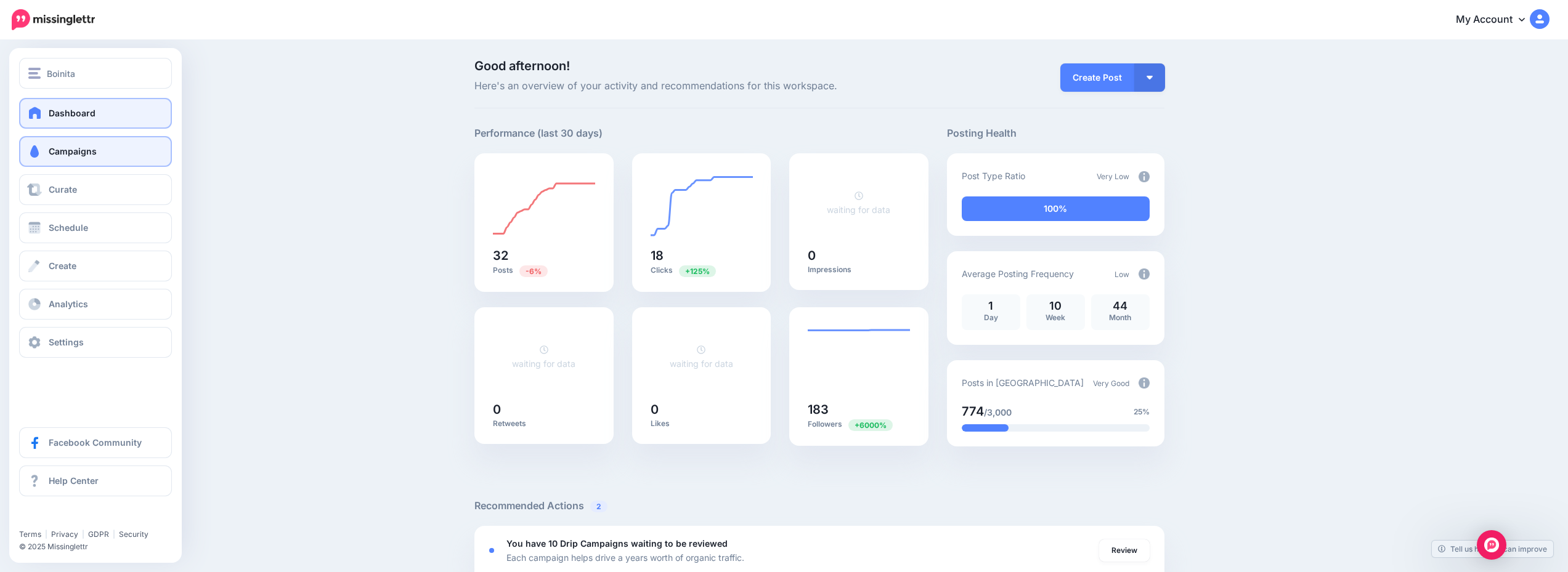
click at [101, 149] on link "Campaigns" at bounding box center [95, 151] width 152 height 31
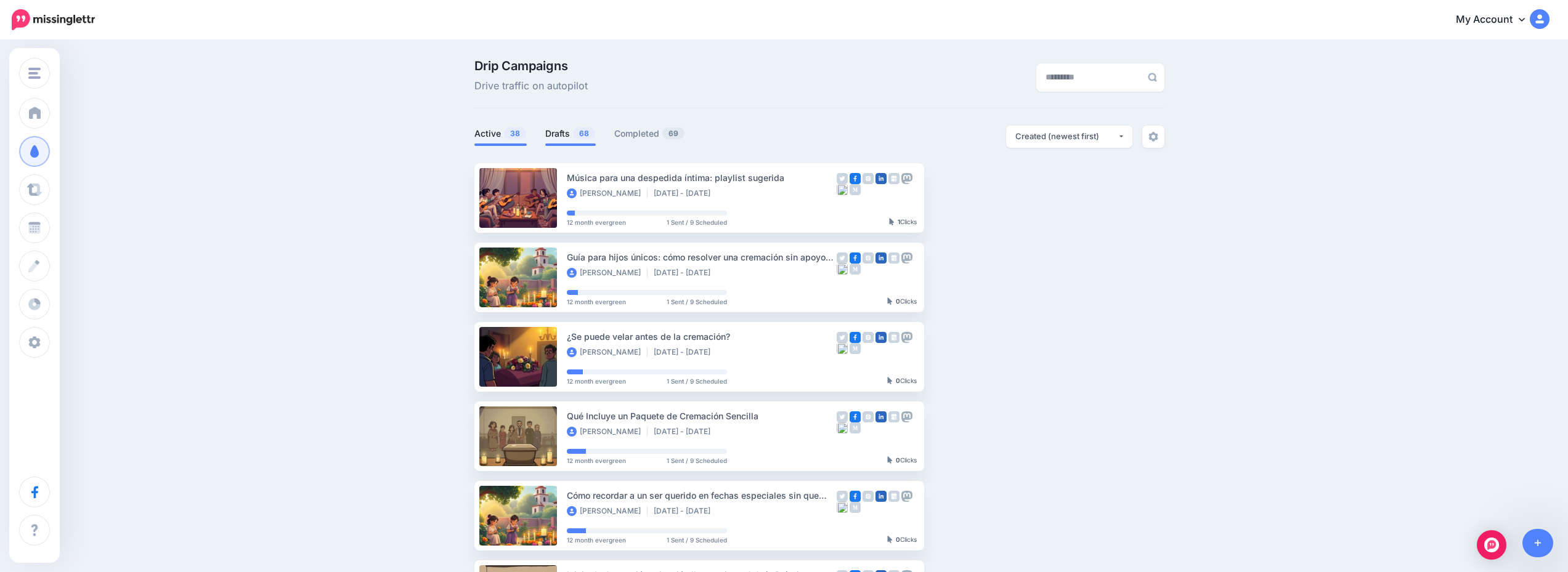
click at [565, 134] on link "Drafts 68" at bounding box center [570, 133] width 50 height 15
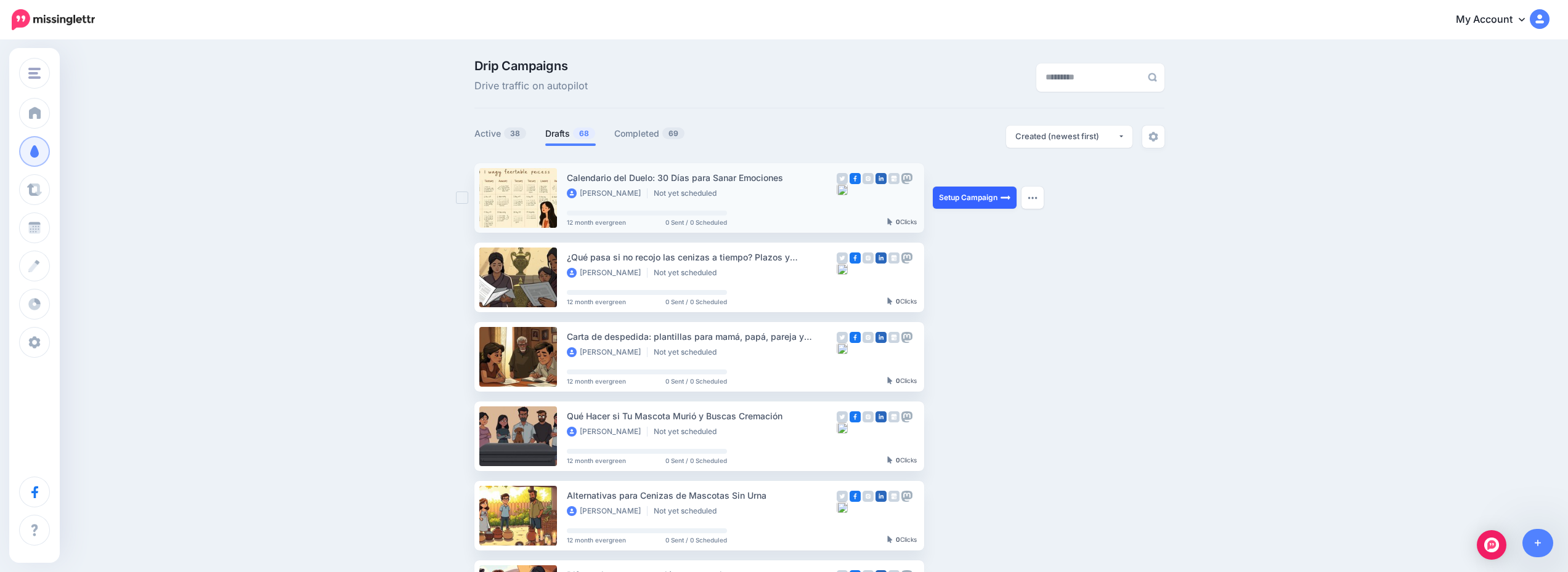
click at [976, 193] on link "Setup Campaign" at bounding box center [975, 198] width 84 height 22
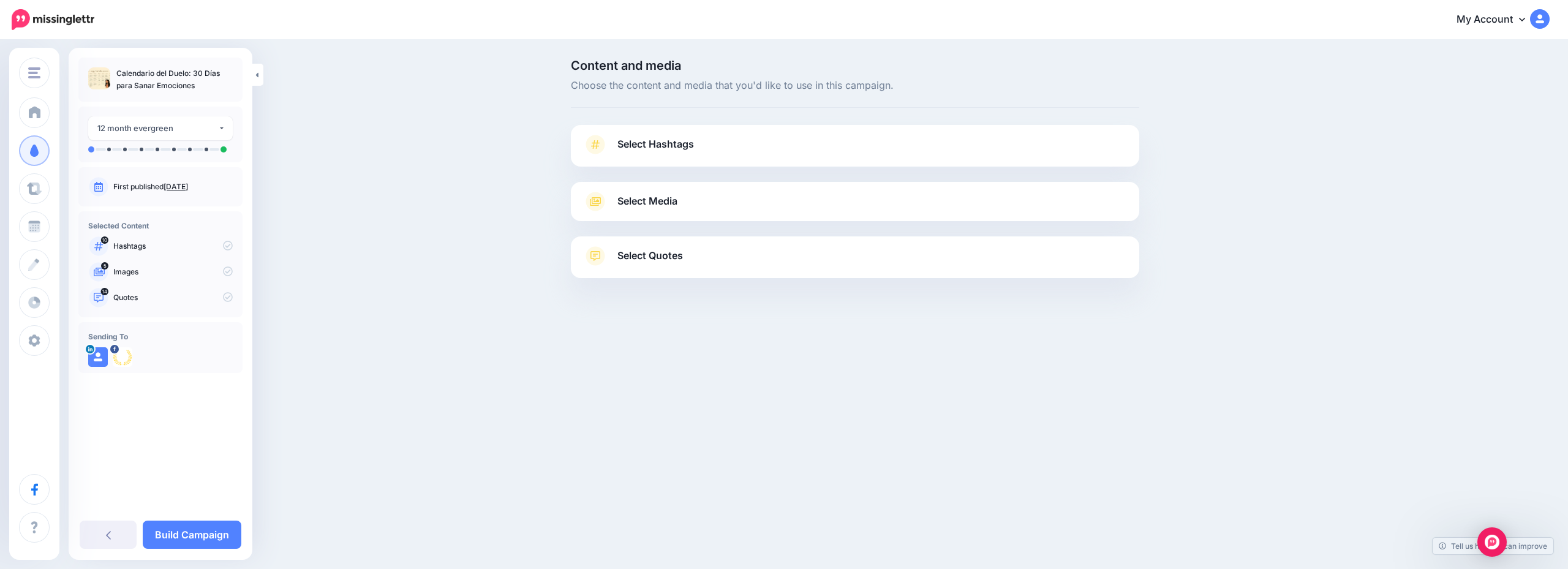
click at [863, 152] on link "Select Hashtags" at bounding box center [856, 151] width 544 height 32
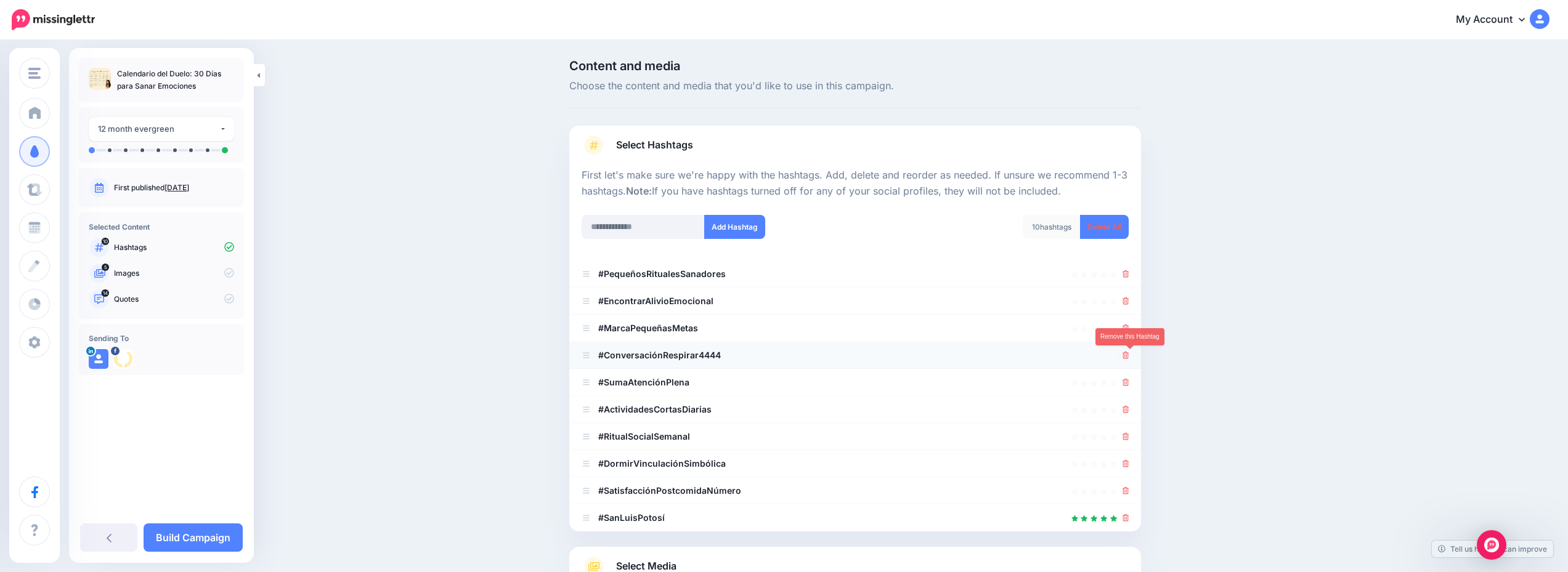
click at [1129, 355] on icon at bounding box center [1125, 356] width 6 height 7
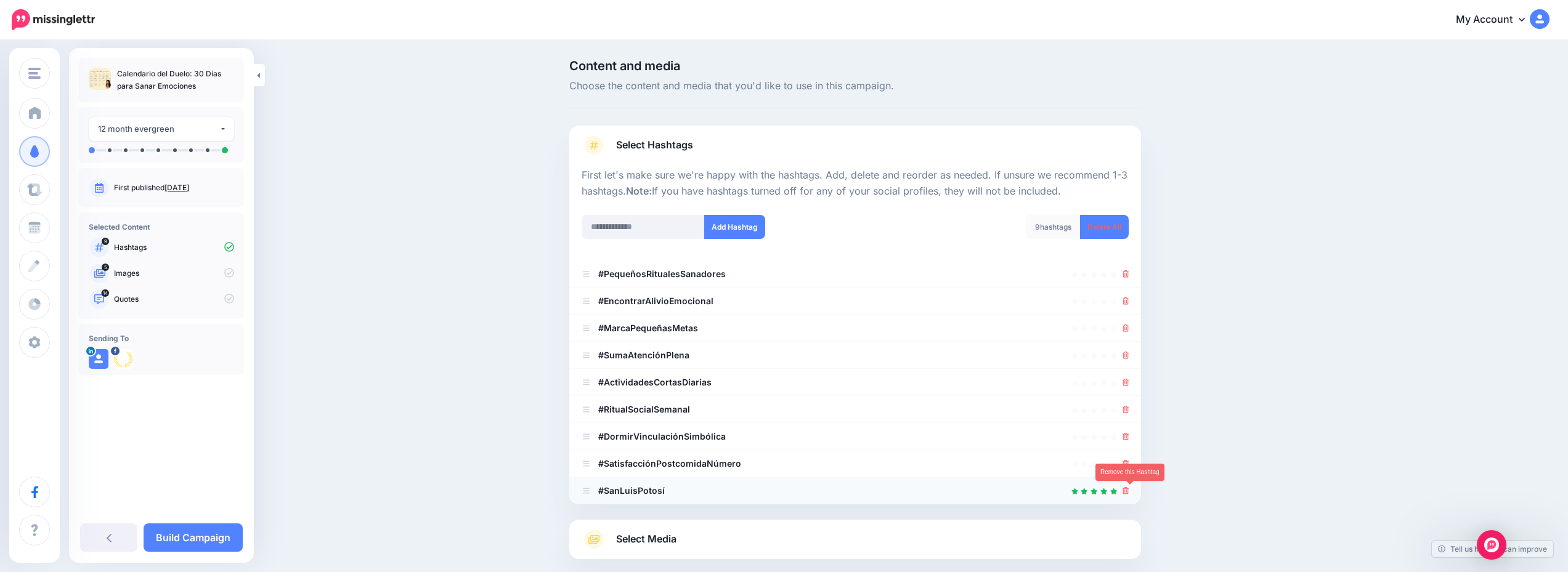
click at [1130, 487] on icon at bounding box center [1125, 491] width 6 height 7
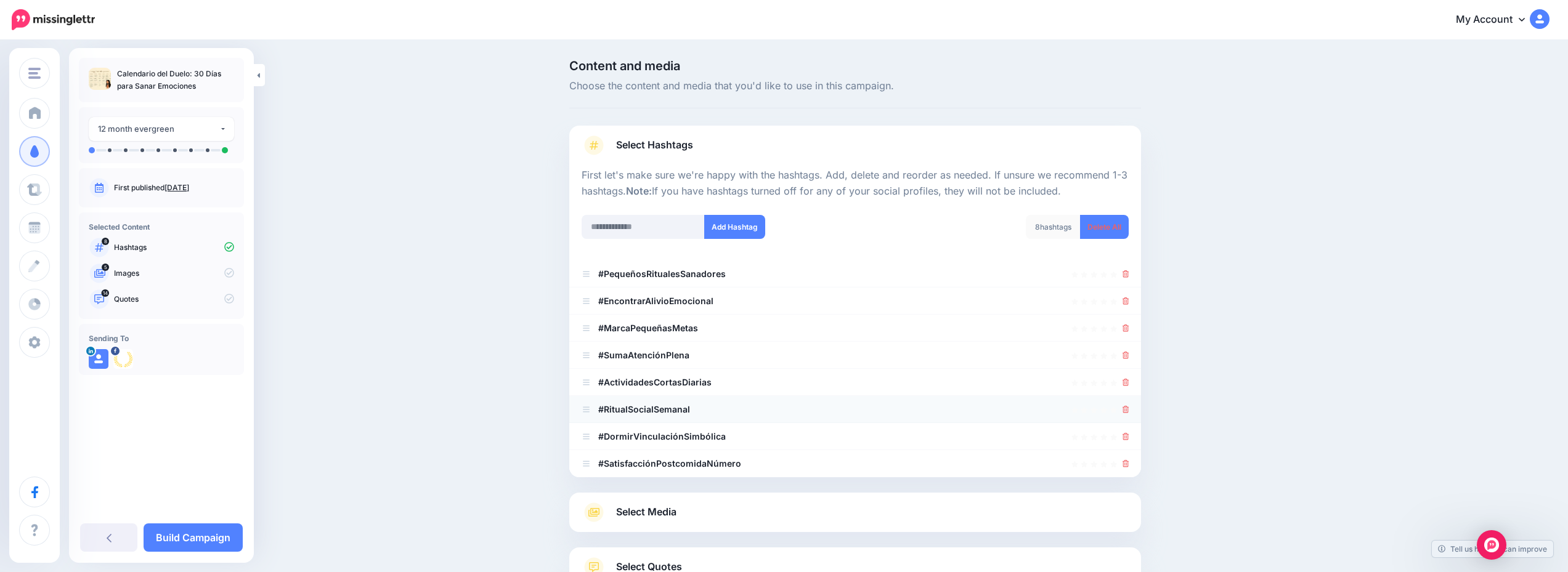
scroll to position [98, 0]
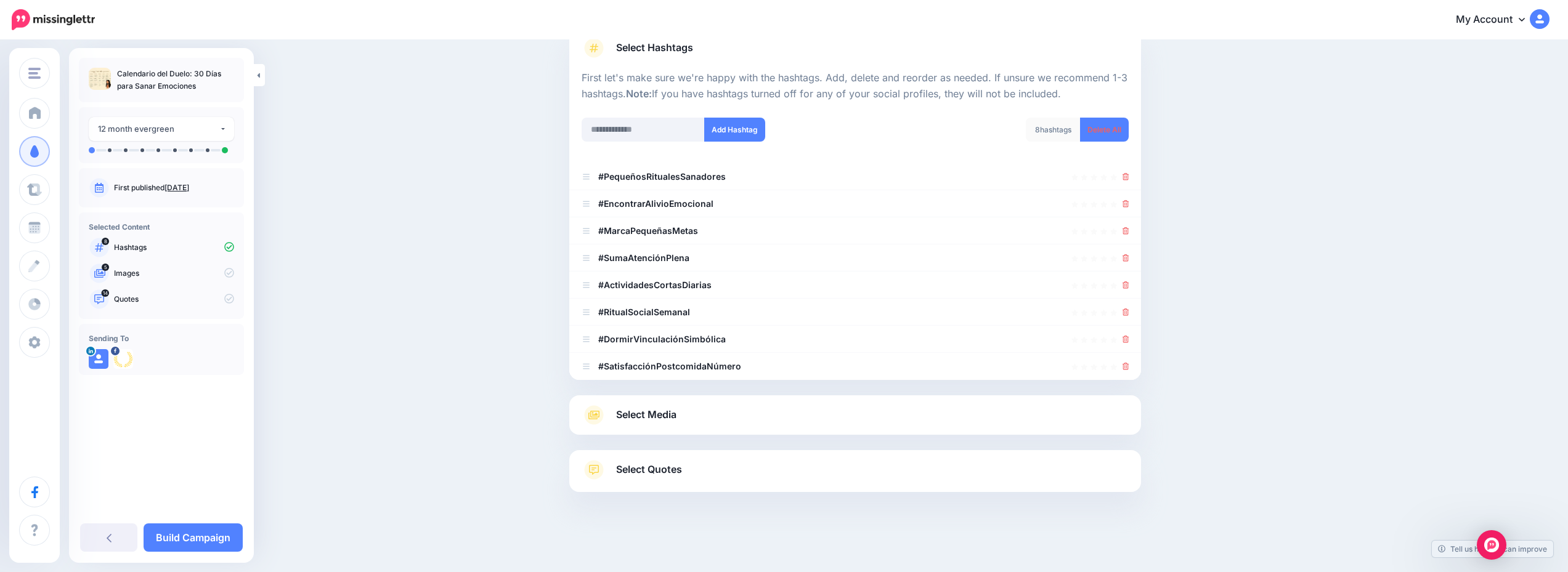
click at [803, 432] on div "Select Media Next, let's make sure we have the best media for this campaign. De…" at bounding box center [855, 414] width 572 height 39
click at [805, 415] on link "Select Media" at bounding box center [855, 415] width 548 height 20
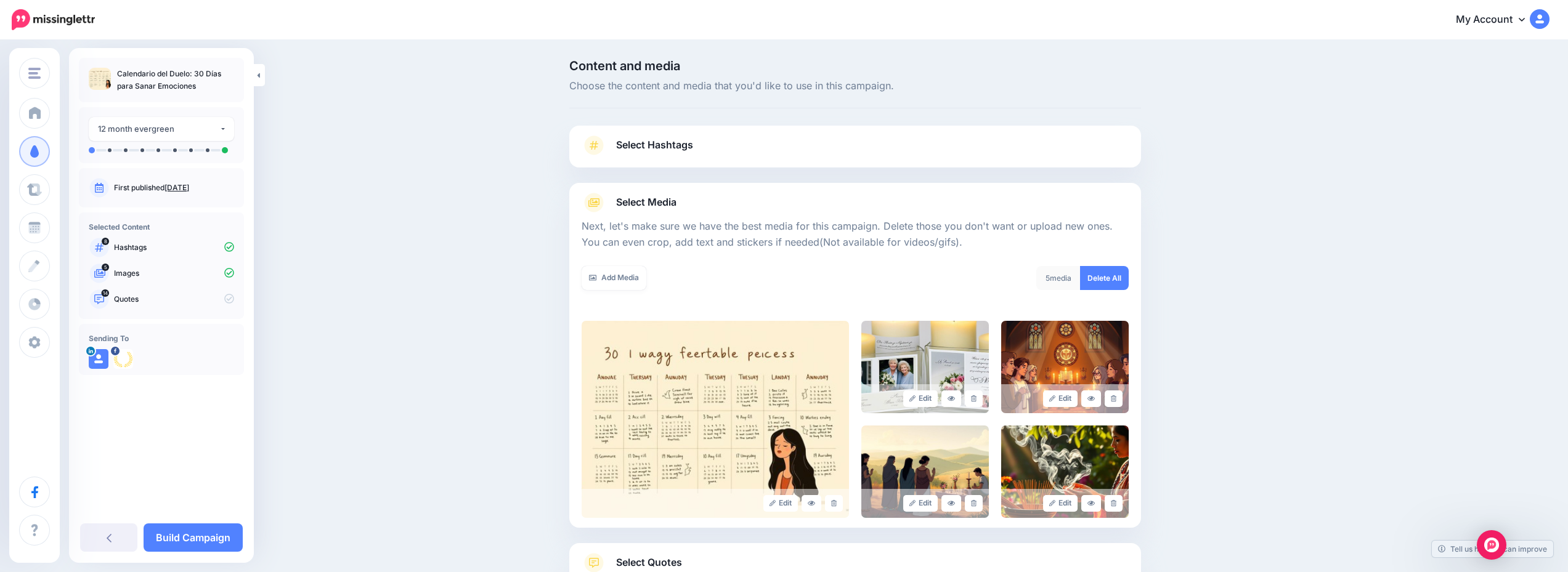
scroll to position [93, 0]
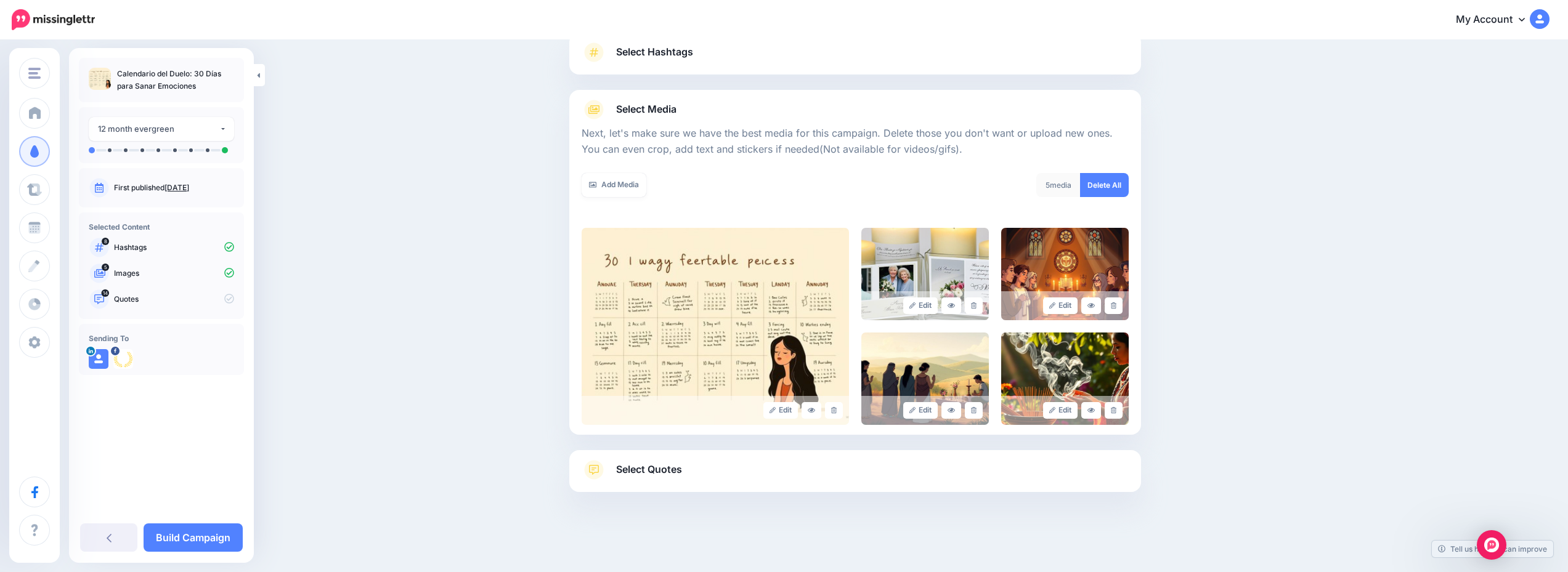
click at [846, 479] on link "Select Quotes" at bounding box center [855, 475] width 548 height 32
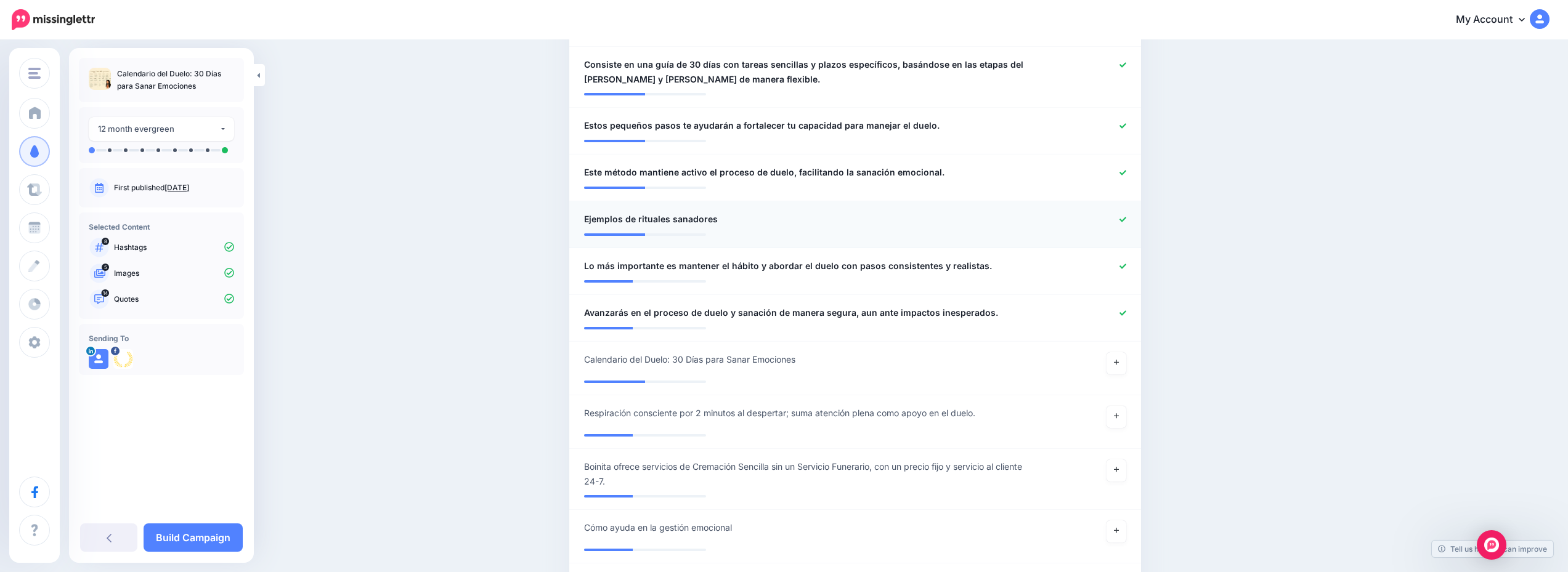
scroll to position [862, 0]
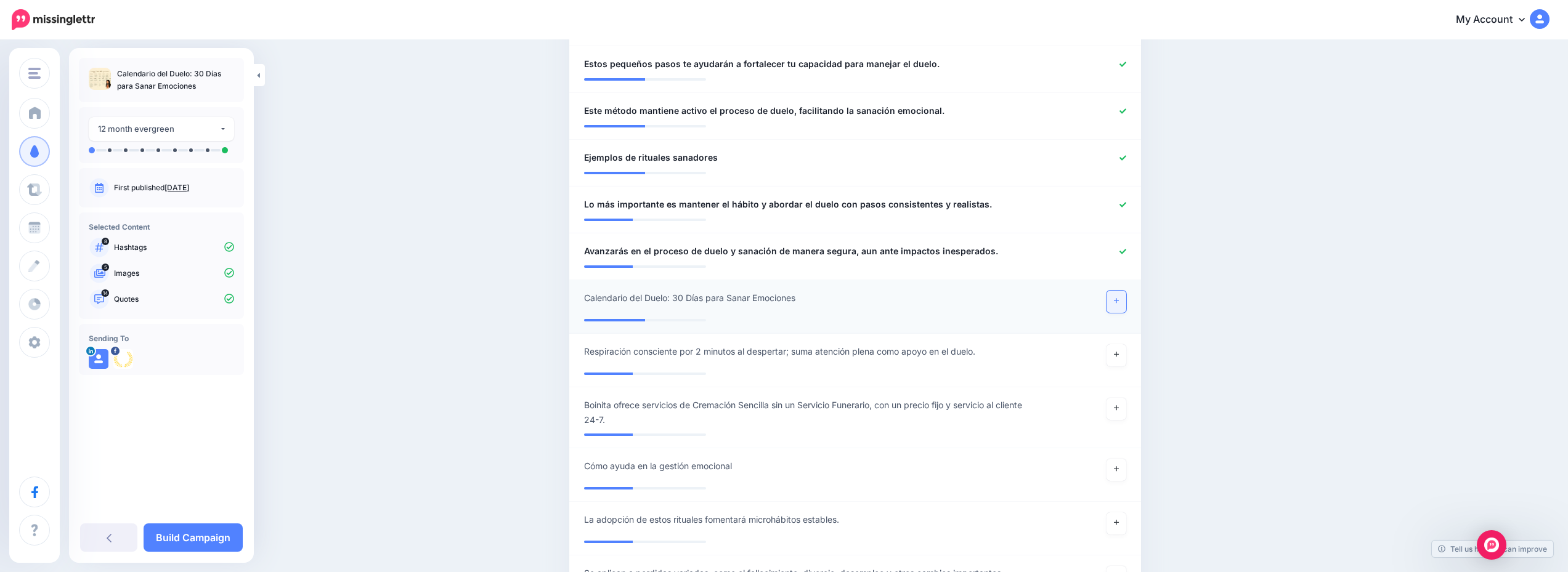
click at [1116, 299] on link at bounding box center [1117, 302] width 20 height 22
click at [212, 532] on link "Build Campaign" at bounding box center [193, 537] width 99 height 28
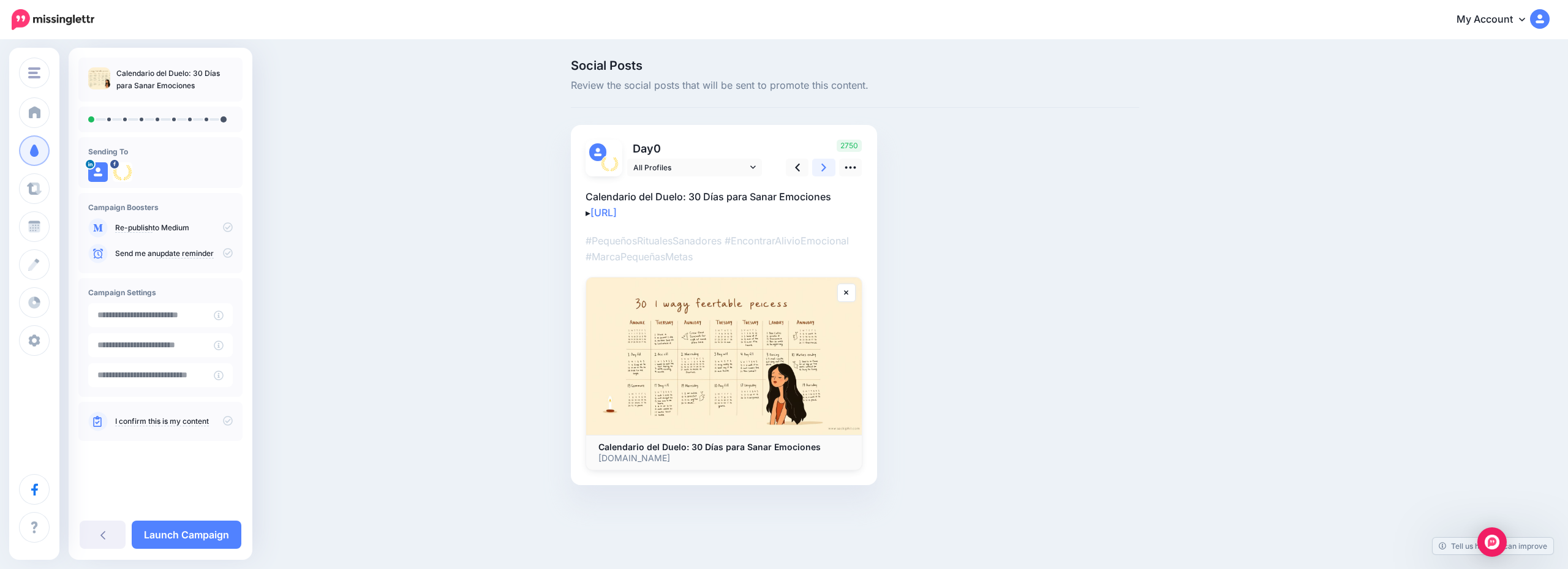
click at [825, 167] on icon at bounding box center [823, 167] width 5 height 8
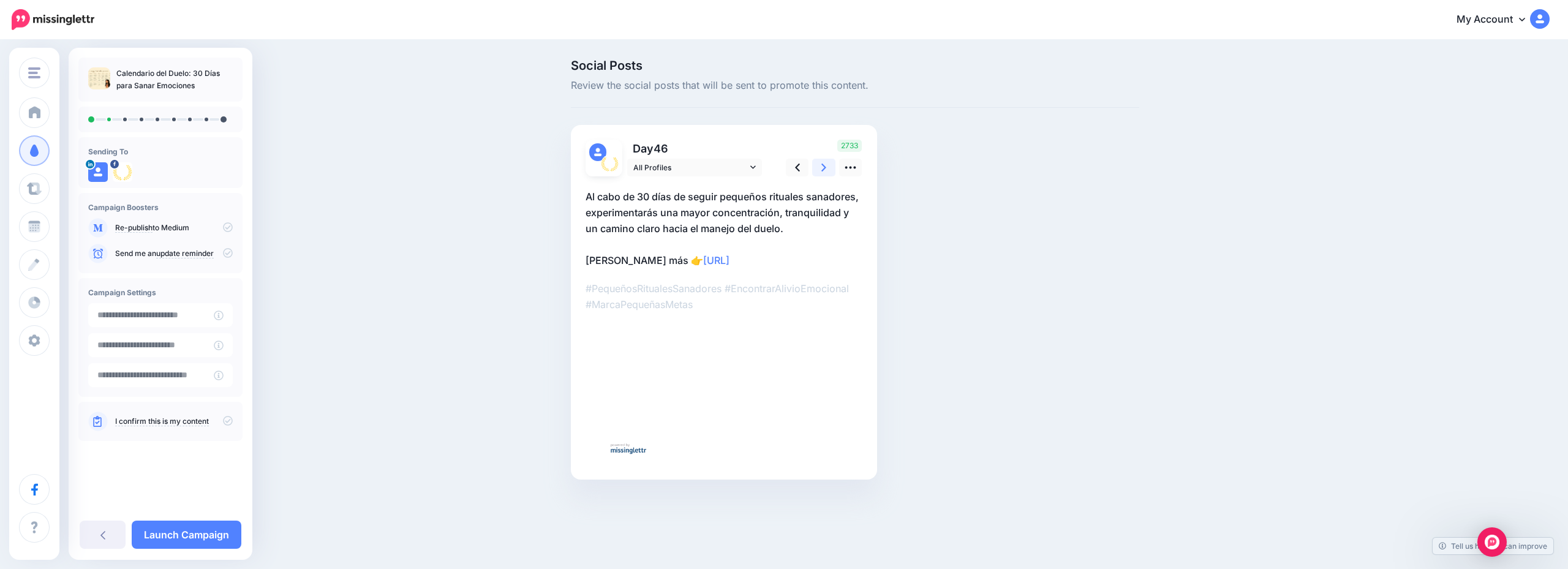
click at [825, 167] on icon at bounding box center [823, 167] width 5 height 8
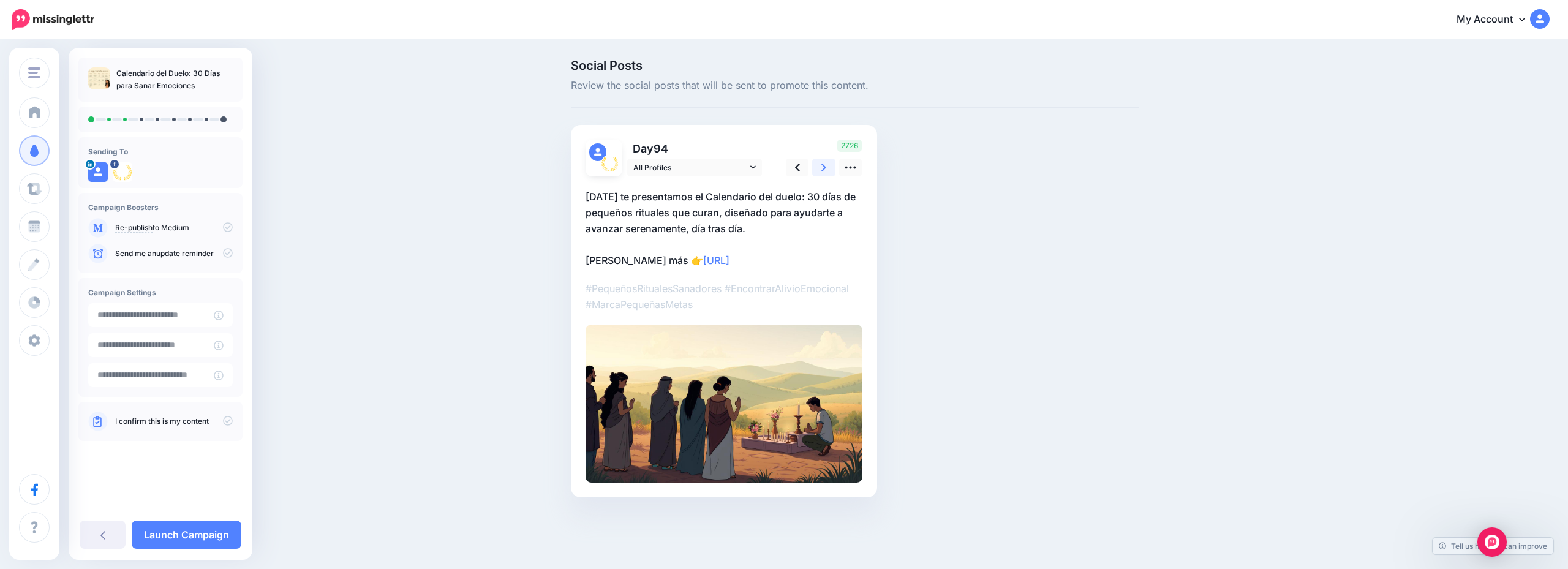
click at [825, 167] on icon at bounding box center [823, 167] width 5 height 8
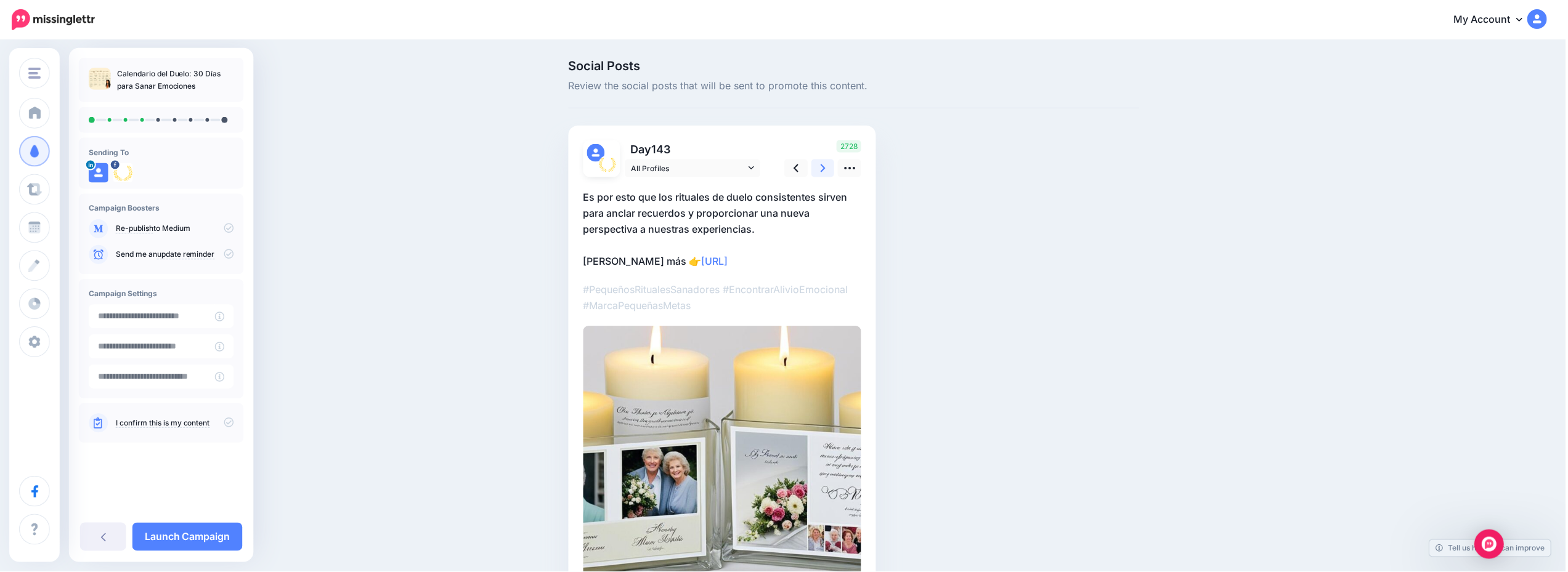
click at [827, 168] on icon at bounding box center [824, 168] width 5 height 8
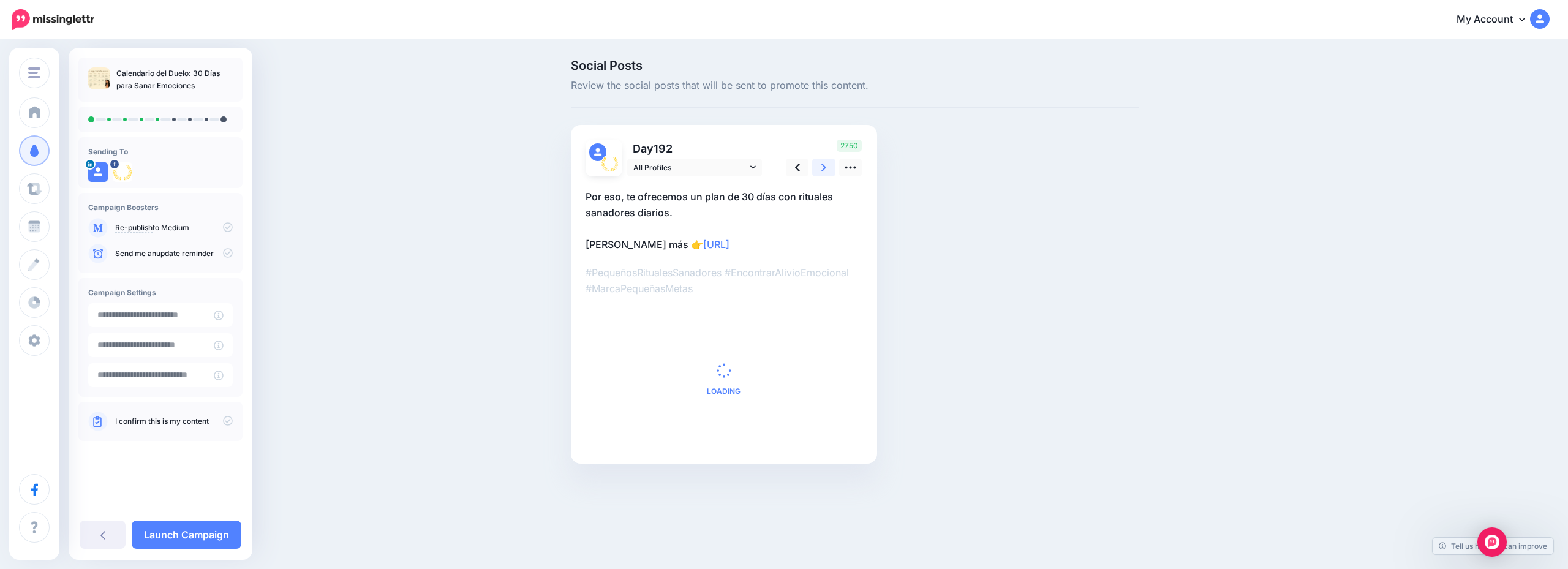
click at [825, 167] on icon at bounding box center [823, 167] width 5 height 8
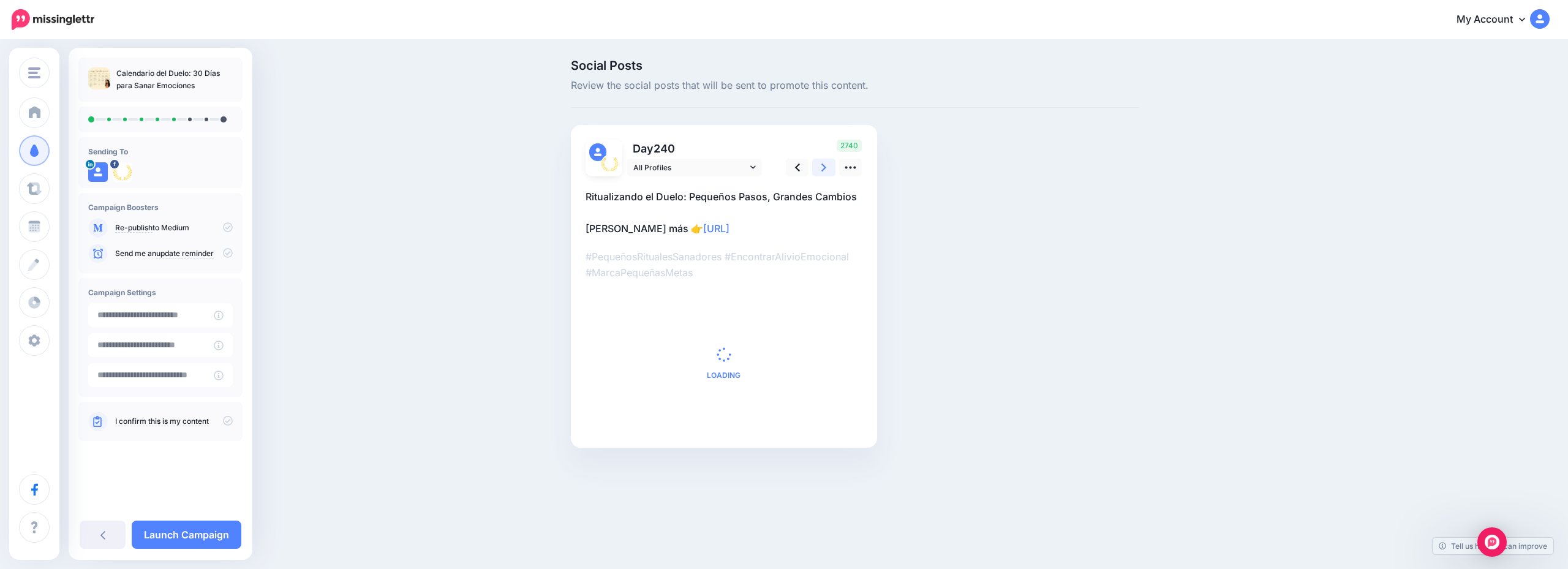
click at [825, 167] on icon at bounding box center [823, 167] width 5 height 8
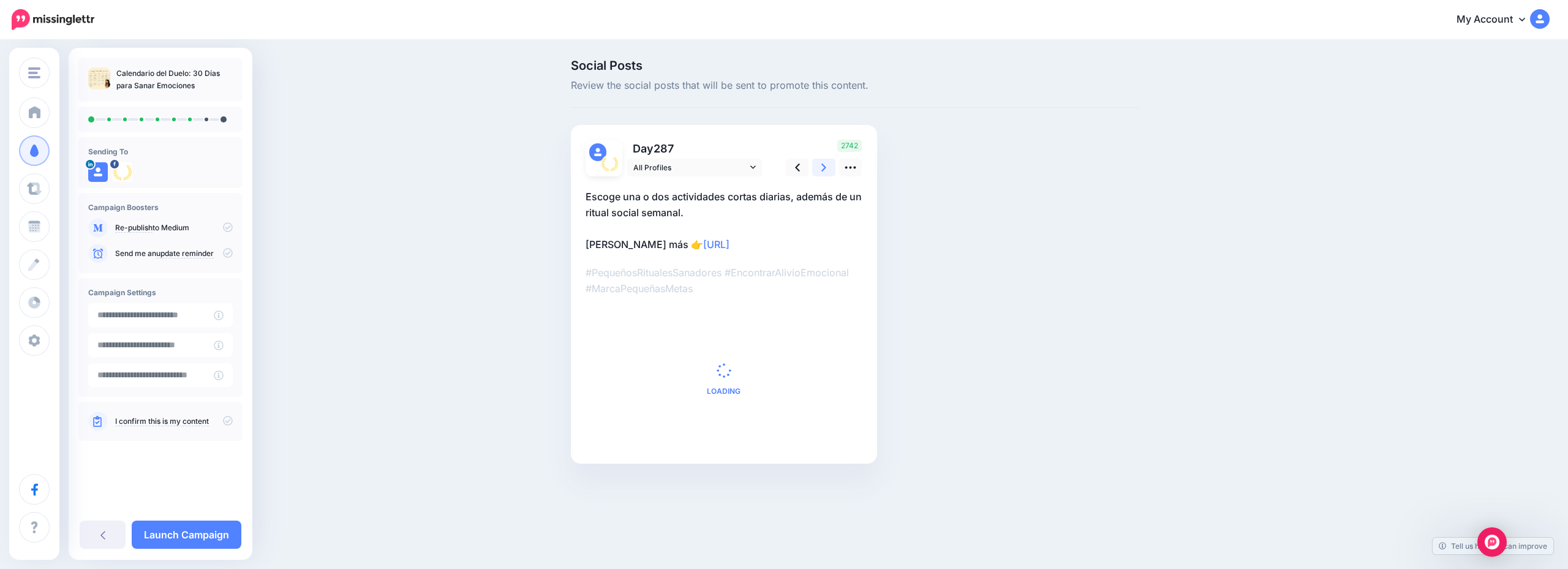
click at [825, 167] on icon at bounding box center [823, 167] width 5 height 8
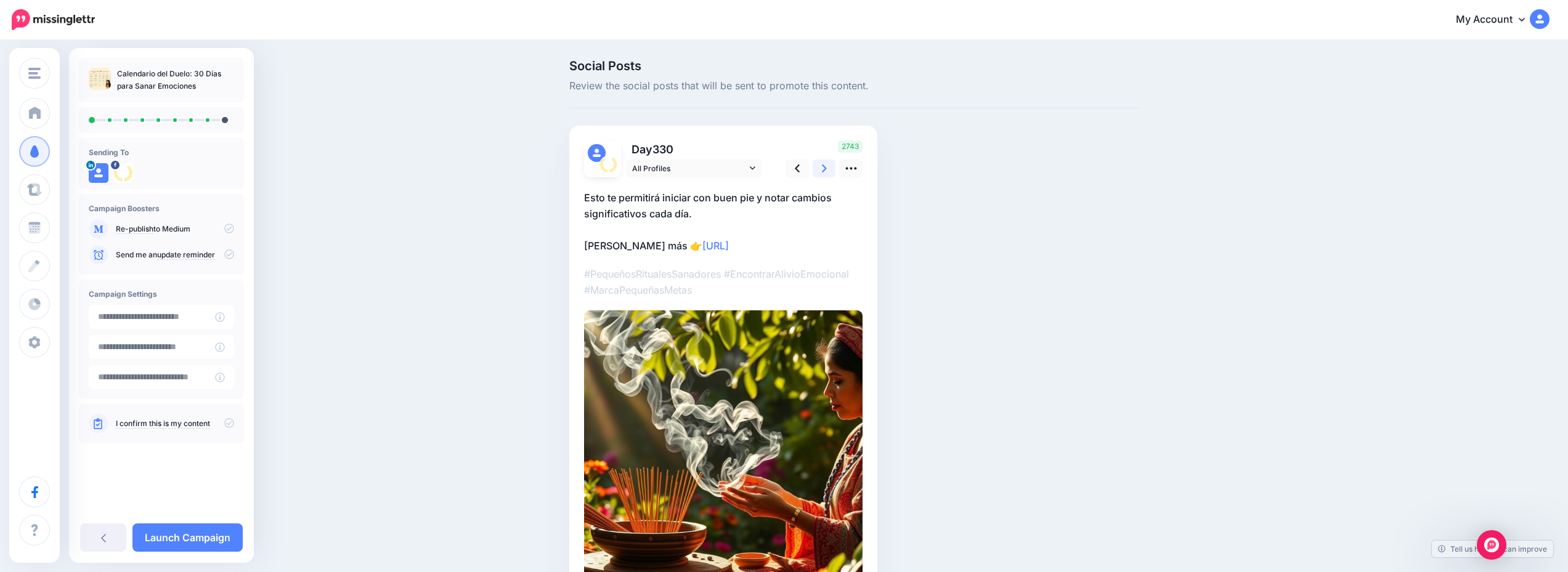
click at [827, 168] on icon at bounding box center [824, 168] width 5 height 8
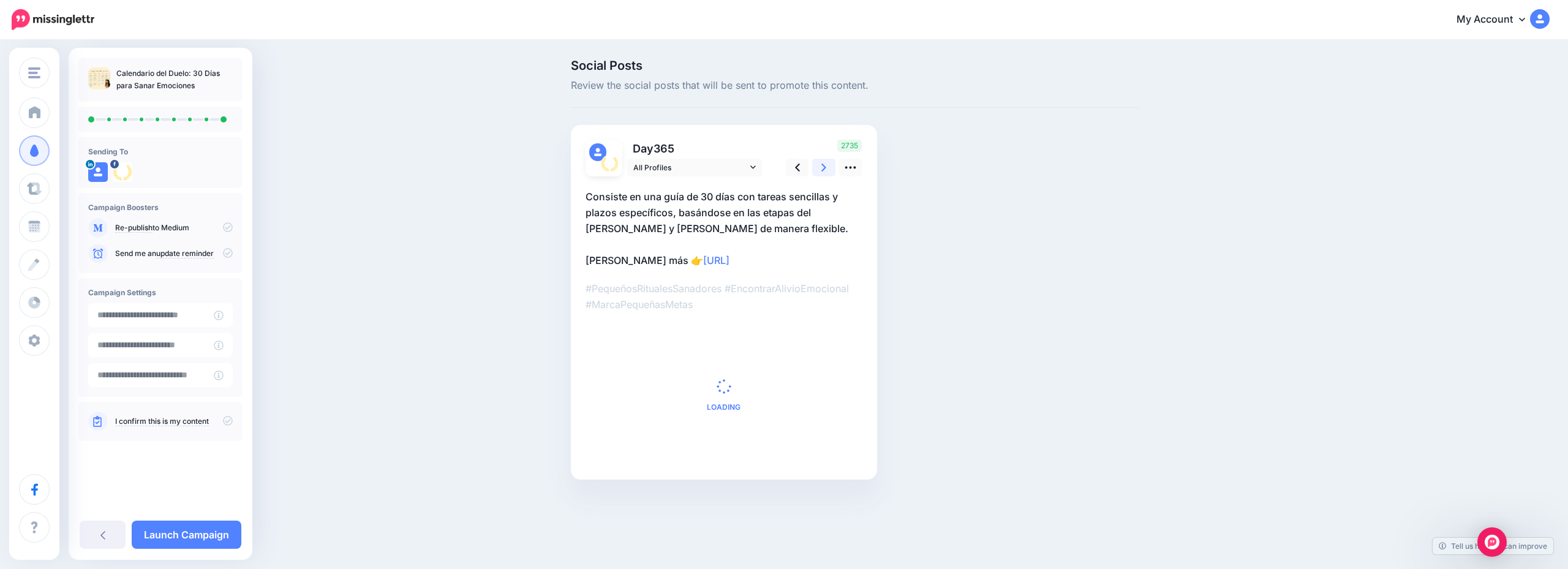
click at [825, 167] on icon at bounding box center [823, 167] width 5 height 8
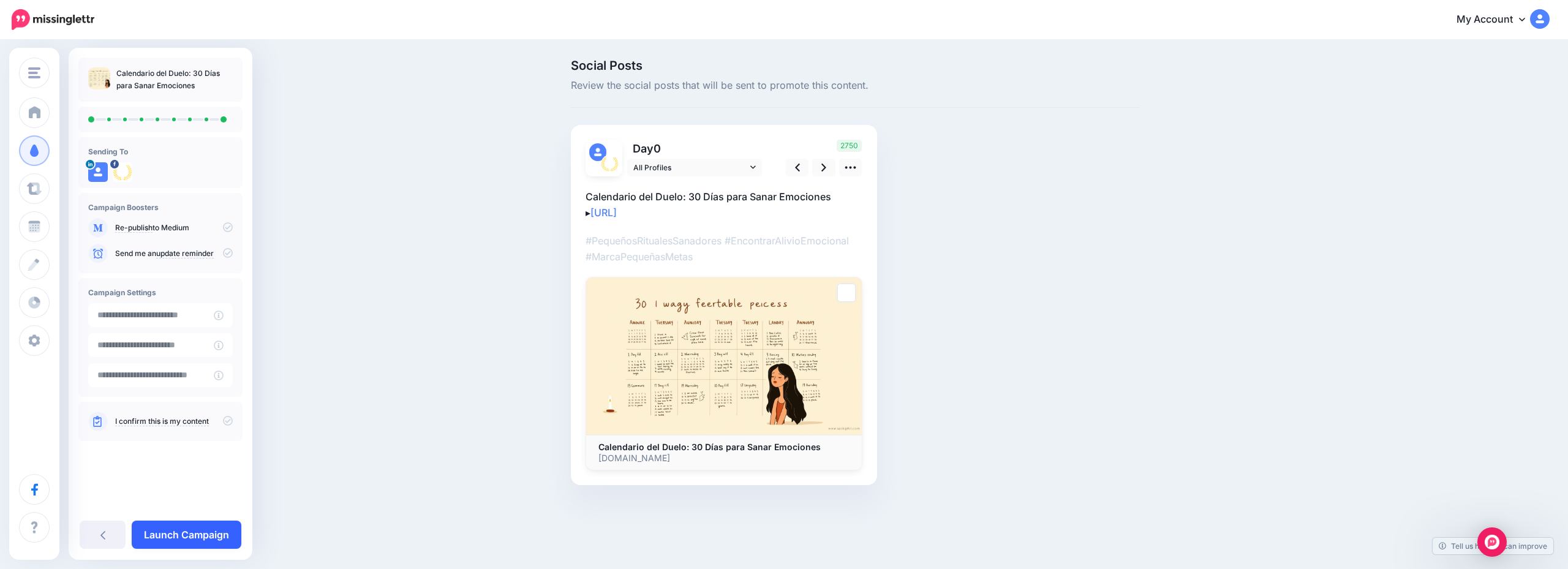
click at [205, 538] on link "Launch Campaign" at bounding box center [186, 535] width 110 height 28
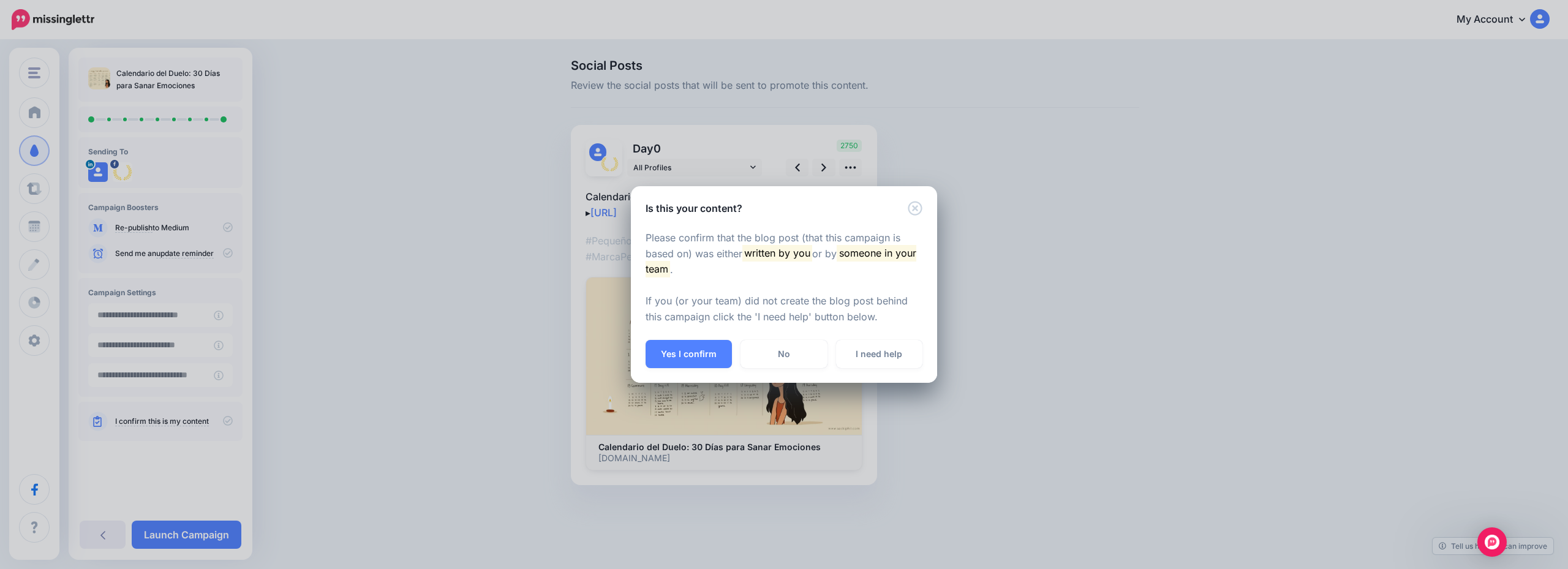
click at [710, 351] on button "Yes I confirm" at bounding box center [689, 354] width 86 height 28
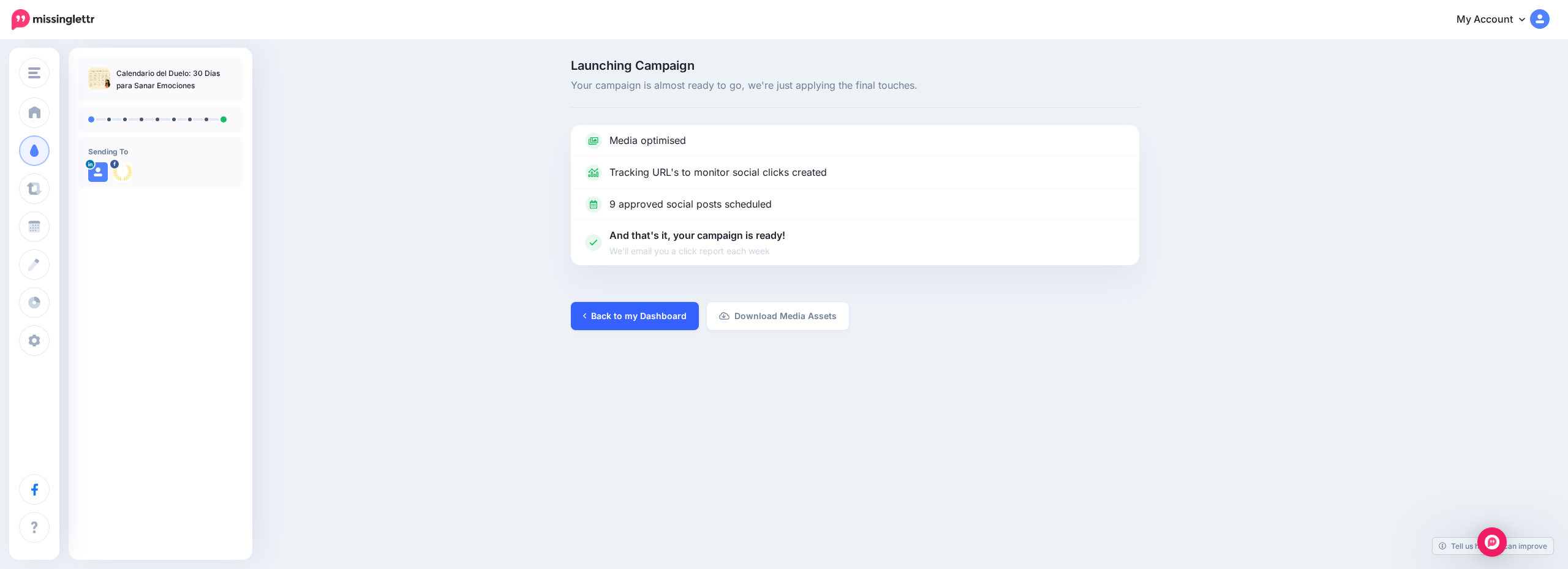
click at [624, 309] on link "Back to my Dashboard" at bounding box center [634, 316] width 128 height 28
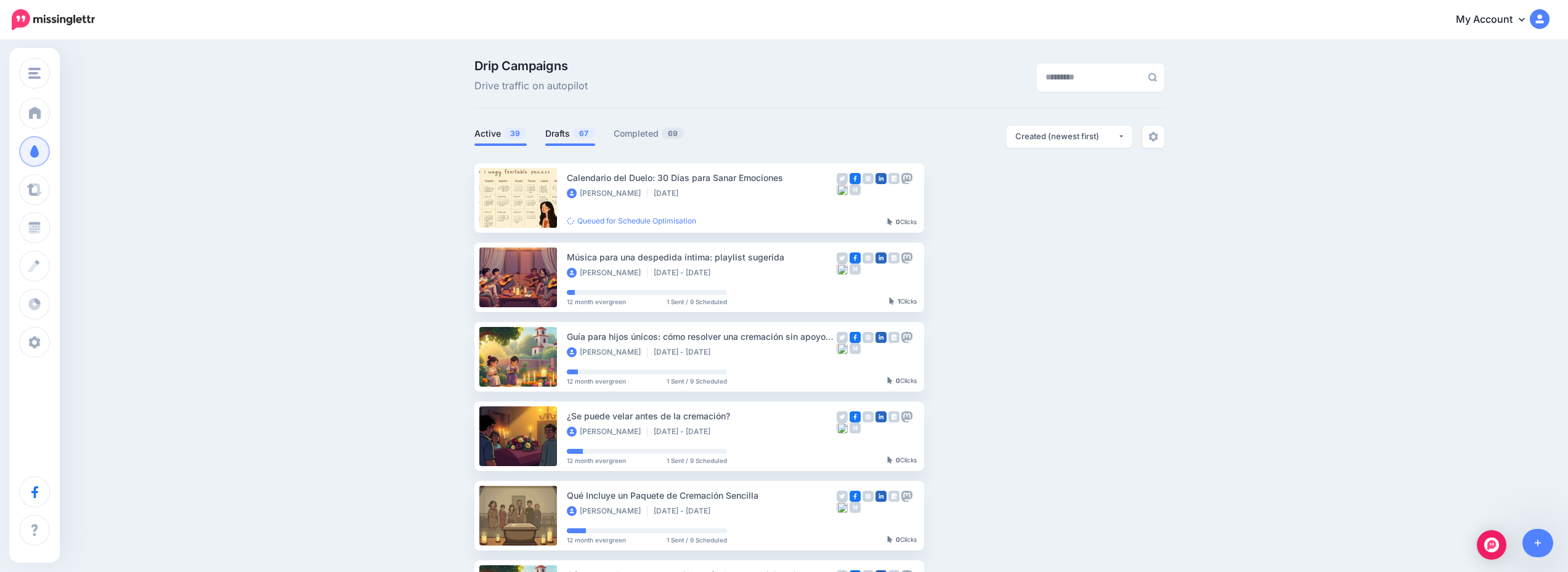
click at [565, 134] on link "Drafts 67" at bounding box center [570, 133] width 50 height 15
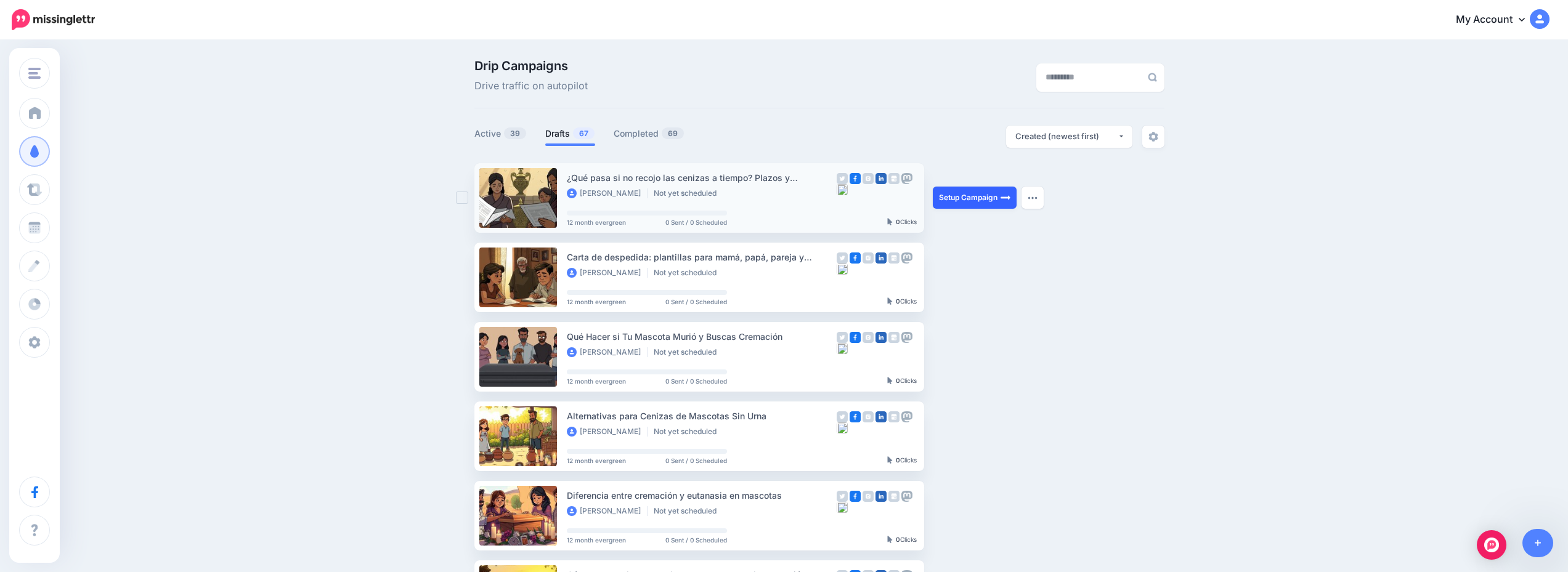
click at [975, 197] on link "Setup Campaign" at bounding box center [975, 198] width 84 height 22
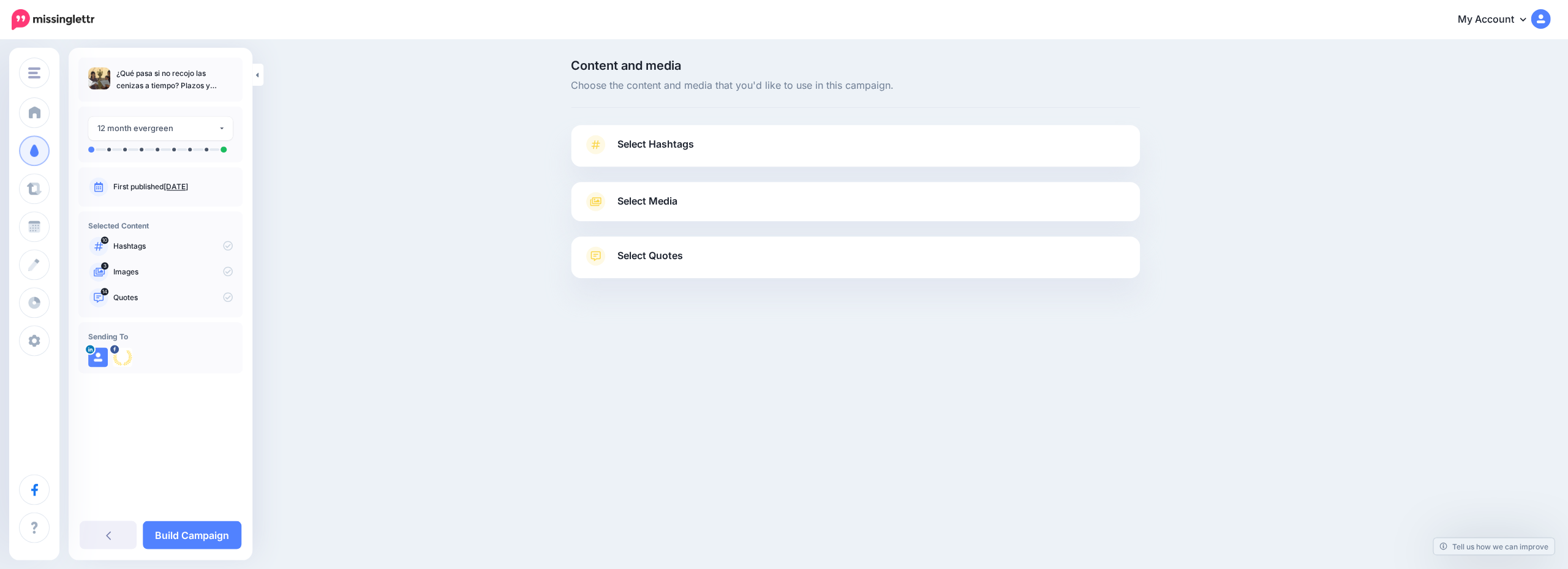
click at [838, 153] on link "Select Hashtags" at bounding box center [856, 151] width 544 height 32
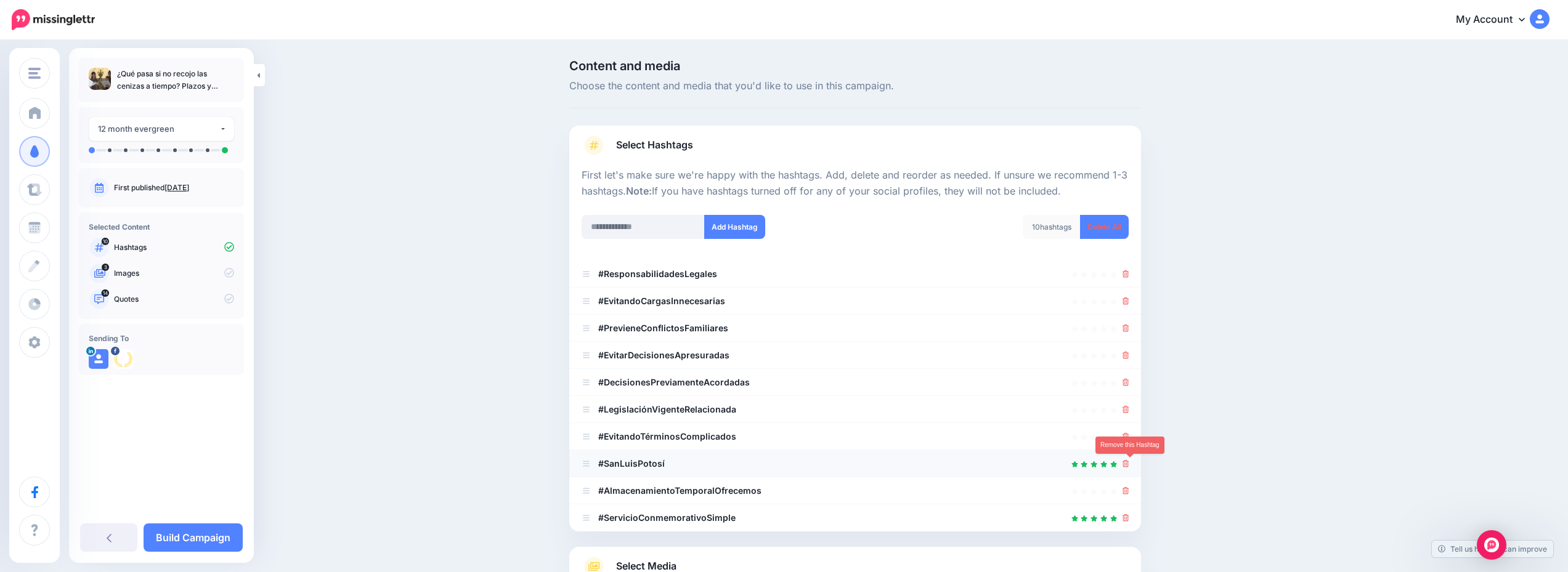
click at [1130, 465] on icon at bounding box center [1125, 463] width 6 height 7
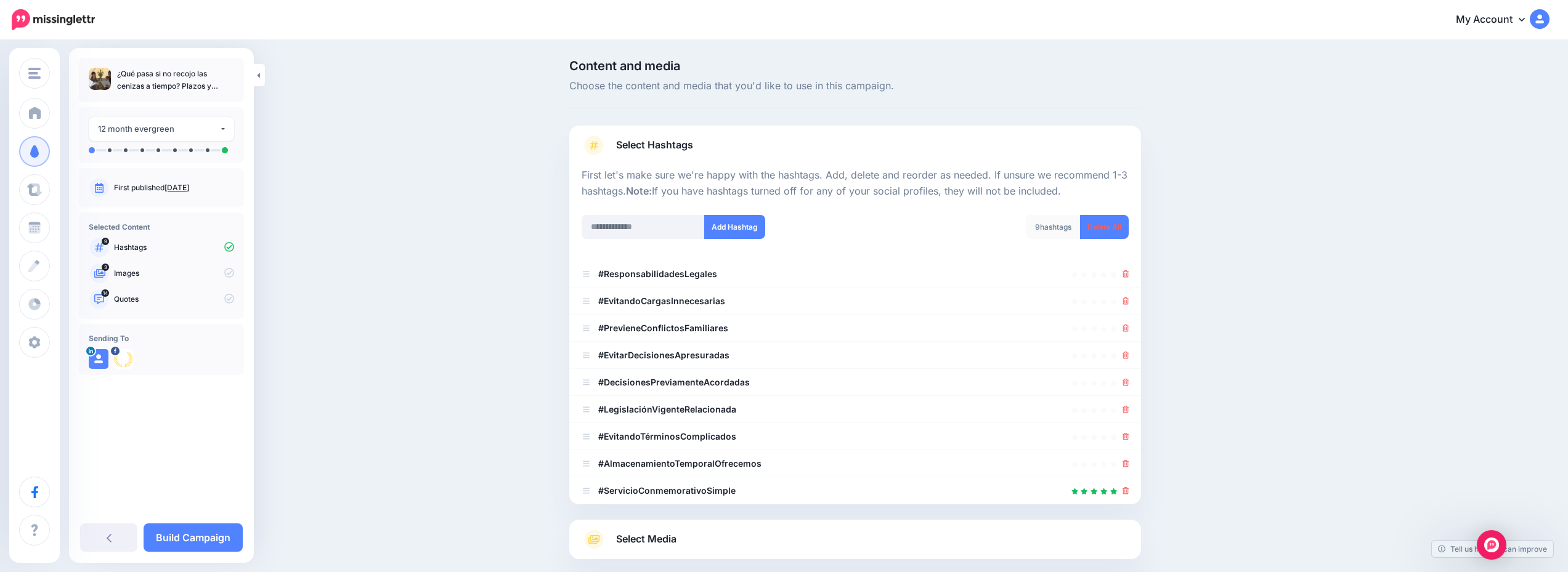
scroll to position [123, 0]
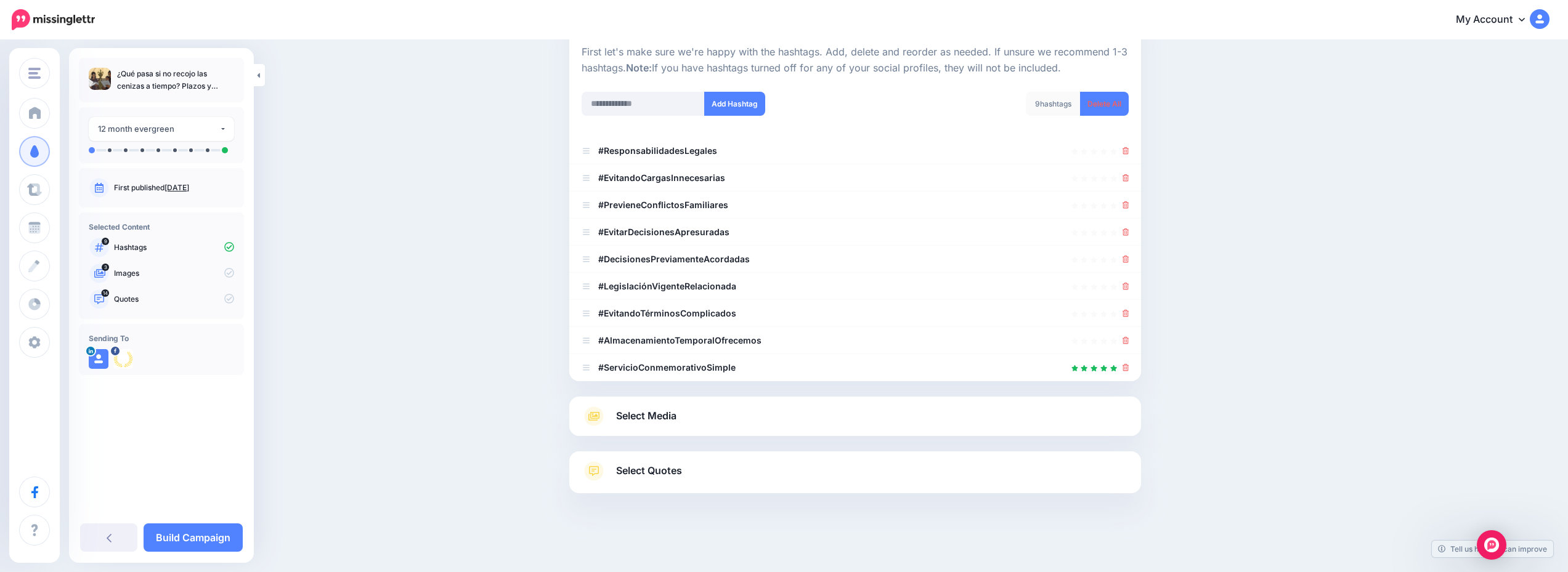
click at [831, 475] on link "Select Quotes" at bounding box center [855, 477] width 548 height 32
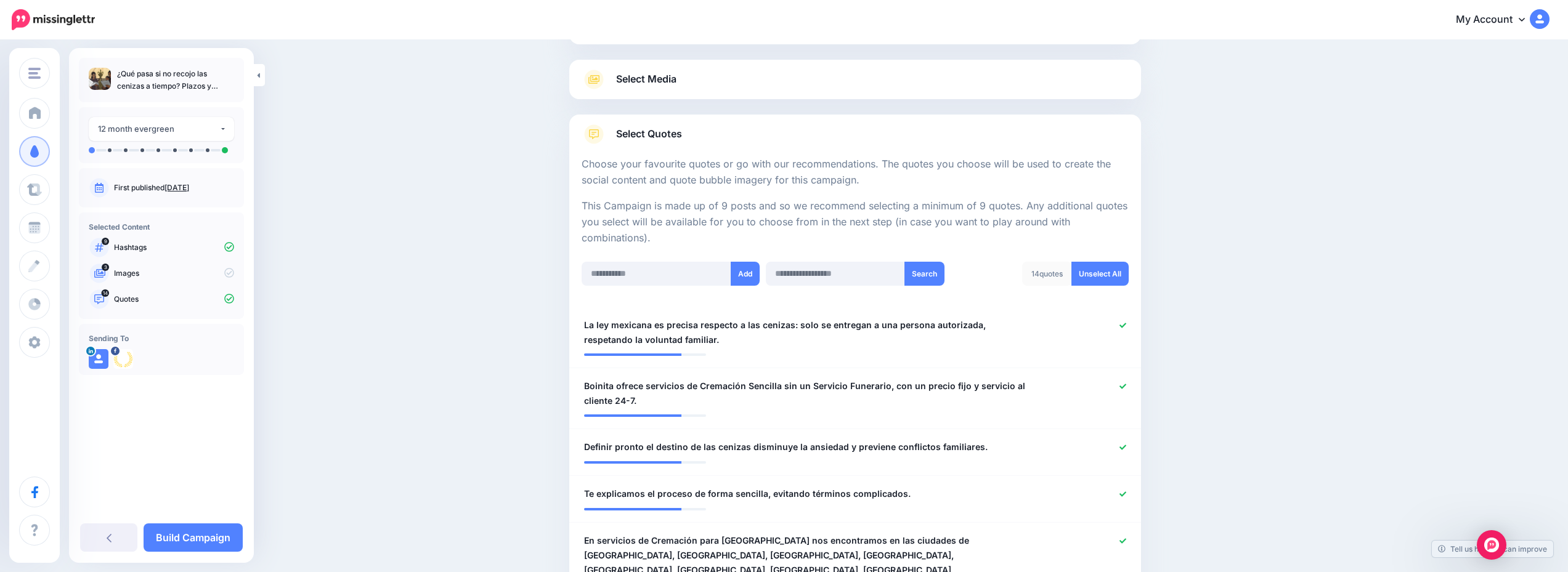
scroll to position [0, 0]
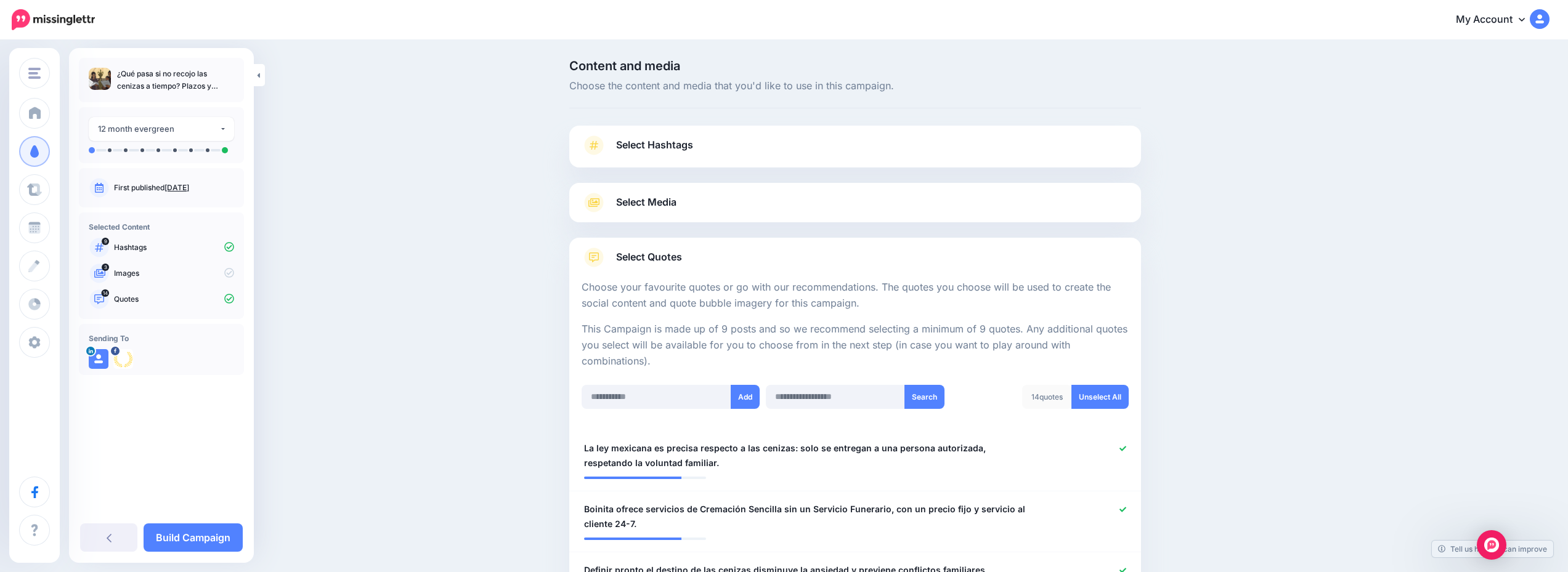
click at [819, 210] on link "Select Media" at bounding box center [855, 203] width 548 height 20
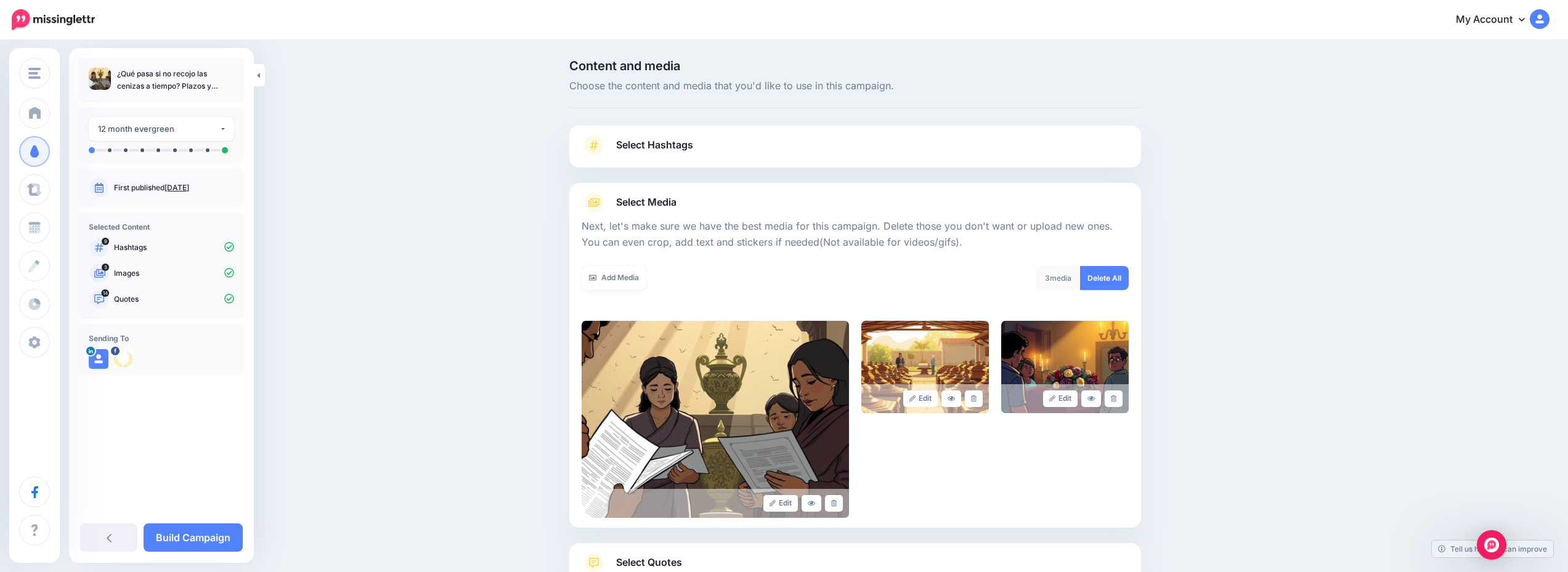
scroll to position [93, 0]
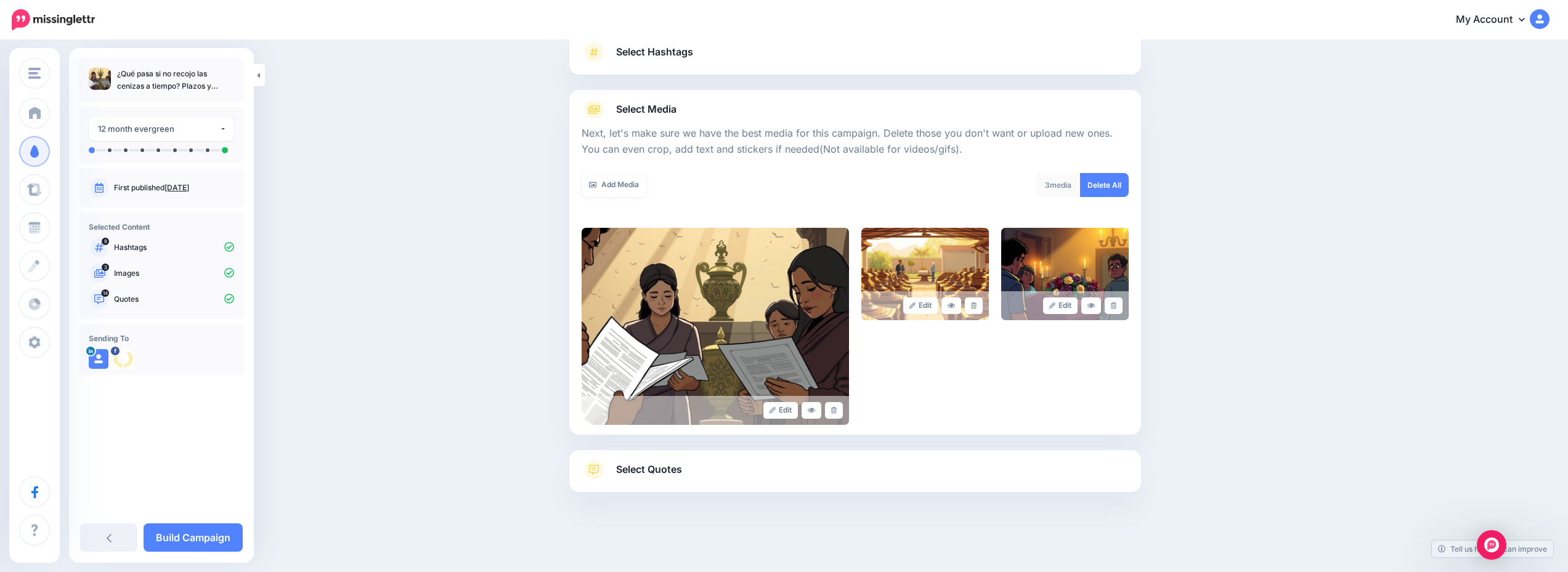
click at [833, 477] on link "Select Quotes" at bounding box center [855, 475] width 548 height 32
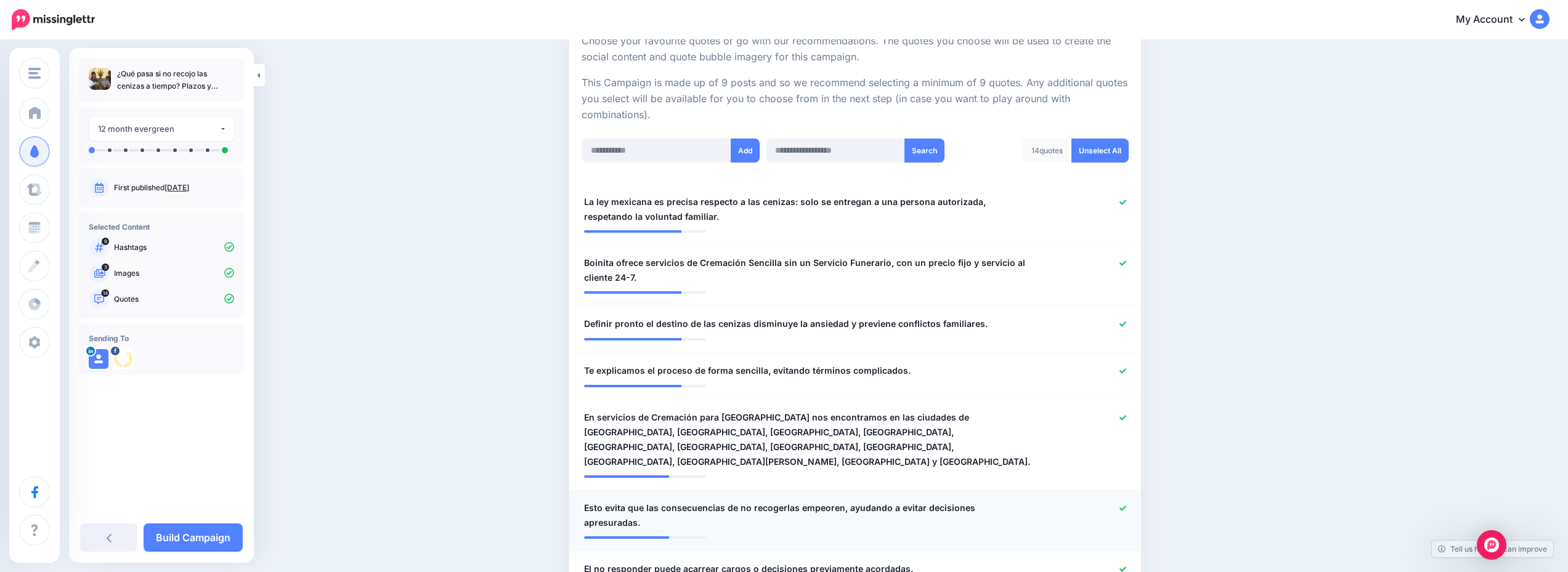
scroll to position [308, 0]
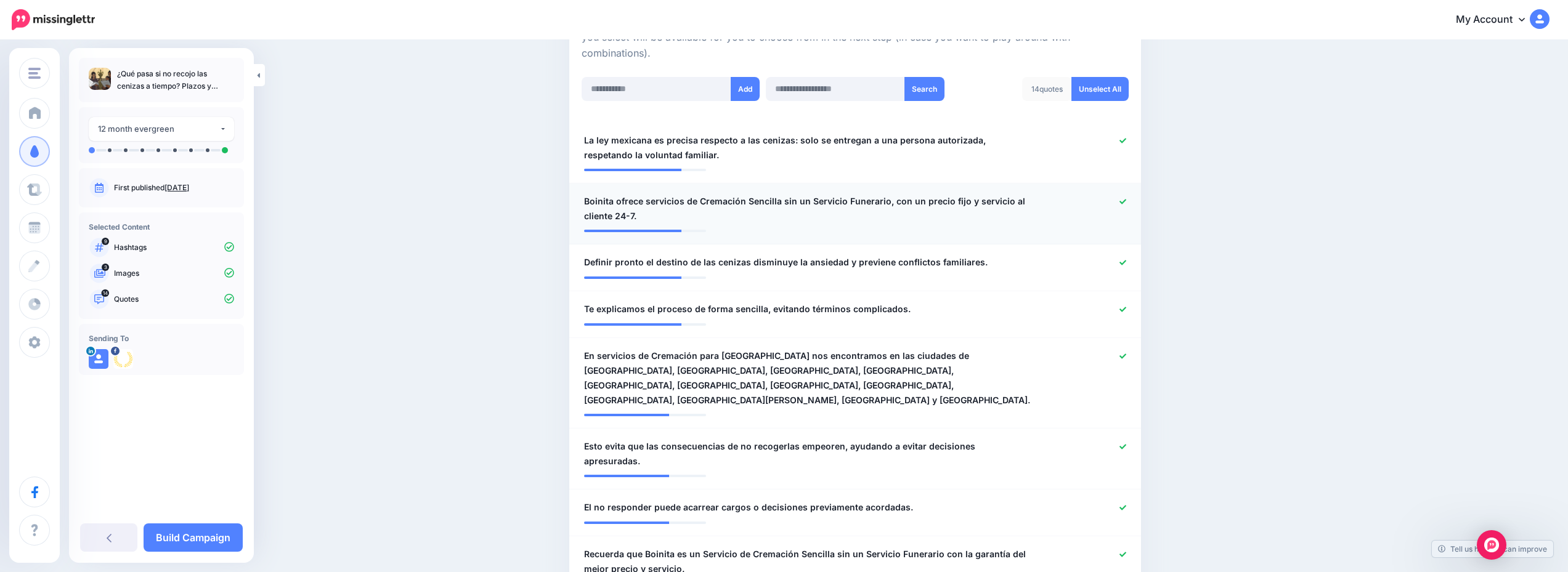
click at [1132, 201] on div at bounding box center [1089, 209] width 94 height 29
click at [1126, 202] on icon at bounding box center [1123, 201] width 6 height 5
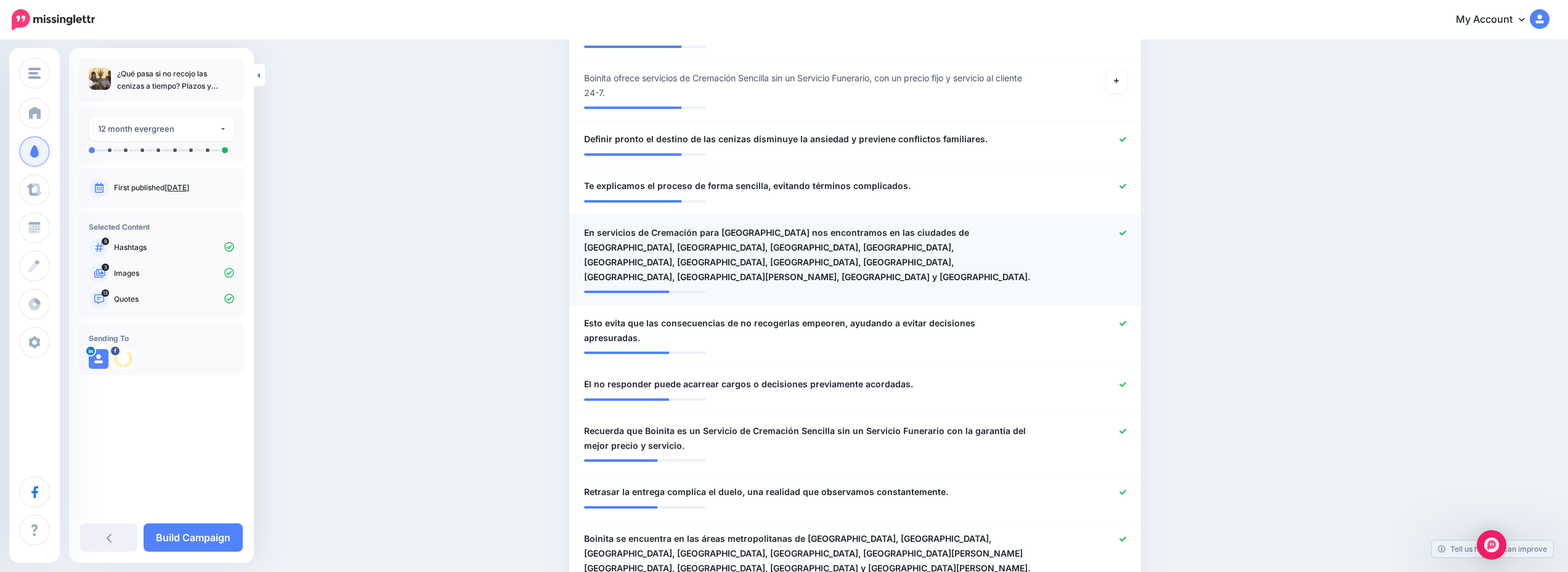
click at [1126, 234] on icon at bounding box center [1123, 233] width 6 height 5
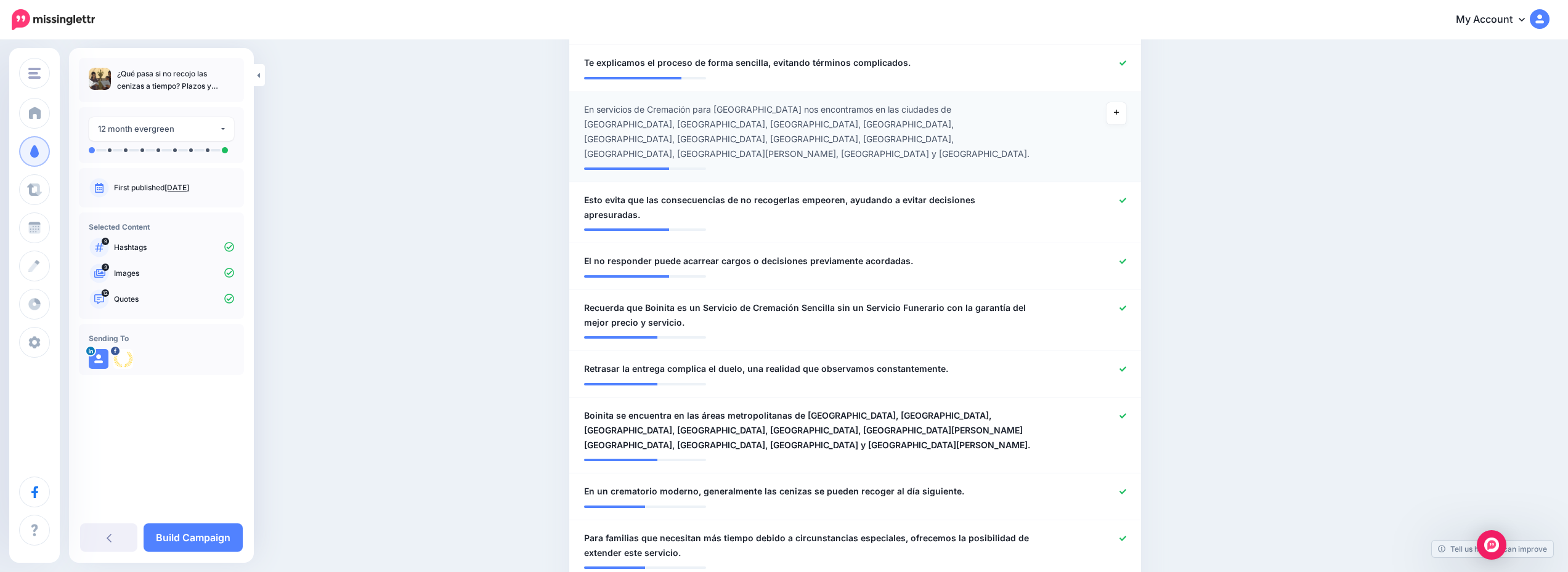
scroll to position [616, 0]
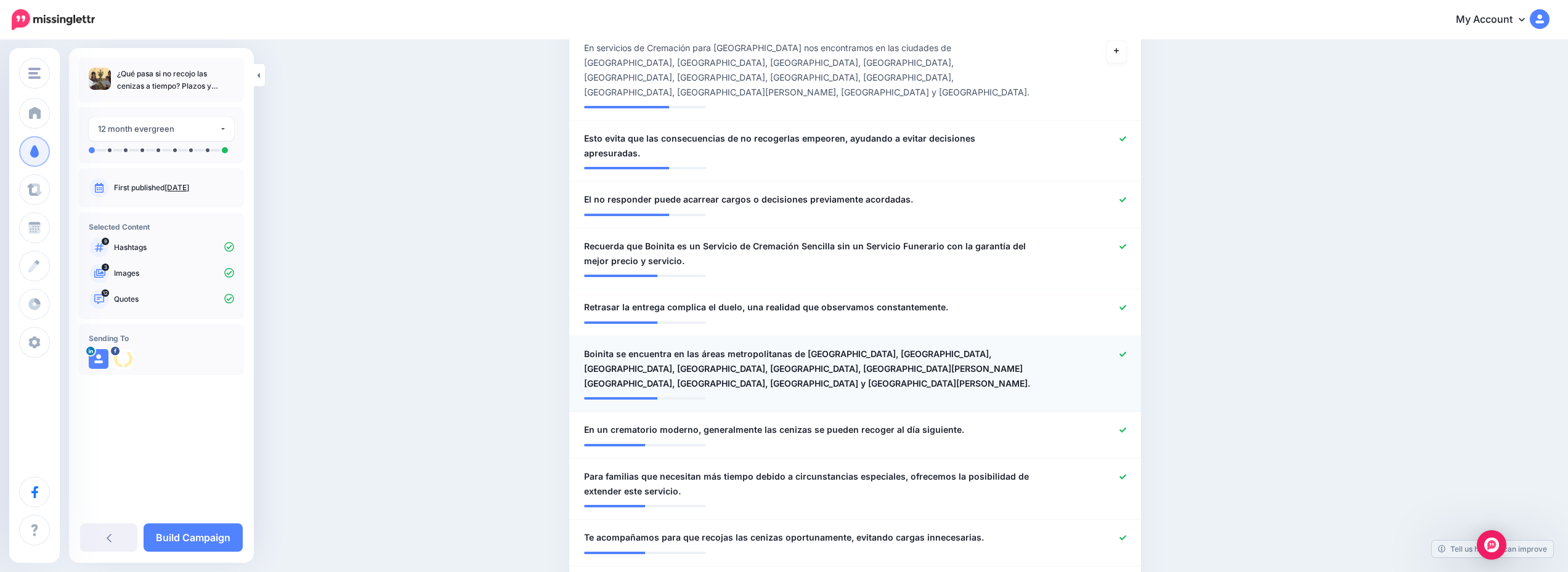
click at [1126, 351] on icon at bounding box center [1123, 354] width 6 height 6
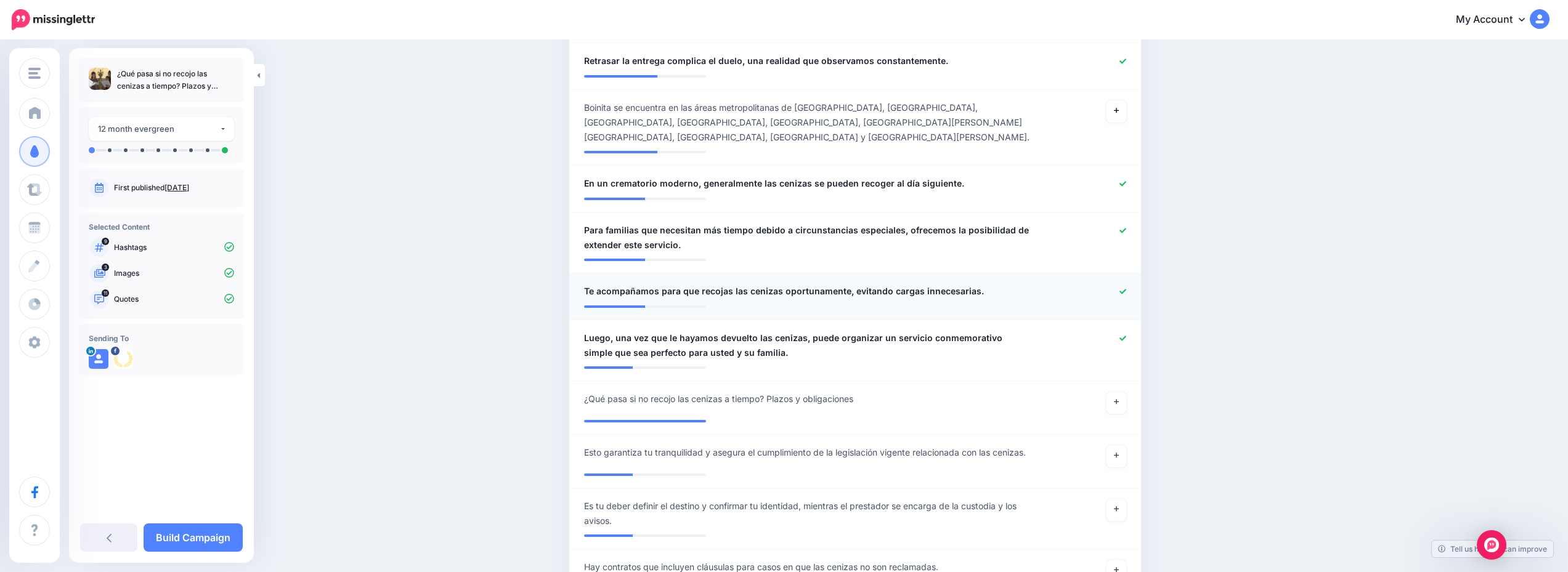
scroll to position [924, 0]
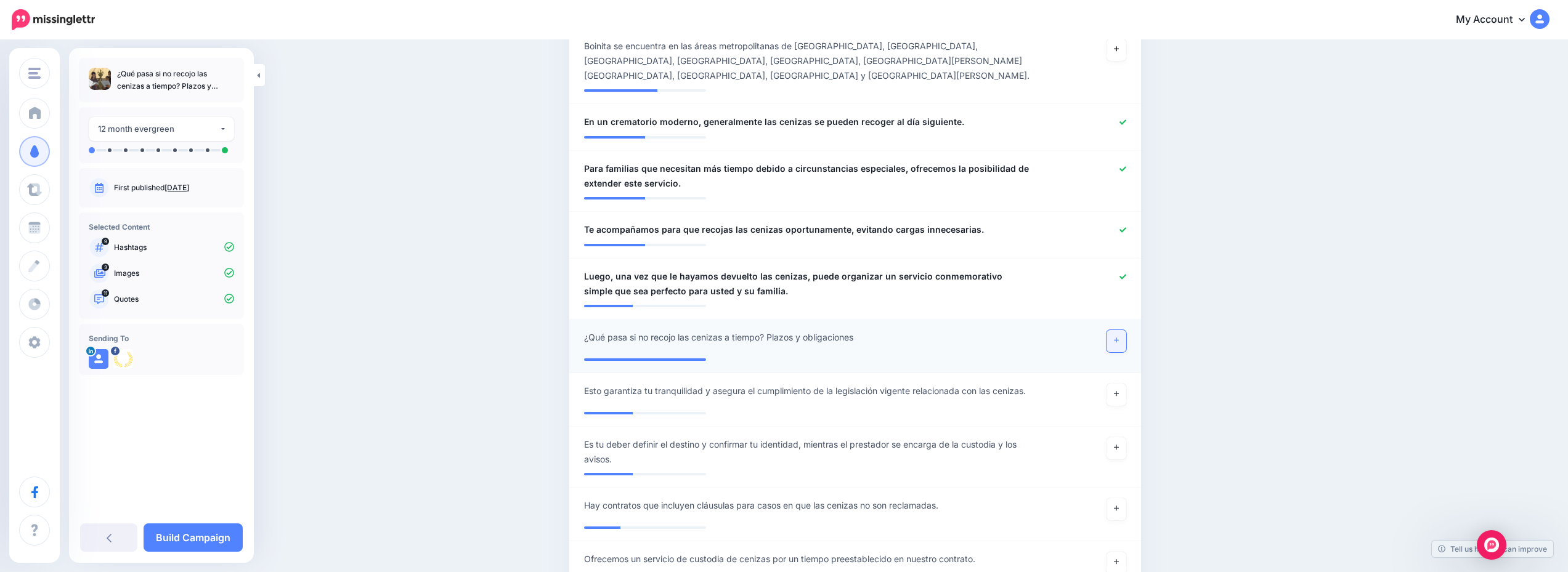
click at [1119, 337] on icon at bounding box center [1116, 339] width 5 height 6
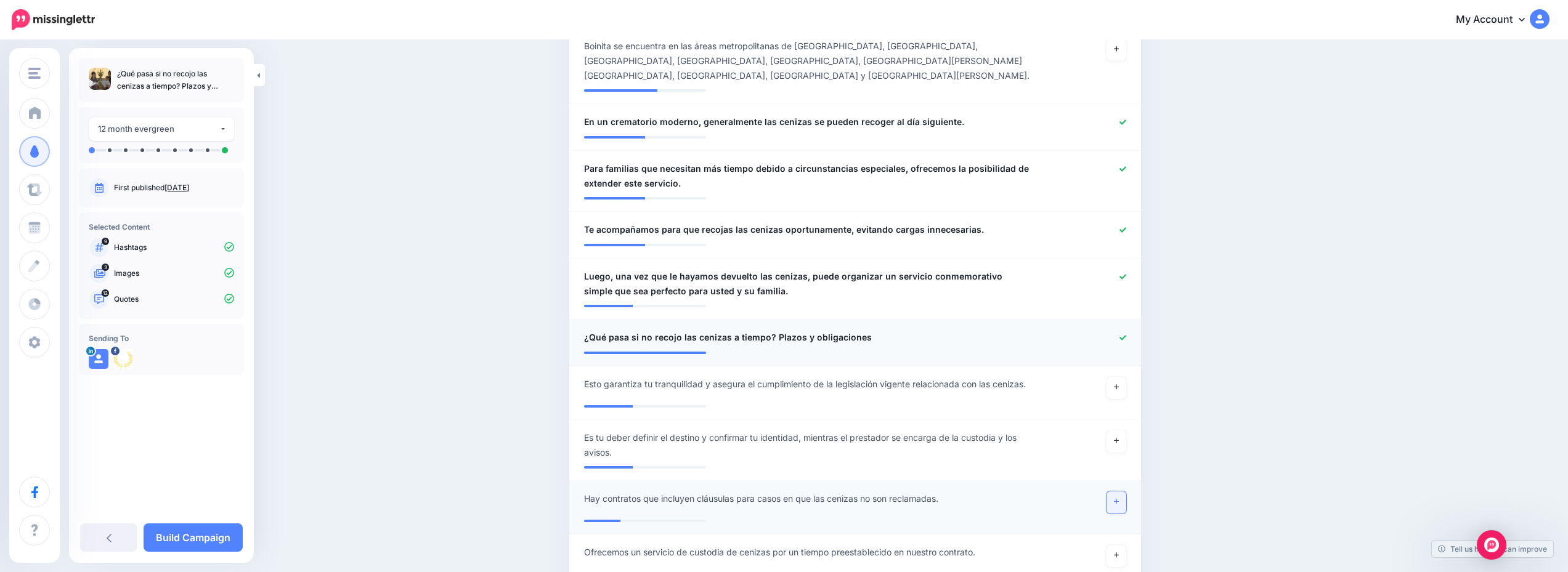
click at [1126, 492] on link at bounding box center [1117, 503] width 20 height 22
click at [181, 546] on link "Build Campaign" at bounding box center [193, 537] width 99 height 28
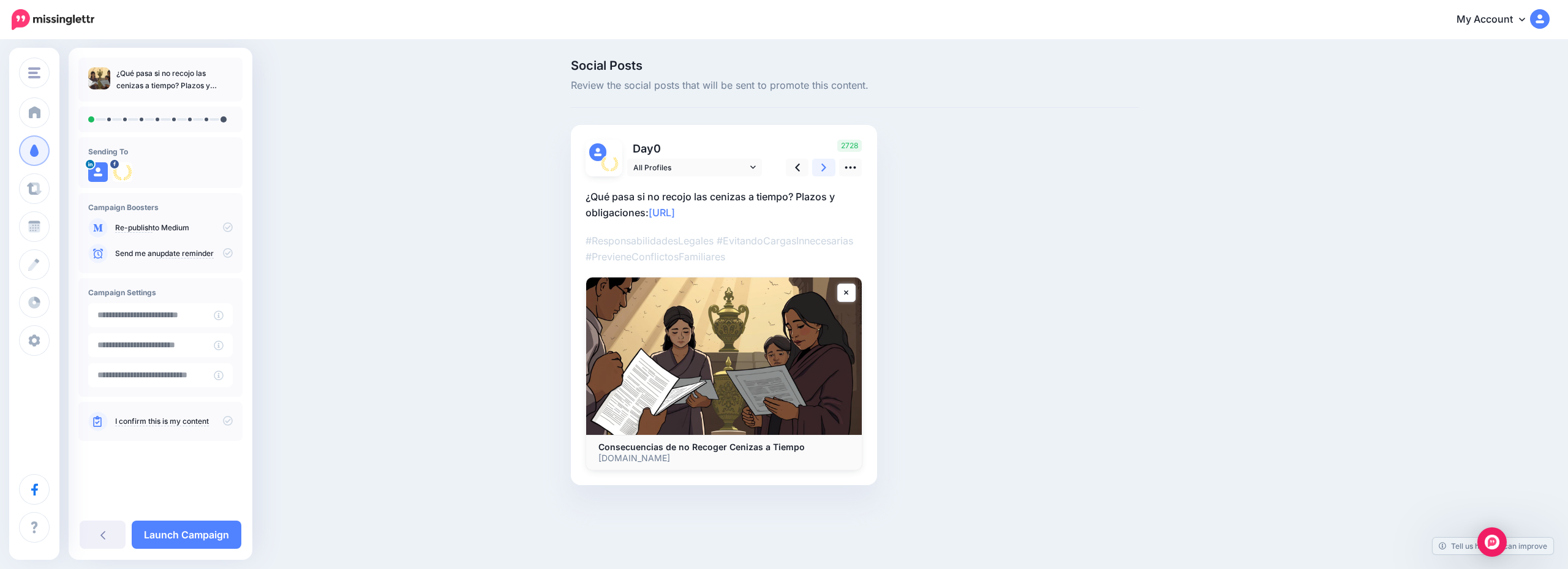
click at [821, 165] on icon at bounding box center [823, 168] width 5 height 13
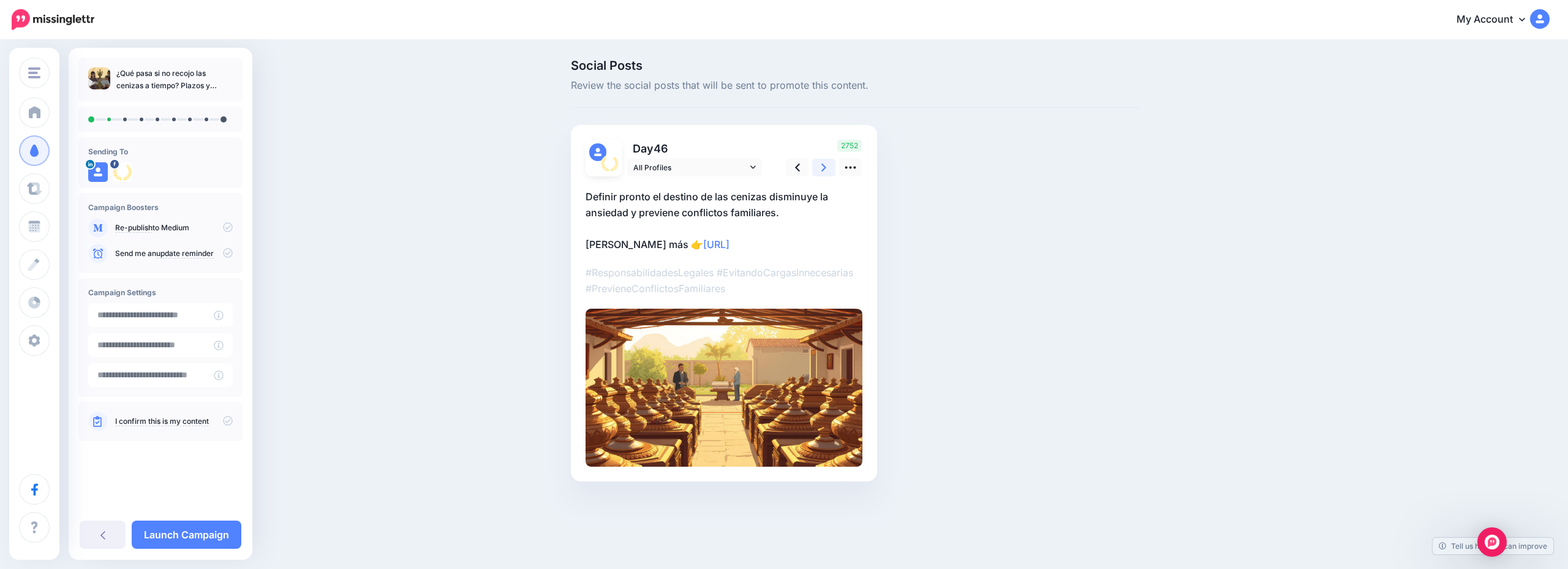
click at [821, 165] on icon at bounding box center [823, 168] width 5 height 13
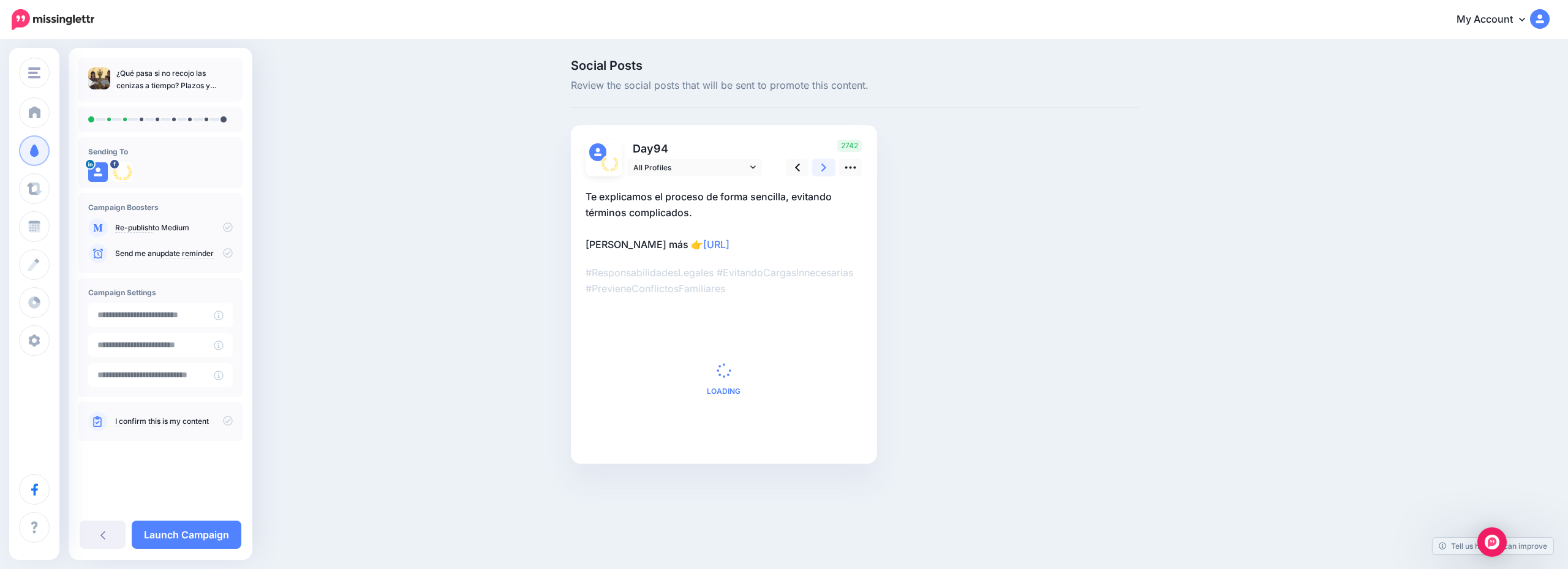
click at [821, 165] on icon at bounding box center [823, 168] width 5 height 13
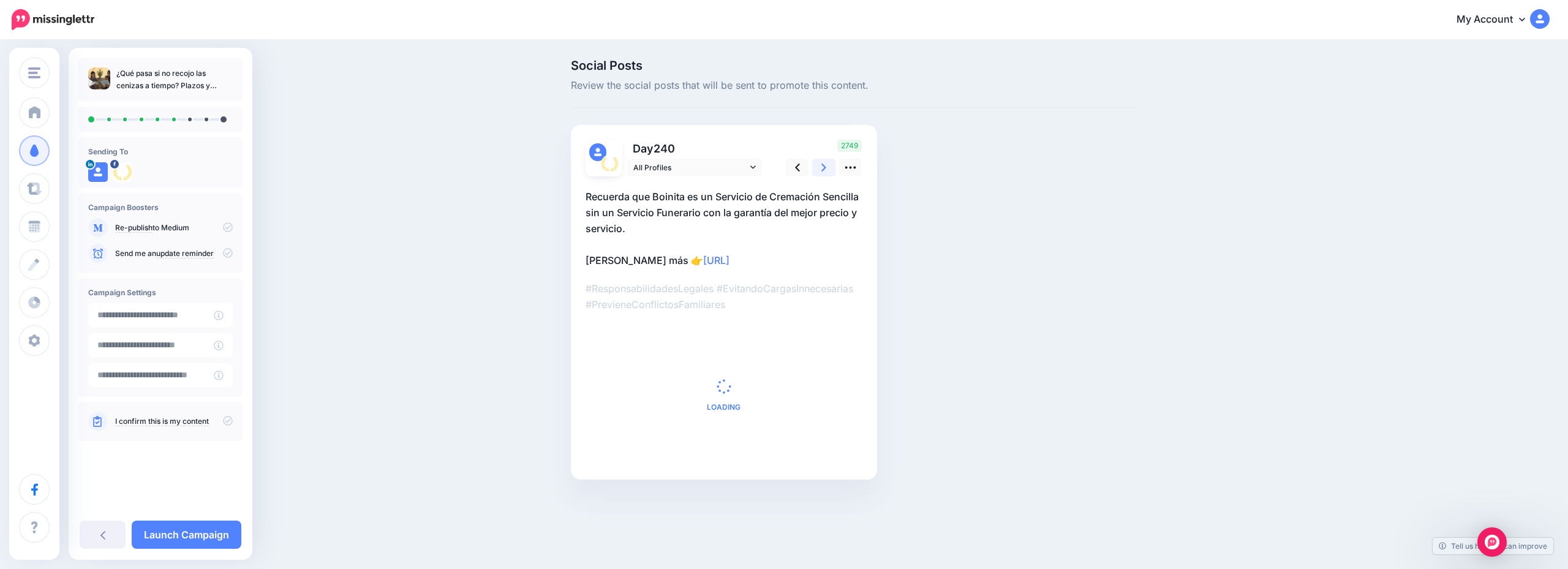
click at [821, 165] on icon at bounding box center [823, 168] width 5 height 13
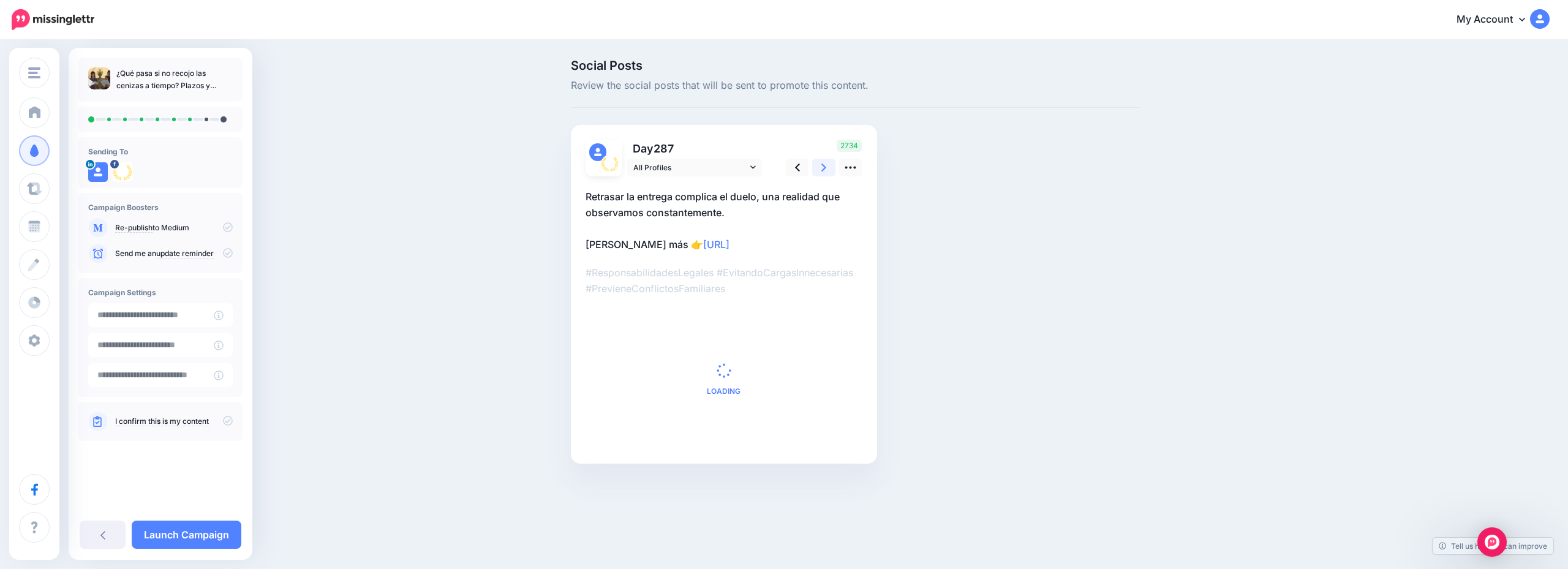
click at [821, 165] on icon at bounding box center [823, 168] width 5 height 13
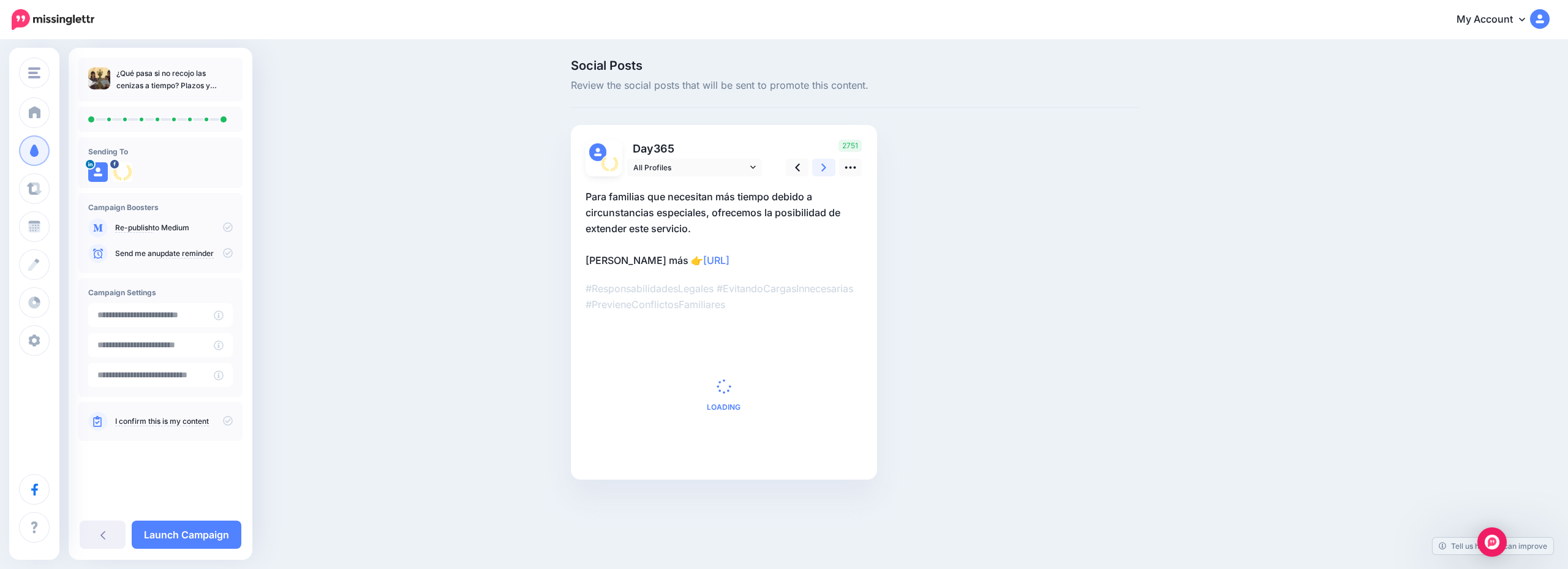
click at [821, 165] on icon at bounding box center [823, 168] width 5 height 13
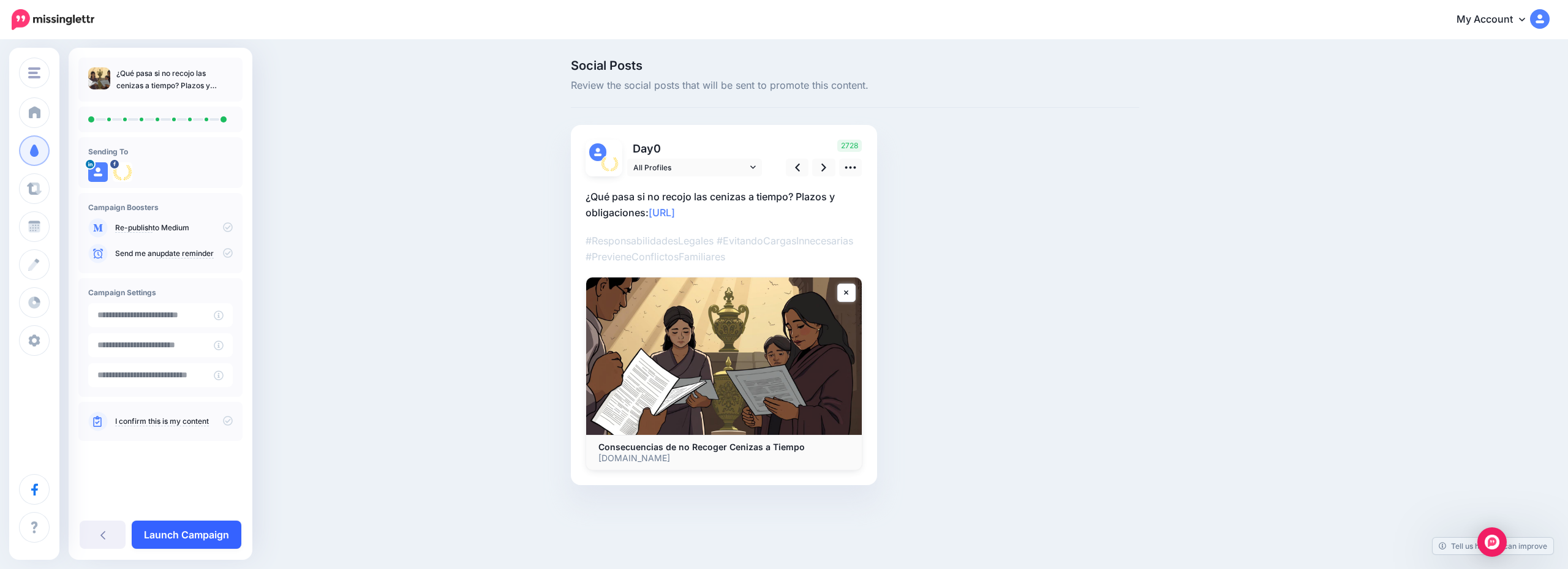
click at [177, 536] on link "Launch Campaign" at bounding box center [186, 535] width 110 height 28
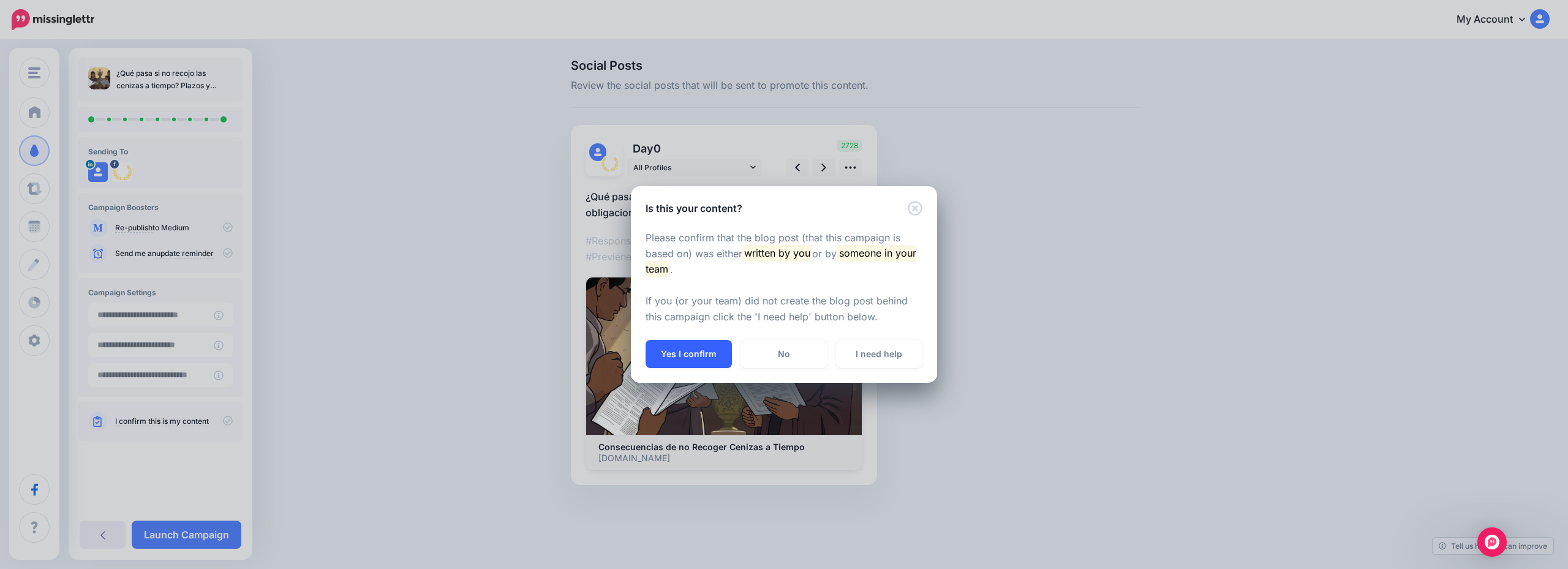
click at [714, 350] on button "Yes I confirm" at bounding box center [689, 354] width 86 height 28
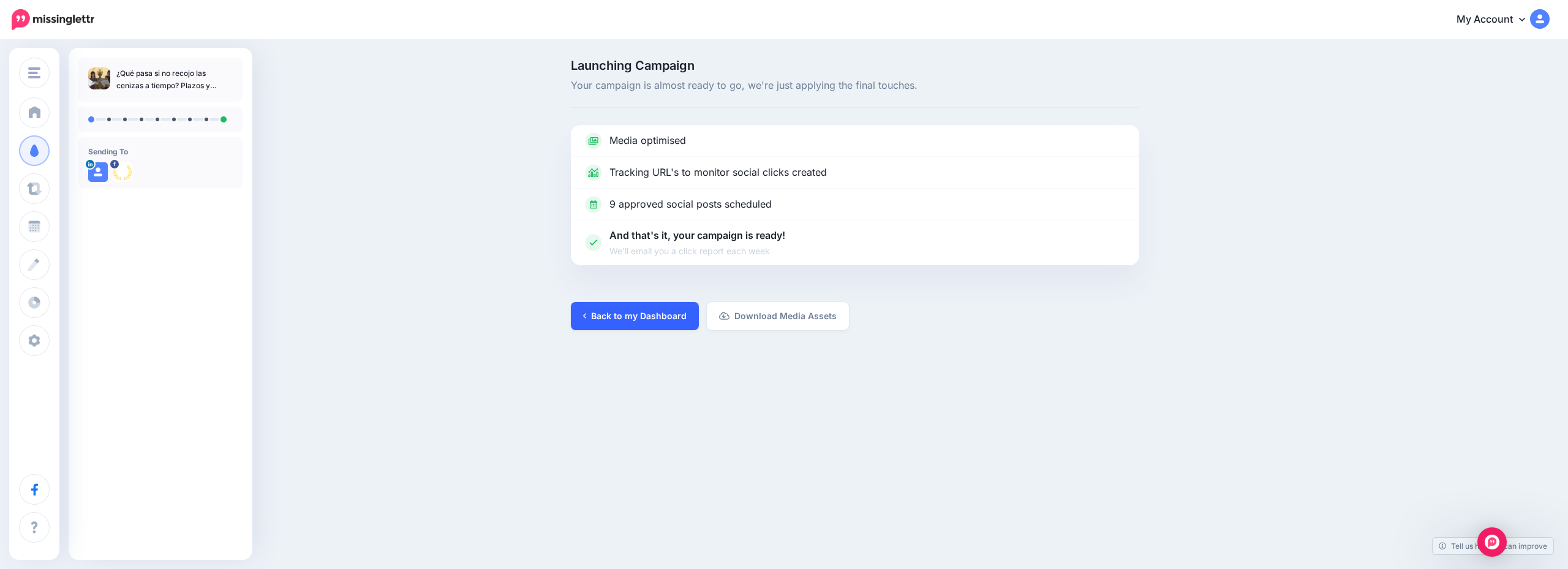
click at [659, 314] on link "Back to my Dashboard" at bounding box center [634, 316] width 128 height 28
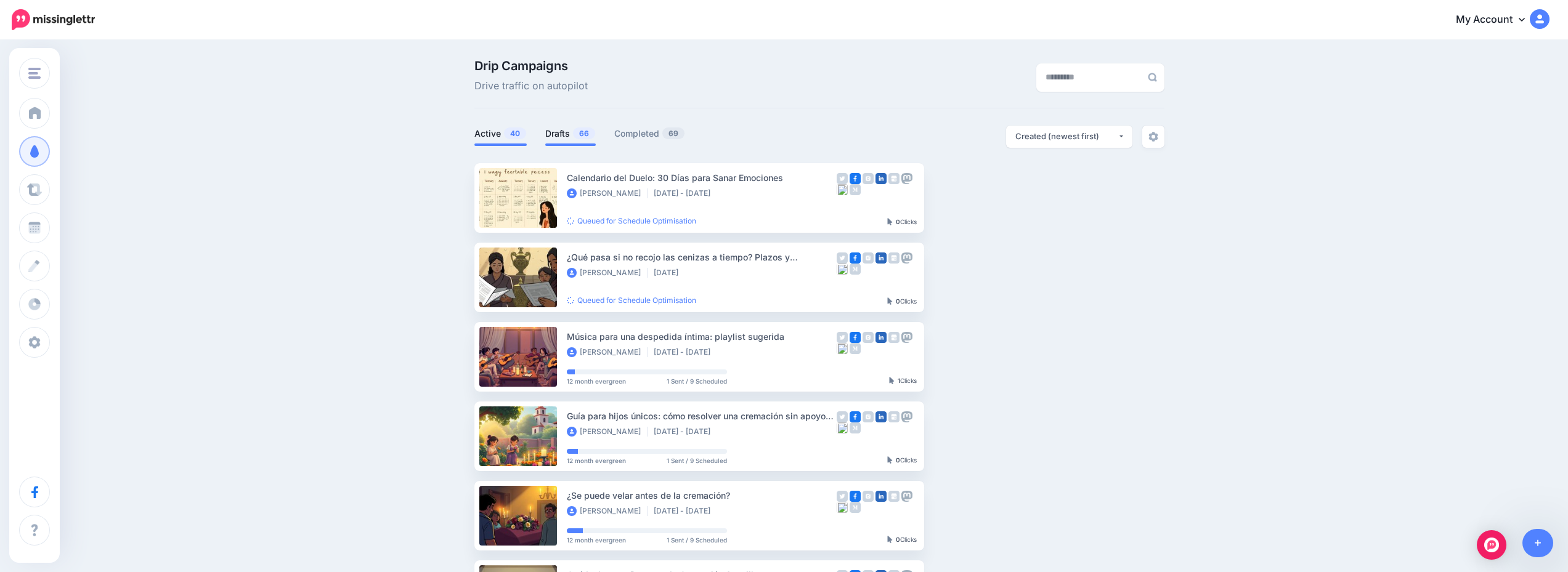
click at [560, 135] on link "Drafts 66" at bounding box center [570, 133] width 50 height 15
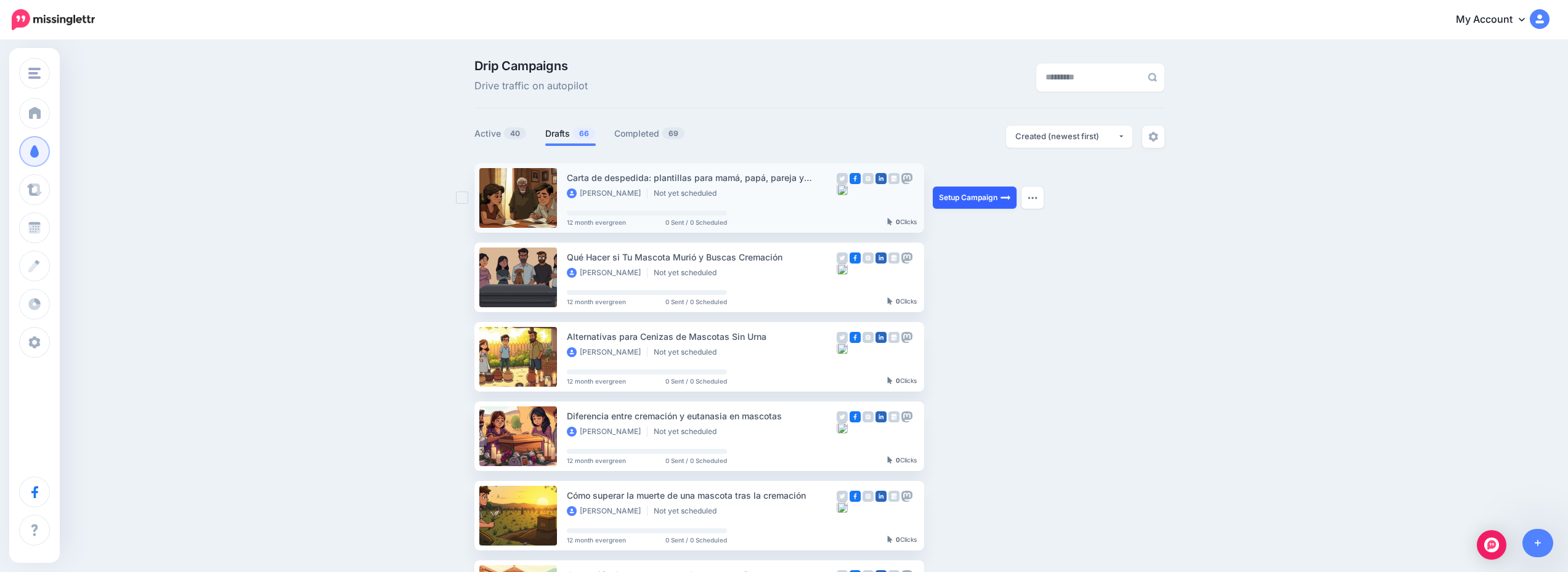
click at [974, 199] on link "Setup Campaign" at bounding box center [975, 198] width 84 height 22
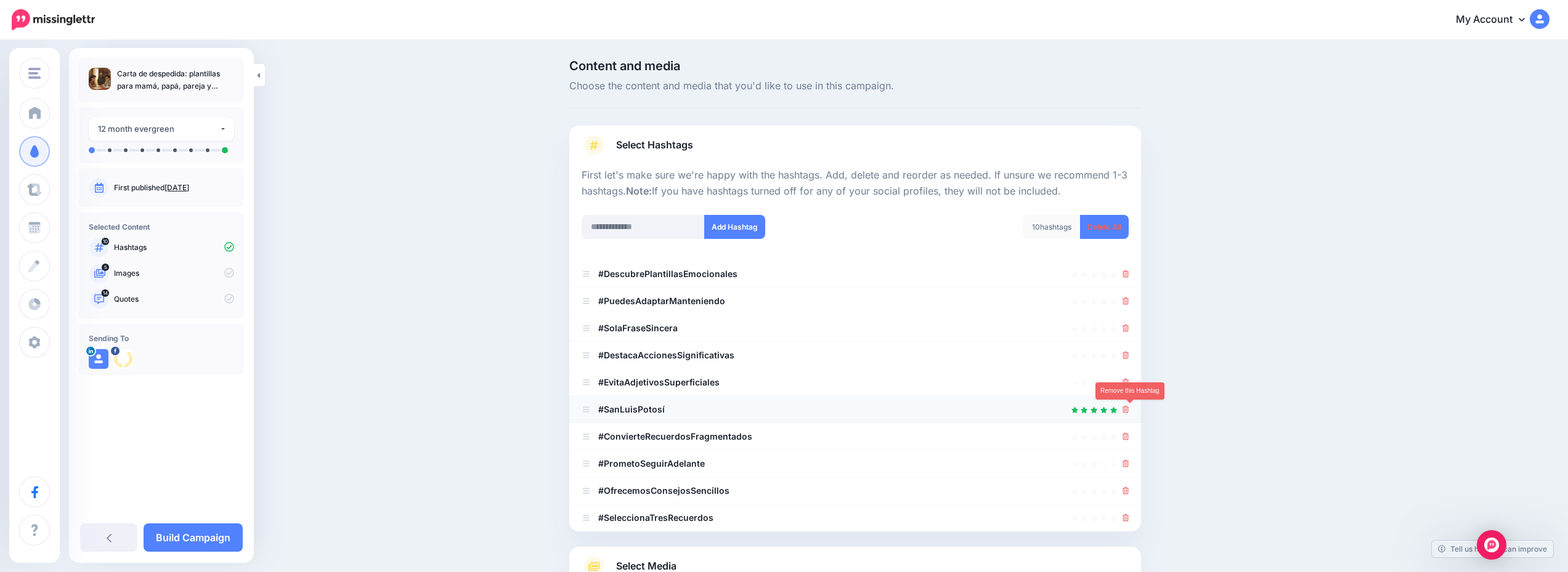
click at [1130, 409] on icon at bounding box center [1125, 410] width 6 height 7
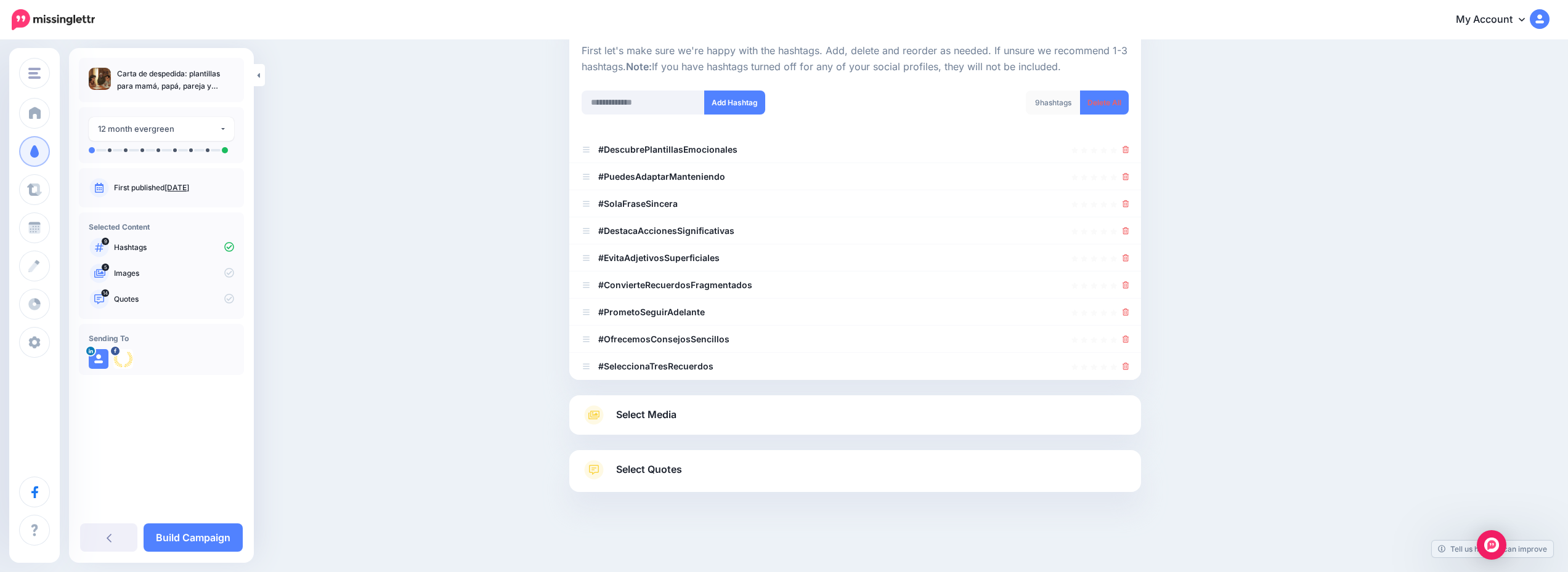
scroll to position [124, 0]
click at [800, 405] on link "Select Media" at bounding box center [855, 415] width 548 height 20
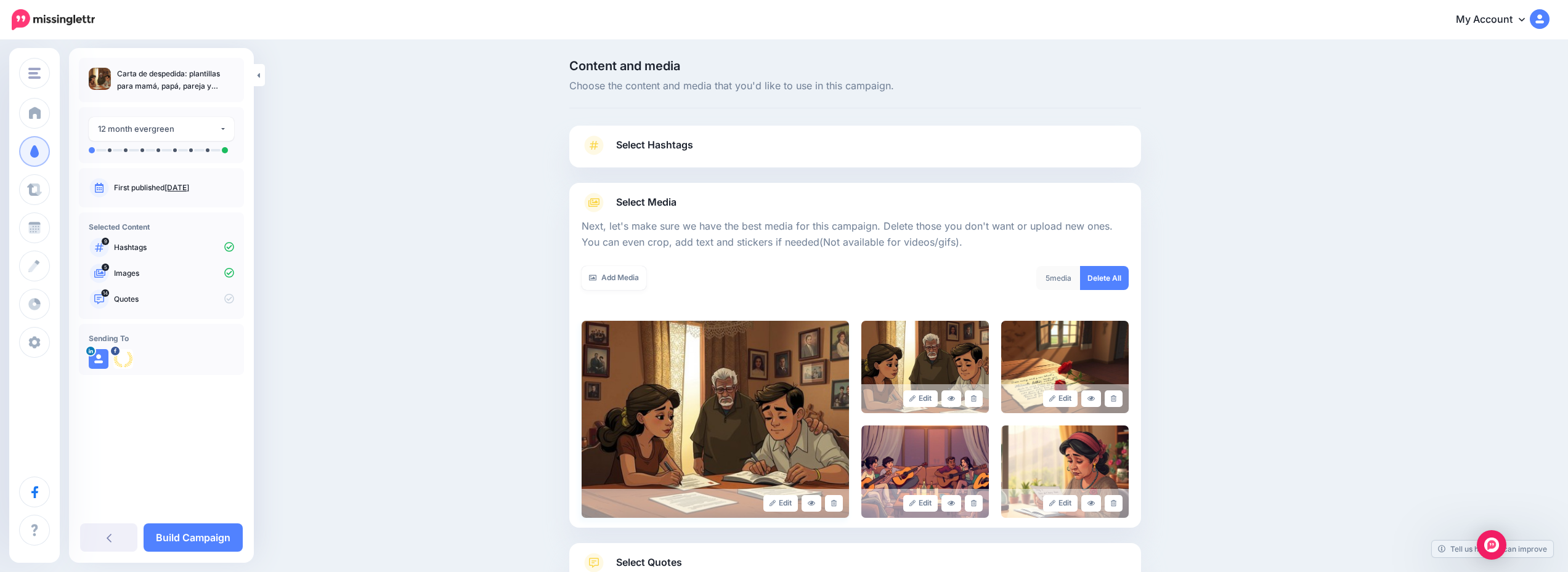
scroll to position [93, 0]
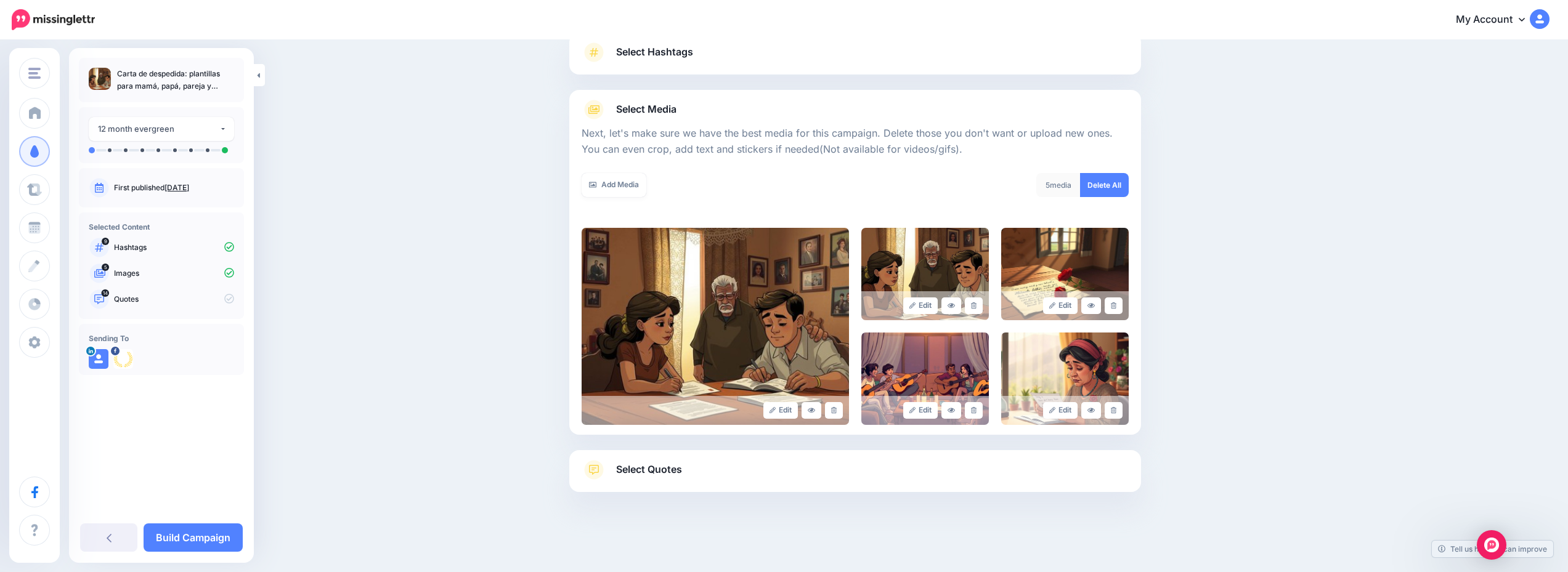
click at [838, 460] on link "Select Quotes" at bounding box center [855, 475] width 548 height 32
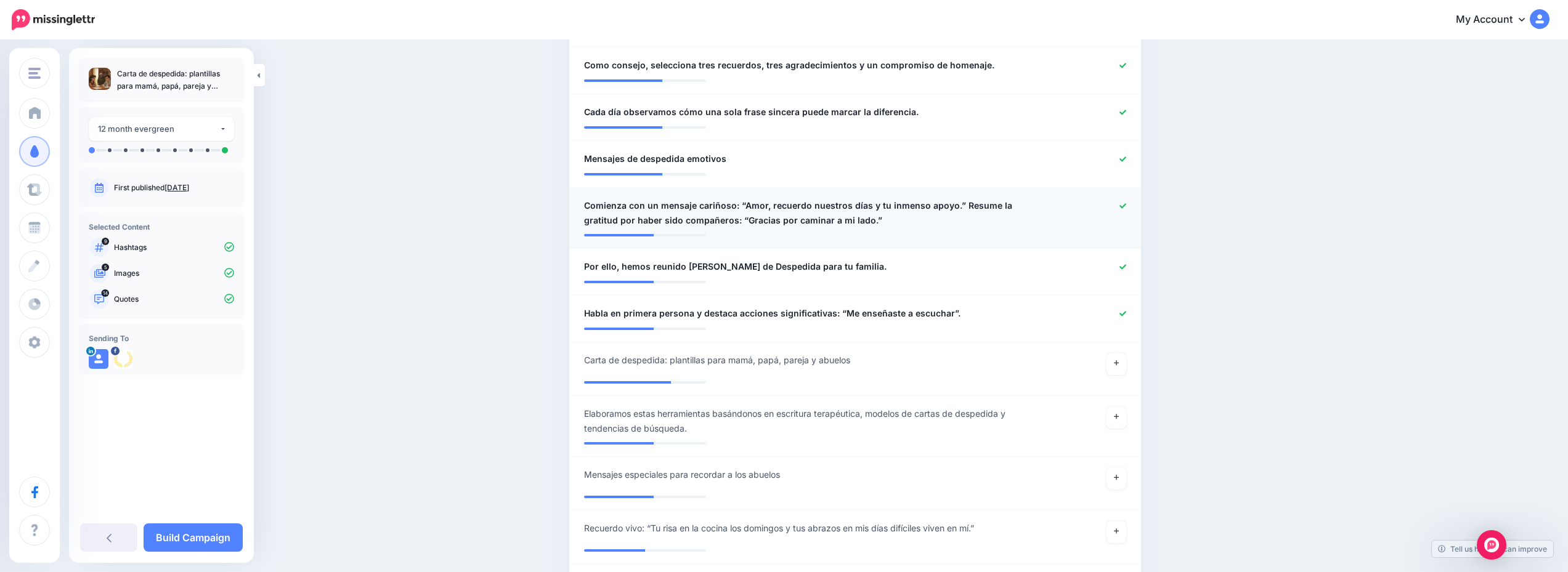
scroll to position [862, 0]
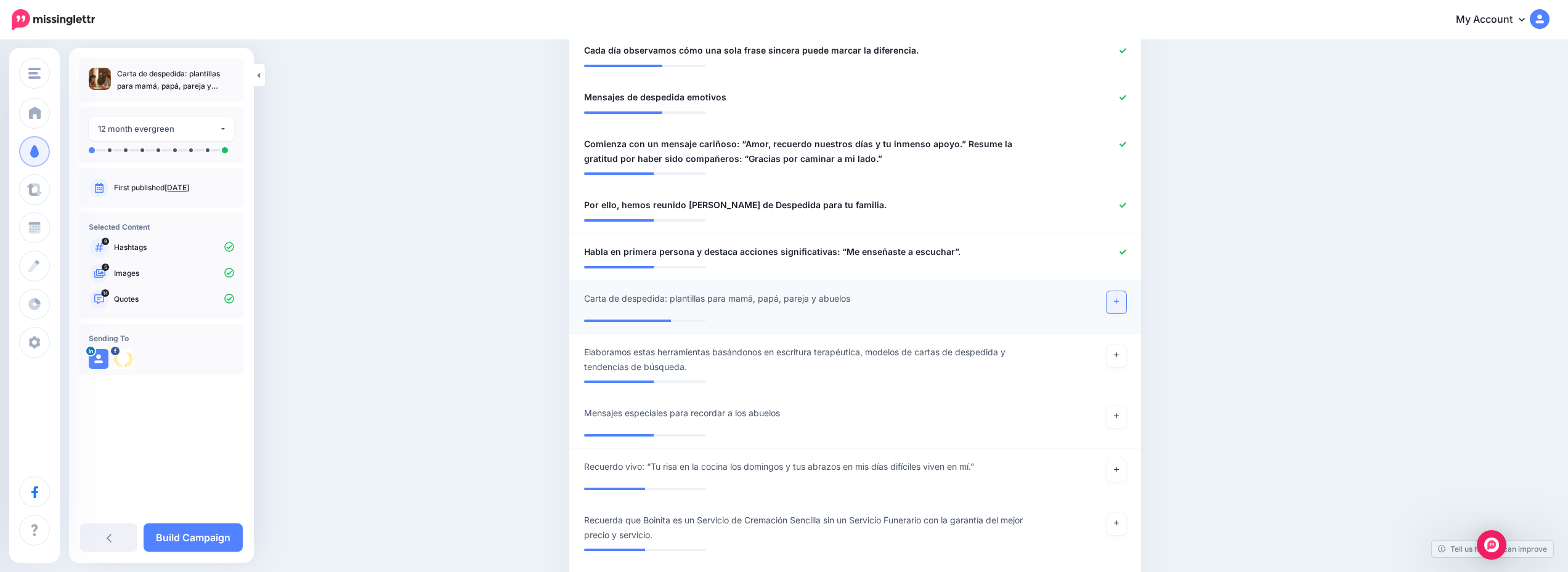
click at [1114, 291] on link at bounding box center [1117, 302] width 20 height 22
click at [193, 549] on link "Build Campaign" at bounding box center [193, 537] width 99 height 28
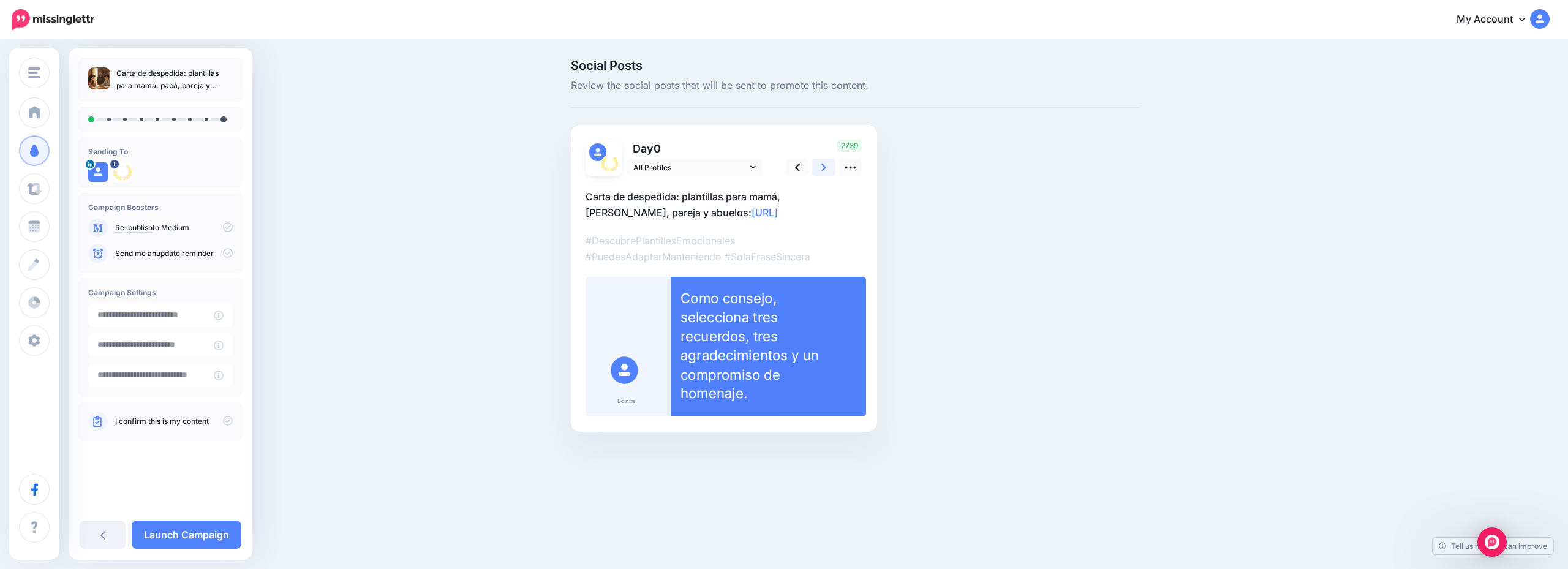
click at [822, 165] on icon at bounding box center [823, 167] width 5 height 8
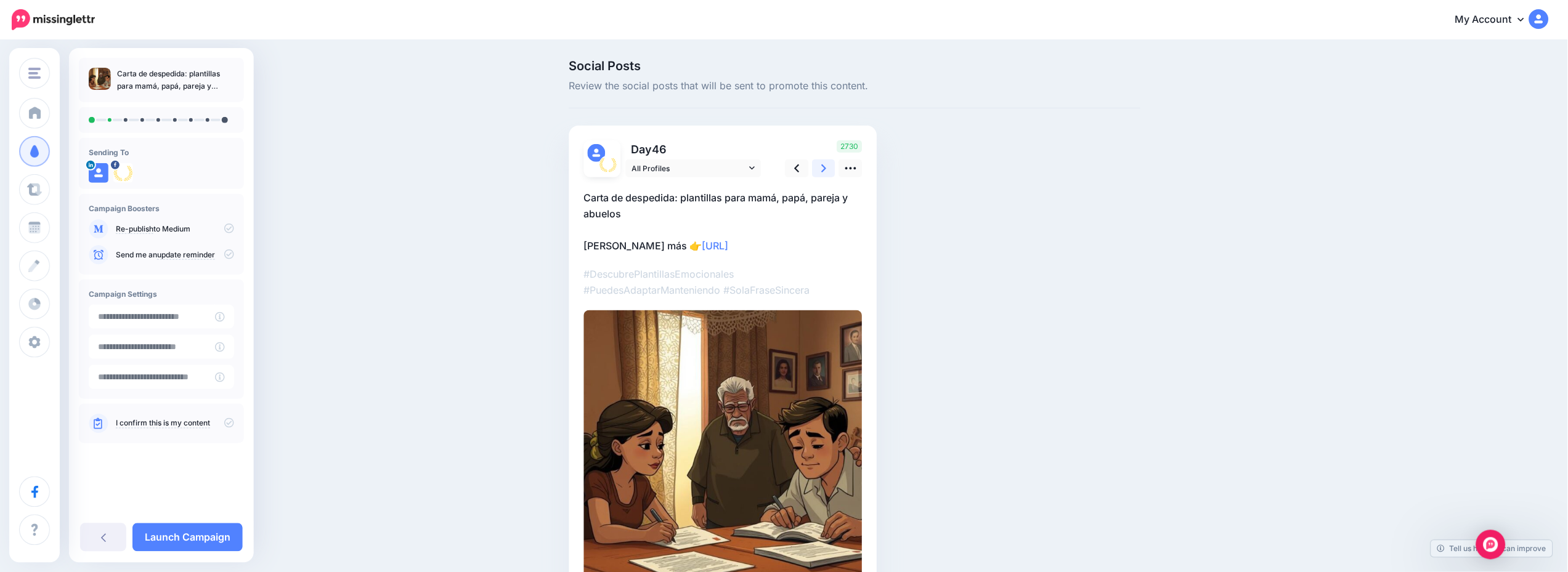
click at [827, 166] on icon at bounding box center [824, 168] width 5 height 8
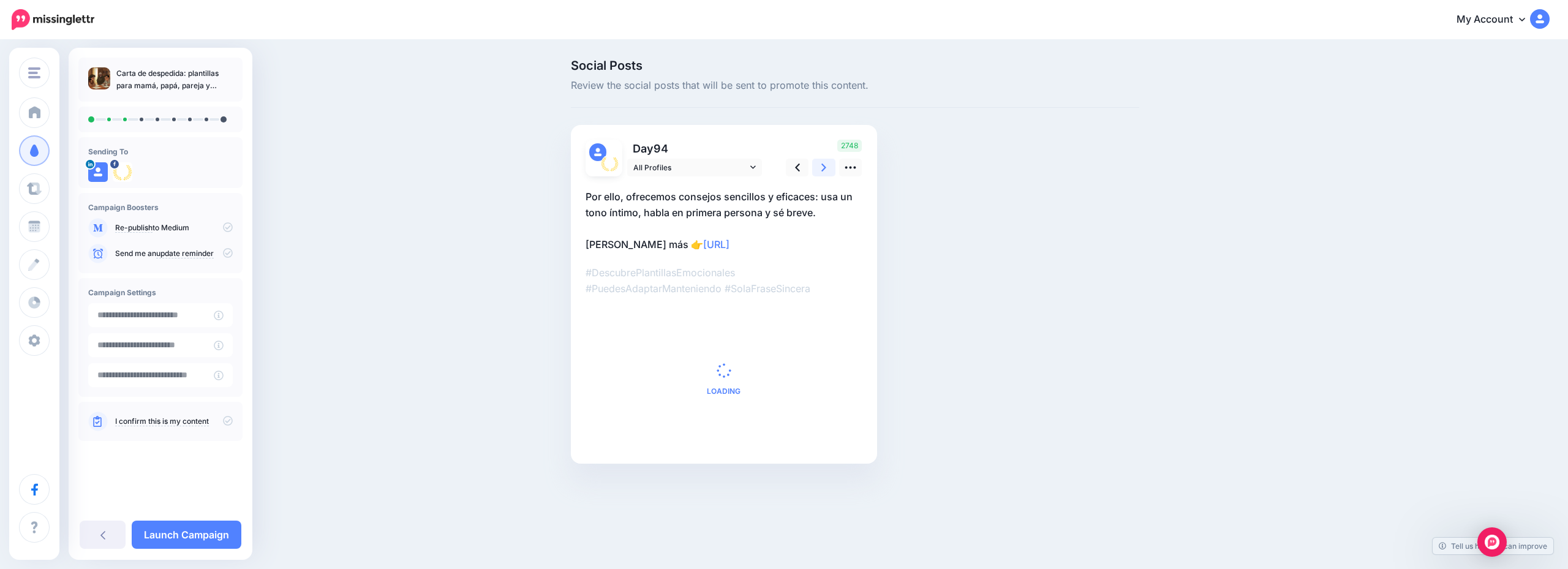
click at [822, 165] on icon at bounding box center [823, 167] width 5 height 8
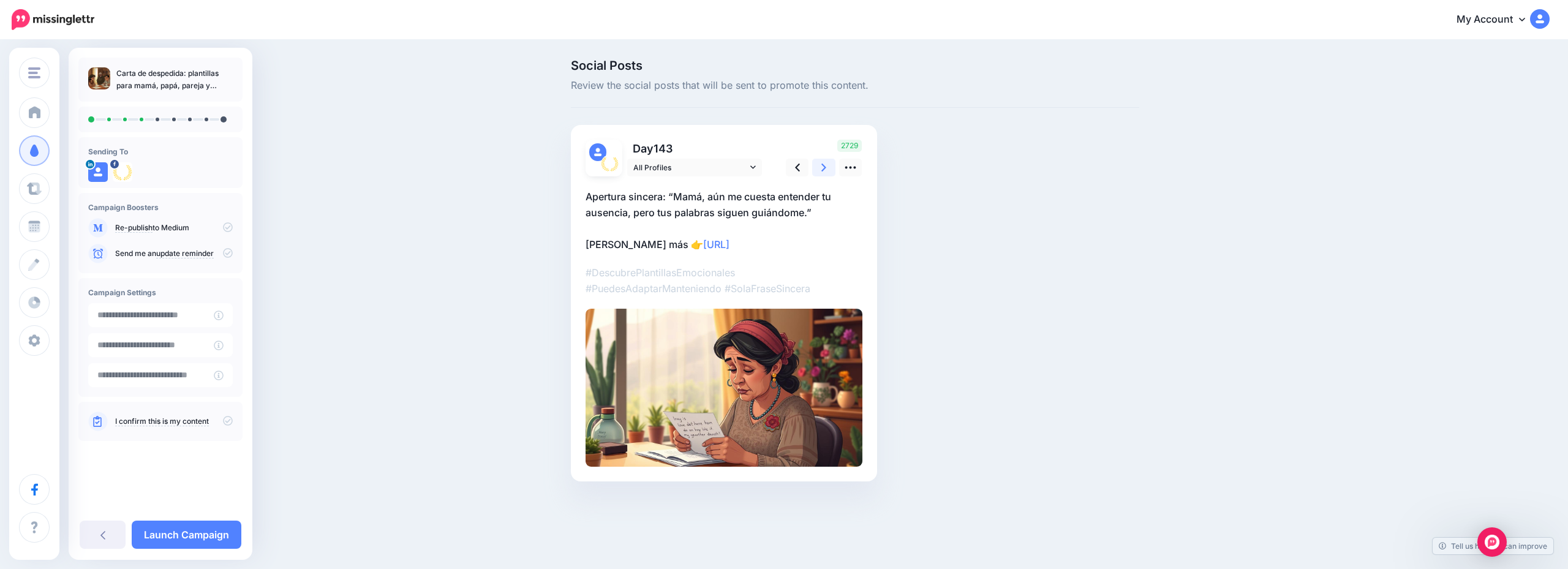
click at [822, 165] on icon at bounding box center [823, 167] width 5 height 8
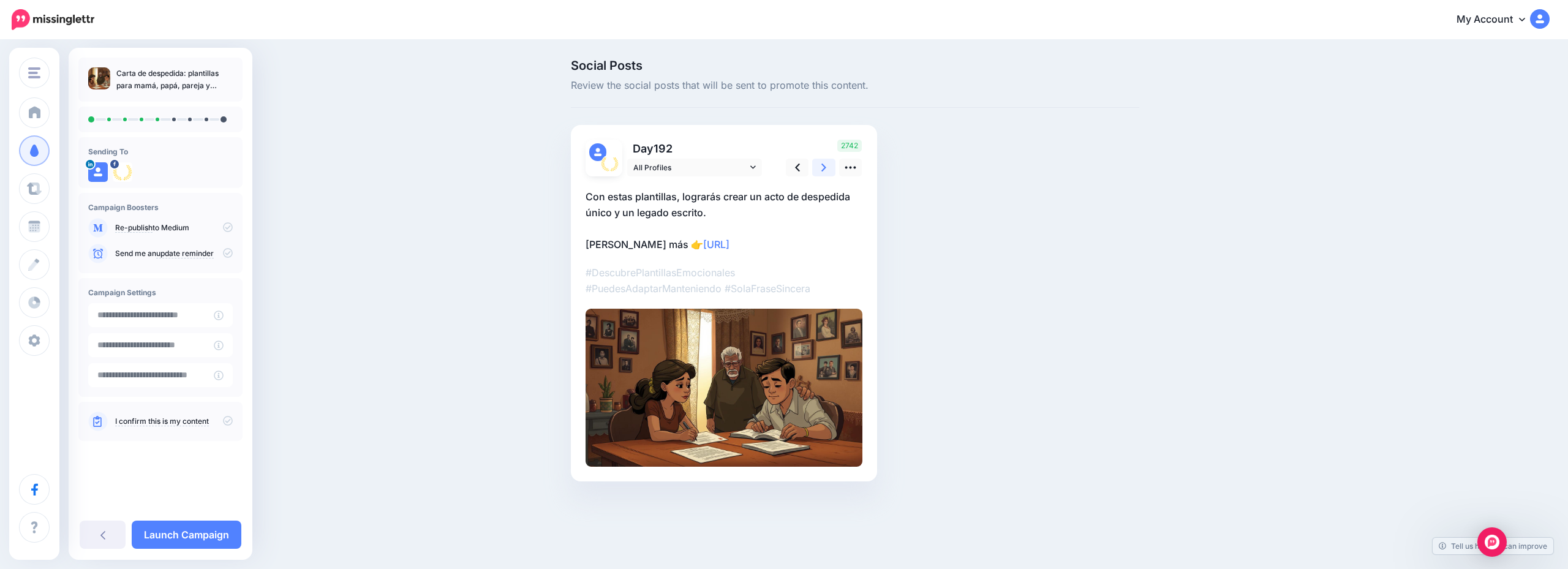
click at [822, 165] on icon at bounding box center [823, 167] width 5 height 8
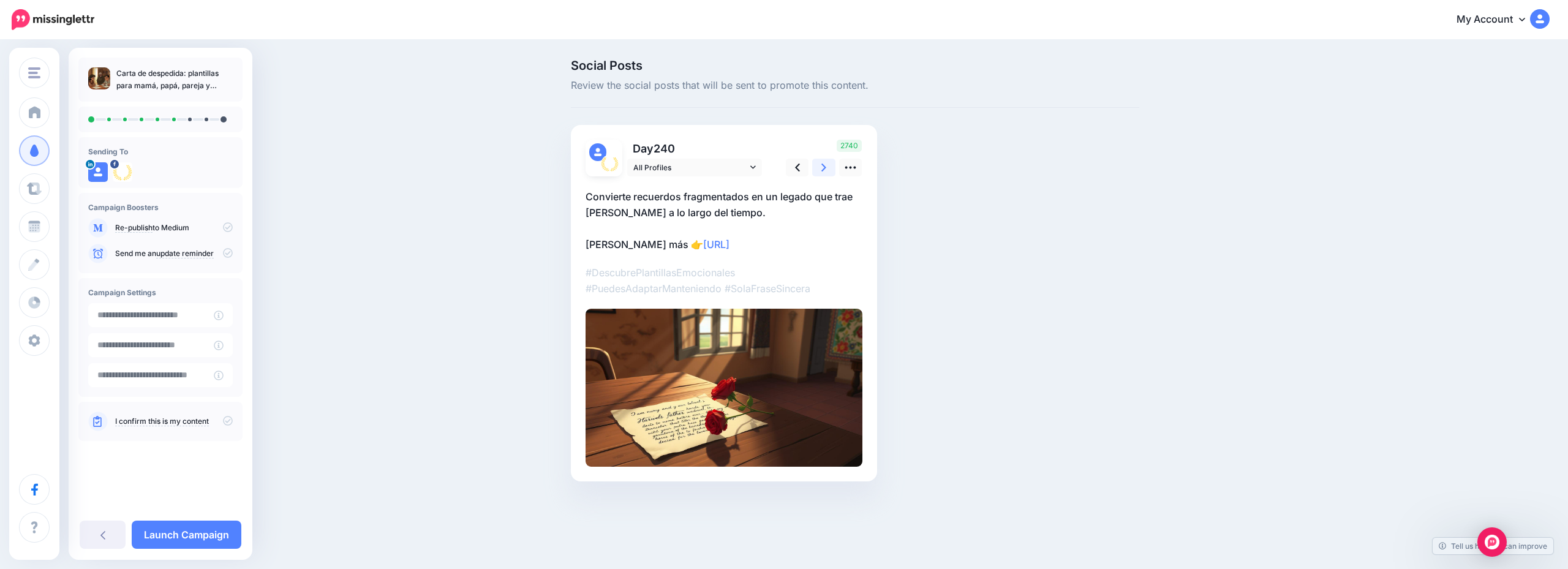
click at [822, 165] on icon at bounding box center [823, 167] width 5 height 8
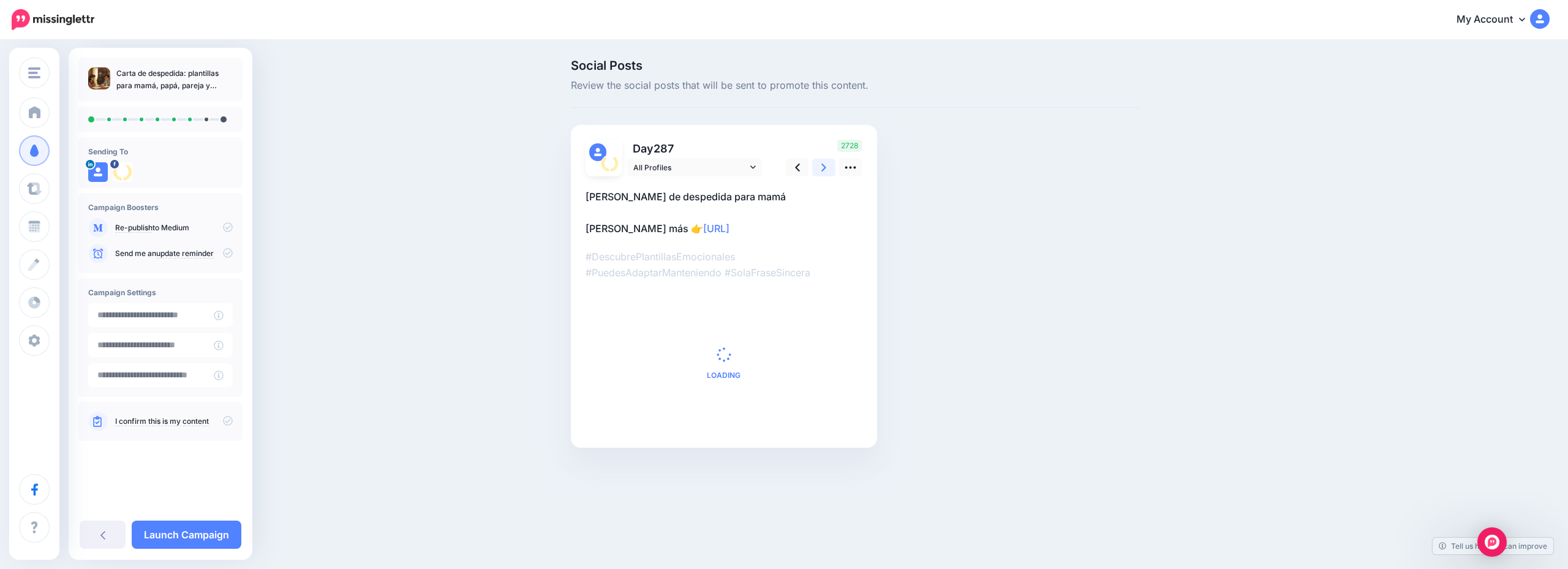
click at [822, 165] on icon at bounding box center [823, 167] width 5 height 8
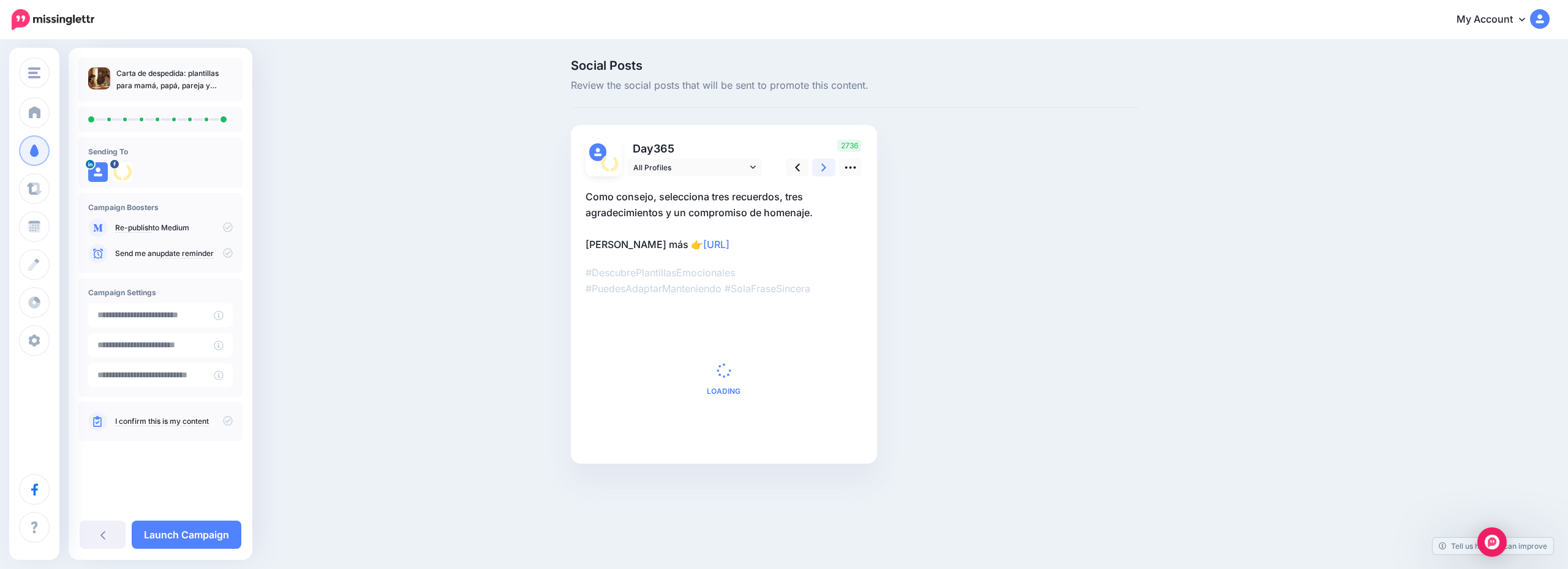
click at [820, 165] on link at bounding box center [824, 168] width 24 height 18
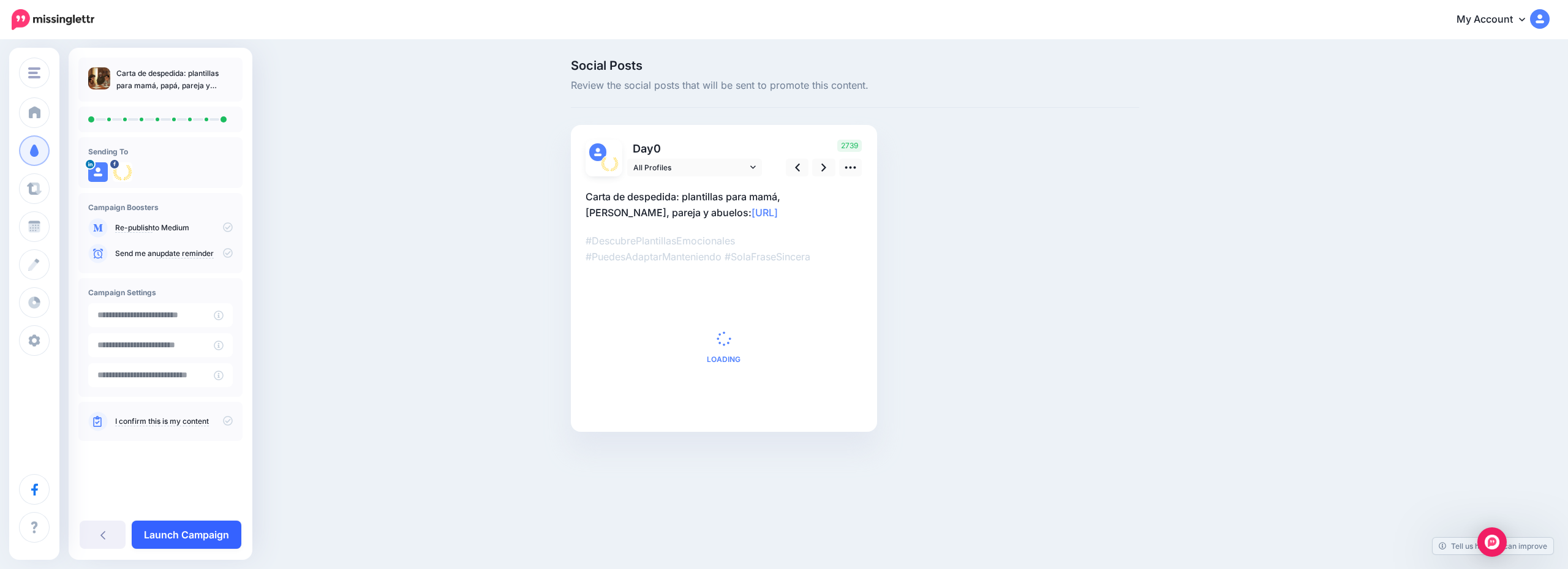
click at [188, 524] on link "Launch Campaign" at bounding box center [186, 535] width 110 height 28
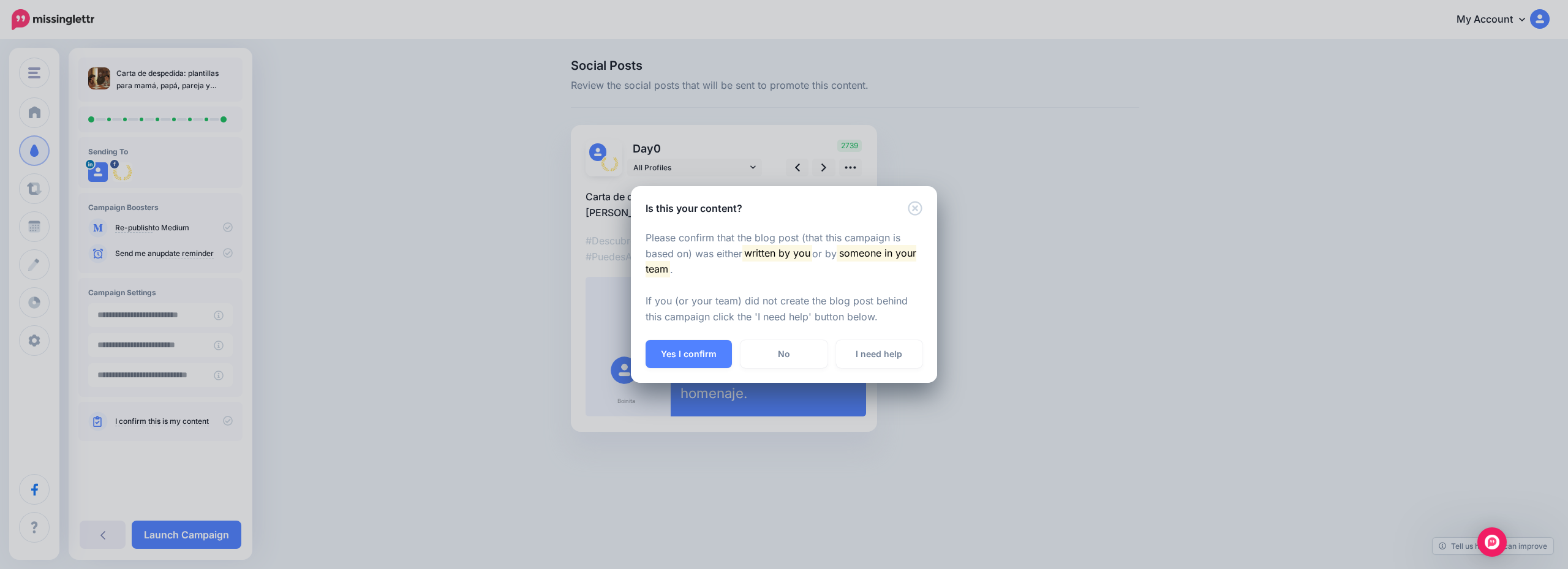
click at [716, 340] on div "Please confirm that the blog post (that this campaign is based on) was either w…" at bounding box center [784, 279] width 307 height 125
click at [702, 360] on button "Yes I confirm" at bounding box center [689, 354] width 86 height 28
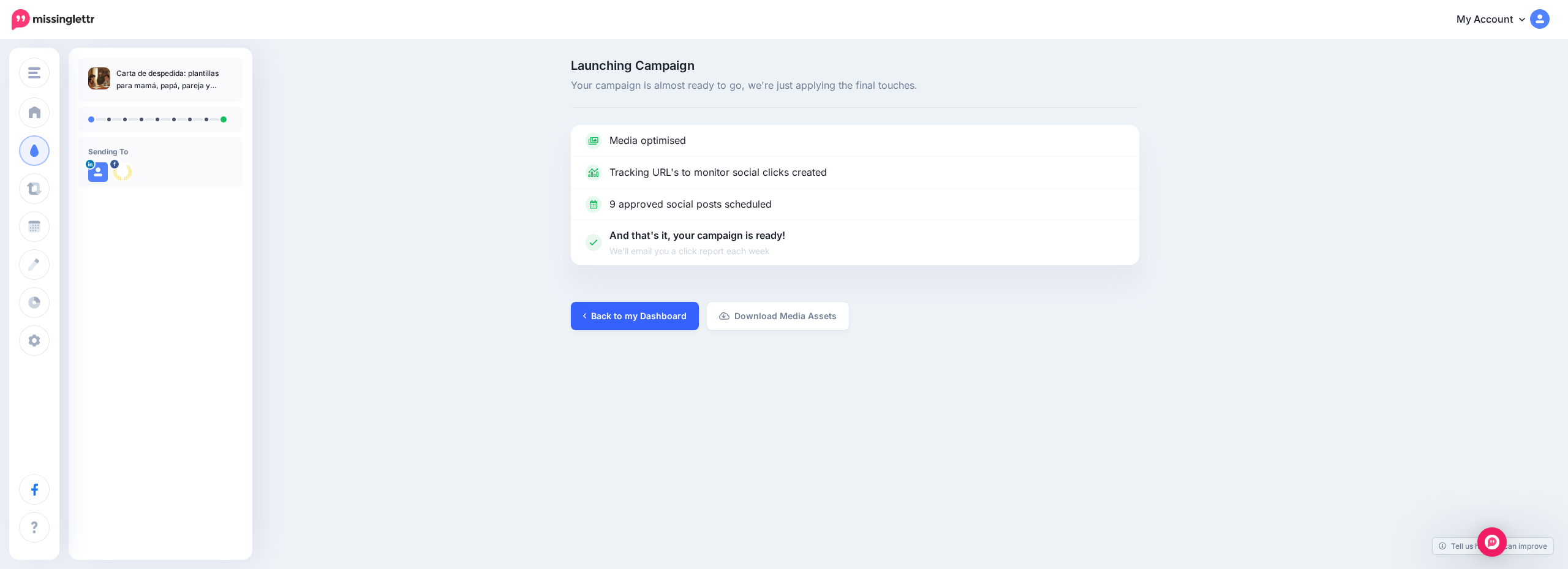
click at [651, 318] on link "Back to my Dashboard" at bounding box center [634, 316] width 128 height 28
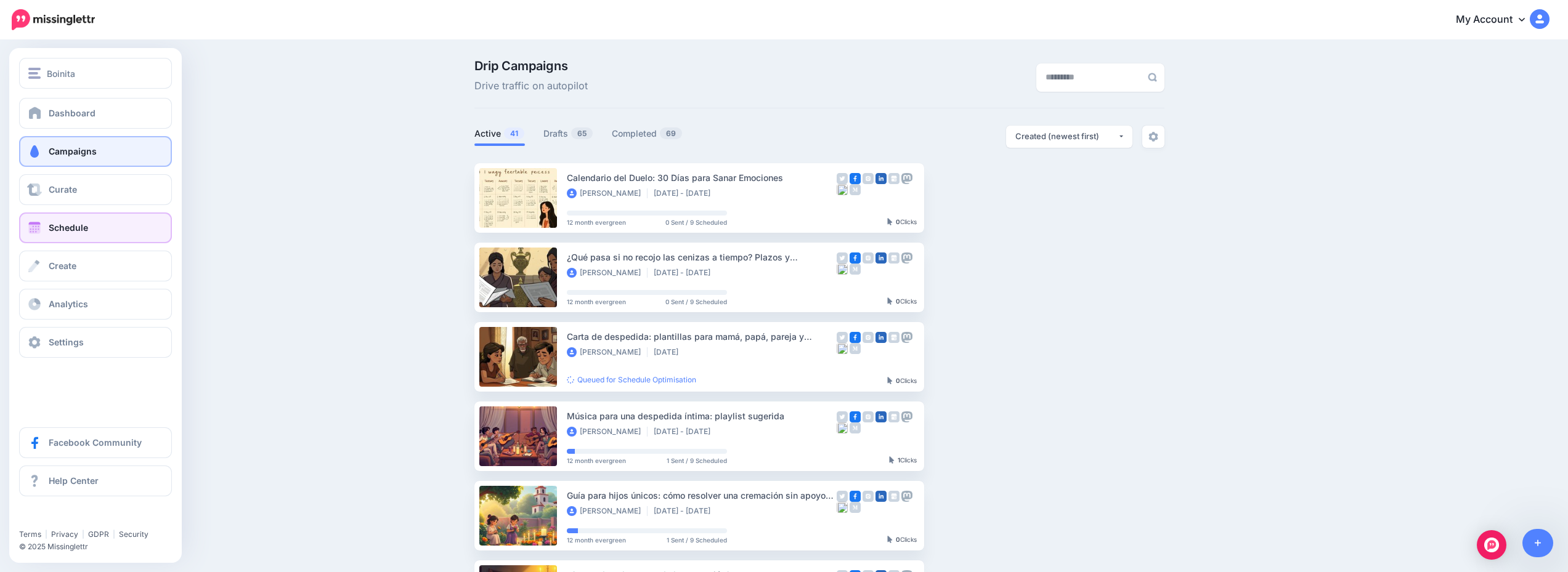
click at [84, 219] on link "Schedule" at bounding box center [95, 228] width 152 height 31
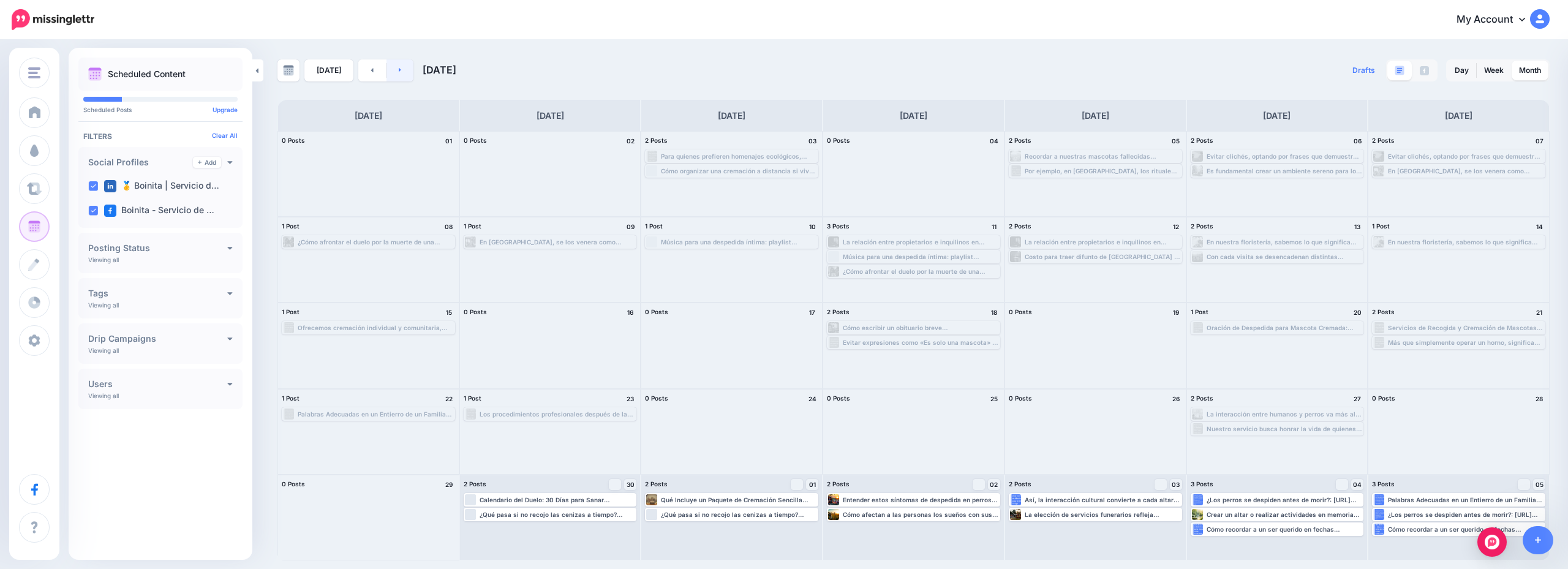
click at [392, 77] on link at bounding box center [400, 70] width 27 height 22
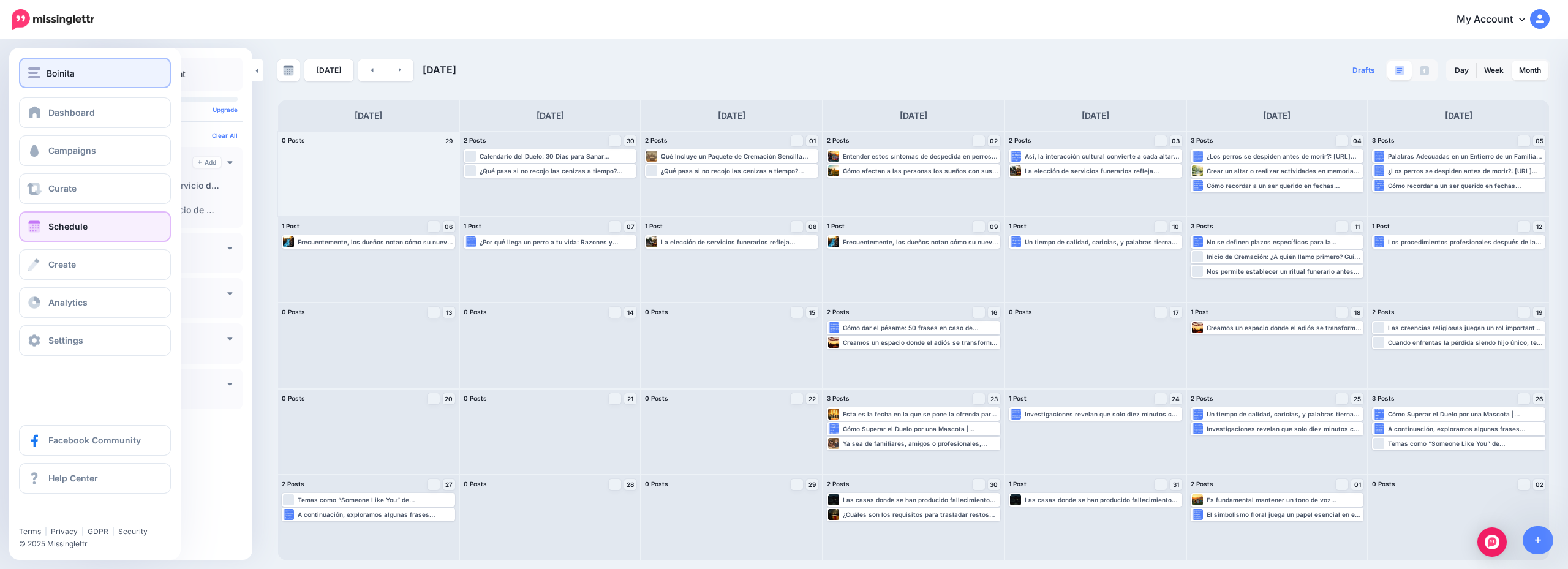
click at [76, 76] on div "Boinita" at bounding box center [94, 74] width 133 height 15
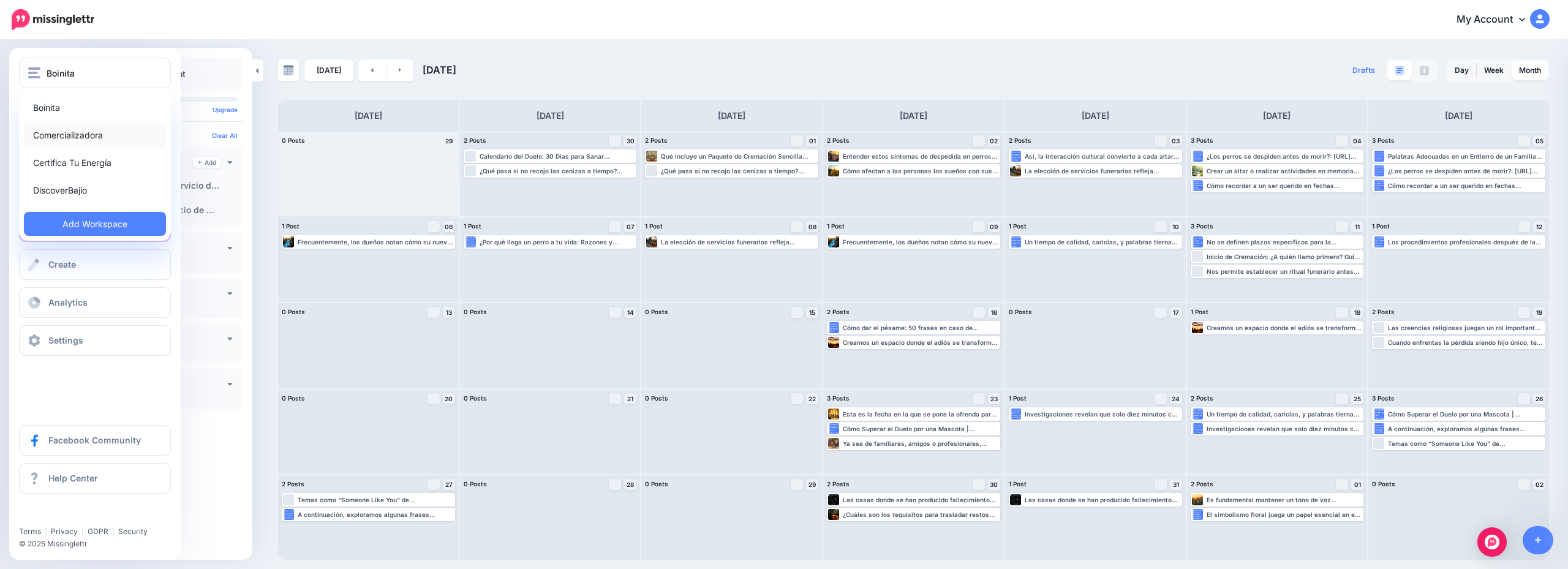
click at [109, 128] on link "Comercializadora" at bounding box center [94, 135] width 142 height 24
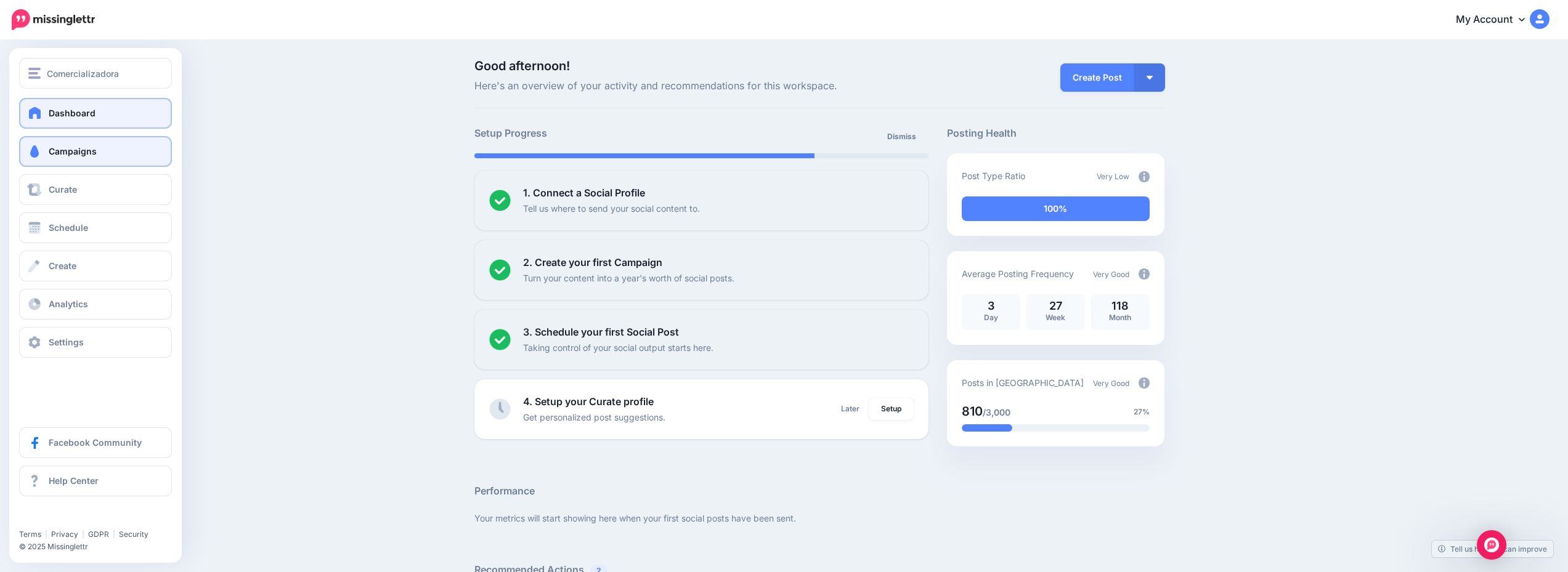
click at [86, 147] on span "Campaigns" at bounding box center [72, 151] width 48 height 10
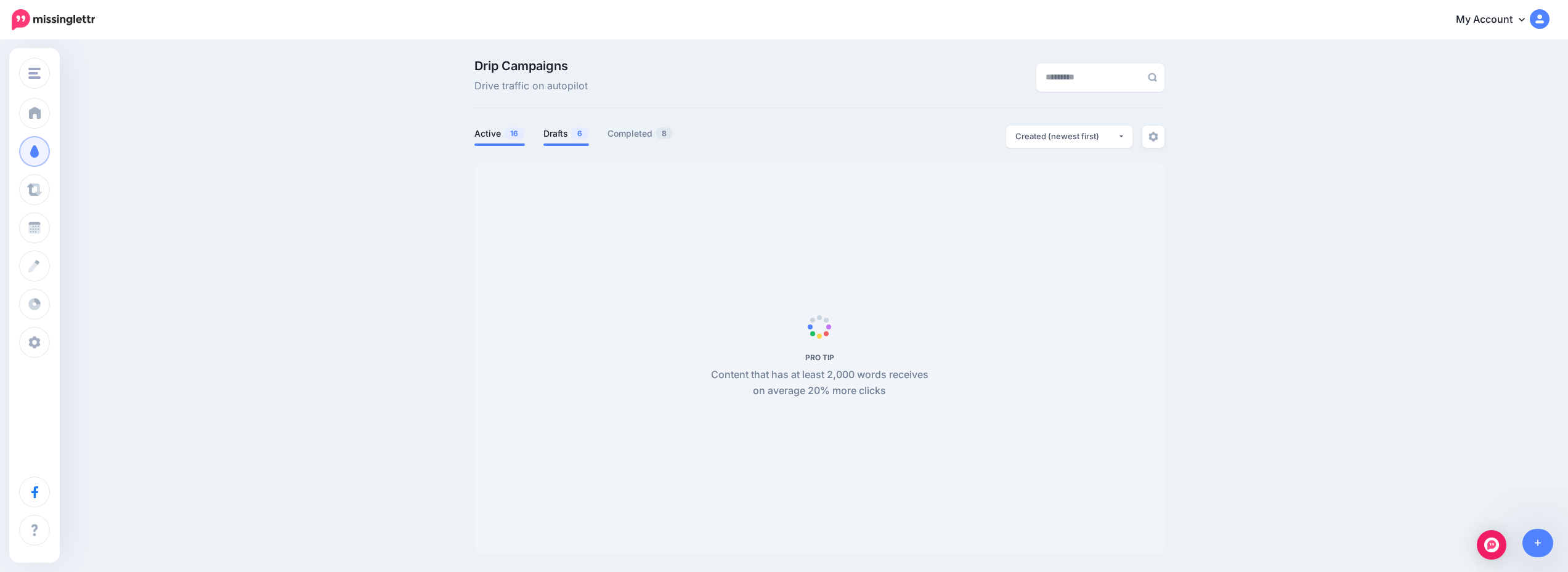
click at [566, 133] on link "Drafts 6" at bounding box center [567, 133] width 46 height 15
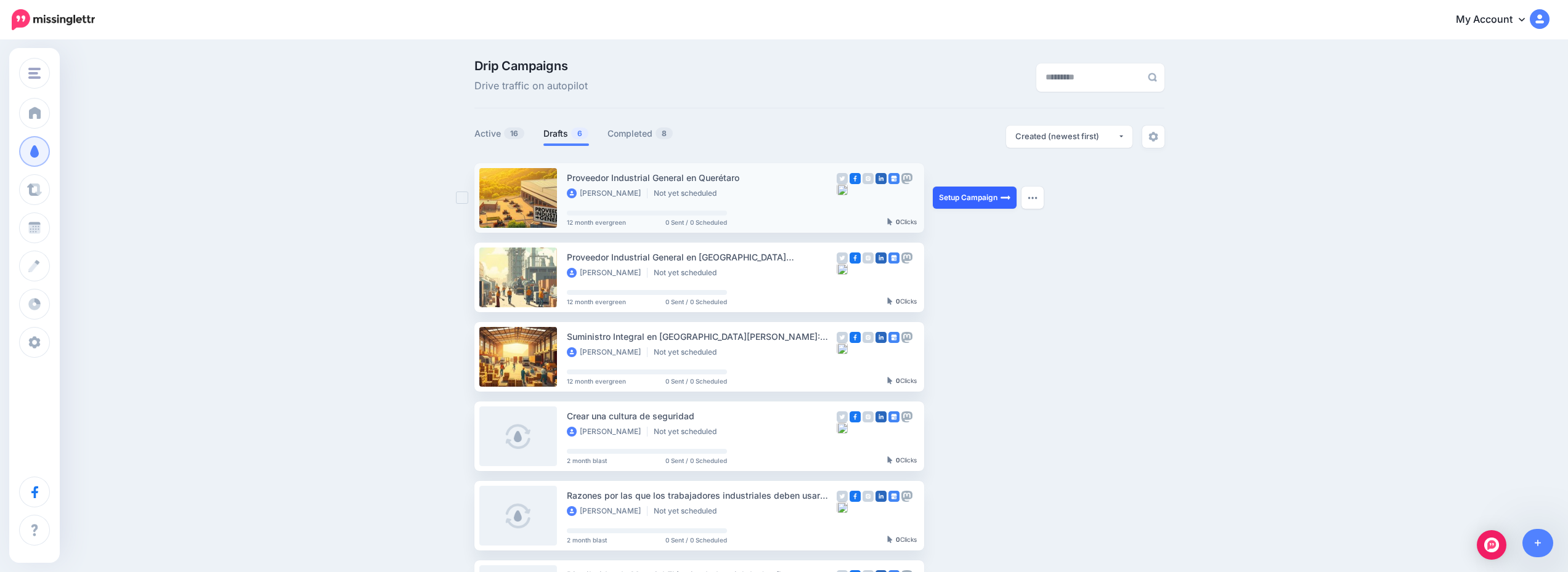
click at [972, 201] on link "Setup Campaign" at bounding box center [975, 198] width 84 height 22
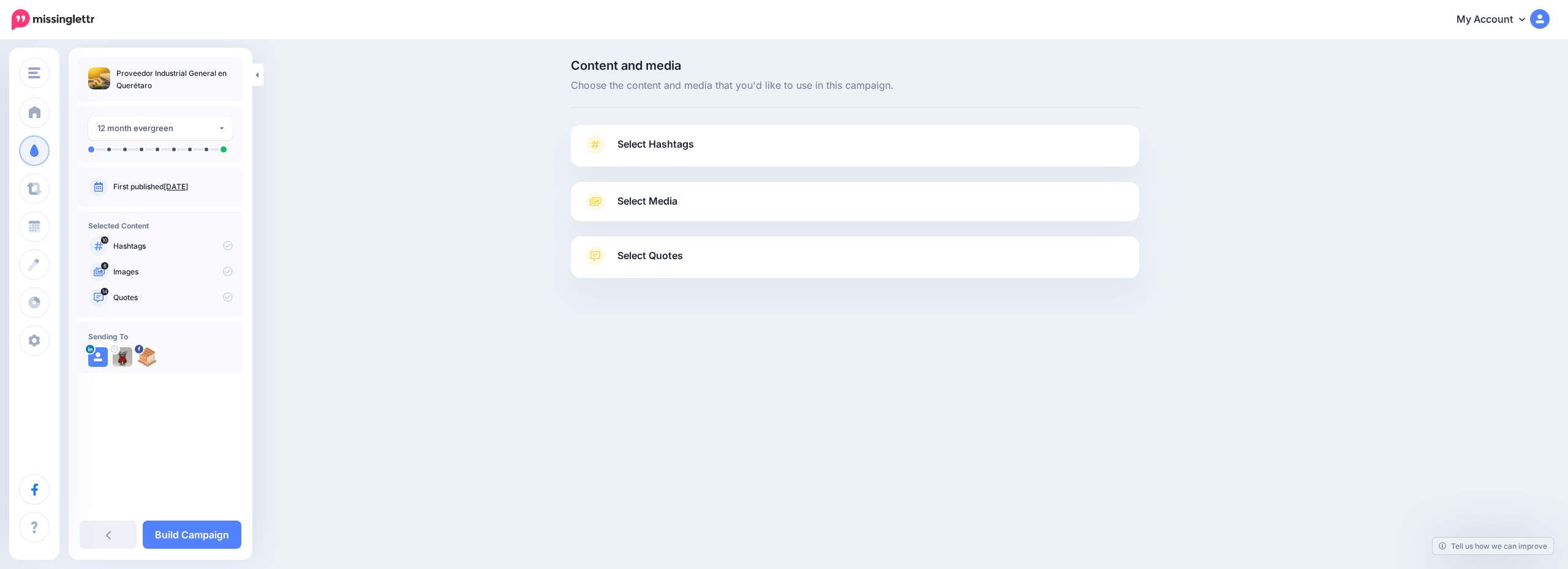
click at [988, 145] on link "Select Hashtags" at bounding box center [856, 151] width 544 height 32
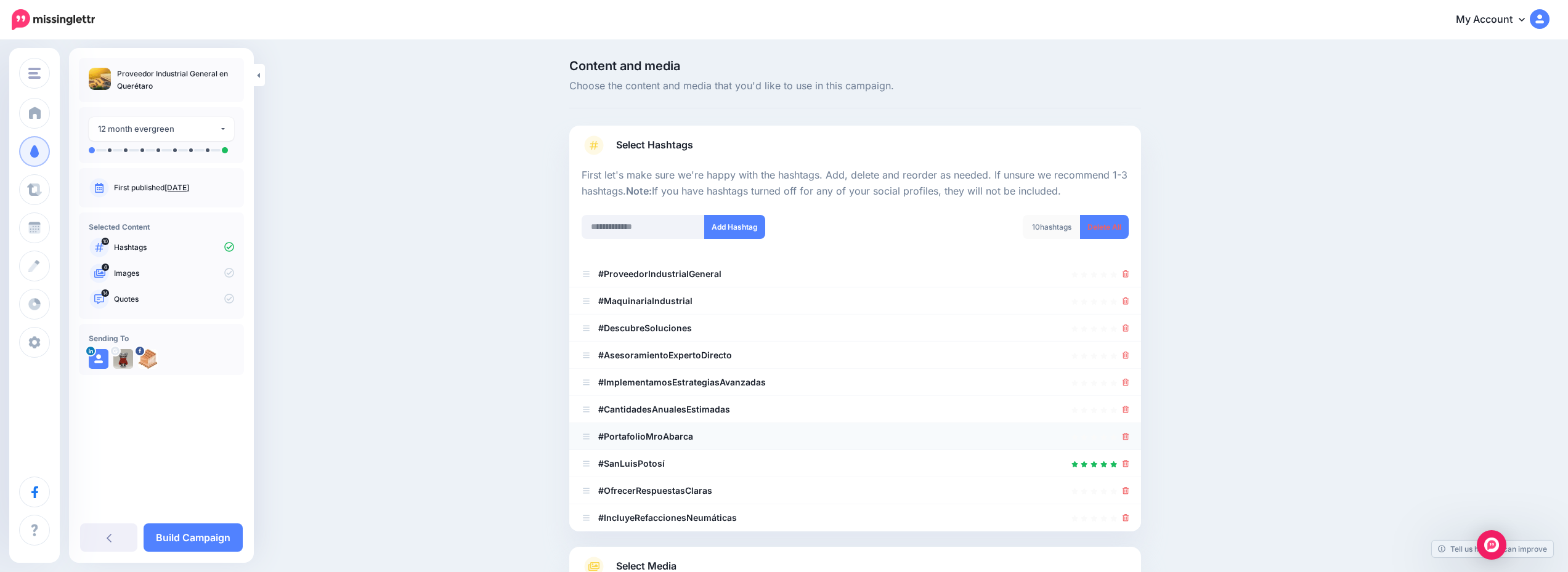
scroll to position [123, 0]
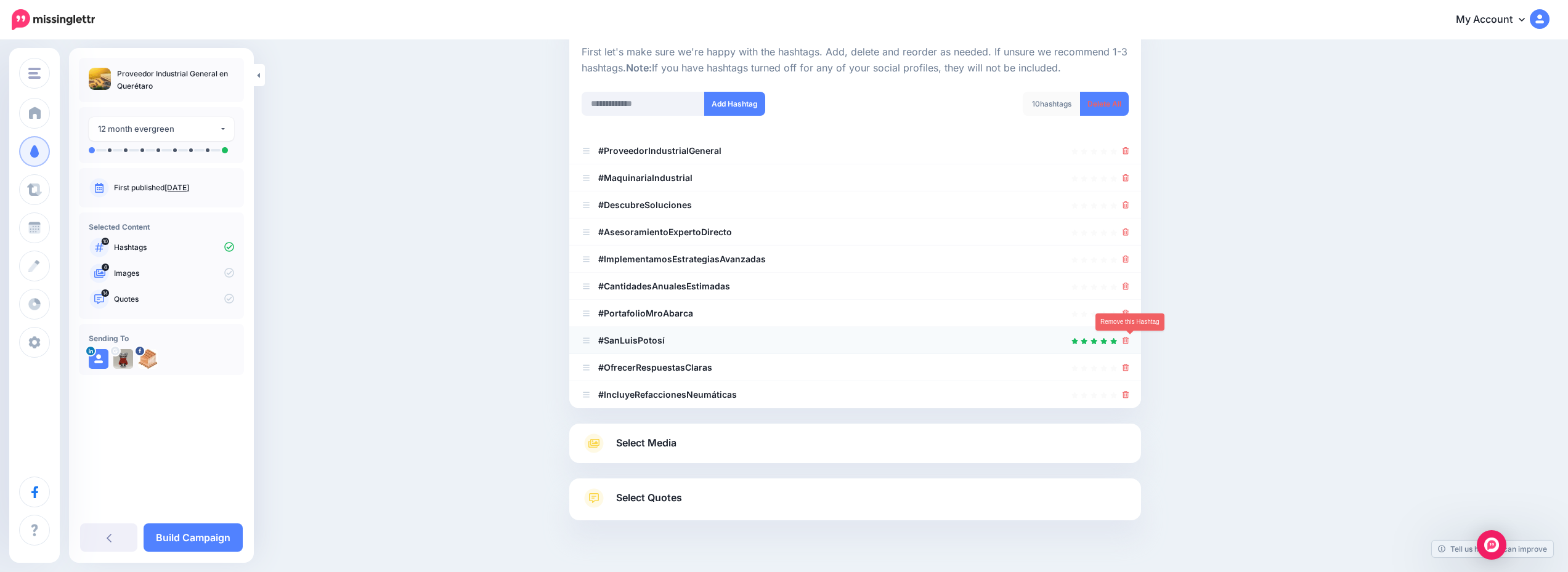
click at [1129, 340] on icon at bounding box center [1125, 340] width 6 height 7
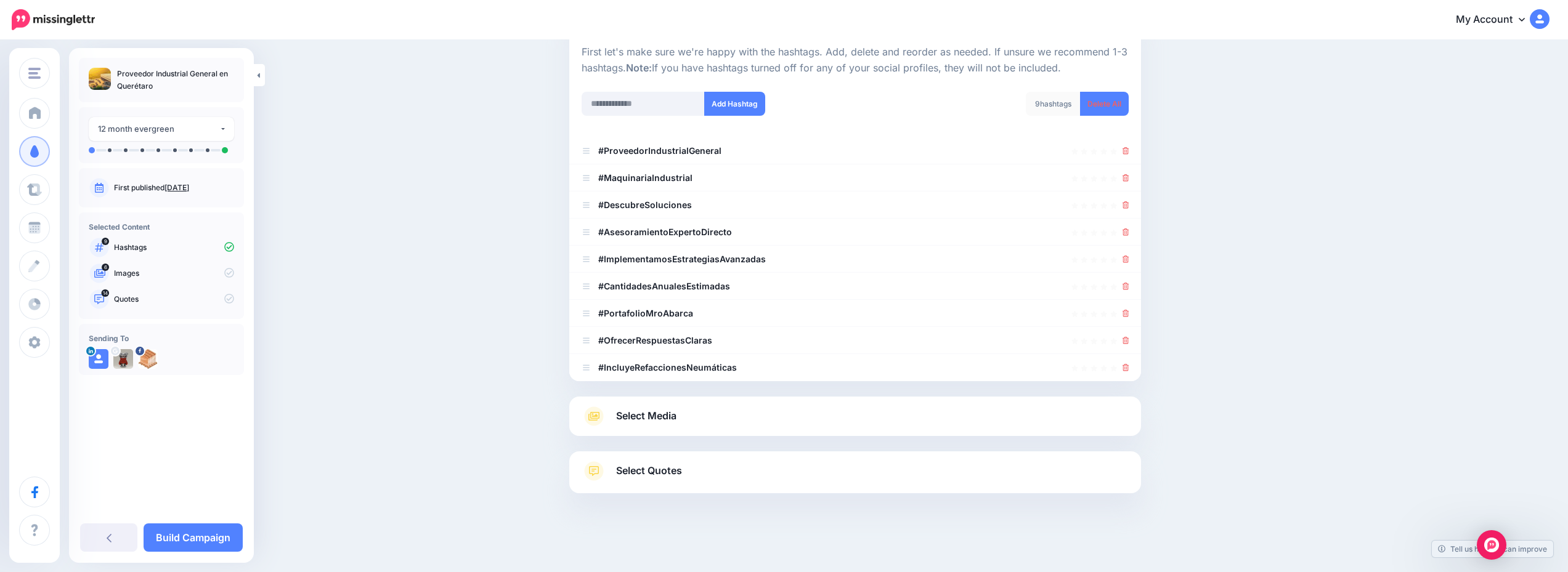
click at [869, 421] on link "Select Media" at bounding box center [855, 417] width 548 height 20
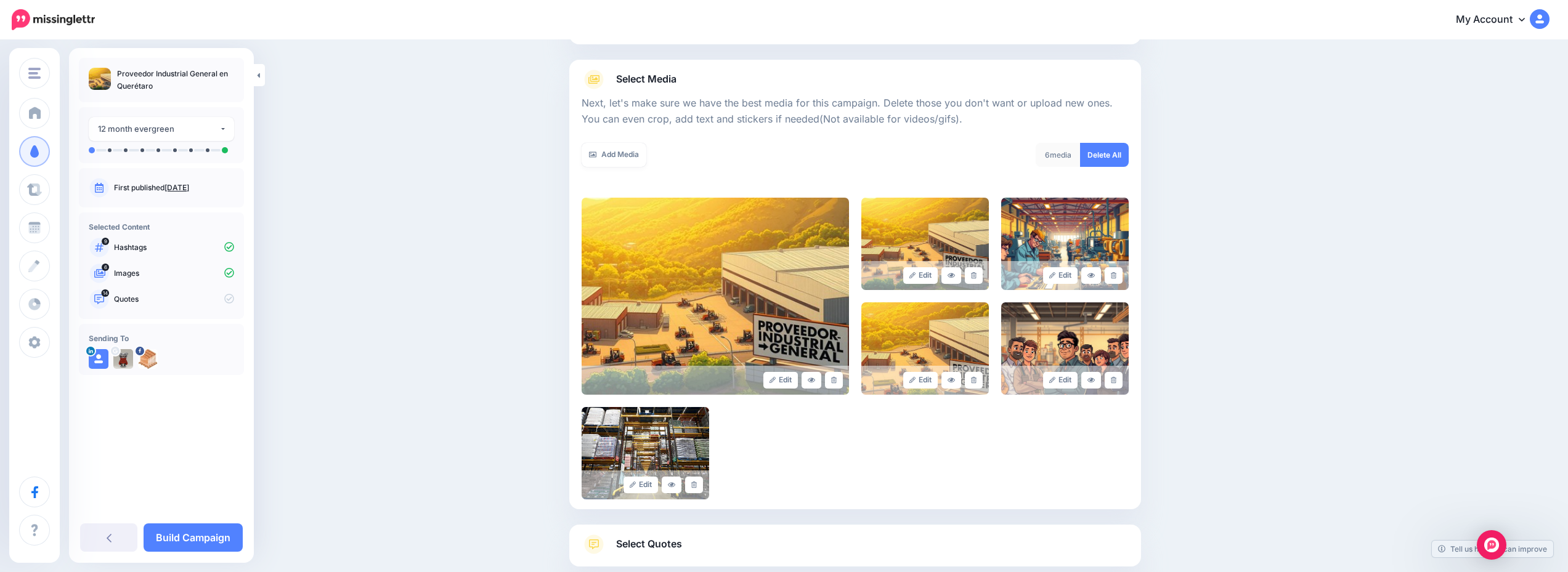
scroll to position [198, 0]
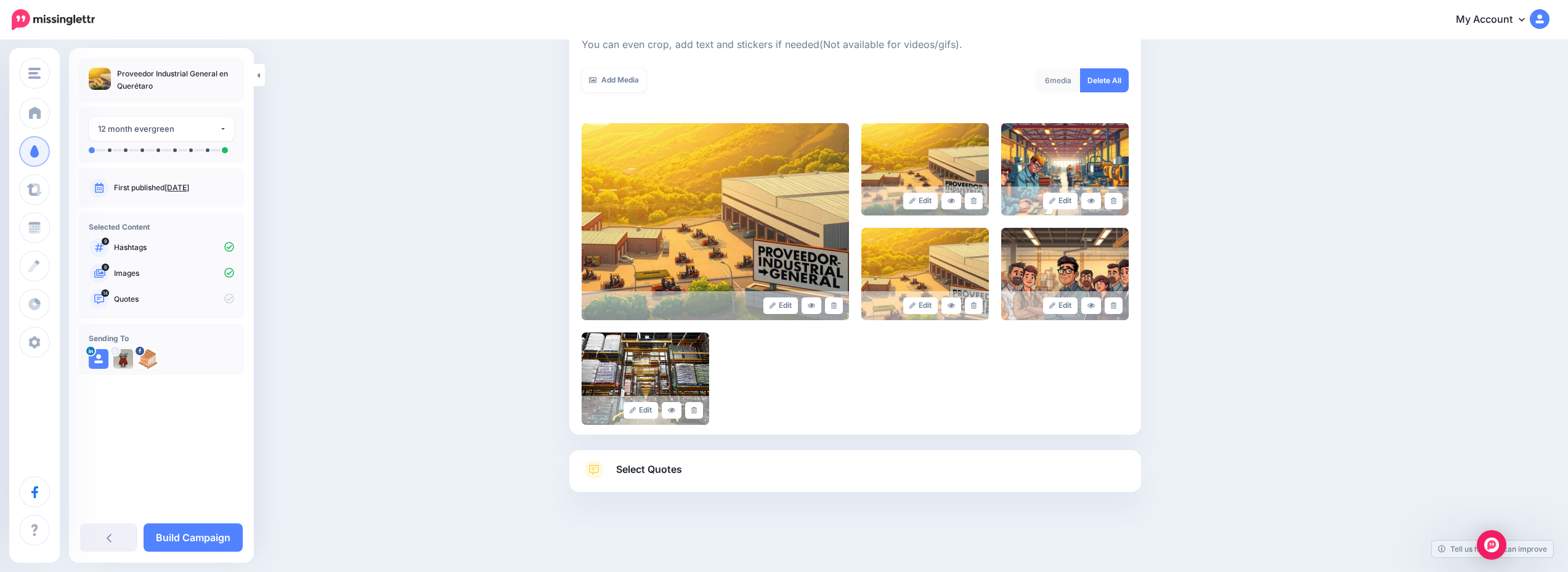
click at [847, 473] on link "Select Quotes" at bounding box center [855, 475] width 548 height 32
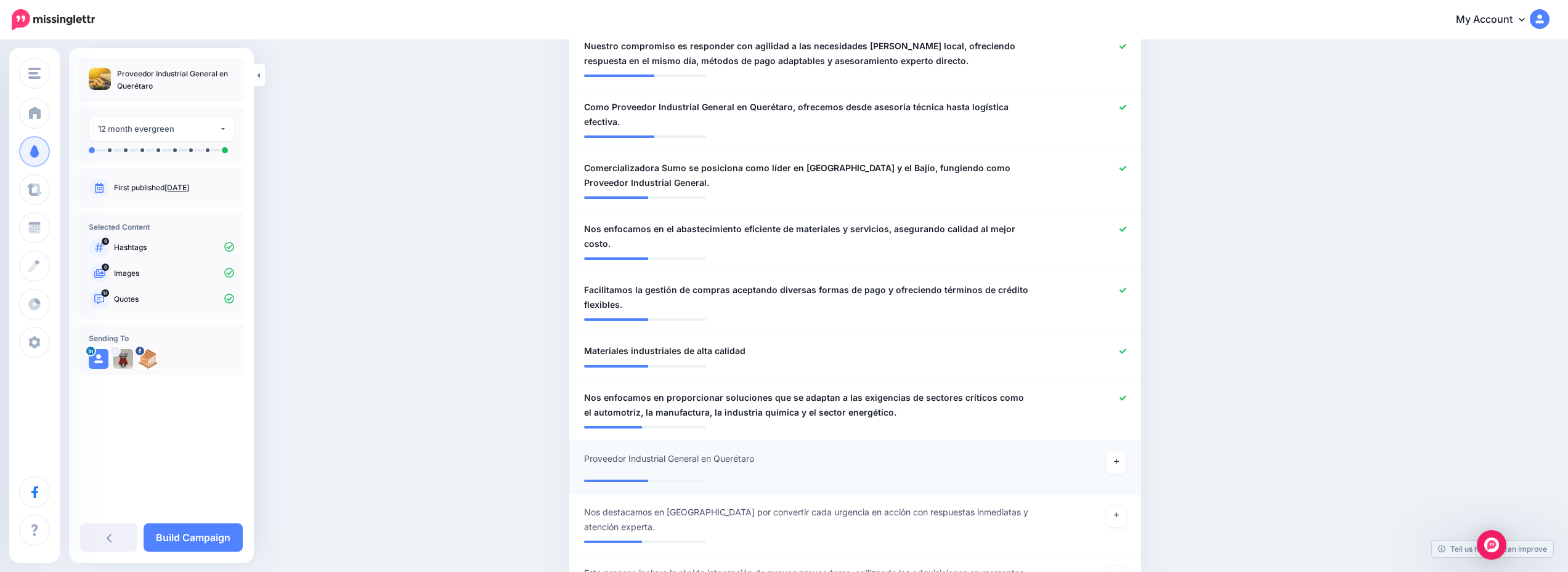
scroll to position [862, 0]
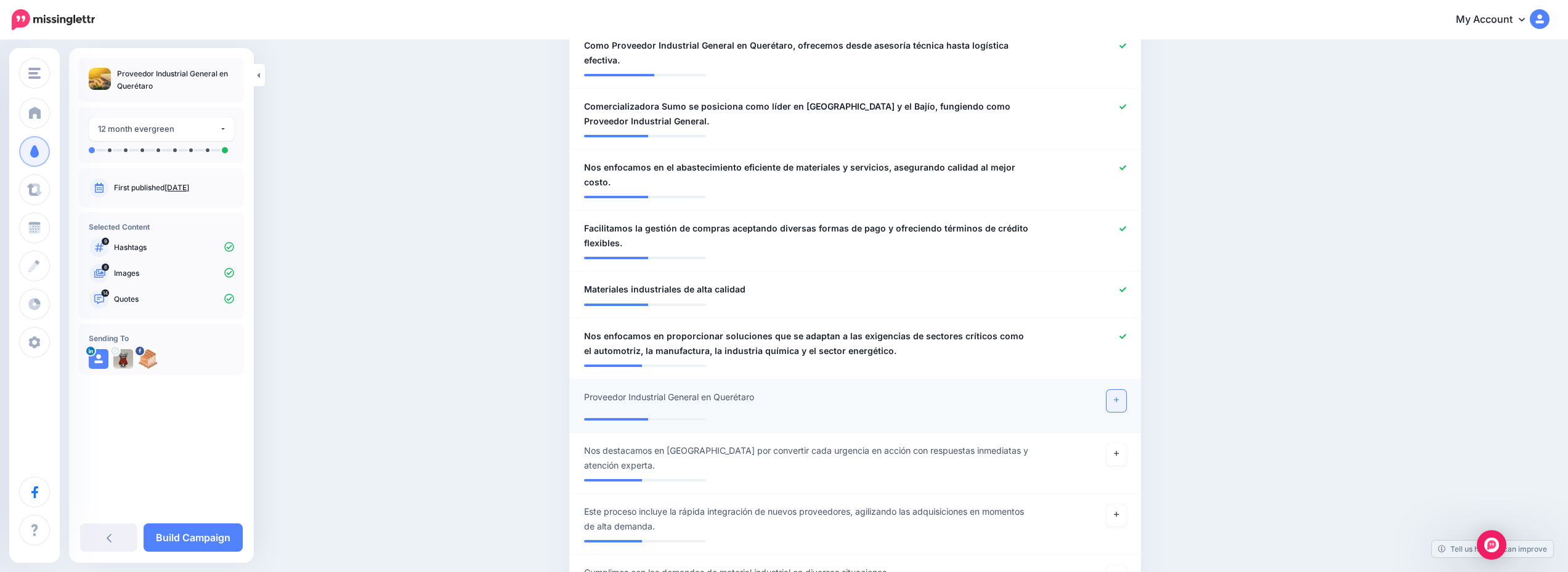
click at [1124, 390] on link at bounding box center [1117, 400] width 20 height 22
click at [196, 525] on link "Build Campaign" at bounding box center [193, 537] width 99 height 28
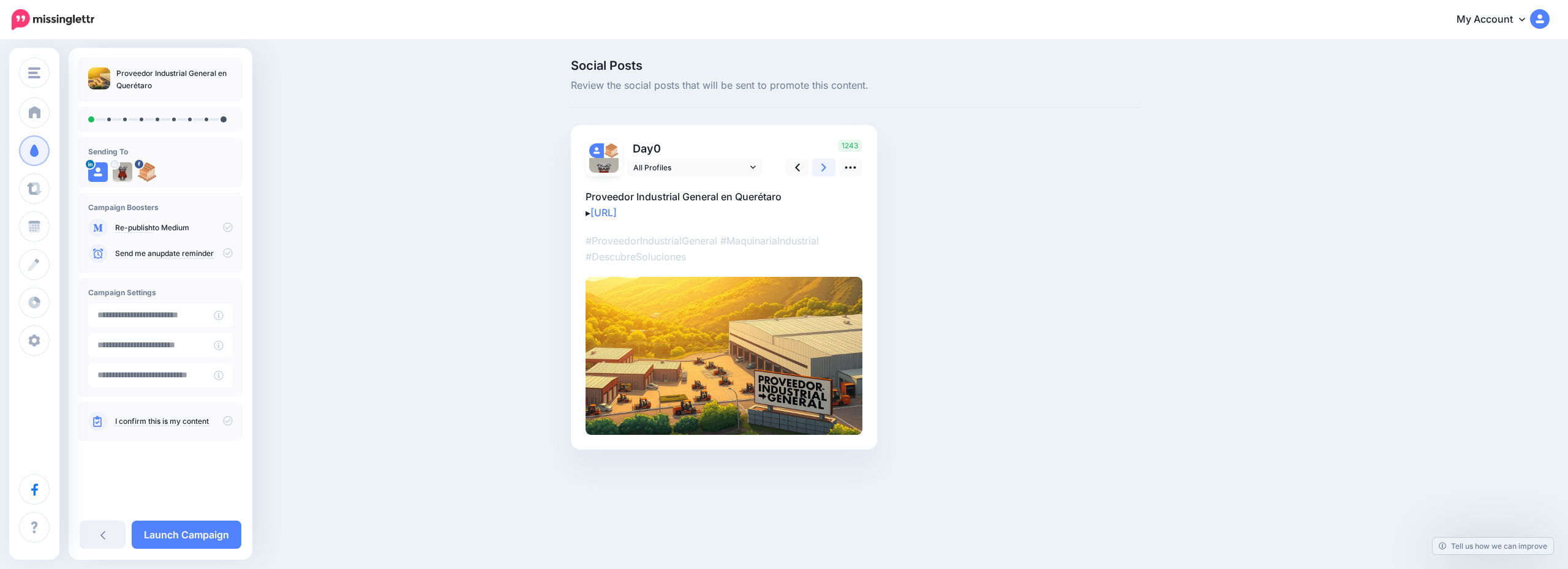
click at [823, 162] on icon at bounding box center [823, 168] width 5 height 13
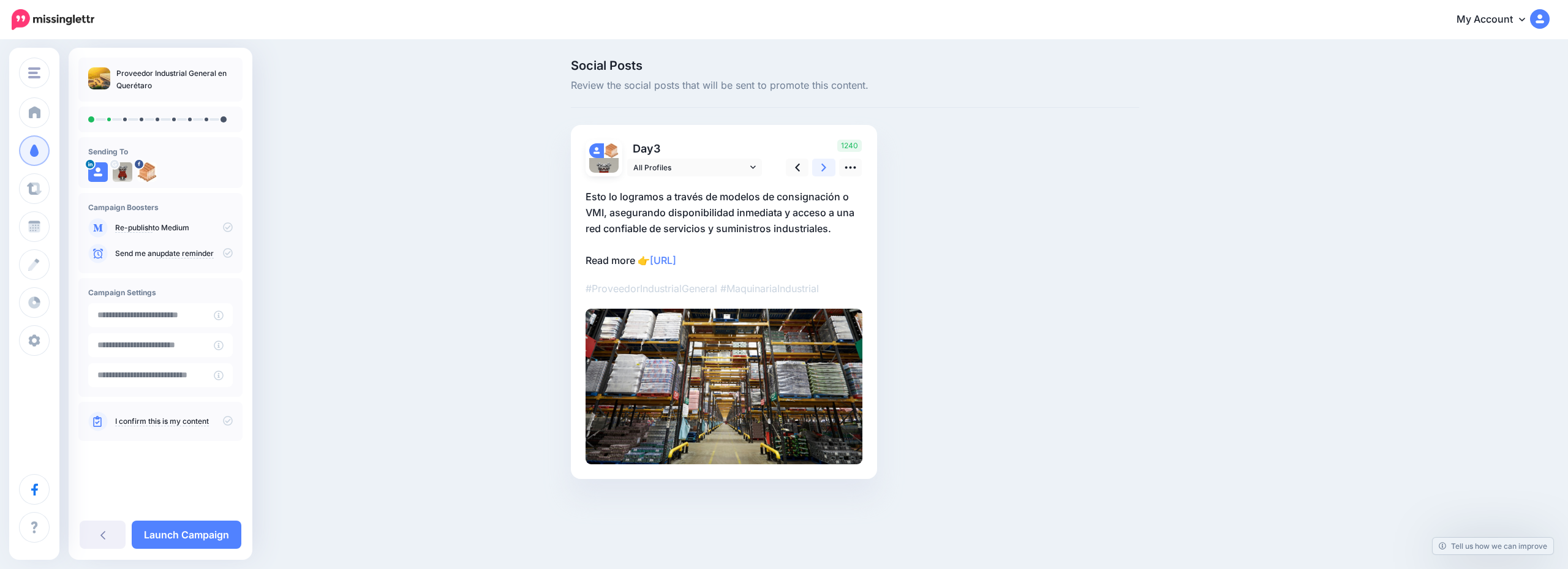
click at [823, 162] on icon at bounding box center [823, 168] width 5 height 13
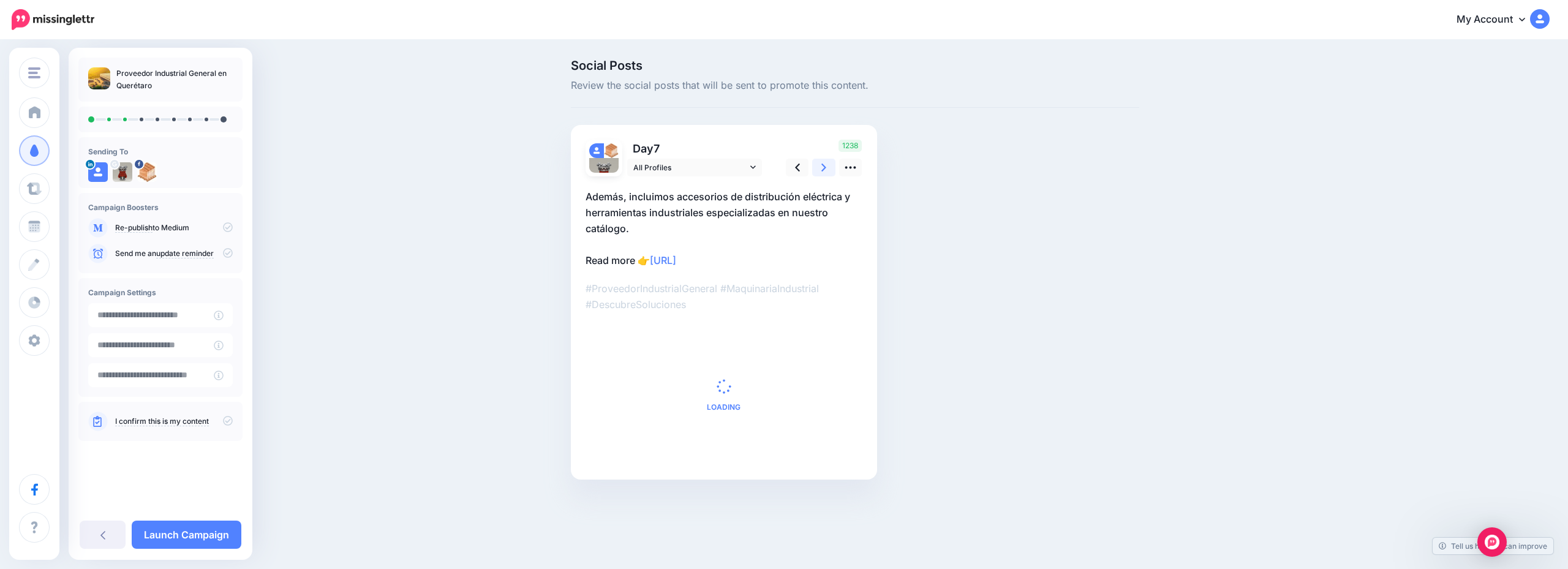
click at [823, 162] on icon at bounding box center [823, 168] width 5 height 13
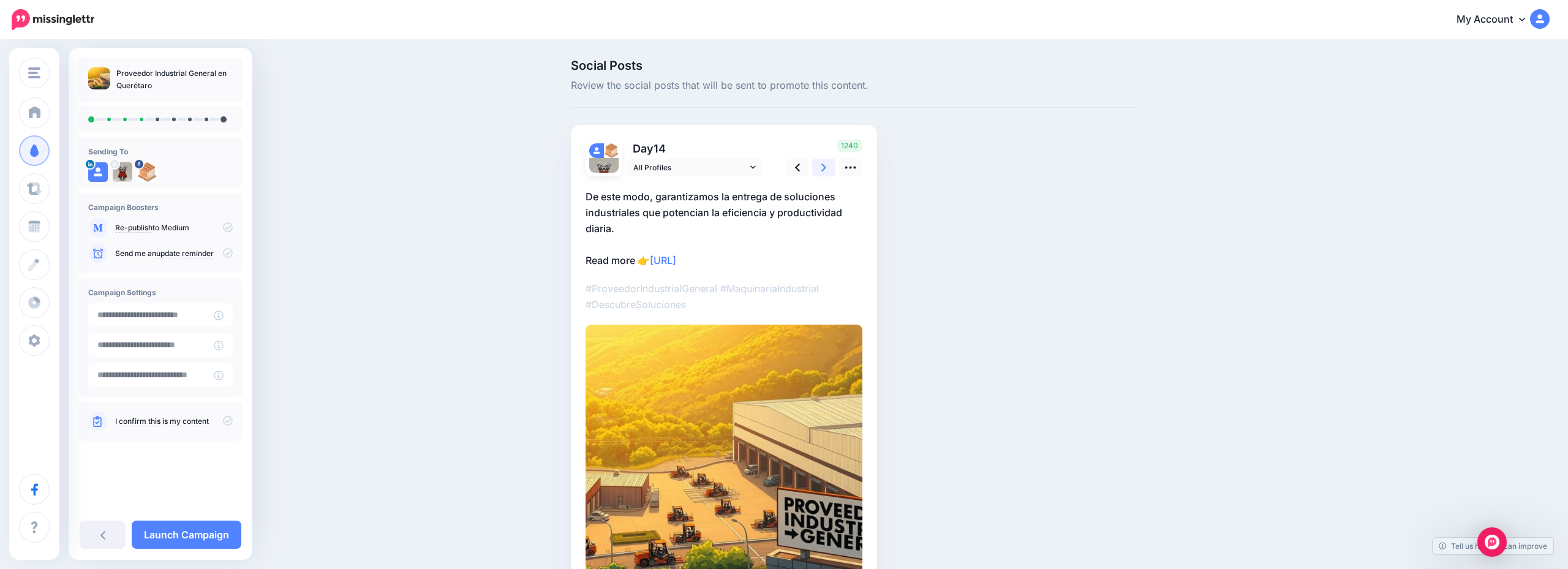
click at [823, 162] on icon at bounding box center [823, 168] width 5 height 13
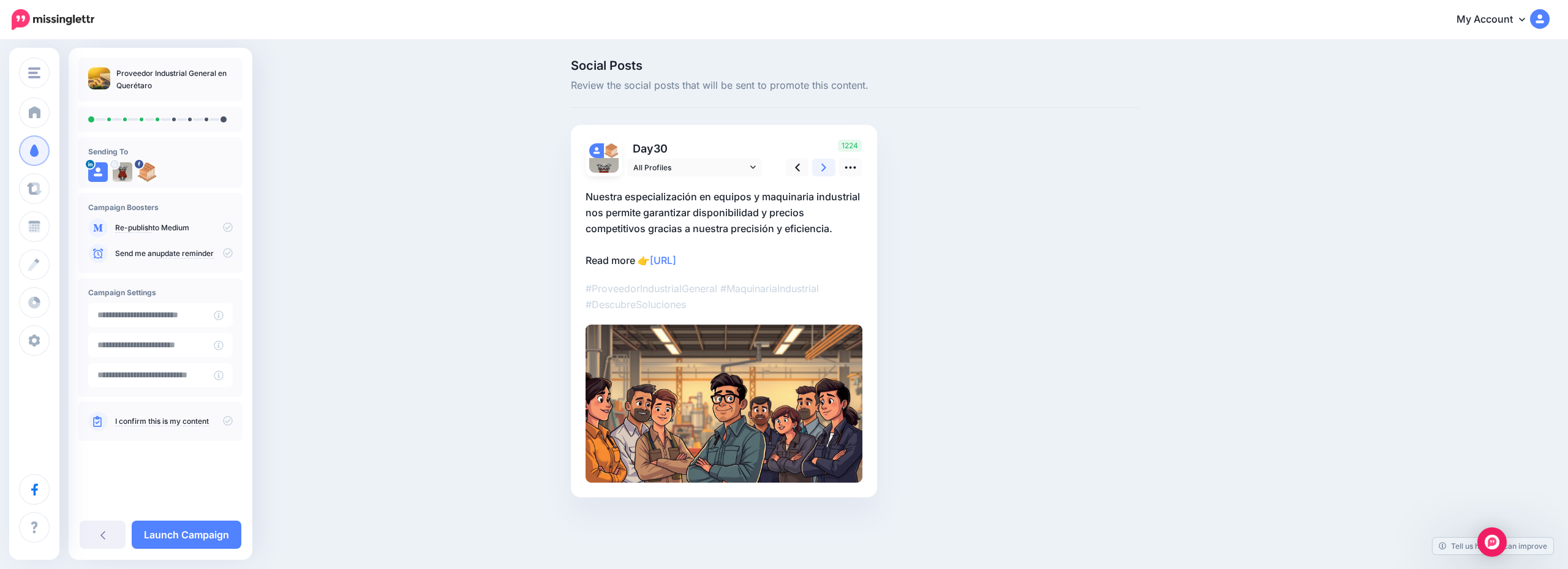
click at [823, 162] on icon at bounding box center [823, 168] width 5 height 13
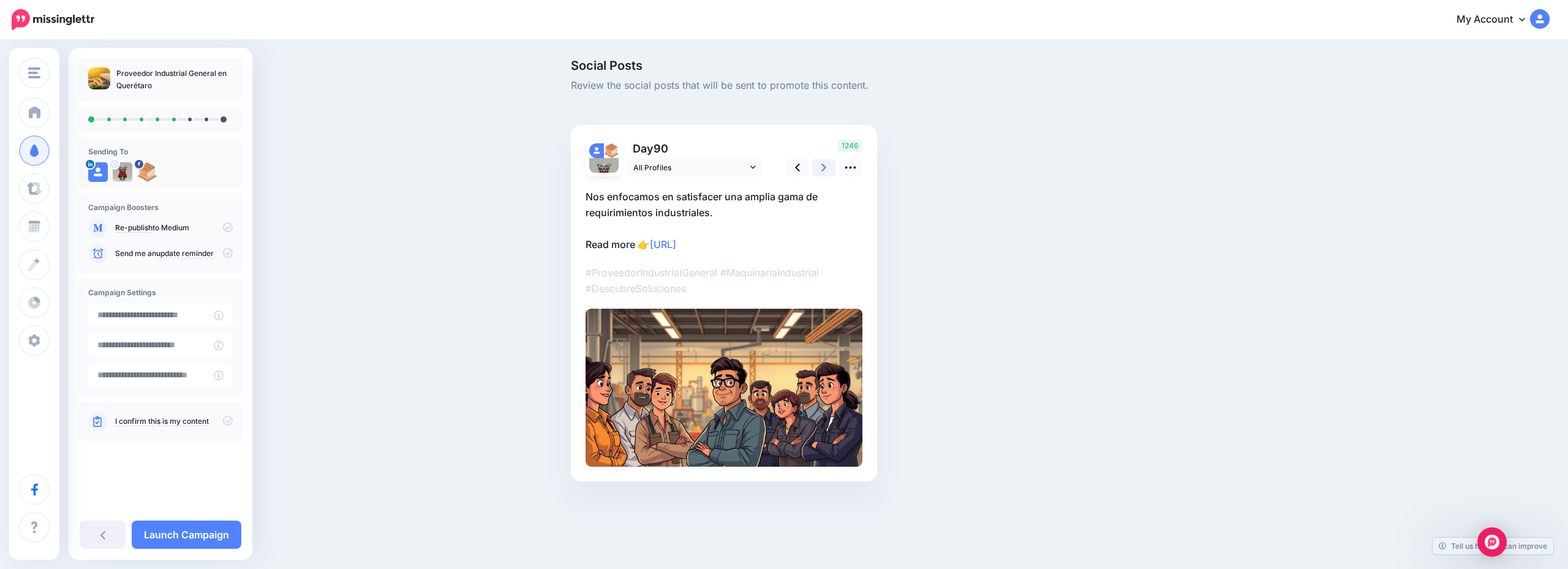
click at [823, 162] on icon at bounding box center [823, 168] width 5 height 13
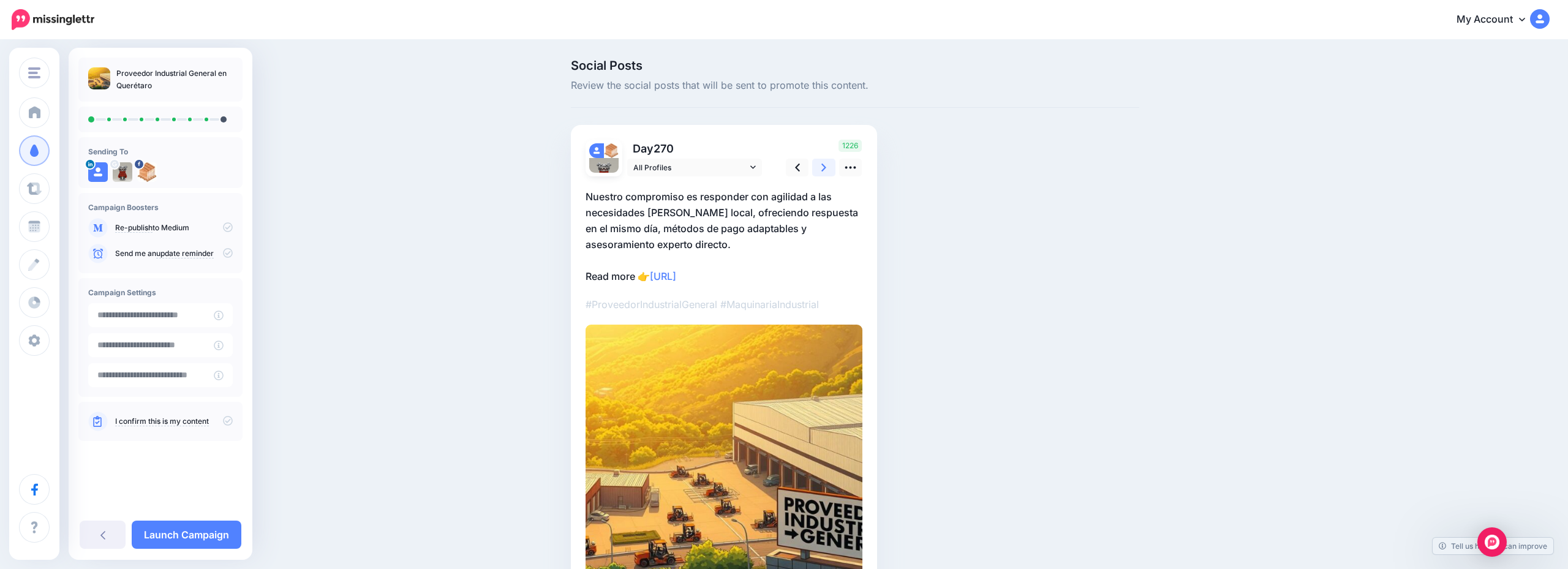
click at [823, 162] on icon at bounding box center [823, 168] width 5 height 13
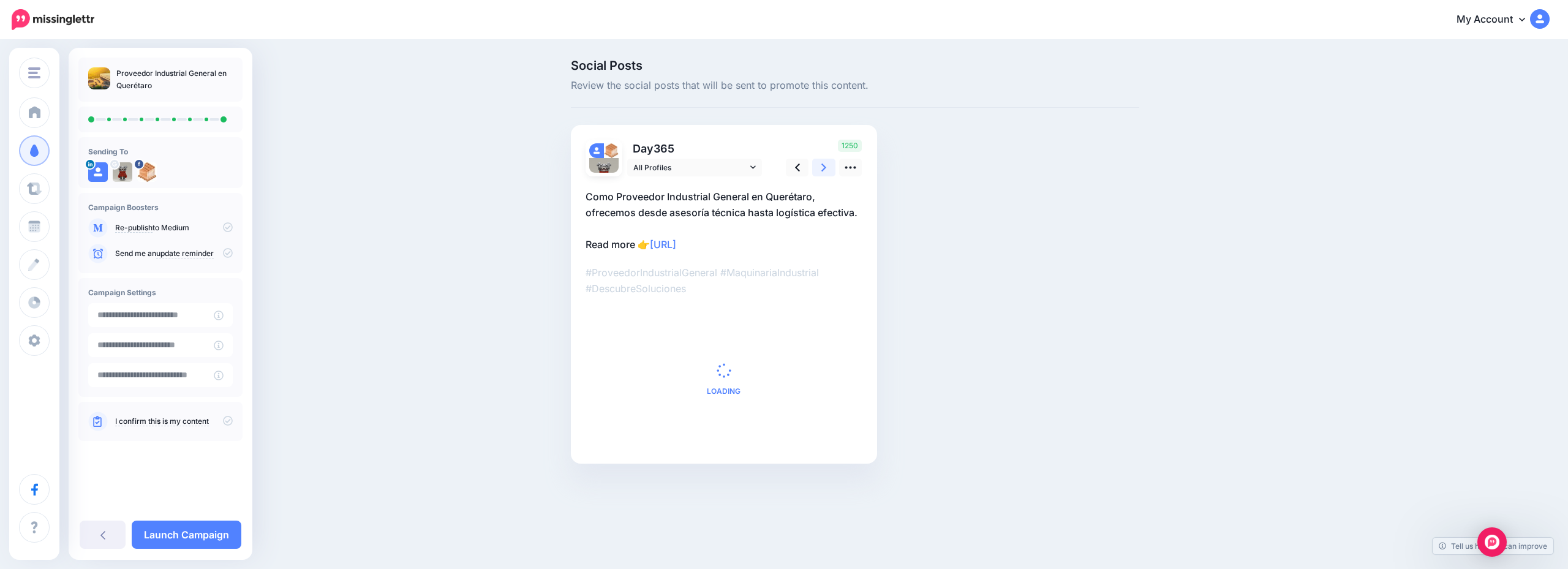
click at [823, 162] on icon at bounding box center [823, 168] width 5 height 13
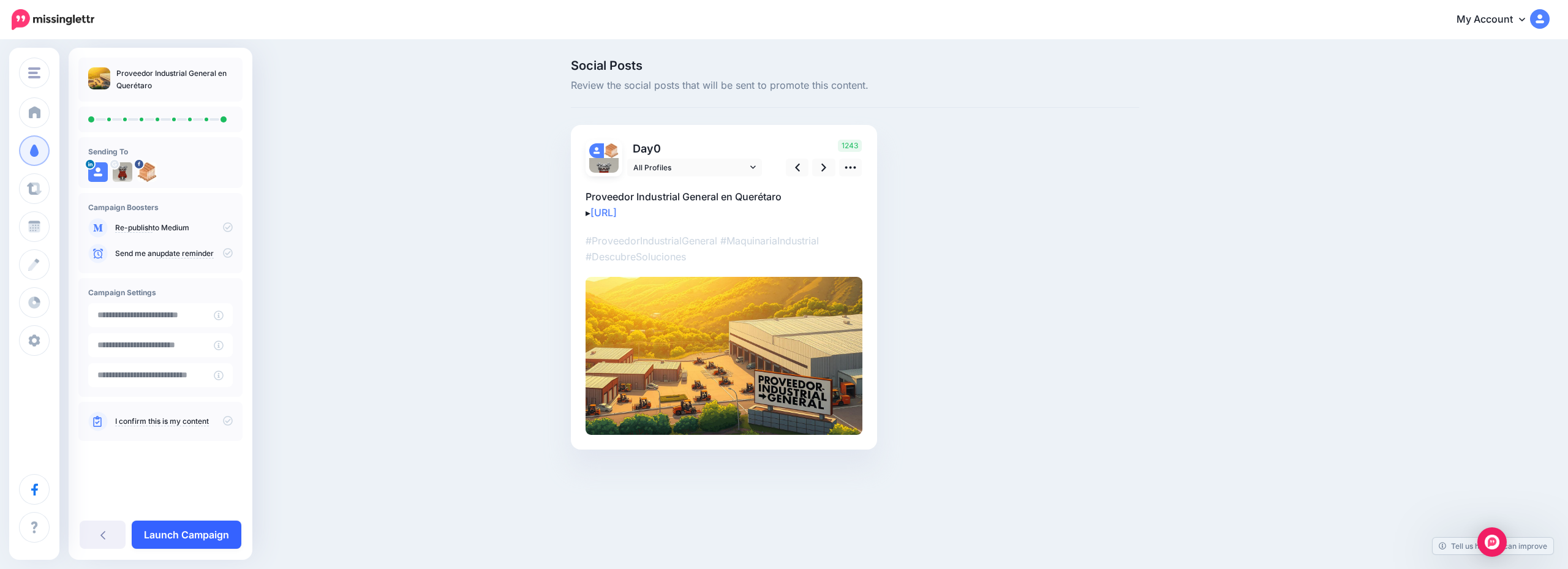
click at [195, 527] on link "Launch Campaign" at bounding box center [186, 535] width 110 height 28
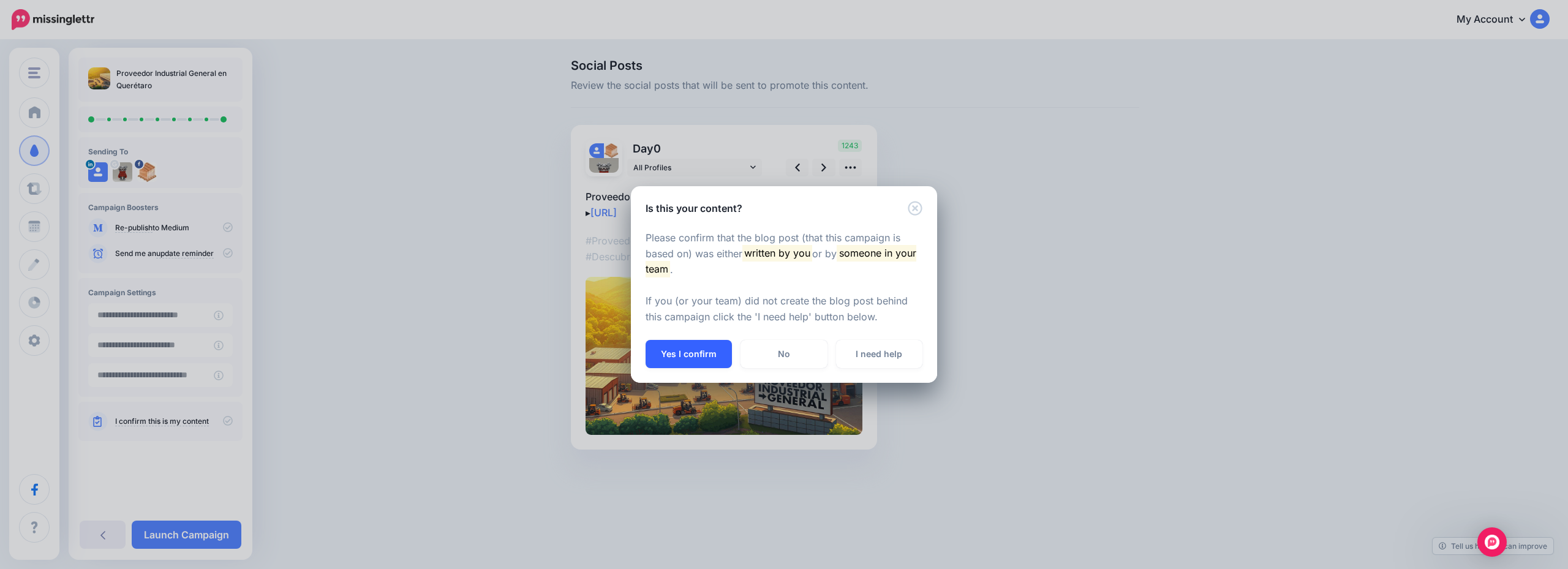
click at [710, 356] on button "Yes I confirm" at bounding box center [689, 354] width 86 height 28
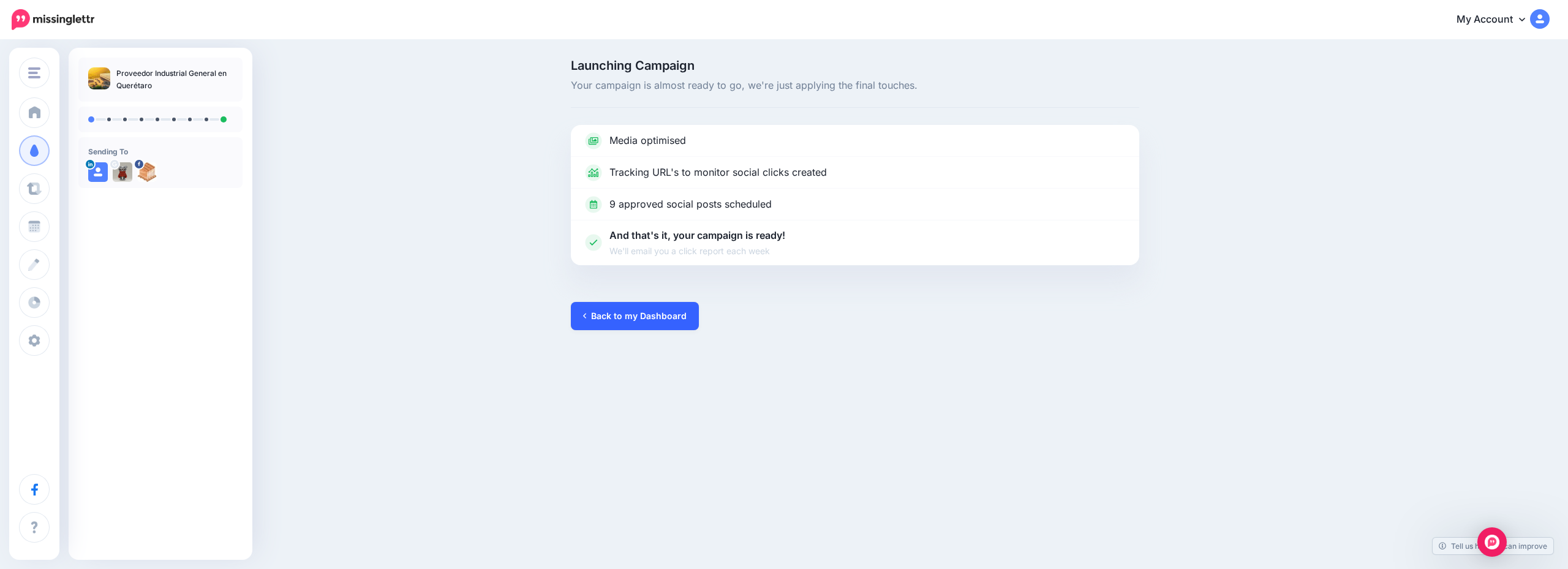
click at [607, 314] on link "Back to my Dashboard" at bounding box center [634, 316] width 128 height 28
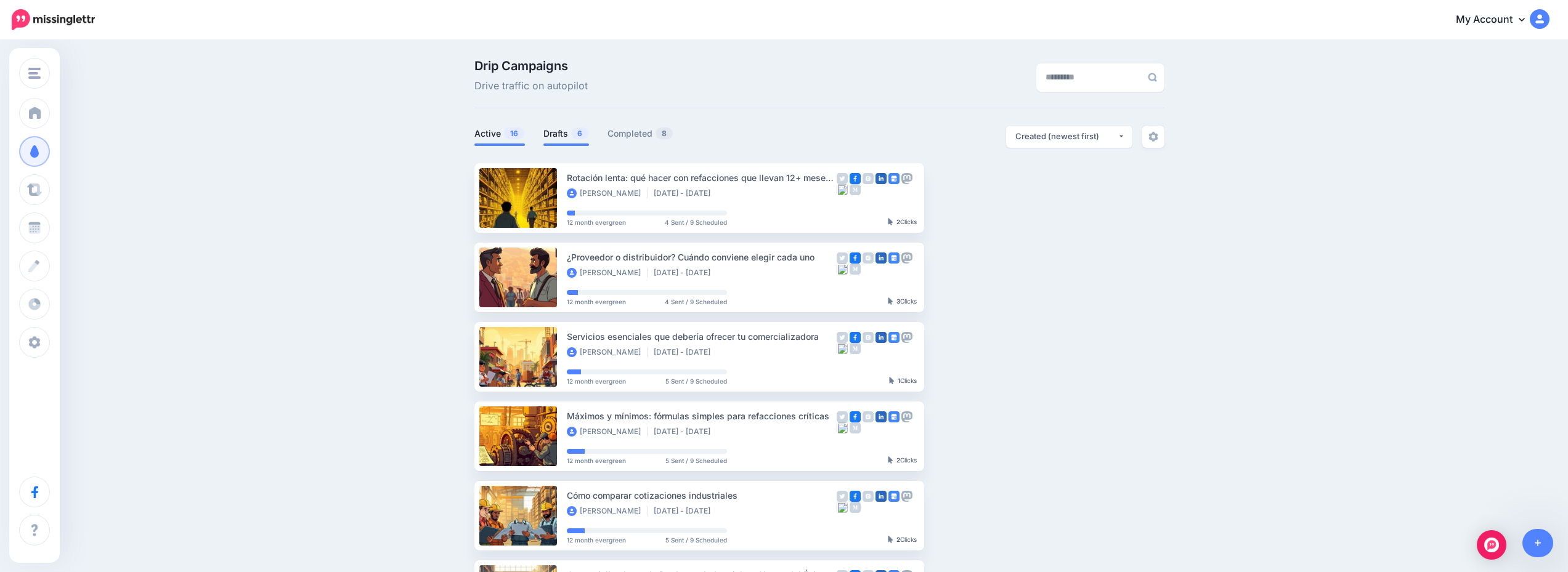
click at [569, 135] on link "Drafts 6" at bounding box center [567, 133] width 46 height 15
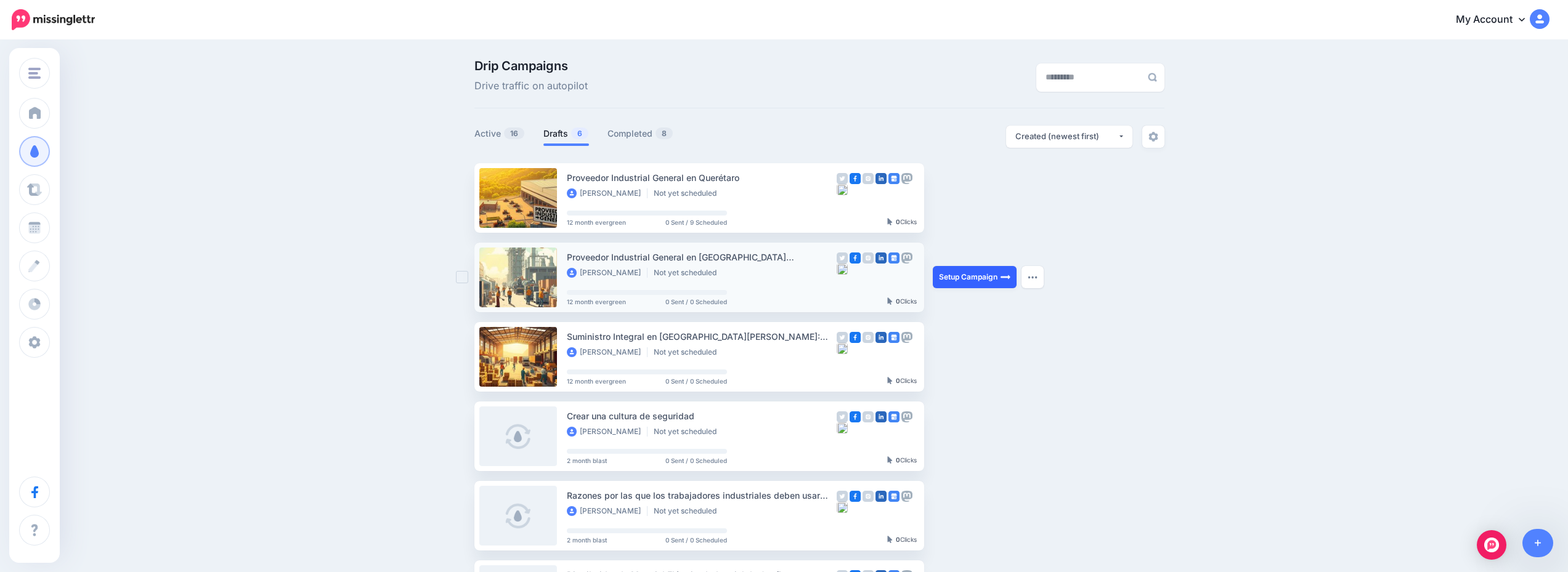
click at [976, 277] on link "Setup Campaign" at bounding box center [975, 277] width 84 height 22
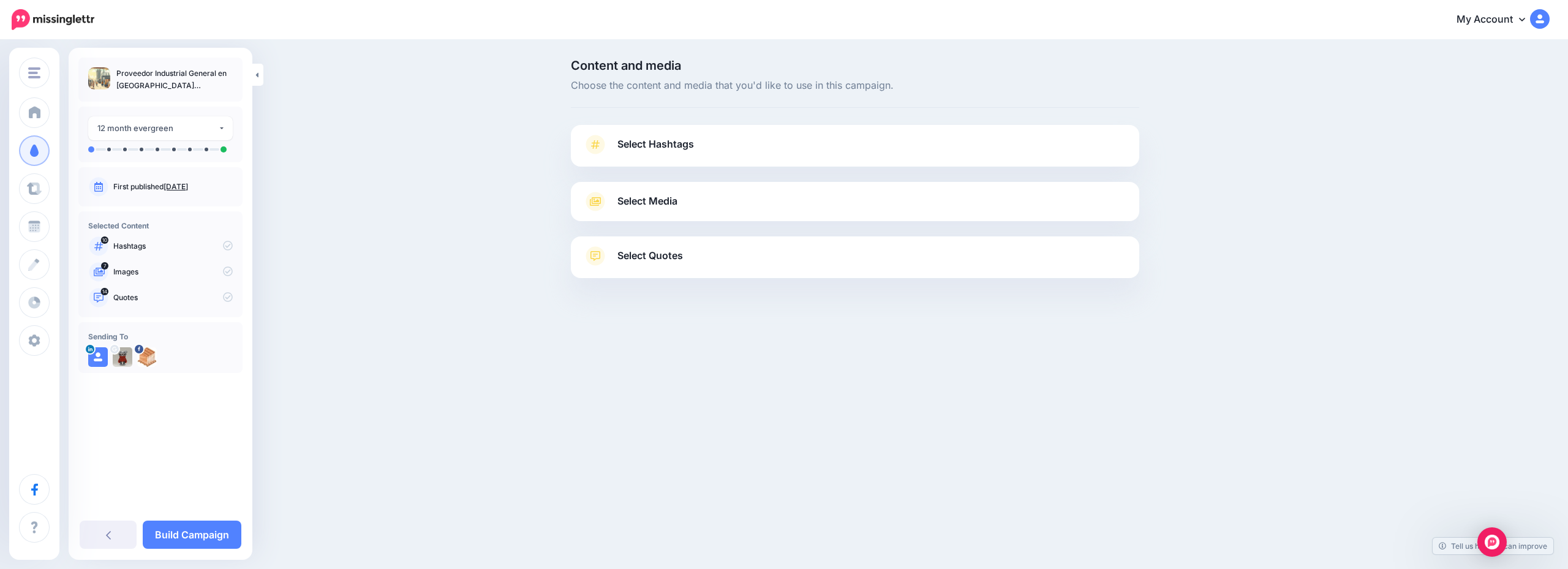
click at [825, 172] on div at bounding box center [855, 174] width 569 height 15
click at [818, 150] on link "Select Hashtags" at bounding box center [856, 151] width 544 height 32
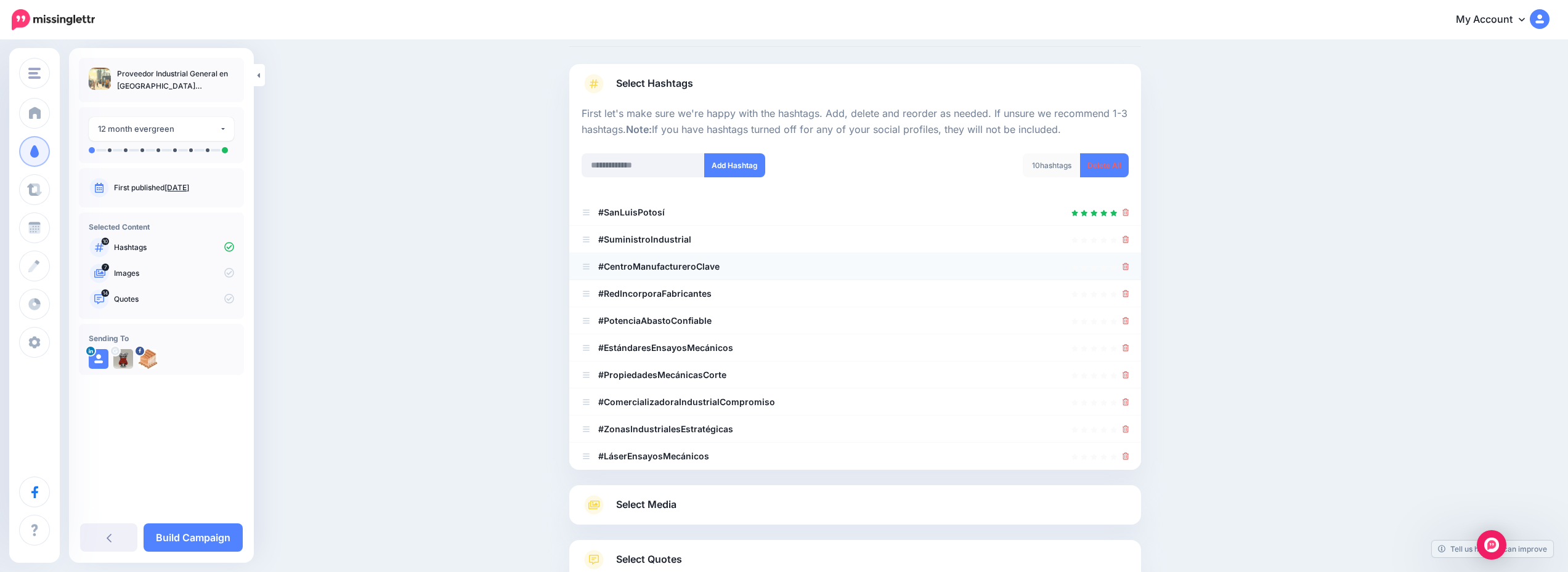
scroll to position [151, 0]
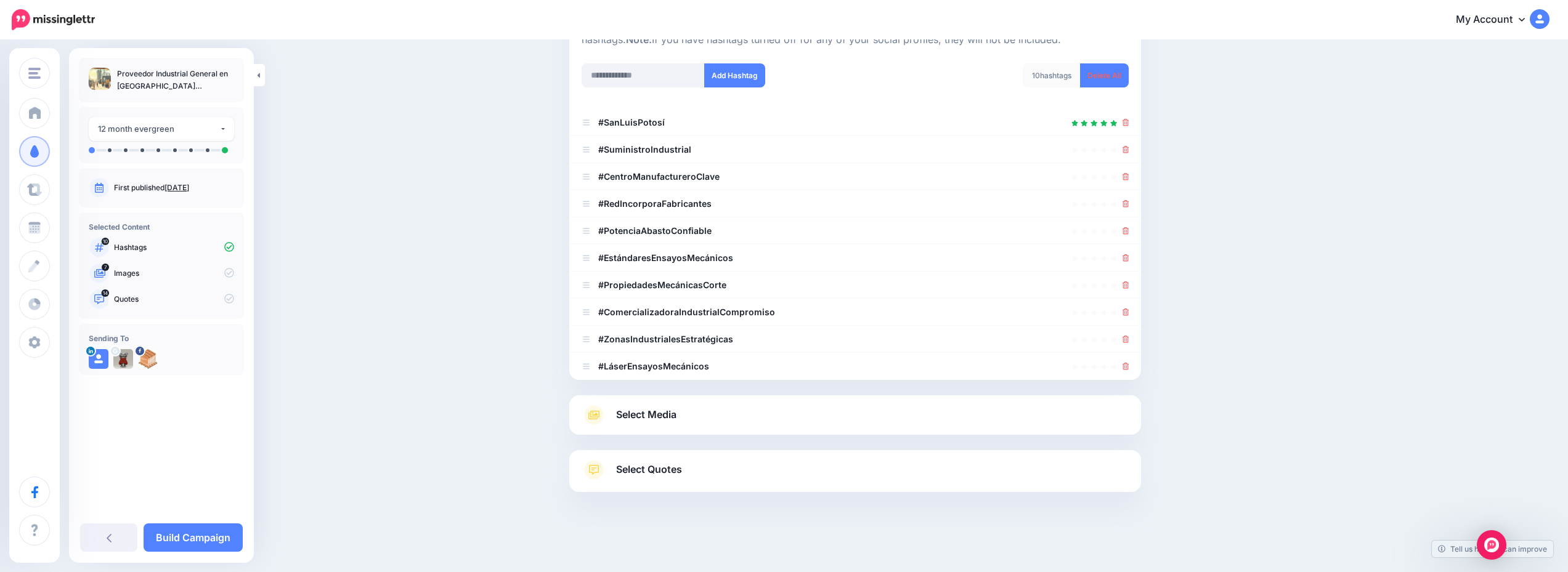
click at [780, 414] on link "Select Media" at bounding box center [855, 415] width 548 height 20
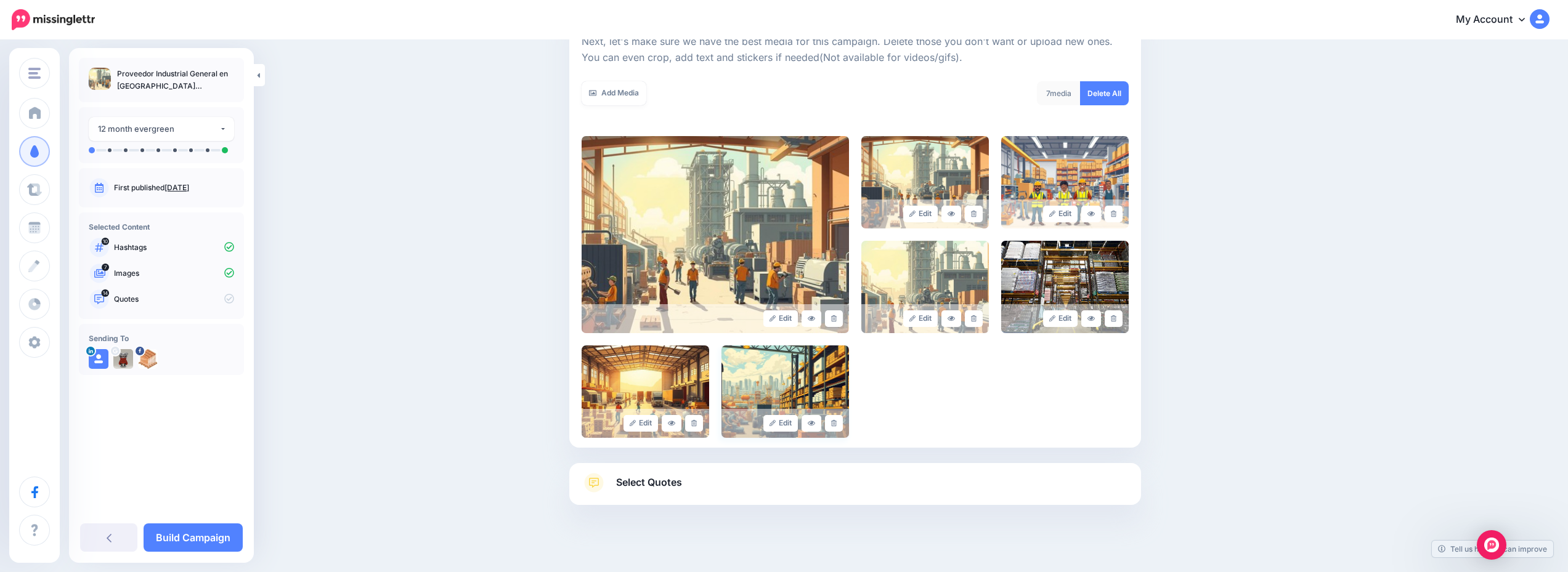
scroll to position [198, 0]
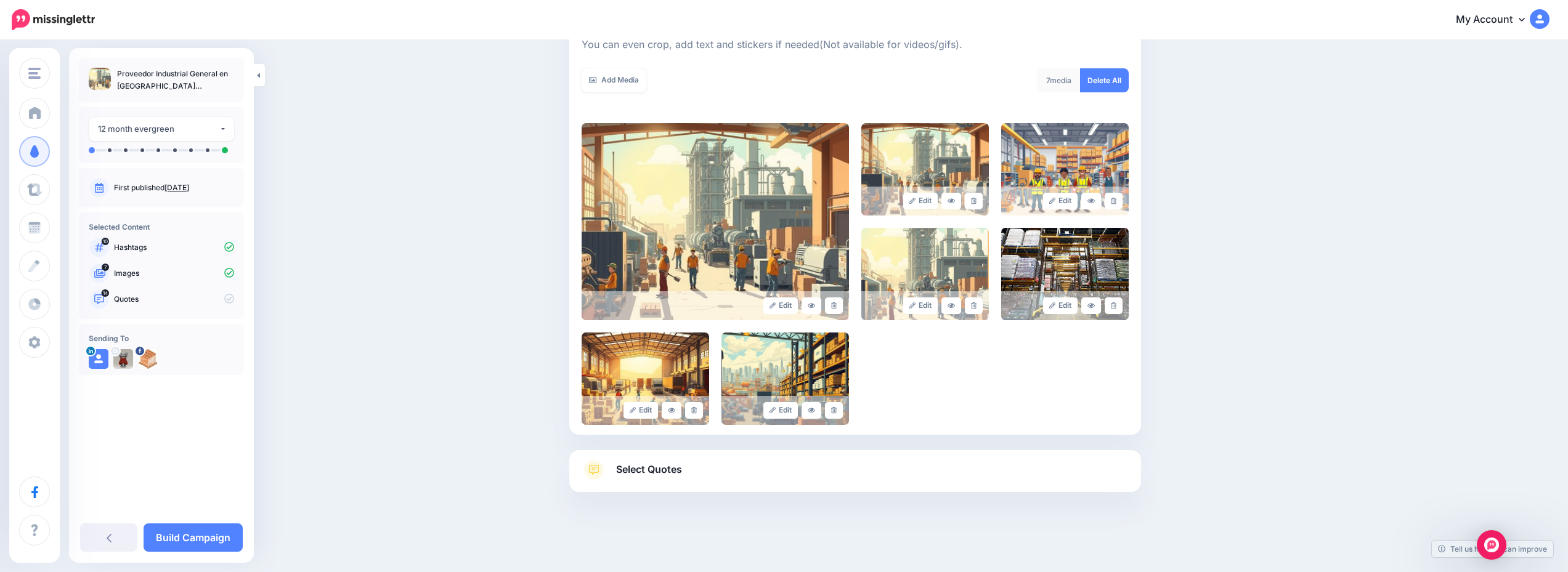
click at [768, 471] on link "Select Quotes" at bounding box center [855, 475] width 548 height 32
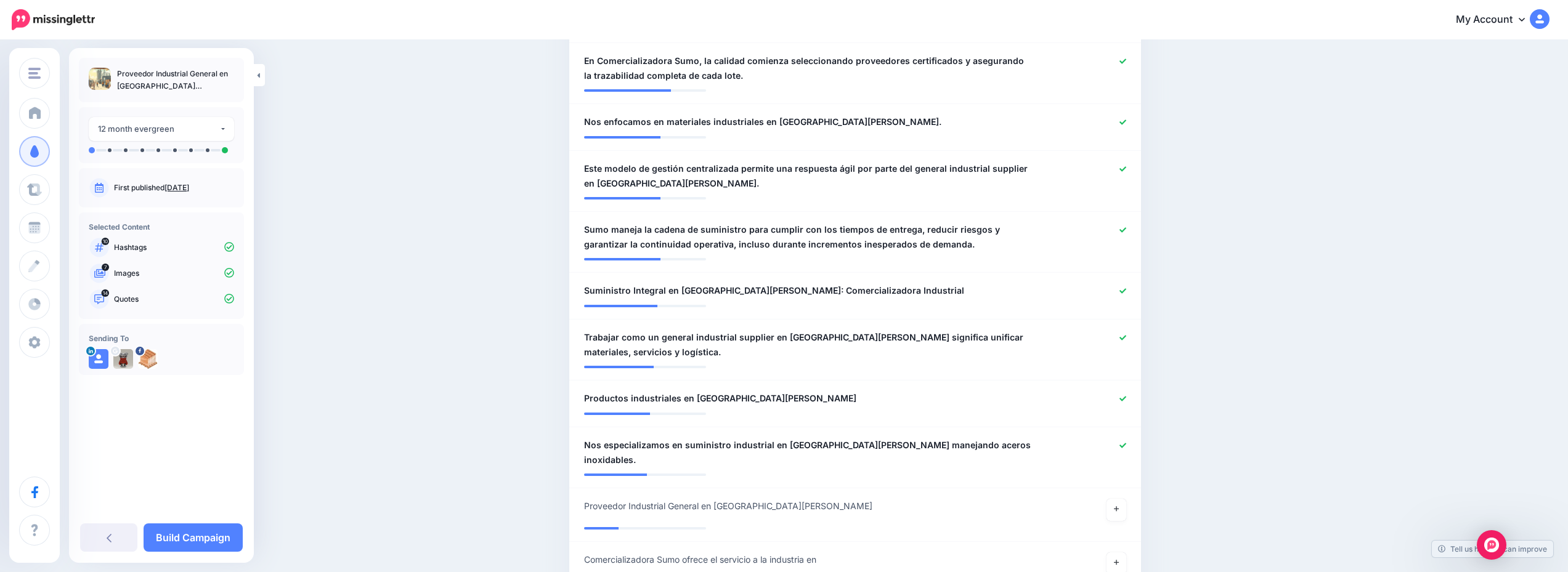
scroll to position [801, 0]
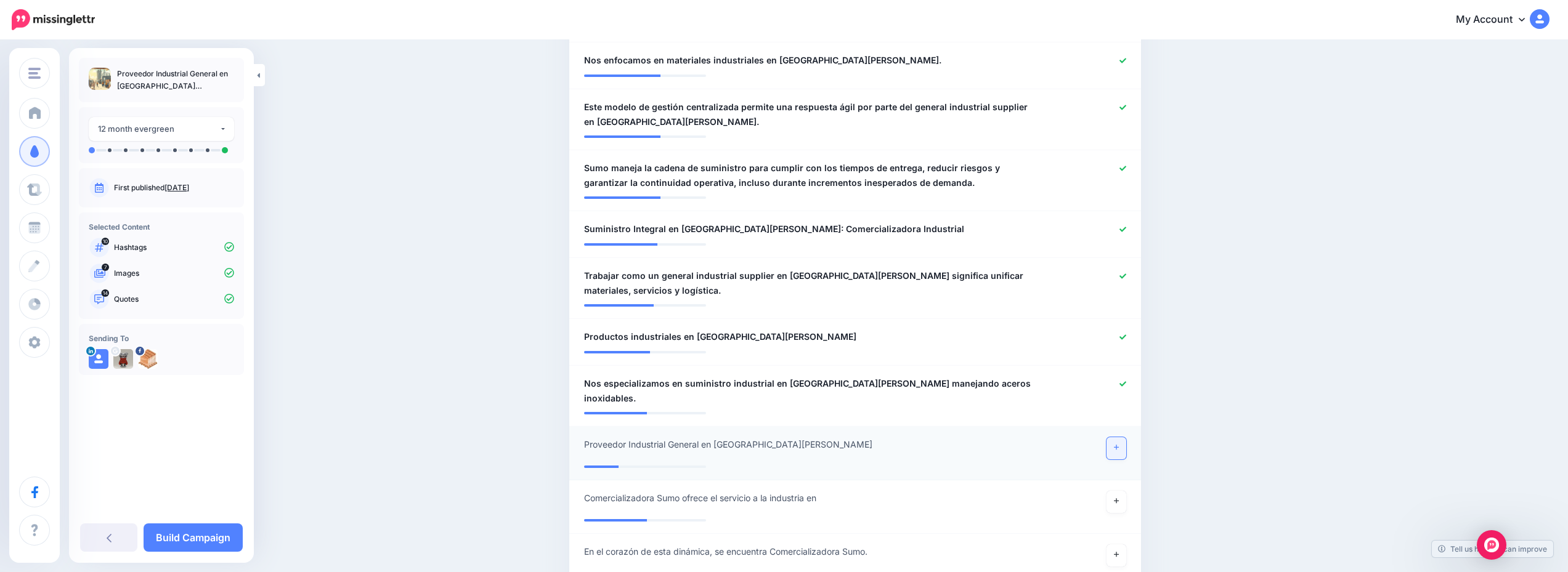
click at [1114, 437] on link at bounding box center [1117, 448] width 20 height 22
click at [189, 532] on link "Build Campaign" at bounding box center [193, 537] width 99 height 28
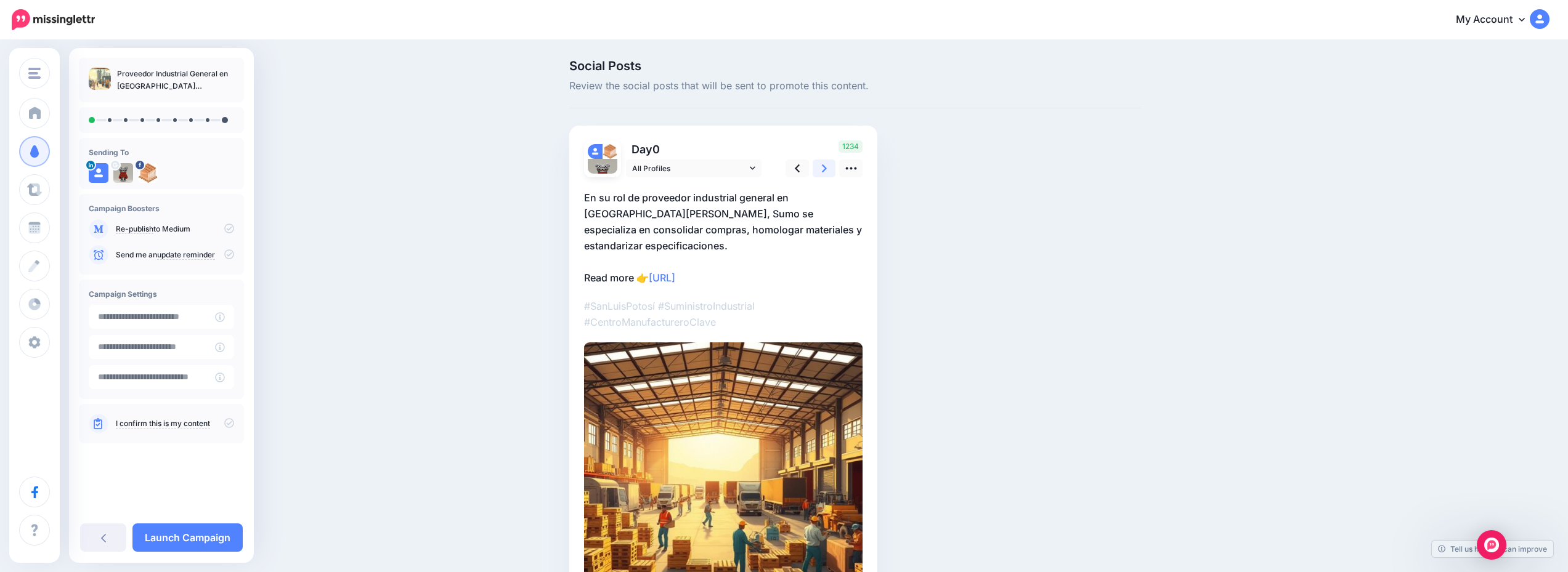
click at [824, 166] on link at bounding box center [825, 169] width 24 height 18
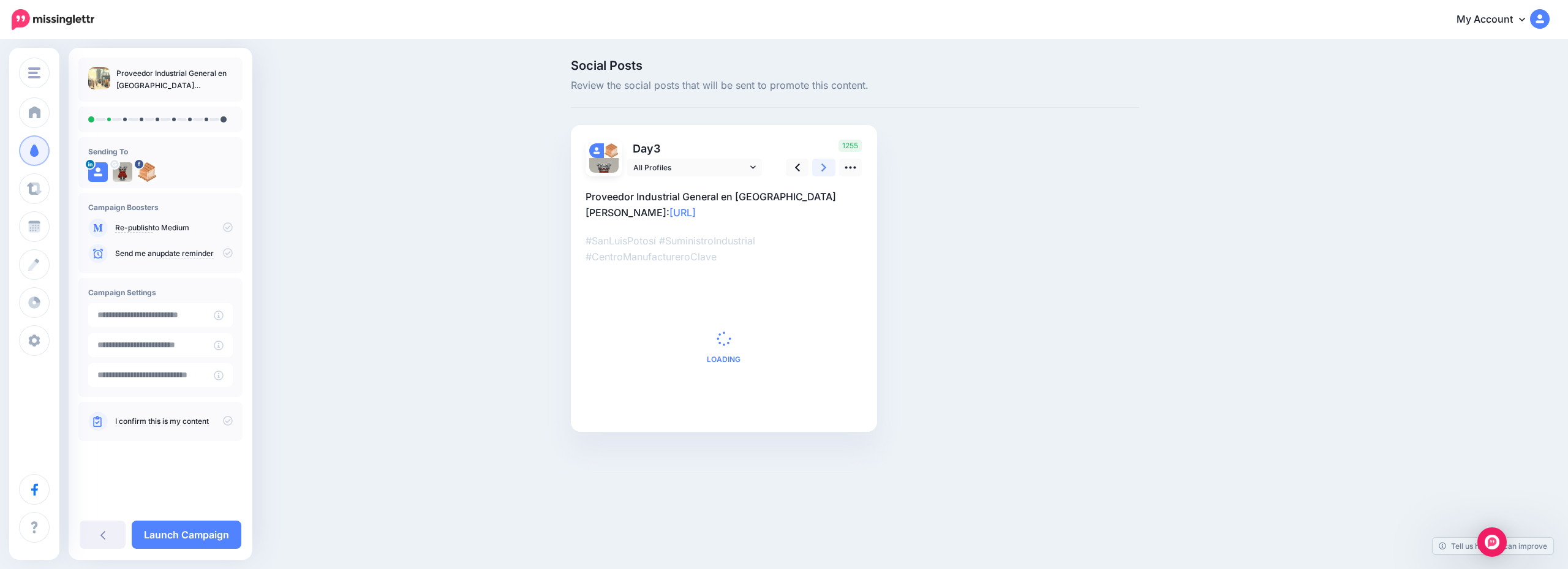
click at [819, 165] on link at bounding box center [824, 168] width 24 height 18
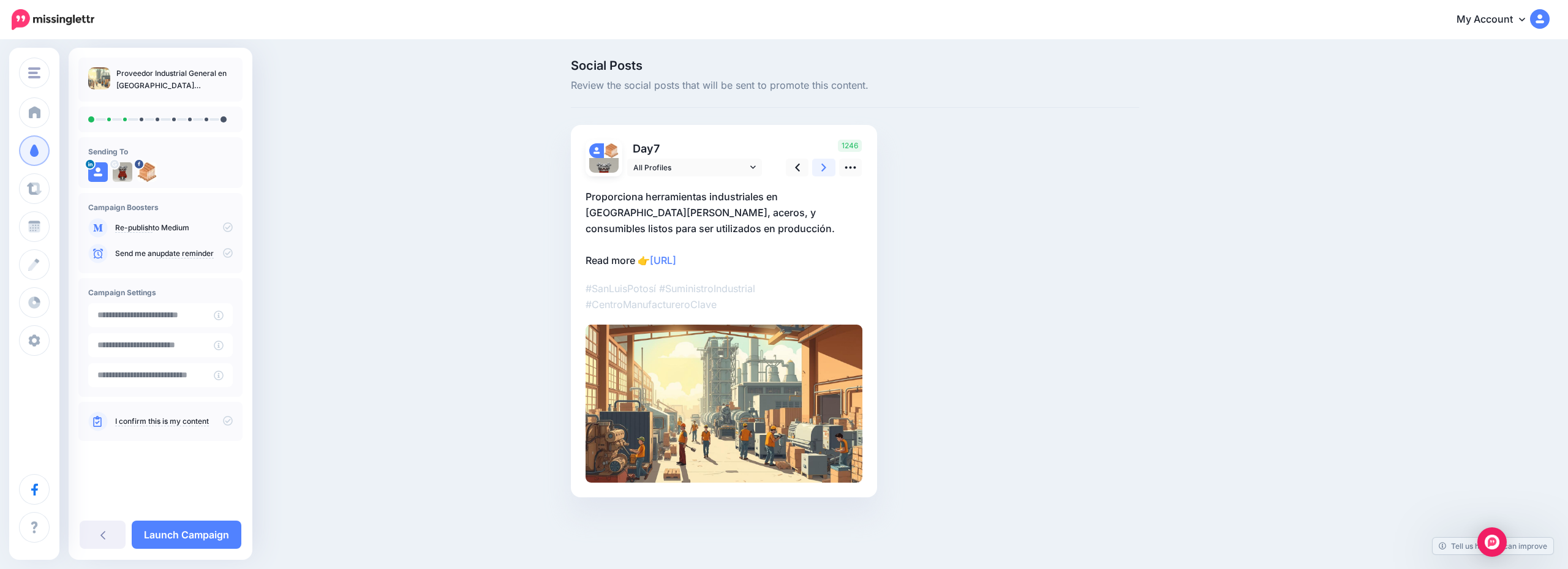
click at [820, 165] on link at bounding box center [824, 168] width 24 height 18
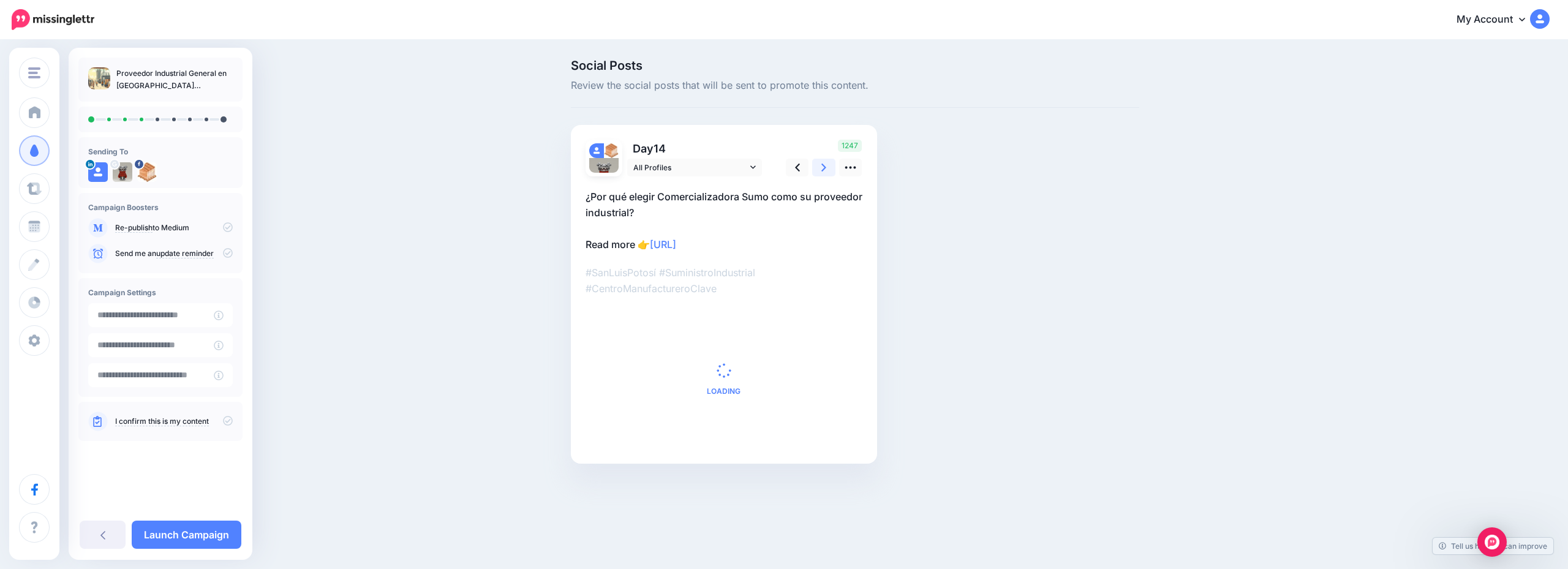
click at [820, 165] on link at bounding box center [824, 168] width 24 height 18
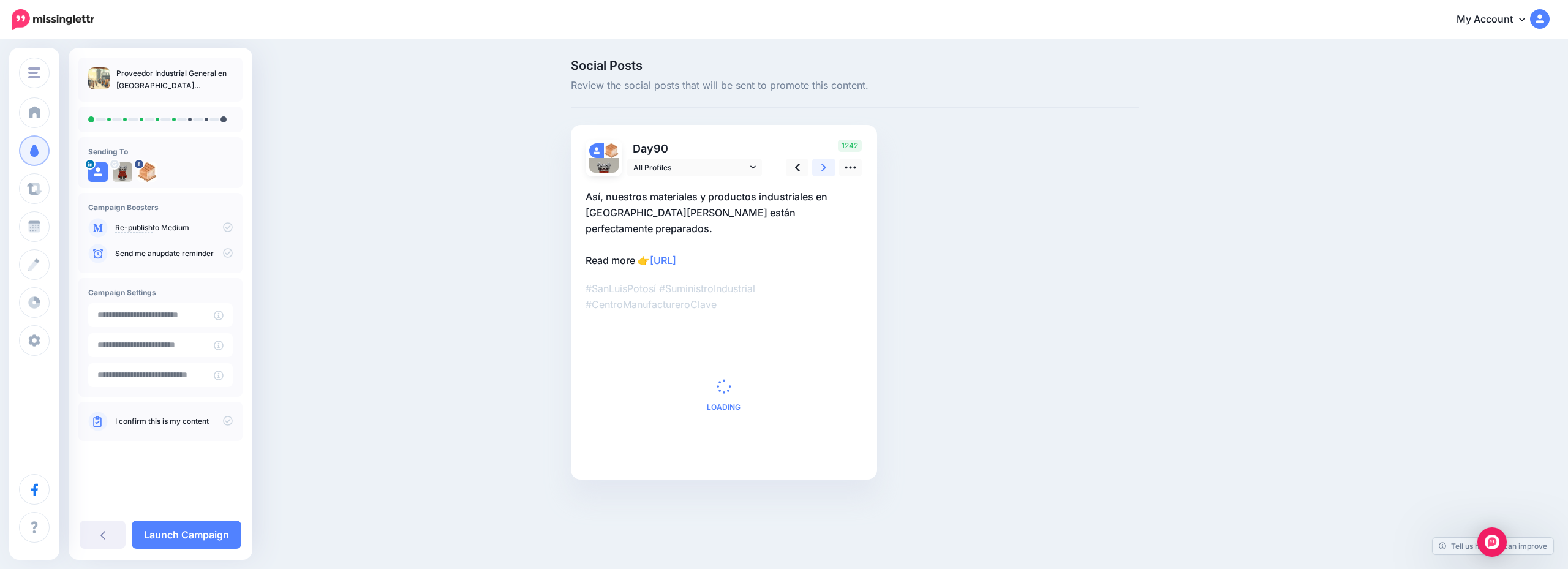
click at [821, 165] on link at bounding box center [824, 168] width 24 height 18
click at [823, 165] on icon at bounding box center [823, 168] width 5 height 13
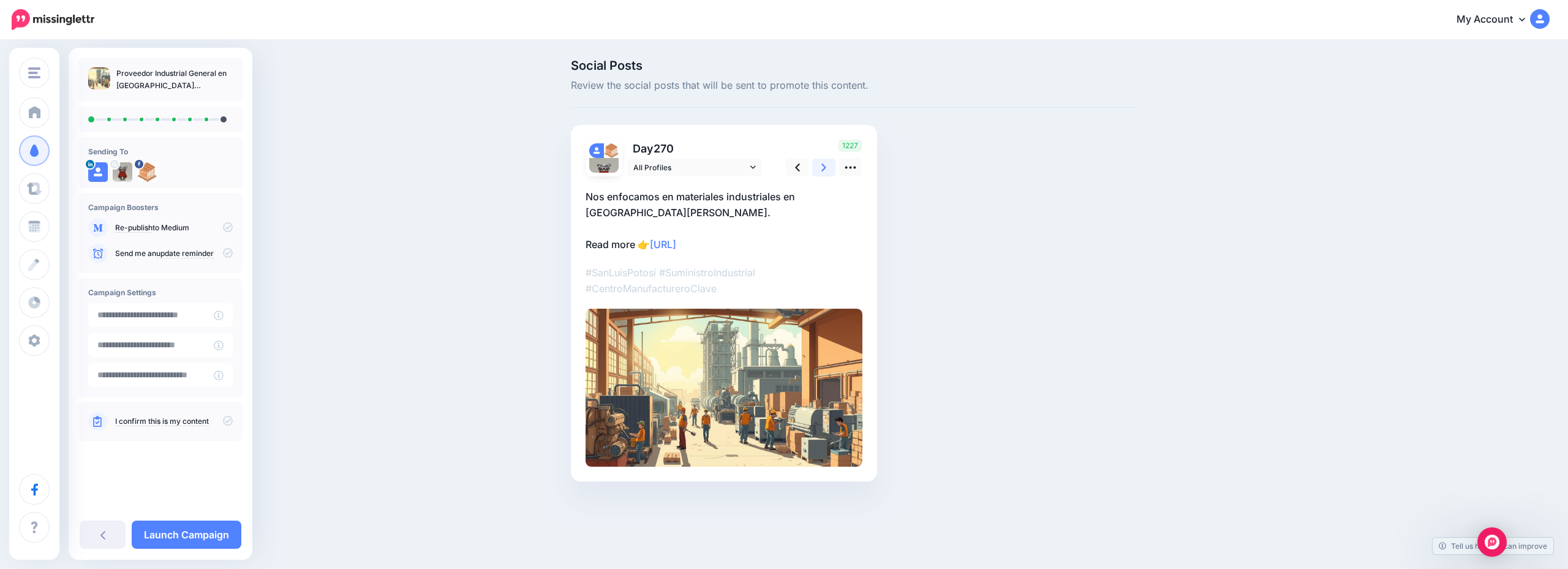
click at [823, 165] on icon at bounding box center [823, 167] width 5 height 8
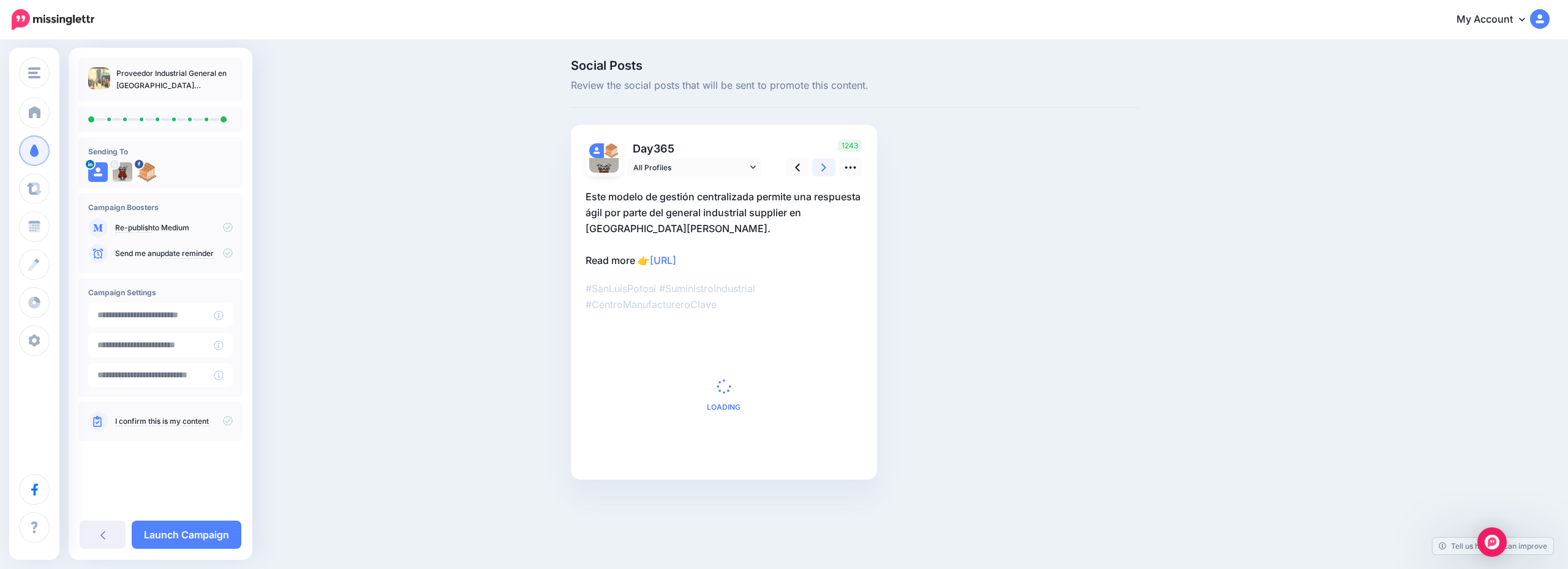
click at [823, 165] on icon at bounding box center [823, 167] width 5 height 8
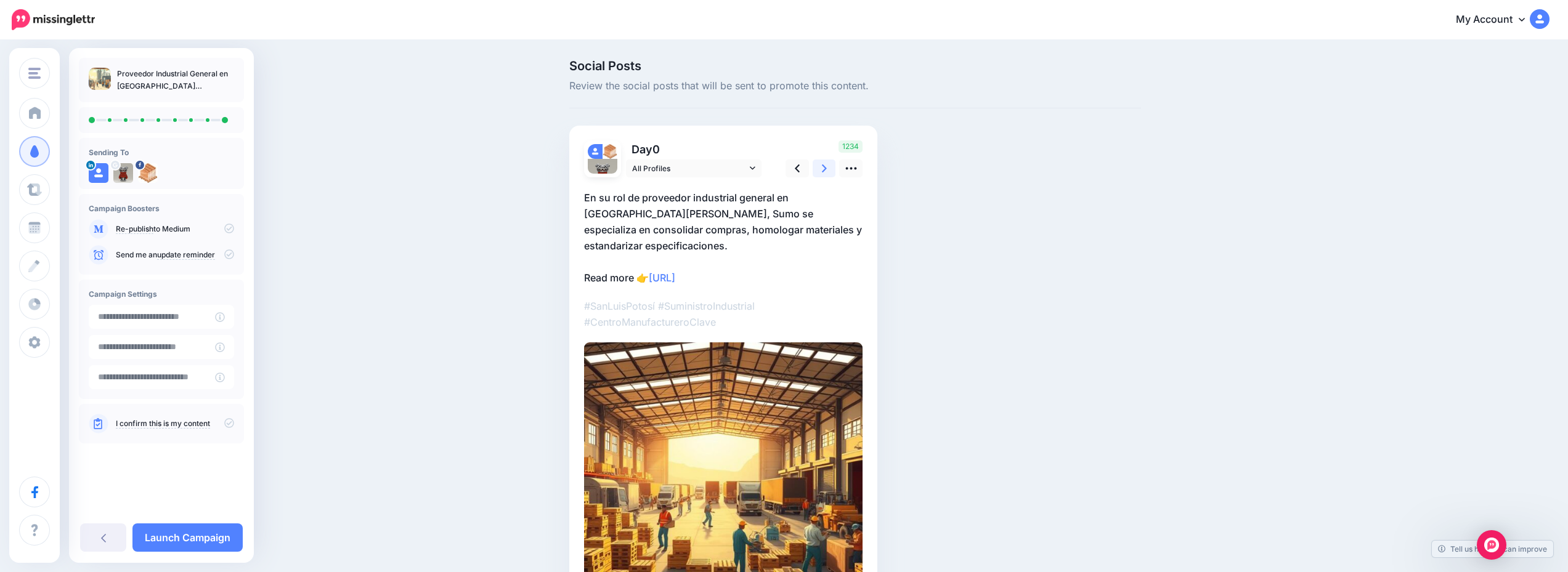
click at [827, 166] on icon at bounding box center [824, 168] width 5 height 8
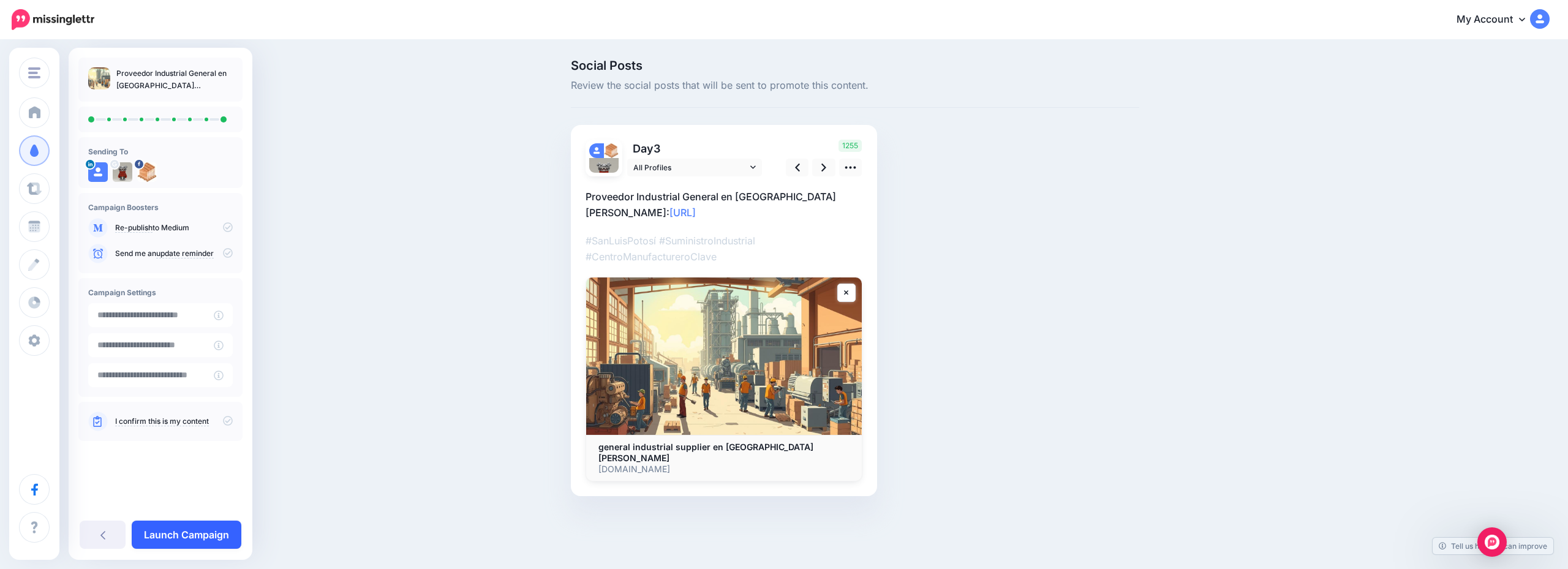
click at [165, 529] on link "Launch Campaign" at bounding box center [186, 535] width 110 height 28
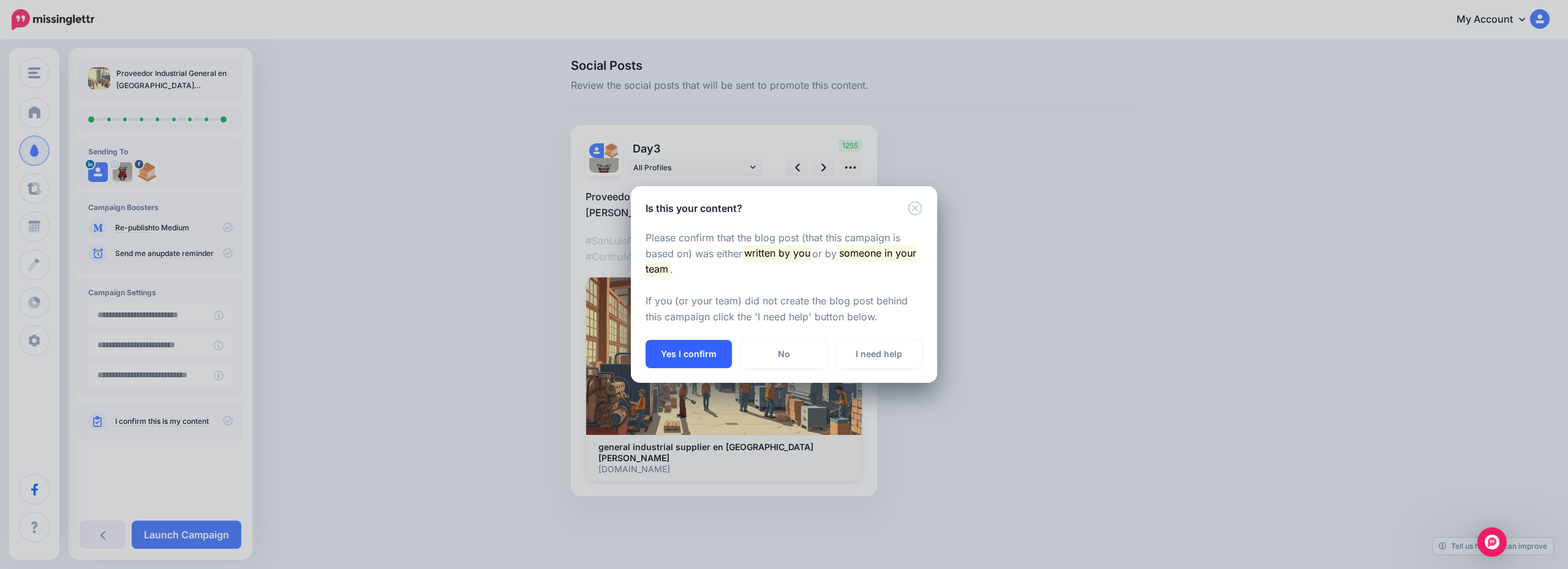
click at [688, 361] on button "Yes I confirm" at bounding box center [689, 354] width 86 height 28
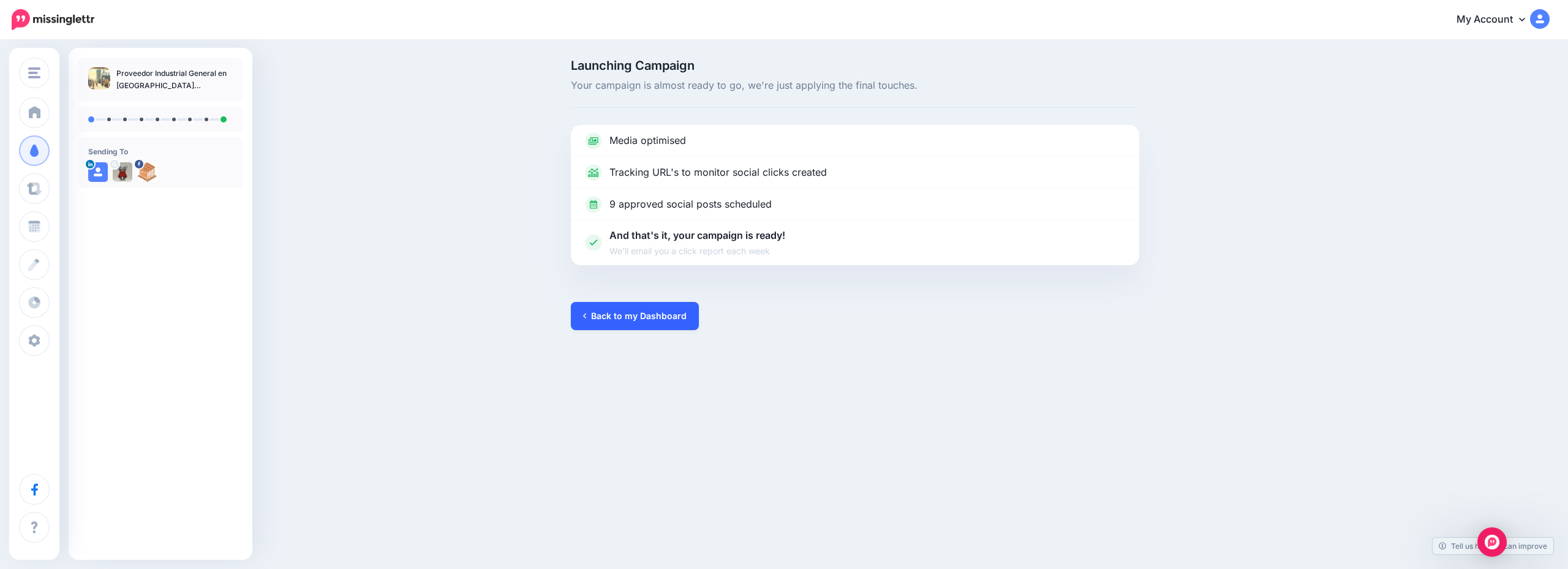
click at [630, 316] on link "Back to my Dashboard" at bounding box center [634, 316] width 128 height 28
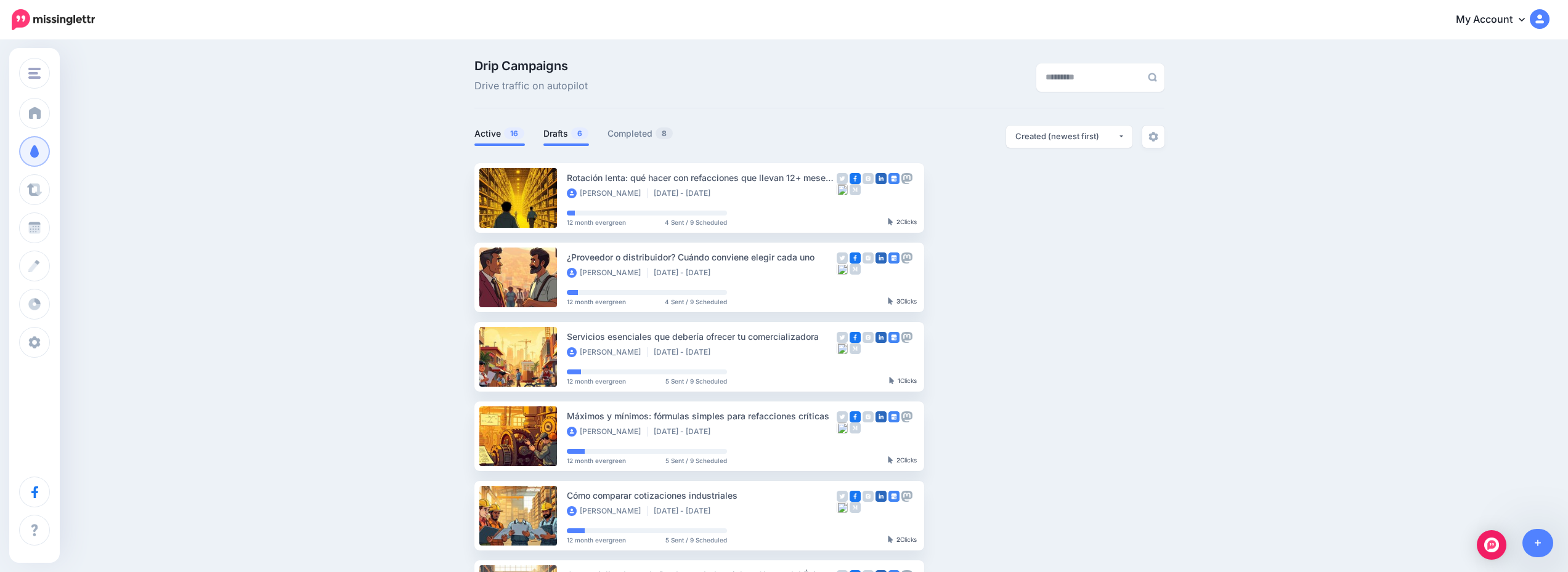
click at [570, 131] on link "Drafts 6" at bounding box center [567, 133] width 46 height 15
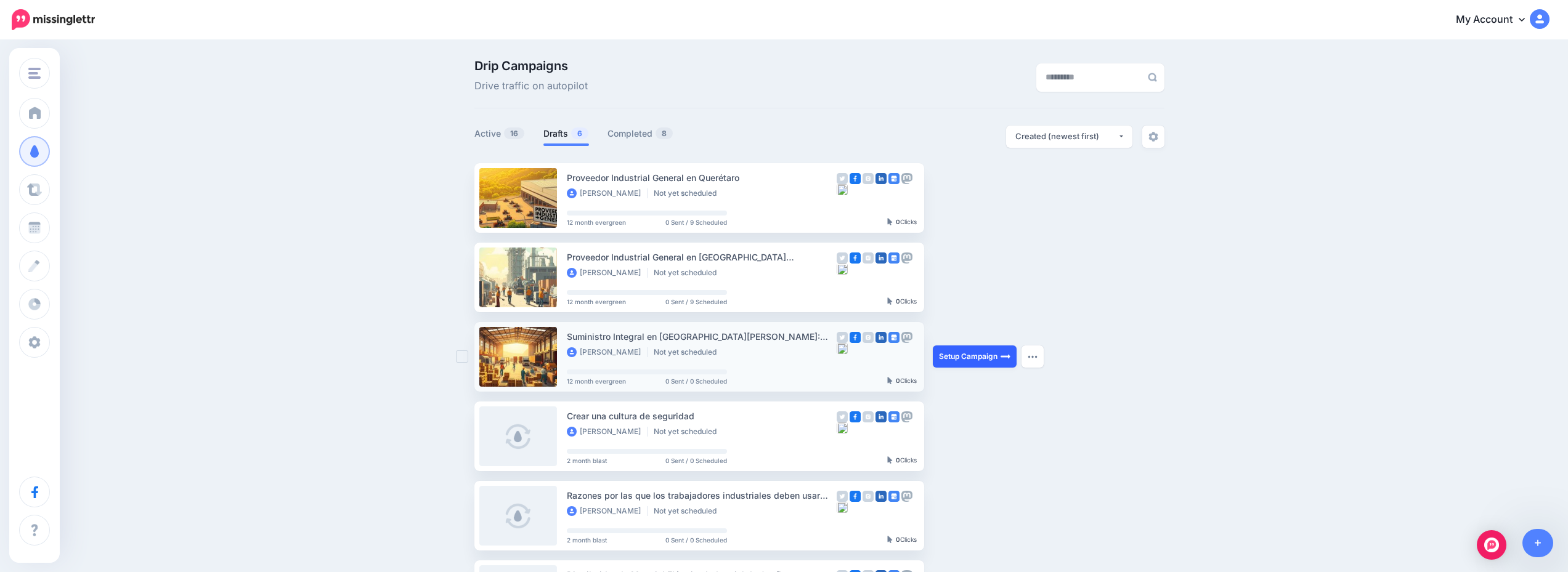
click at [975, 354] on link "Setup Campaign" at bounding box center [975, 357] width 84 height 22
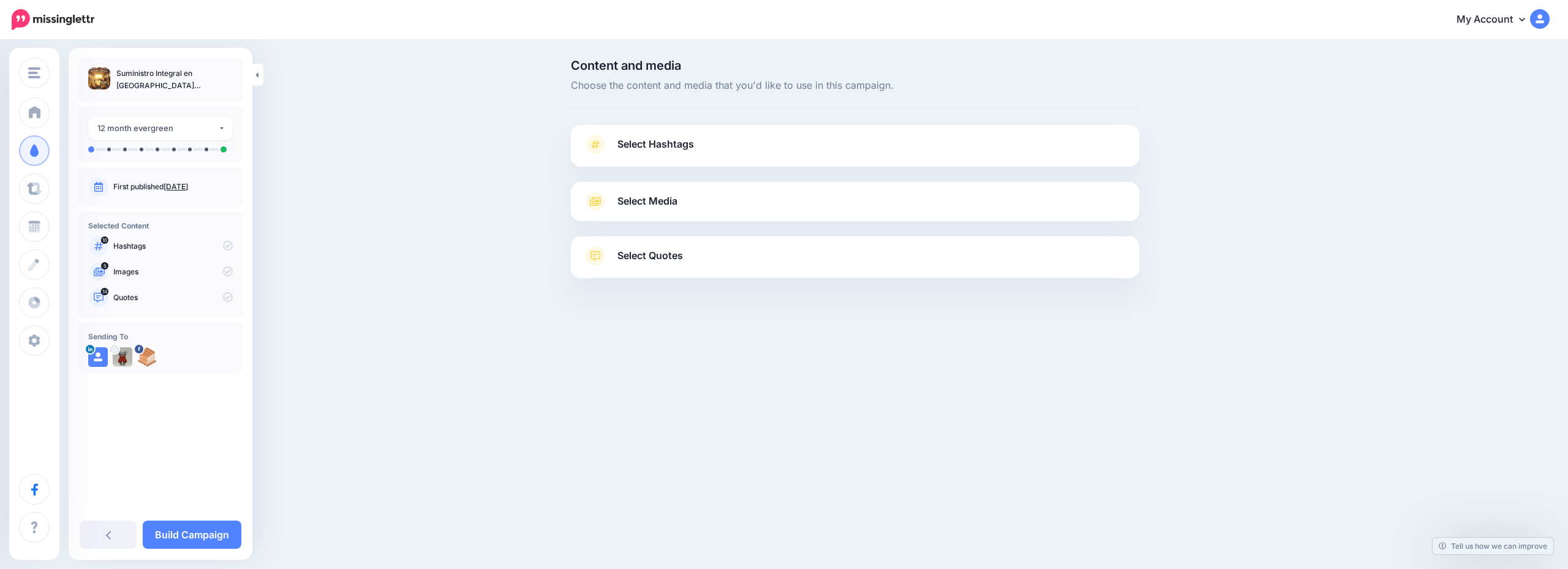
click at [851, 147] on link "Select Hashtags" at bounding box center [856, 151] width 544 height 32
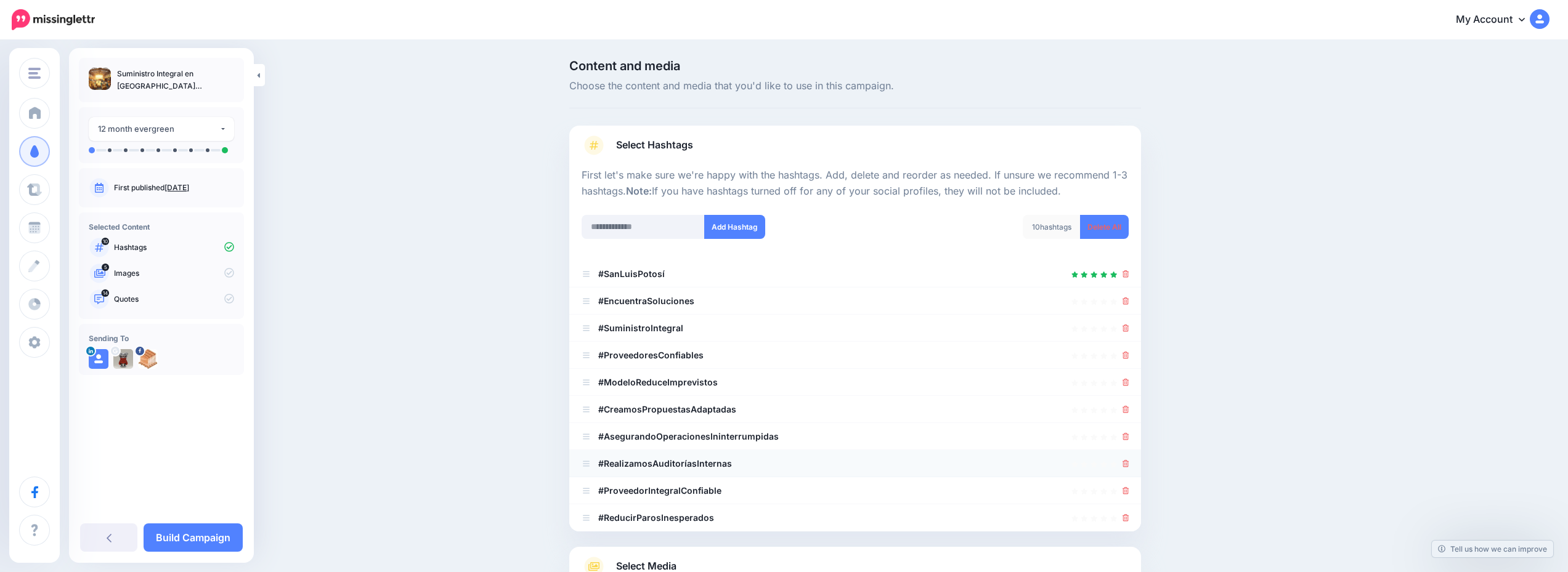
scroll to position [151, 0]
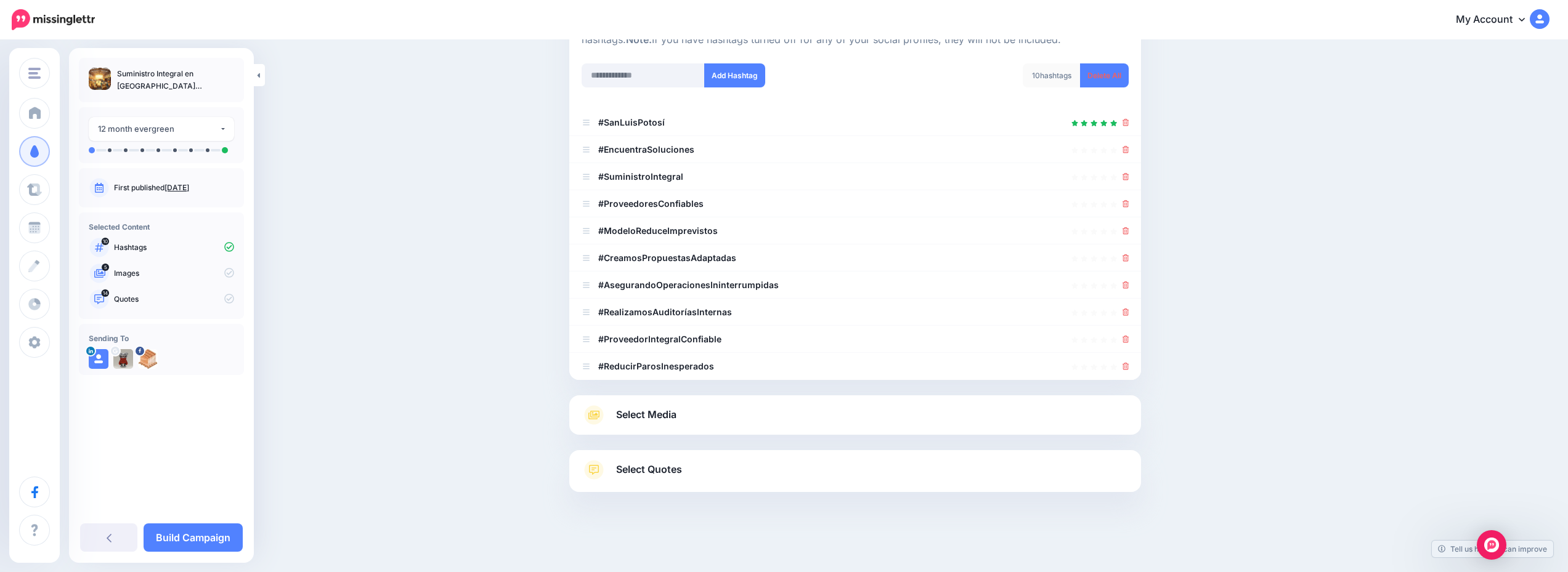
click at [796, 420] on link "Select Media" at bounding box center [855, 415] width 548 height 20
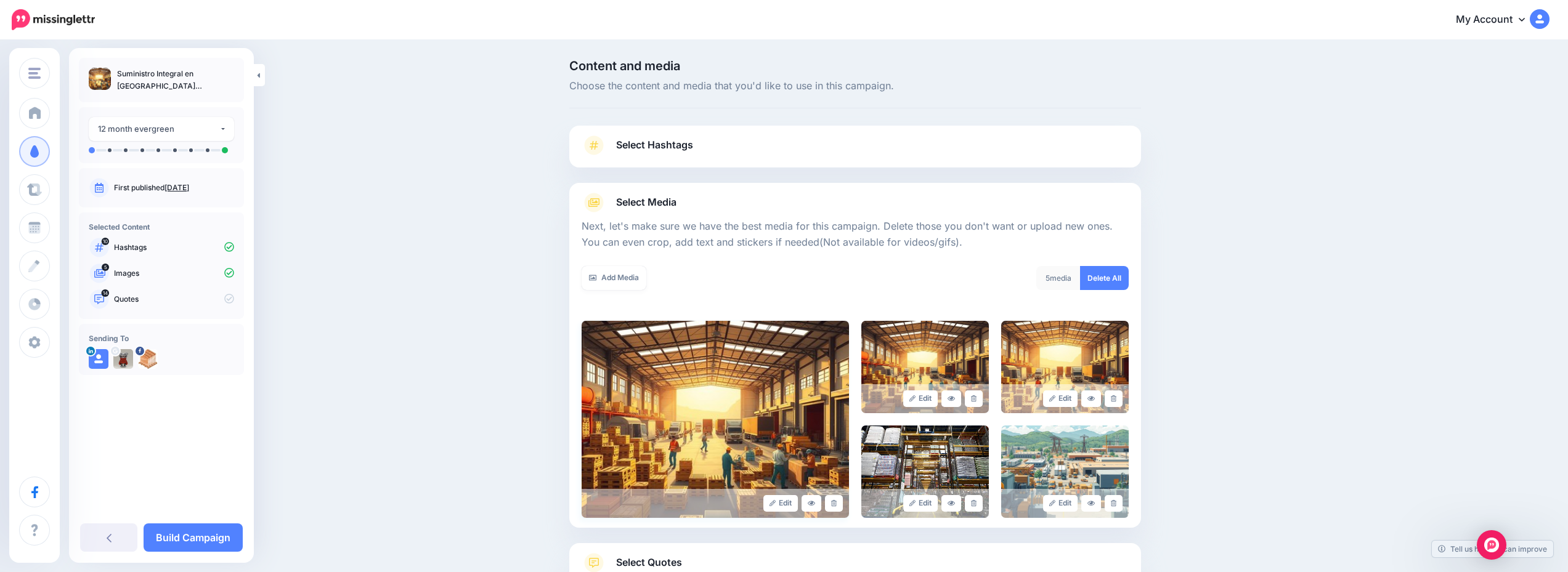
scroll to position [93, 0]
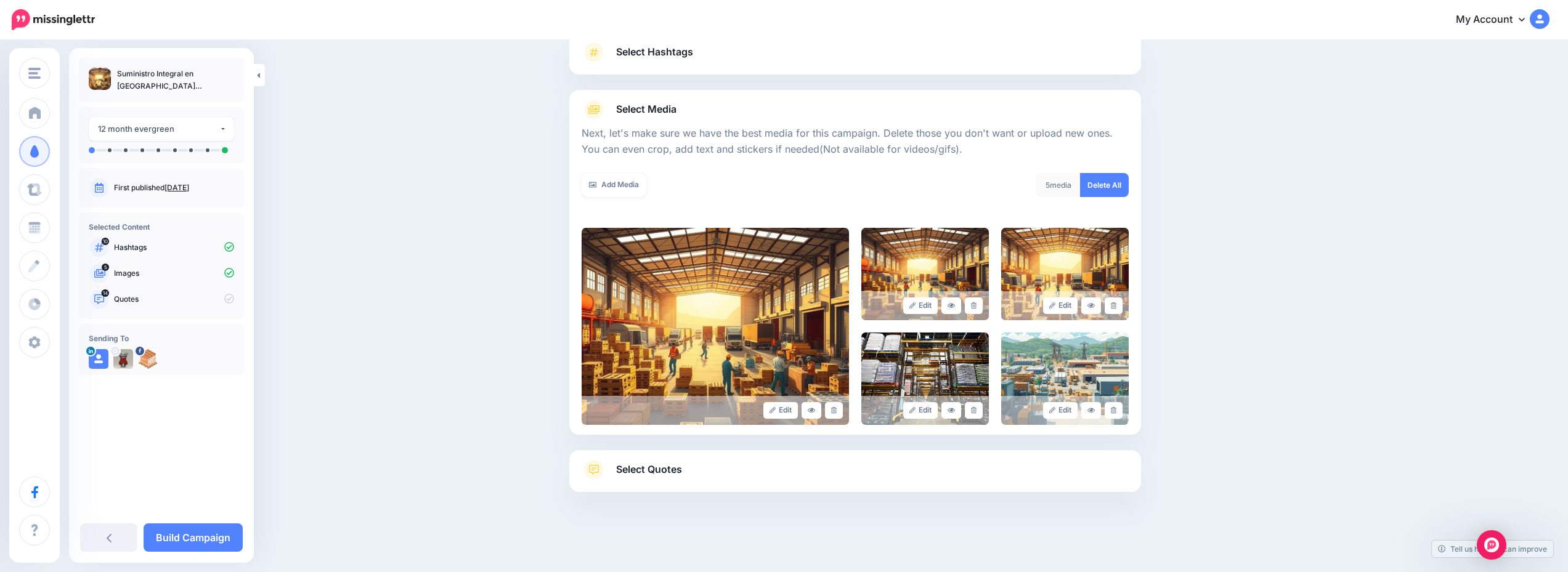
click at [774, 479] on link "Select Quotes" at bounding box center [855, 475] width 548 height 32
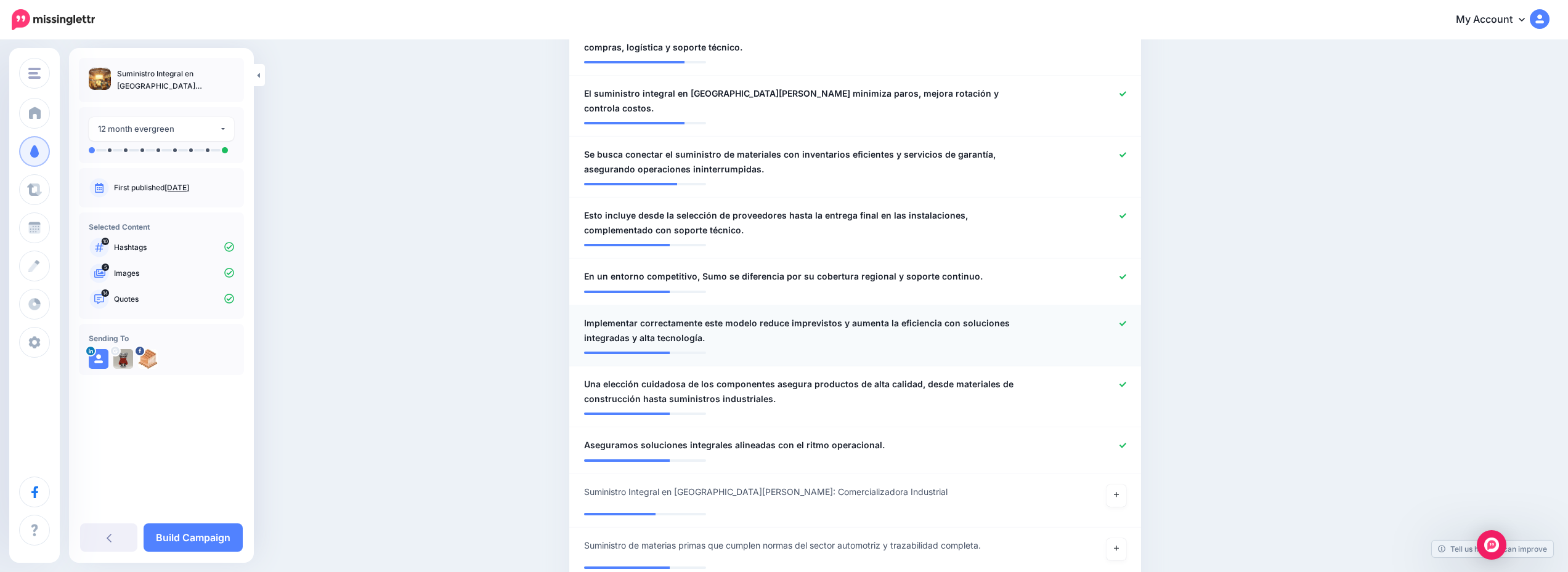
scroll to position [801, 0]
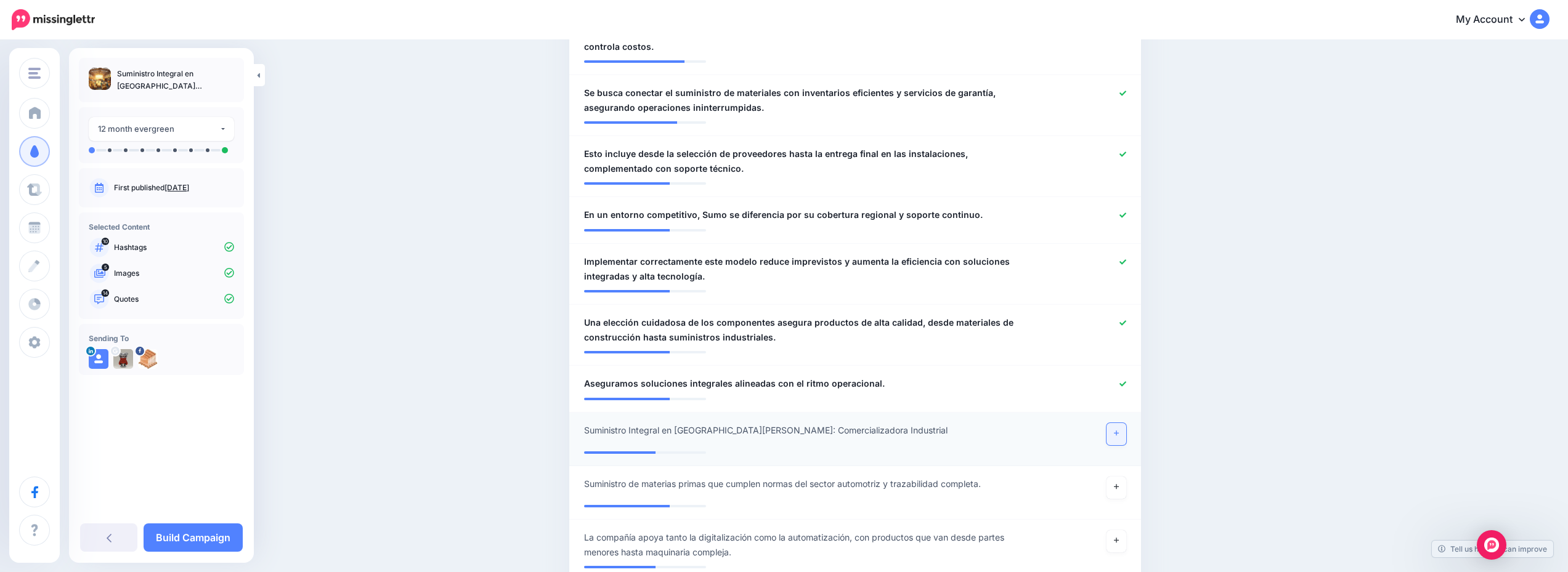
click at [1112, 423] on link at bounding box center [1117, 434] width 20 height 22
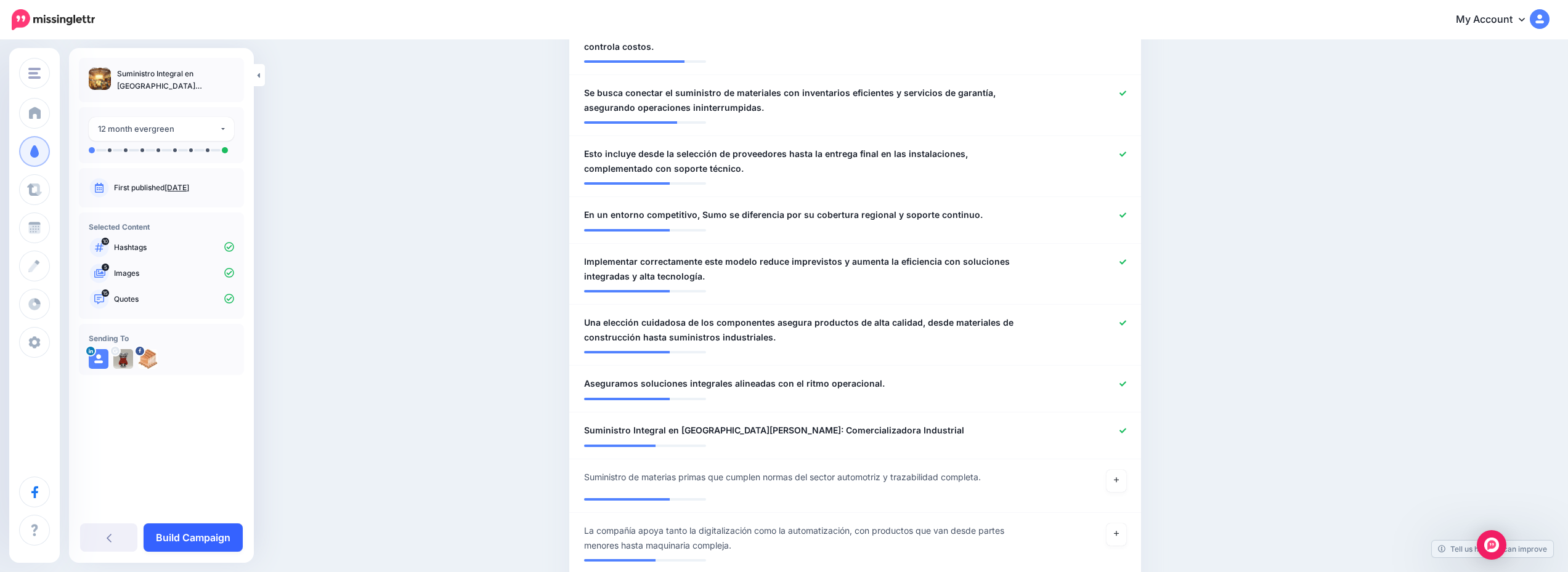
click at [175, 541] on link "Build Campaign" at bounding box center [193, 537] width 99 height 28
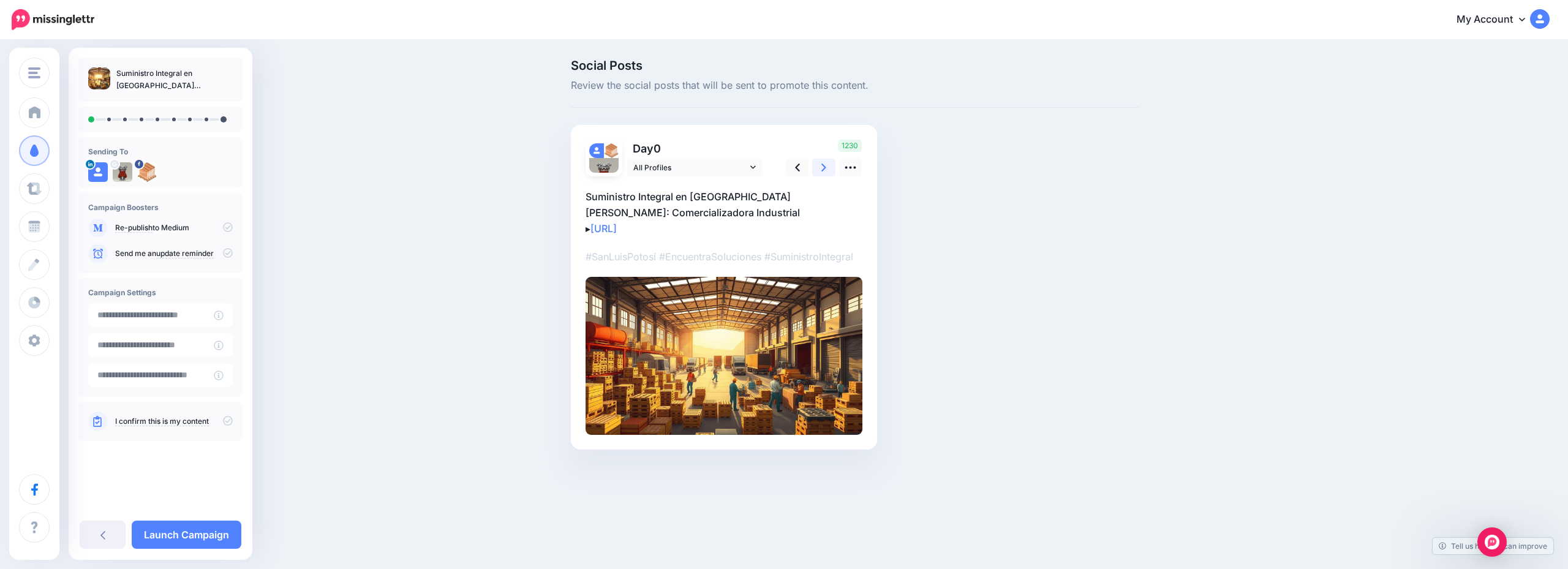
click at [819, 169] on link at bounding box center [824, 168] width 24 height 18
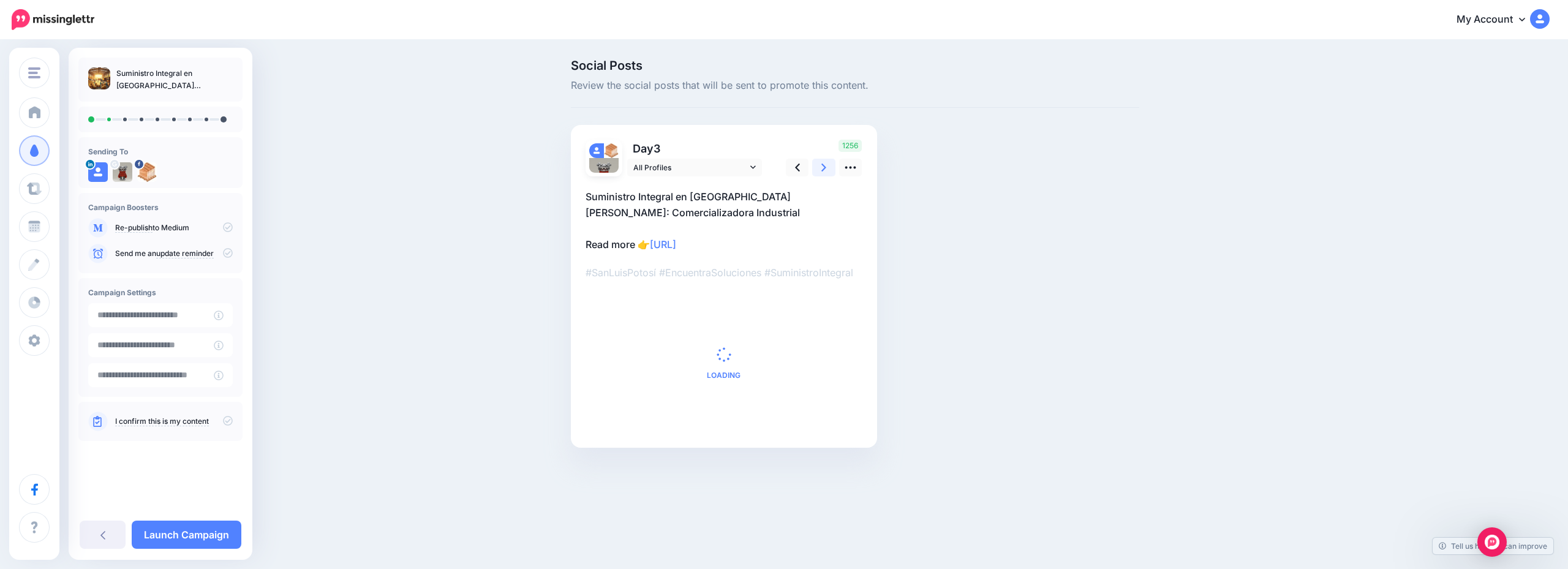
click at [819, 169] on link at bounding box center [824, 168] width 24 height 18
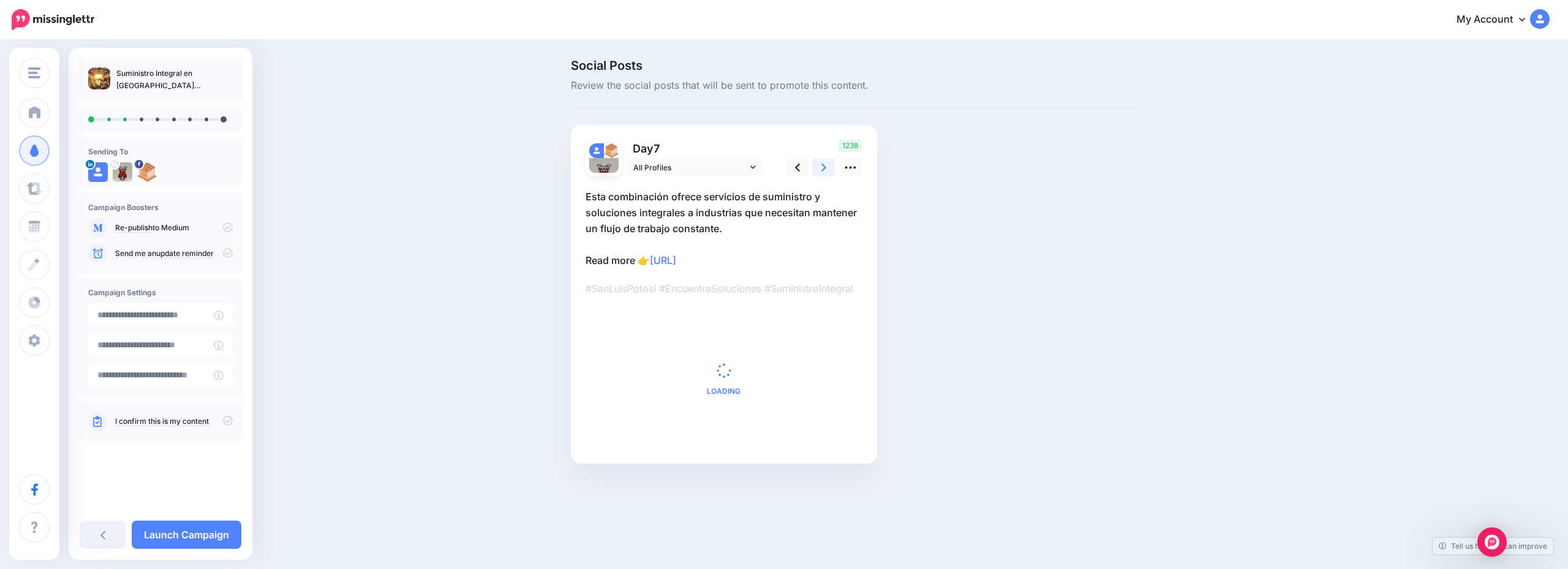
click at [819, 169] on link at bounding box center [824, 168] width 24 height 18
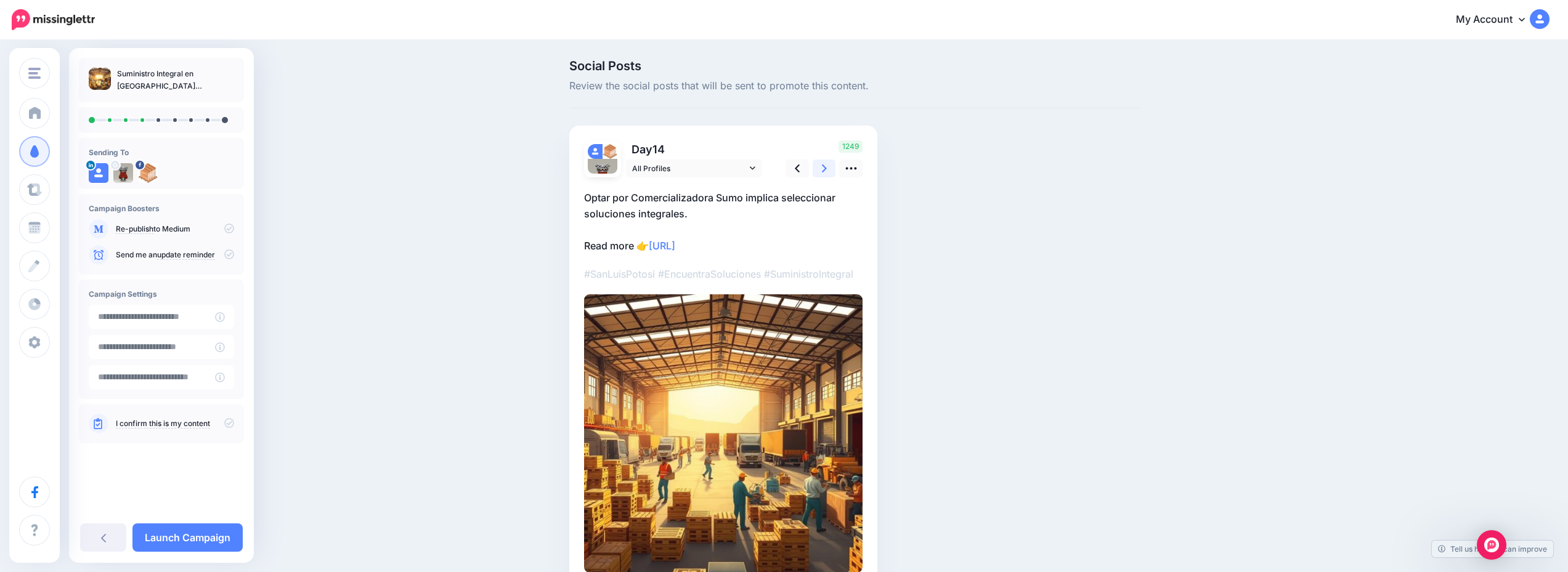
click at [824, 170] on link at bounding box center [825, 169] width 24 height 18
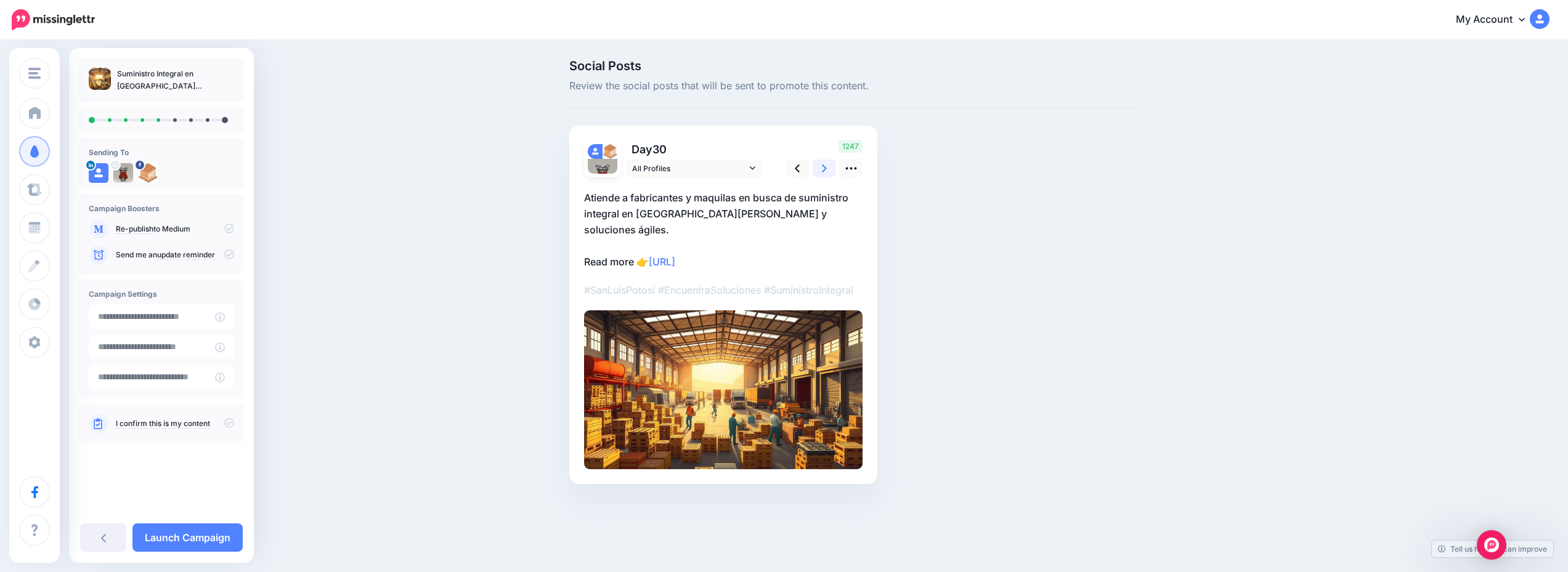
click at [824, 170] on link at bounding box center [825, 169] width 24 height 18
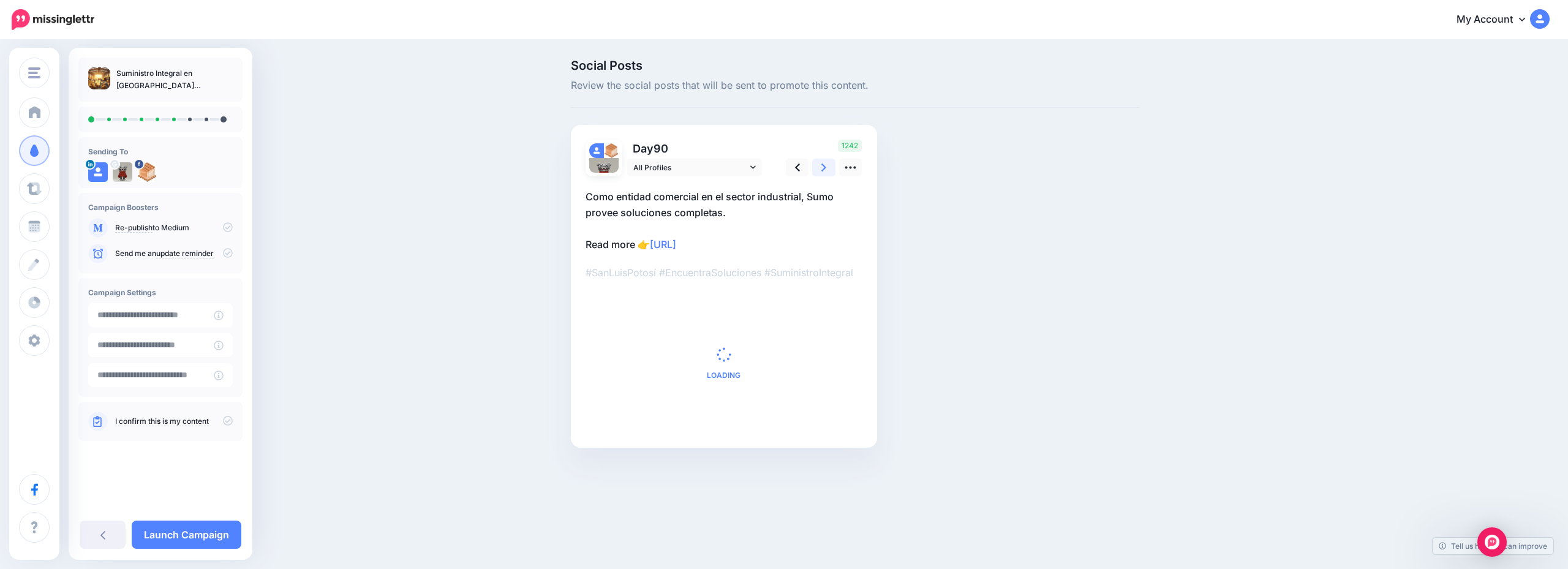
click at [819, 169] on link at bounding box center [824, 168] width 24 height 18
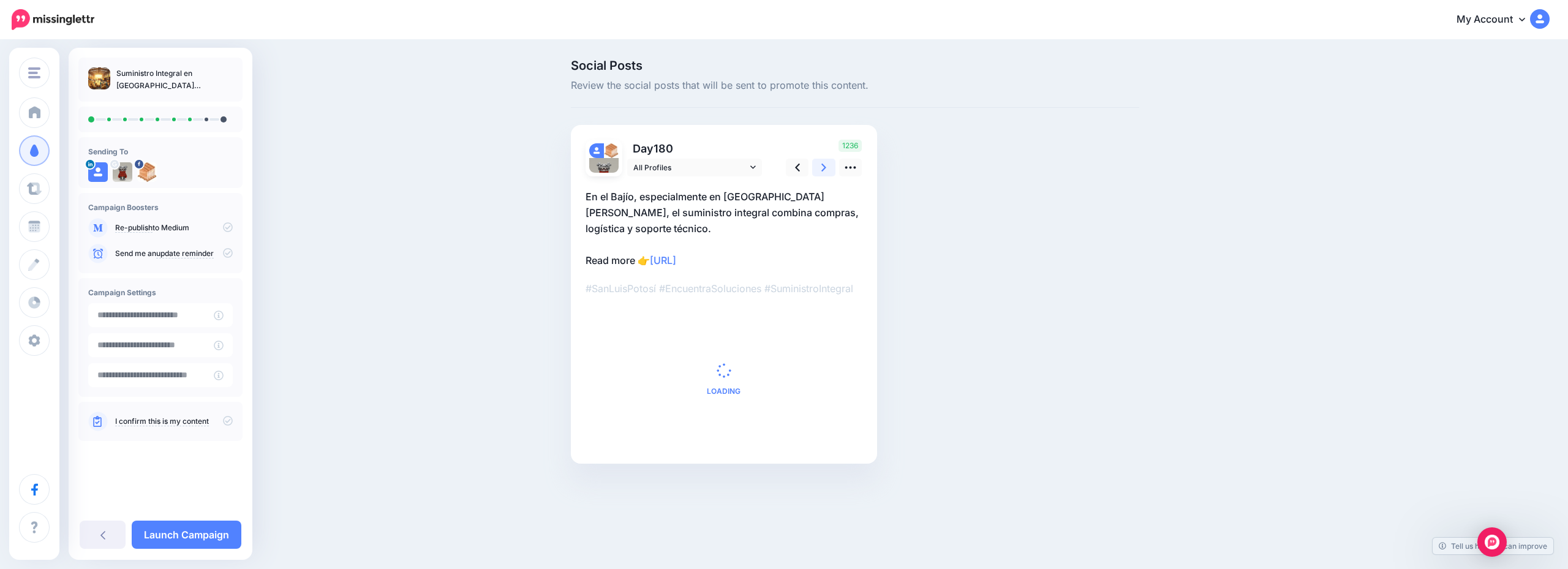
click at [819, 169] on link at bounding box center [824, 168] width 24 height 18
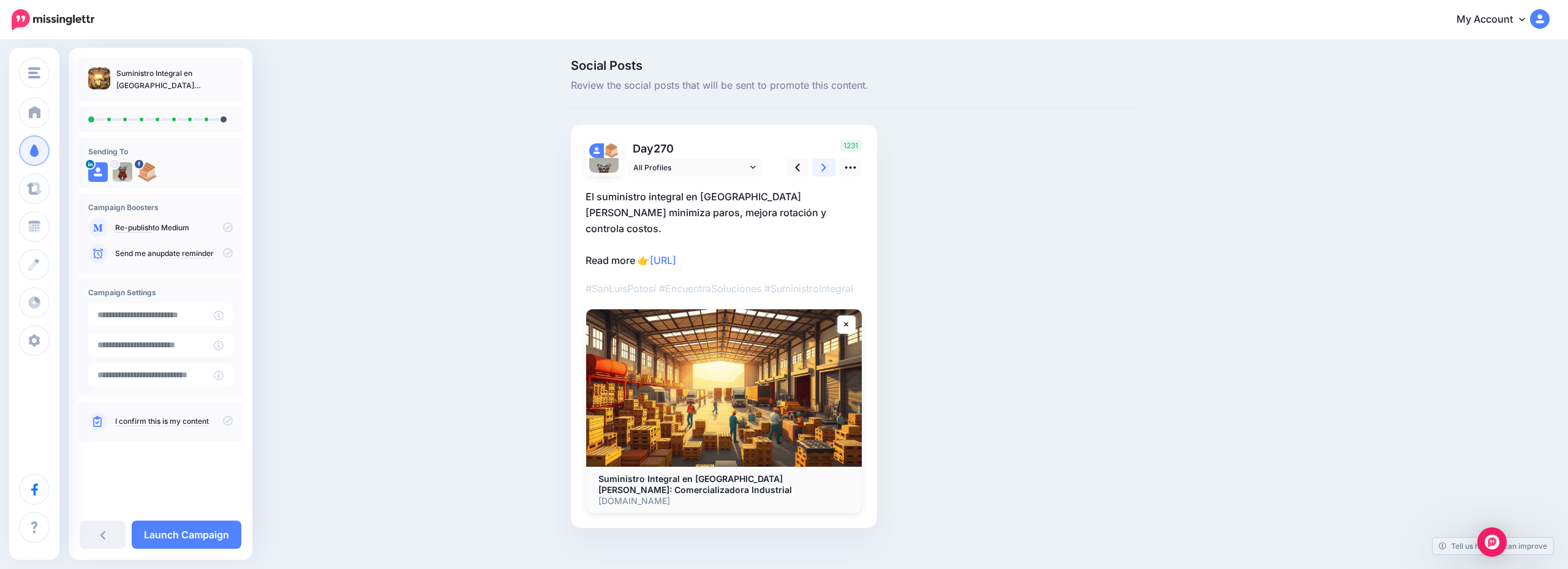
click at [819, 169] on link at bounding box center [824, 168] width 24 height 18
click at [819, 169] on link at bounding box center [820, 168] width 24 height 18
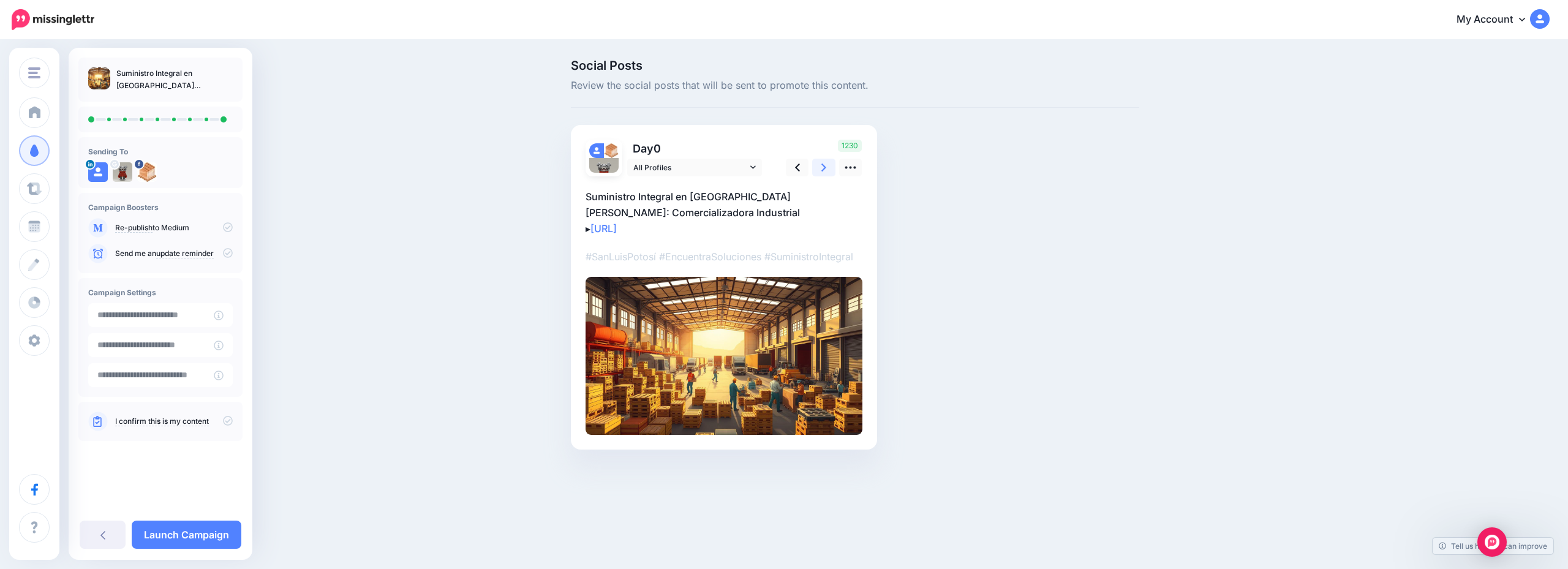
click at [819, 169] on link at bounding box center [824, 168] width 24 height 18
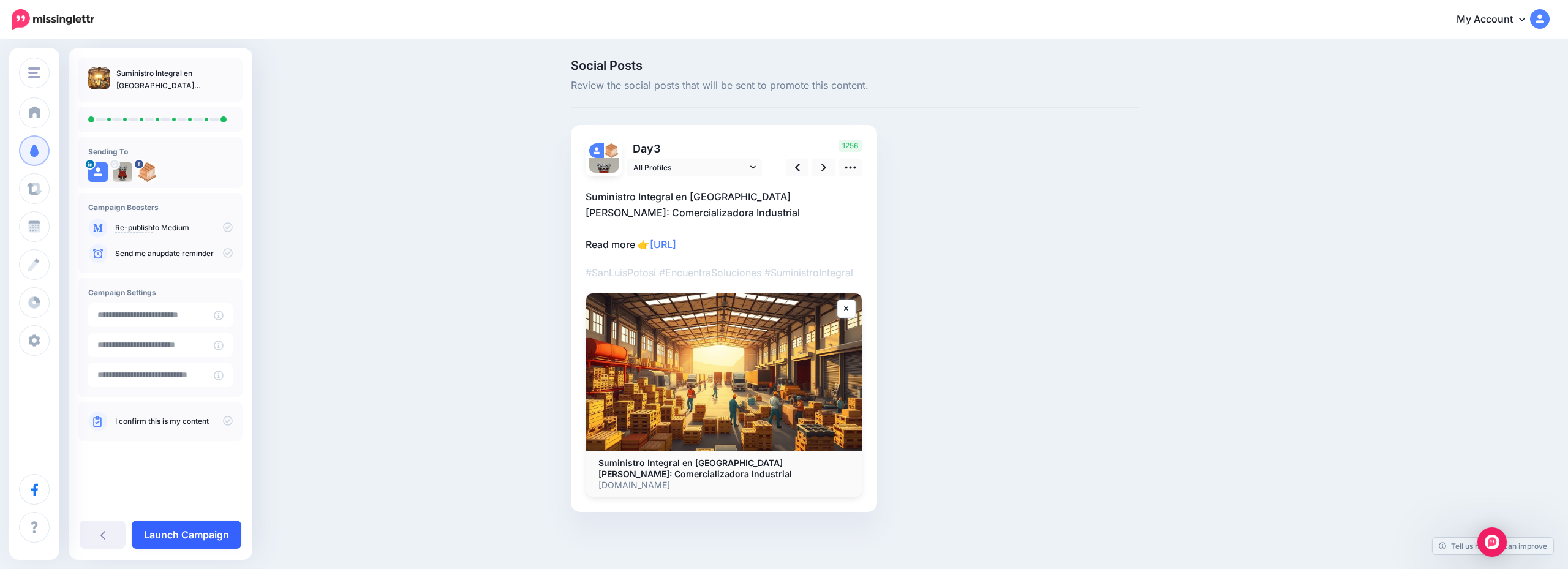
click at [223, 529] on link "Launch Campaign" at bounding box center [186, 535] width 110 height 28
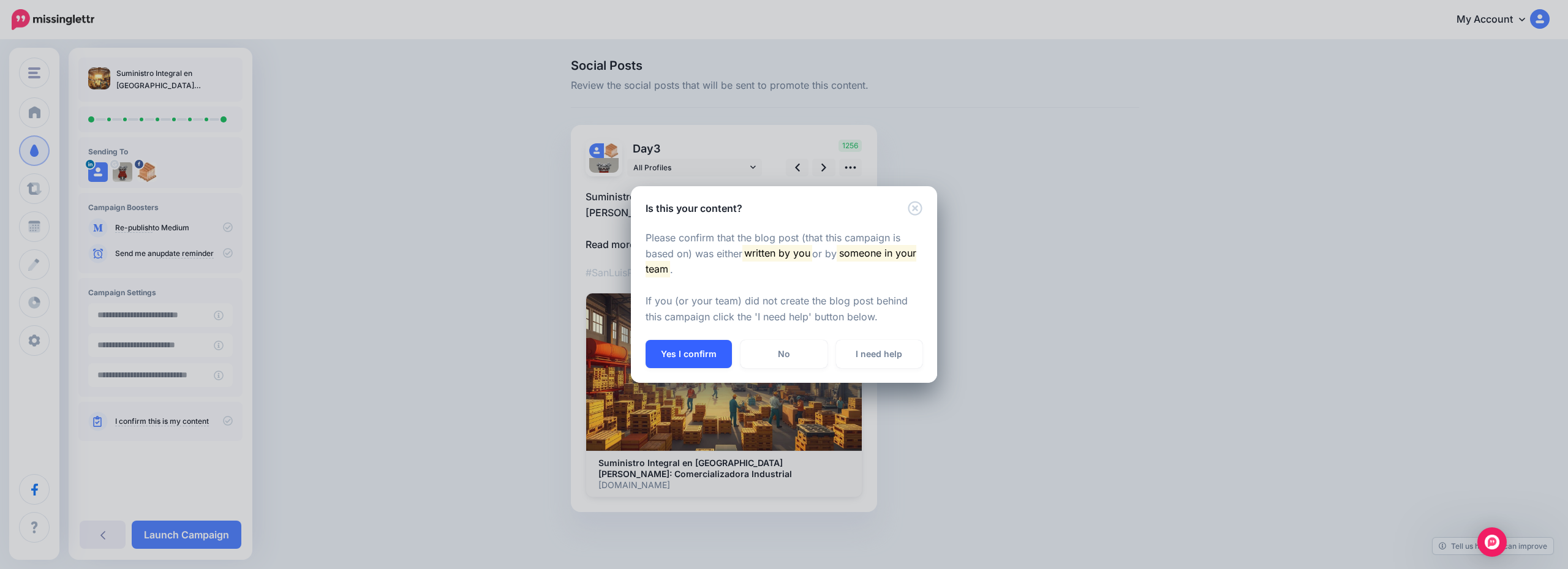
click at [690, 364] on button "Yes I confirm" at bounding box center [689, 354] width 86 height 28
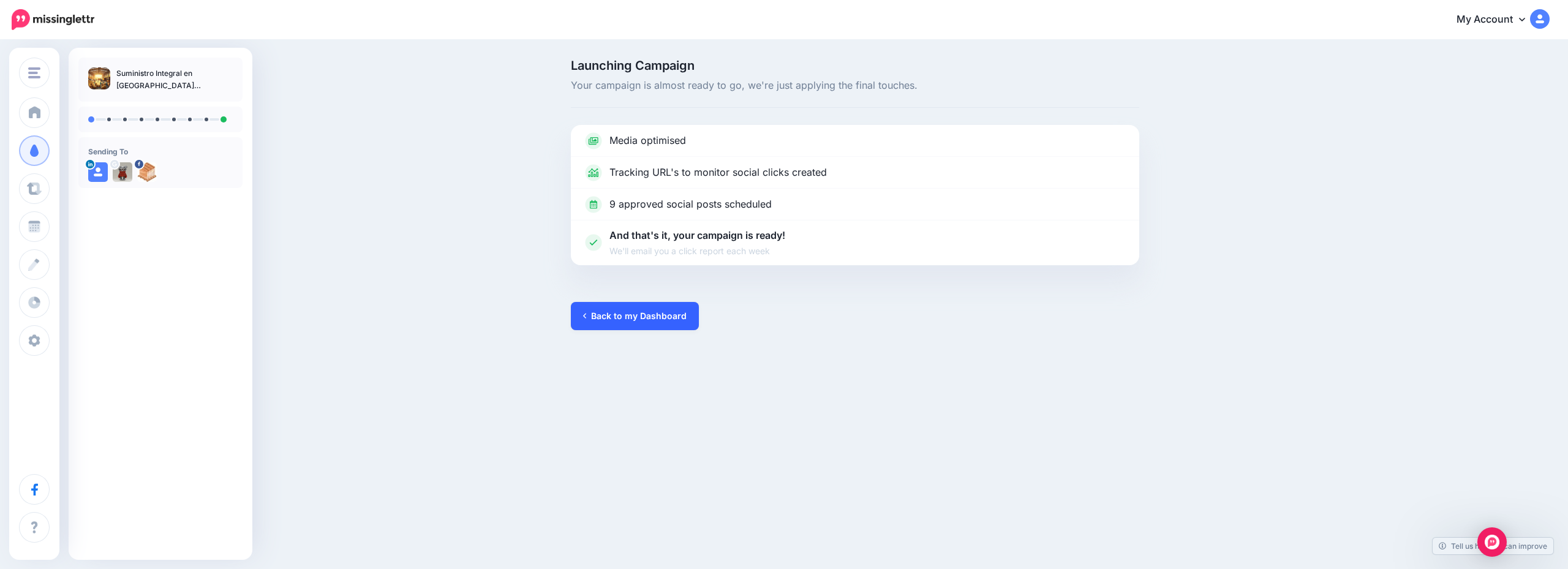
click at [641, 321] on link "Back to my Dashboard" at bounding box center [634, 316] width 128 height 28
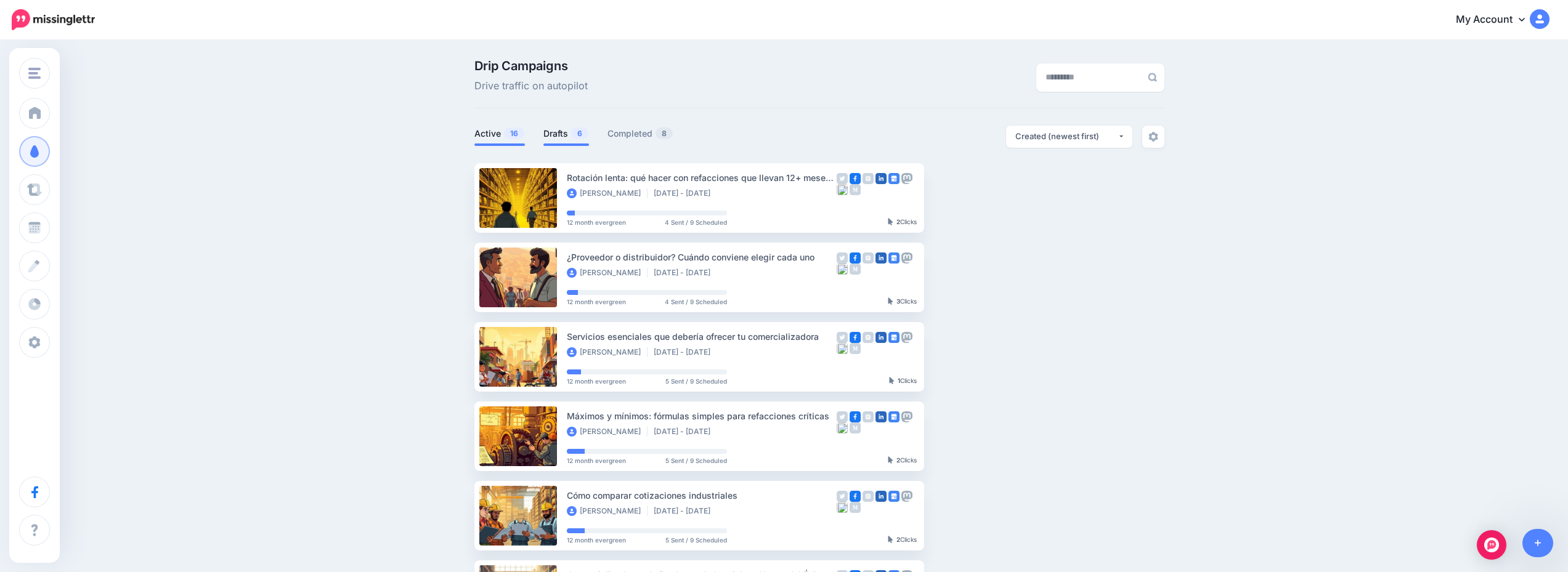
click at [570, 132] on link "Drafts 6" at bounding box center [567, 133] width 46 height 15
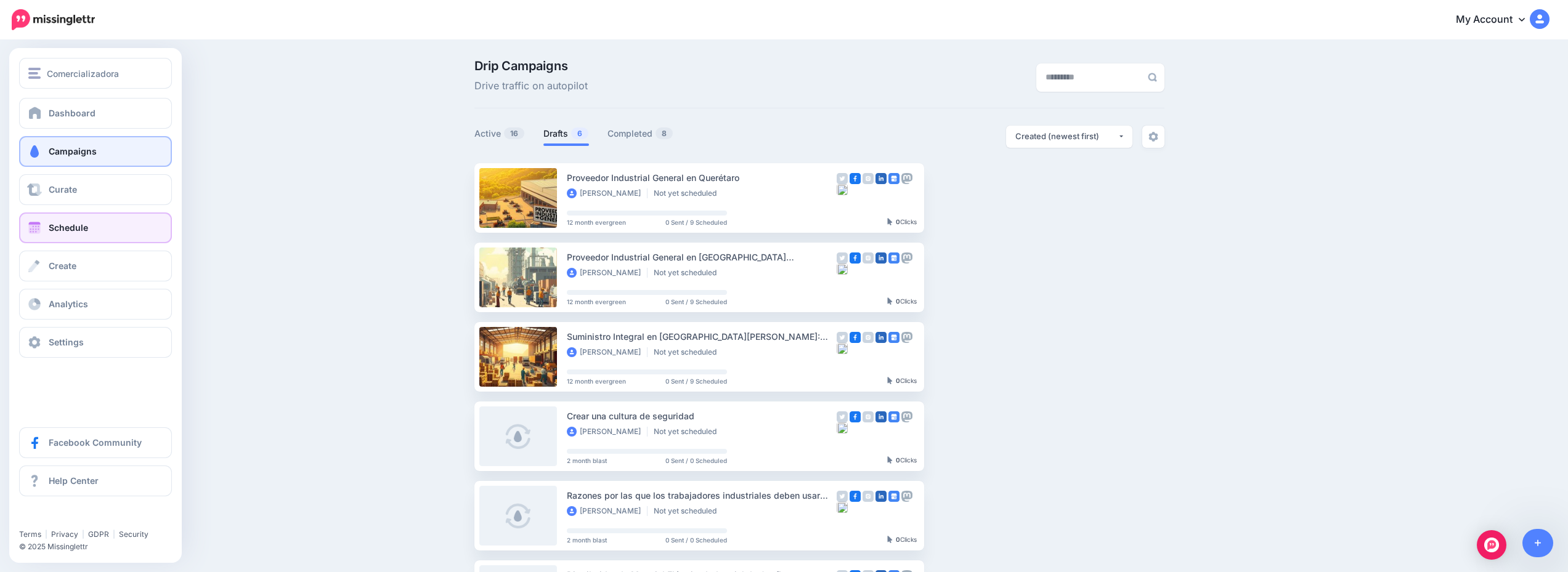
click at [85, 221] on link "Schedule" at bounding box center [95, 228] width 152 height 31
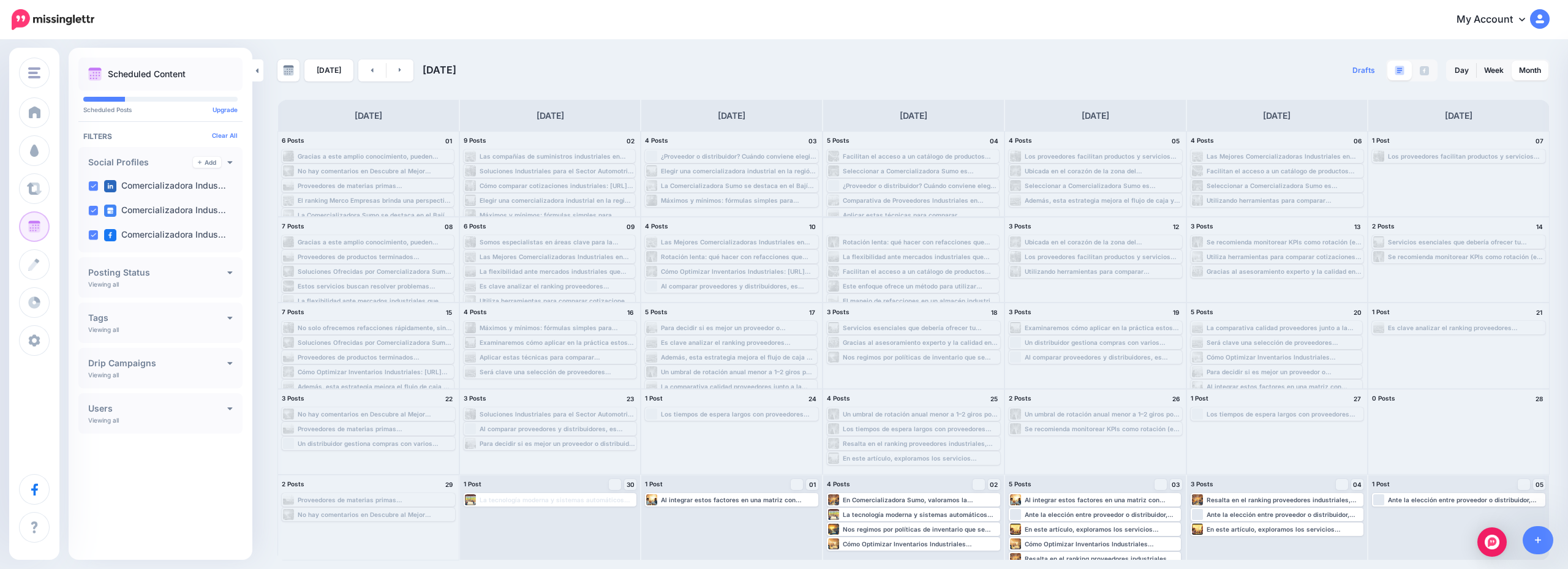
scroll to position [25, 0]
click at [399, 74] on link at bounding box center [400, 70] width 27 height 22
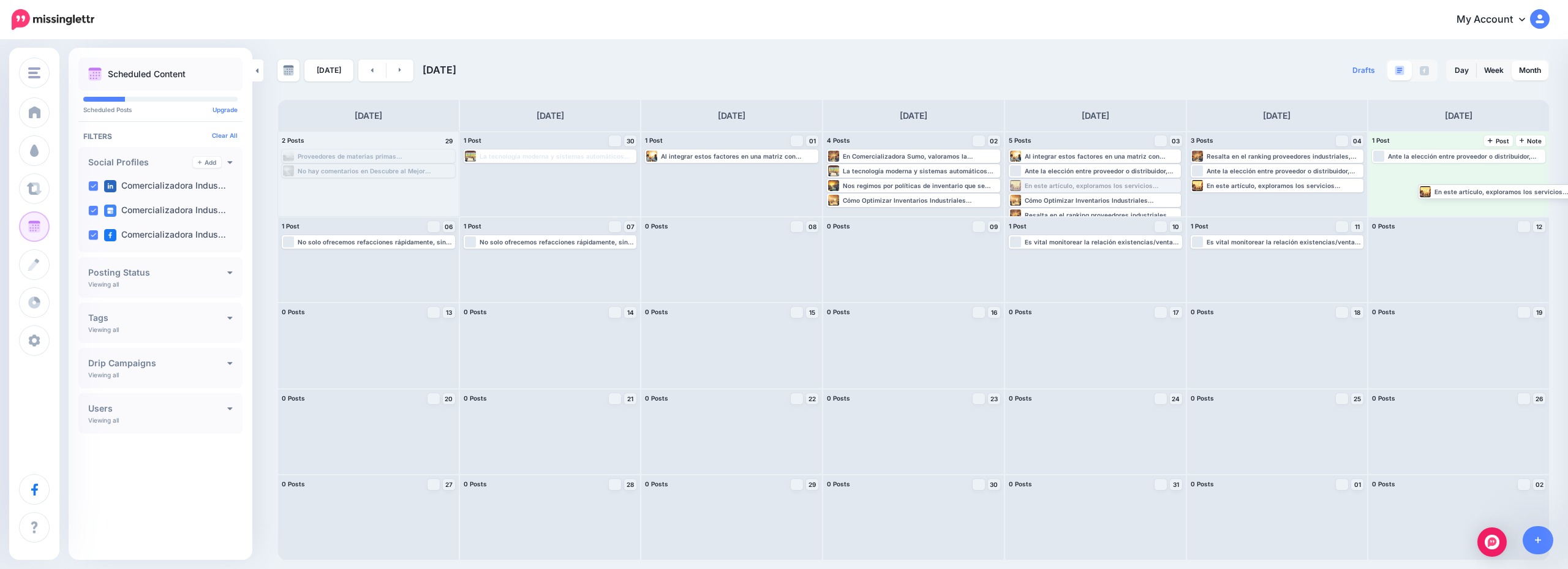
drag, startPoint x: 1061, startPoint y: 184, endPoint x: 1466, endPoint y: 190, distance: 405.0
drag, startPoint x: 1052, startPoint y: 182, endPoint x: 1379, endPoint y: 197, distance: 327.3
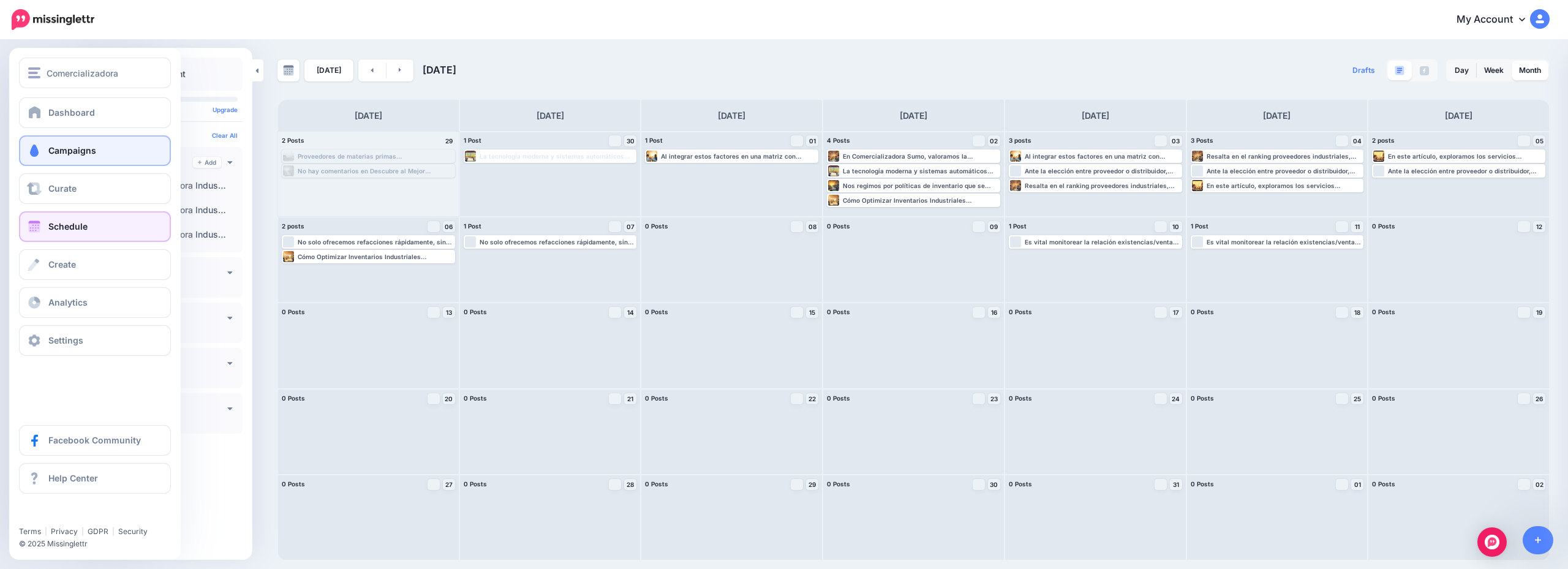
click at [95, 146] on span "Campaigns" at bounding box center [72, 150] width 48 height 10
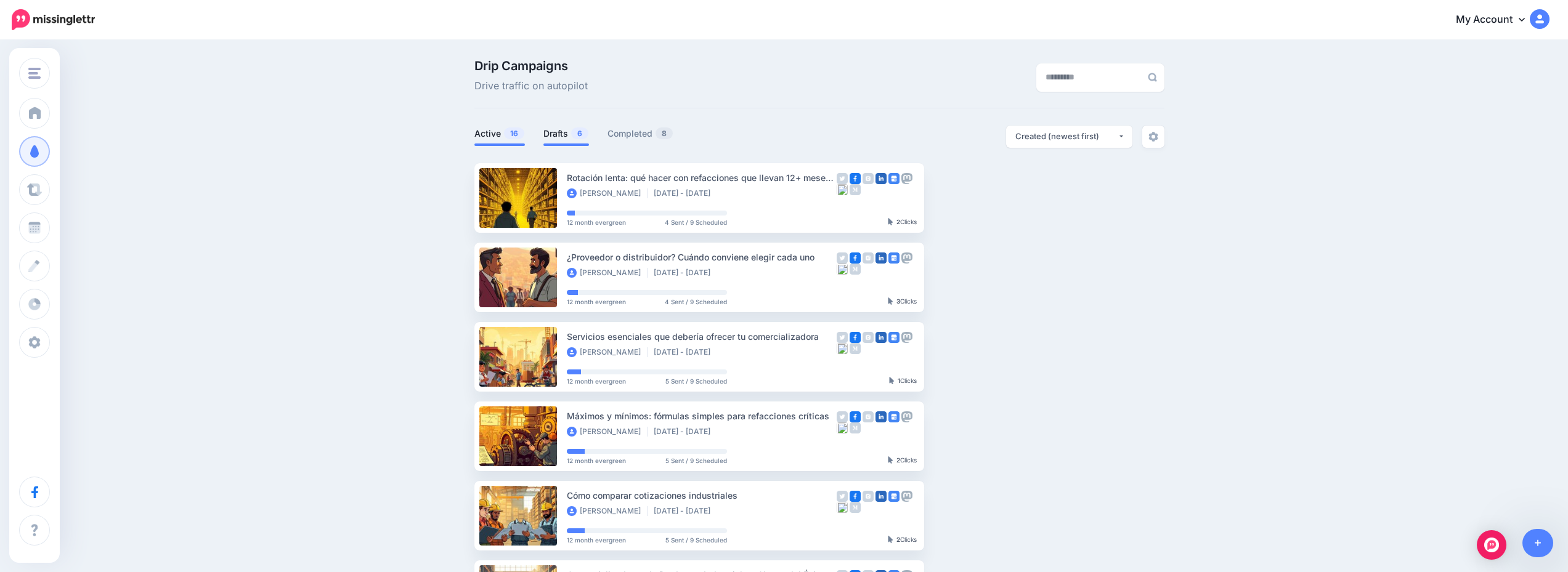
click at [566, 140] on link "Drafts 6" at bounding box center [567, 133] width 46 height 15
click at [555, 135] on link "Drafts 6" at bounding box center [567, 133] width 46 height 15
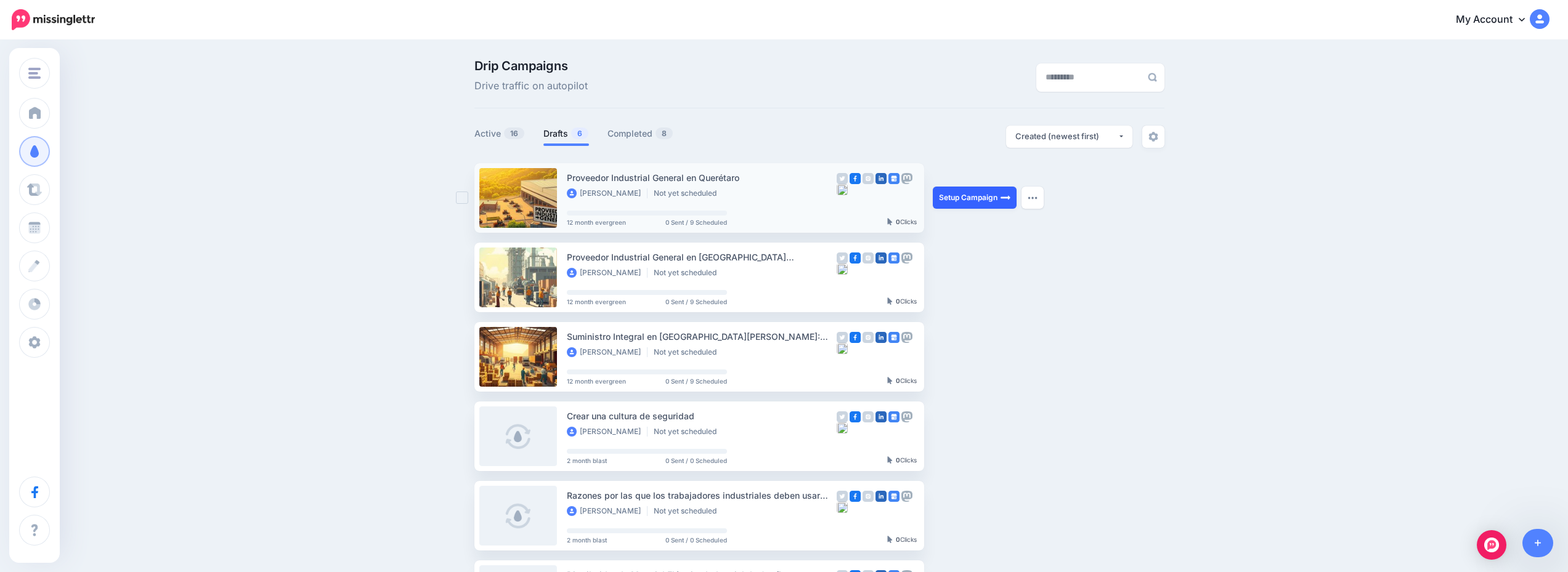
click at [975, 198] on link "Setup Campaign" at bounding box center [975, 198] width 84 height 22
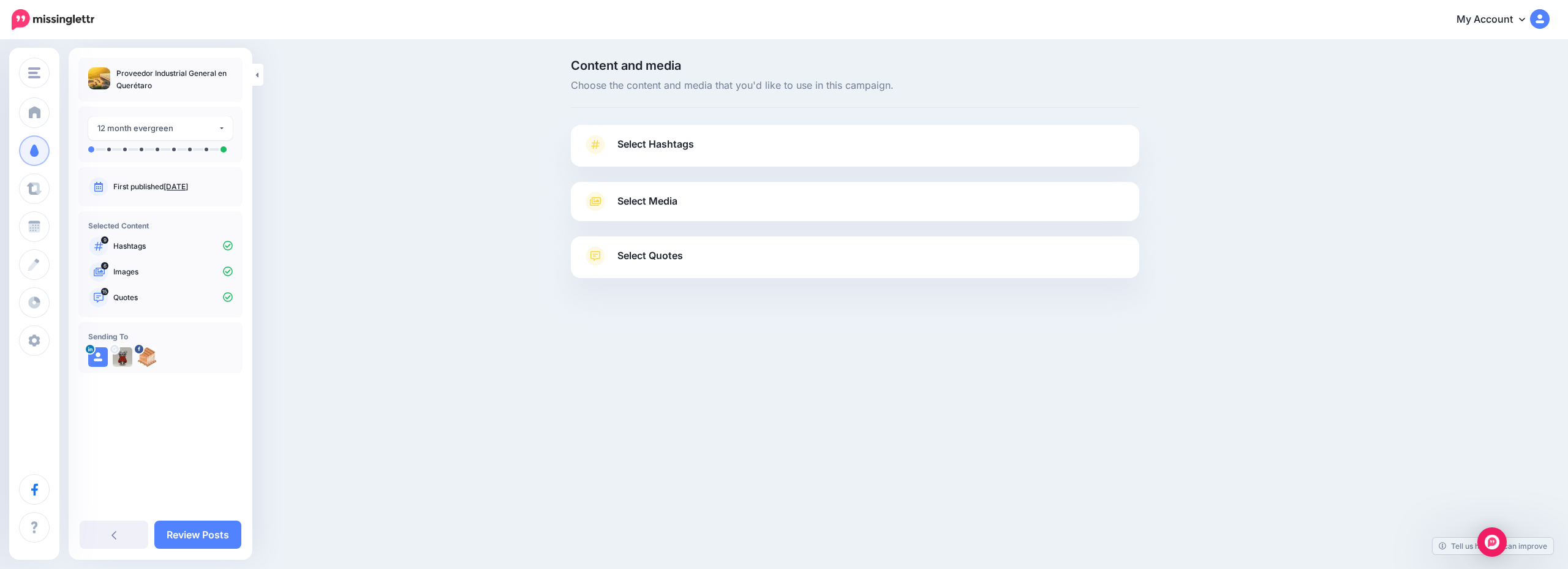
click at [779, 155] on link "Select Hashtags" at bounding box center [856, 151] width 544 height 32
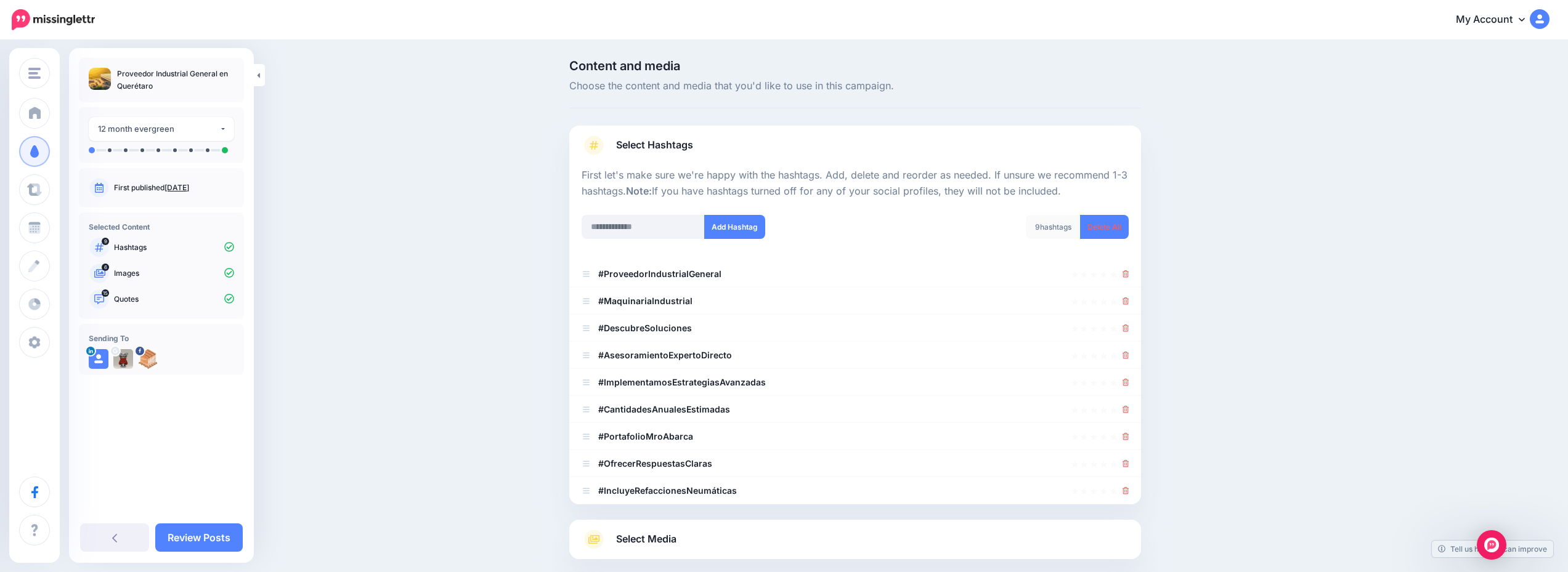
click at [777, 528] on div "Select Media Next, let's make sure we have the best media for this campaign. De…" at bounding box center [855, 539] width 572 height 39
click at [798, 542] on link "Select Media" at bounding box center [855, 540] width 548 height 20
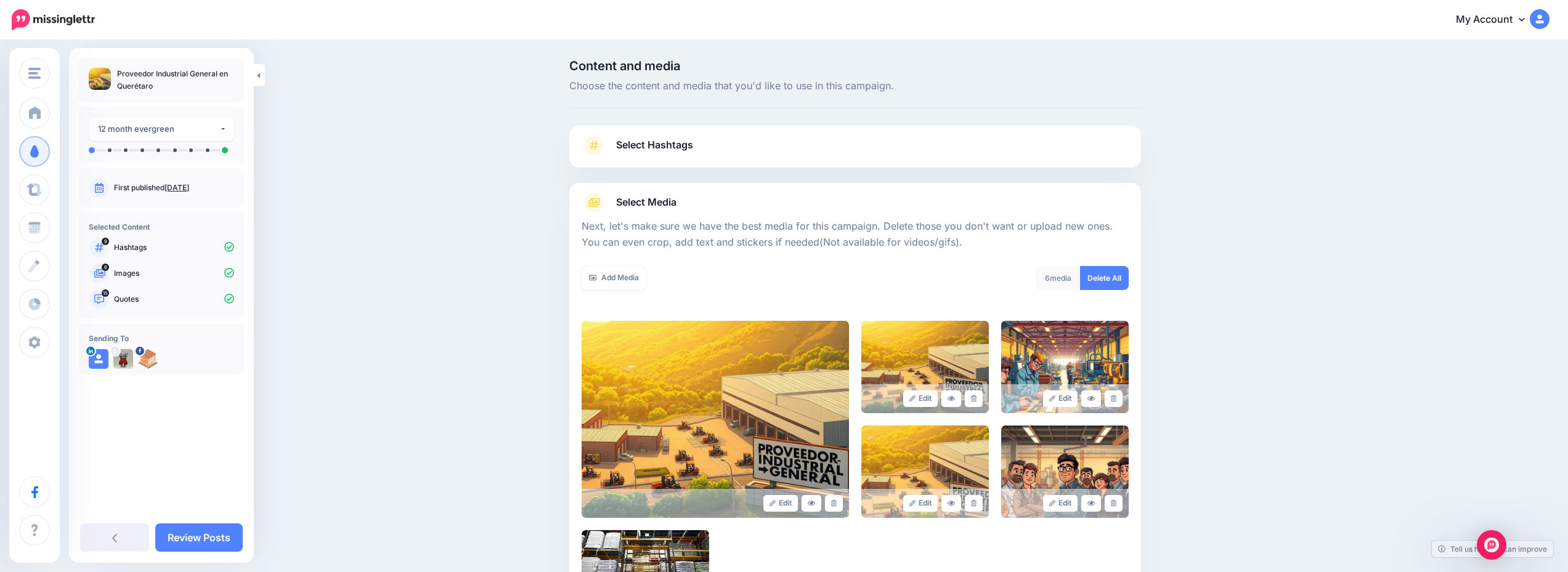
scroll to position [198, 0]
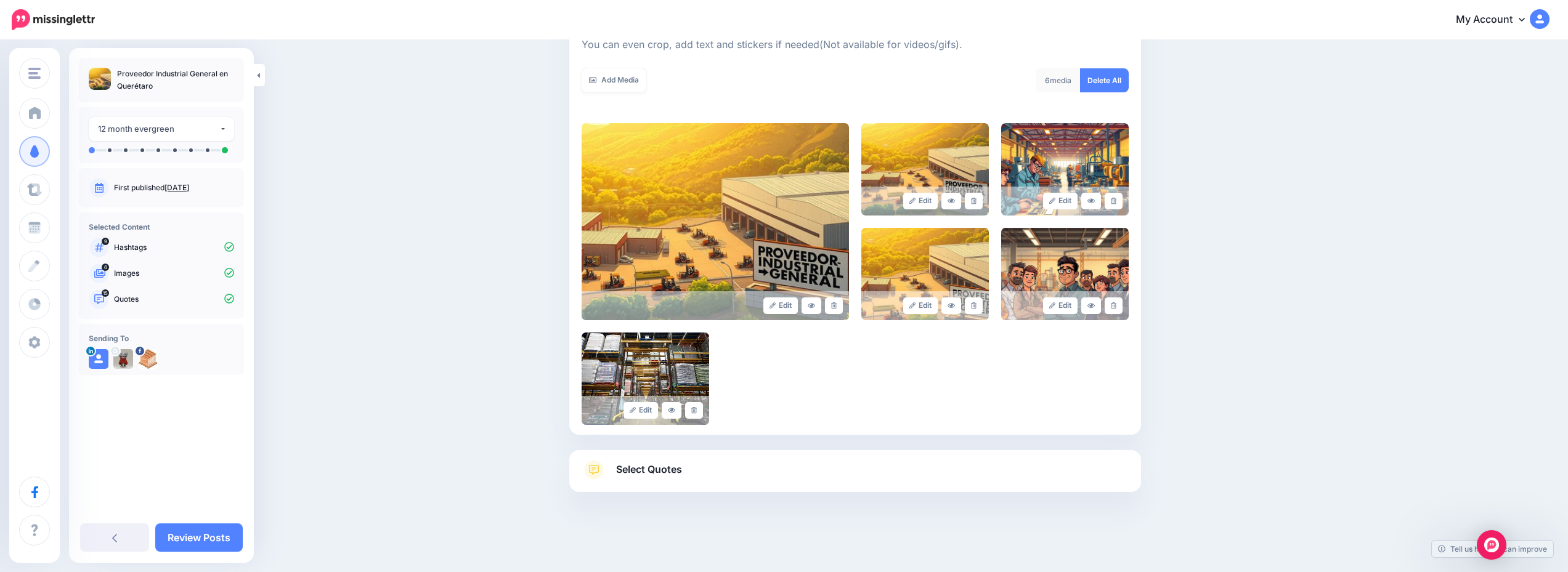
click at [807, 469] on link "Select Quotes" at bounding box center [855, 475] width 548 height 32
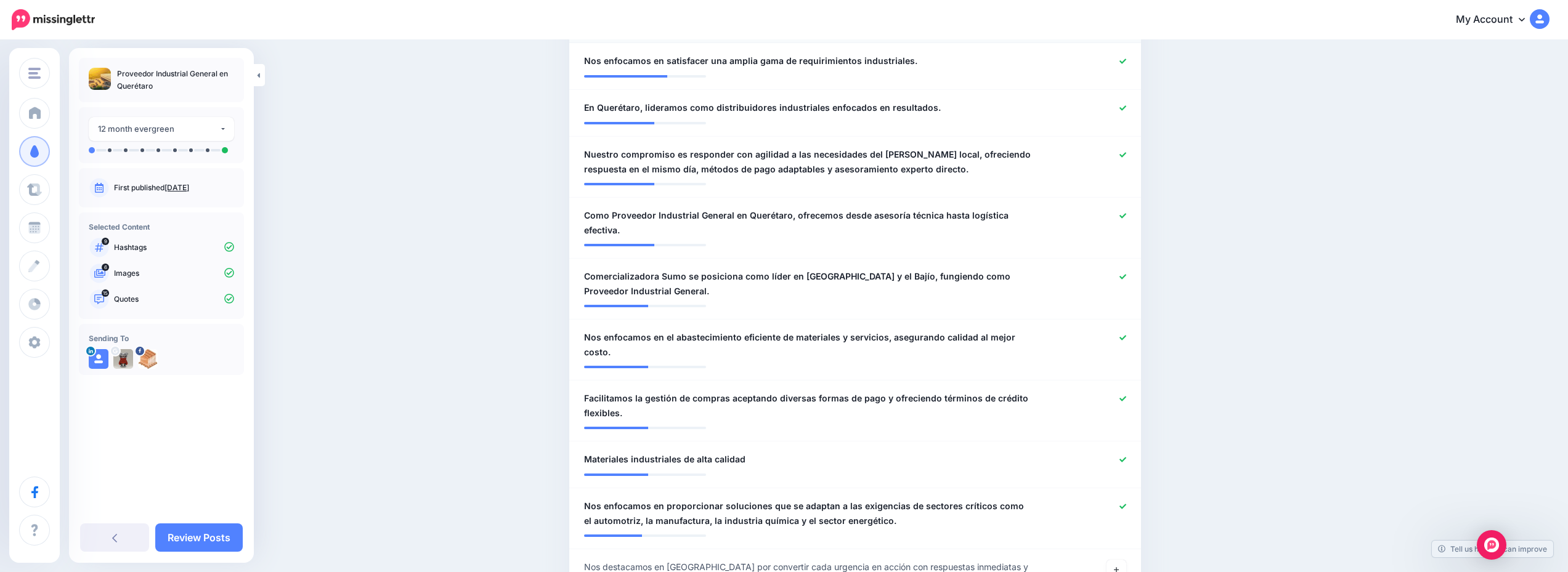
scroll to position [985, 0]
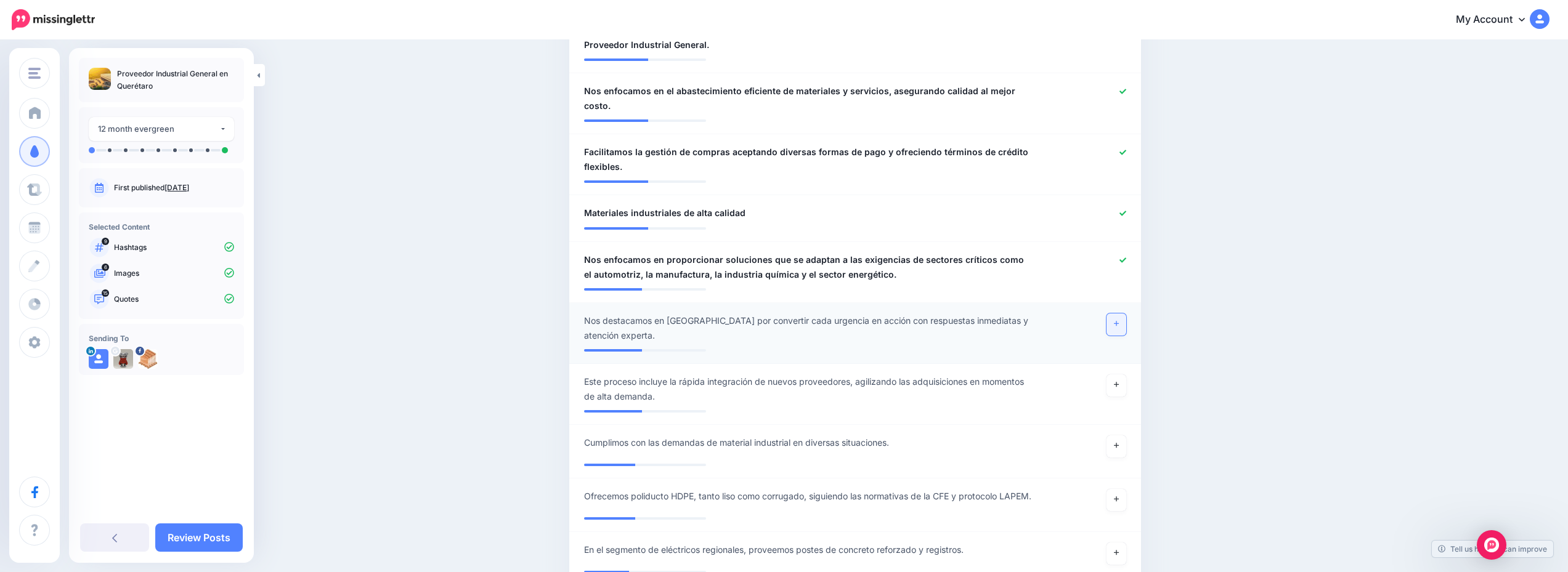
click at [1120, 314] on link at bounding box center [1117, 325] width 20 height 22
click at [219, 526] on link "Review Posts" at bounding box center [199, 537] width 88 height 28
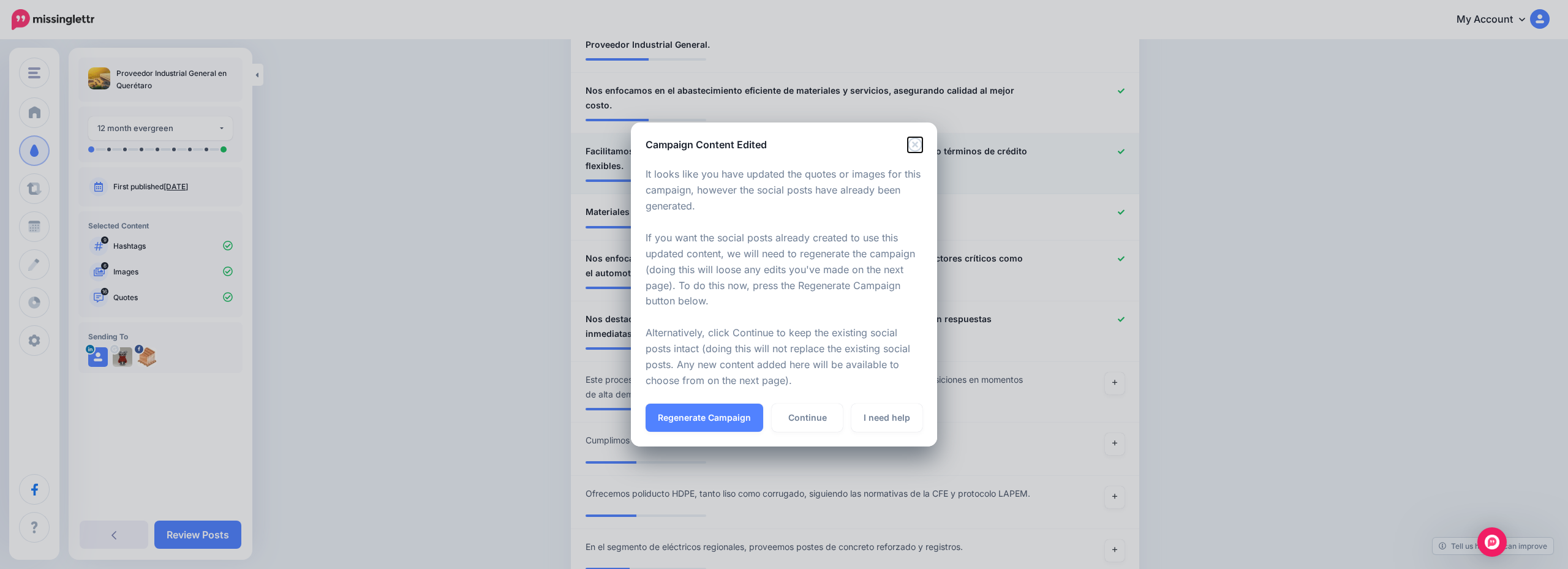
drag, startPoint x: 912, startPoint y: 142, endPoint x: 911, endPoint y: 148, distance: 6.1
click at [914, 142] on icon "Close" at bounding box center [916, 144] width 15 height 15
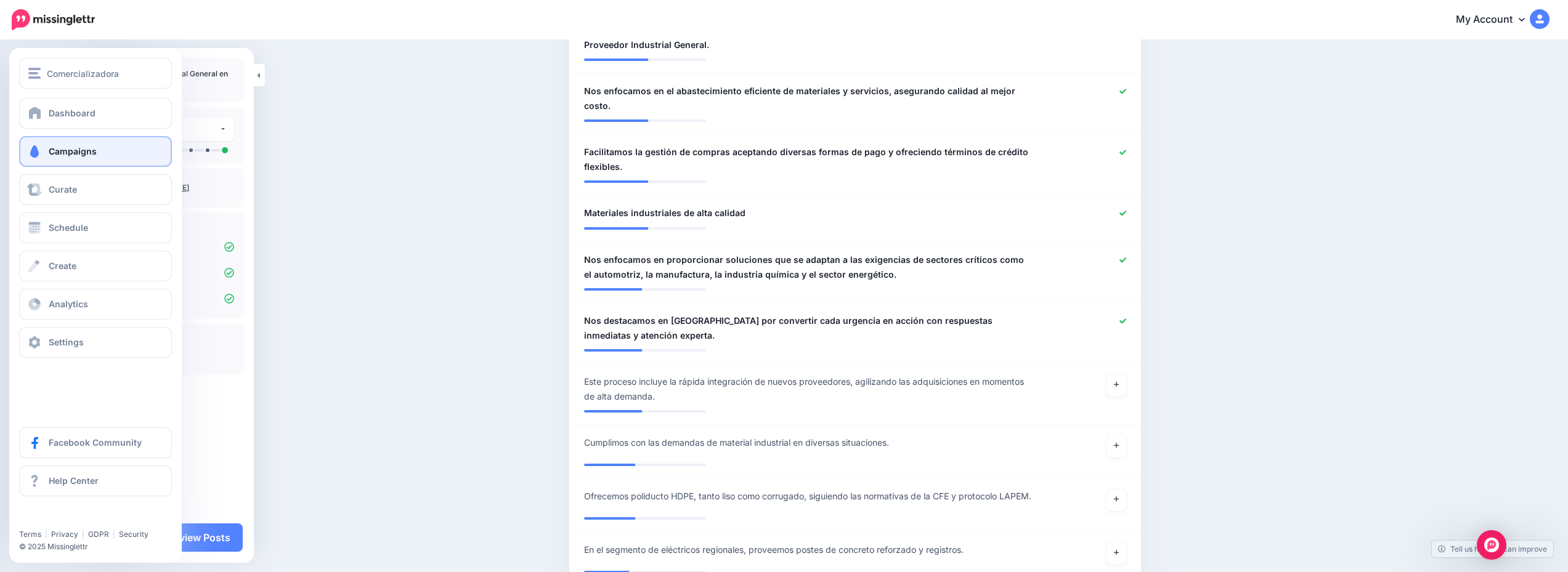
click at [81, 144] on link "Campaigns" at bounding box center [95, 151] width 152 height 31
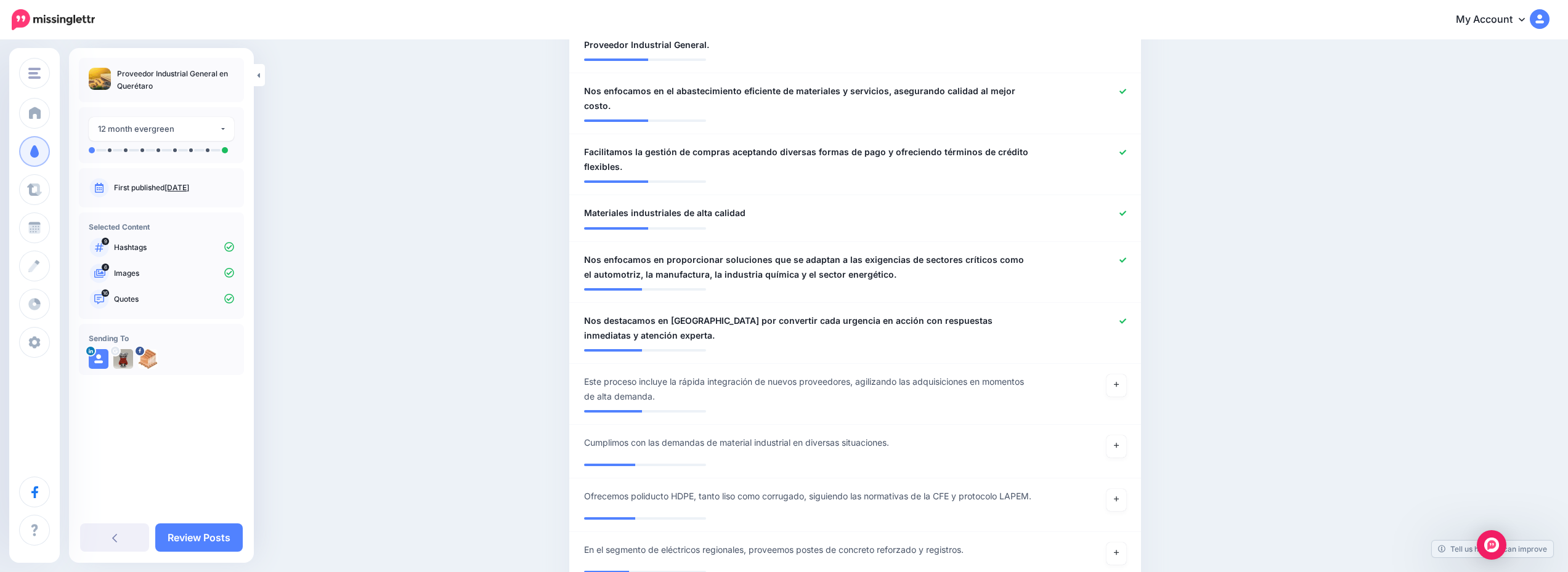
scroll to position [862, 0]
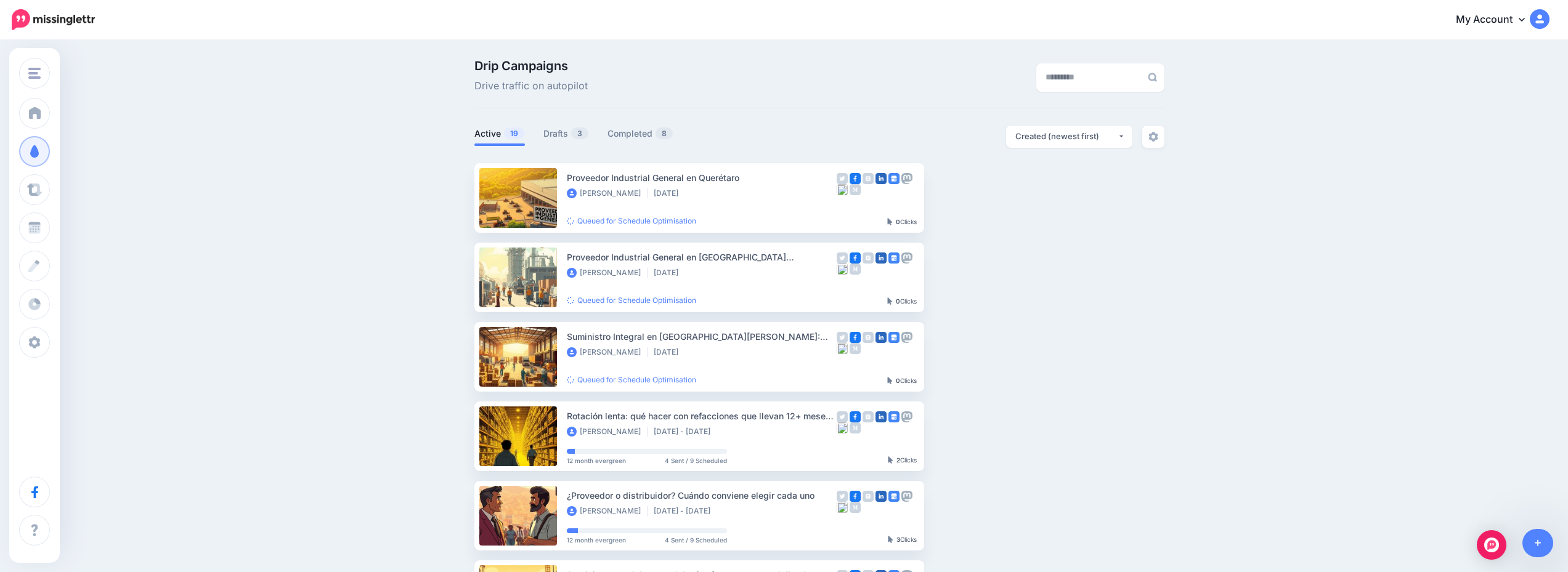
click at [569, 133] on link "Drafts 3" at bounding box center [567, 133] width 46 height 15
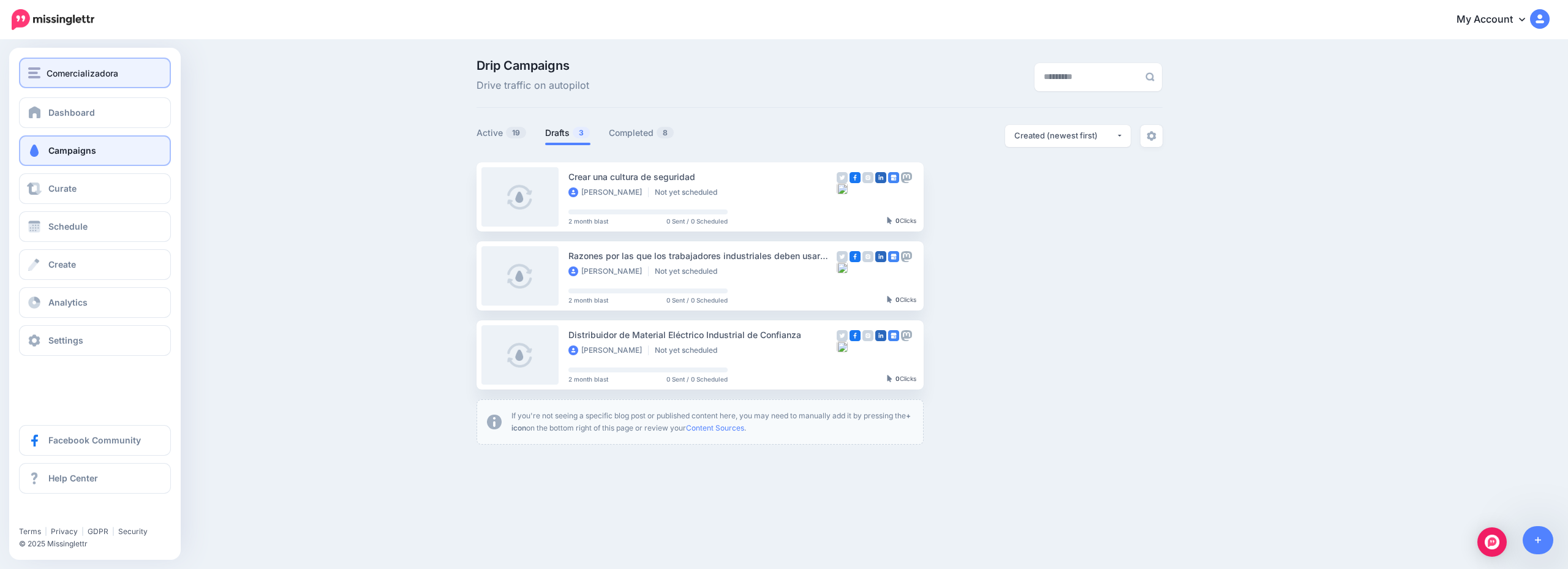
click at [96, 77] on span "Comercializadora" at bounding box center [82, 74] width 72 height 15
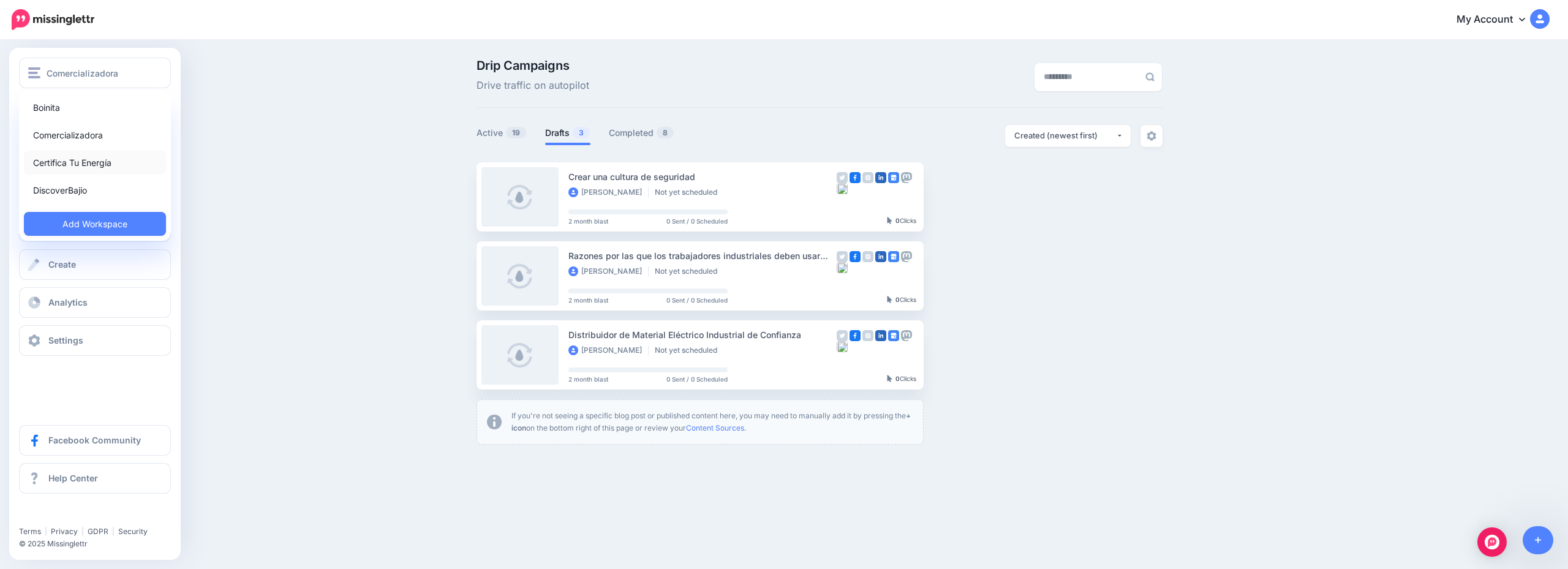
click at [127, 168] on link "Certifica Tu Energía" at bounding box center [94, 162] width 142 height 24
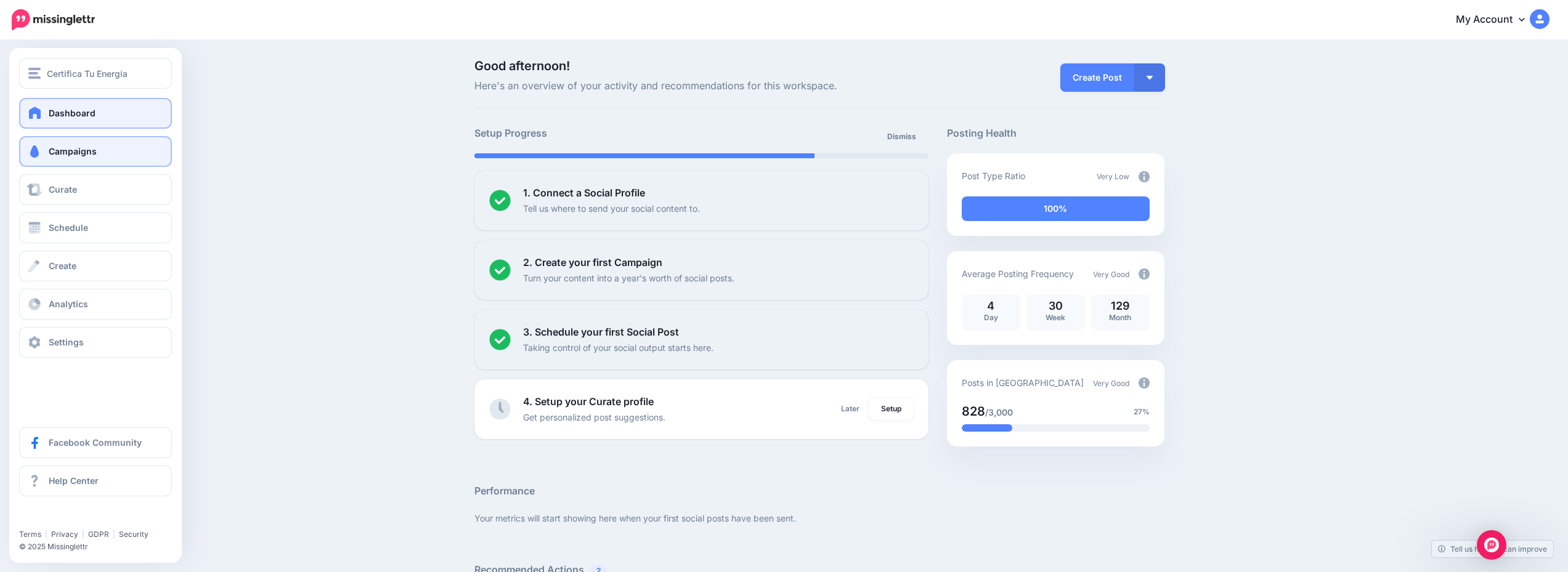
click at [57, 152] on span "Campaigns" at bounding box center [72, 151] width 48 height 10
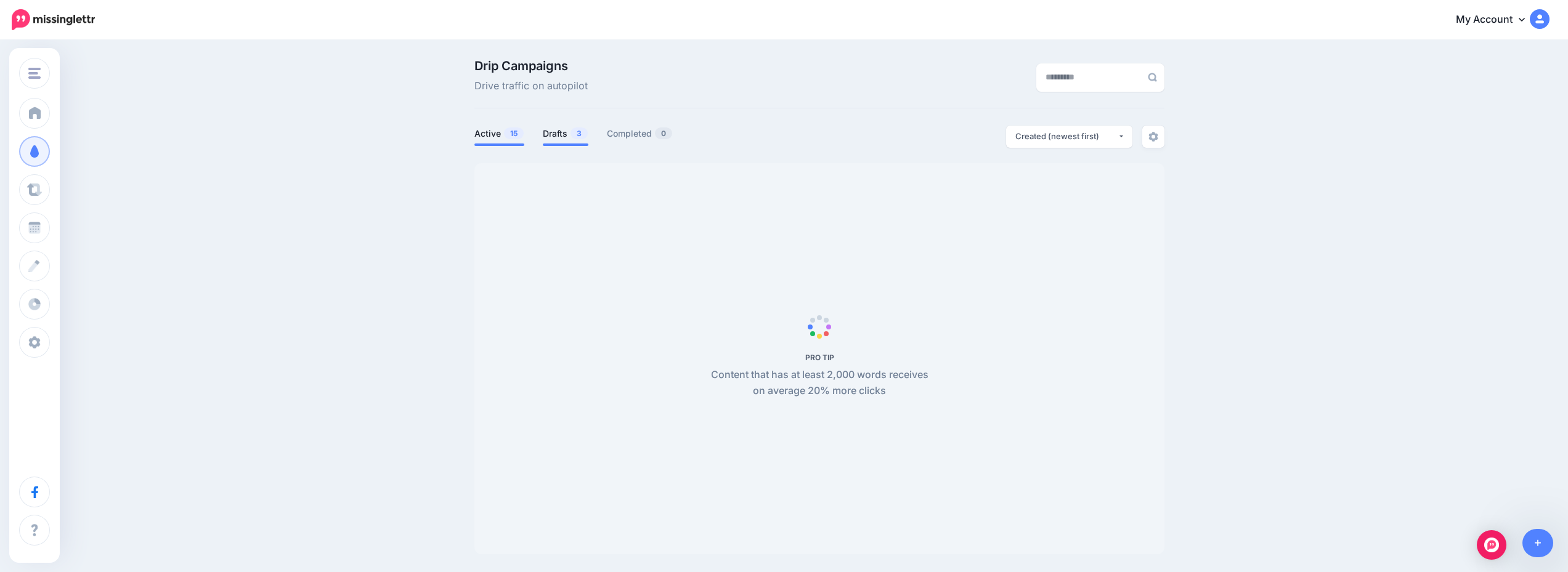
click at [566, 135] on link "Drafts 3" at bounding box center [566, 133] width 46 height 15
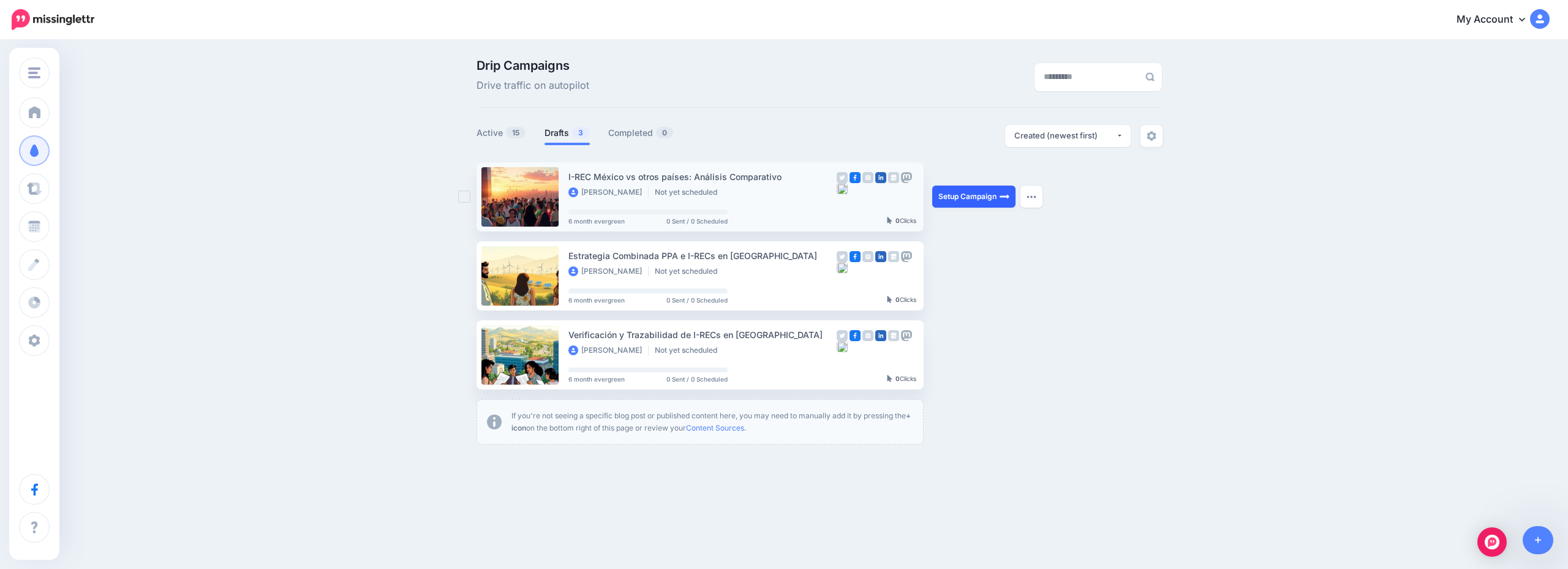
click at [984, 199] on link "Setup Campaign" at bounding box center [975, 197] width 83 height 22
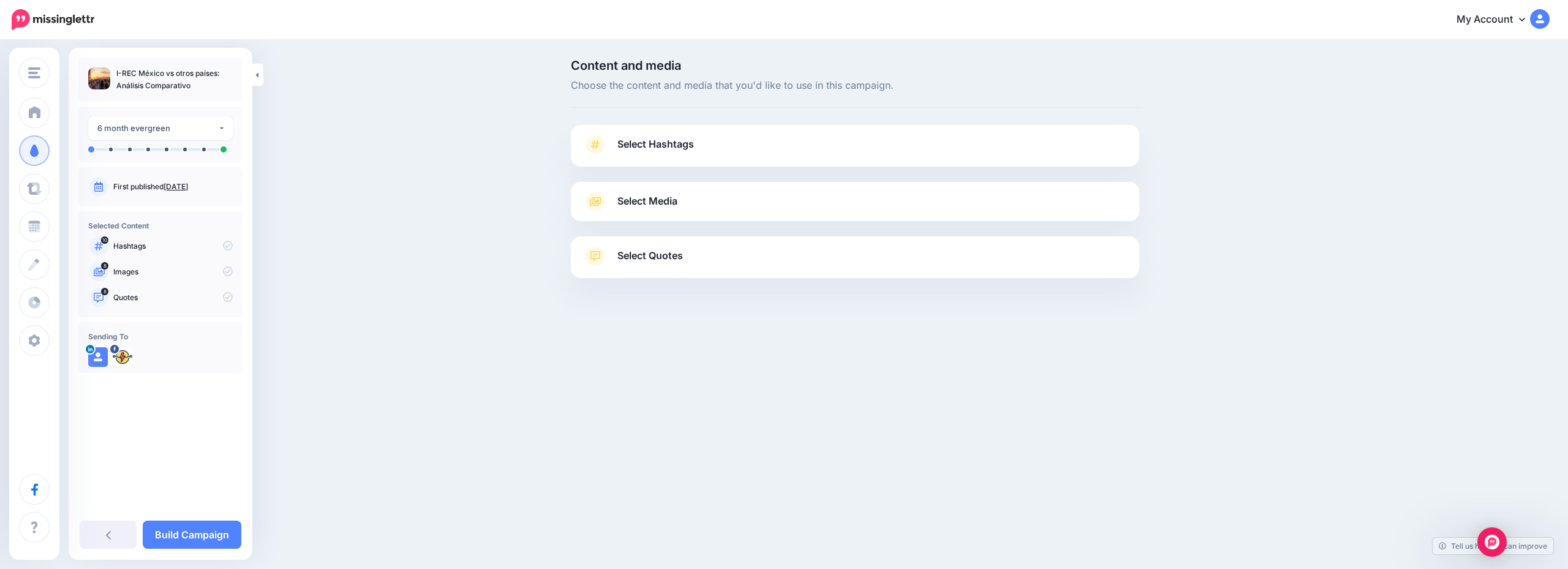
click at [831, 142] on link "Select Hashtags" at bounding box center [856, 151] width 544 height 32
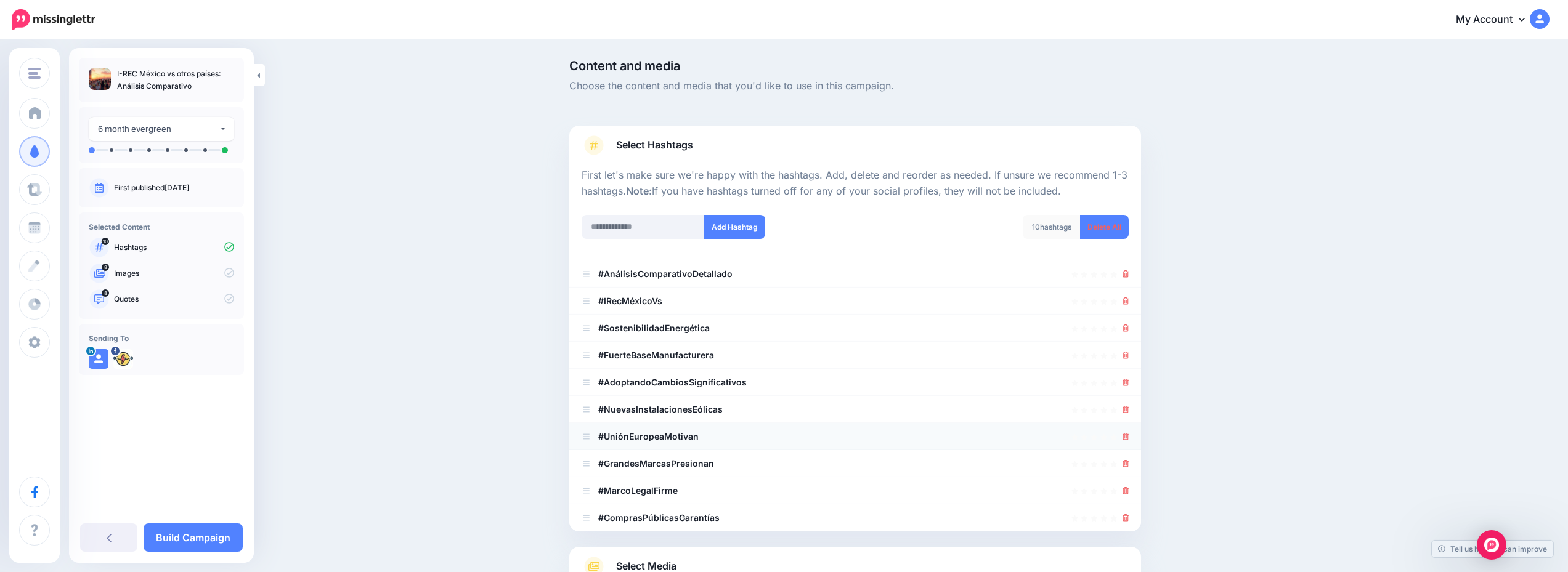
scroll to position [123, 0]
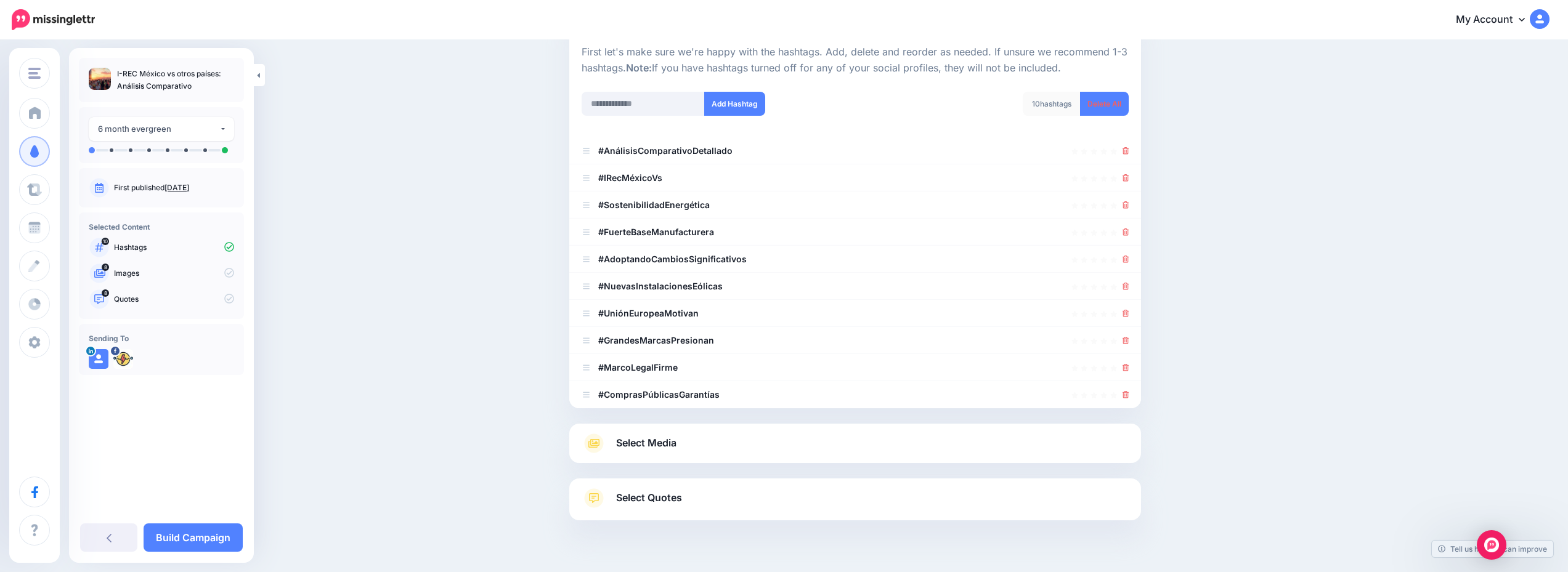
click at [803, 458] on div "Select Media Next, let's make sure we have the best media for this campaign. De…" at bounding box center [855, 443] width 572 height 39
click at [807, 434] on link "Select Media" at bounding box center [855, 443] width 548 height 20
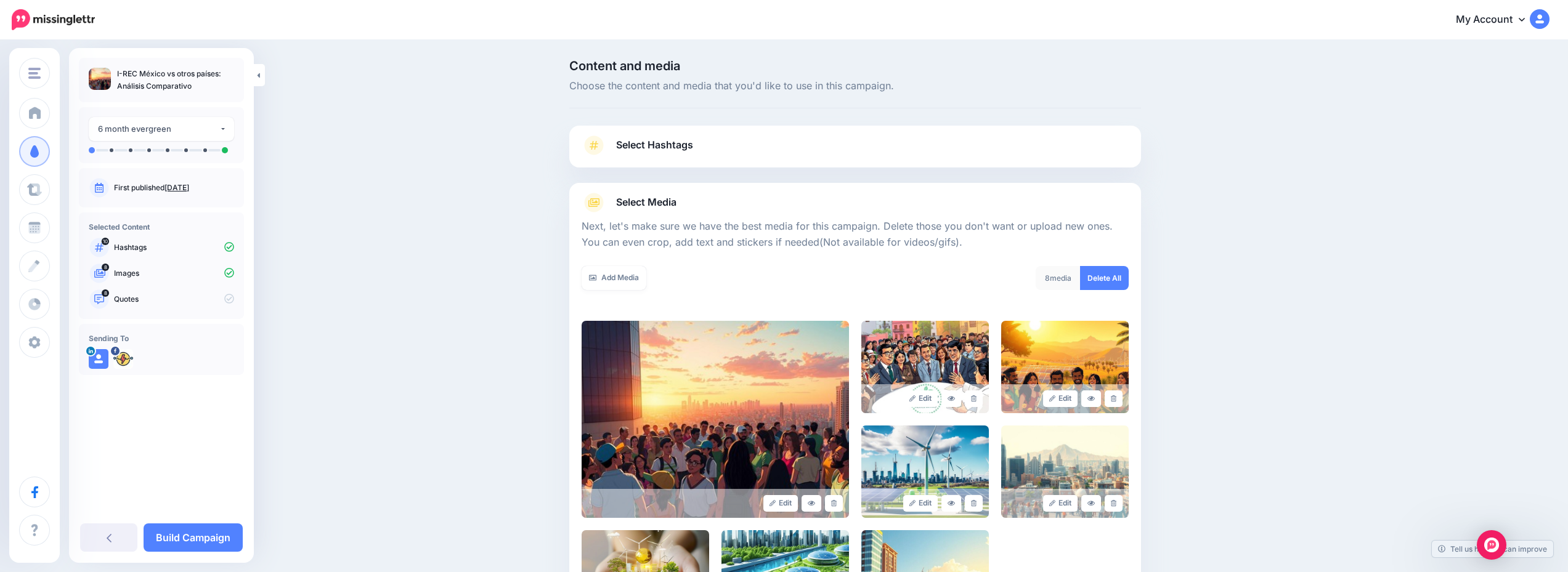
scroll to position [198, 0]
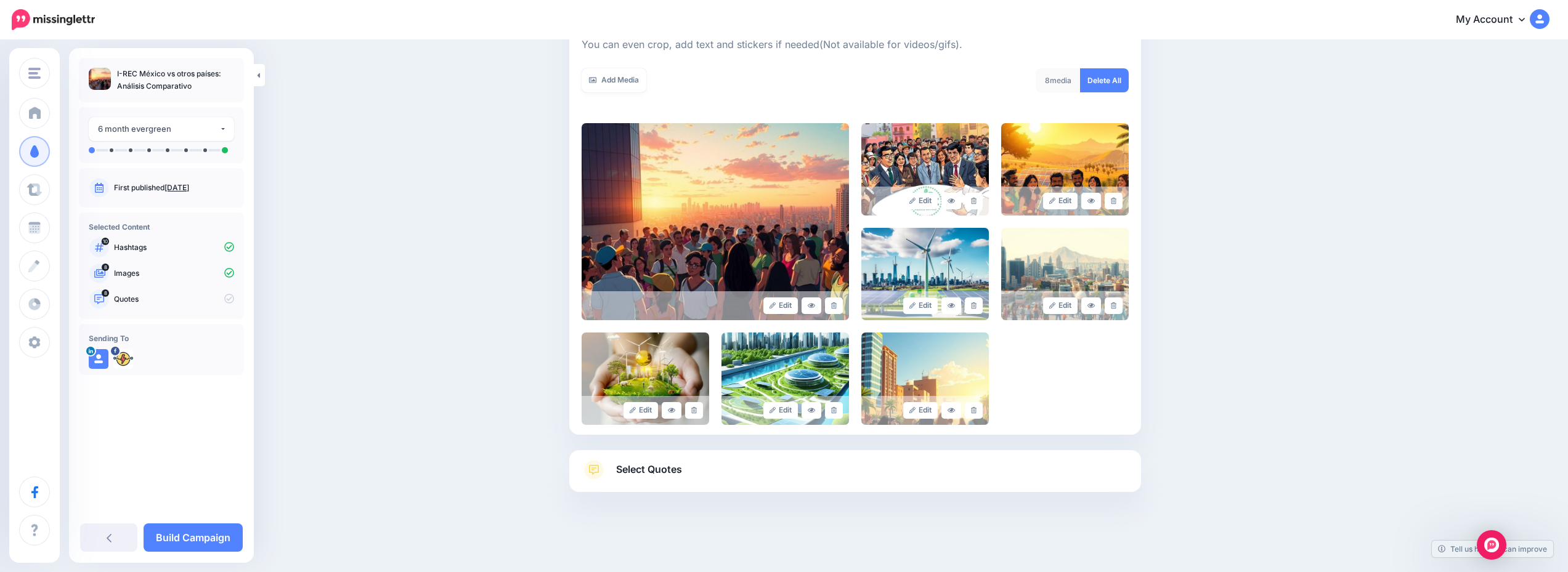
click at [850, 469] on link "Select Quotes" at bounding box center [855, 475] width 548 height 32
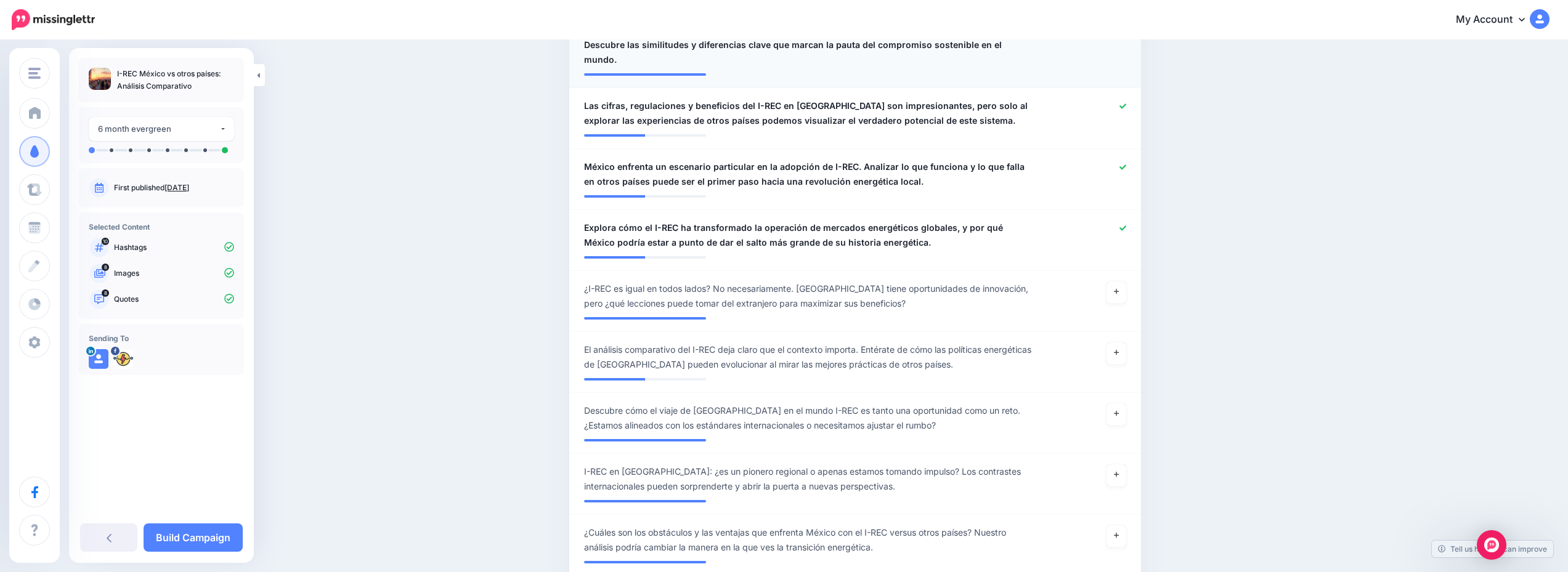
scroll to position [739, 0]
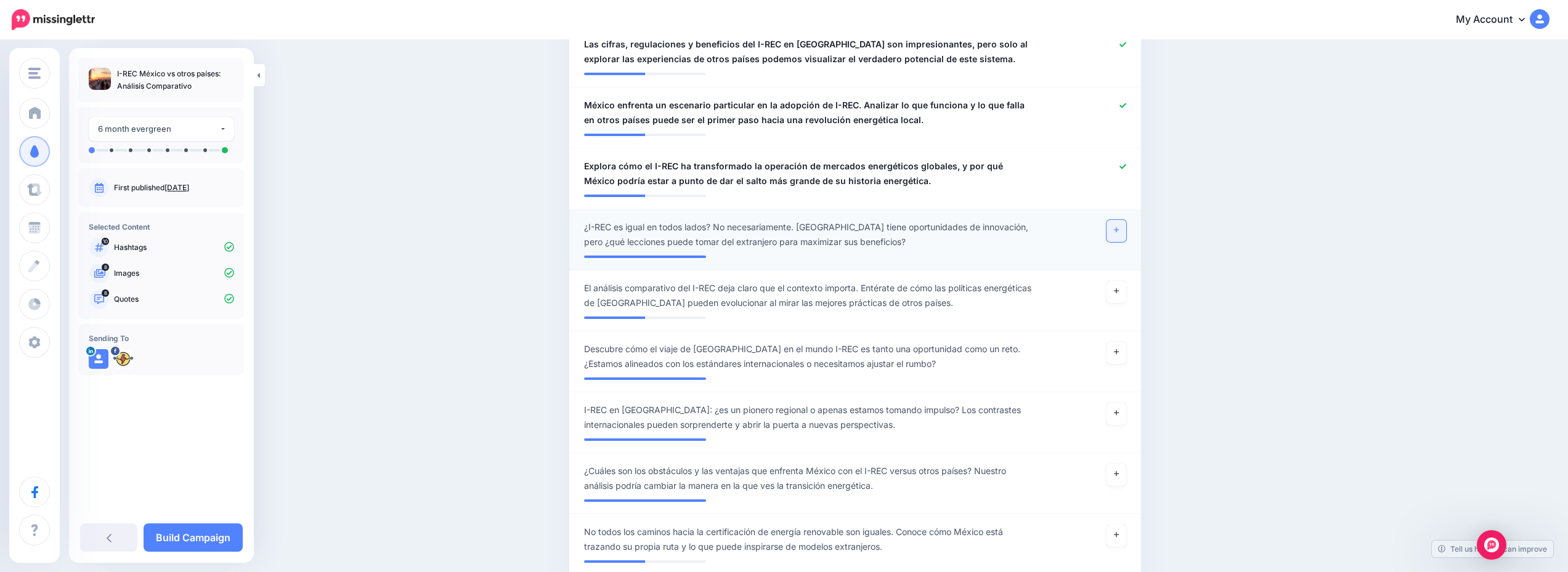
click at [1123, 220] on link at bounding box center [1117, 231] width 20 height 22
click at [203, 527] on link "Build Campaign" at bounding box center [193, 537] width 99 height 28
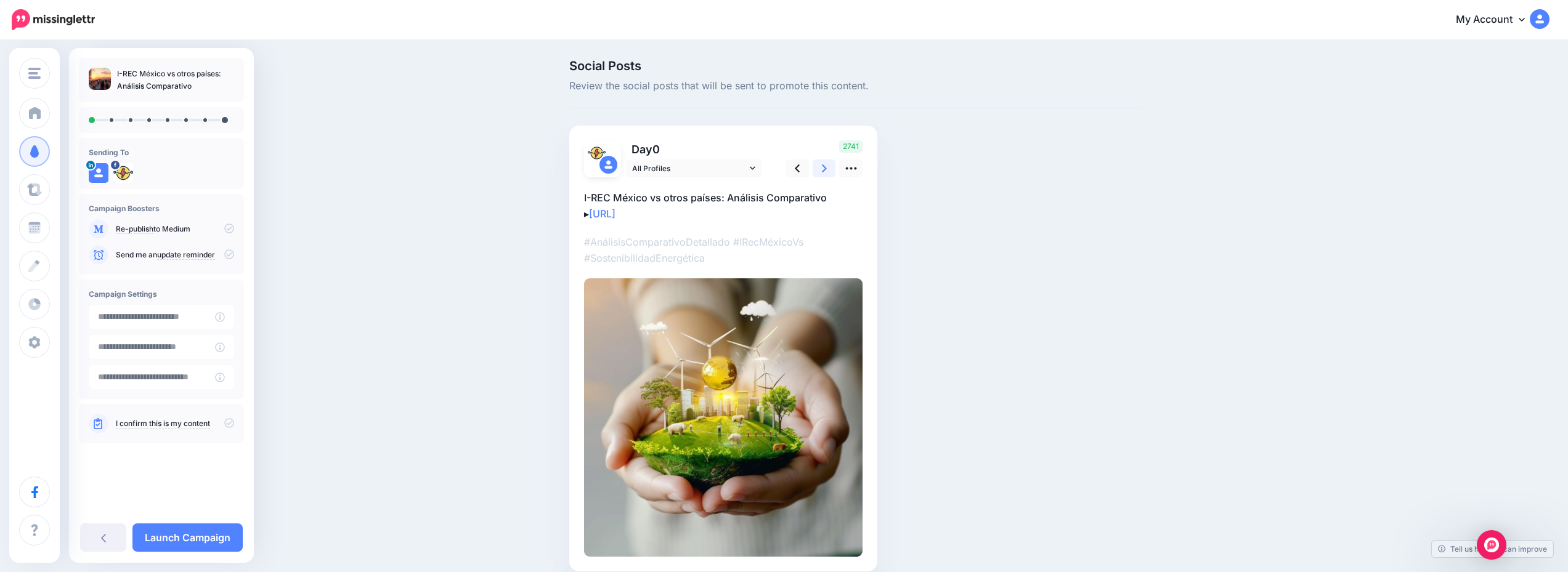
click at [827, 170] on icon at bounding box center [824, 169] width 5 height 13
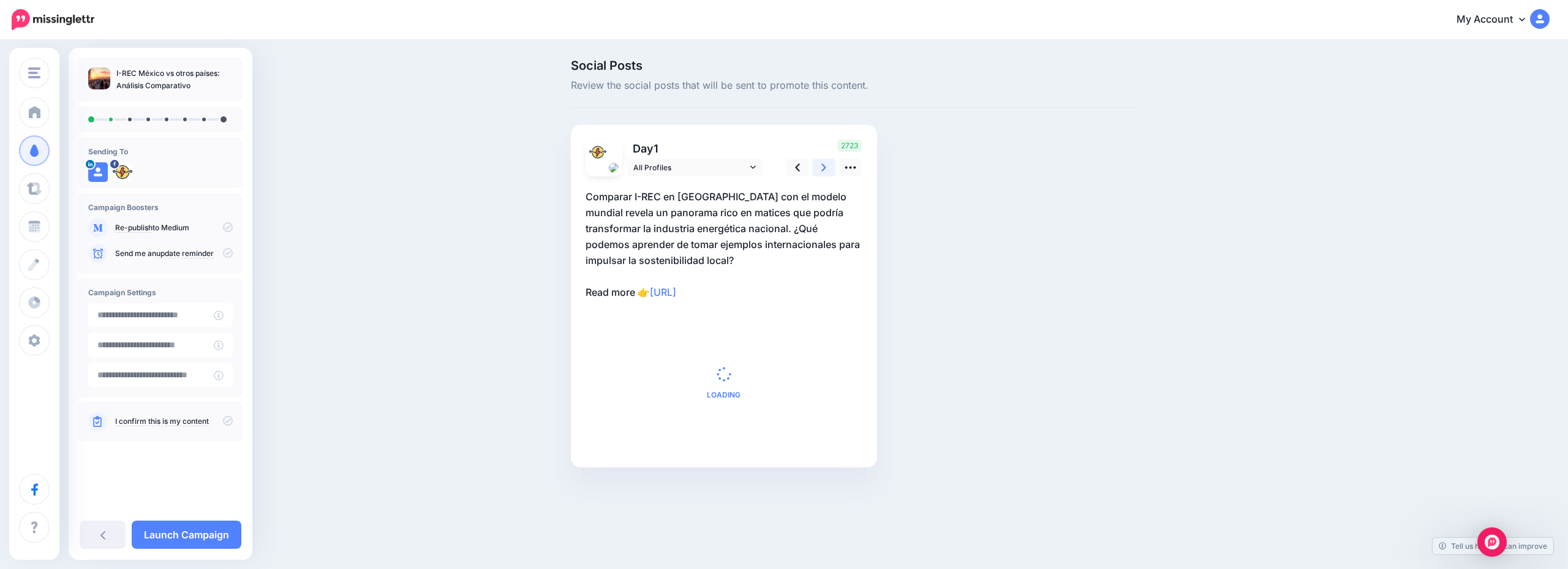
click at [825, 170] on icon at bounding box center [823, 168] width 5 height 13
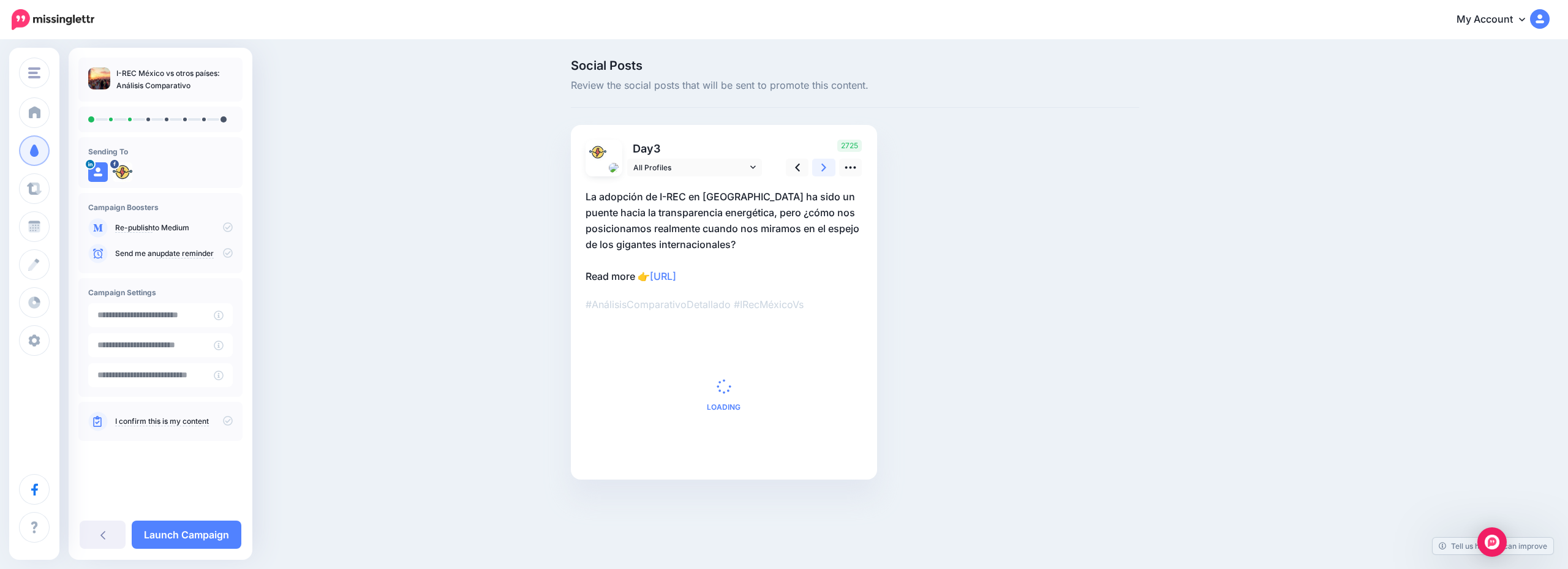
click at [825, 170] on icon at bounding box center [823, 168] width 5 height 13
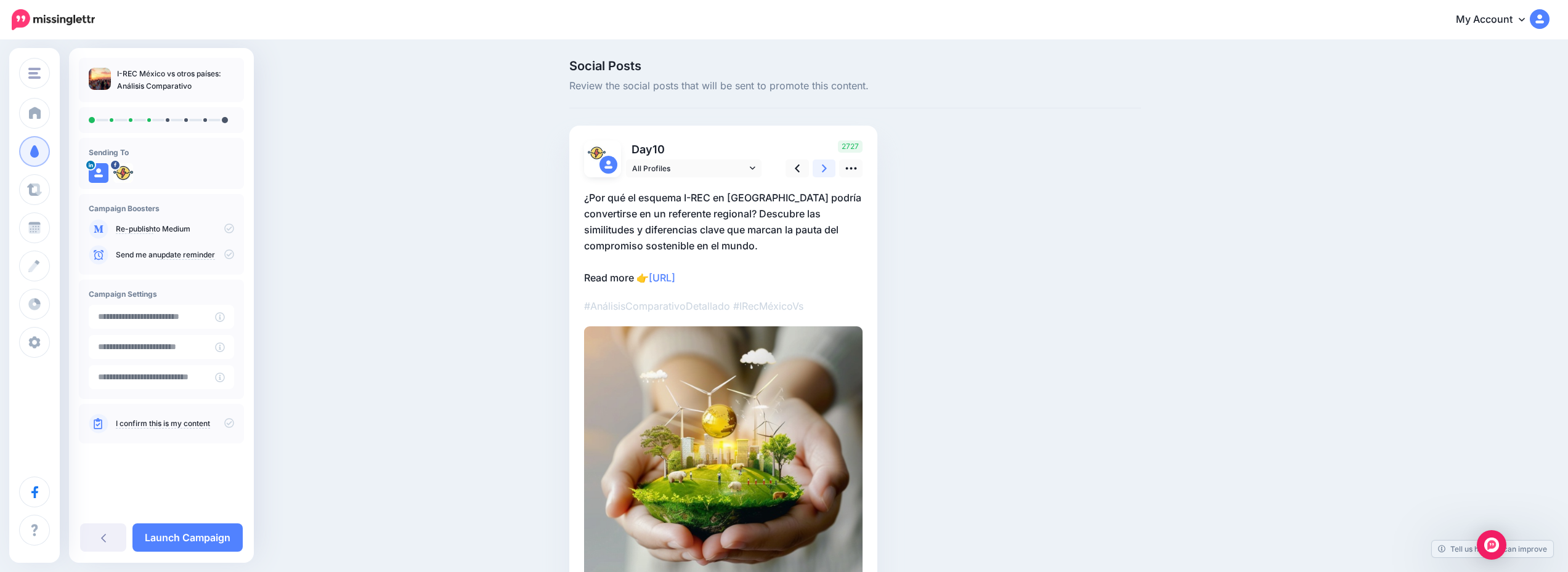
click at [827, 171] on icon at bounding box center [824, 169] width 5 height 13
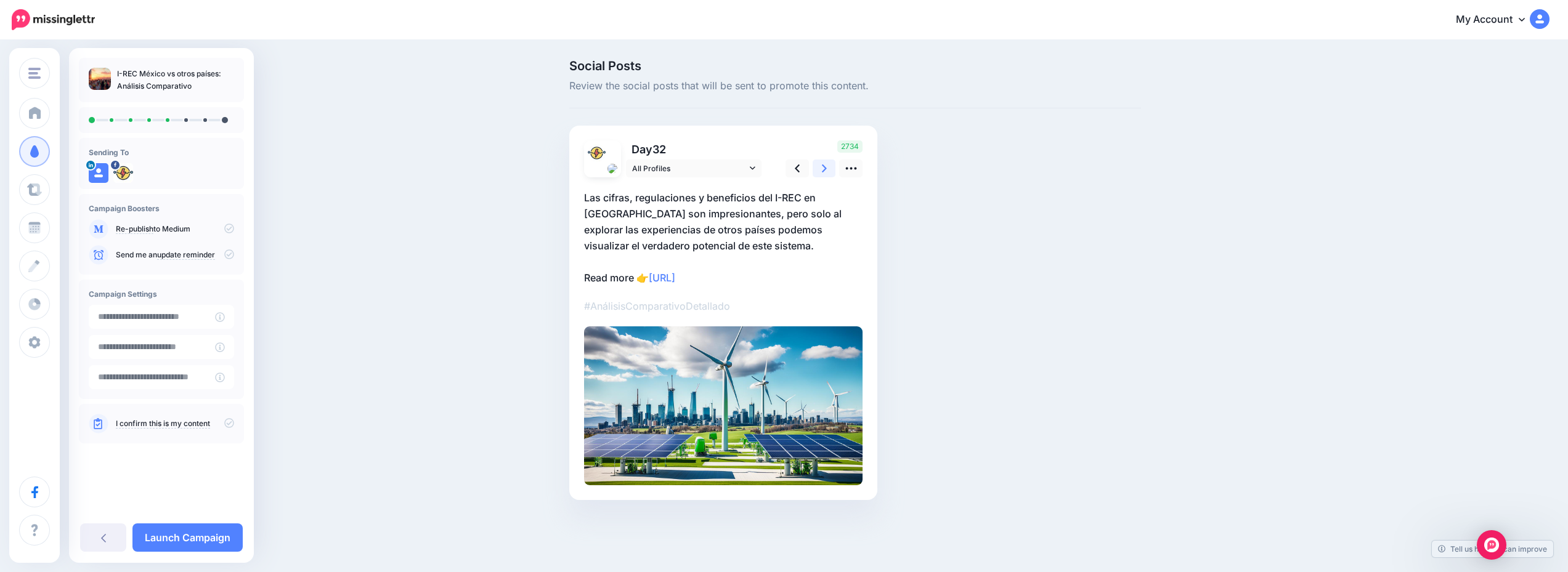
click at [827, 171] on icon at bounding box center [824, 169] width 5 height 13
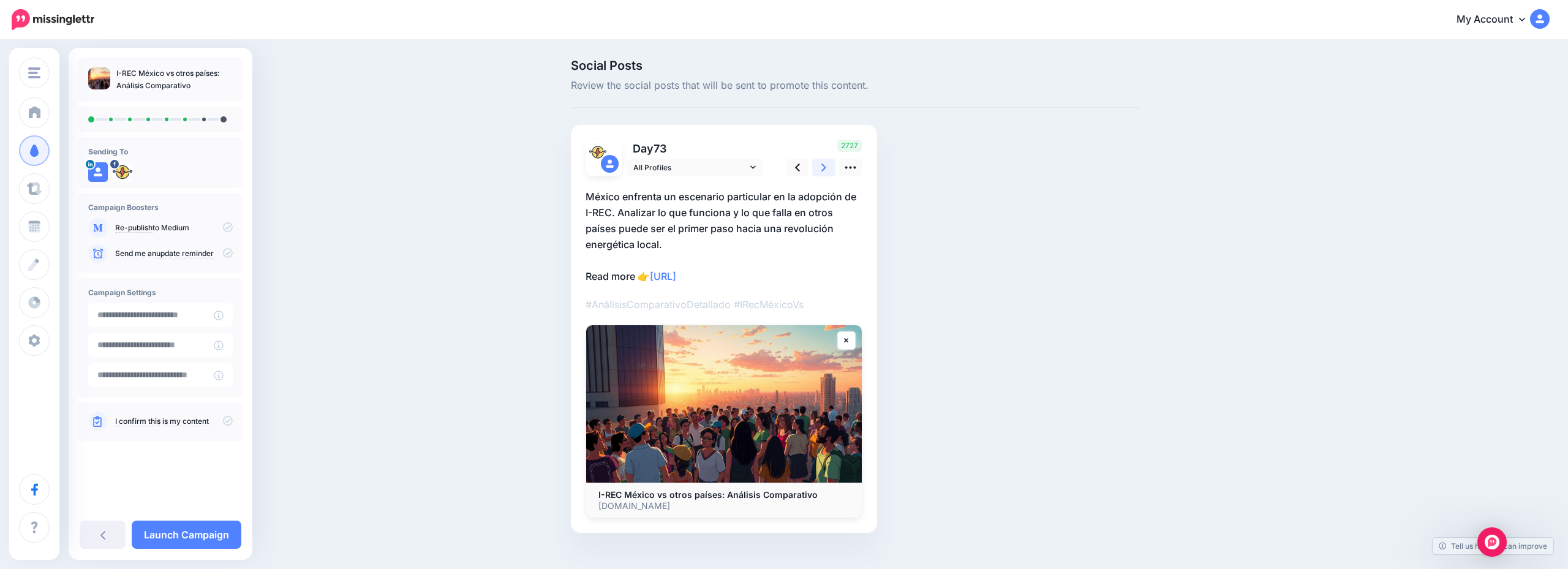
click at [825, 170] on icon at bounding box center [823, 168] width 5 height 13
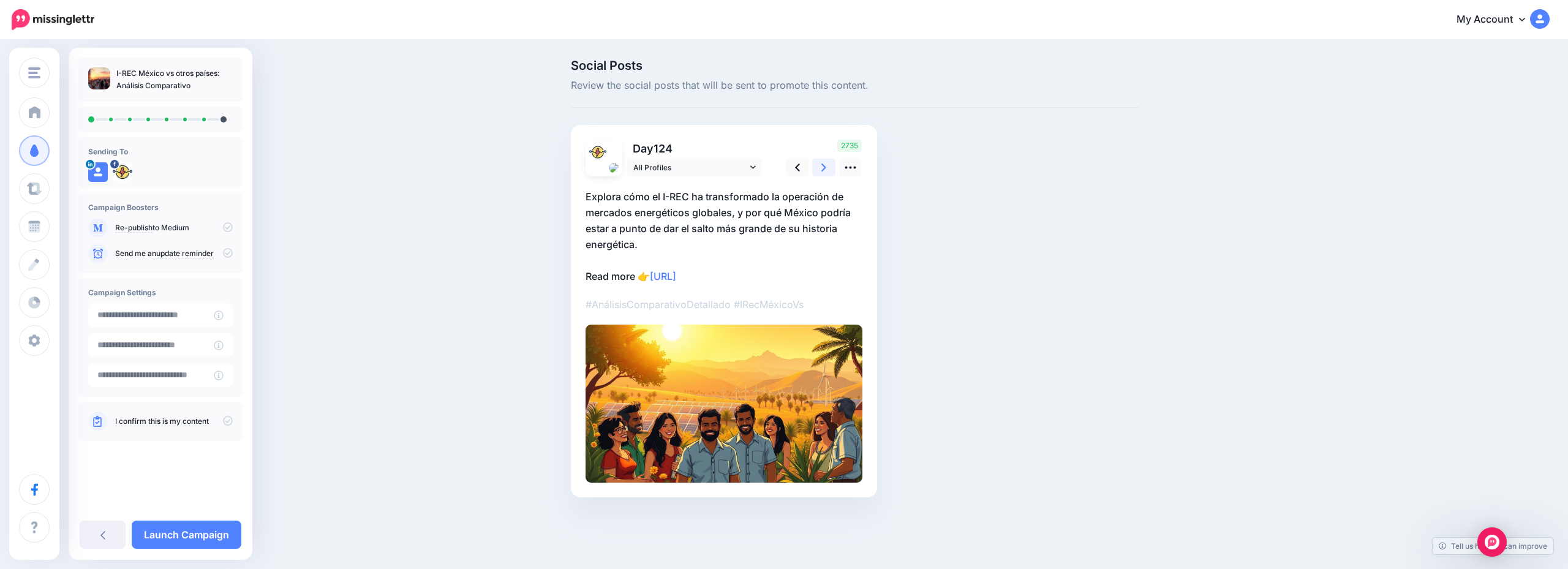
click at [825, 170] on icon at bounding box center [823, 168] width 5 height 13
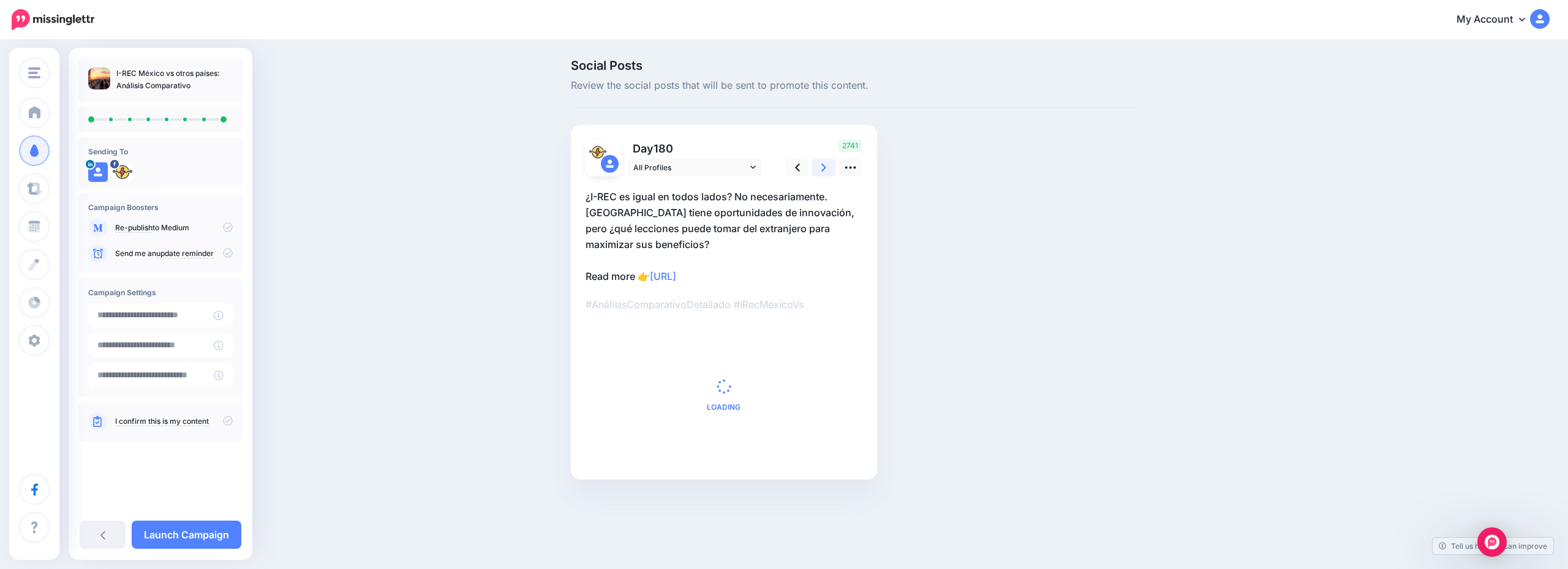
click at [825, 170] on icon at bounding box center [823, 168] width 5 height 13
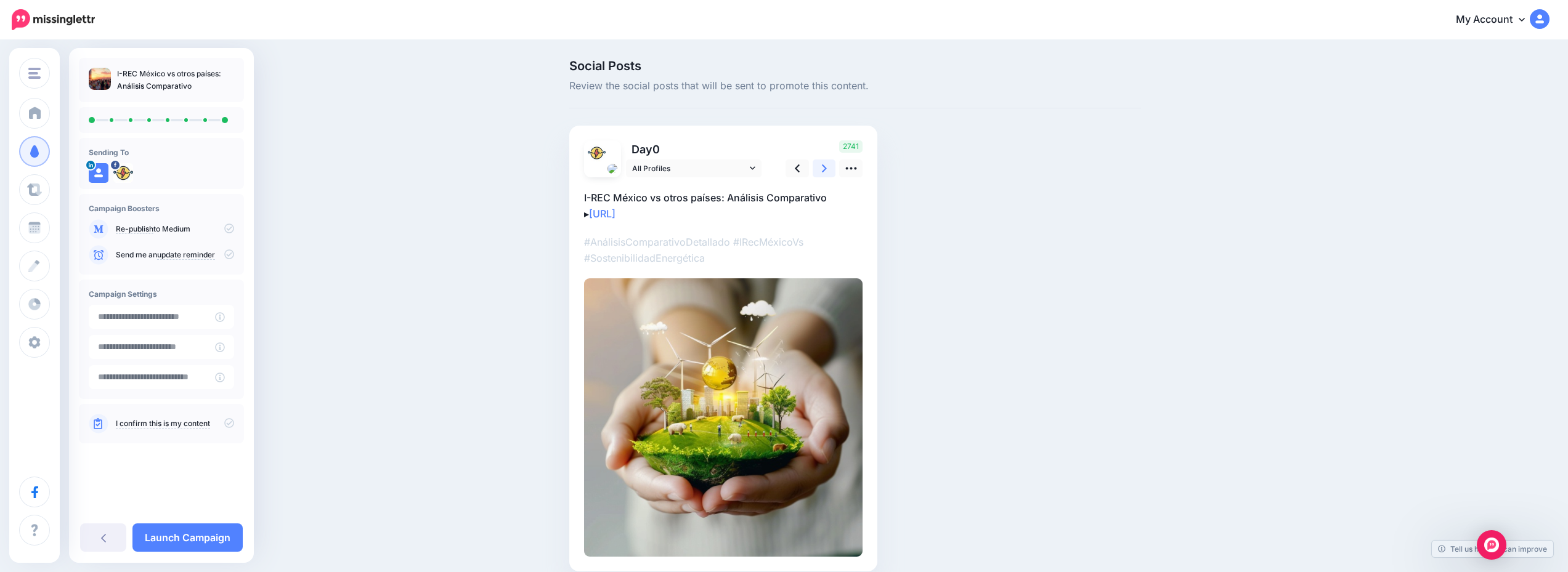
click at [827, 171] on icon at bounding box center [824, 169] width 5 height 13
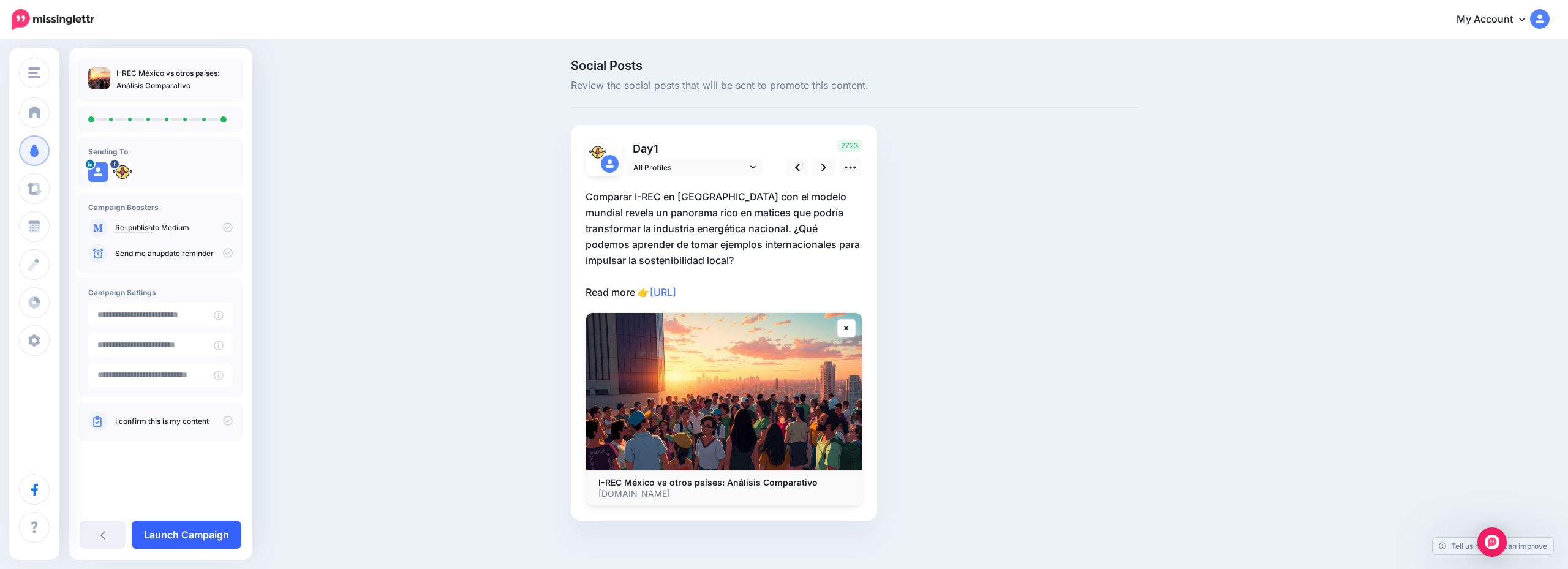
click at [182, 525] on link "Launch Campaign" at bounding box center [186, 535] width 110 height 28
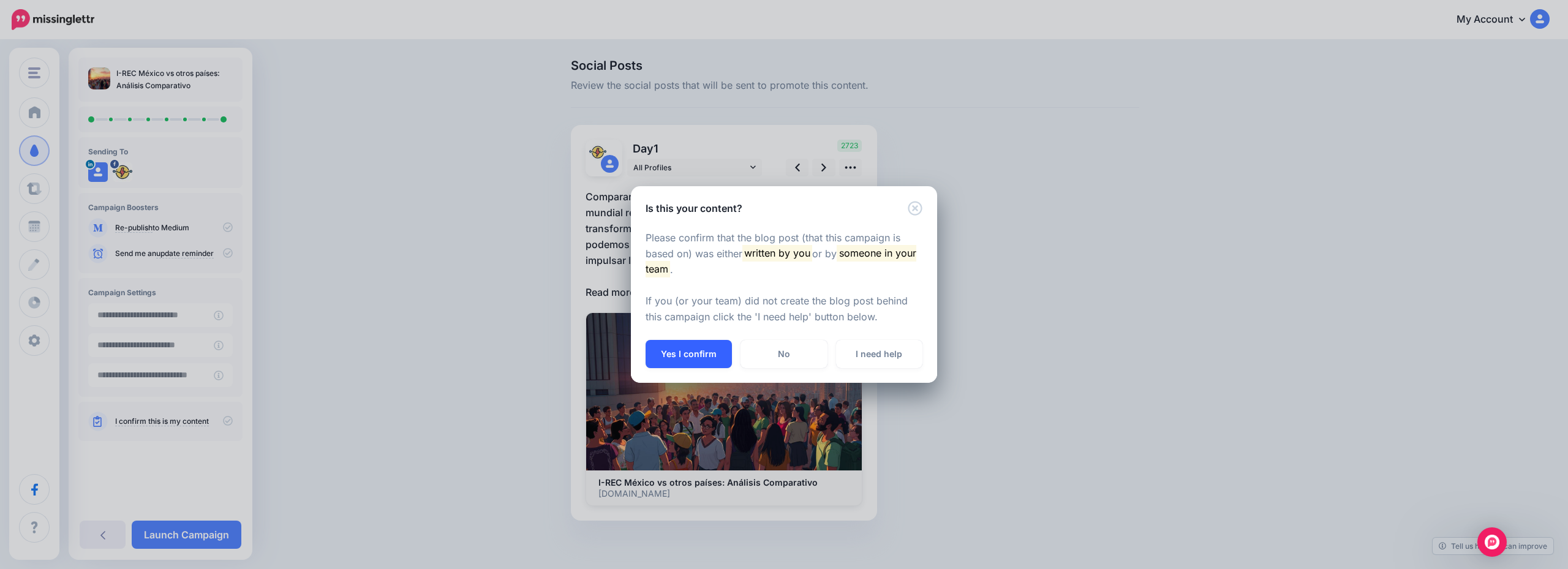
click at [682, 348] on button "Yes I confirm" at bounding box center [689, 354] width 86 height 28
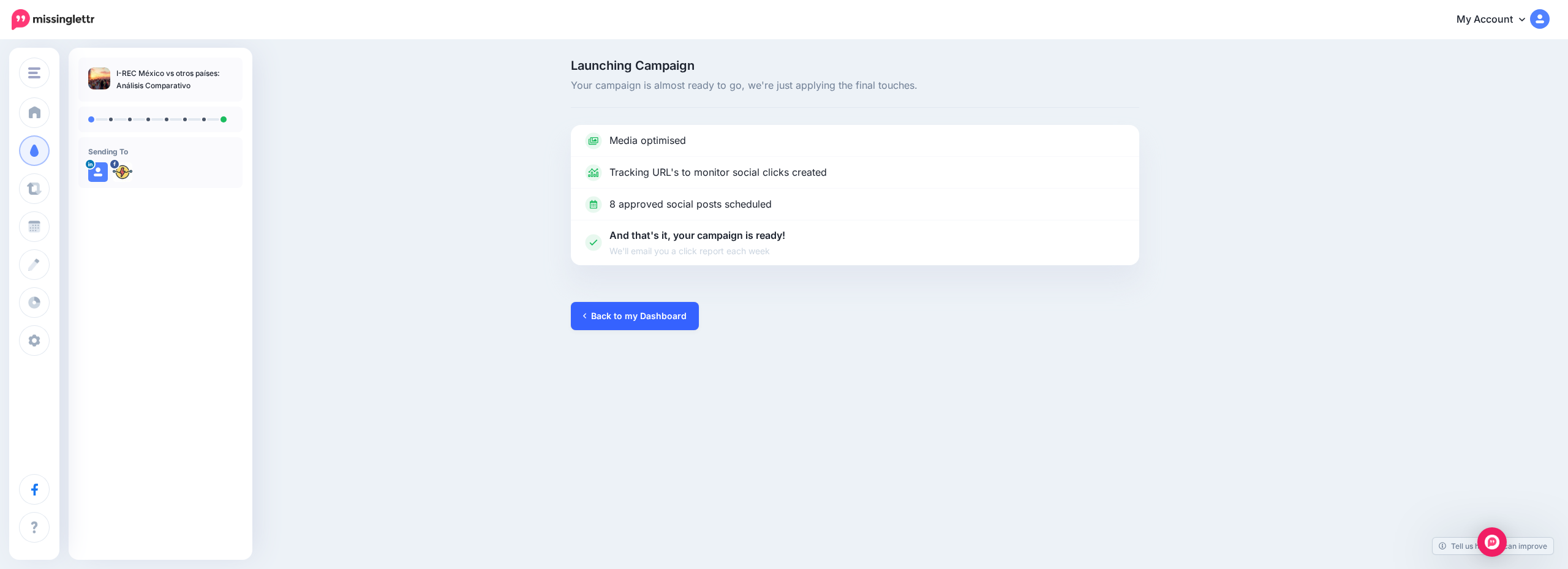
click at [610, 320] on link "Back to my Dashboard" at bounding box center [634, 316] width 128 height 28
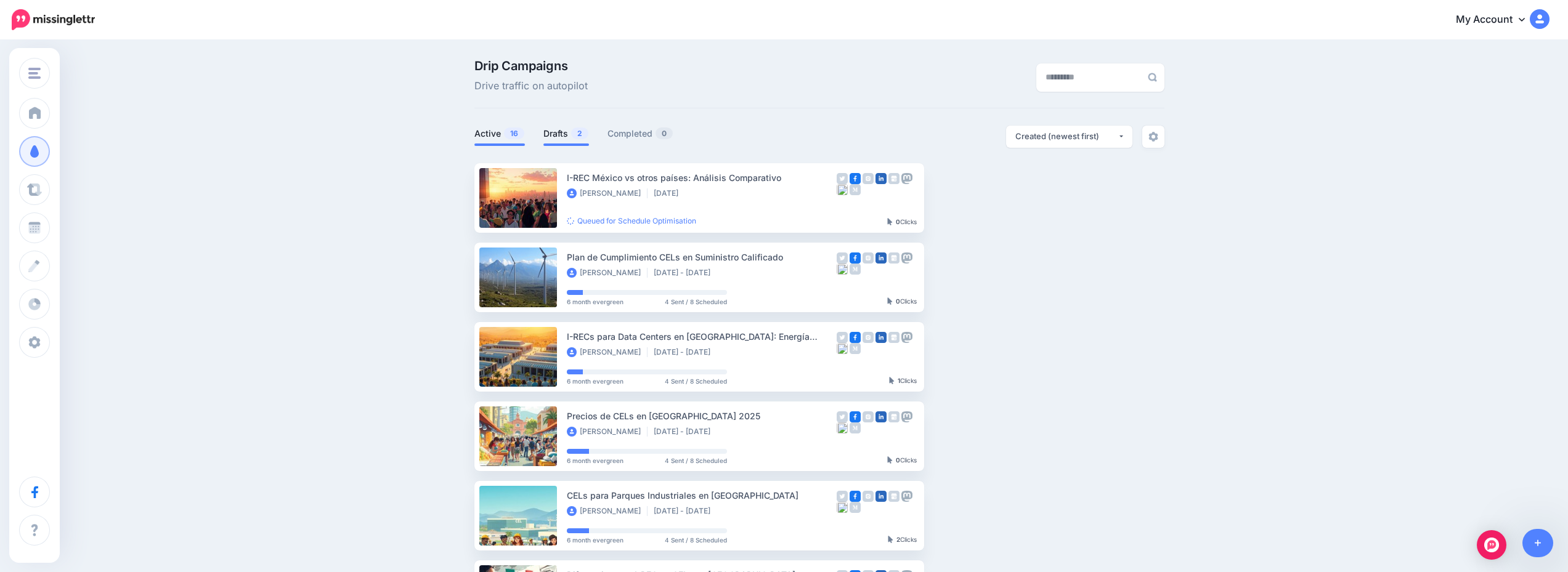
click at [566, 140] on link "Drafts 2" at bounding box center [567, 133] width 46 height 15
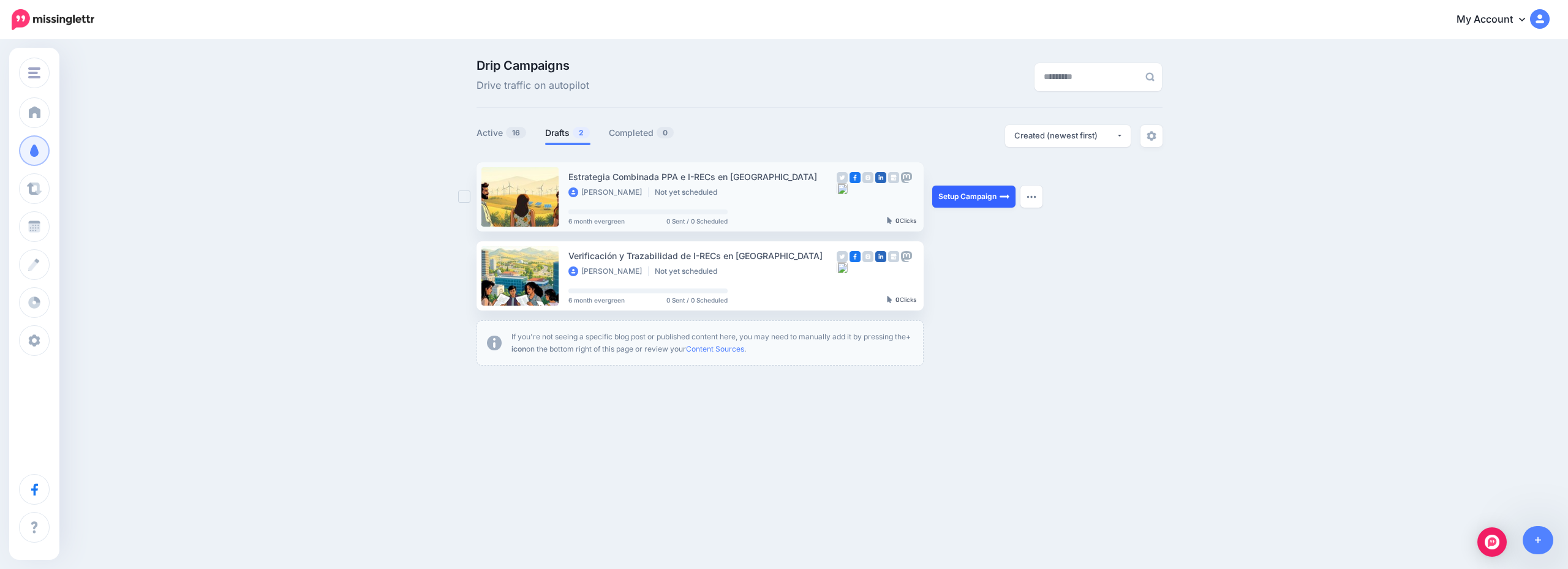
click at [965, 198] on link "Setup Campaign" at bounding box center [975, 197] width 83 height 22
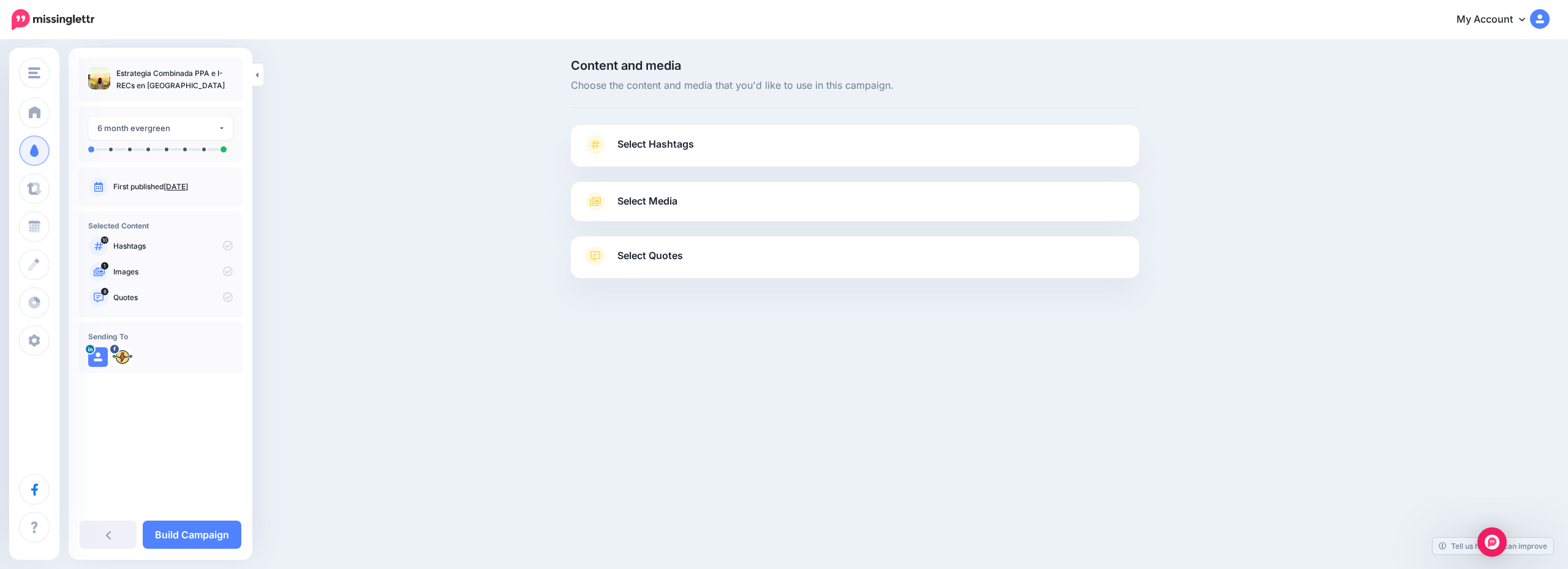
click at [748, 153] on link "Select Hashtags" at bounding box center [856, 151] width 544 height 32
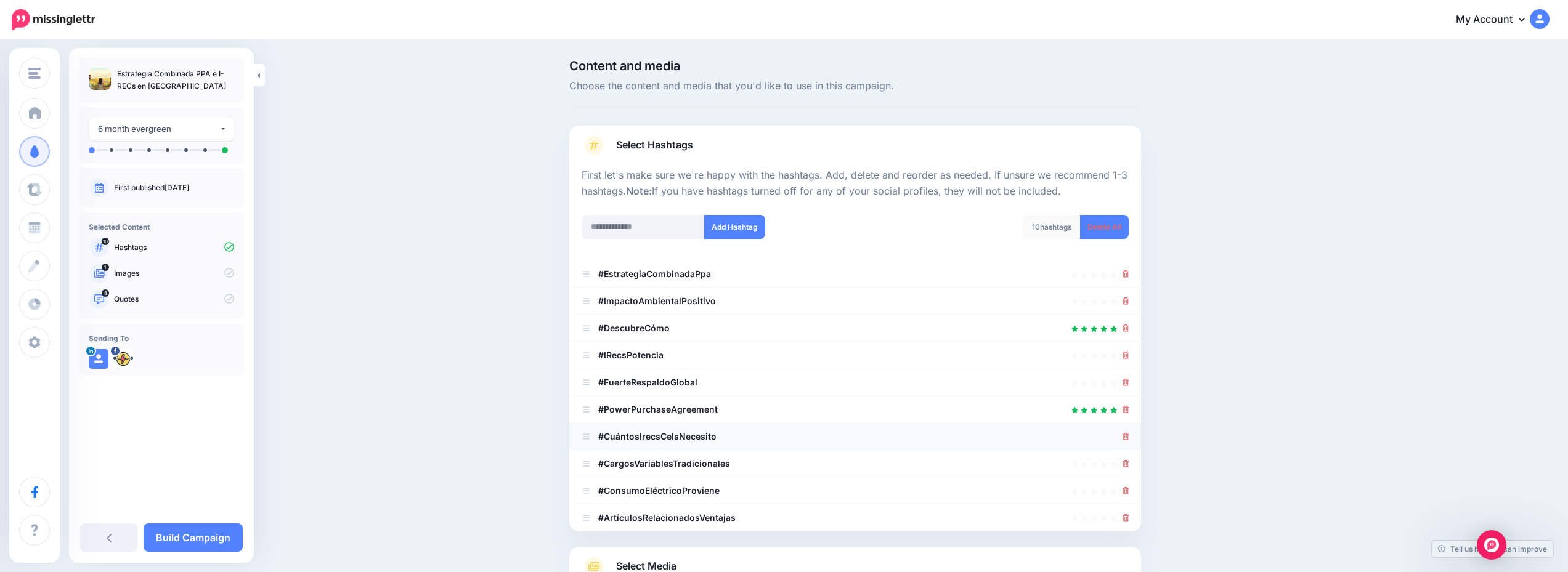
scroll to position [123, 0]
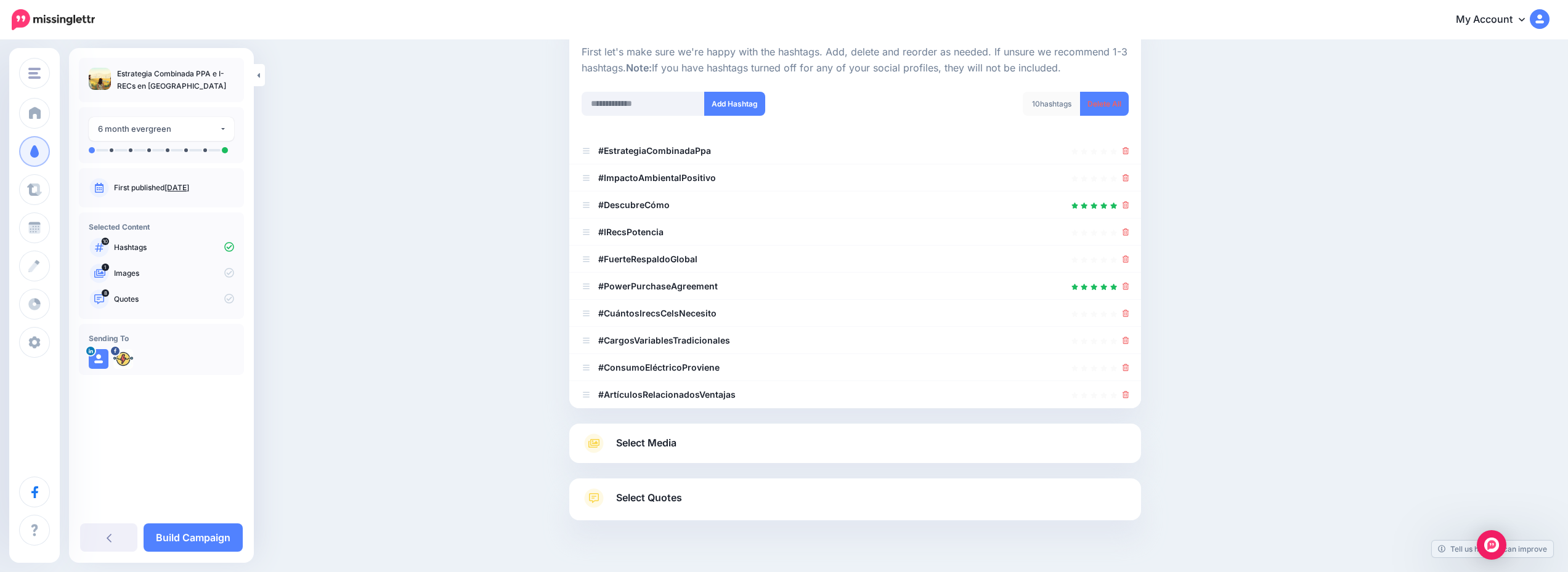
click at [796, 439] on link "Select Media" at bounding box center [855, 443] width 548 height 20
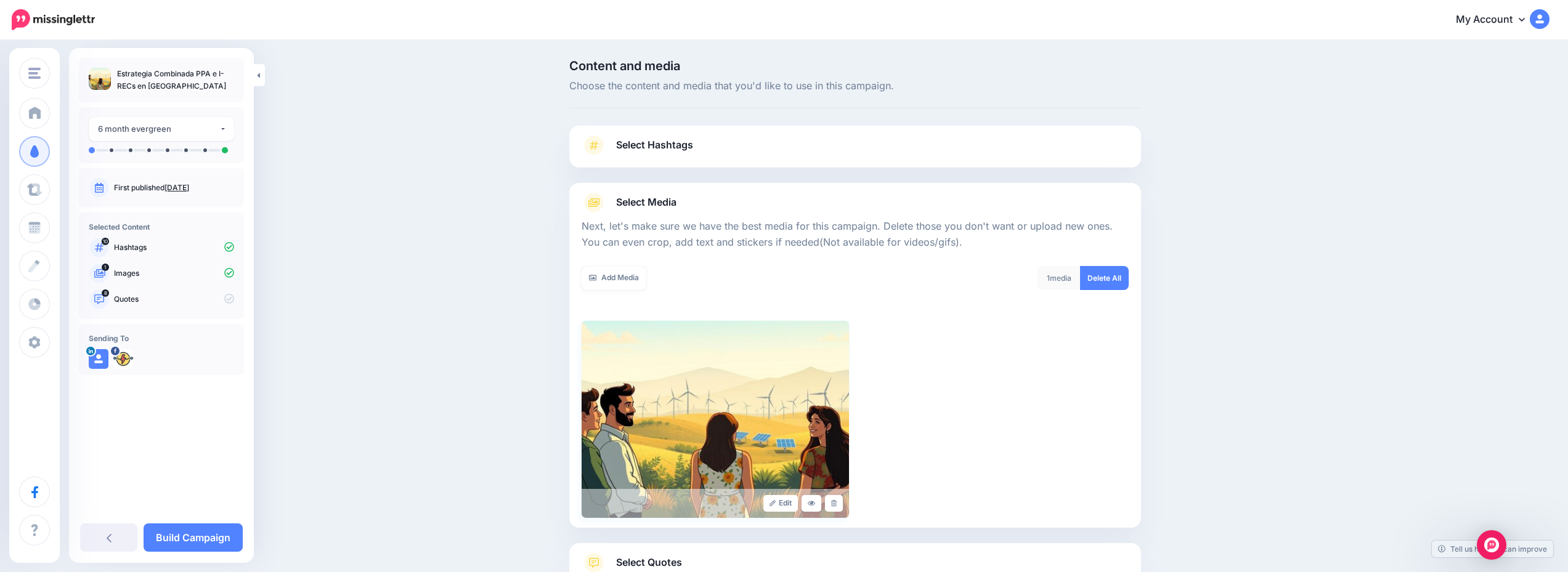
scroll to position [93, 0]
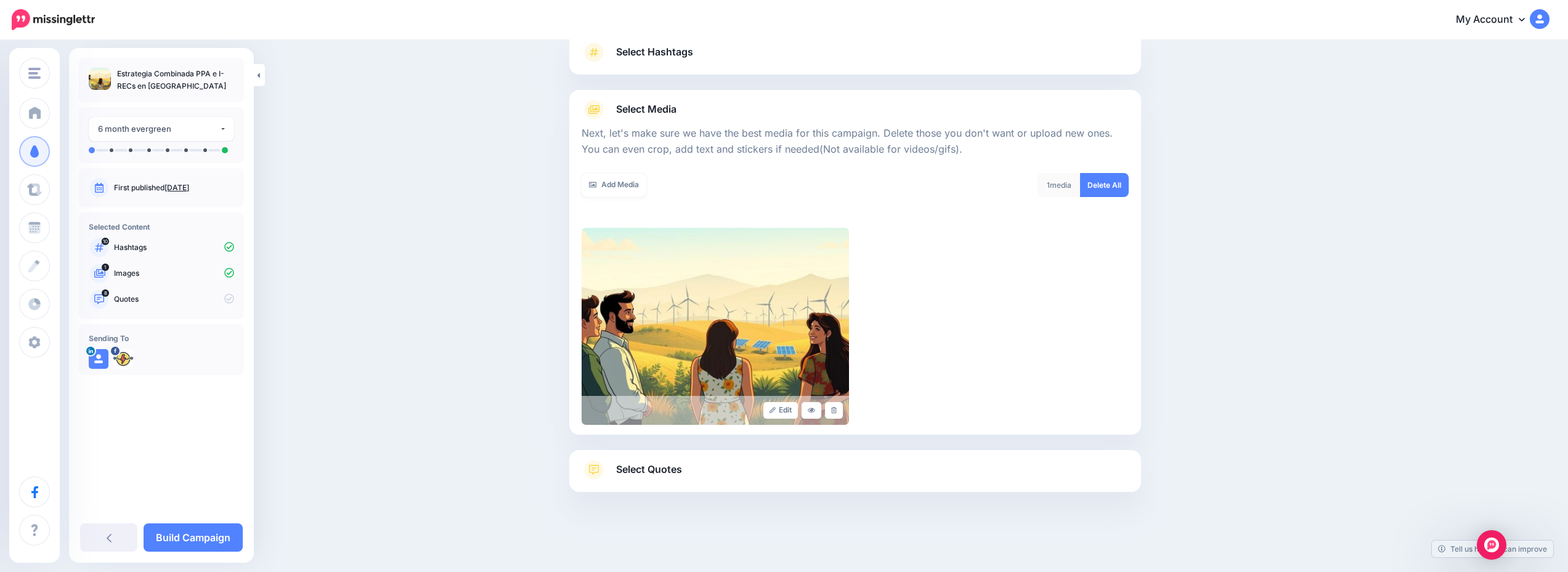
click at [757, 492] on div at bounding box center [855, 523] width 572 height 62
click at [754, 470] on link "Select Quotes" at bounding box center [855, 475] width 548 height 32
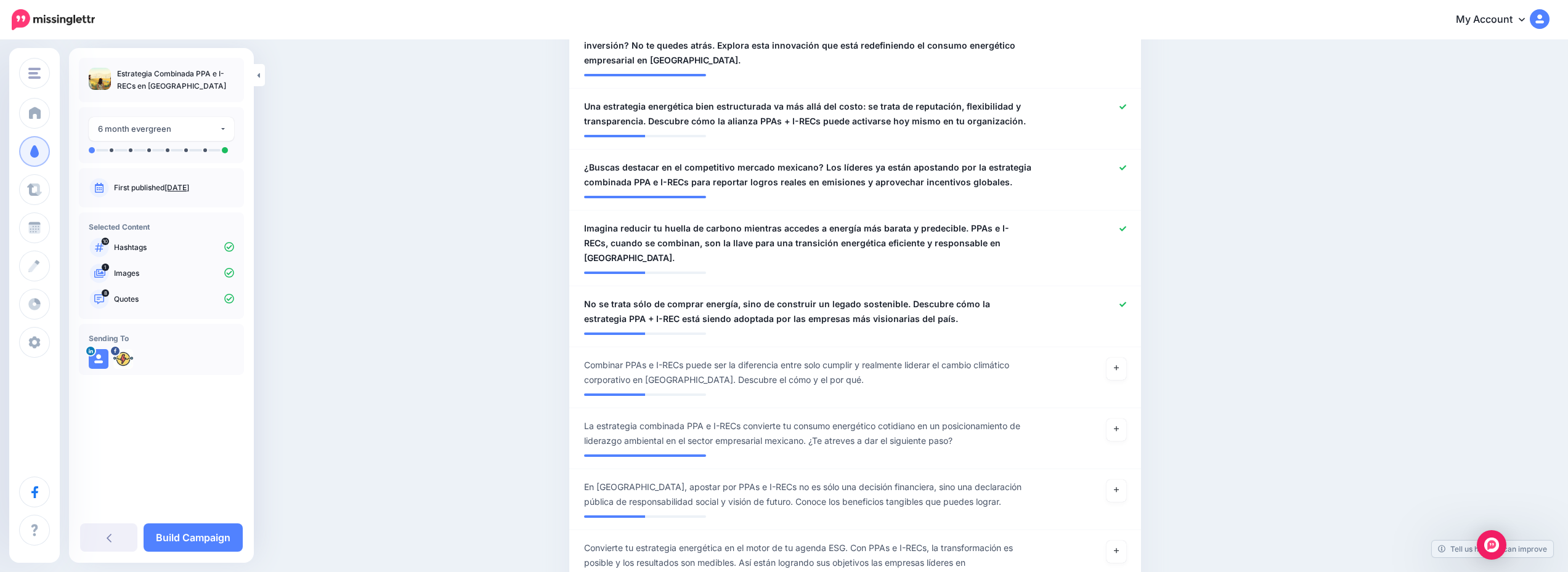
scroll to position [678, 0]
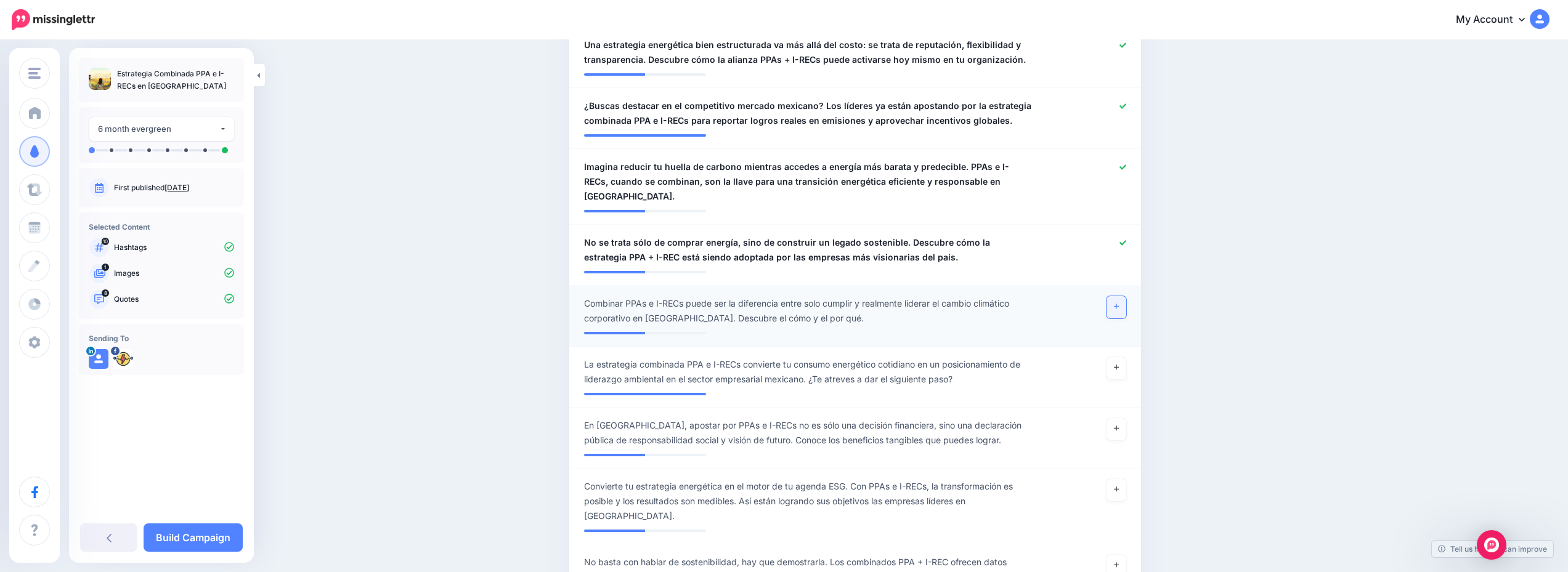
click at [1119, 303] on icon at bounding box center [1116, 306] width 5 height 6
click at [204, 554] on div "**********" at bounding box center [162, 306] width 185 height 515
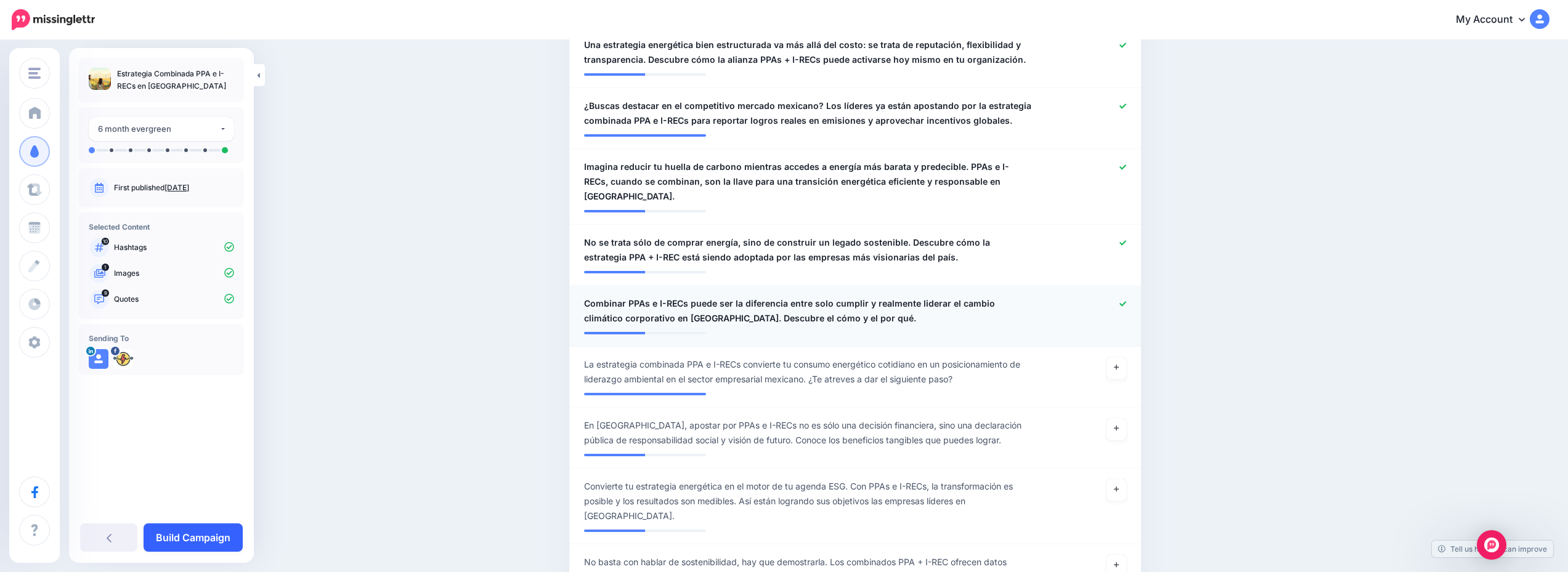
click at [200, 537] on link "Build Campaign" at bounding box center [193, 537] width 99 height 28
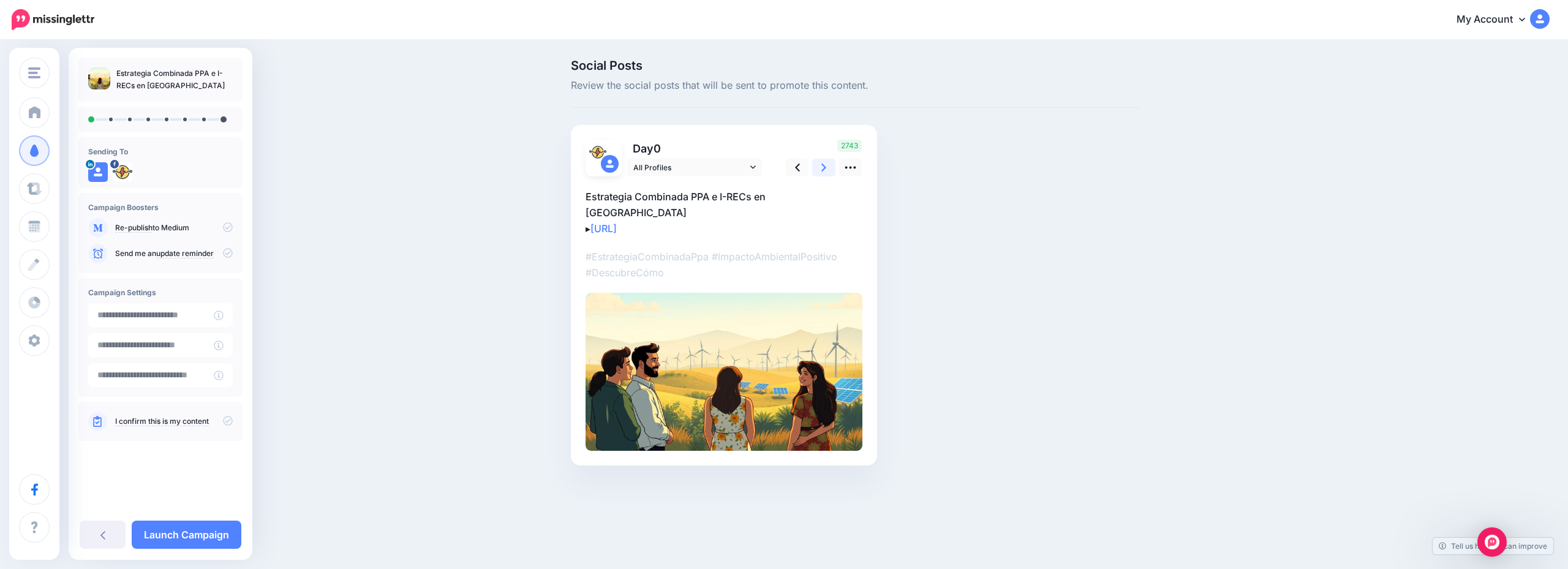
click at [823, 166] on icon at bounding box center [823, 167] width 5 height 8
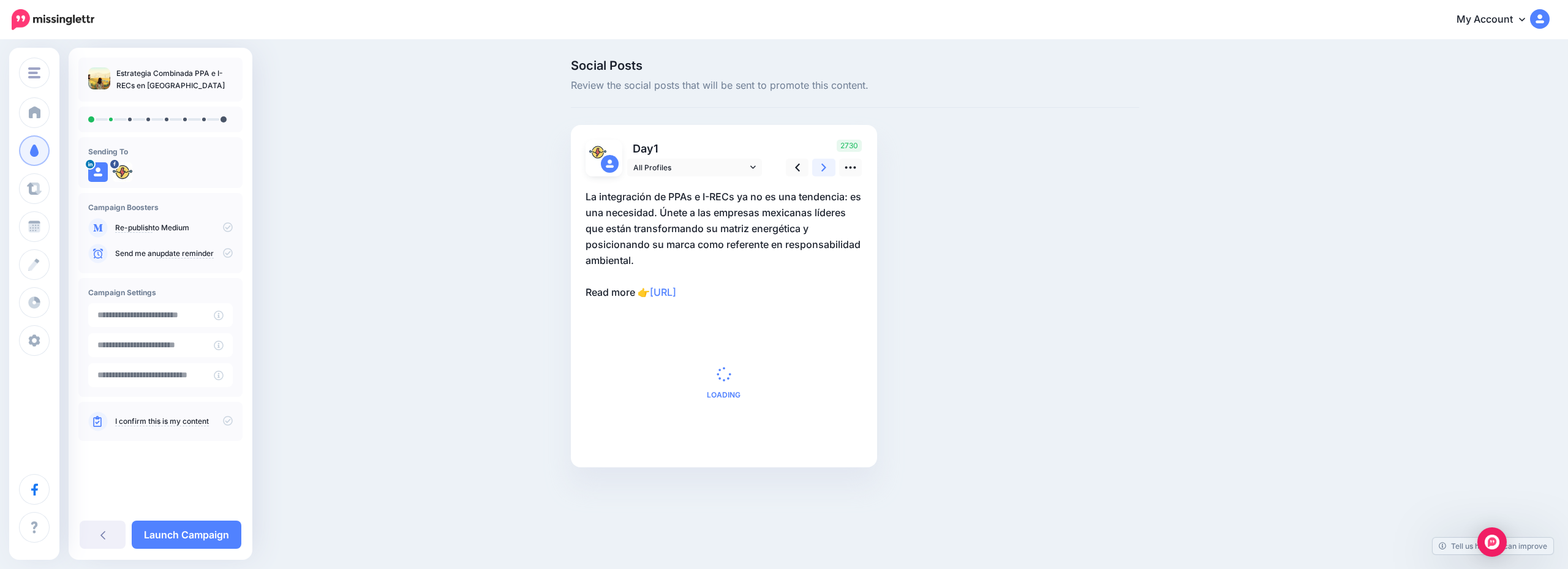
click at [823, 166] on icon at bounding box center [823, 167] width 5 height 8
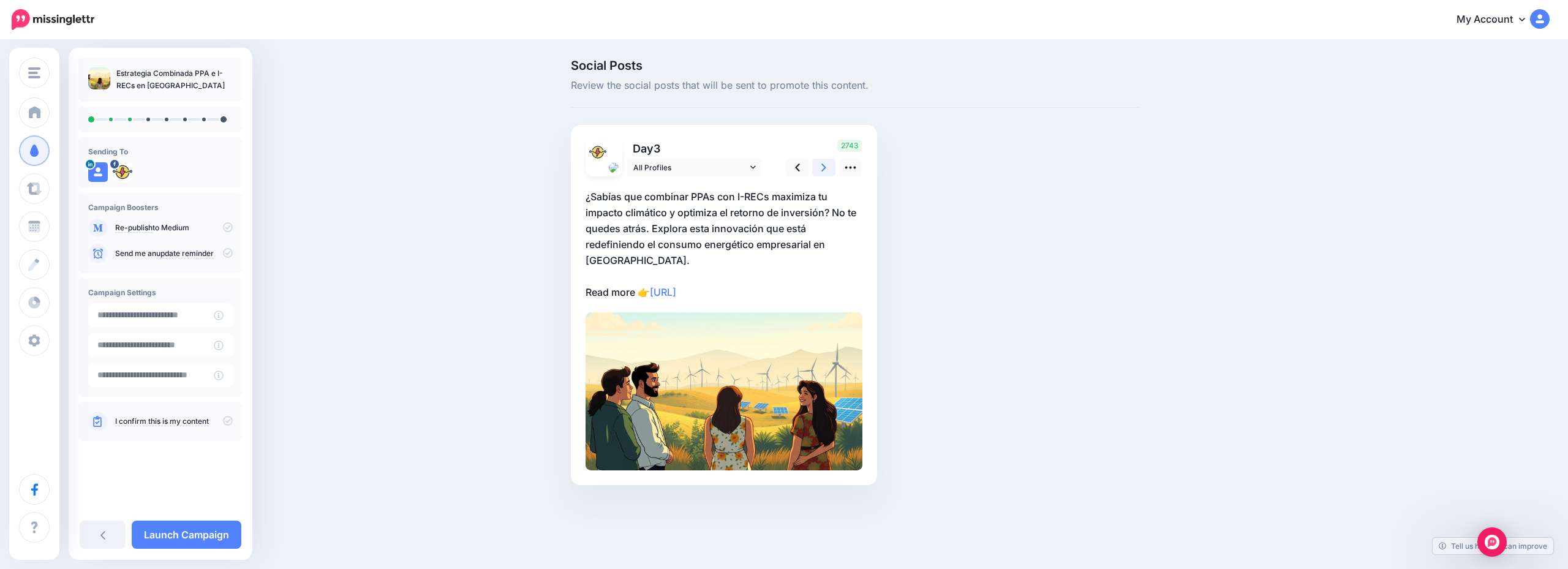
click at [823, 166] on icon at bounding box center [823, 167] width 5 height 8
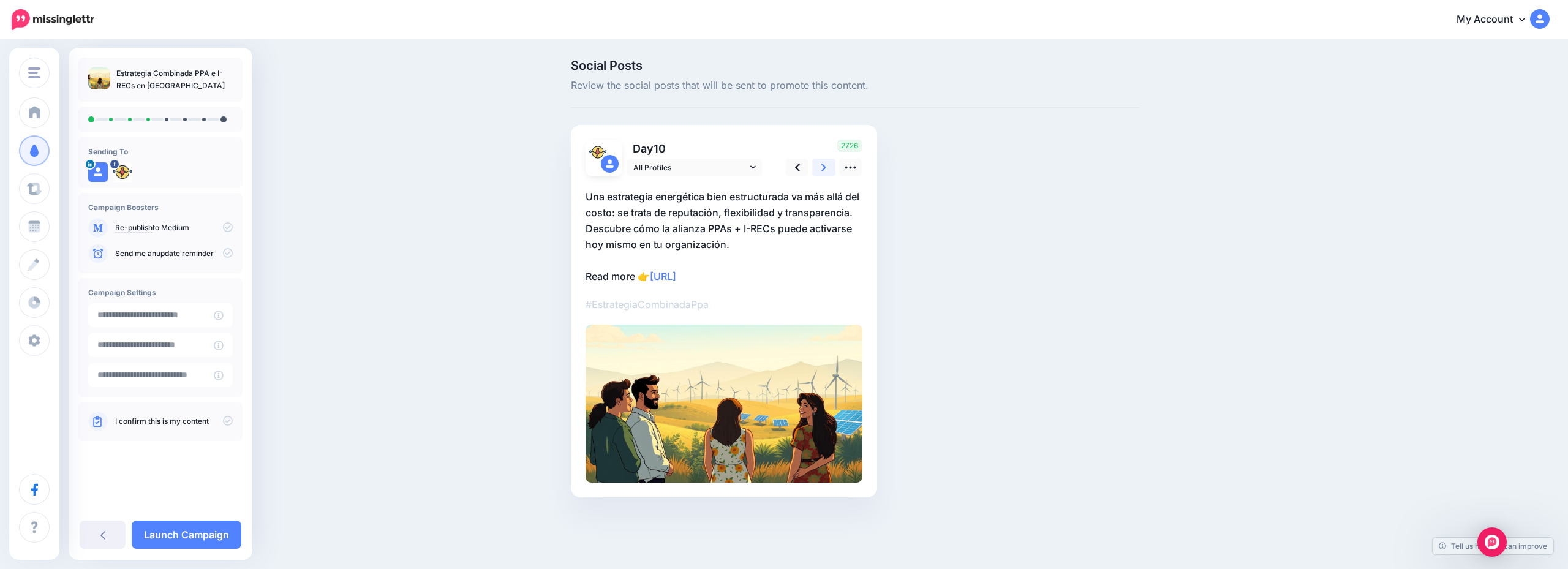
click at [824, 166] on icon at bounding box center [823, 167] width 5 height 8
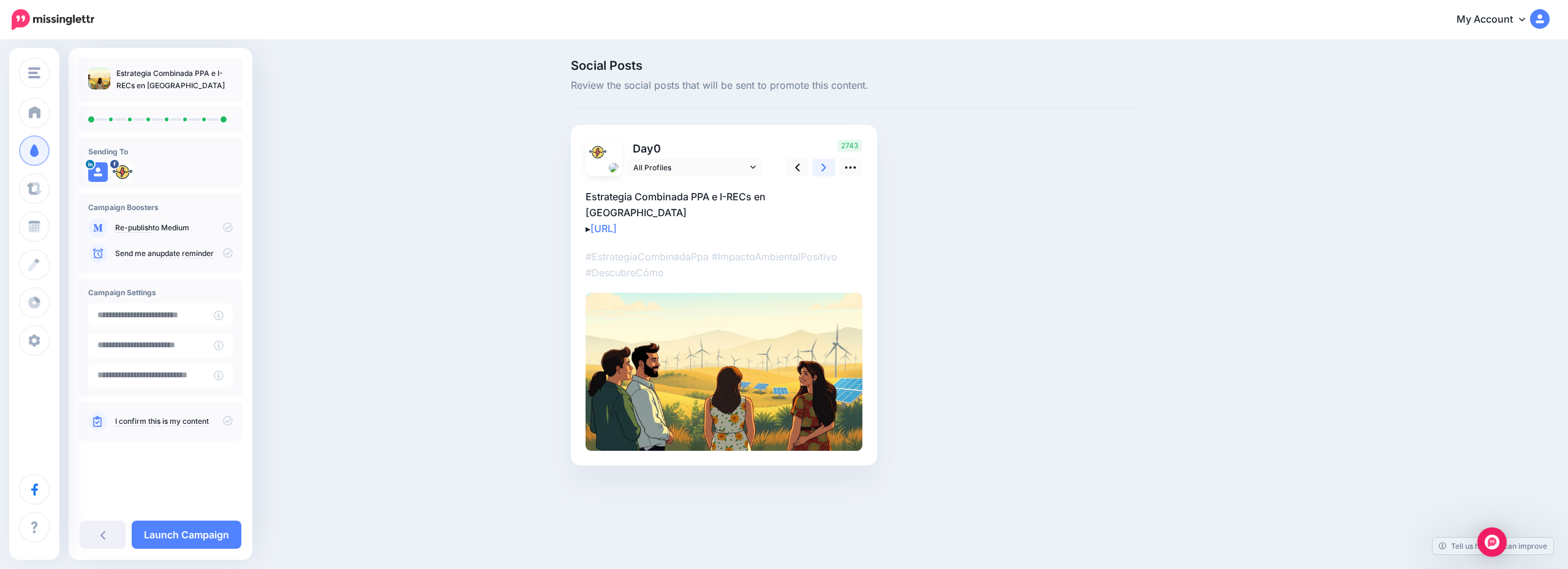
click at [824, 166] on icon at bounding box center [823, 167] width 5 height 8
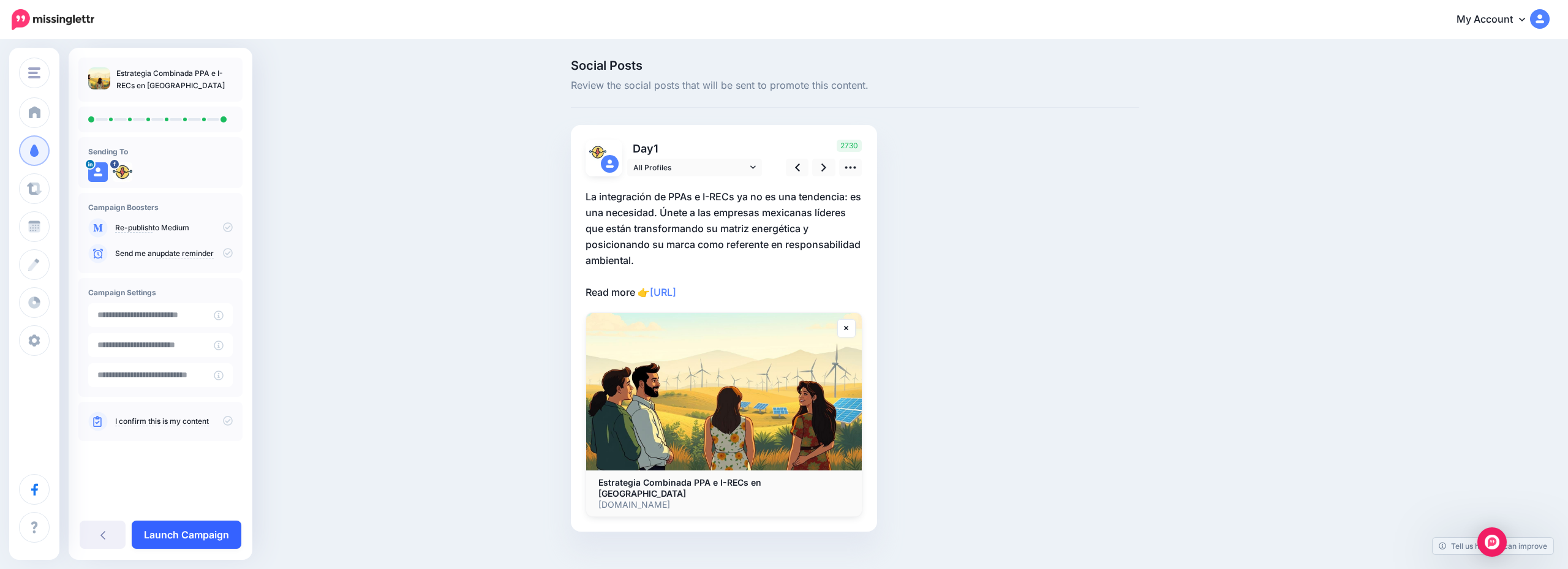
click at [182, 535] on link "Launch Campaign" at bounding box center [186, 535] width 110 height 28
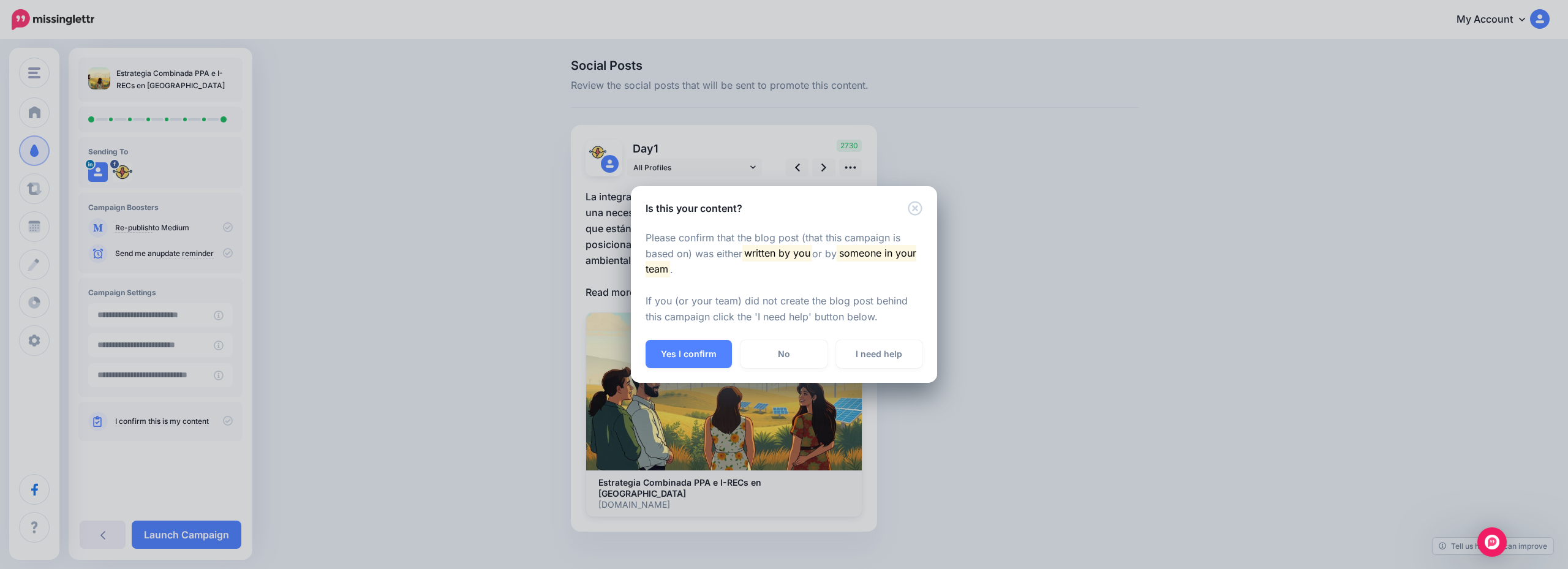
click at [675, 354] on button "Yes I confirm" at bounding box center [689, 354] width 86 height 28
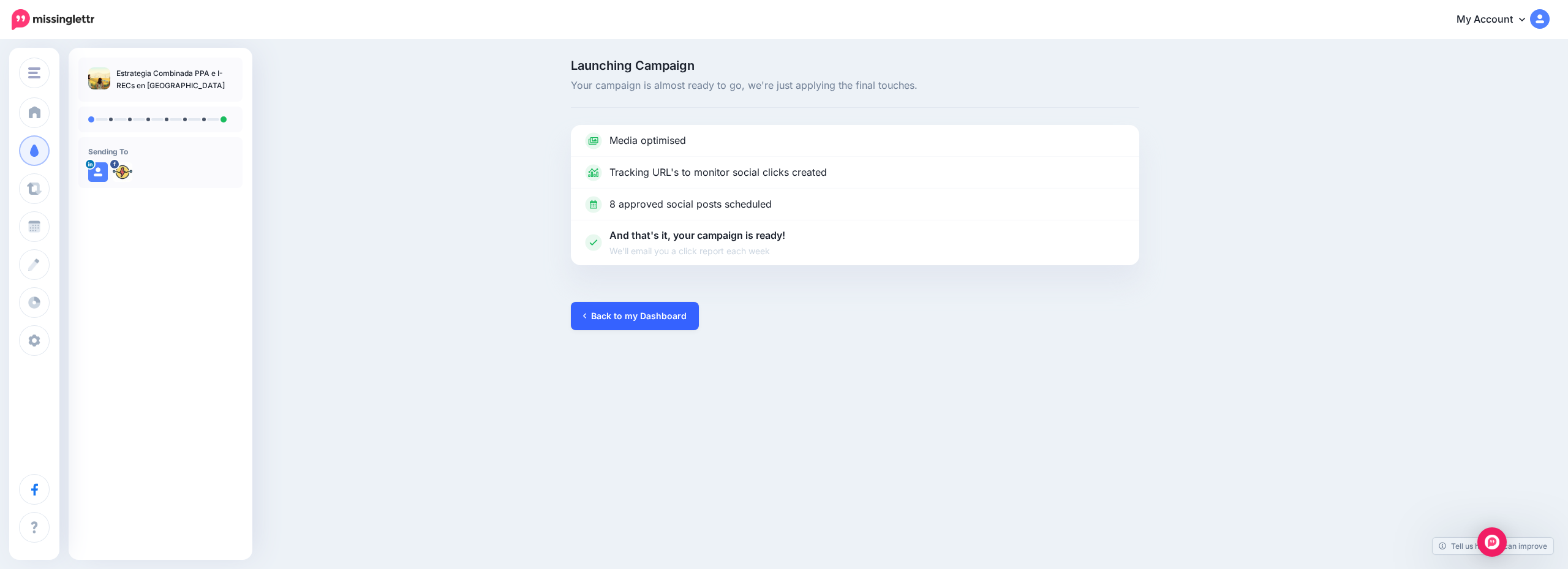
click at [616, 326] on link "Back to my Dashboard" at bounding box center [634, 316] width 128 height 28
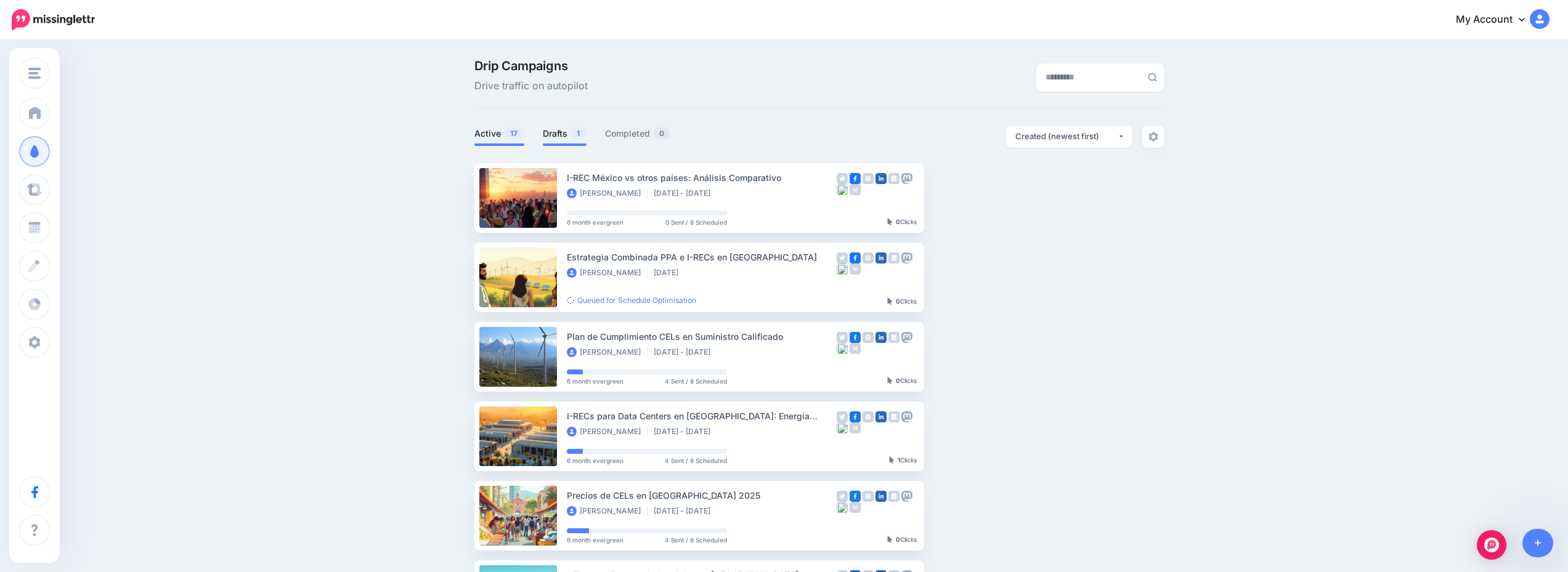
click at [564, 129] on link "Drafts 1" at bounding box center [565, 133] width 44 height 15
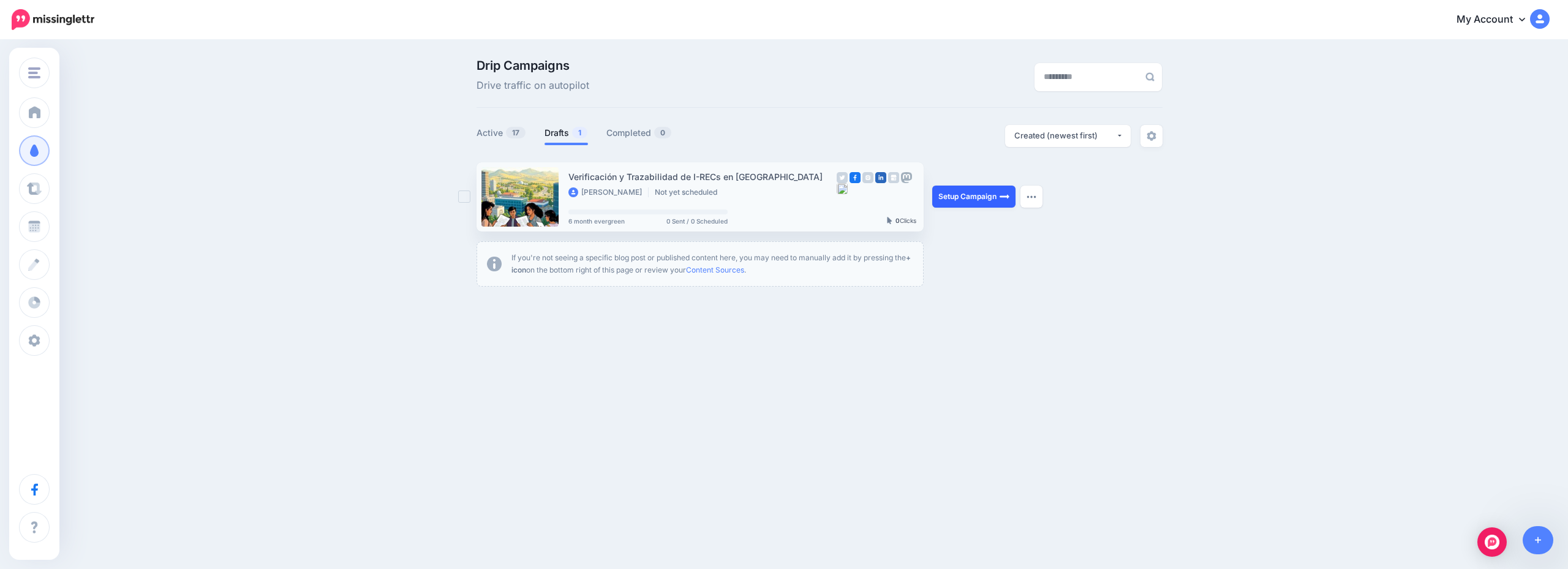
click at [973, 190] on link "Setup Campaign" at bounding box center [975, 197] width 83 height 22
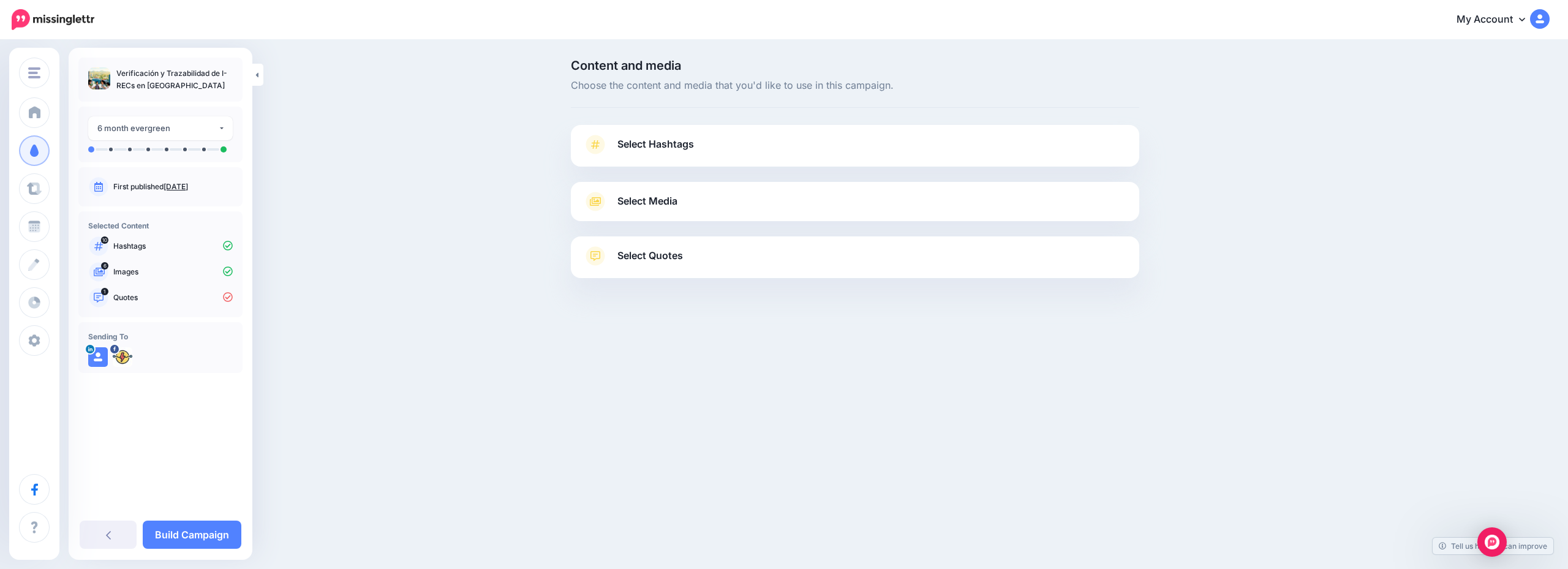
click at [789, 142] on link "Select Hashtags" at bounding box center [856, 151] width 544 height 32
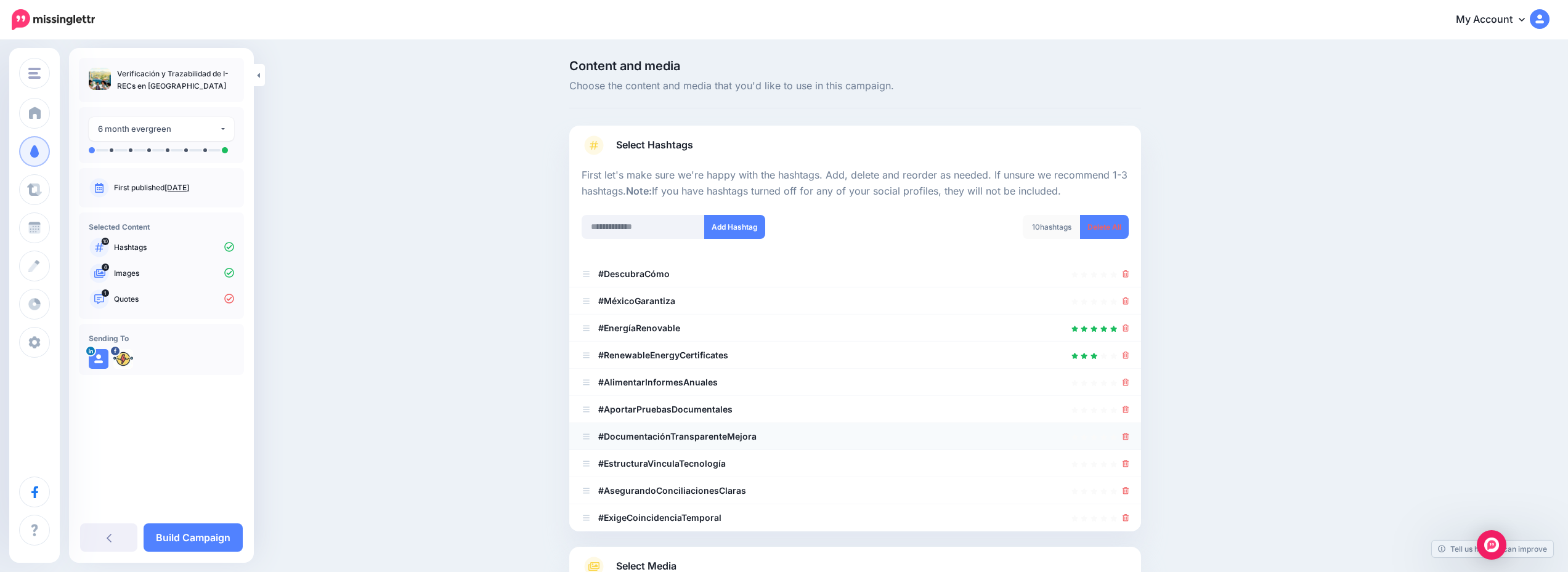
scroll to position [151, 0]
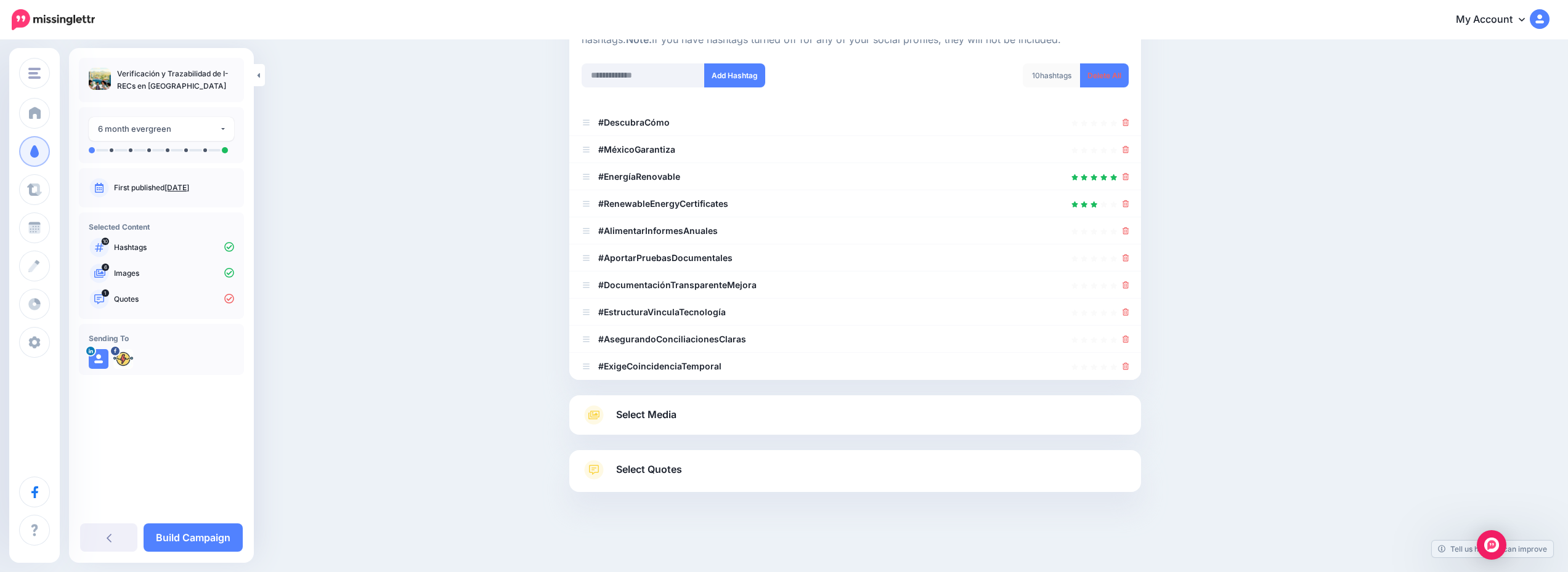
click at [774, 417] on link "Select Media" at bounding box center [855, 415] width 548 height 20
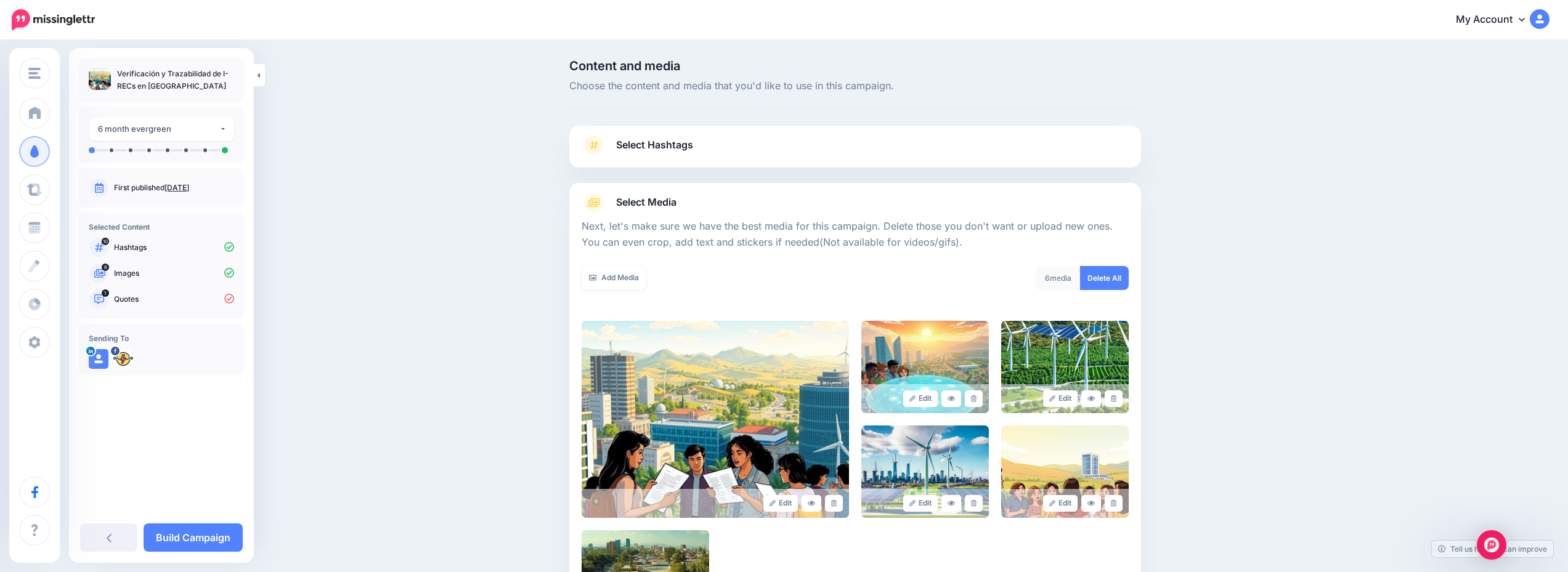
scroll to position [198, 0]
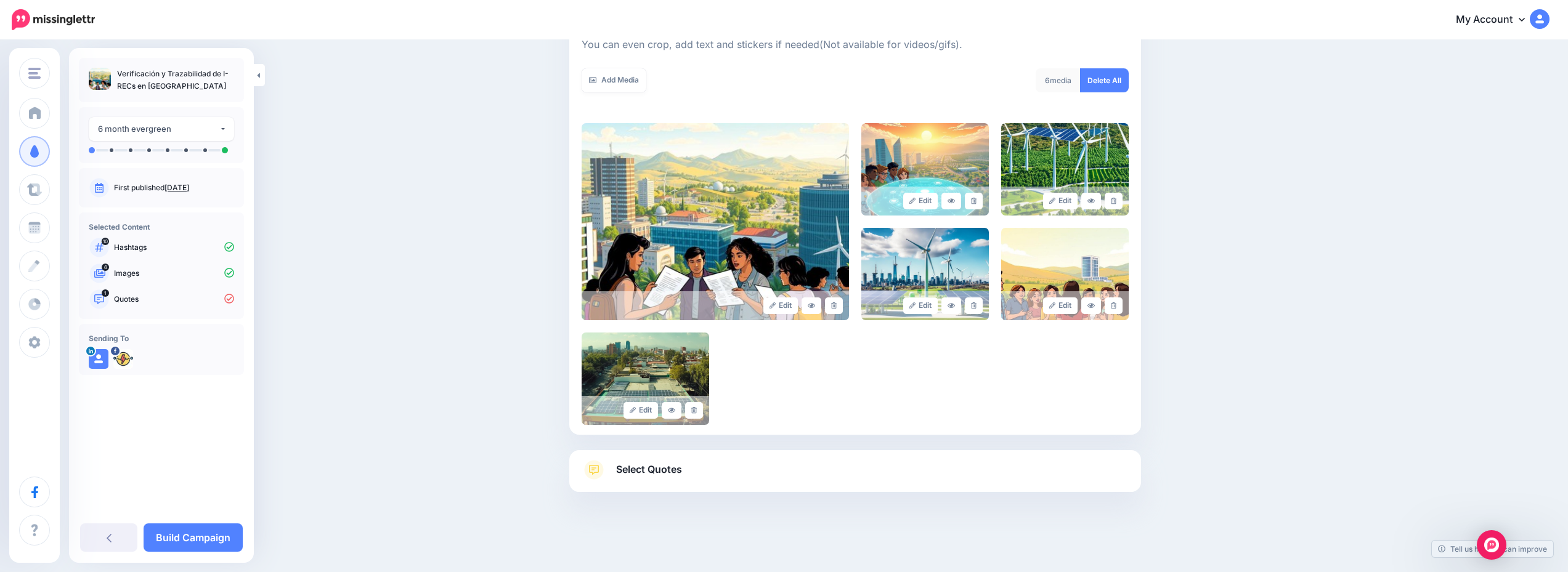
click at [770, 476] on link "Select Quotes" at bounding box center [855, 475] width 548 height 32
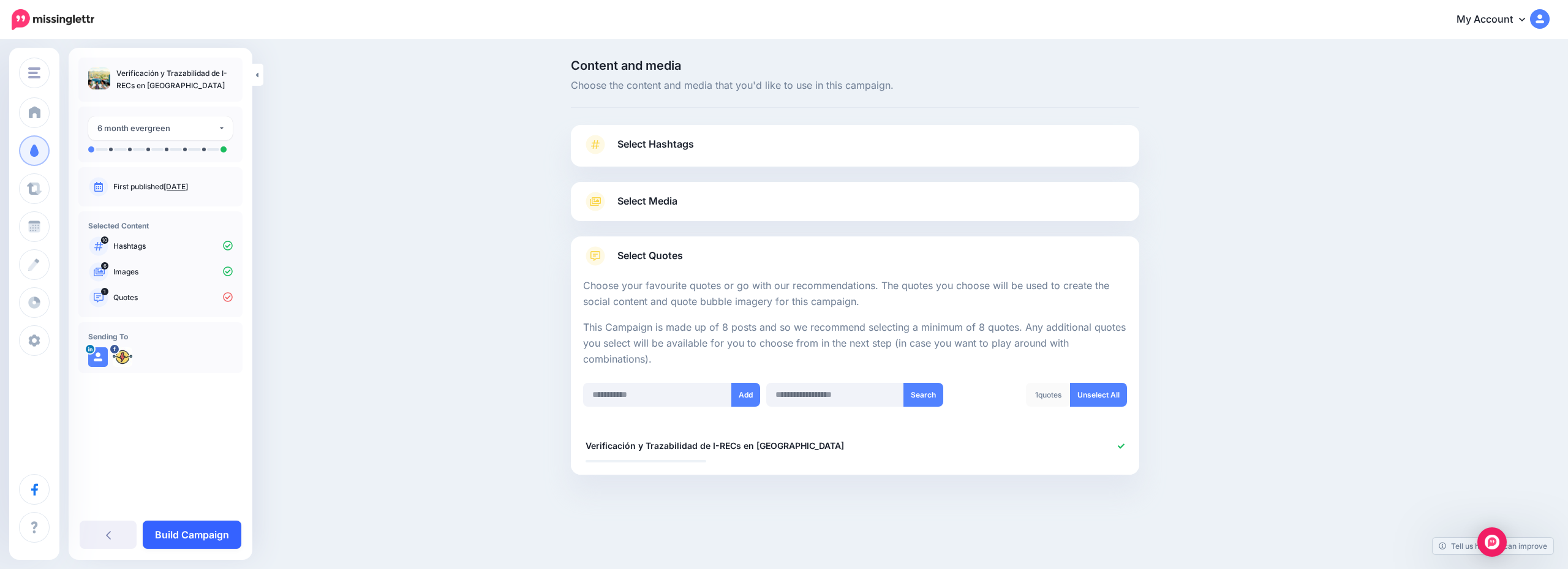
click at [204, 529] on link "Build Campaign" at bounding box center [191, 535] width 99 height 28
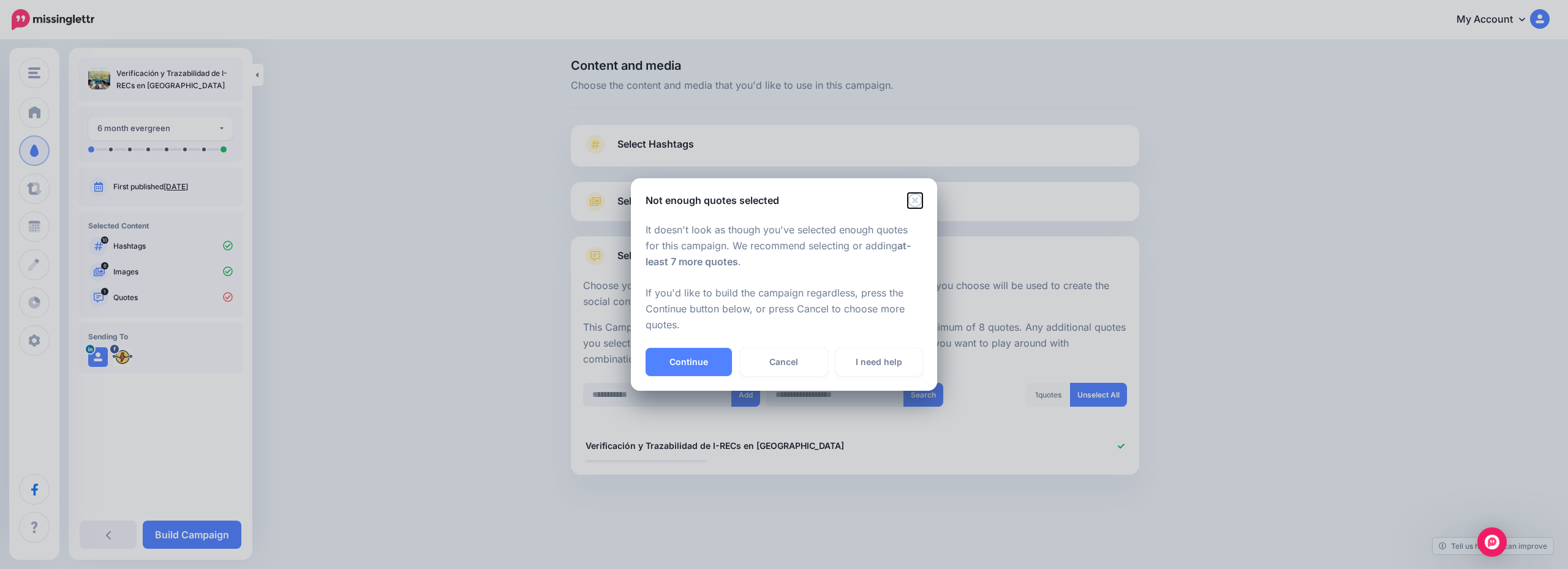
click at [910, 199] on icon "Close" at bounding box center [916, 201] width 15 height 15
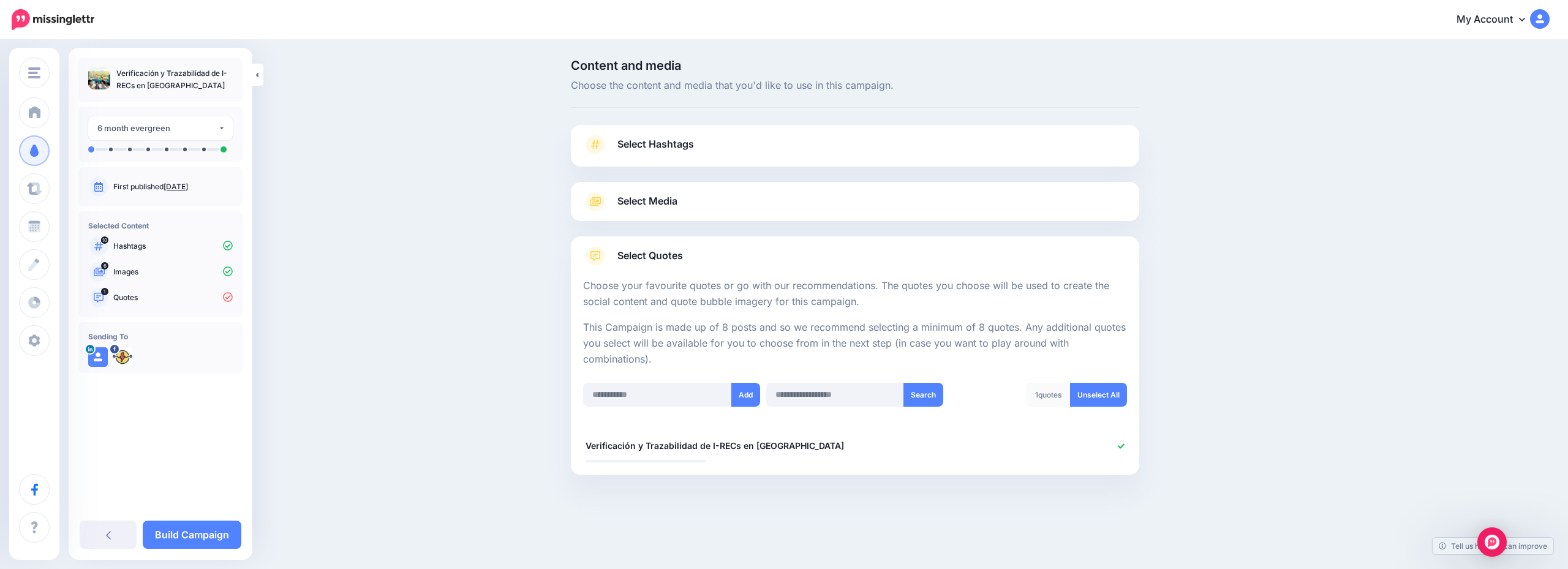
click at [734, 246] on link "Select Quotes" at bounding box center [856, 261] width 544 height 32
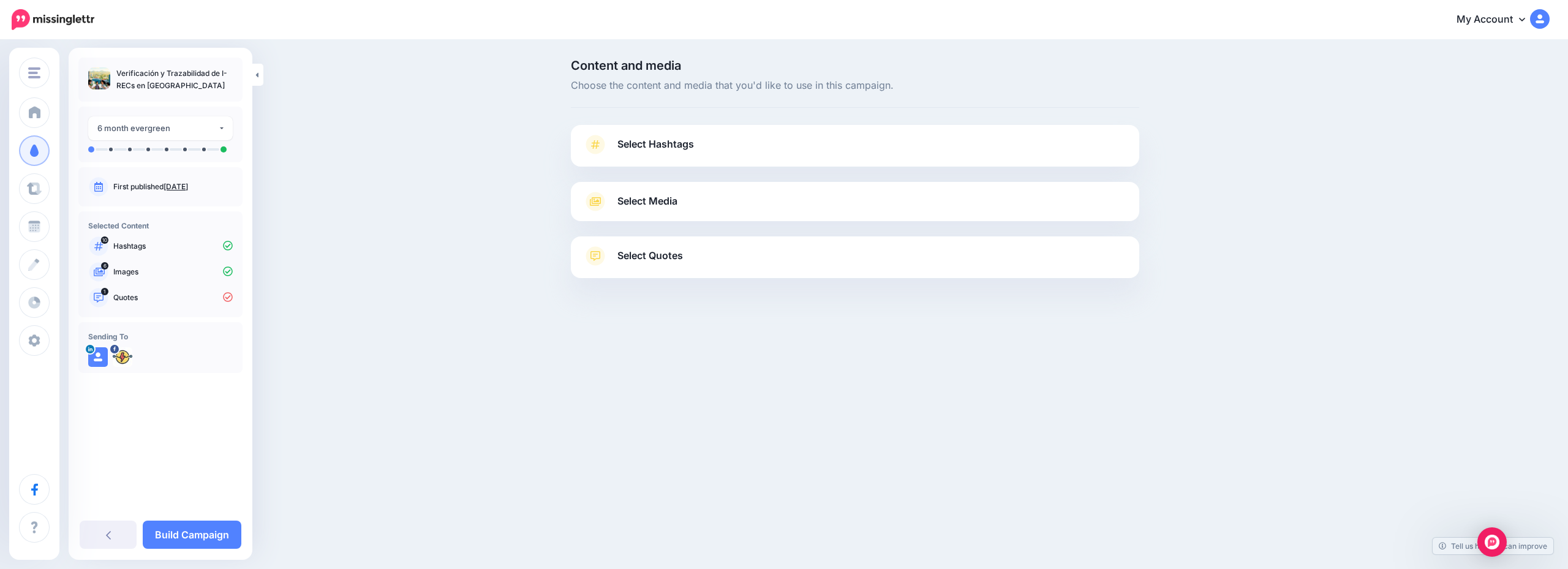
click at [734, 246] on link "Select Quotes" at bounding box center [856, 261] width 544 height 32
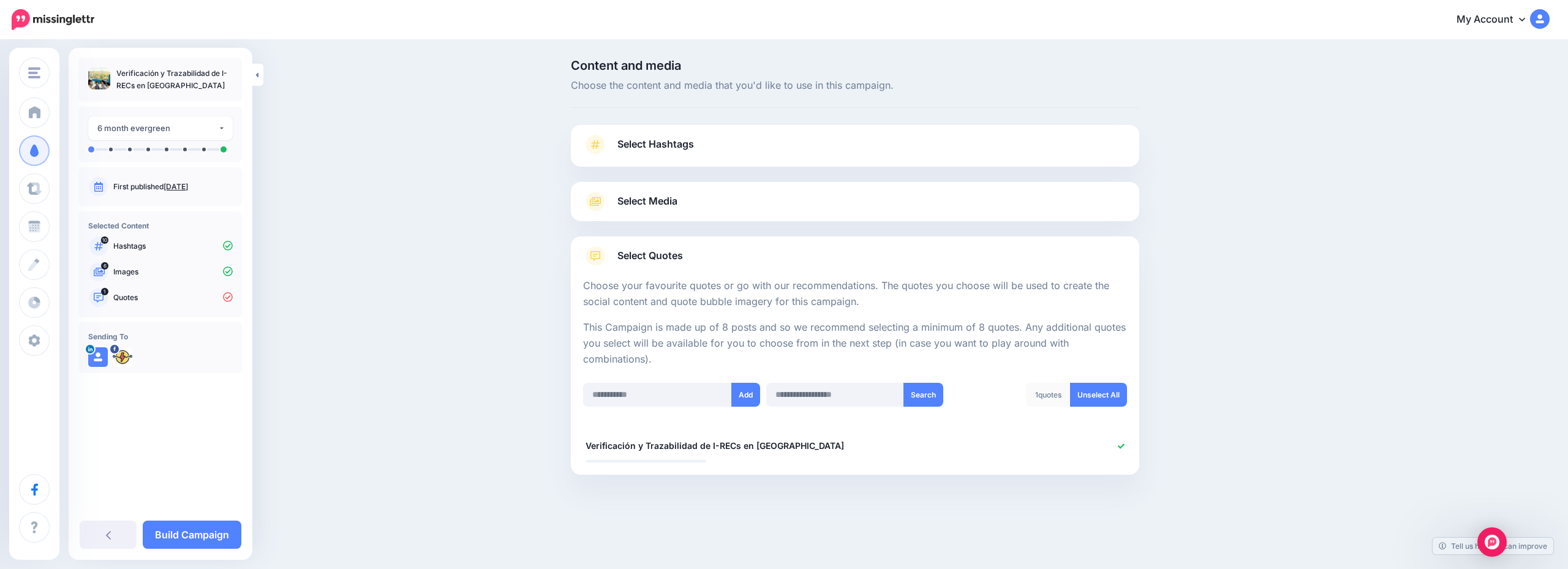
click at [767, 199] on link "Select Media" at bounding box center [856, 201] width 544 height 20
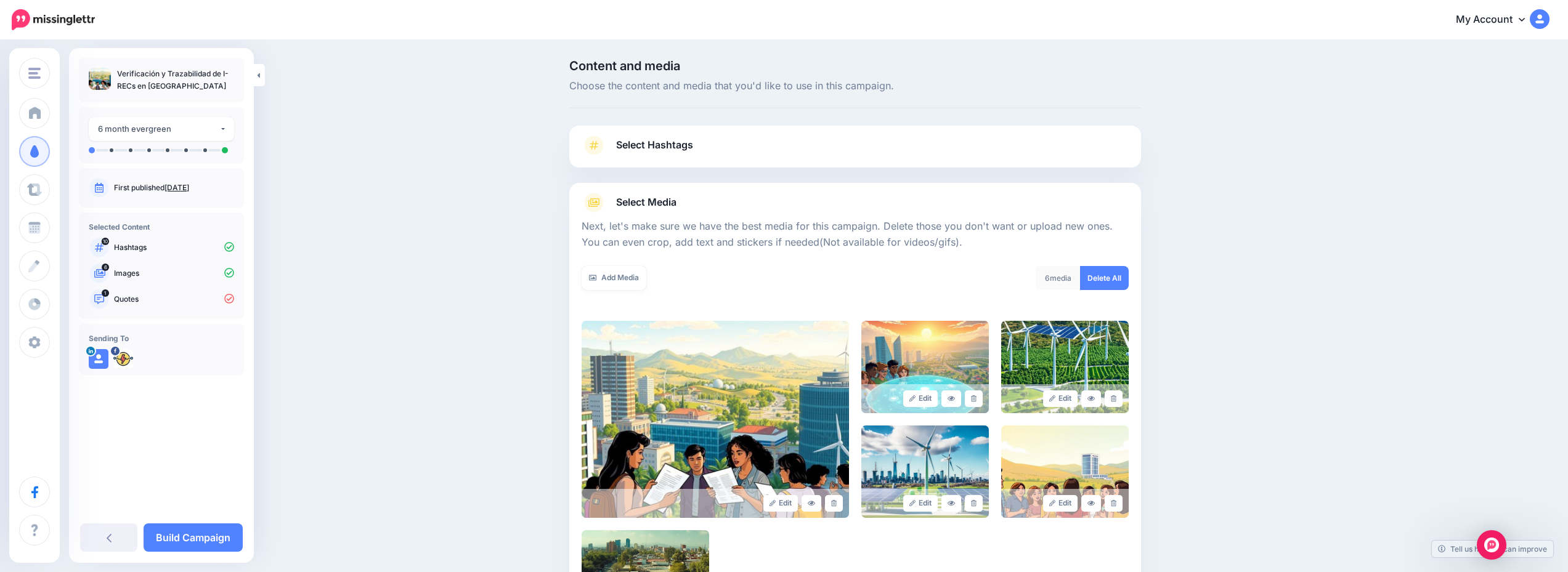
click at [785, 144] on link "Select Hashtags" at bounding box center [855, 151] width 548 height 32
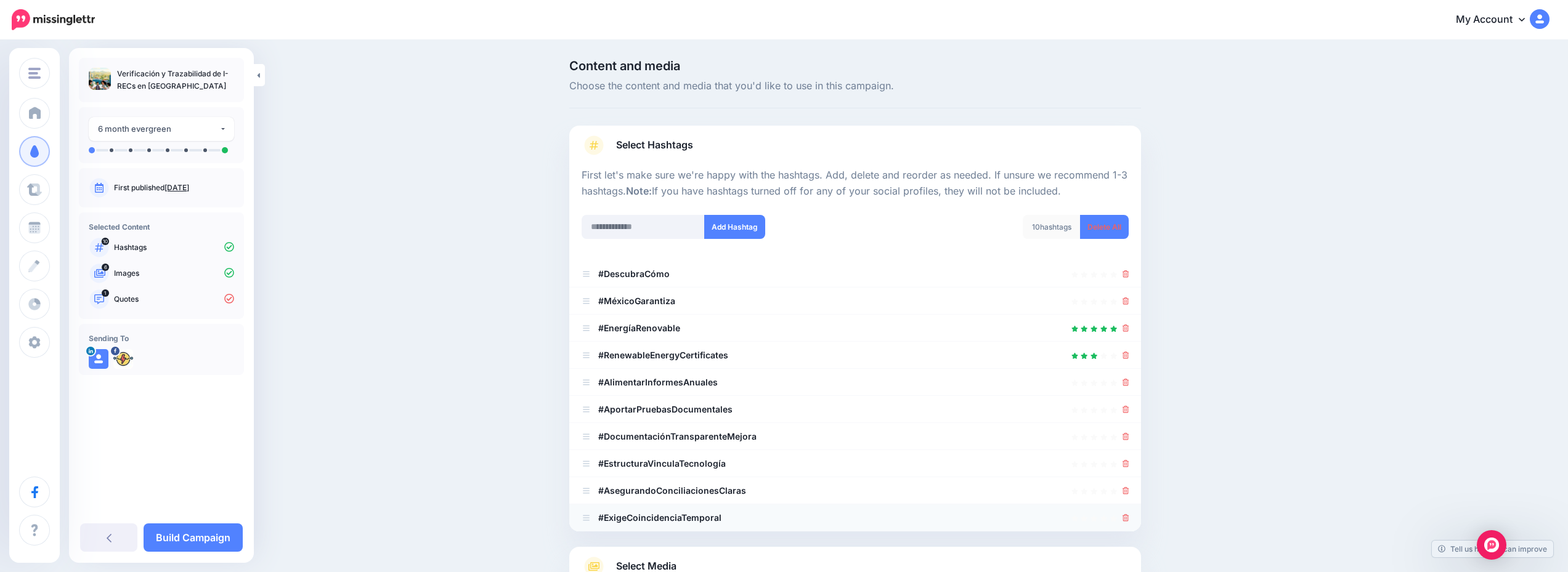
scroll to position [151, 0]
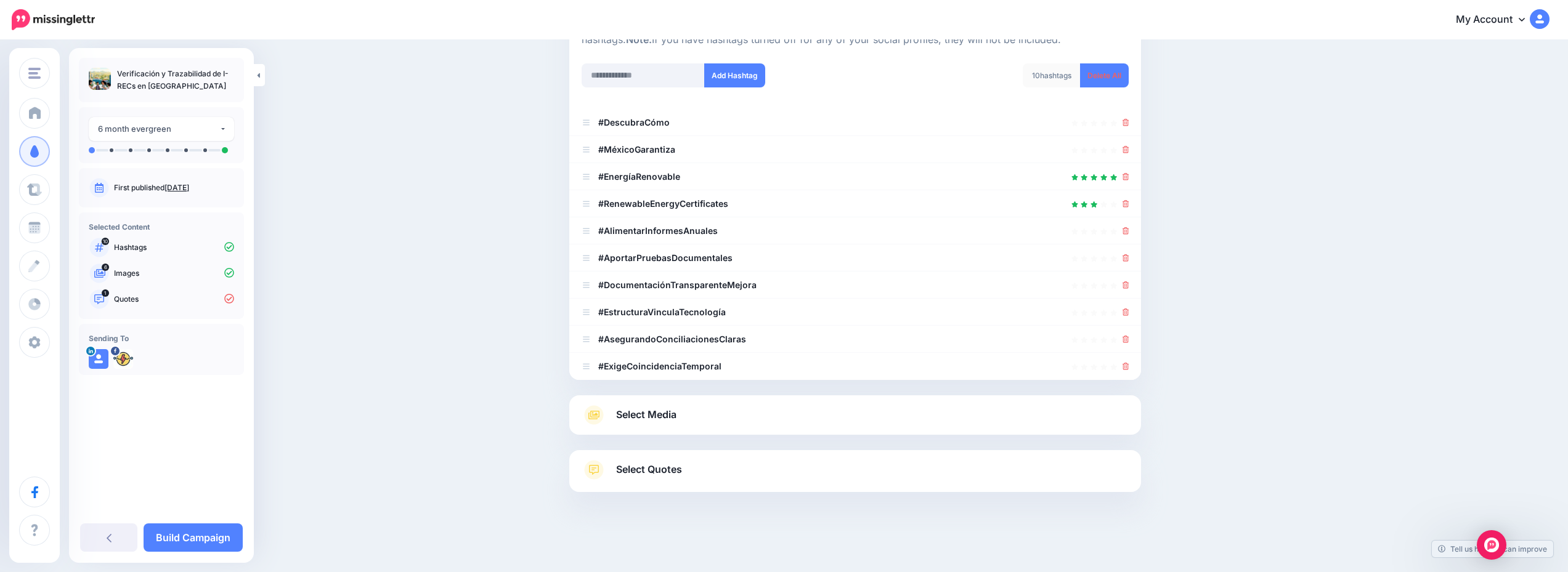
click at [772, 468] on link "Select Quotes" at bounding box center [855, 475] width 548 height 32
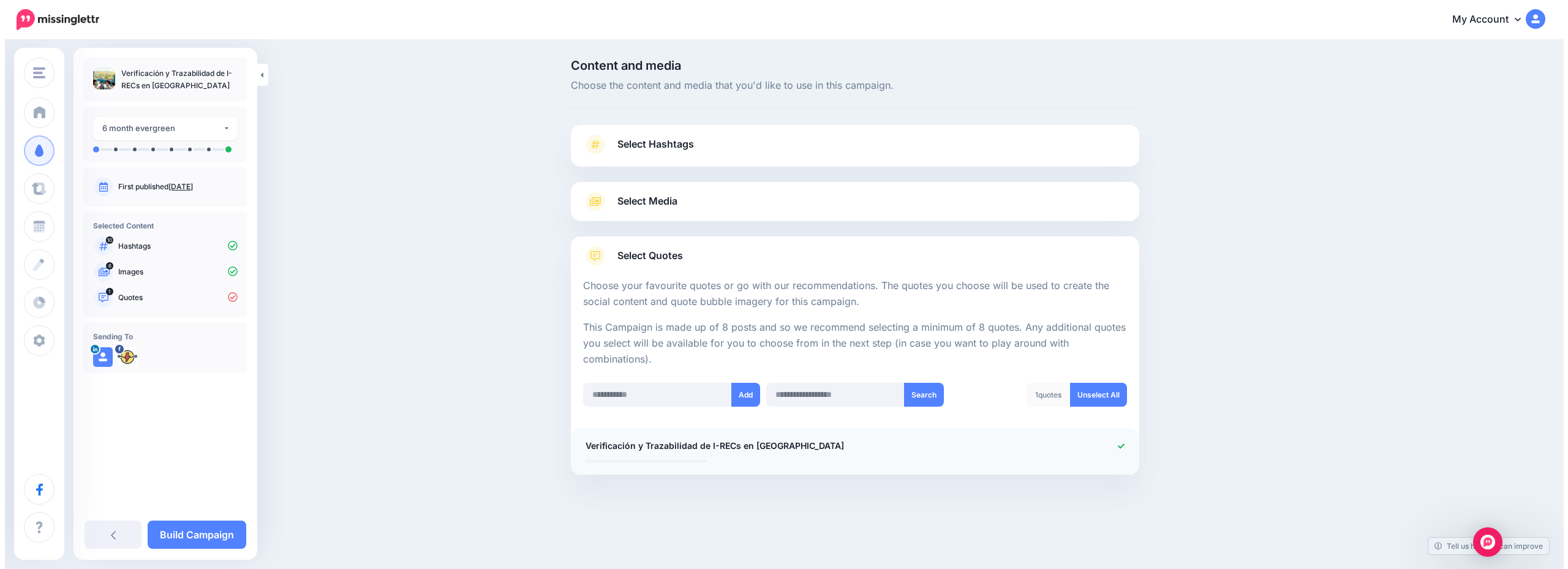
scroll to position [0, 0]
click at [1085, 400] on link "Unselect All" at bounding box center [1099, 395] width 57 height 24
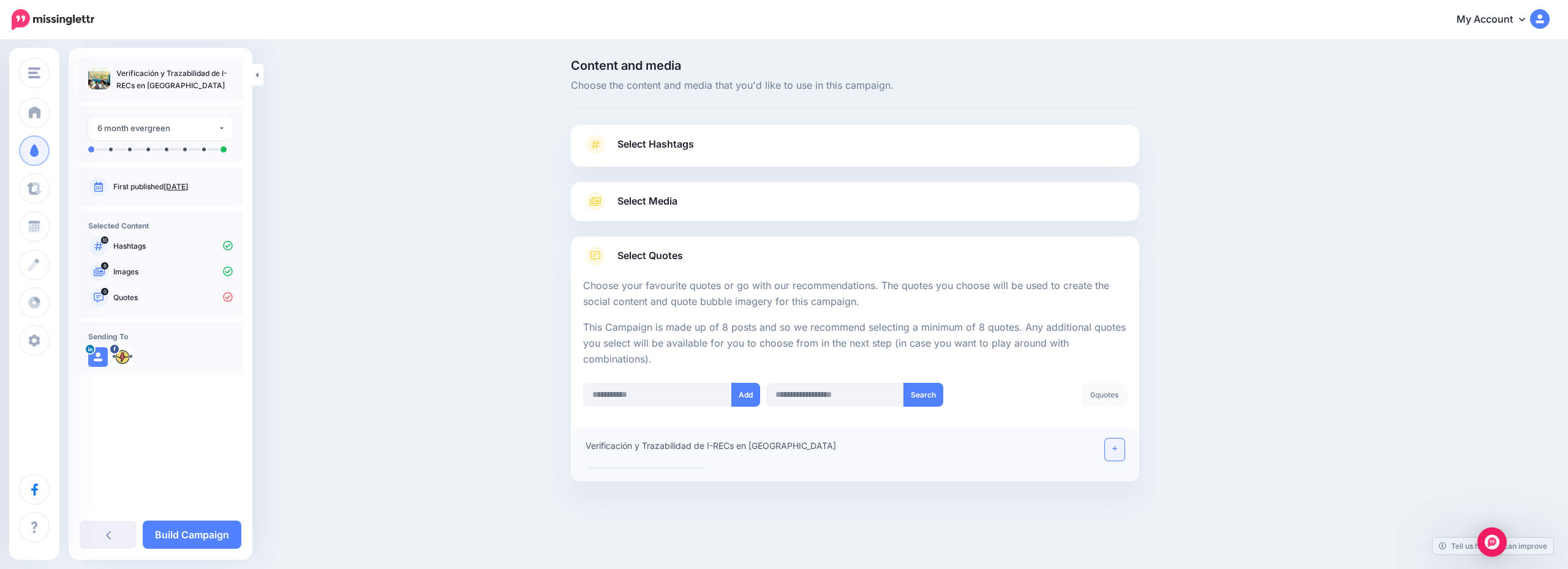
click at [1112, 446] on link at bounding box center [1115, 449] width 20 height 22
click at [699, 463] on li "**********" at bounding box center [855, 451] width 569 height 46
click at [234, 531] on link "Build Campaign" at bounding box center [191, 535] width 99 height 28
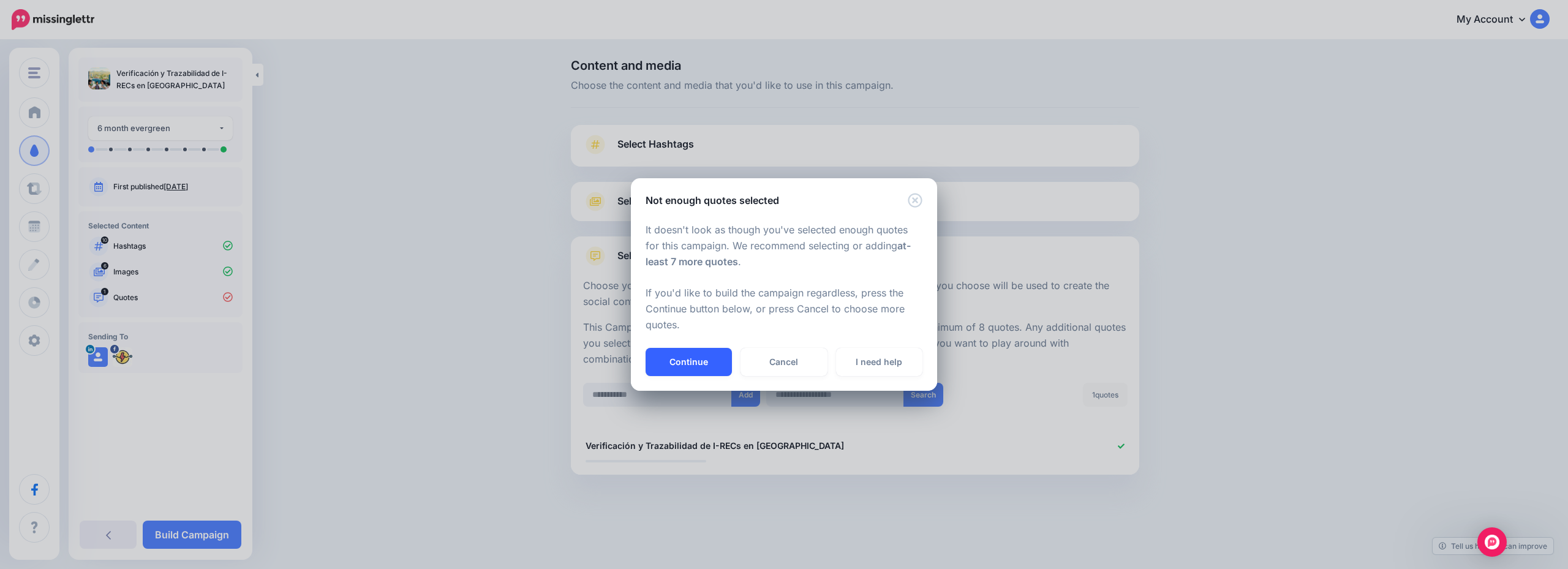
click at [698, 361] on button "Continue" at bounding box center [689, 361] width 86 height 28
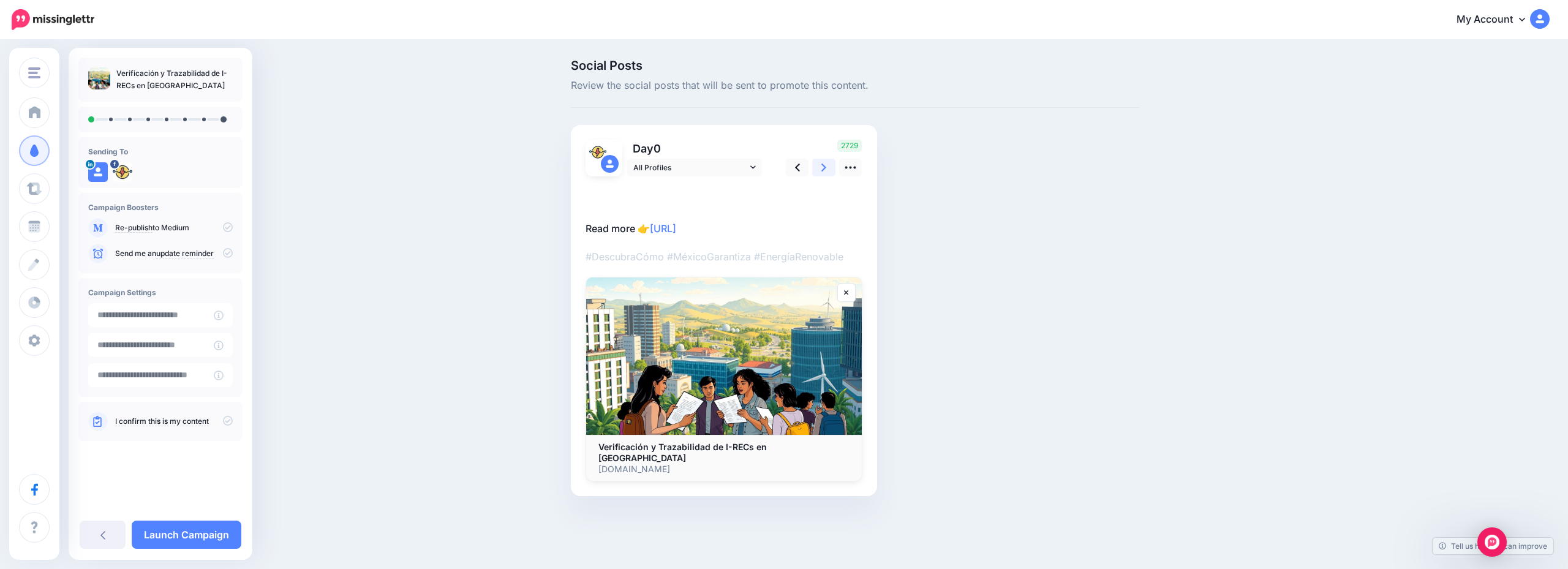
click at [818, 169] on link at bounding box center [824, 168] width 24 height 18
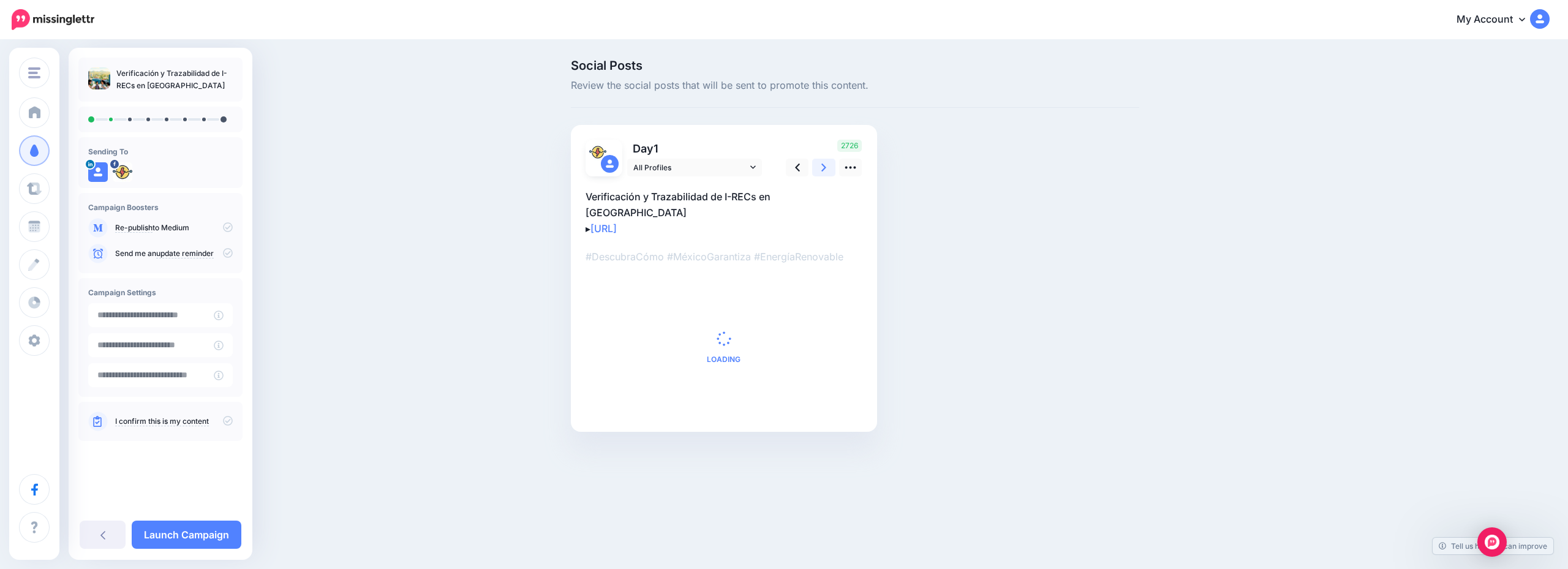
click at [818, 169] on link at bounding box center [824, 168] width 24 height 18
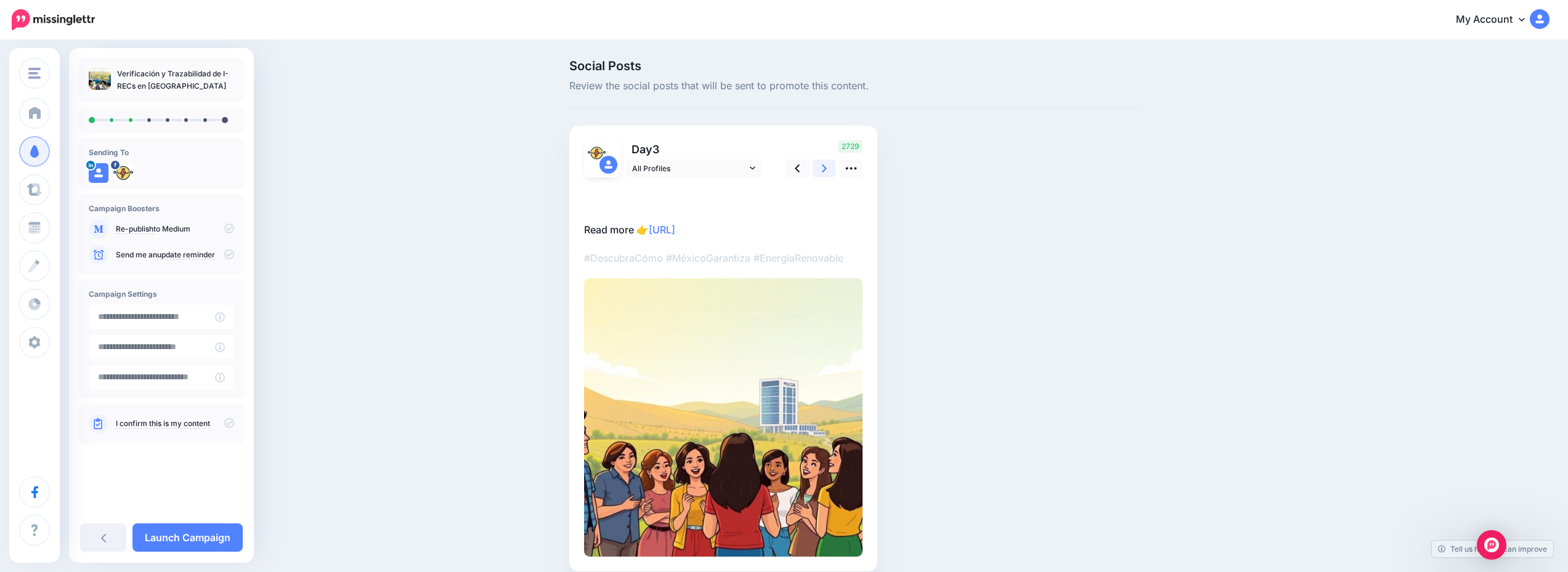
click at [835, 164] on link at bounding box center [825, 169] width 24 height 18
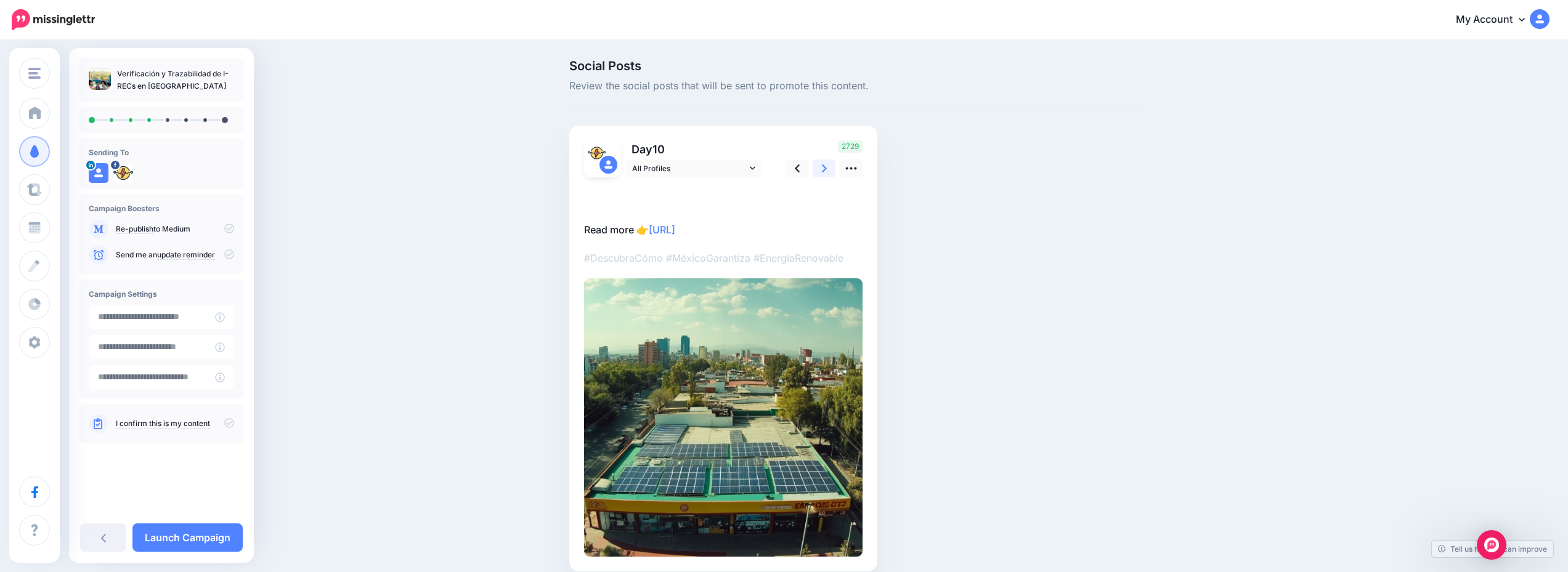
click at [835, 164] on link at bounding box center [825, 169] width 24 height 18
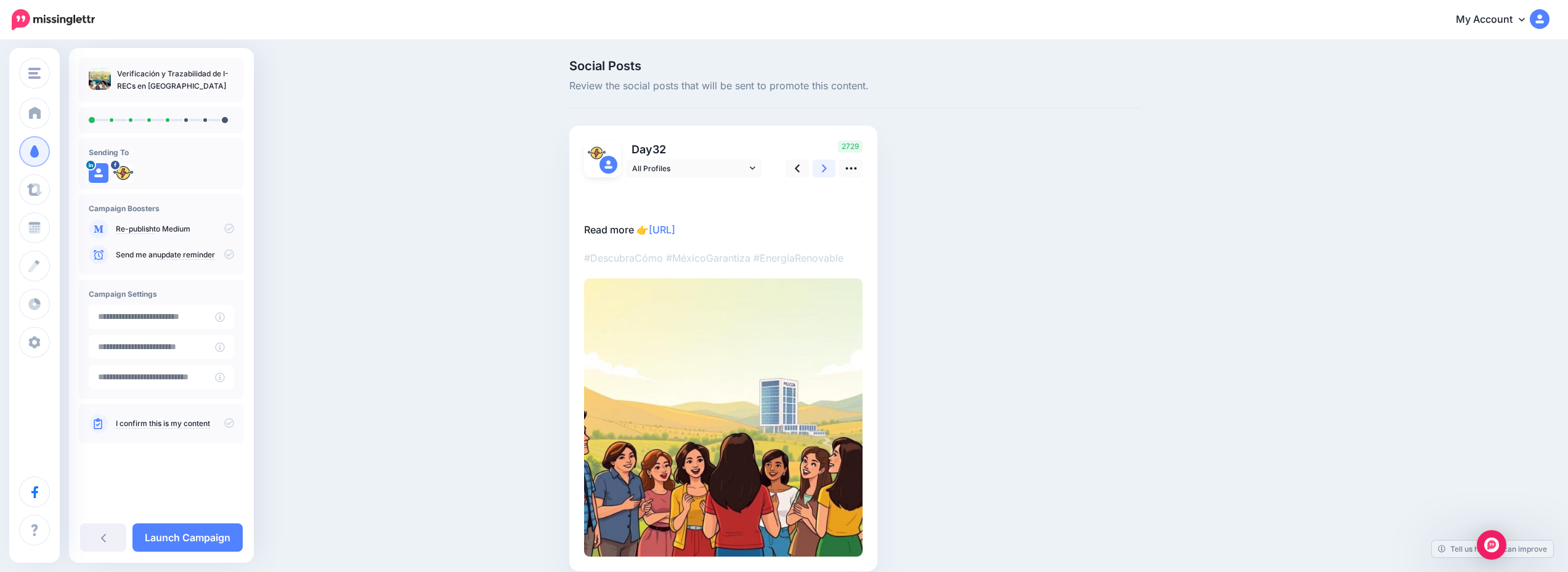
click at [836, 166] on link at bounding box center [825, 169] width 24 height 18
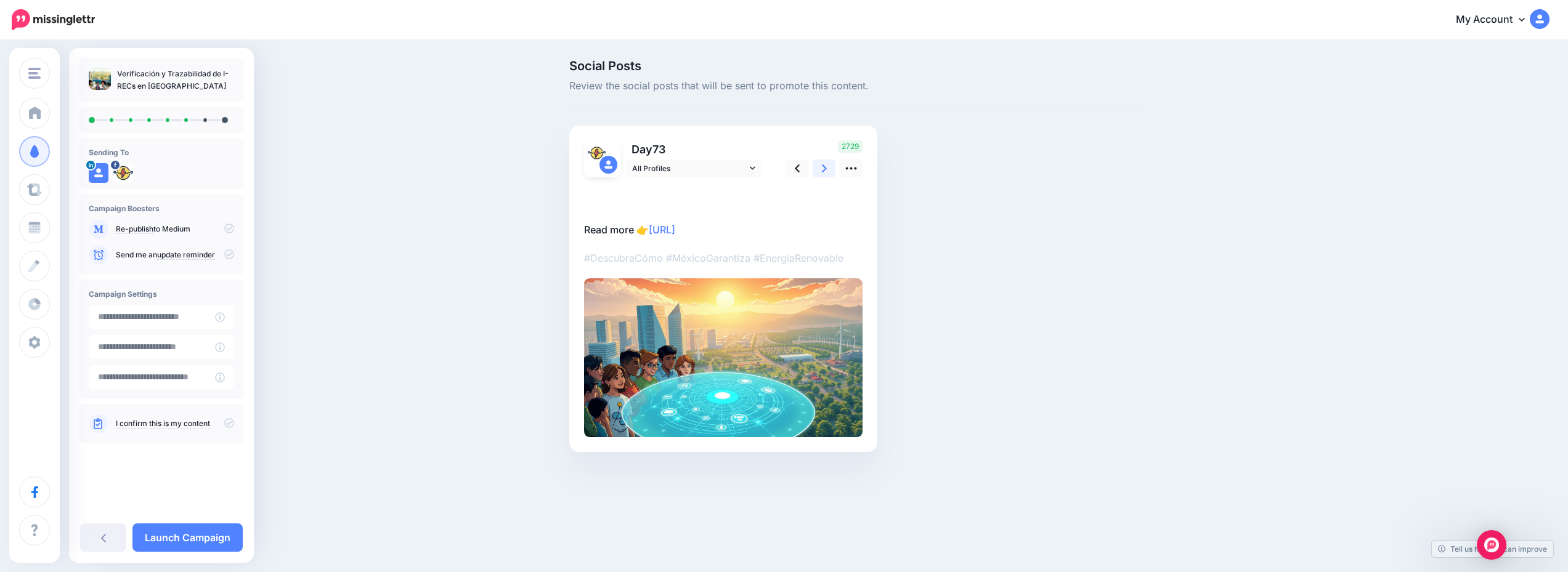
click at [836, 166] on link at bounding box center [825, 169] width 24 height 18
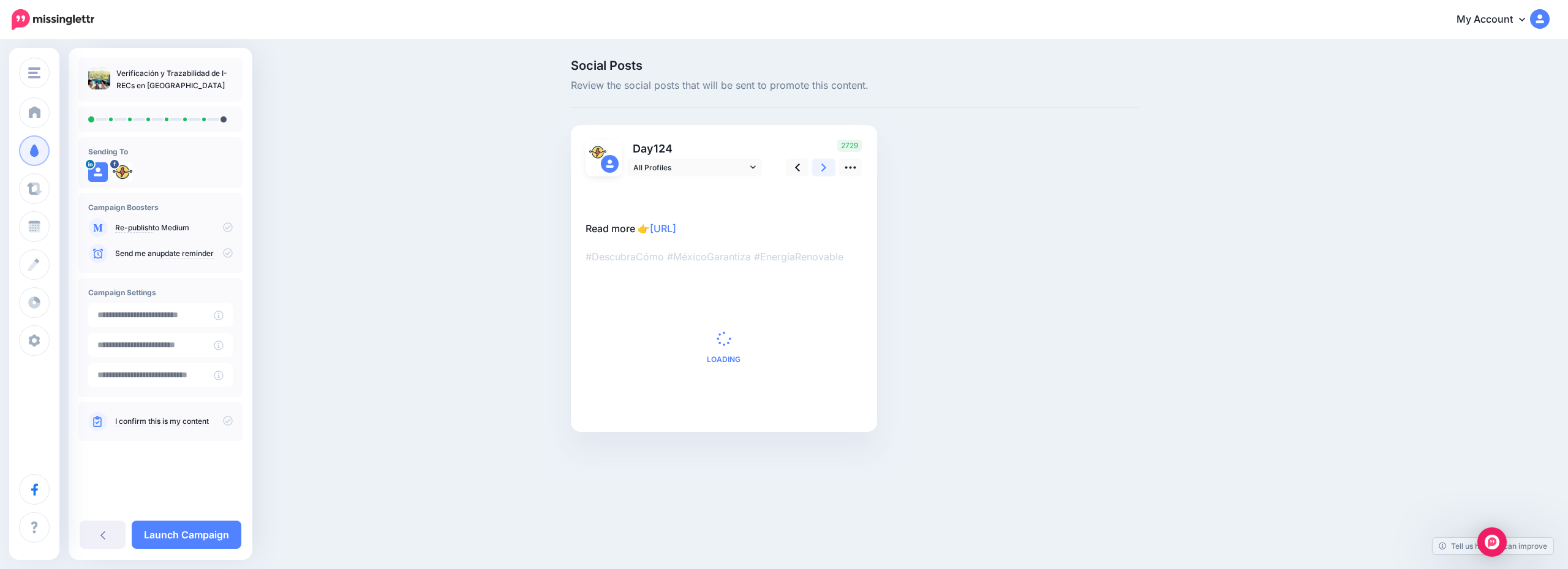
click at [832, 165] on link at bounding box center [824, 168] width 24 height 18
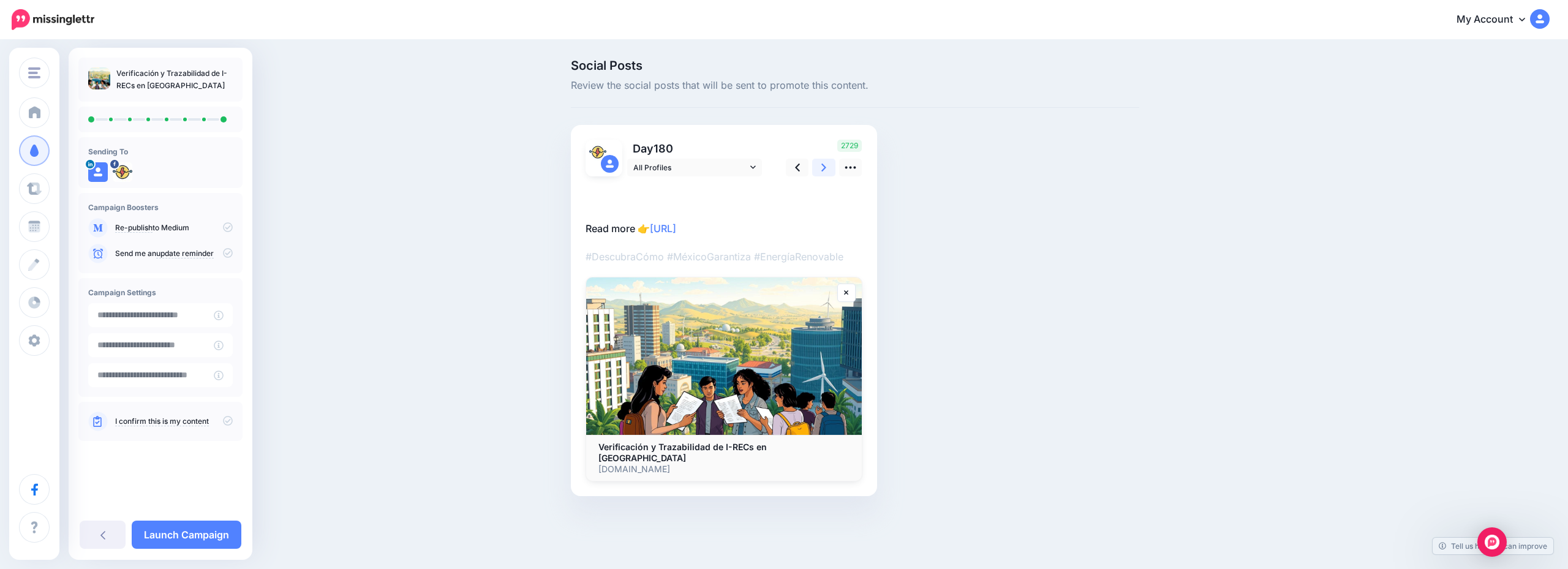
click at [832, 165] on link at bounding box center [824, 168] width 24 height 18
click at [206, 531] on link "Launch Campaign" at bounding box center [186, 535] width 110 height 28
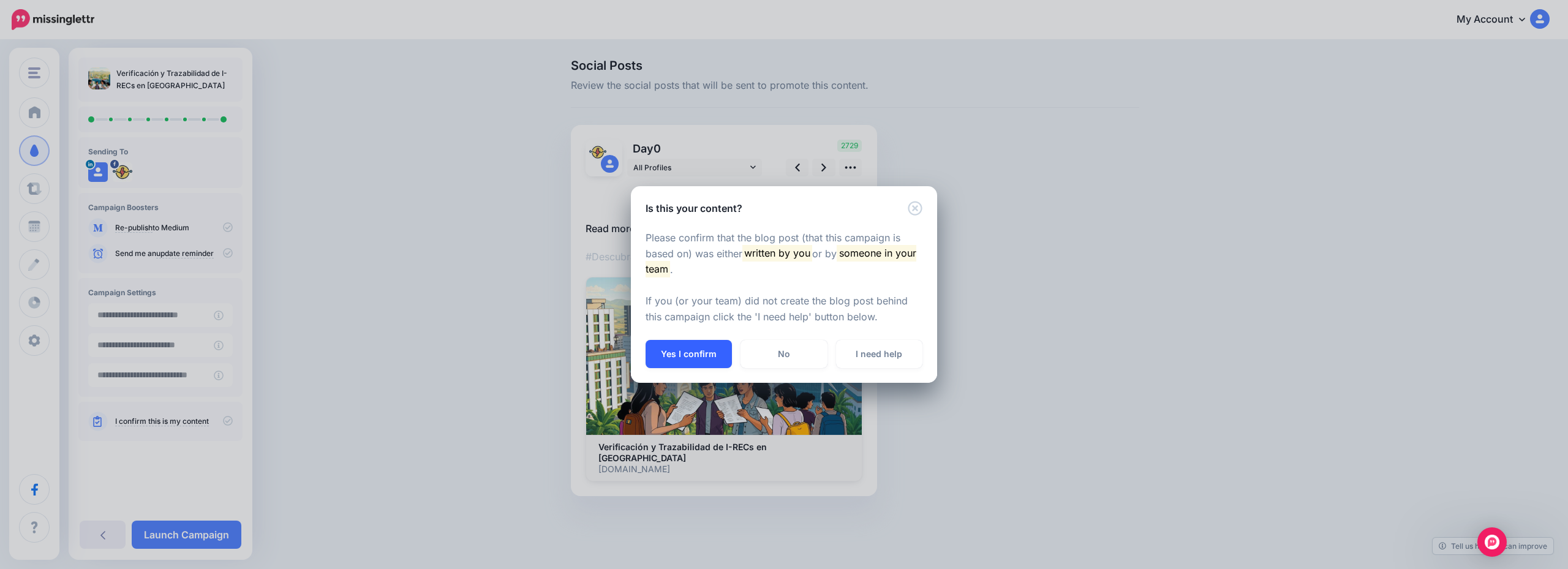
click at [678, 352] on button "Yes I confirm" at bounding box center [689, 354] width 86 height 28
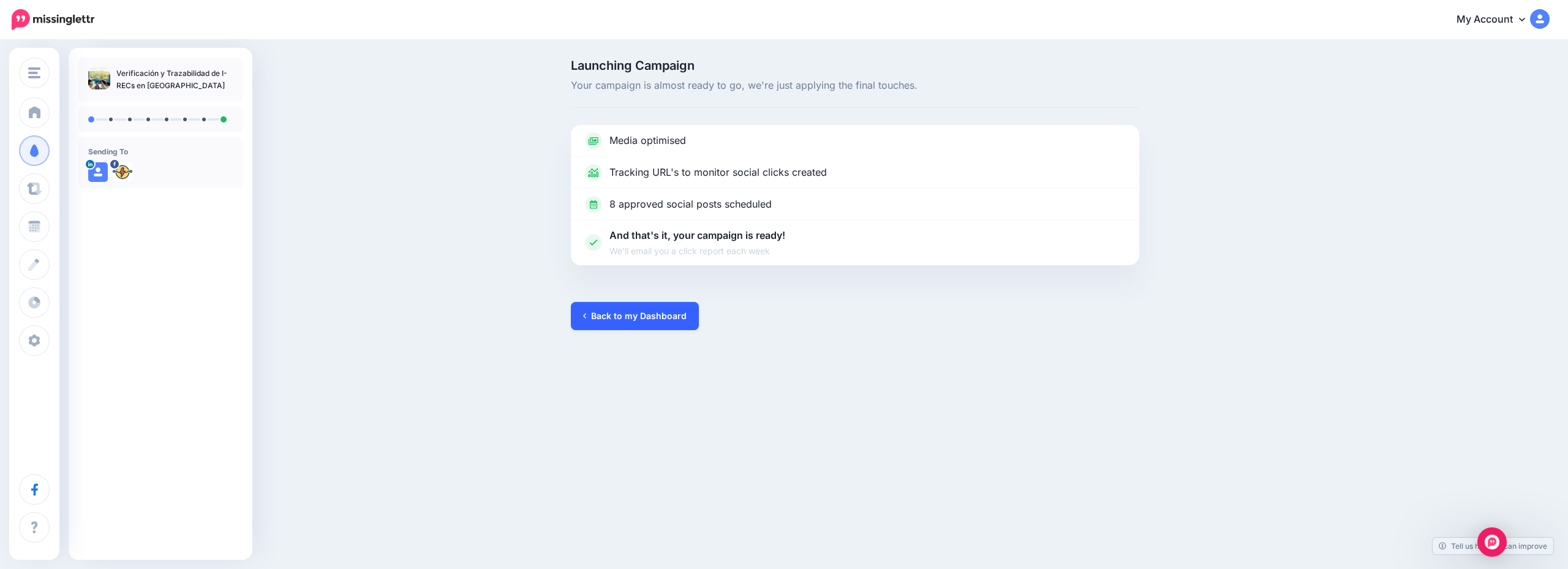
click at [623, 316] on link "Back to my Dashboard" at bounding box center [634, 316] width 128 height 28
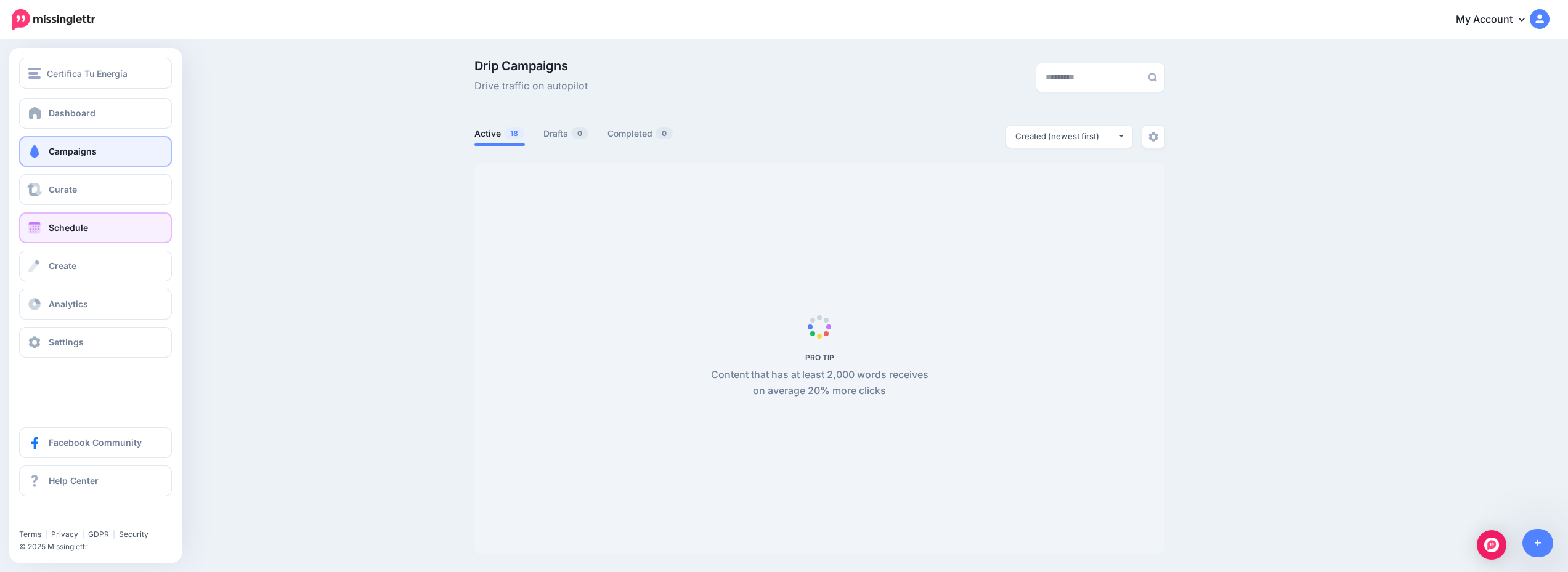
click at [100, 226] on link "Schedule" at bounding box center [95, 228] width 152 height 31
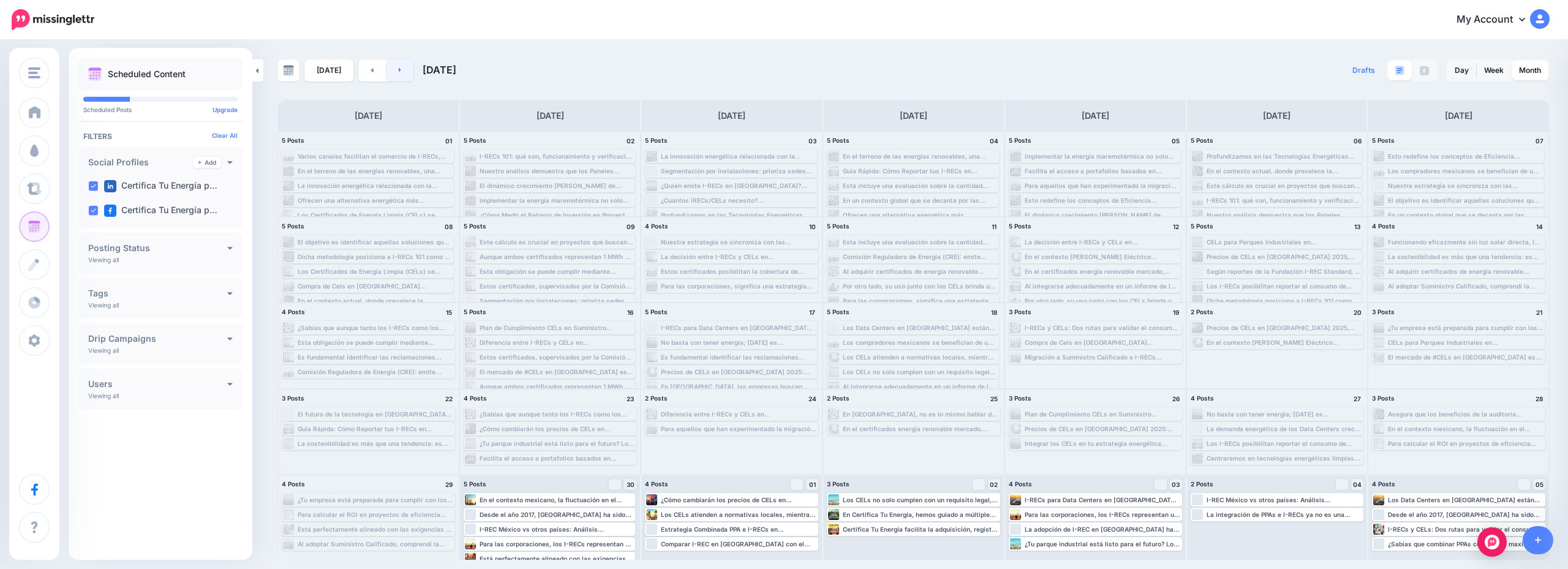
click at [405, 71] on link at bounding box center [400, 70] width 27 height 22
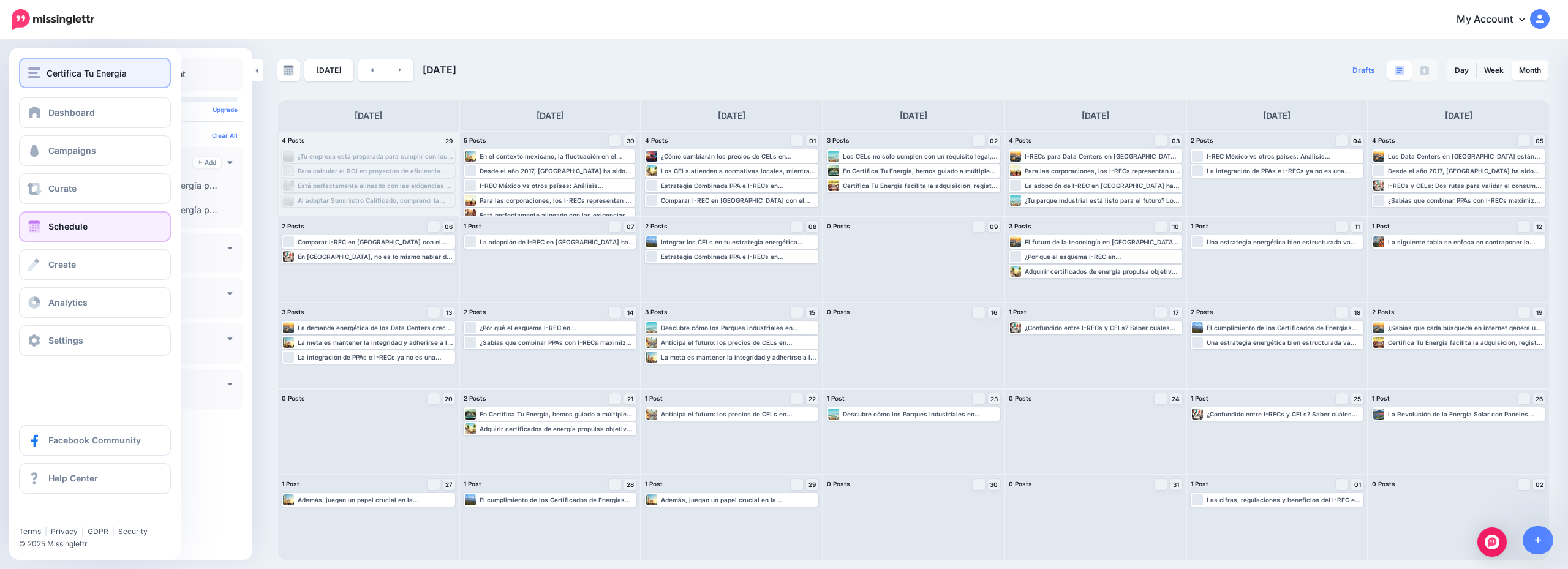
click at [104, 64] on button "Certifica Tu Energía" at bounding box center [94, 73] width 152 height 31
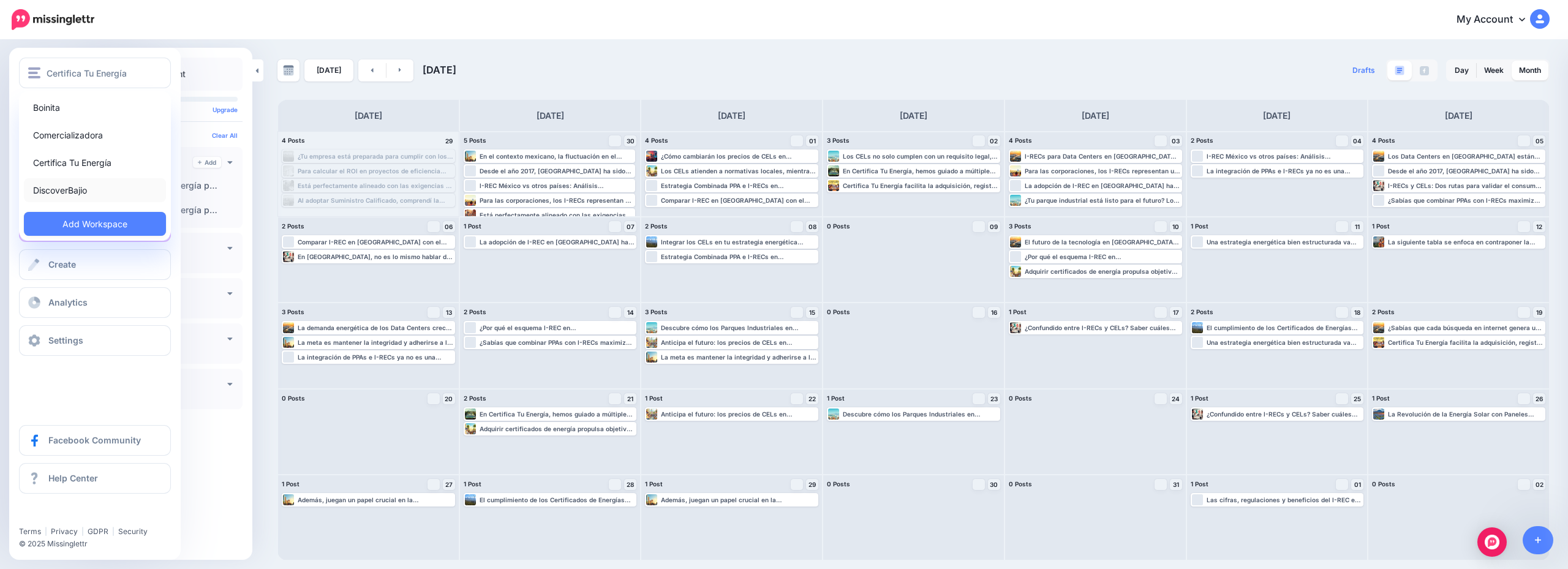
click at [101, 184] on link "DiscoverBajio" at bounding box center [94, 190] width 142 height 24
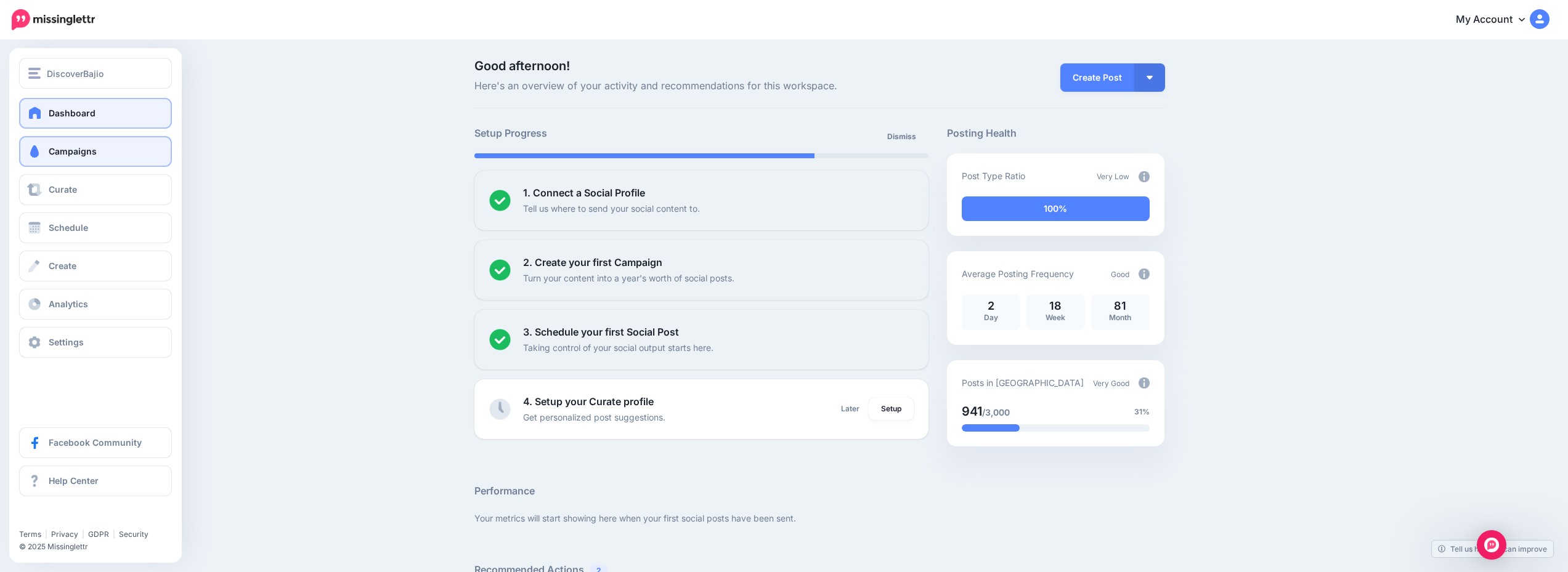
click at [87, 152] on span "Campaigns" at bounding box center [72, 151] width 48 height 10
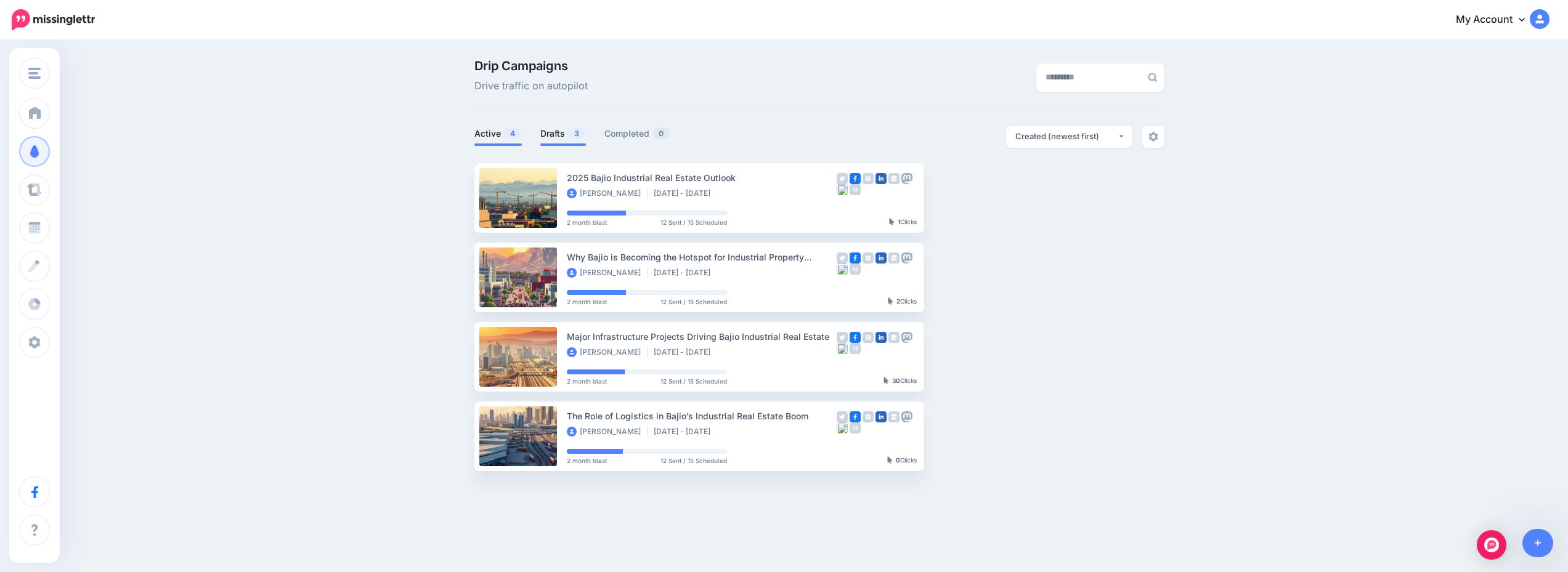
click at [562, 140] on link "Drafts 3" at bounding box center [563, 133] width 46 height 15
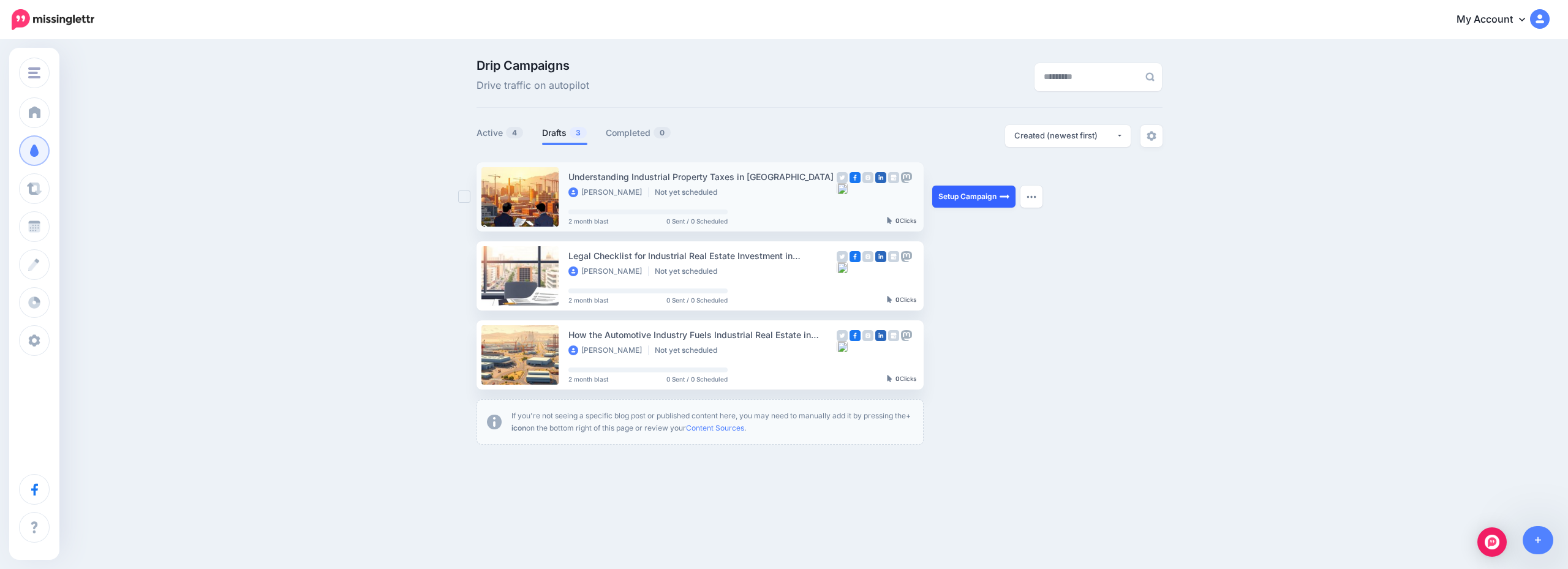
click at [978, 191] on link "Setup Campaign" at bounding box center [975, 197] width 83 height 22
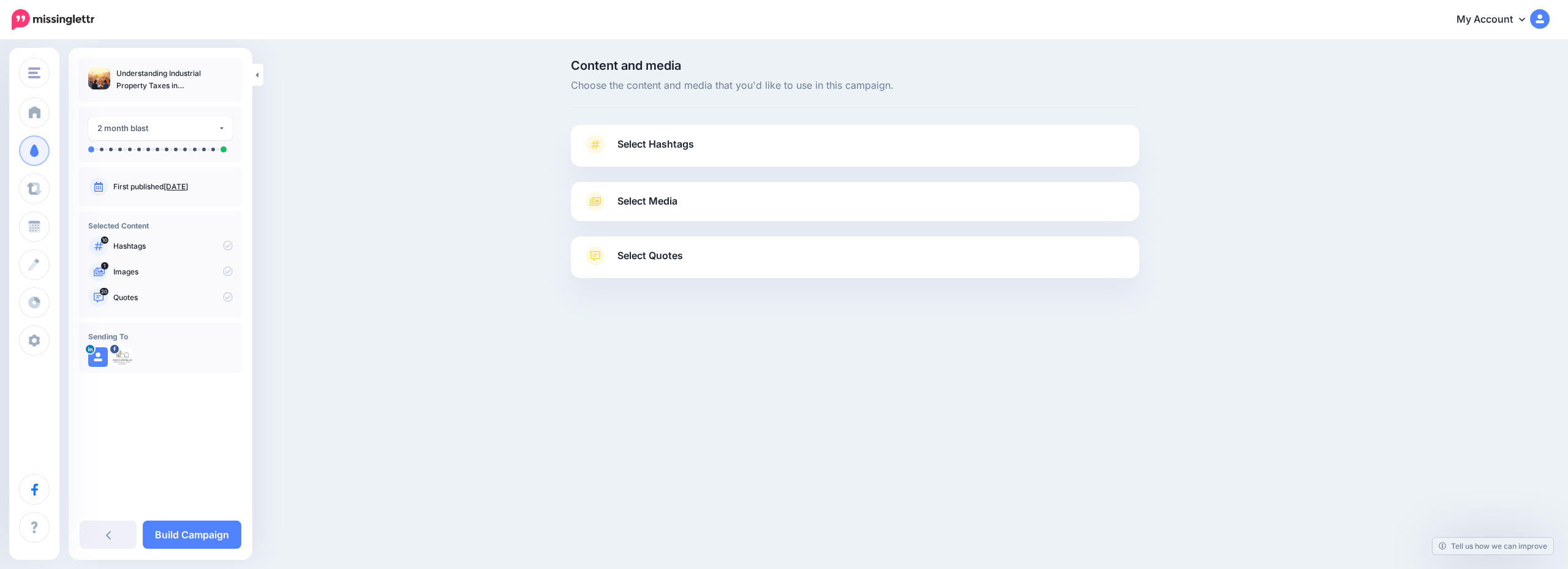
click at [766, 133] on div "Select Hashtags First let's make sure we're happy with the hashtags. Add, delet…" at bounding box center [855, 146] width 569 height 42
click at [770, 145] on link "Select Hashtags" at bounding box center [856, 151] width 544 height 32
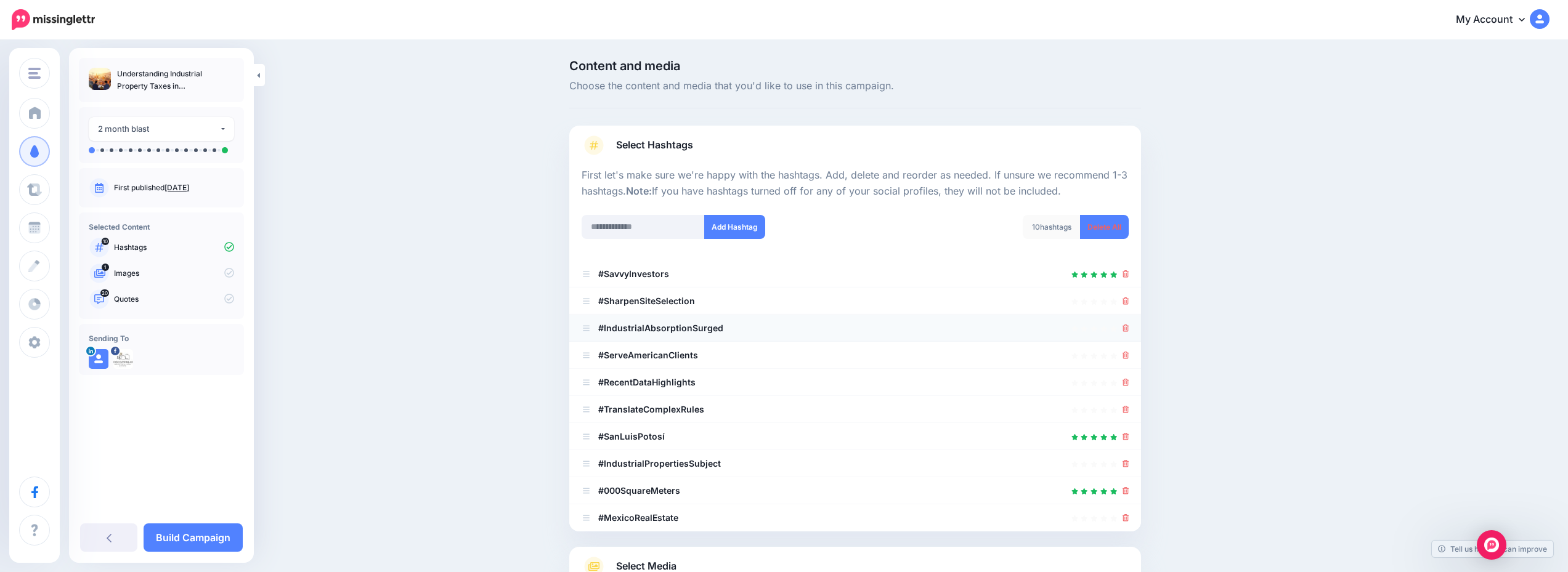
scroll to position [151, 0]
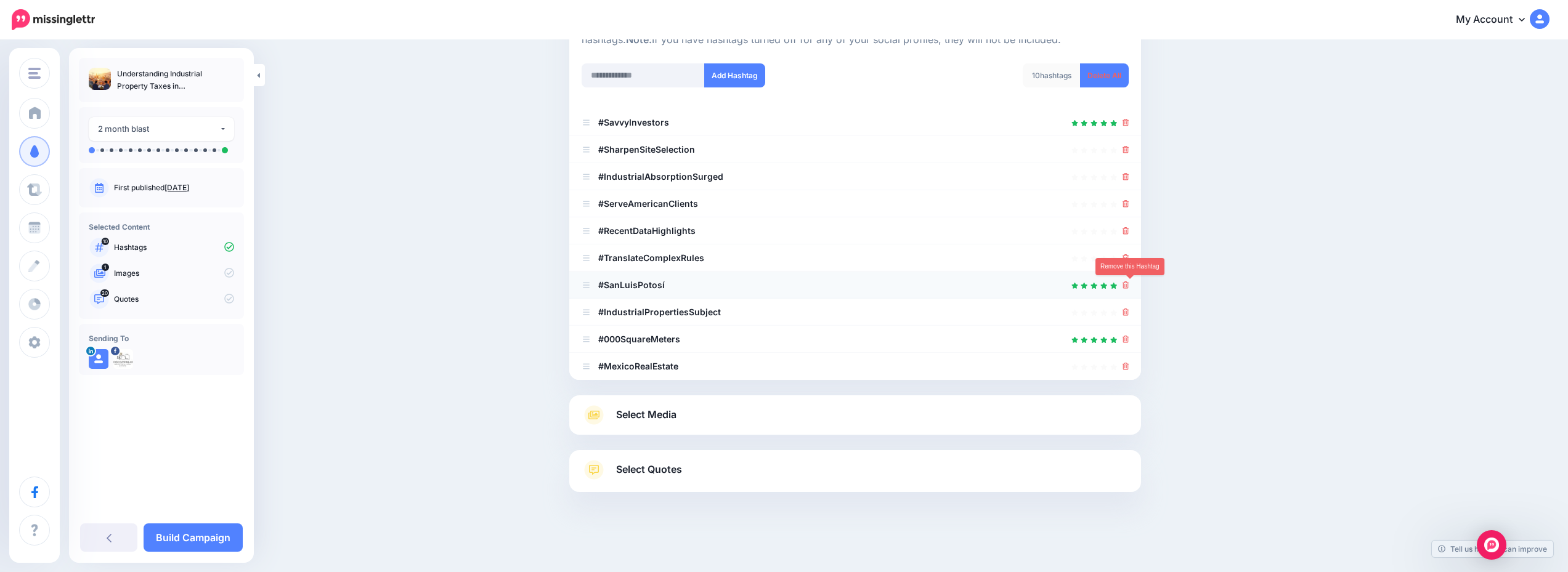
click at [1130, 284] on icon at bounding box center [1125, 286] width 6 height 7
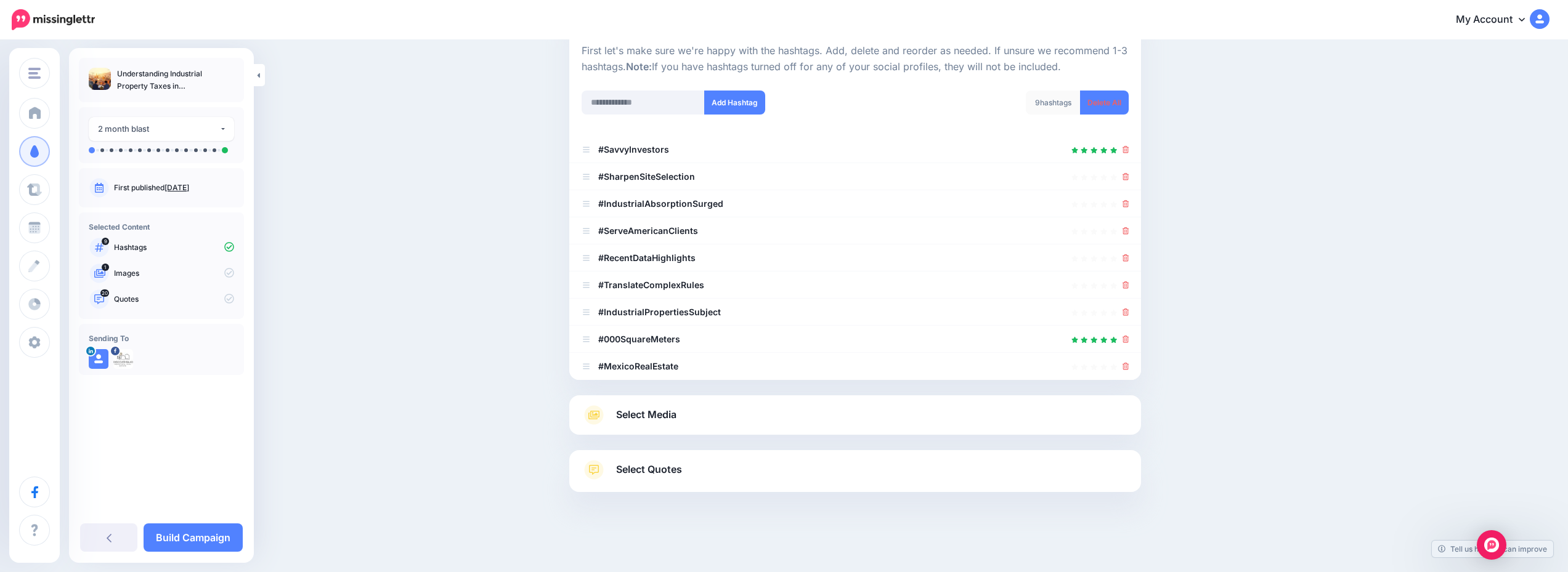
scroll to position [124, 0]
click at [823, 417] on link "Select Media" at bounding box center [855, 415] width 548 height 20
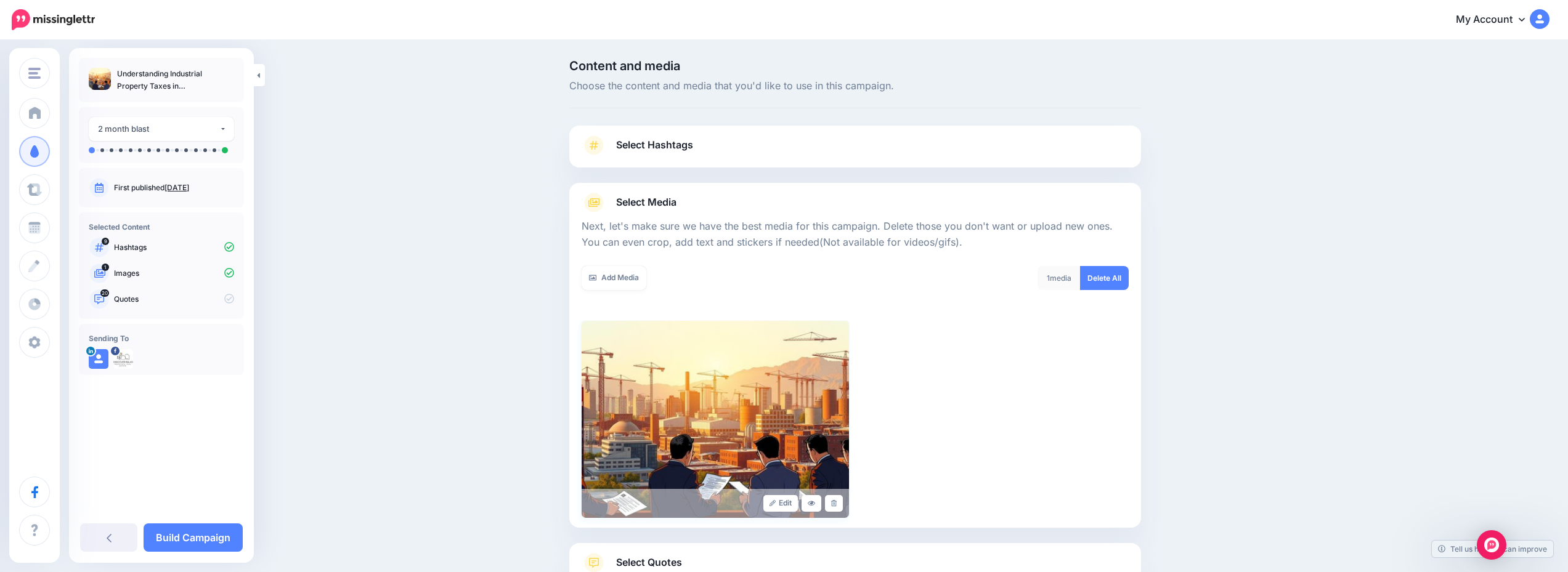
scroll to position [93, 0]
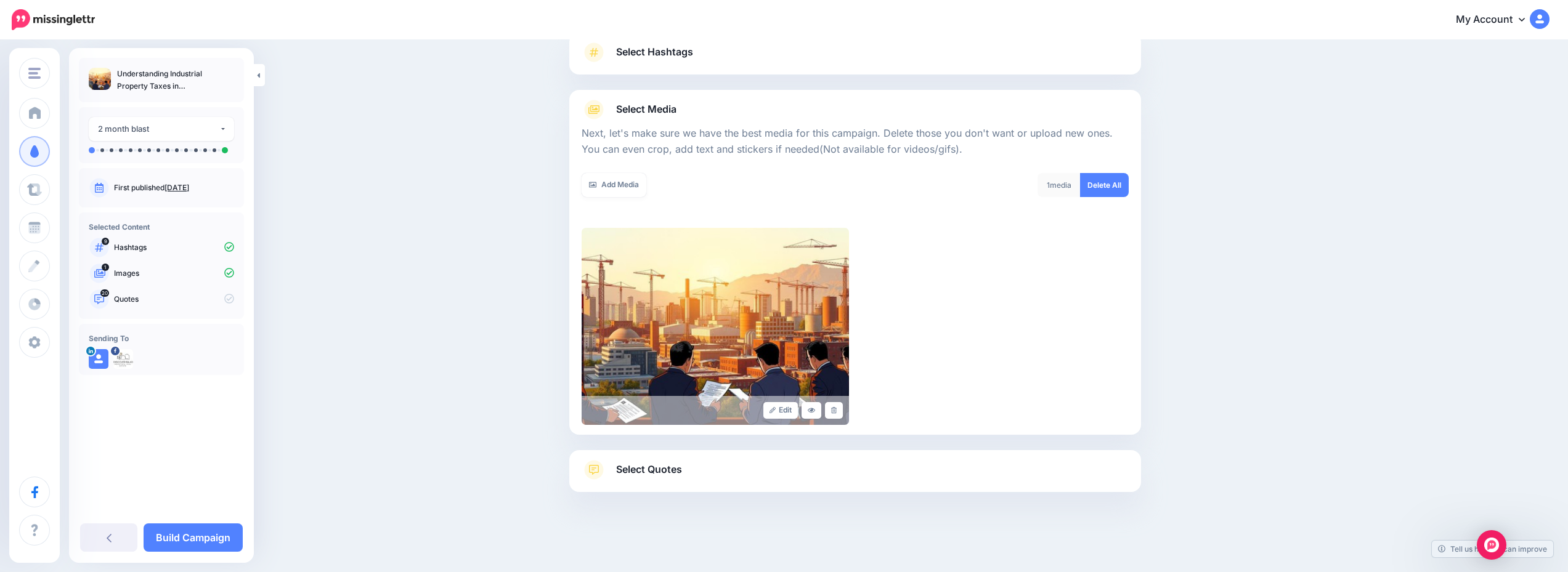
click at [785, 477] on link "Select Quotes" at bounding box center [855, 475] width 548 height 32
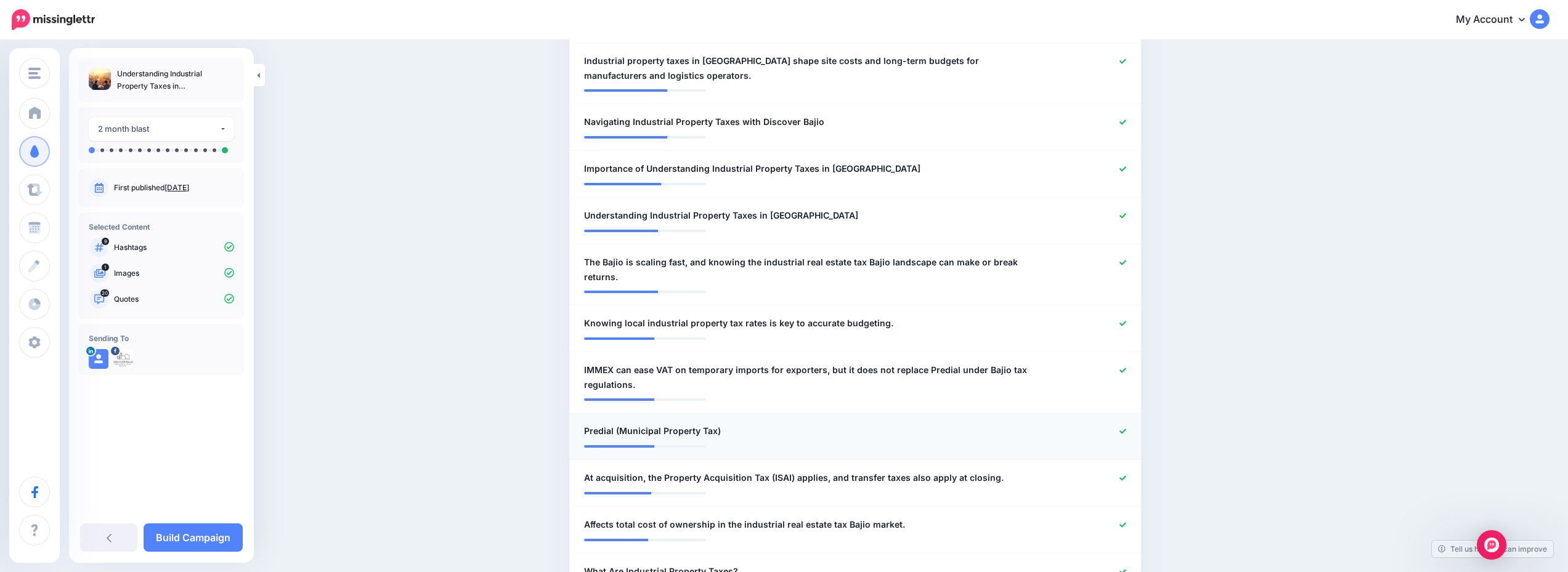
scroll to position [1047, 0]
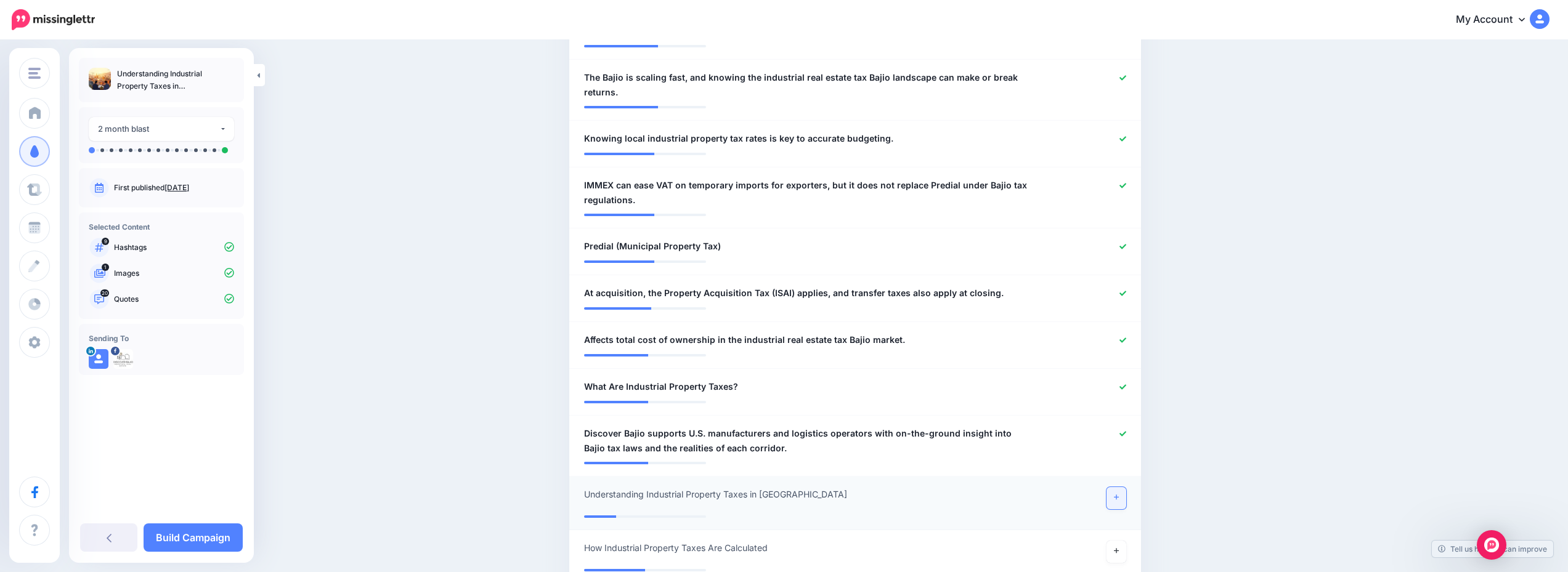
click at [1126, 487] on link at bounding box center [1117, 498] width 20 height 22
click at [187, 534] on link "Build Campaign" at bounding box center [193, 537] width 99 height 28
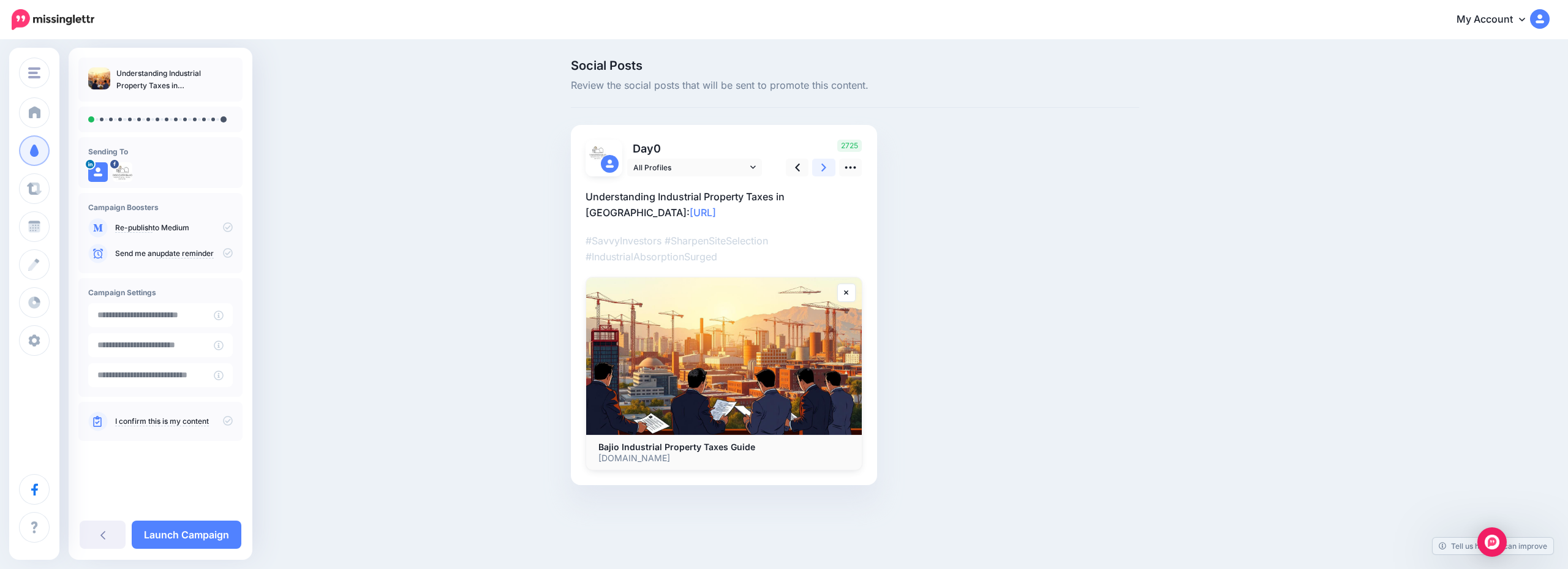
click at [830, 164] on link at bounding box center [824, 168] width 24 height 18
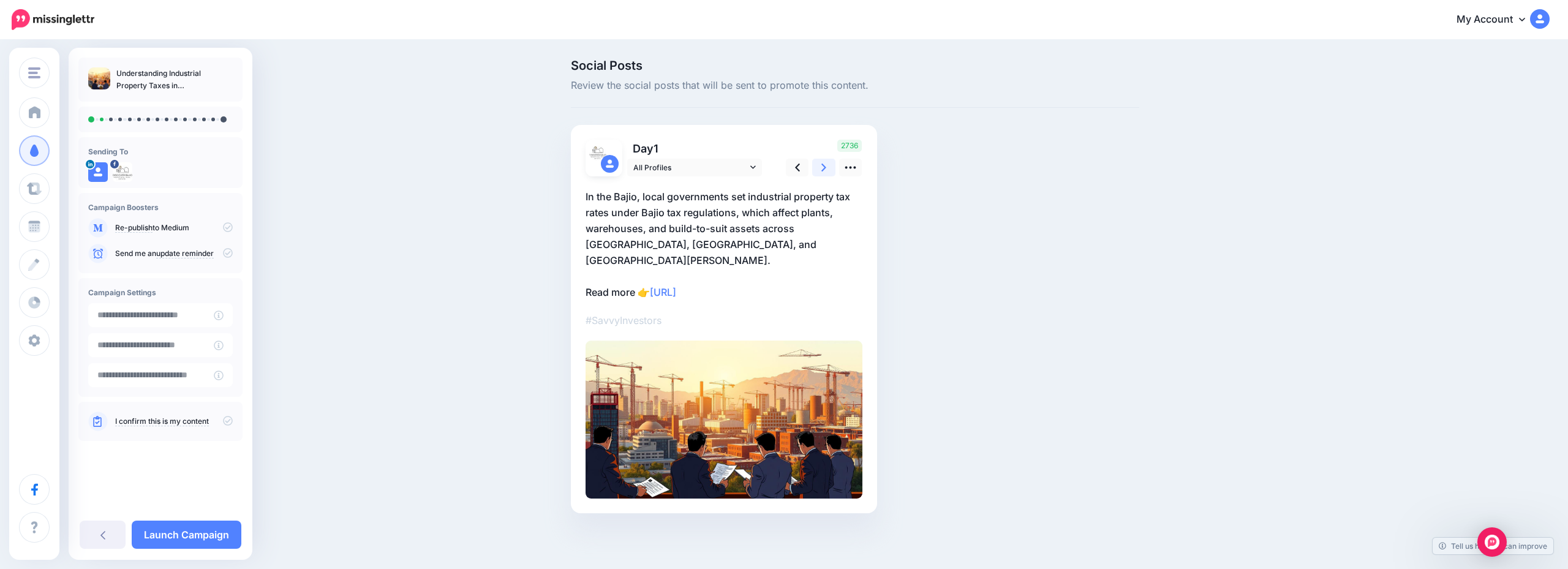
click at [831, 164] on link at bounding box center [824, 168] width 24 height 18
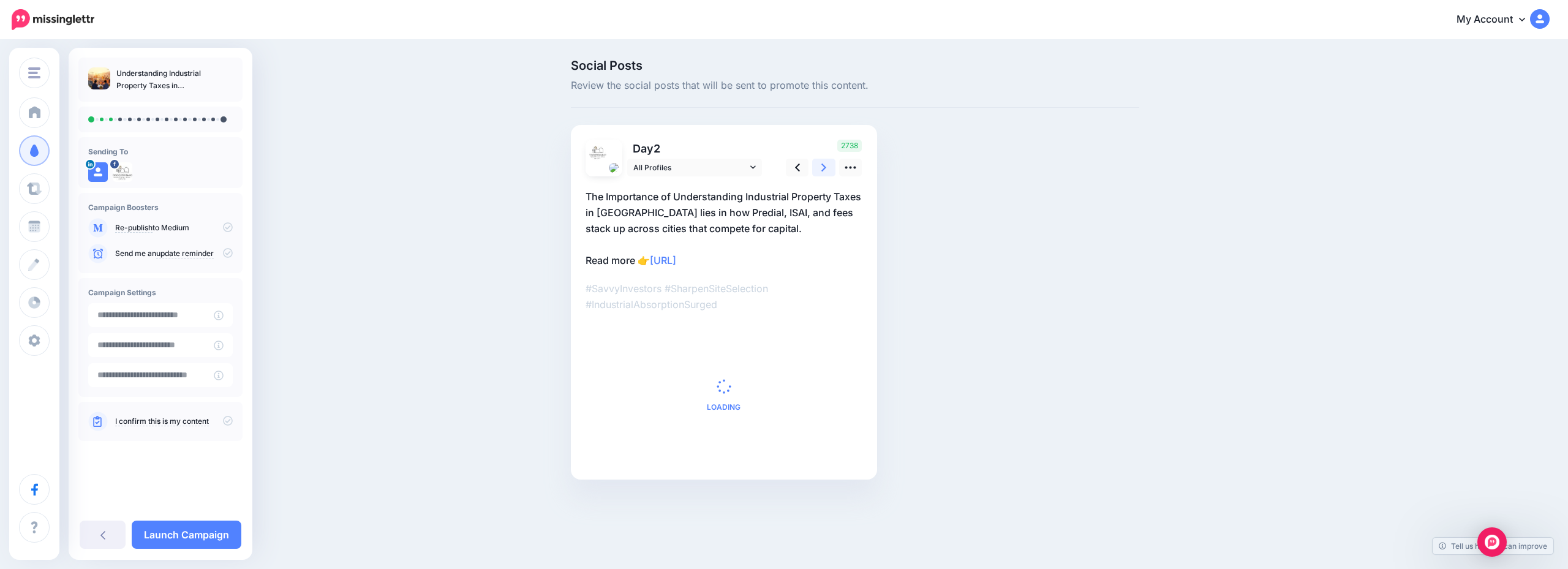
click at [831, 164] on link at bounding box center [824, 168] width 24 height 18
click at [833, 164] on link at bounding box center [824, 168] width 24 height 18
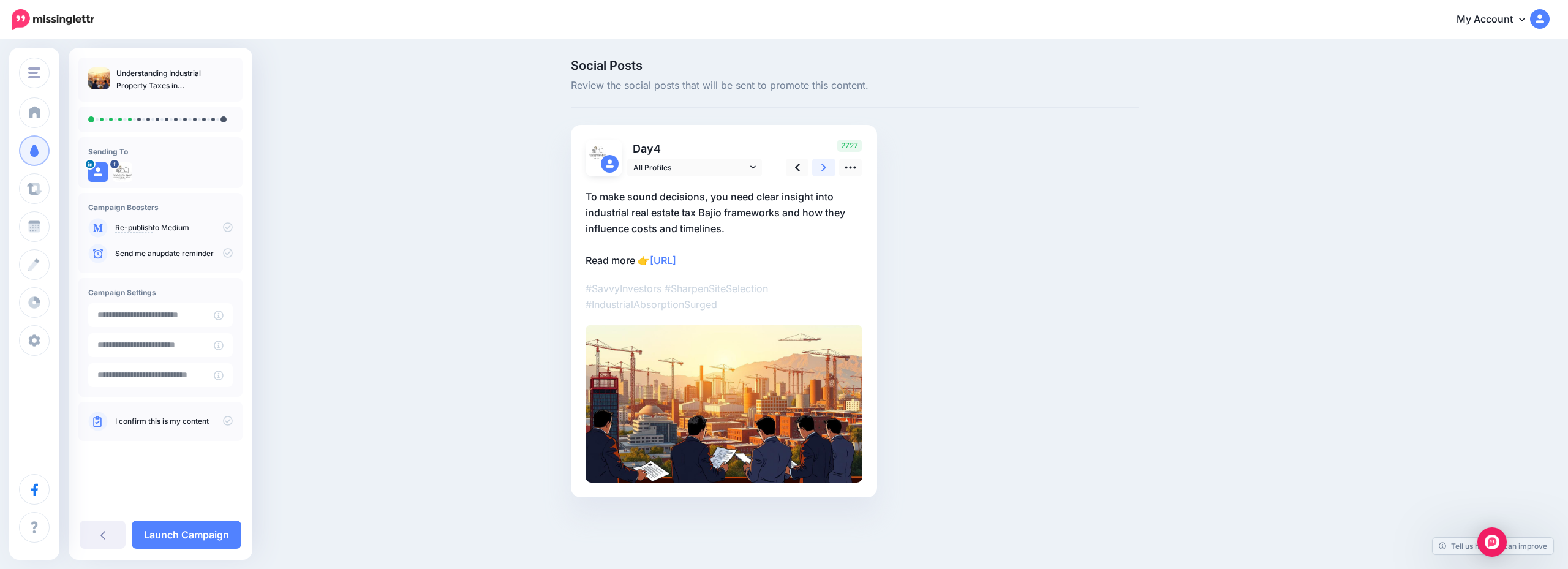
click at [833, 164] on link at bounding box center [824, 168] width 24 height 18
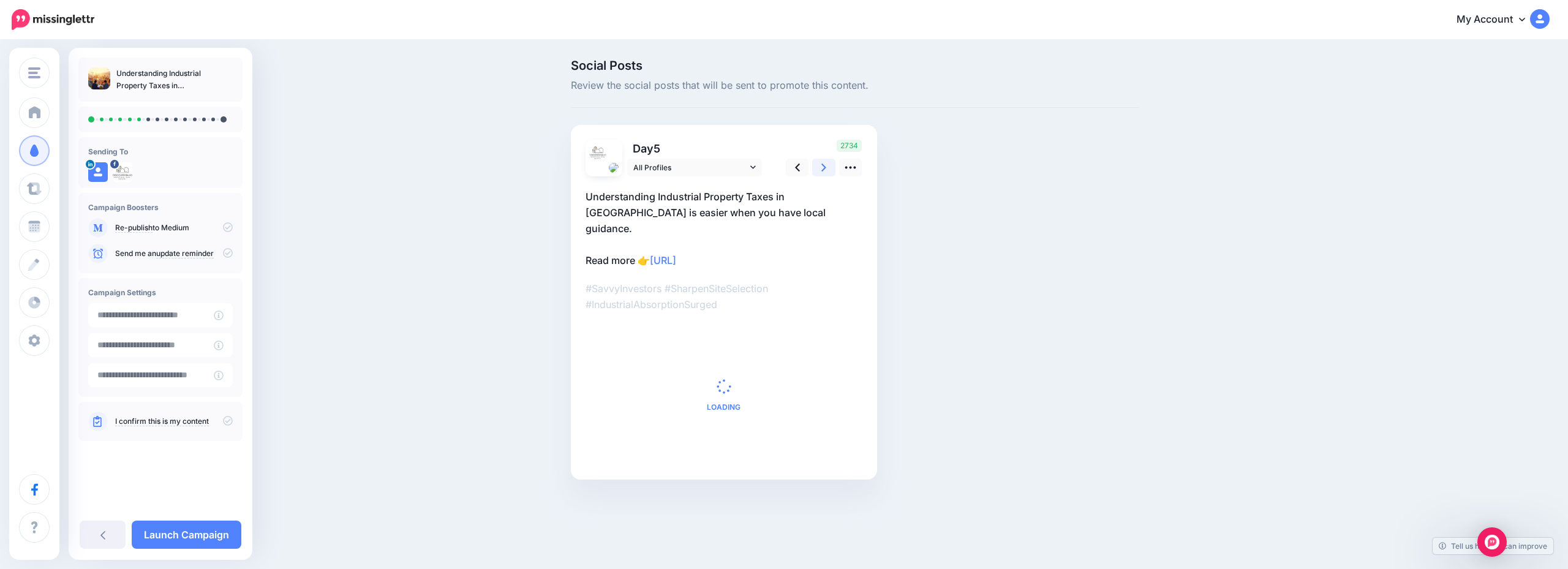
click at [833, 164] on link at bounding box center [824, 168] width 24 height 18
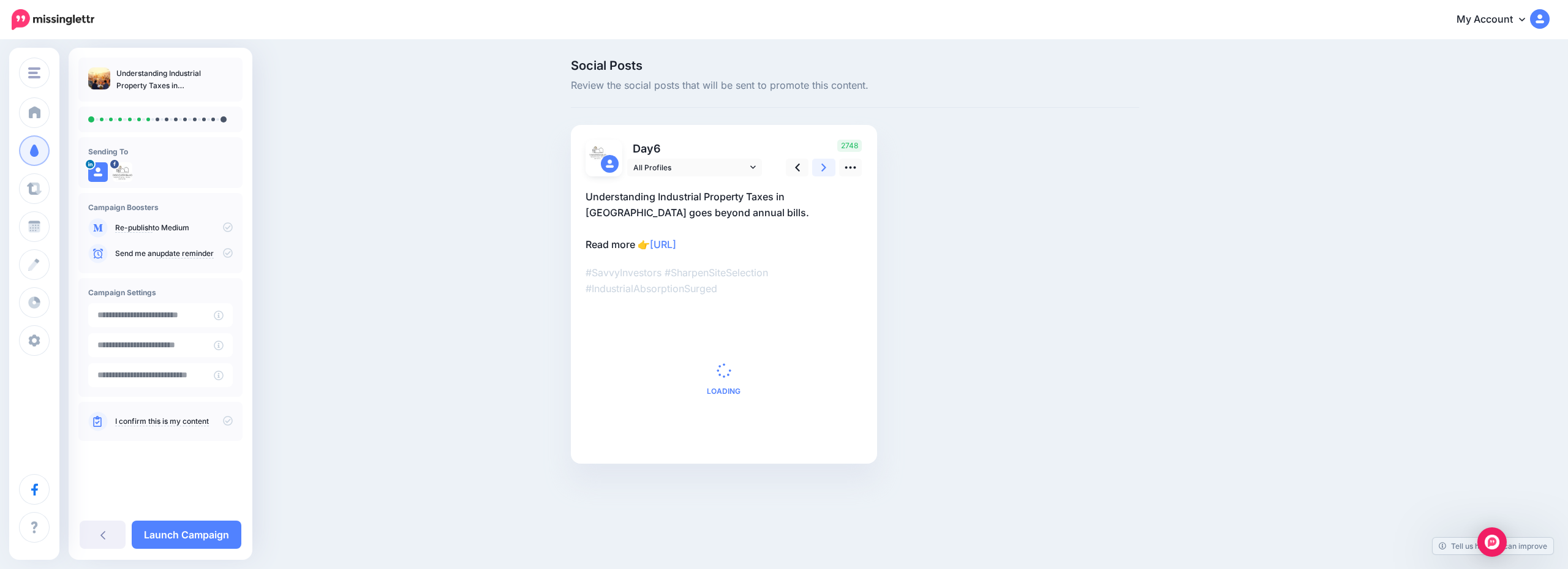
click at [833, 164] on link at bounding box center [824, 168] width 24 height 18
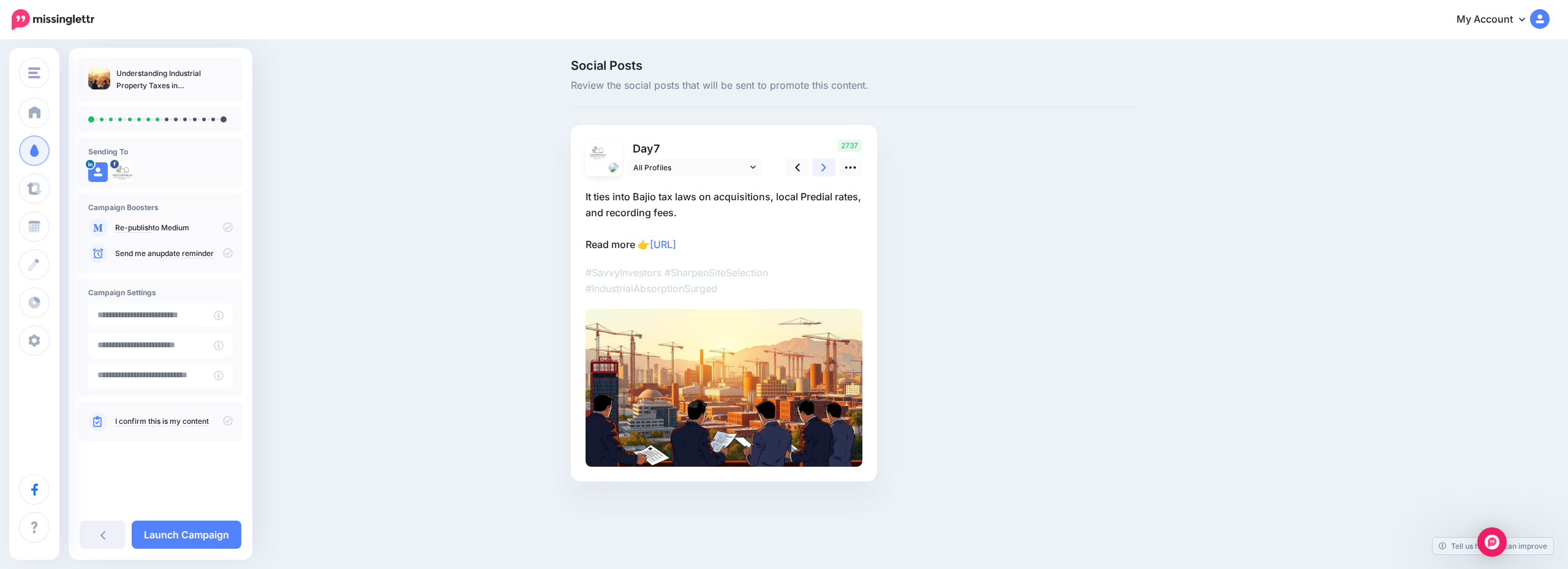
click at [833, 164] on link at bounding box center [824, 168] width 24 height 18
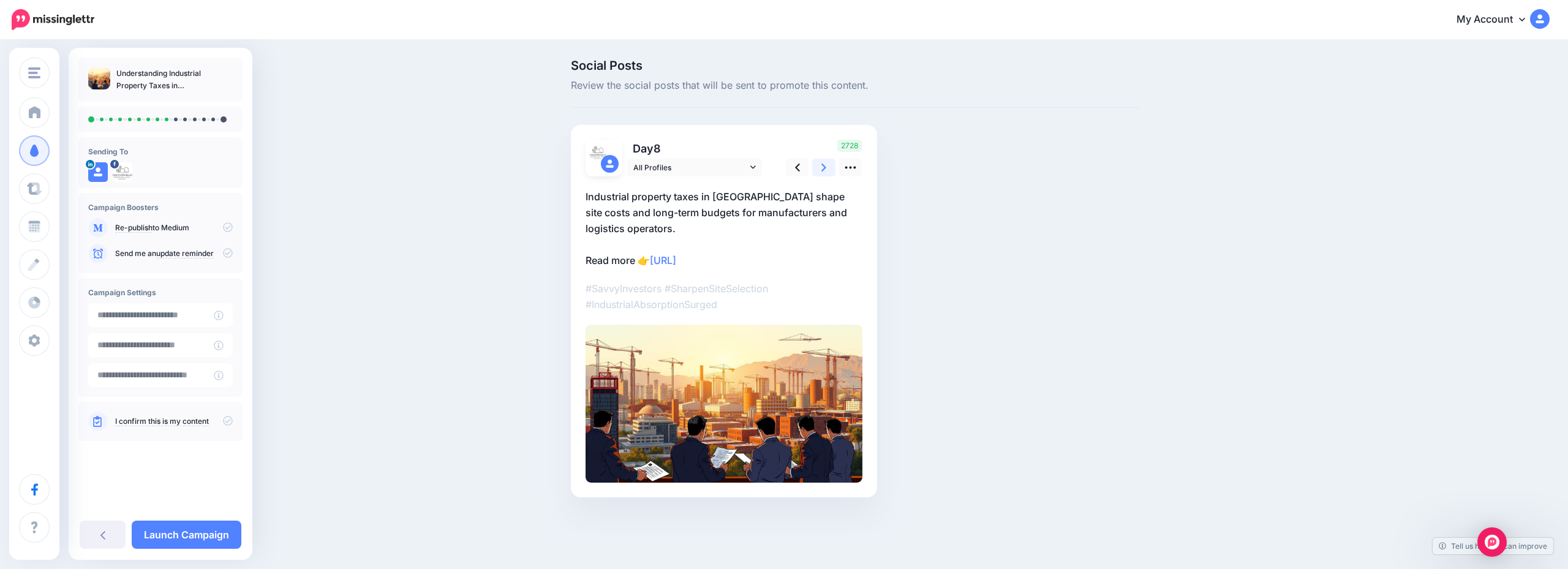
click at [833, 164] on link at bounding box center [824, 168] width 24 height 18
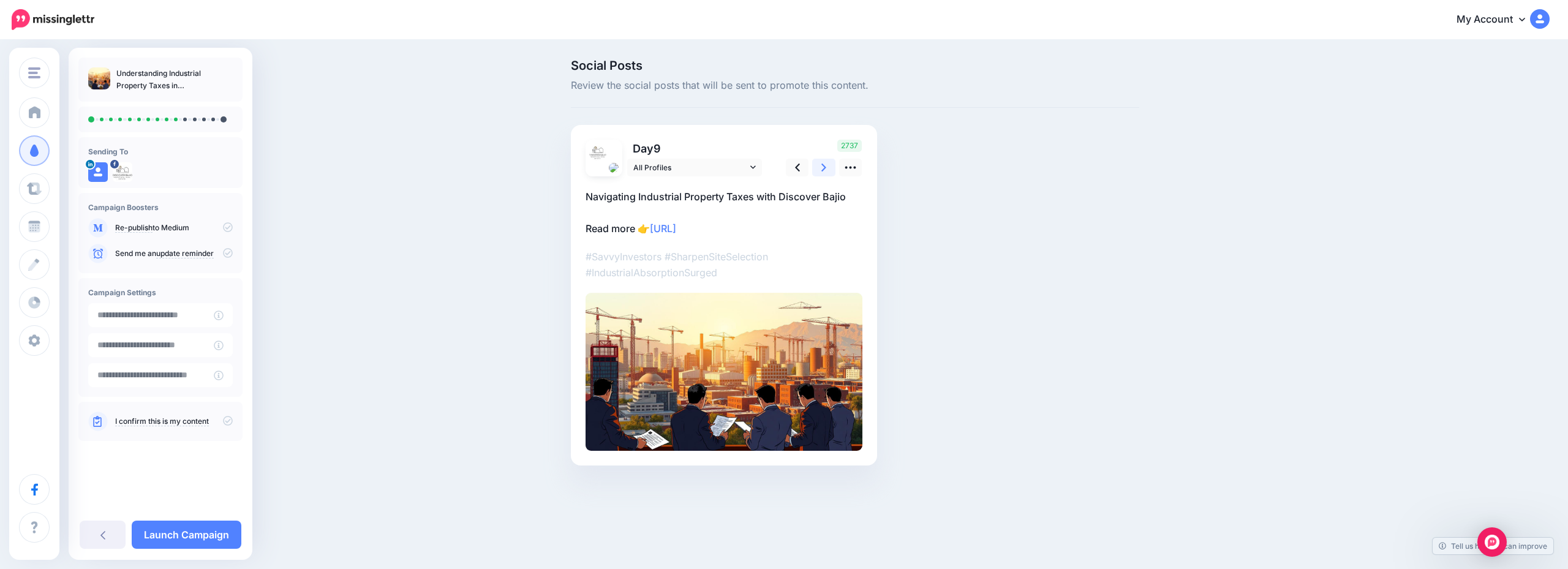
click at [833, 164] on link at bounding box center [824, 168] width 24 height 18
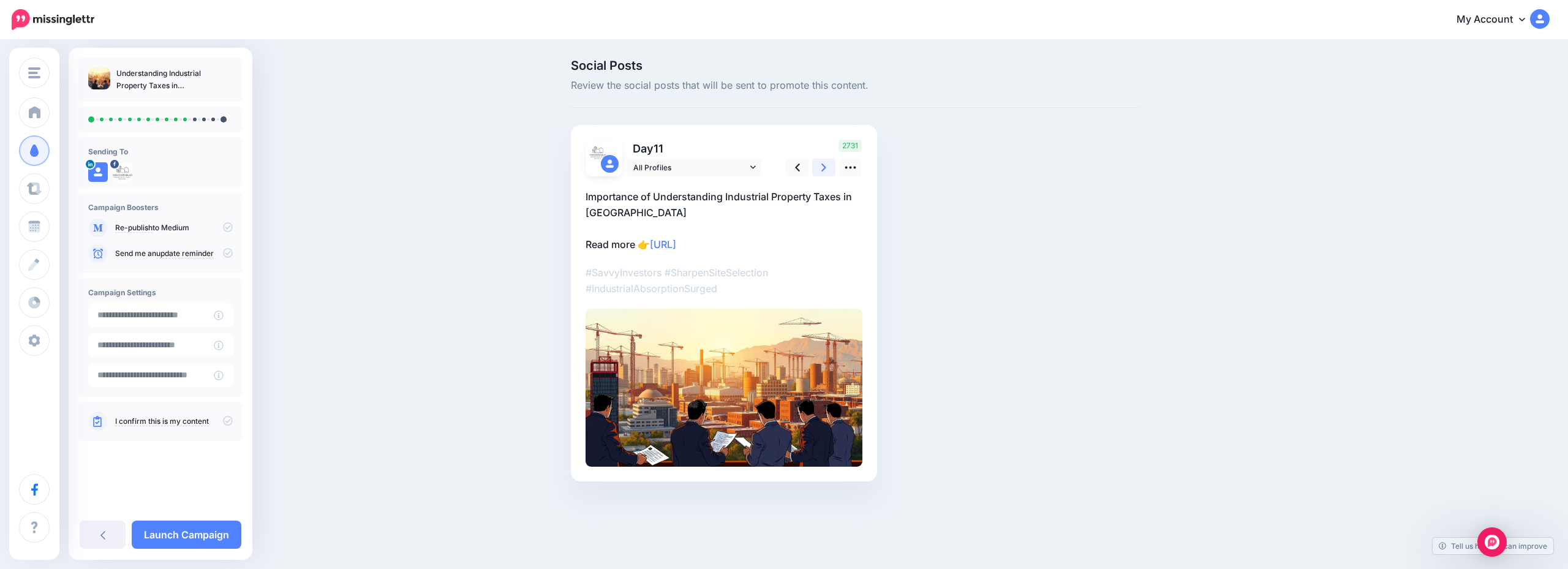
click at [833, 164] on link at bounding box center [824, 168] width 24 height 18
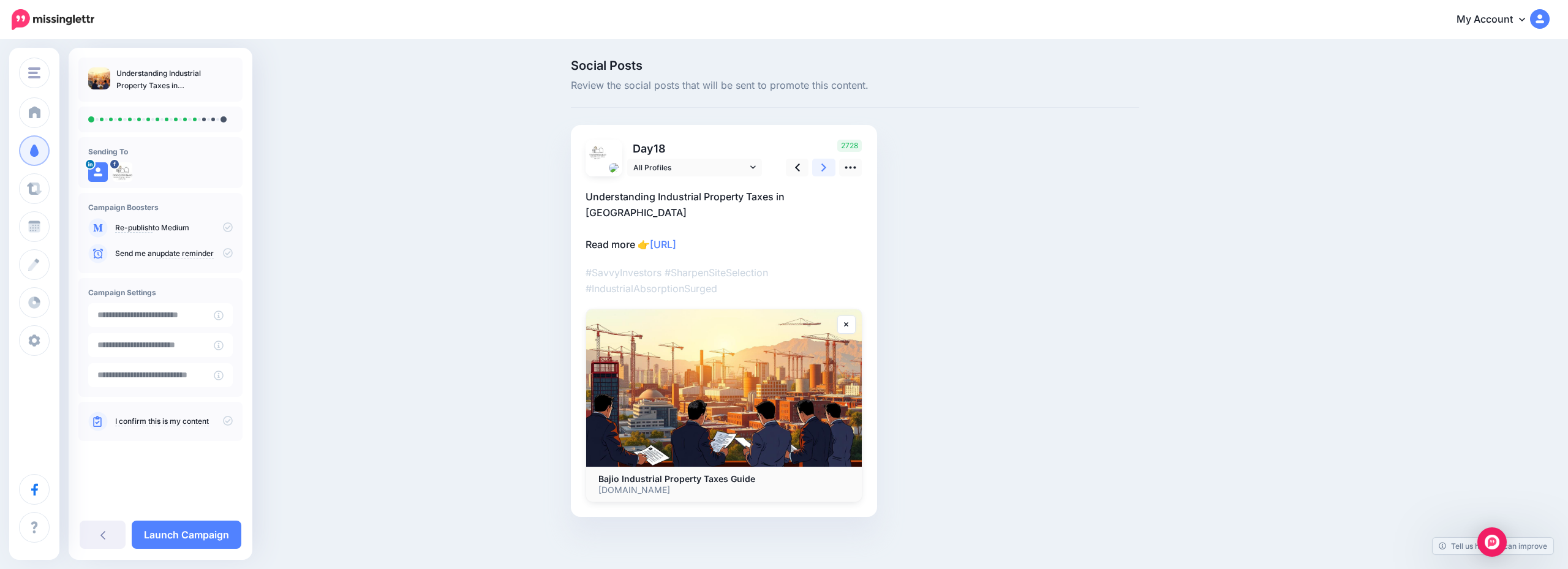
click at [833, 164] on link at bounding box center [824, 168] width 24 height 18
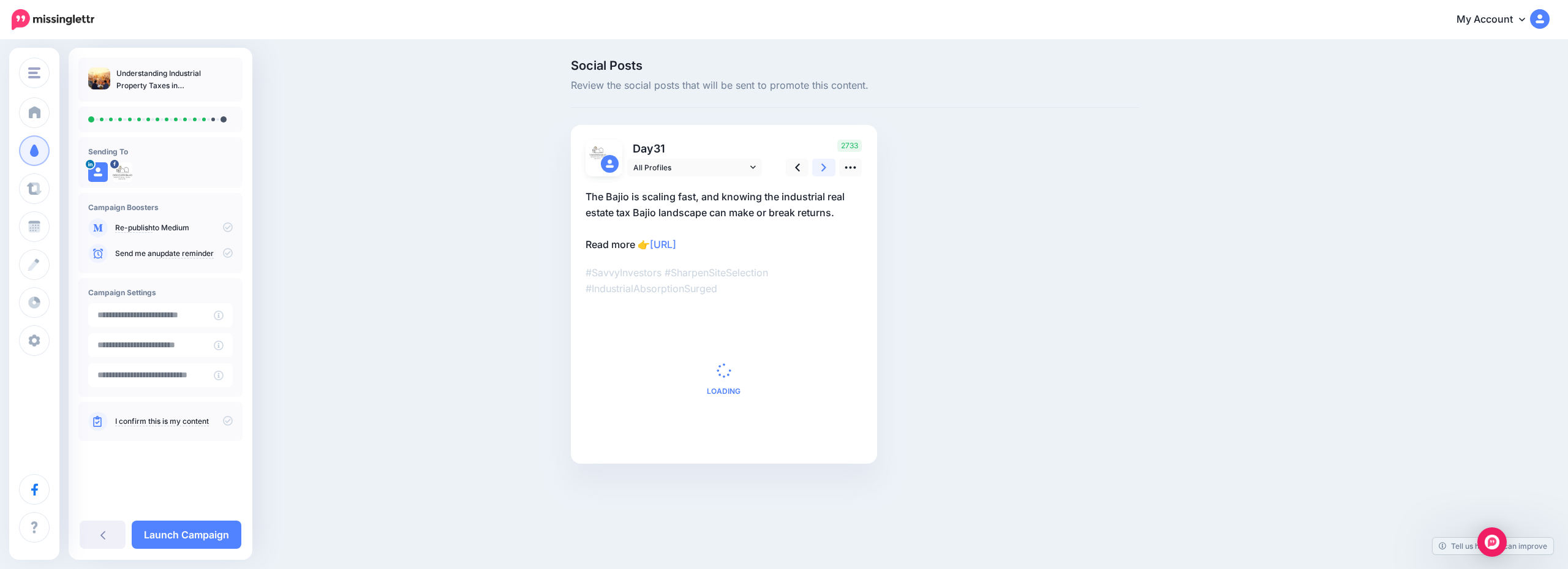
click at [833, 164] on link at bounding box center [824, 168] width 24 height 18
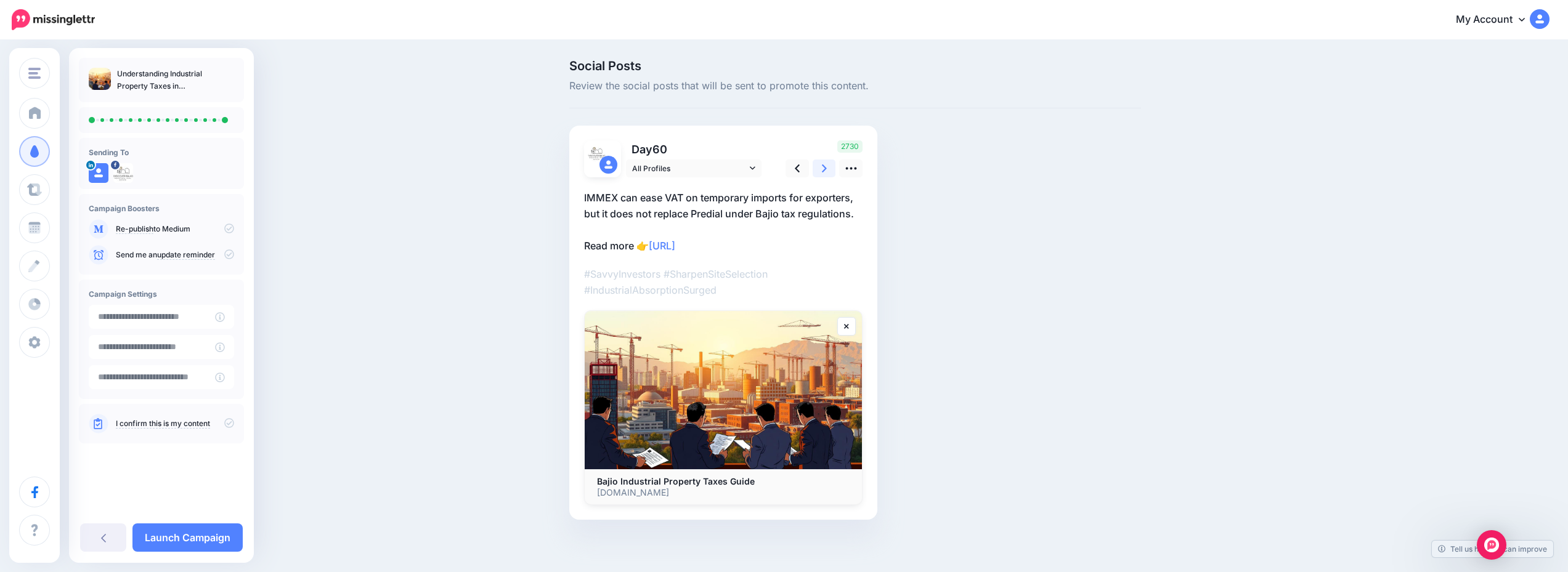
click at [836, 165] on link at bounding box center [825, 169] width 24 height 18
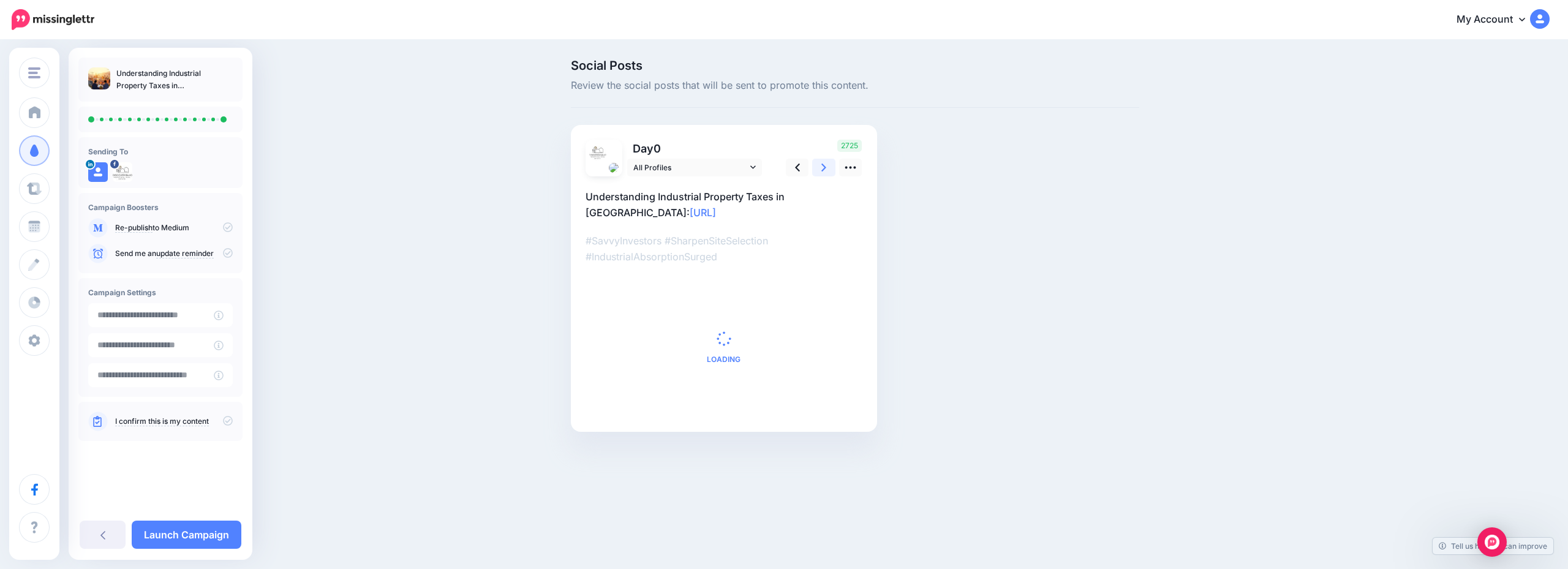
click at [833, 164] on link at bounding box center [824, 168] width 24 height 18
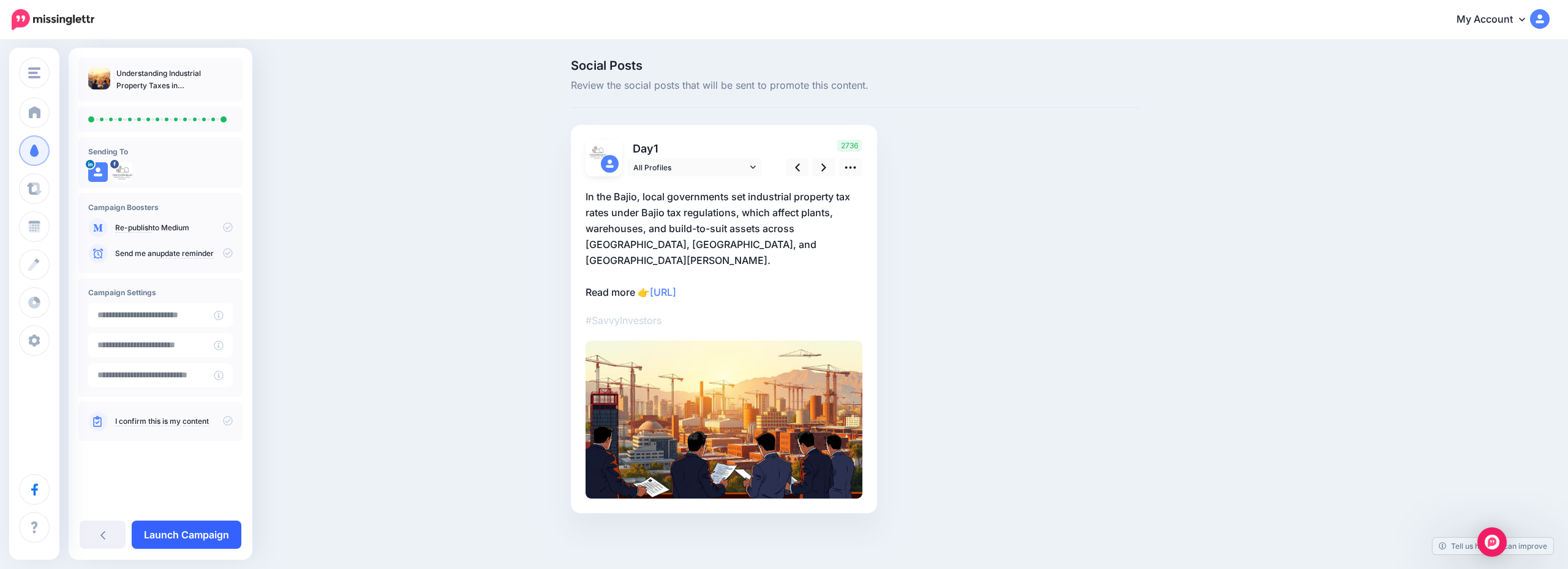
click at [209, 531] on link "Launch Campaign" at bounding box center [186, 535] width 110 height 28
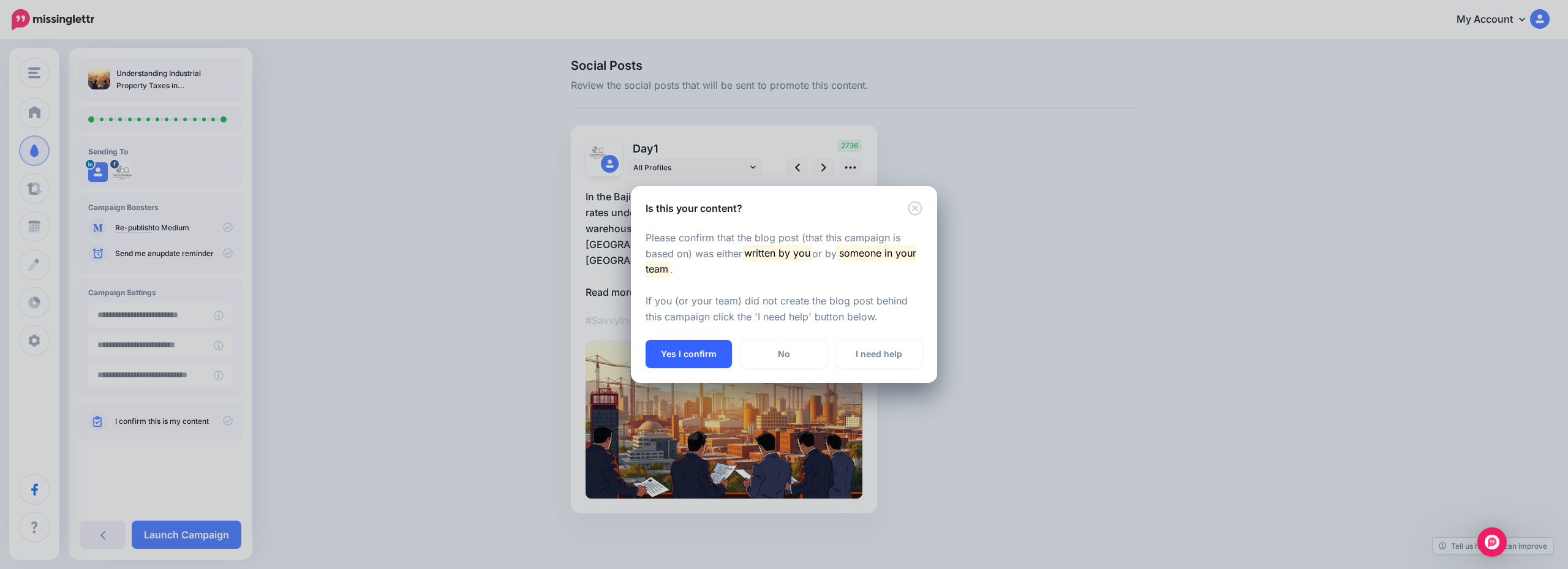
click at [680, 362] on button "Yes I confirm" at bounding box center [689, 354] width 86 height 28
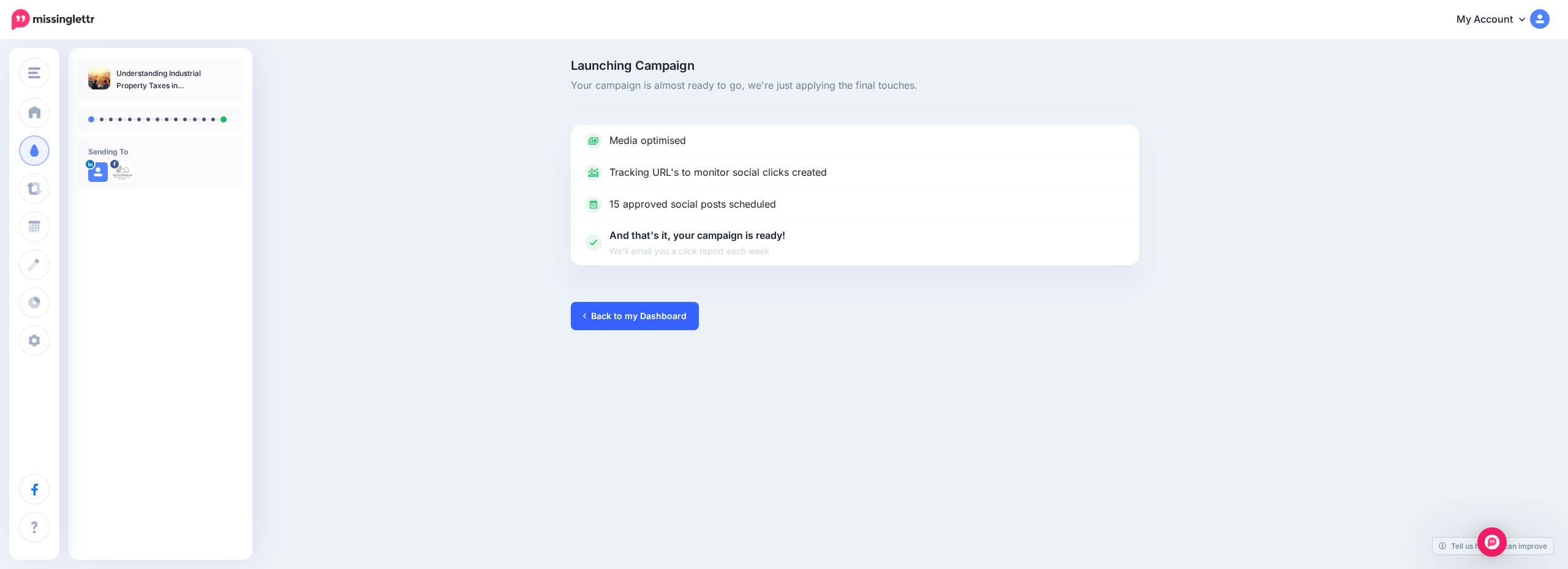
click at [653, 318] on link "Back to my Dashboard" at bounding box center [634, 316] width 128 height 28
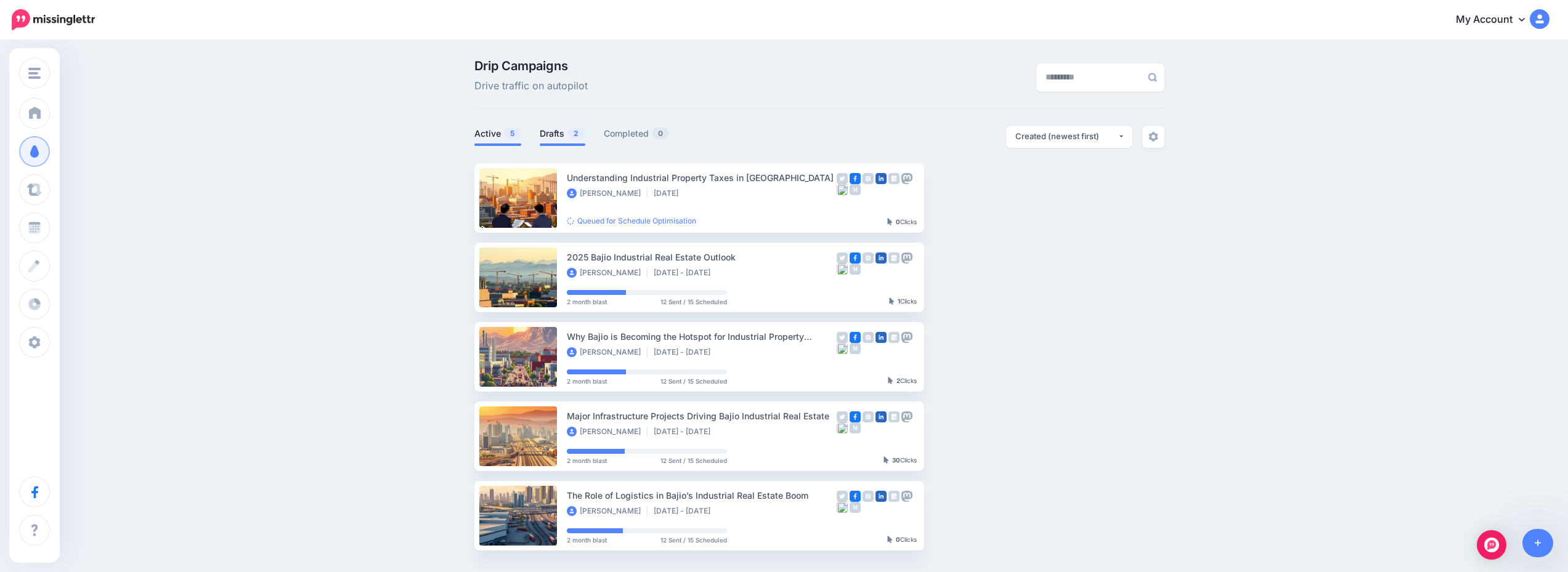
click at [565, 137] on link "Drafts 2" at bounding box center [562, 133] width 46 height 15
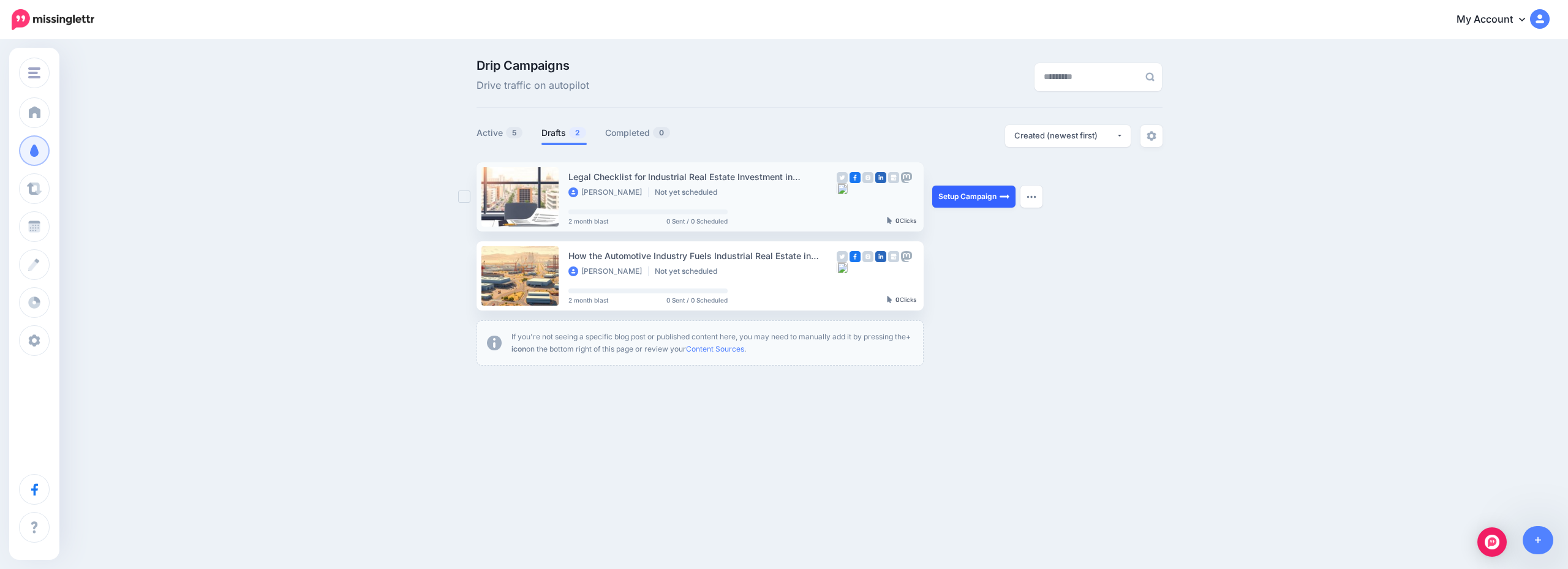
click at [983, 192] on link "Setup Campaign" at bounding box center [975, 197] width 83 height 22
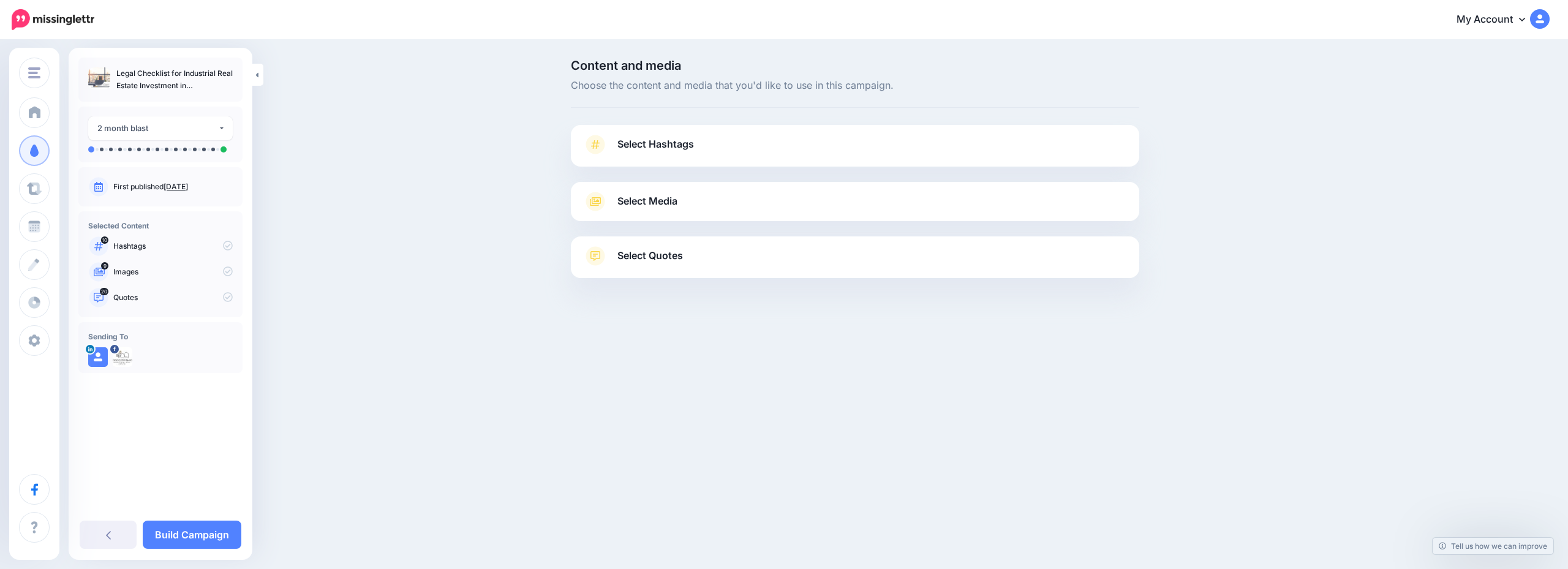
click at [801, 146] on link "Select Hashtags" at bounding box center [856, 151] width 544 height 32
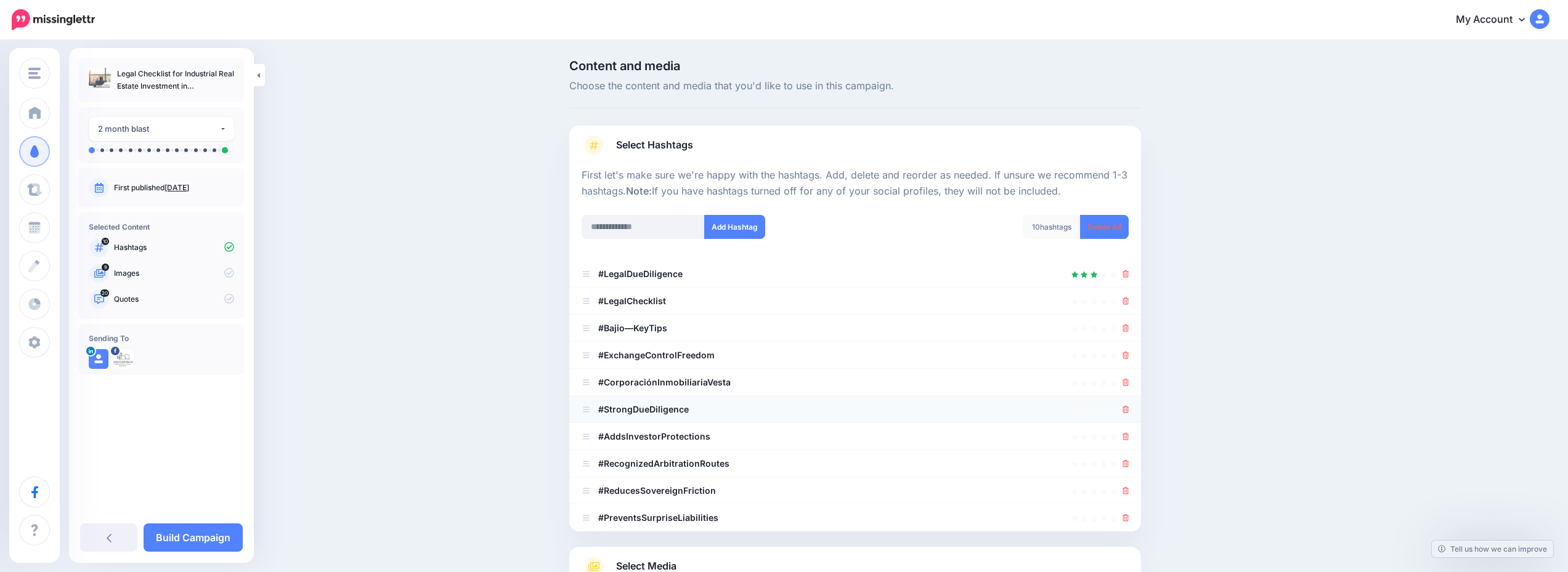
scroll to position [151, 0]
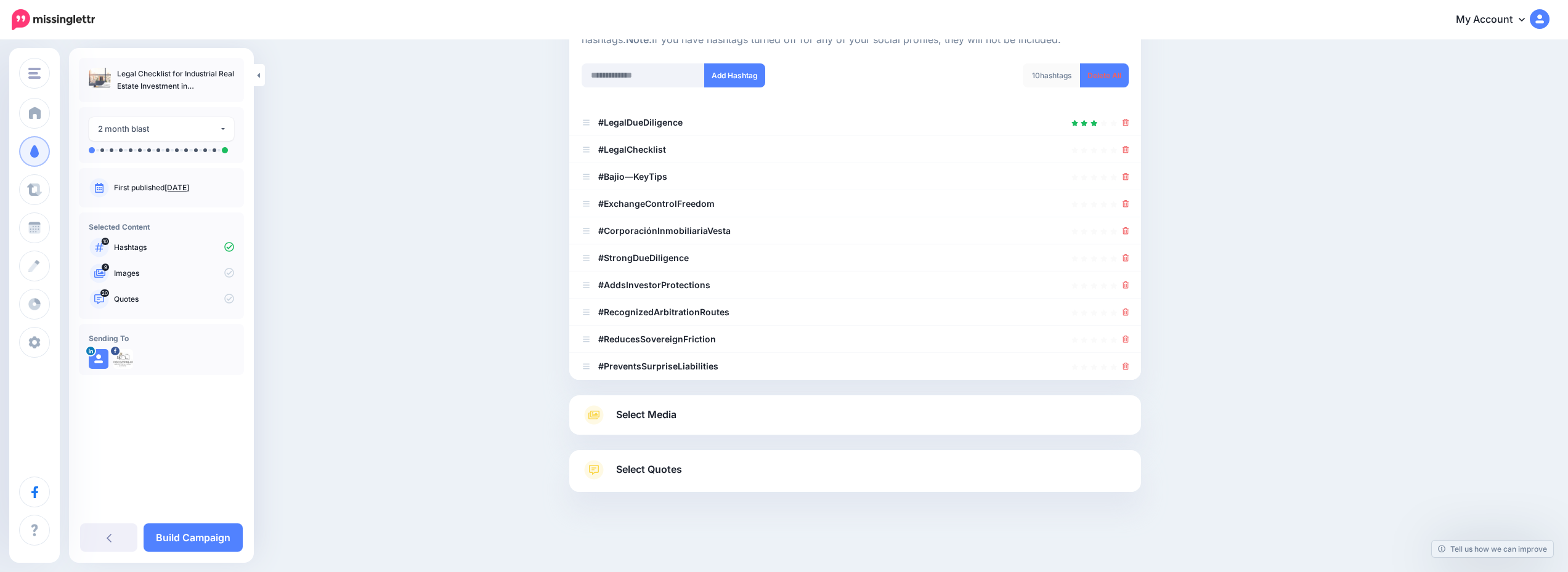
click at [790, 417] on link "Select Media" at bounding box center [855, 415] width 548 height 20
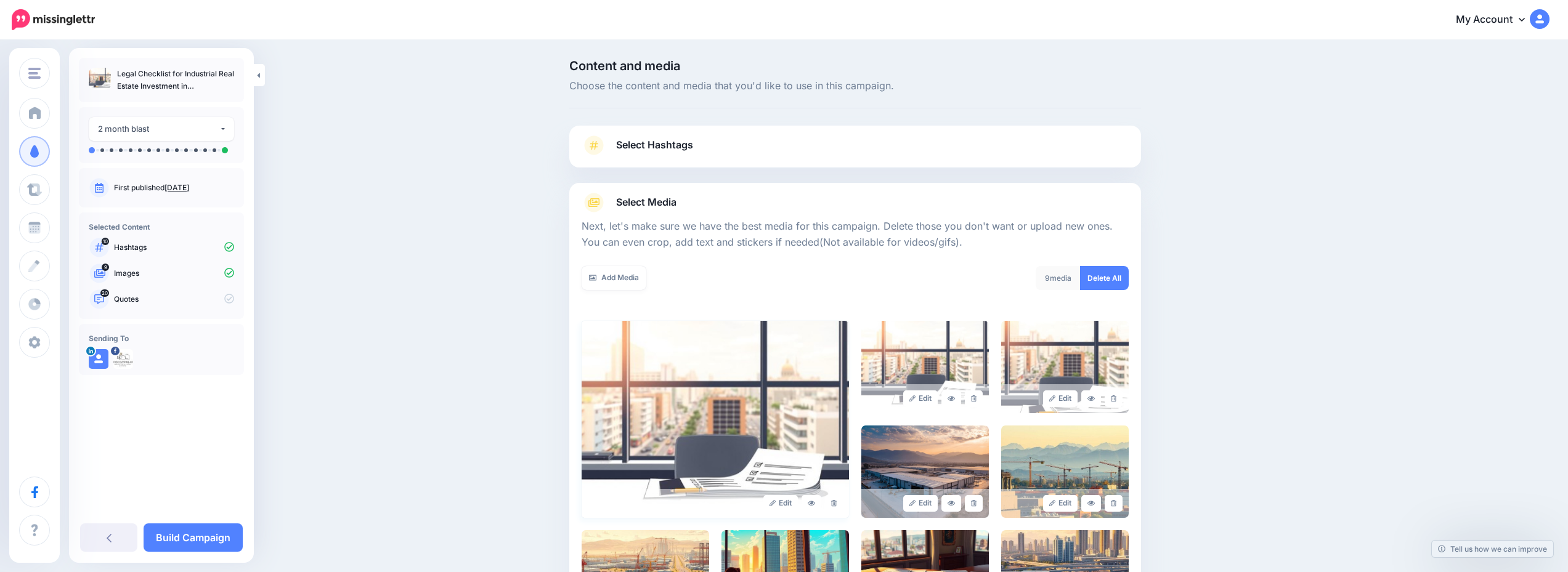
scroll to position [198, 0]
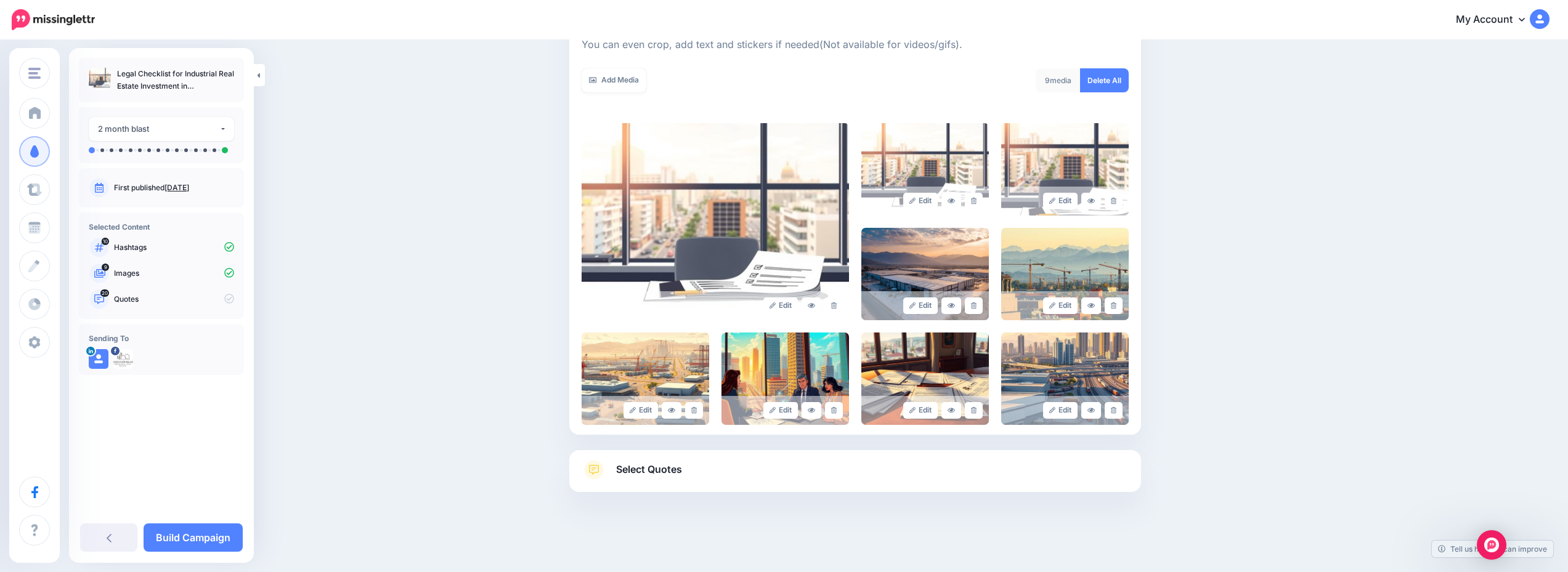
click at [718, 482] on link "Select Quotes" at bounding box center [855, 475] width 548 height 32
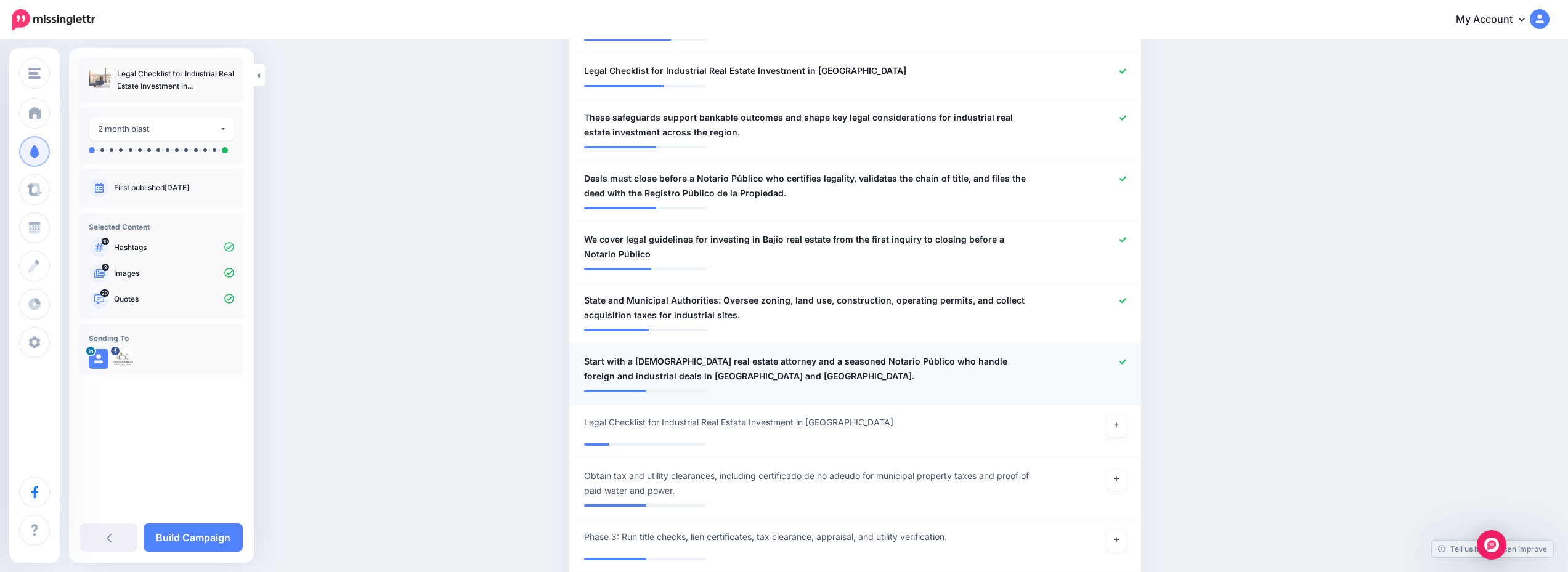
scroll to position [1294, 0]
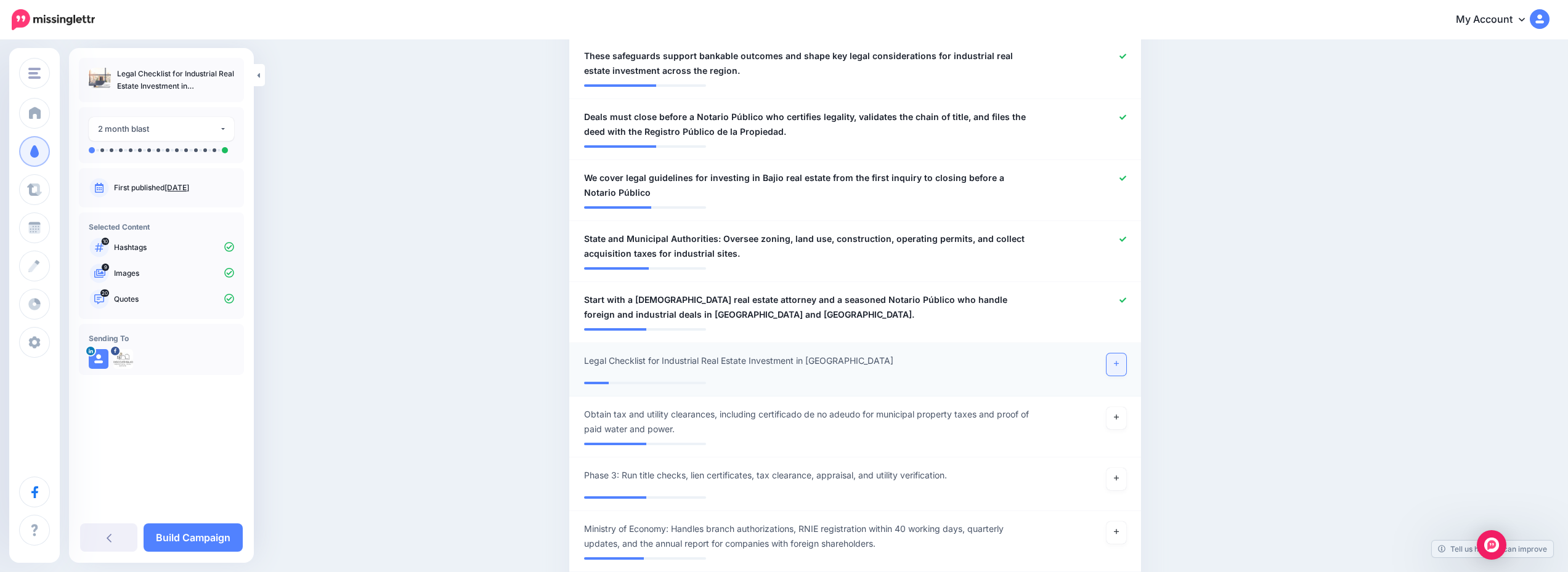
click at [1126, 354] on link at bounding box center [1117, 365] width 20 height 22
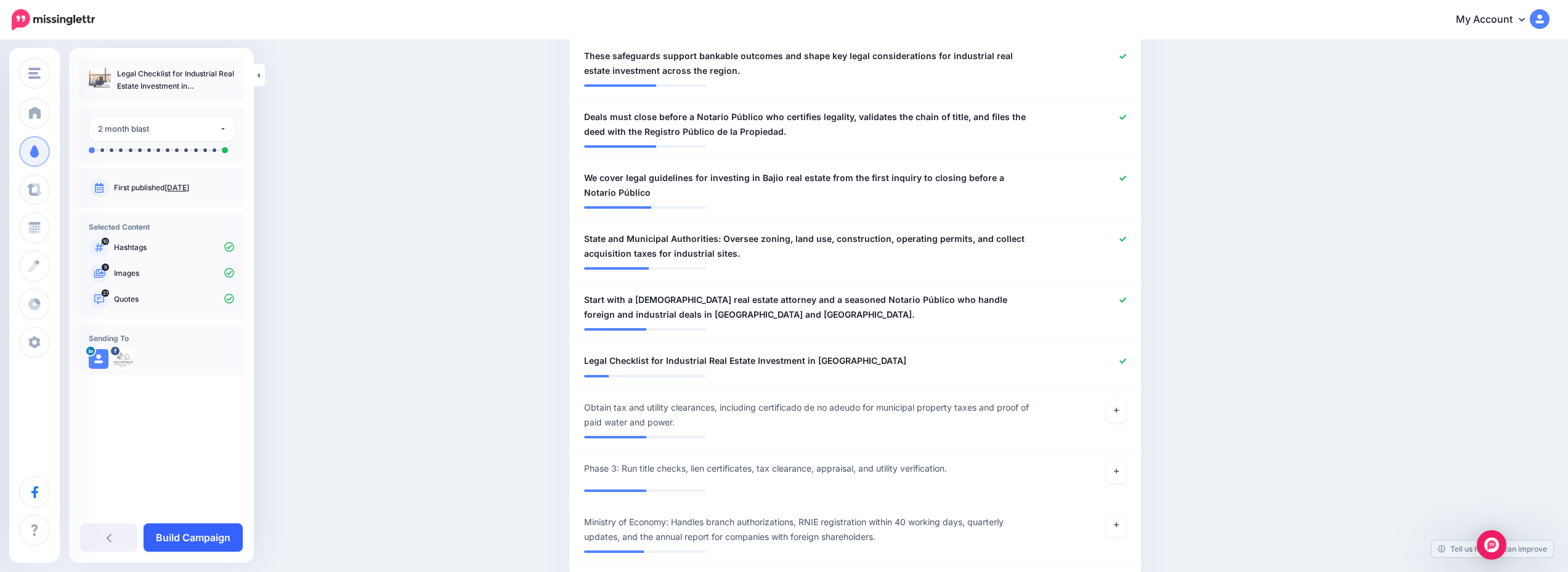
click at [221, 542] on link "Build Campaign" at bounding box center [193, 537] width 99 height 28
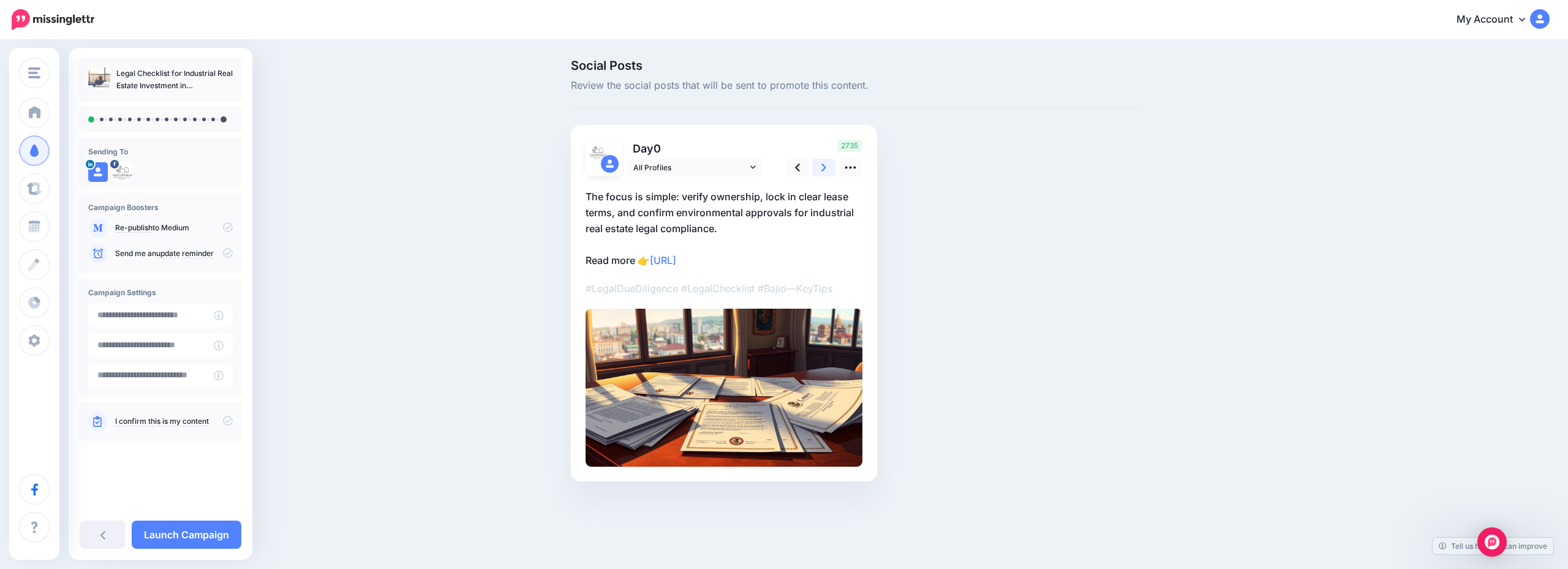
click at [825, 170] on icon at bounding box center [823, 168] width 5 height 13
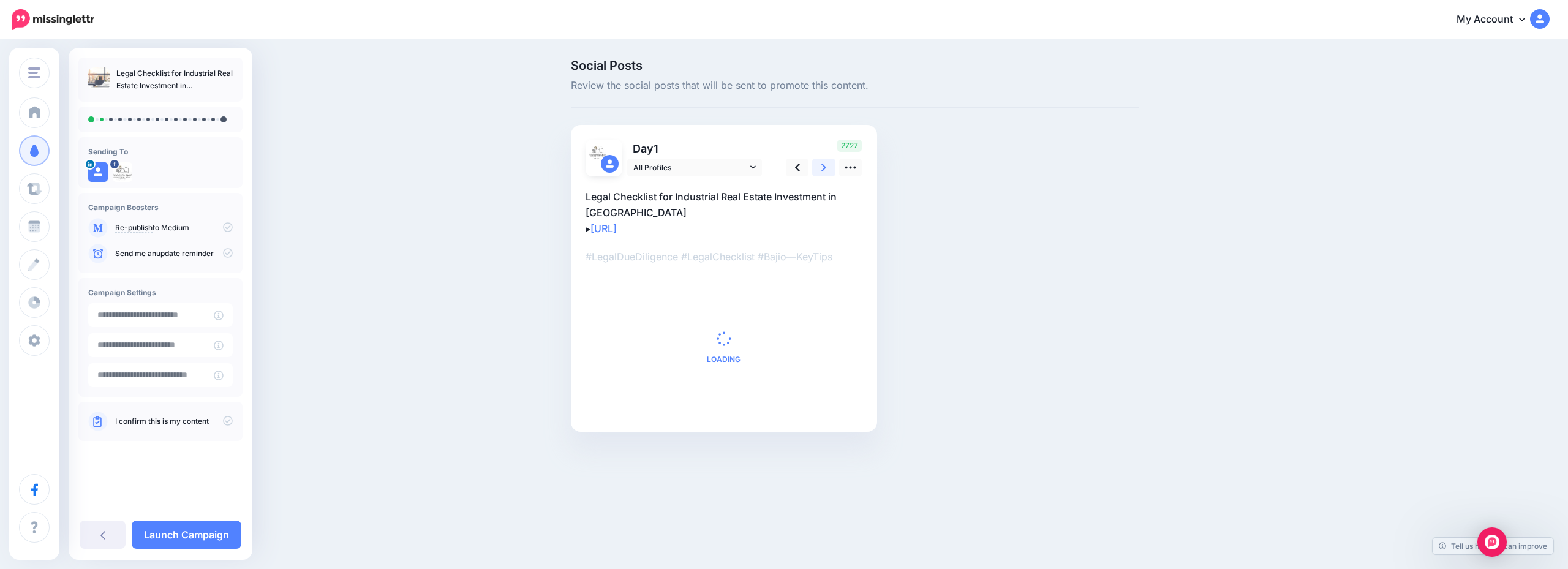
click at [825, 170] on icon at bounding box center [823, 168] width 5 height 13
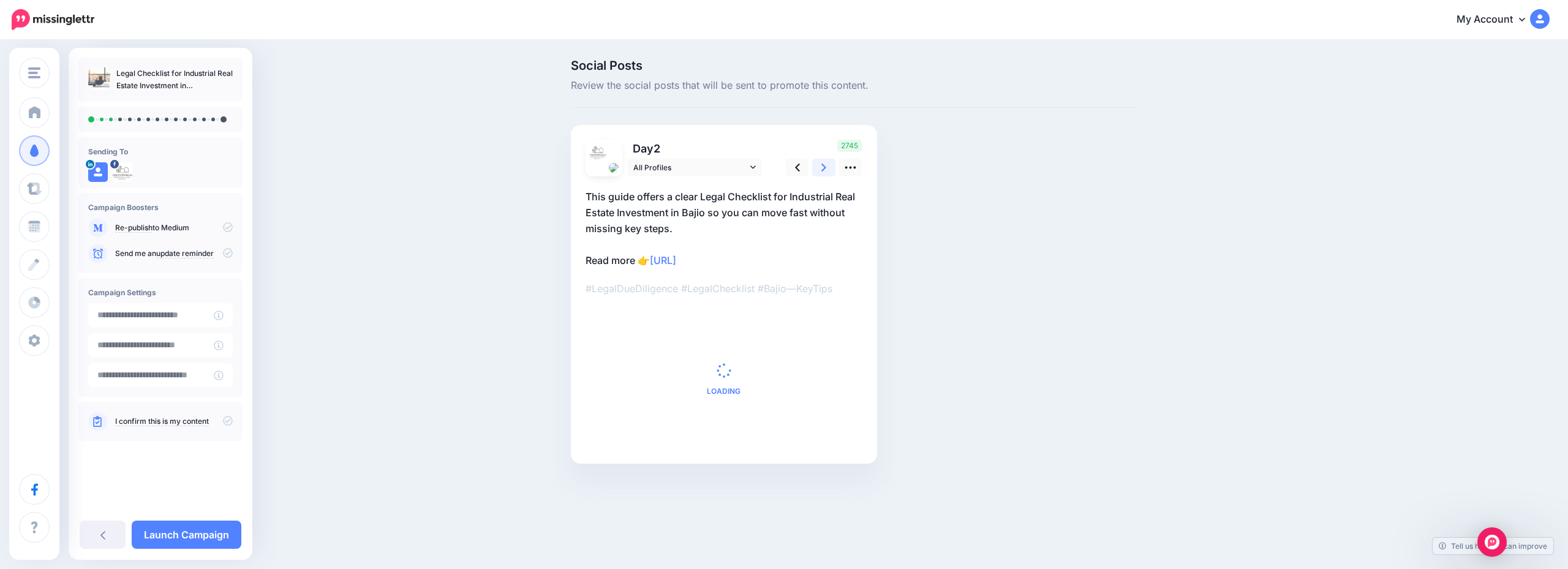
click at [825, 170] on icon at bounding box center [823, 168] width 5 height 13
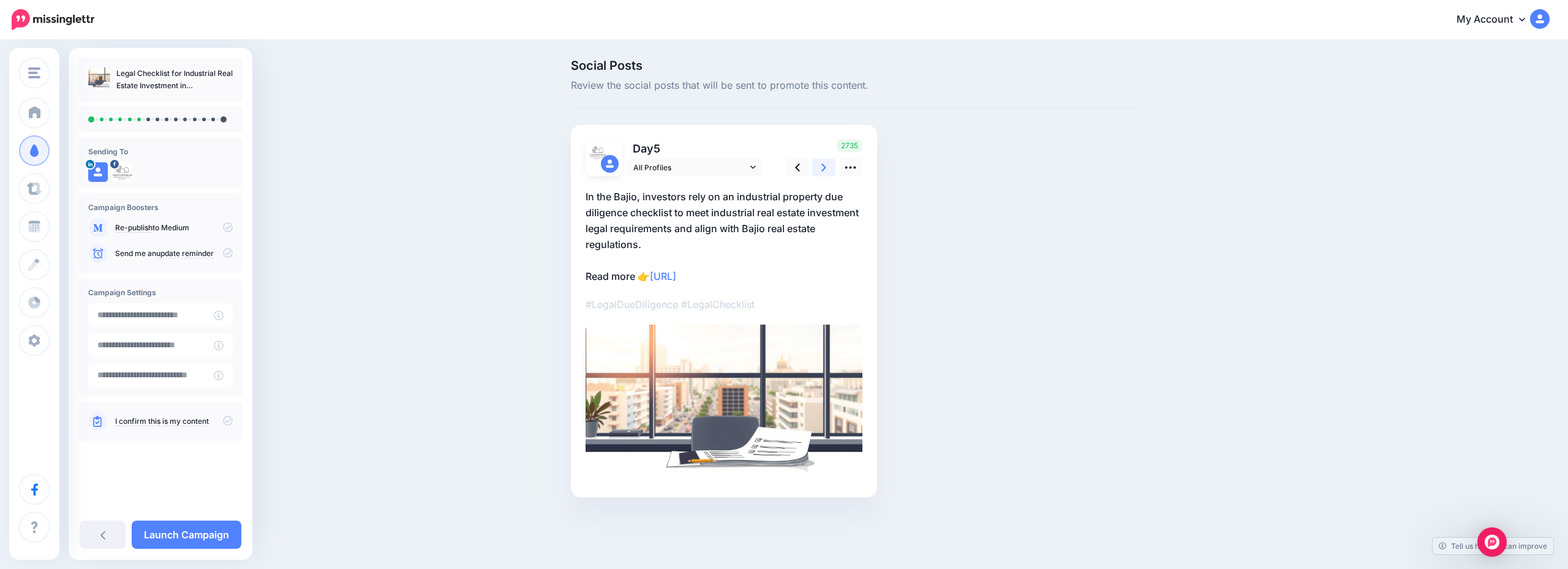
click at [825, 170] on icon at bounding box center [823, 168] width 5 height 13
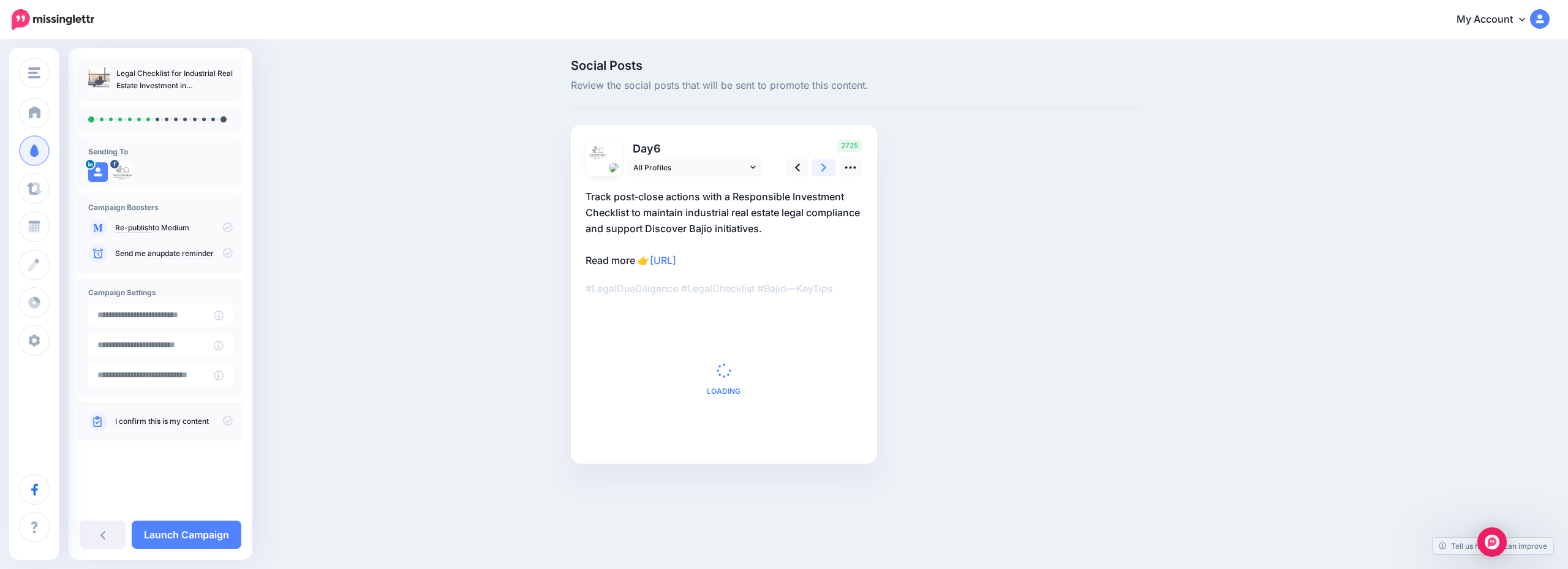
click at [825, 170] on icon at bounding box center [823, 168] width 5 height 13
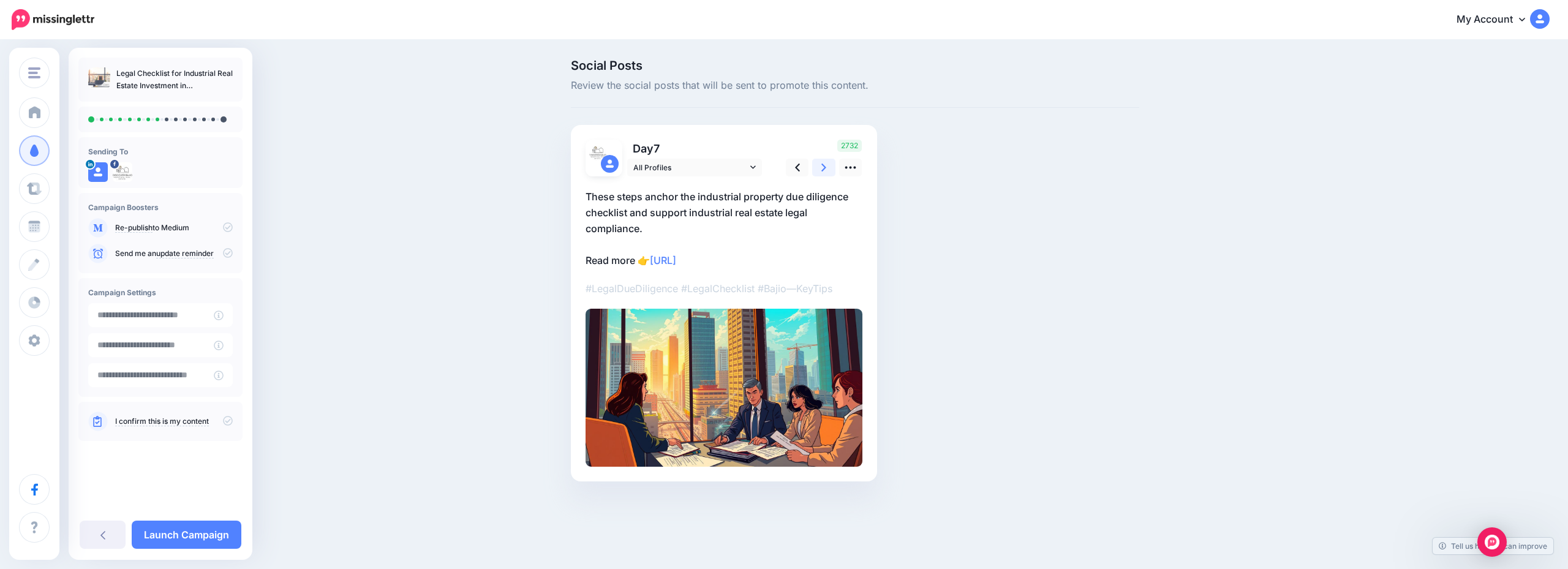
click at [825, 170] on icon at bounding box center [823, 168] width 5 height 13
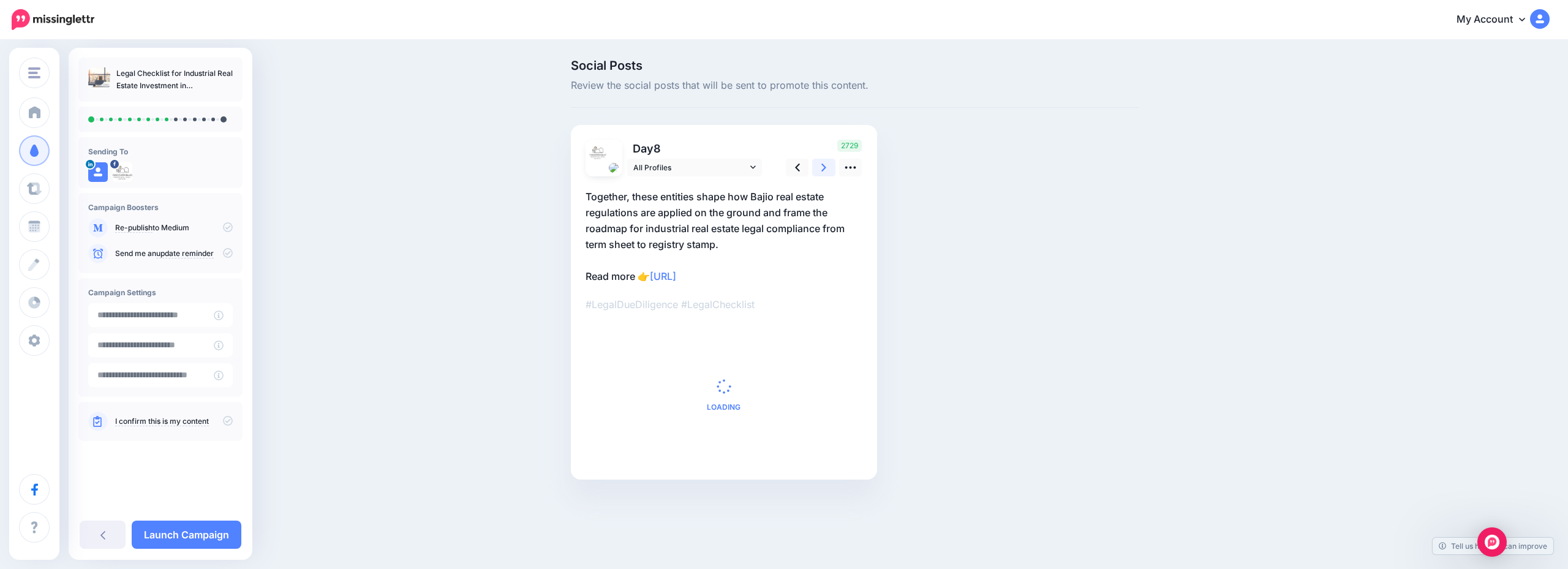
click at [825, 170] on icon at bounding box center [823, 168] width 5 height 13
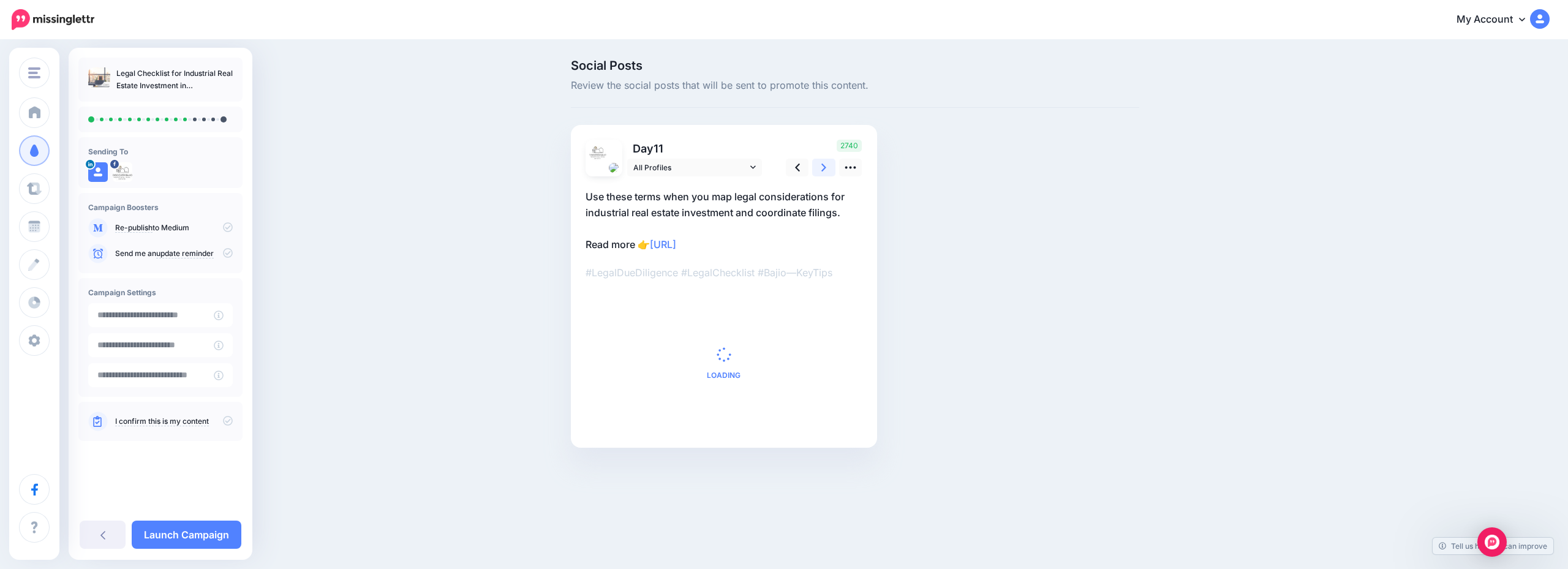
click at [825, 170] on icon at bounding box center [823, 168] width 5 height 13
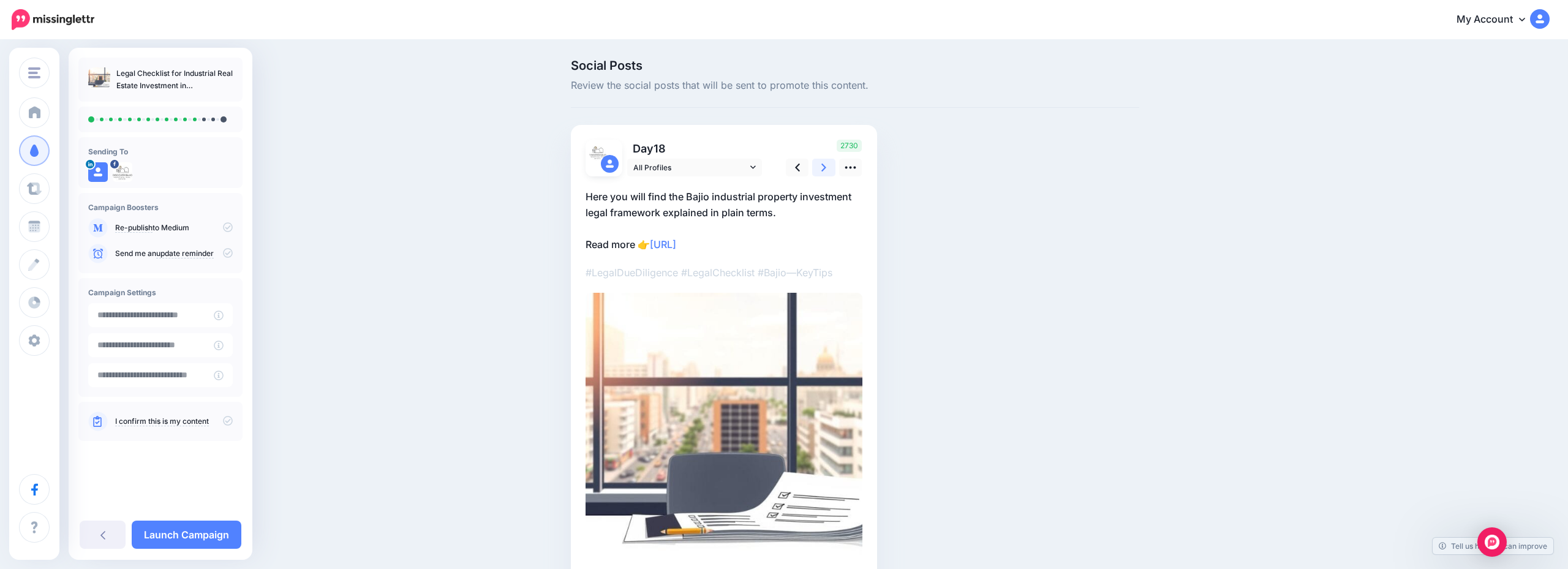
click at [825, 170] on icon at bounding box center [823, 168] width 5 height 13
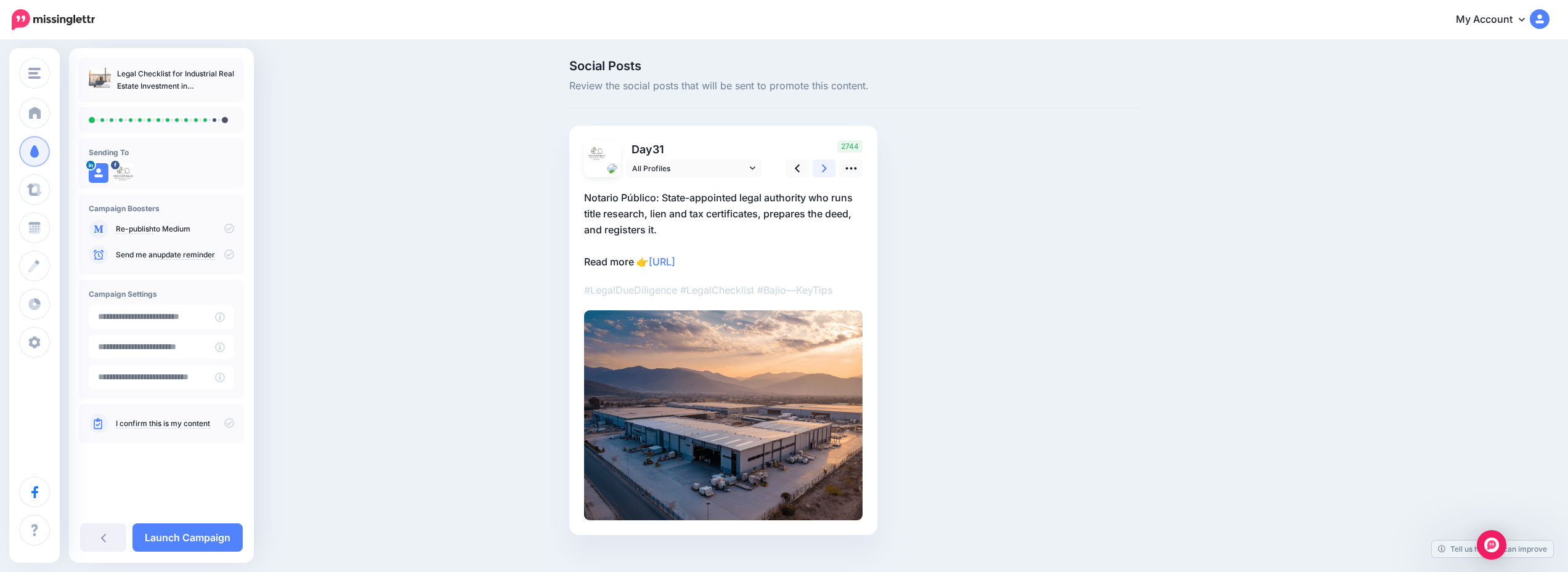
click at [827, 171] on icon at bounding box center [824, 169] width 5 height 13
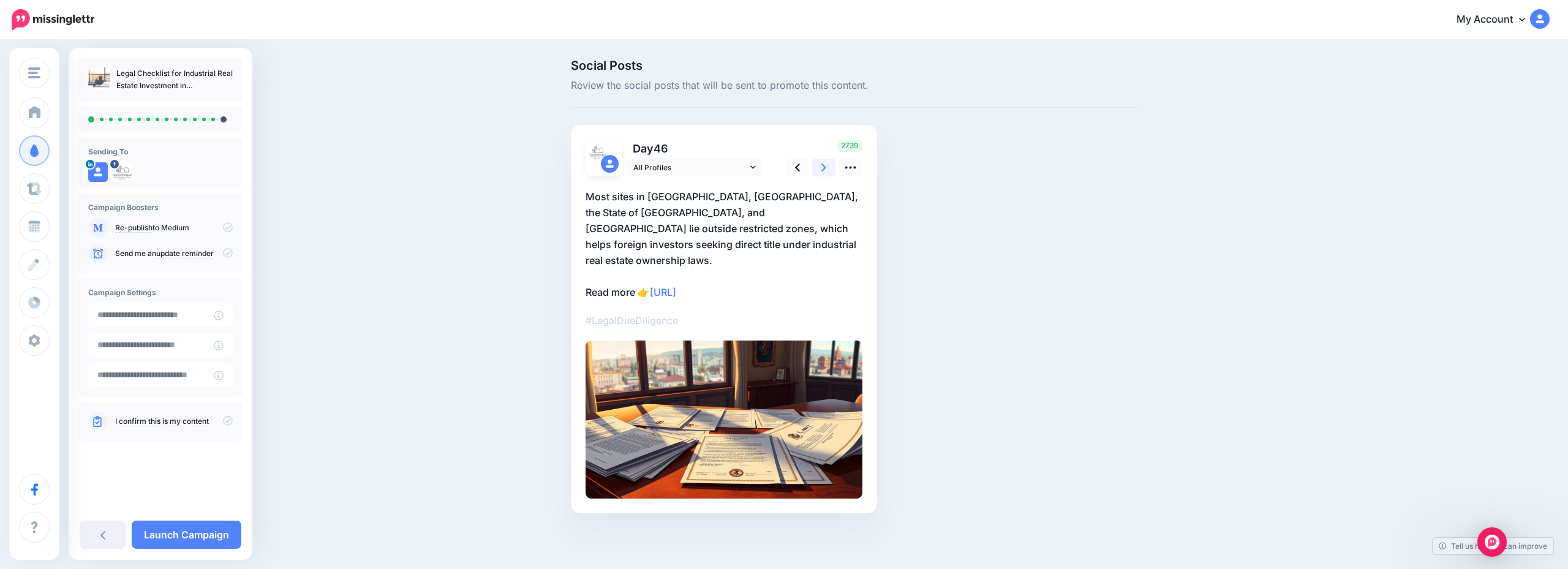
click at [825, 170] on icon at bounding box center [823, 168] width 5 height 13
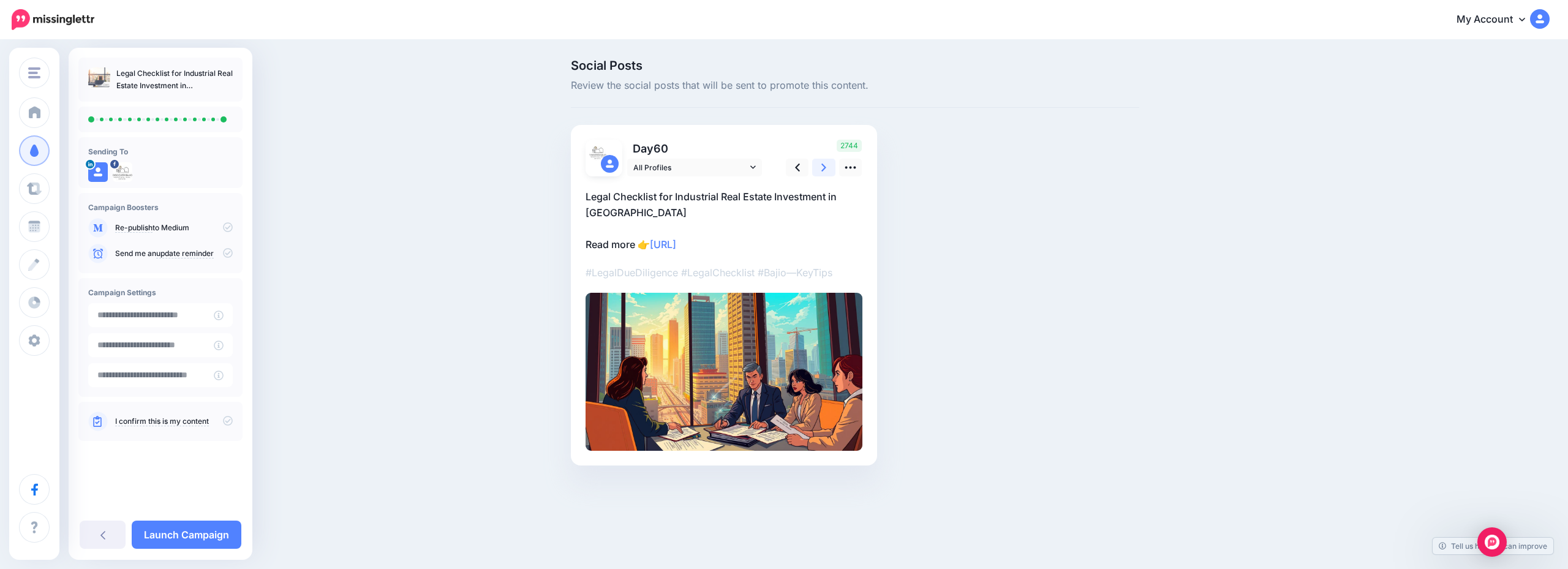
click at [818, 170] on link at bounding box center [824, 168] width 24 height 18
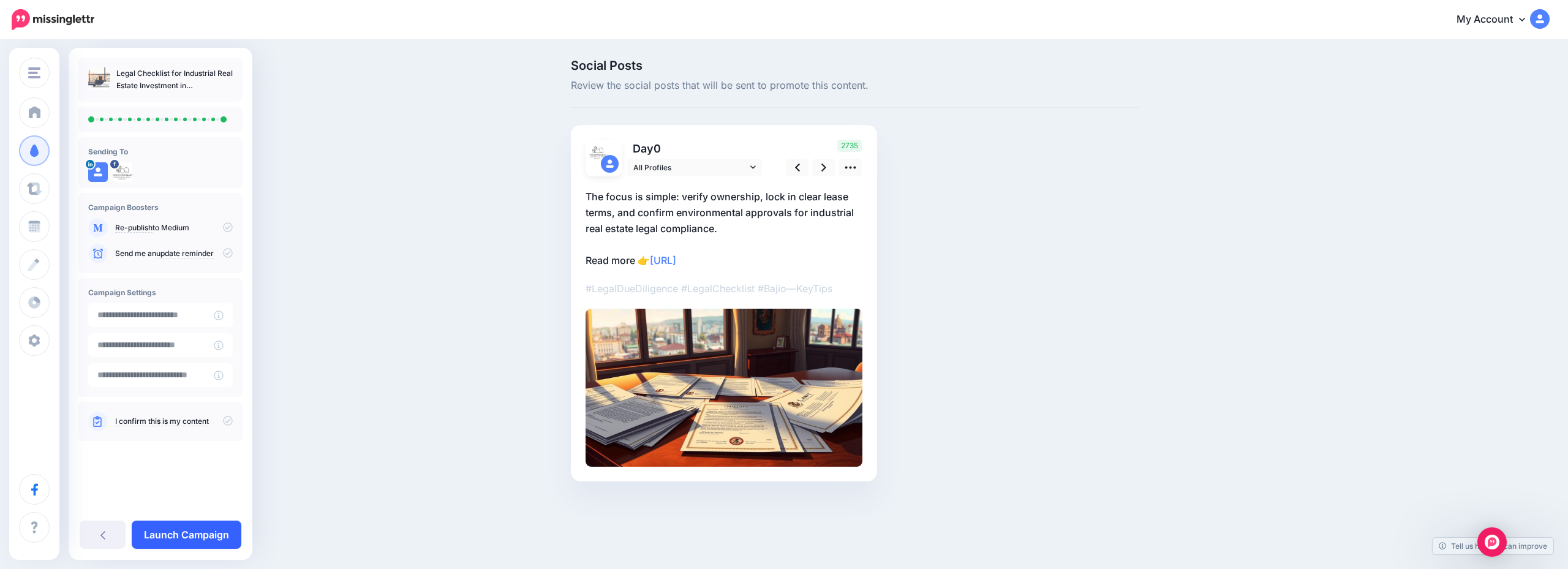
click at [194, 531] on link "Launch Campaign" at bounding box center [186, 535] width 110 height 28
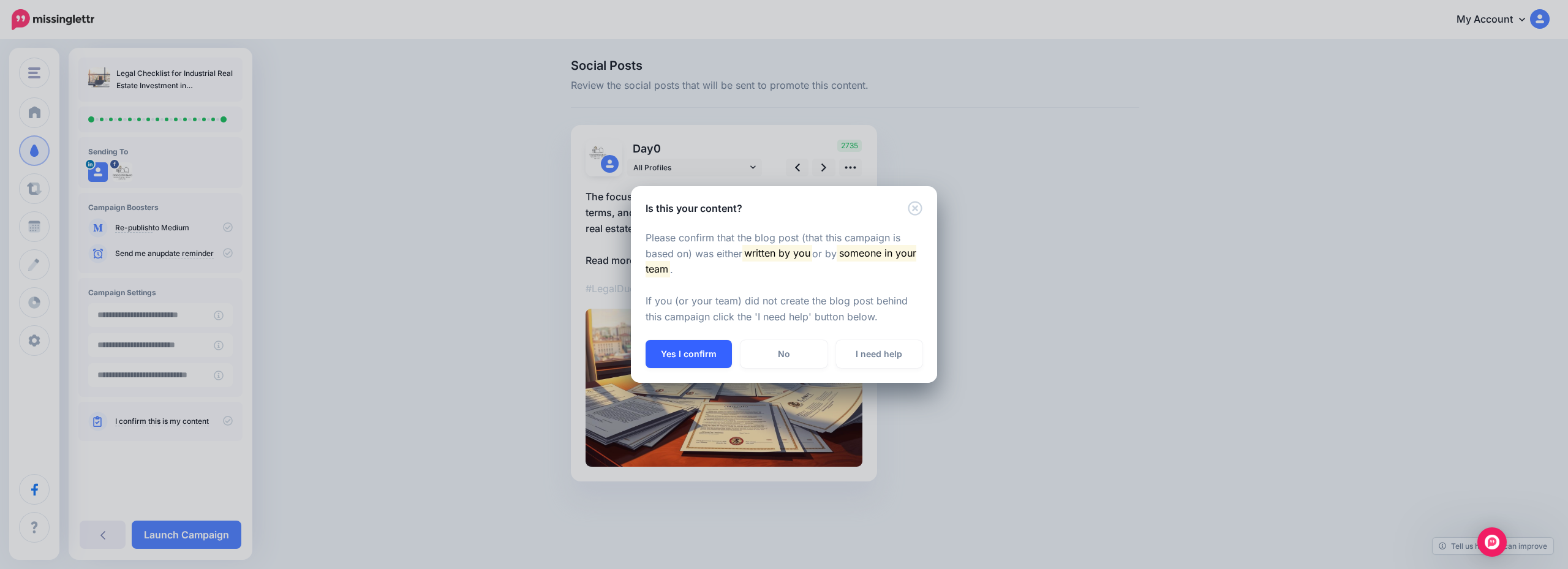
click at [693, 352] on button "Yes I confirm" at bounding box center [689, 354] width 86 height 28
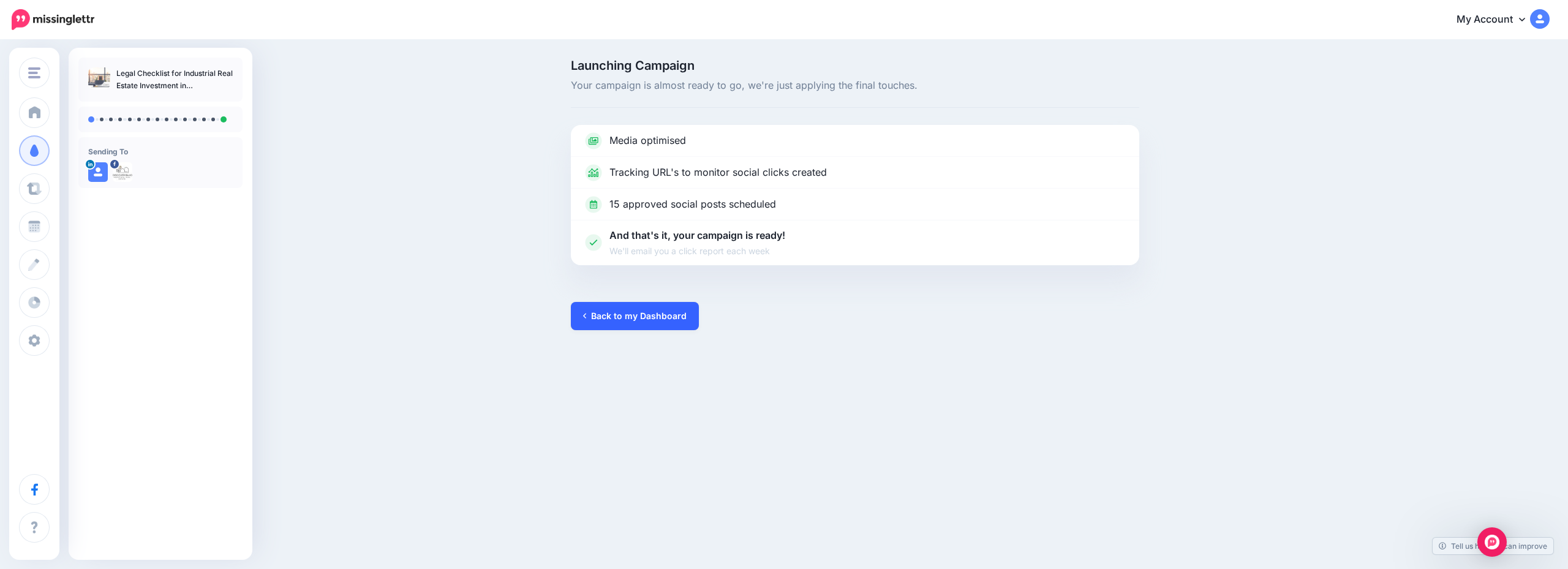
click at [606, 312] on link "Back to my Dashboard" at bounding box center [634, 316] width 128 height 28
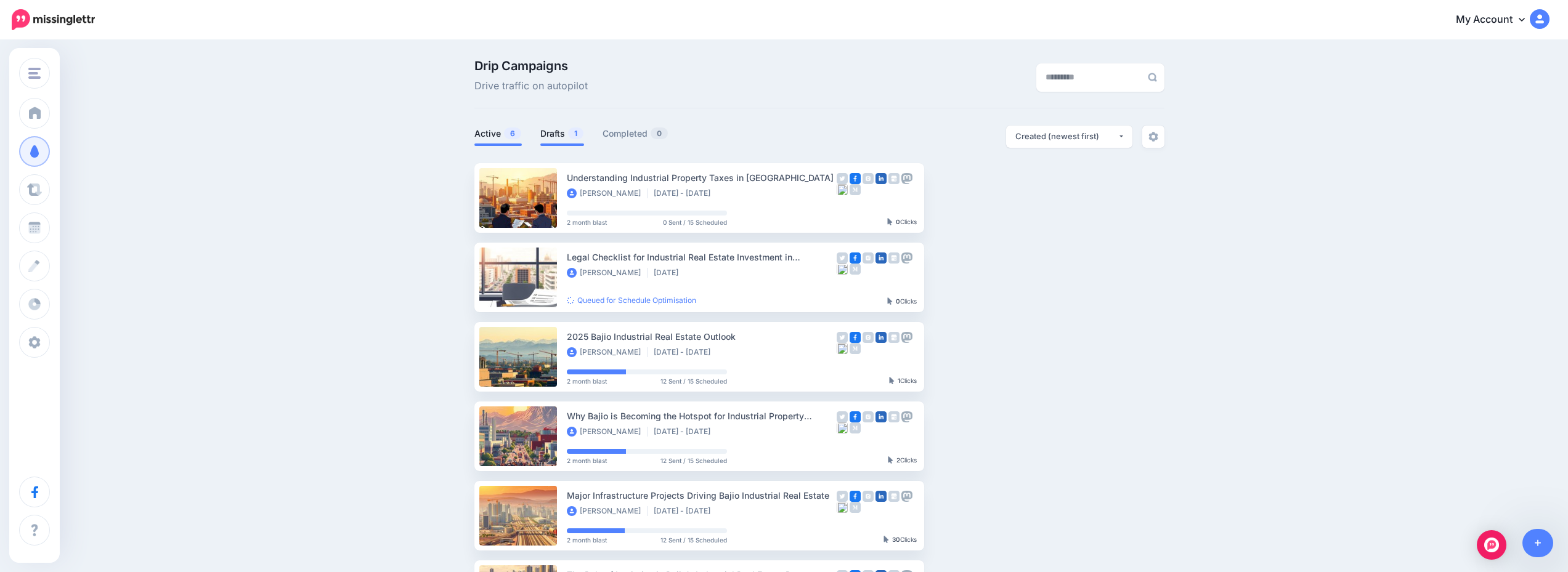
click at [560, 137] on link "Drafts 1" at bounding box center [562, 133] width 44 height 15
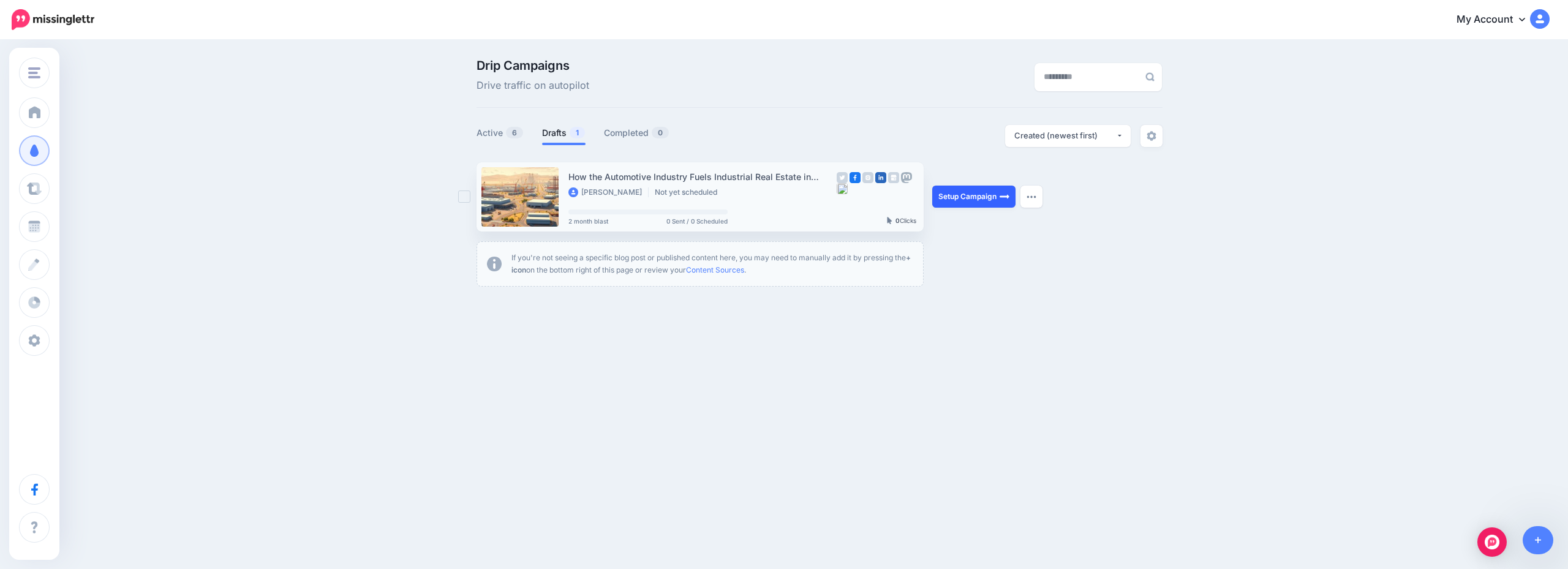
click at [967, 203] on link "Setup Campaign" at bounding box center [975, 197] width 83 height 22
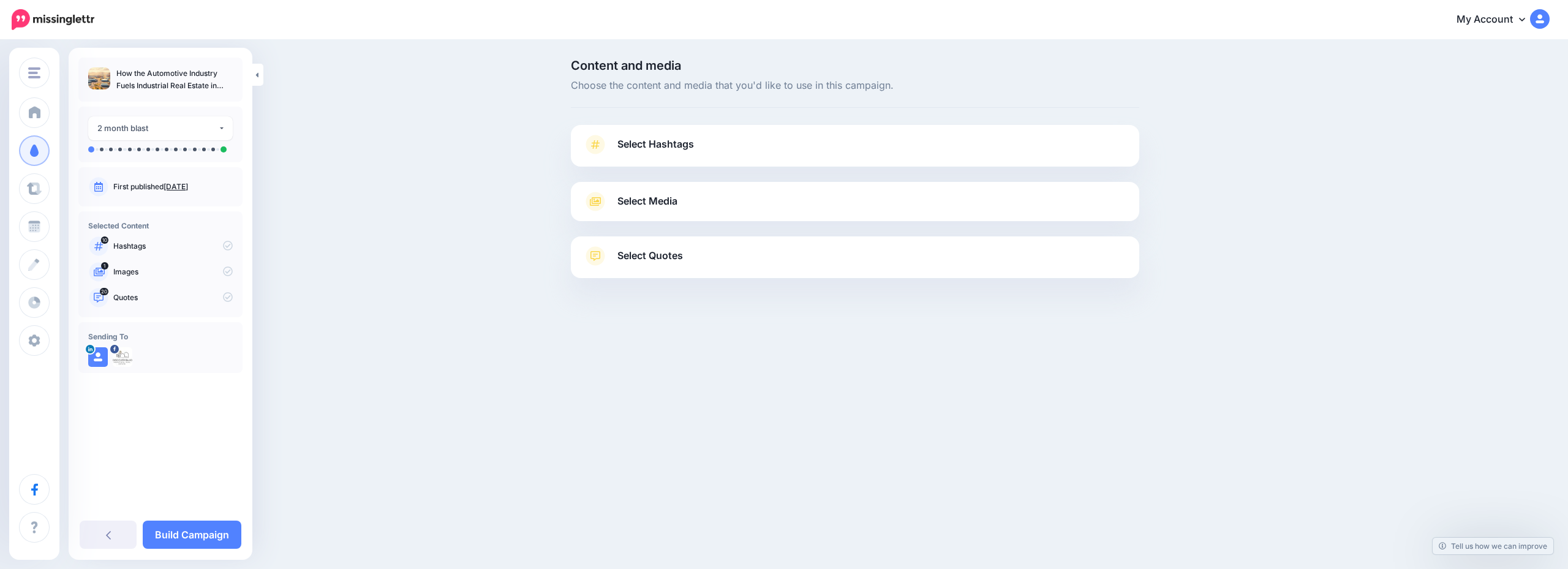
click at [735, 158] on link "Select Hashtags" at bounding box center [856, 151] width 544 height 32
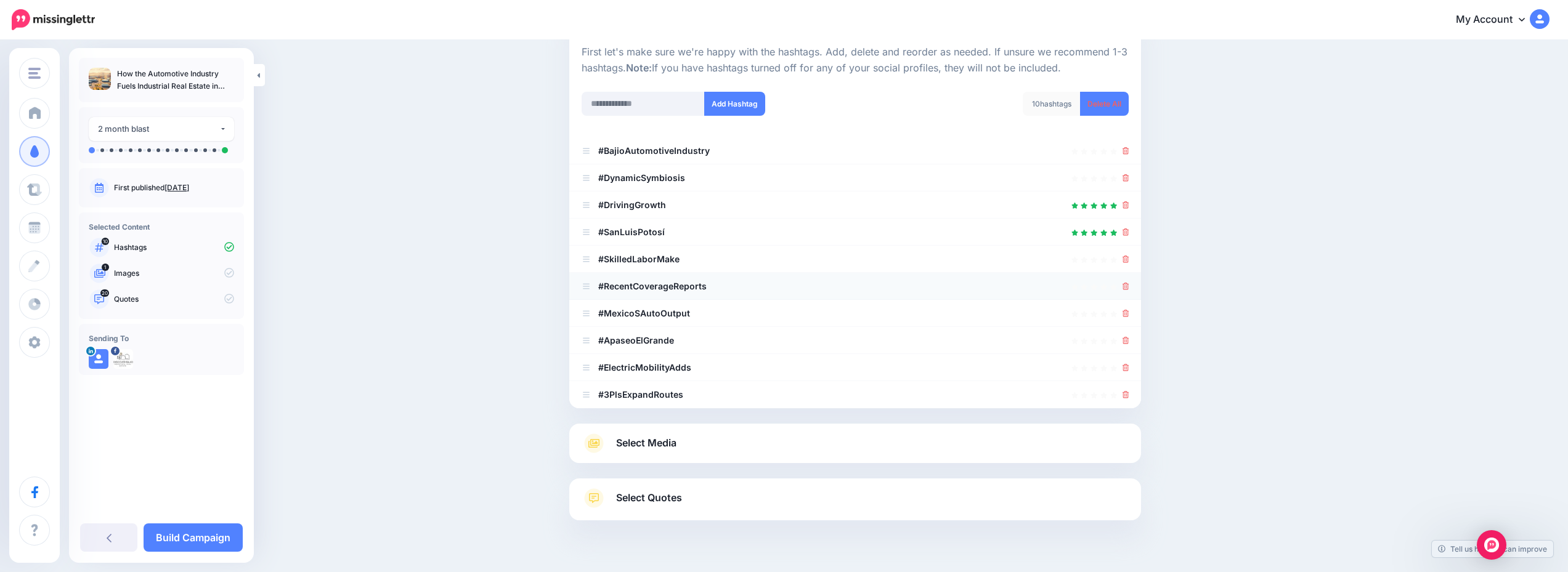
scroll to position [151, 0]
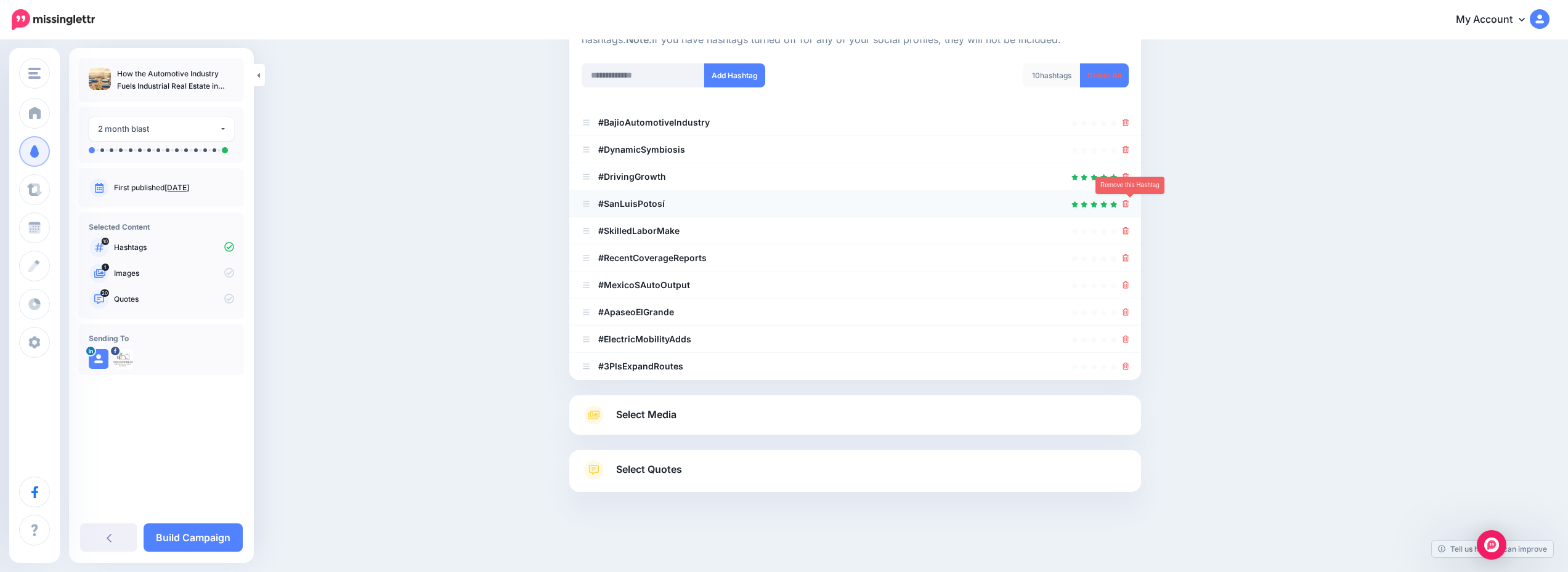
click at [1130, 205] on icon at bounding box center [1125, 203] width 6 height 7
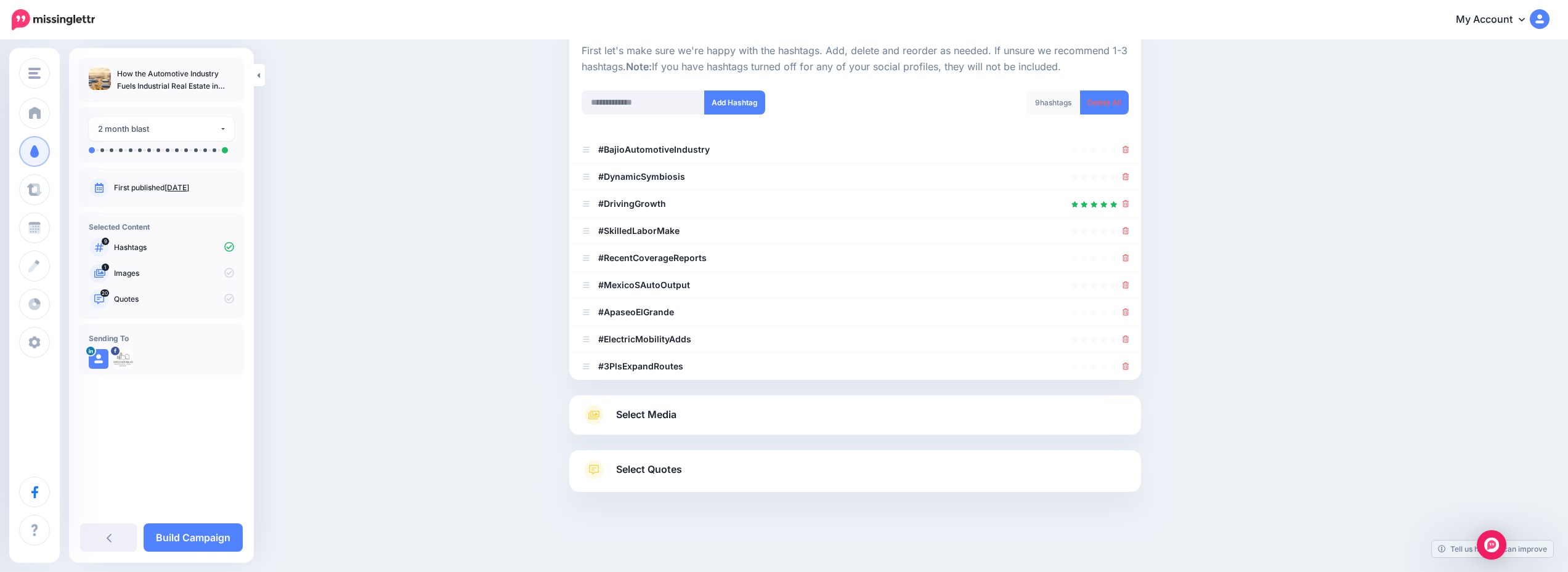
click at [789, 412] on link "Select Media" at bounding box center [855, 415] width 548 height 20
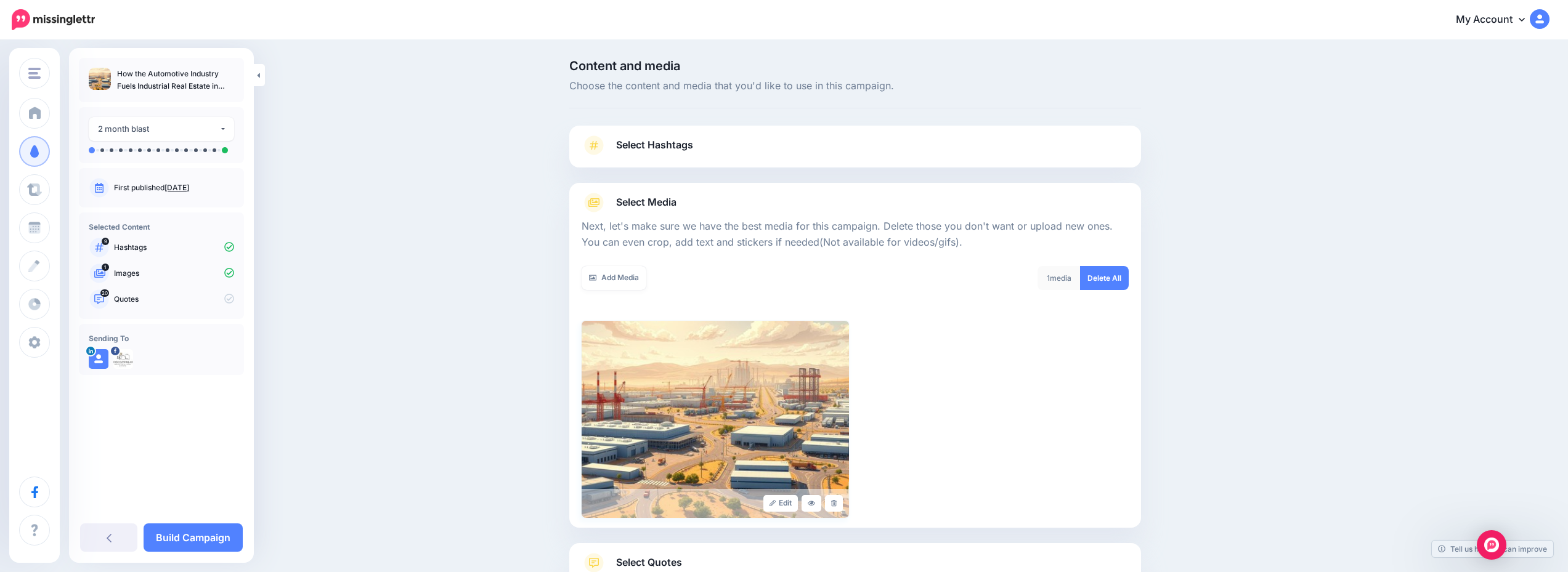
scroll to position [93, 0]
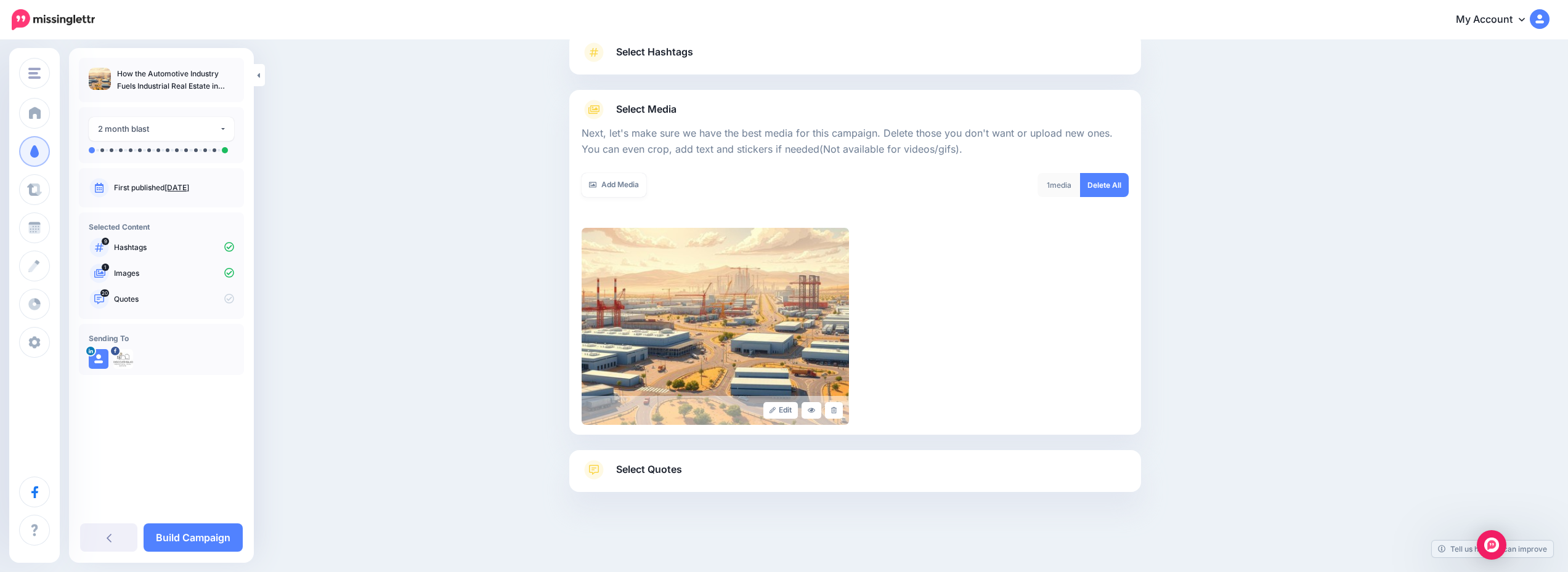
click at [822, 468] on link "Select Quotes" at bounding box center [855, 475] width 548 height 32
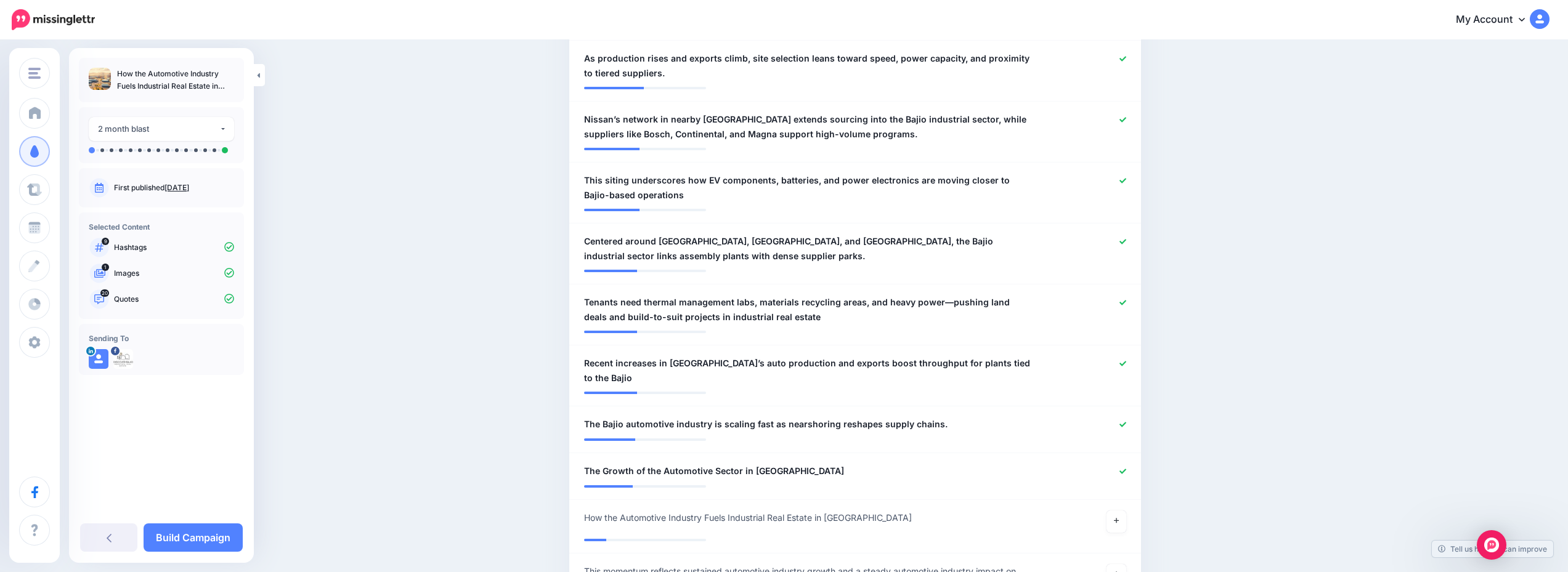
scroll to position [1232, 0]
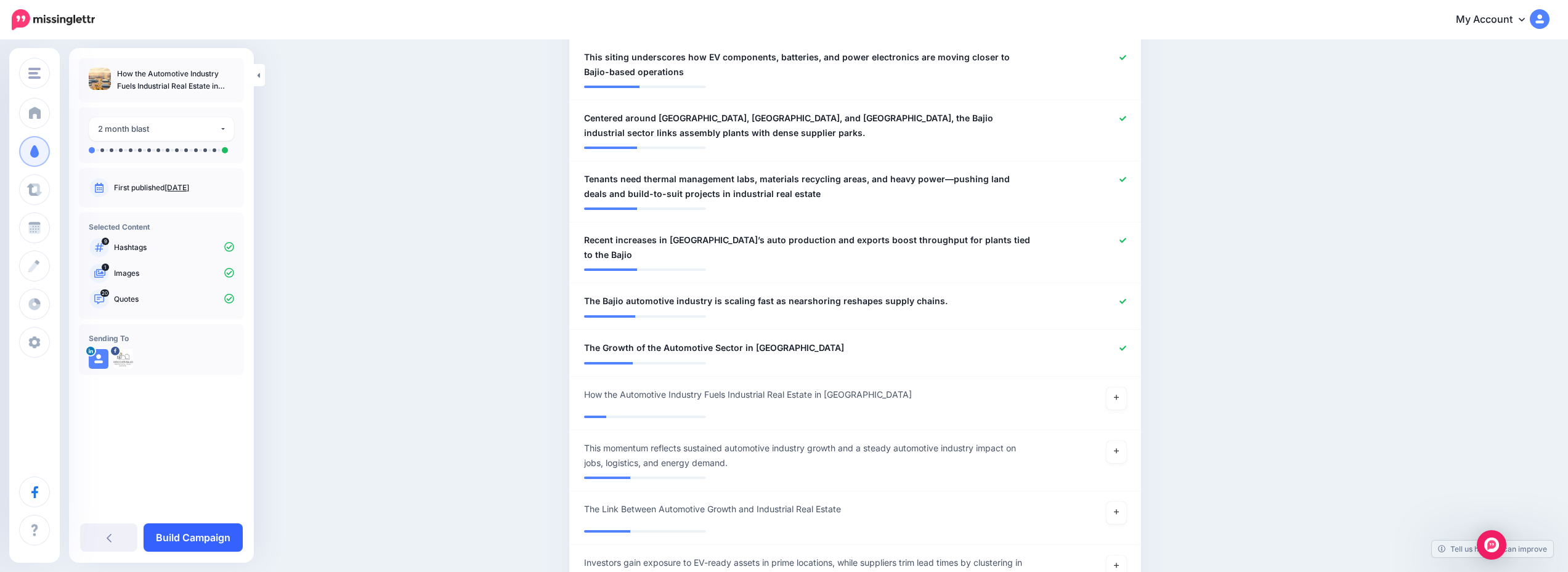
click at [210, 537] on link "Build Campaign" at bounding box center [193, 537] width 99 height 28
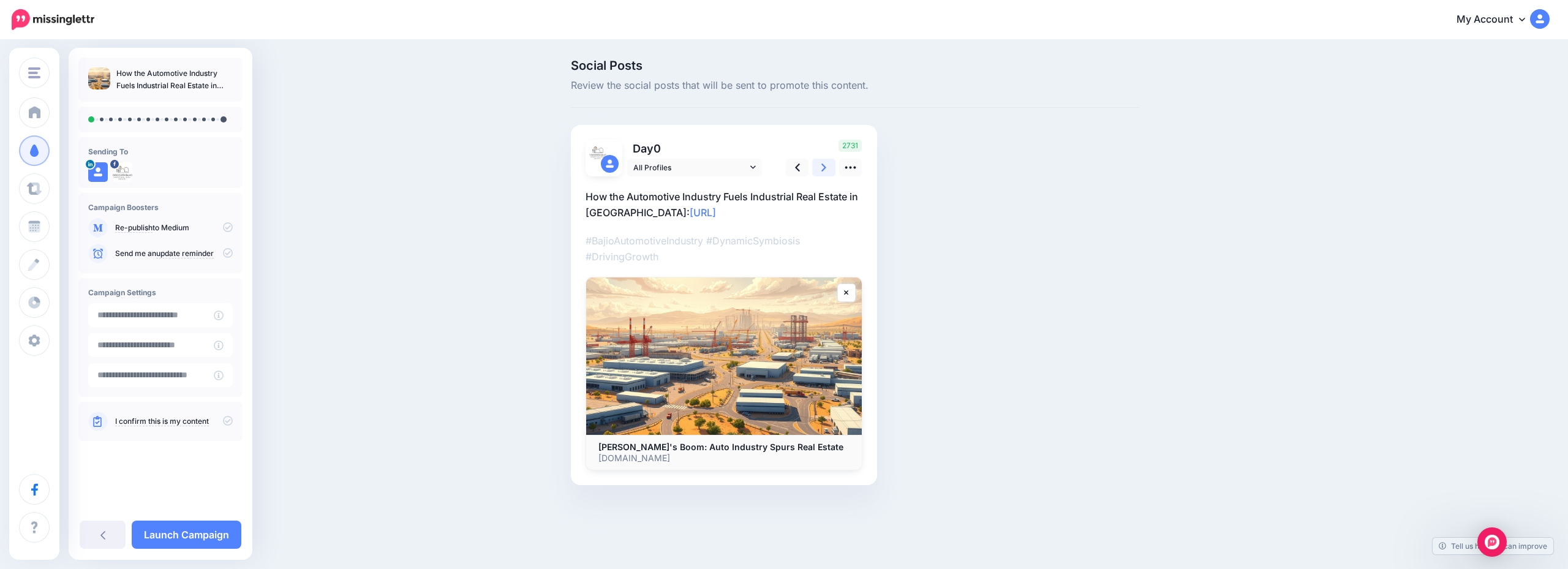
click at [824, 171] on icon at bounding box center [823, 168] width 5 height 13
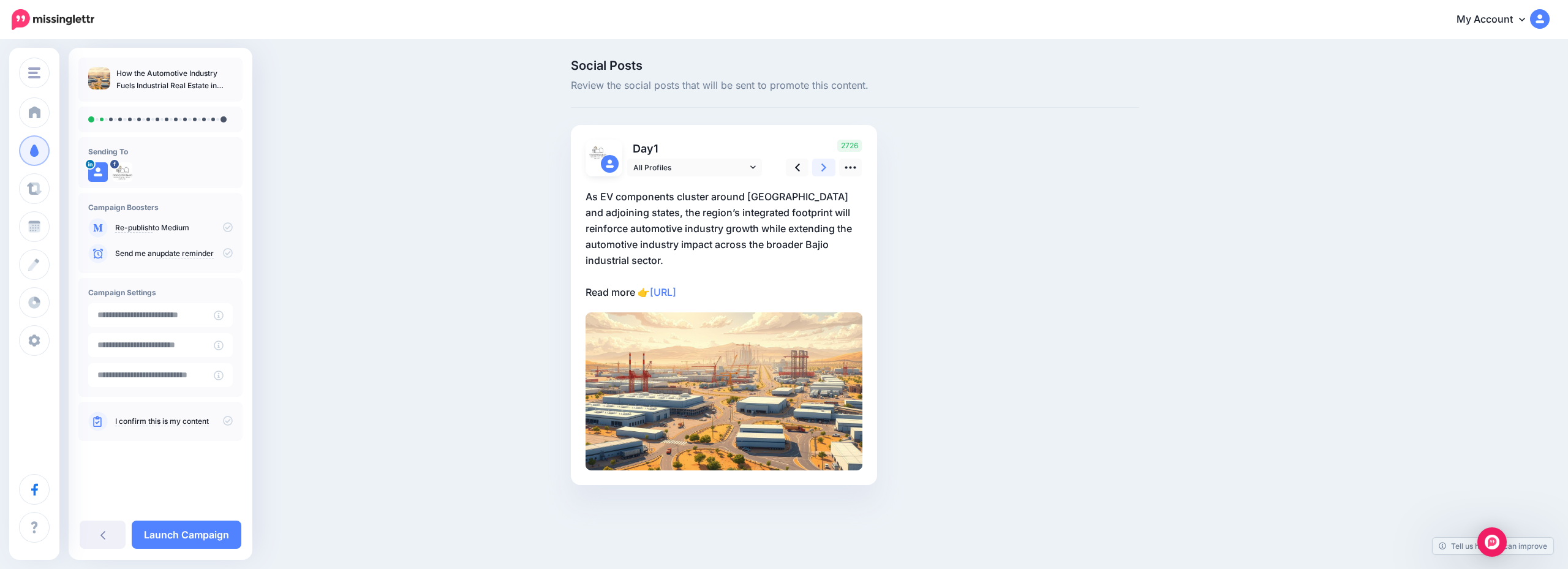
click at [824, 171] on icon at bounding box center [823, 168] width 5 height 13
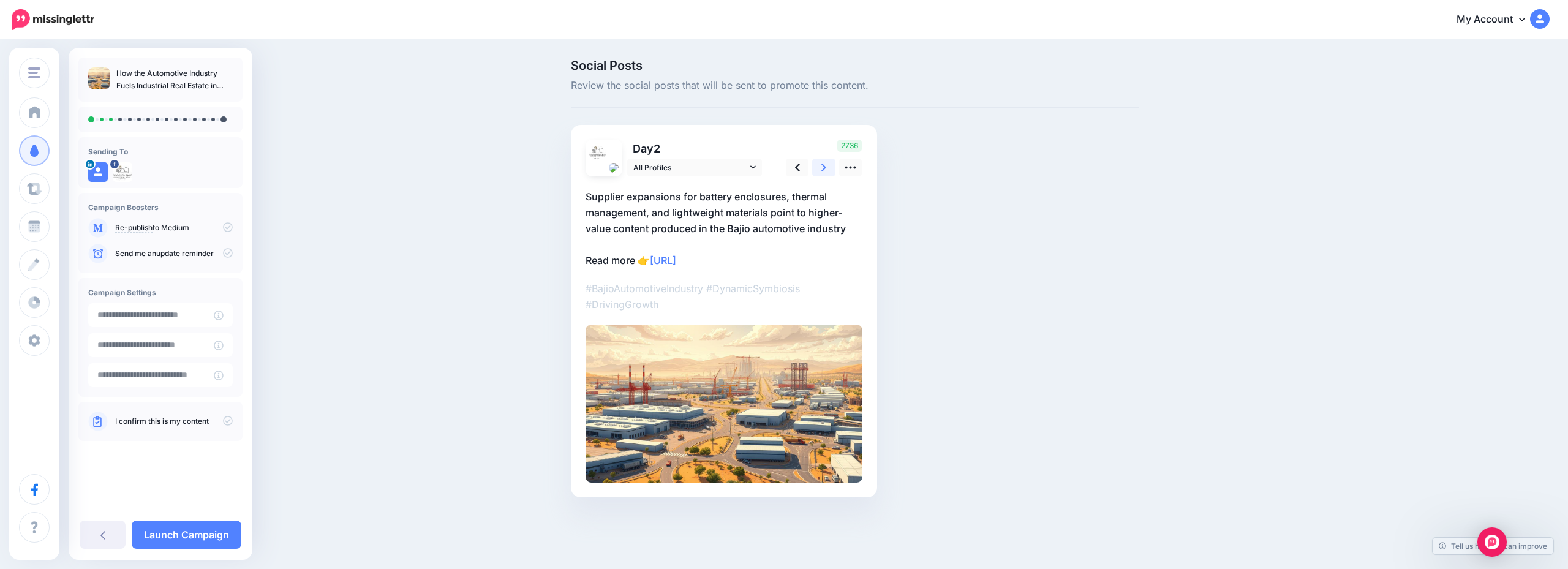
click at [824, 171] on icon at bounding box center [823, 168] width 5 height 13
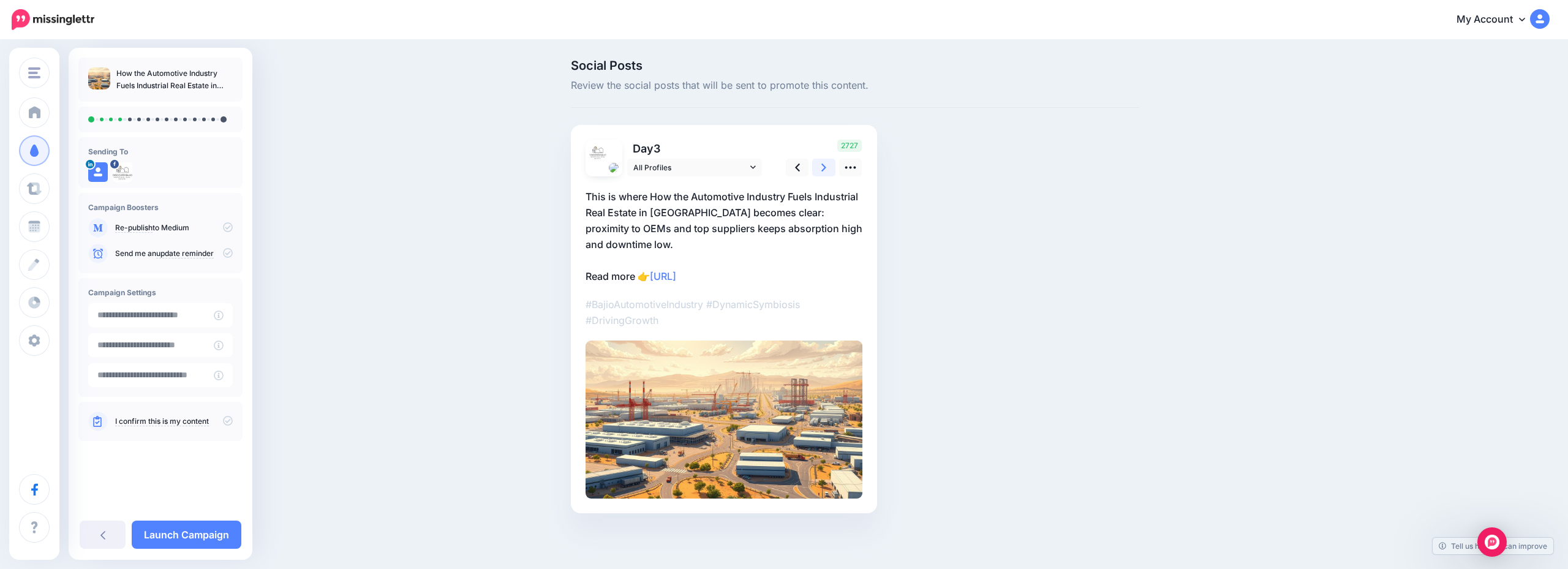
click at [823, 171] on icon at bounding box center [823, 168] width 5 height 13
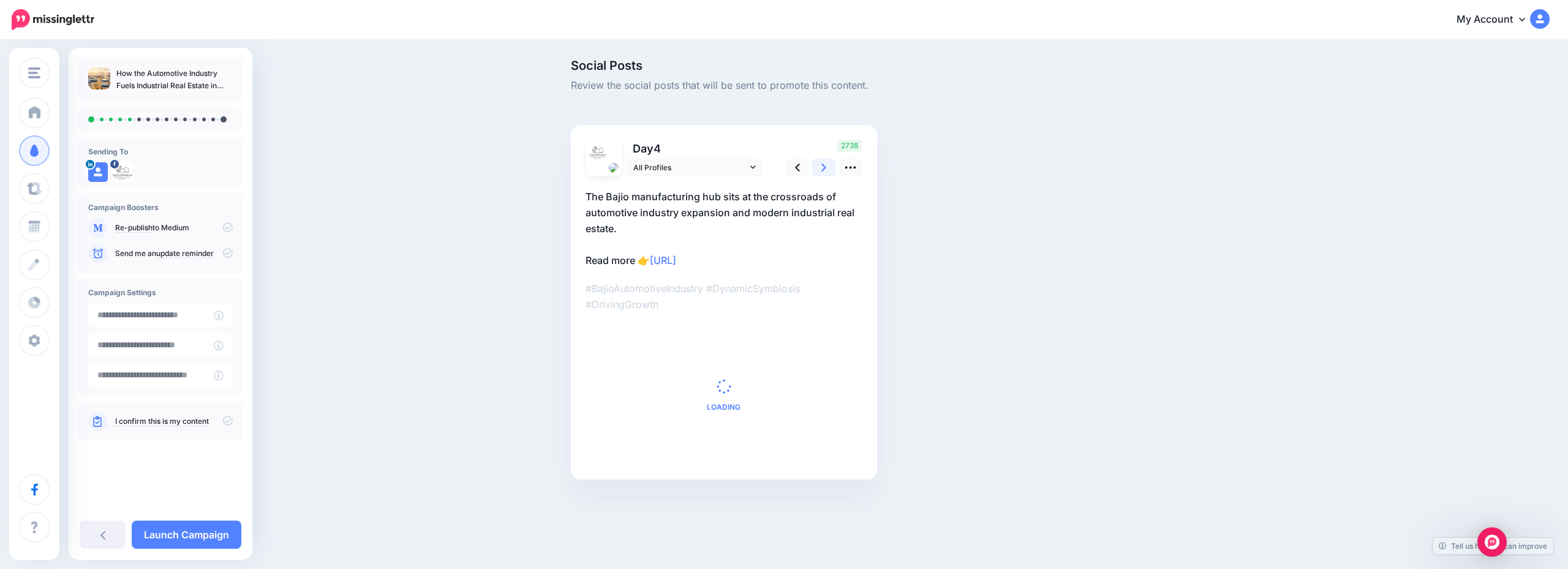
click at [823, 171] on icon at bounding box center [823, 168] width 5 height 13
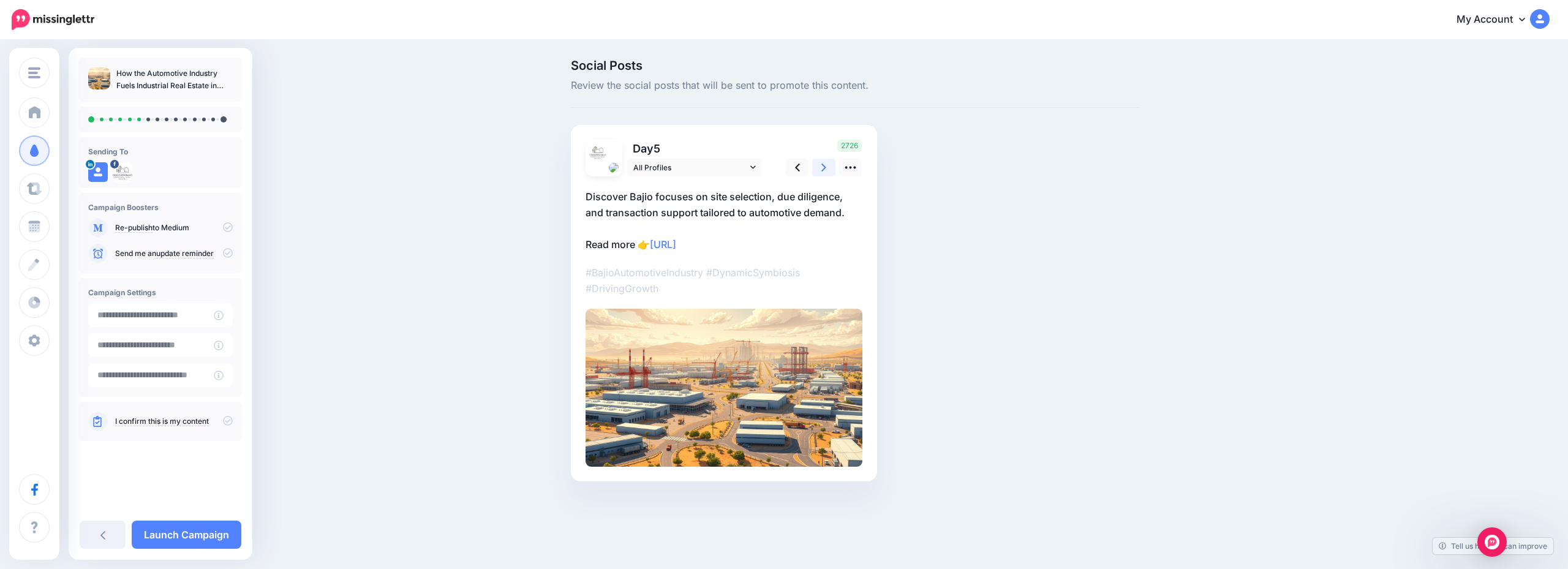
click at [823, 171] on icon at bounding box center [823, 168] width 5 height 13
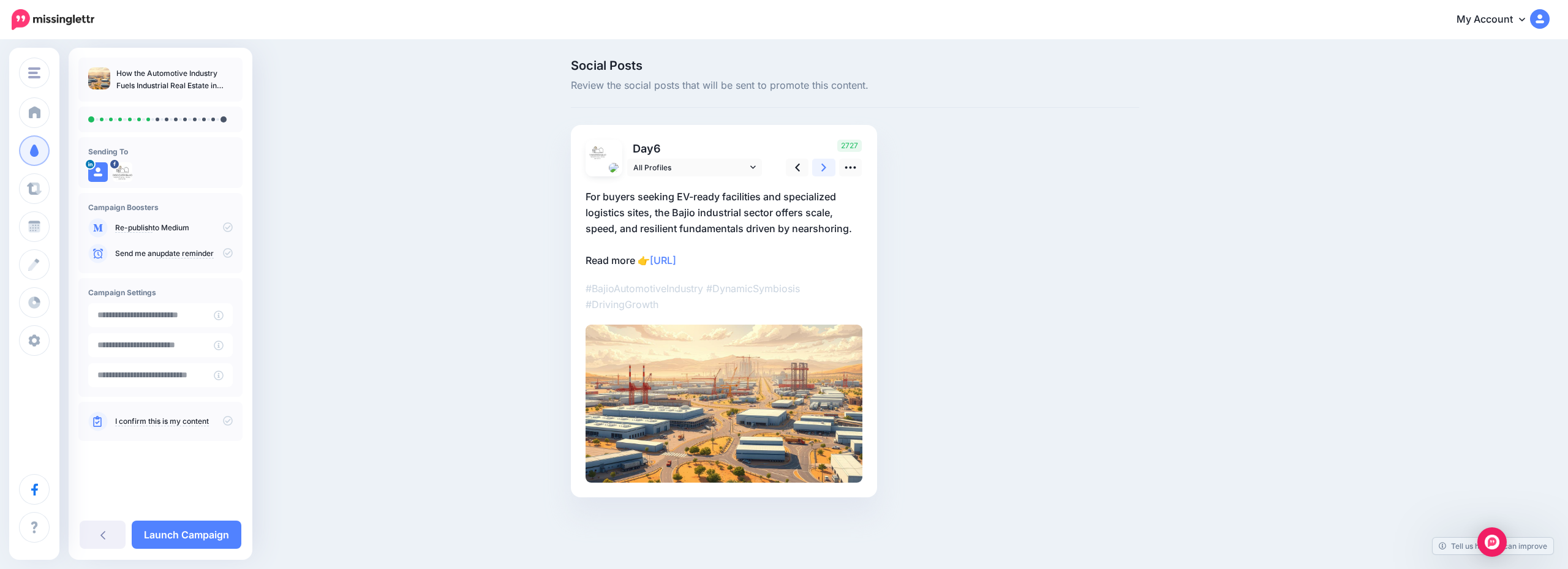
click at [823, 171] on icon at bounding box center [823, 168] width 5 height 13
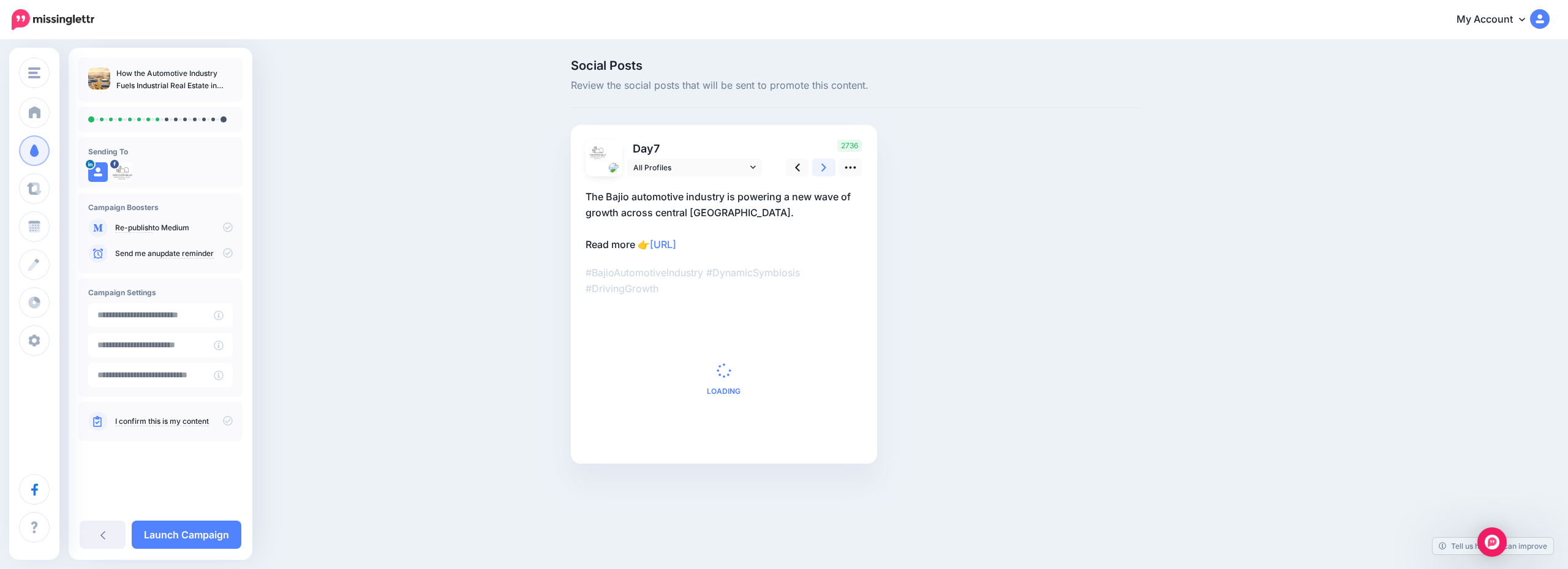
click at [823, 171] on icon at bounding box center [823, 168] width 5 height 13
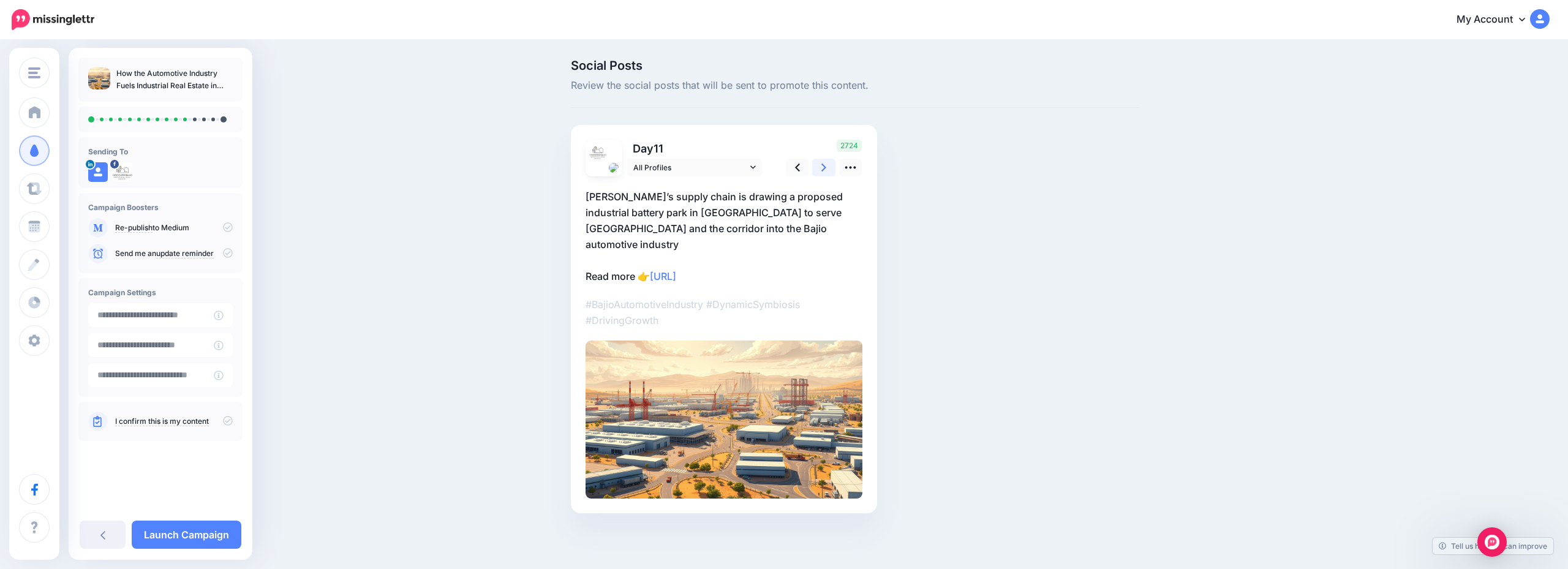
click at [823, 171] on icon at bounding box center [823, 168] width 5 height 13
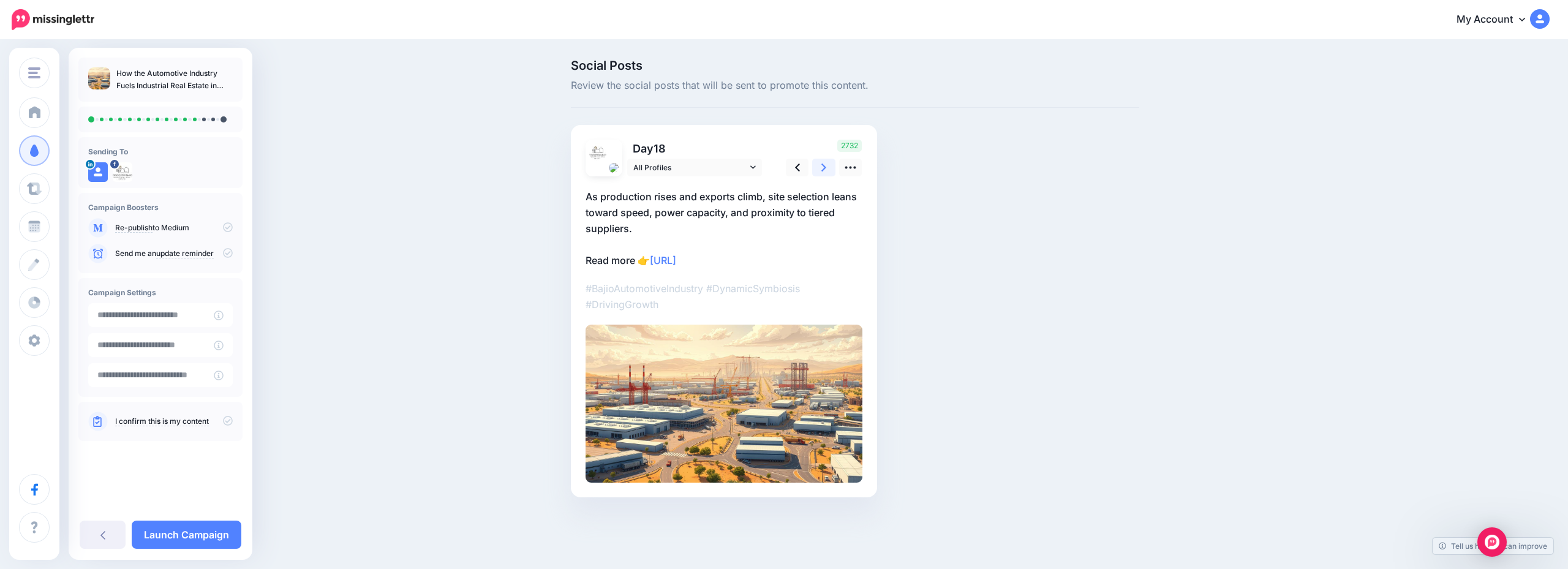
click at [823, 171] on icon at bounding box center [823, 168] width 5 height 13
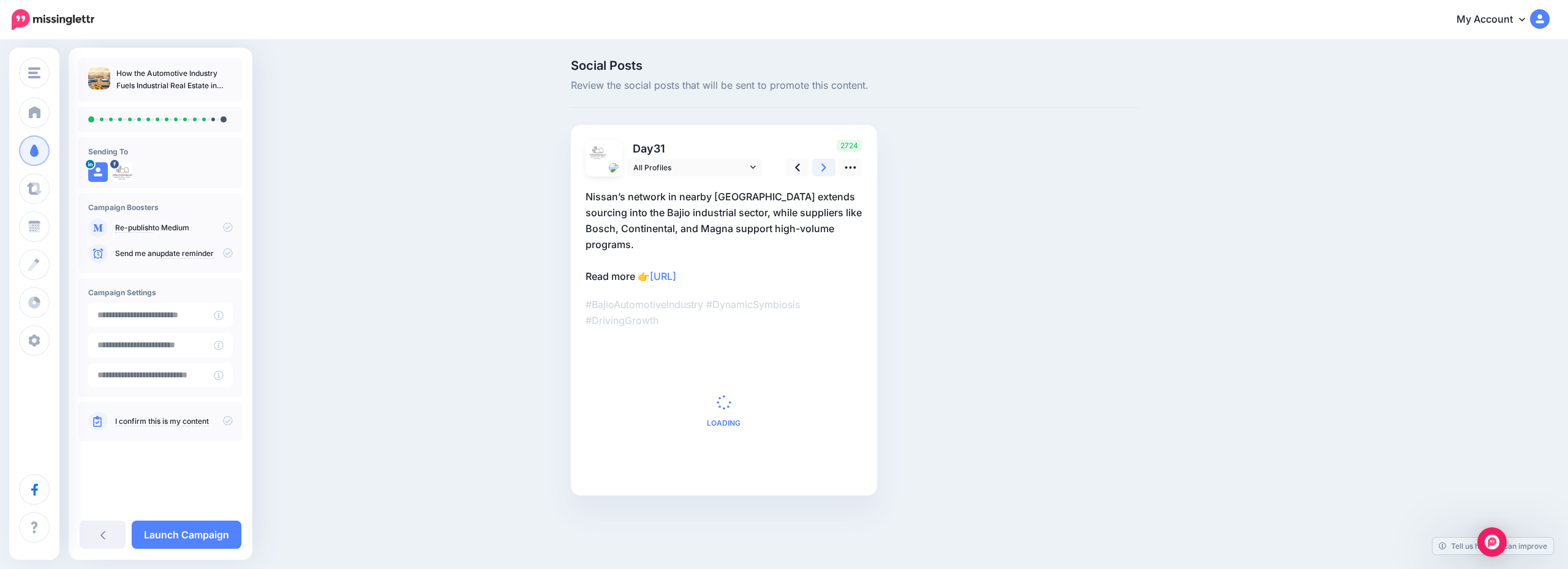
click at [823, 171] on icon at bounding box center [823, 168] width 5 height 13
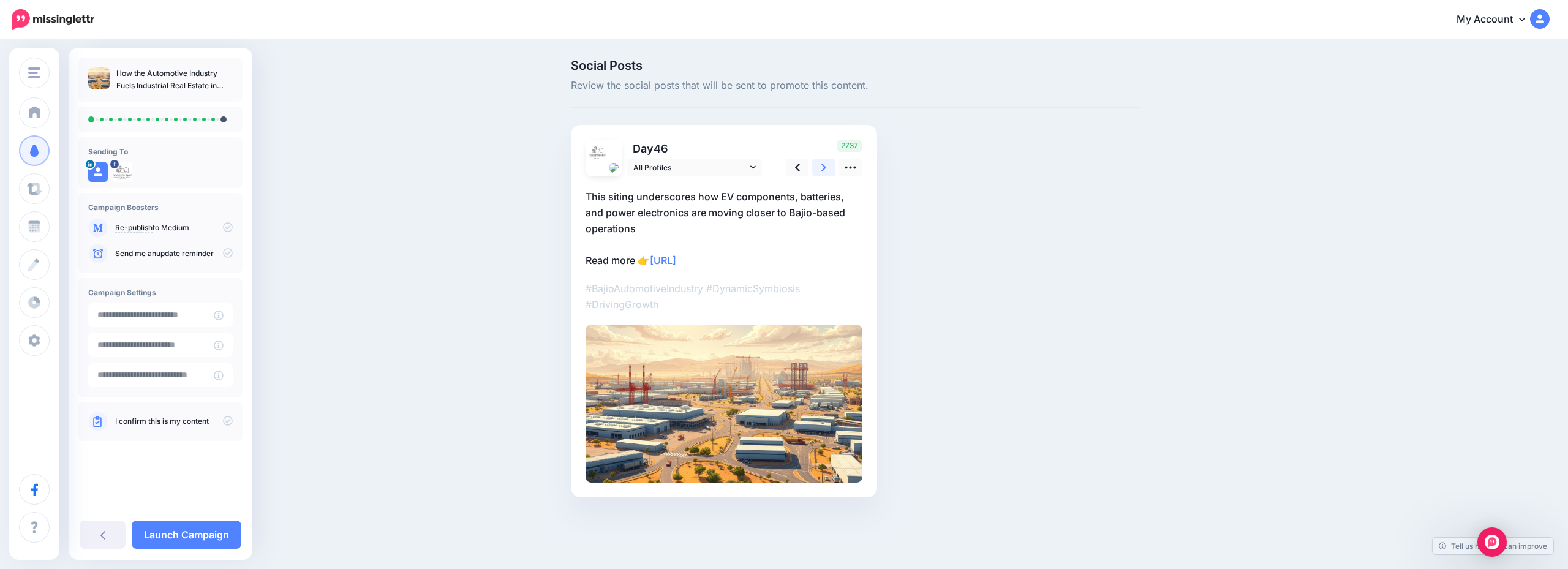
click at [823, 171] on icon at bounding box center [823, 168] width 5 height 13
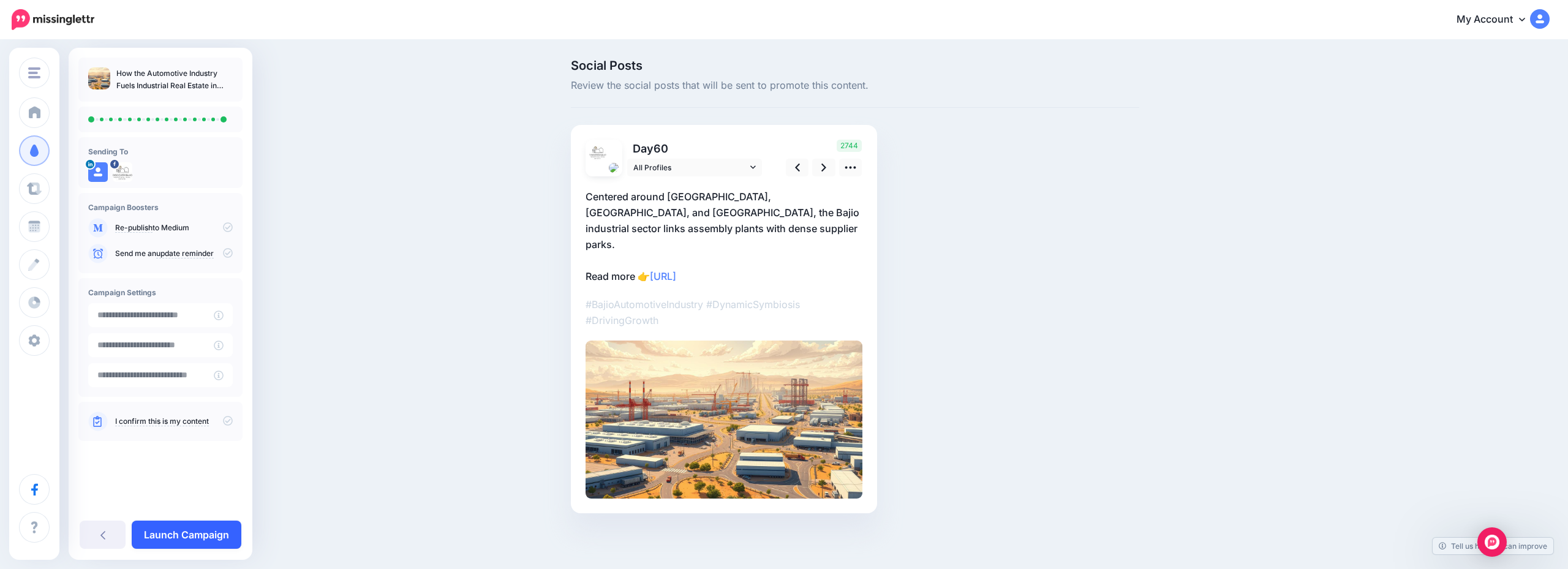
click at [194, 534] on link "Launch Campaign" at bounding box center [186, 535] width 110 height 28
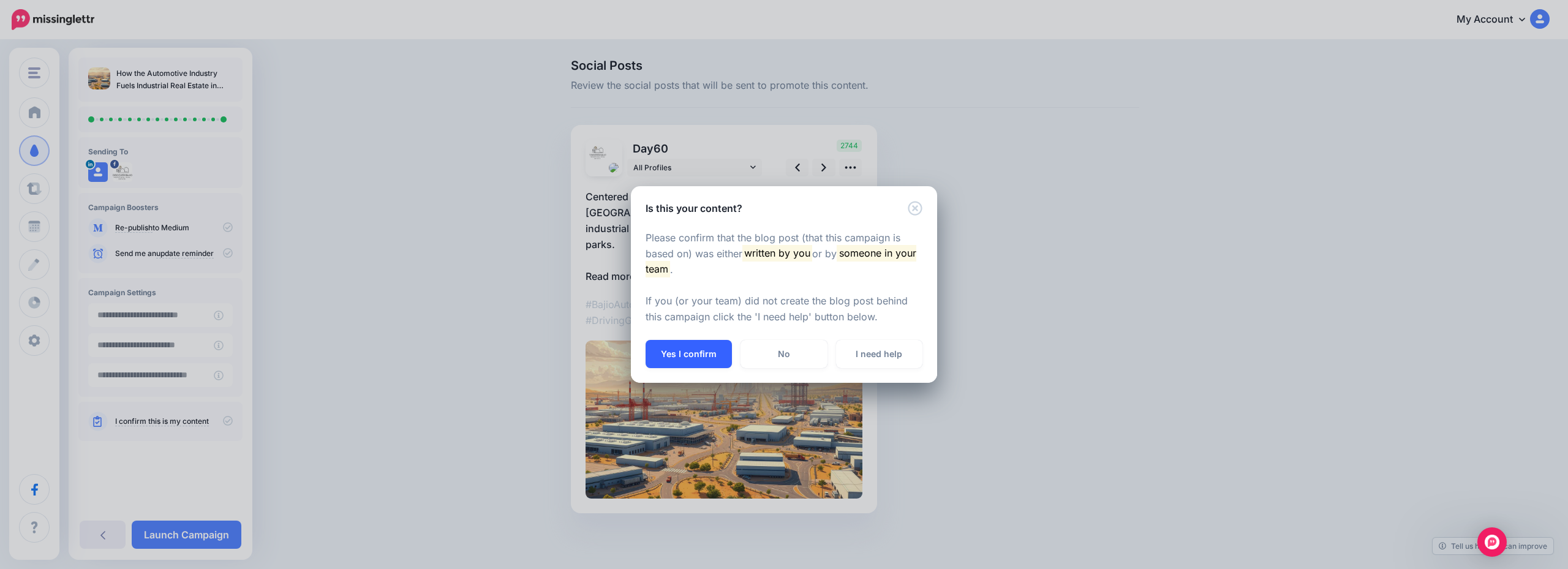
click at [710, 352] on button "Yes I confirm" at bounding box center [689, 354] width 86 height 28
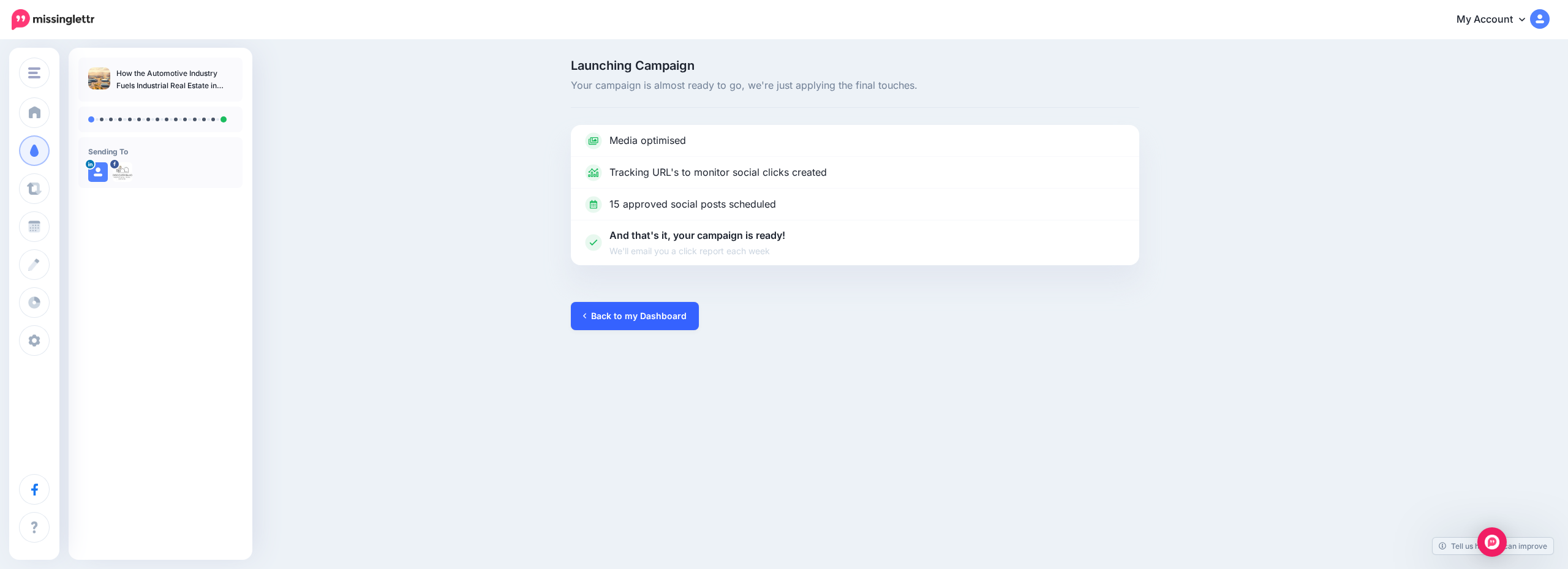
click at [622, 308] on link "Back to my Dashboard" at bounding box center [634, 316] width 128 height 28
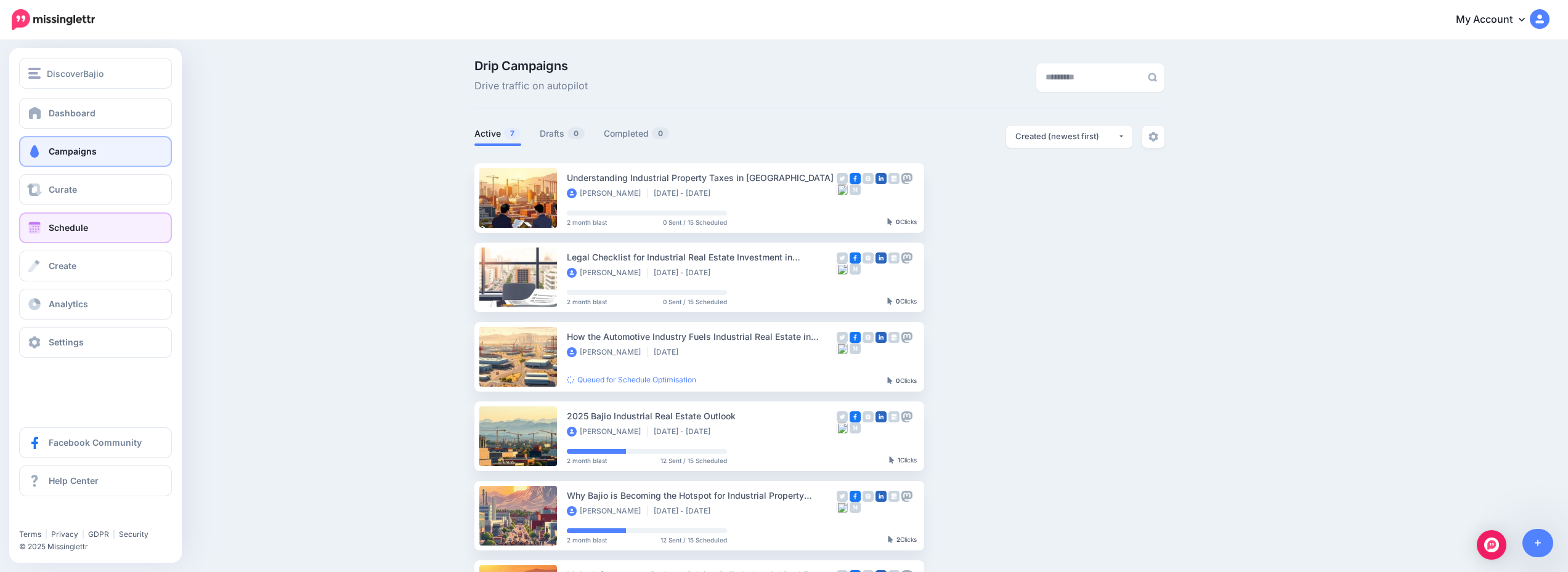
click at [99, 223] on link "Schedule" at bounding box center [95, 228] width 152 height 31
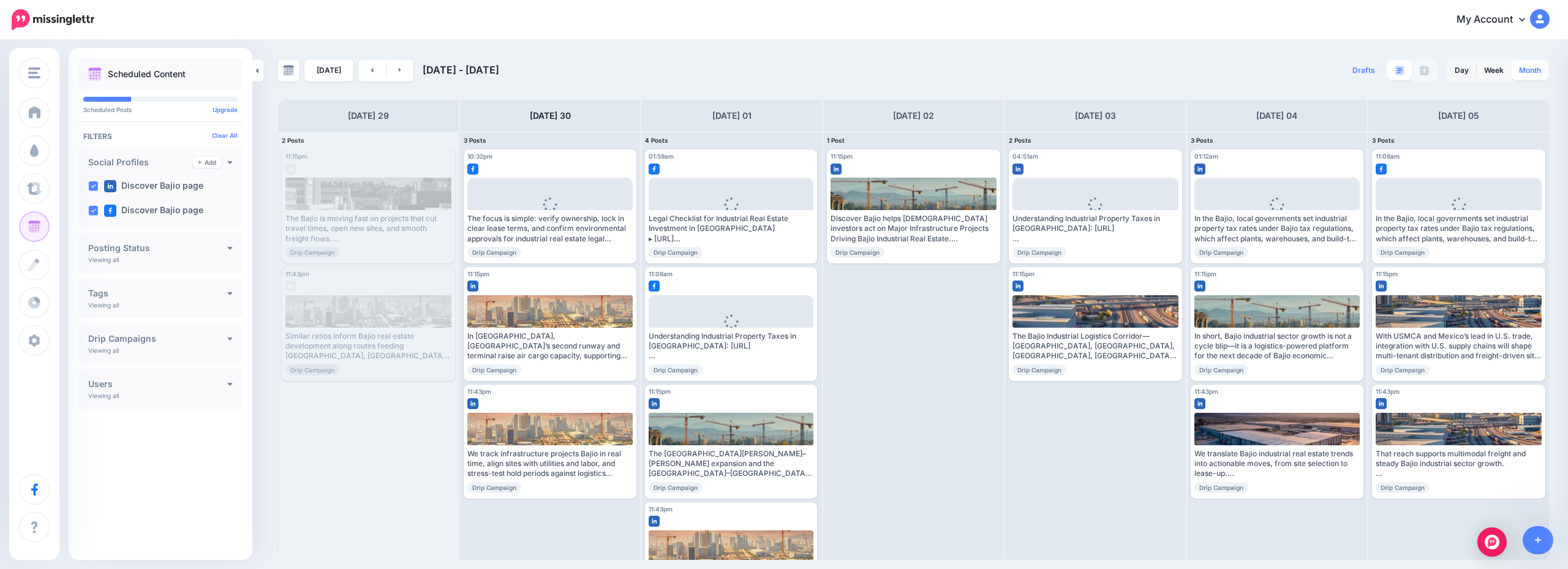
click at [1521, 70] on link "Month" at bounding box center [1530, 71] width 37 height 20
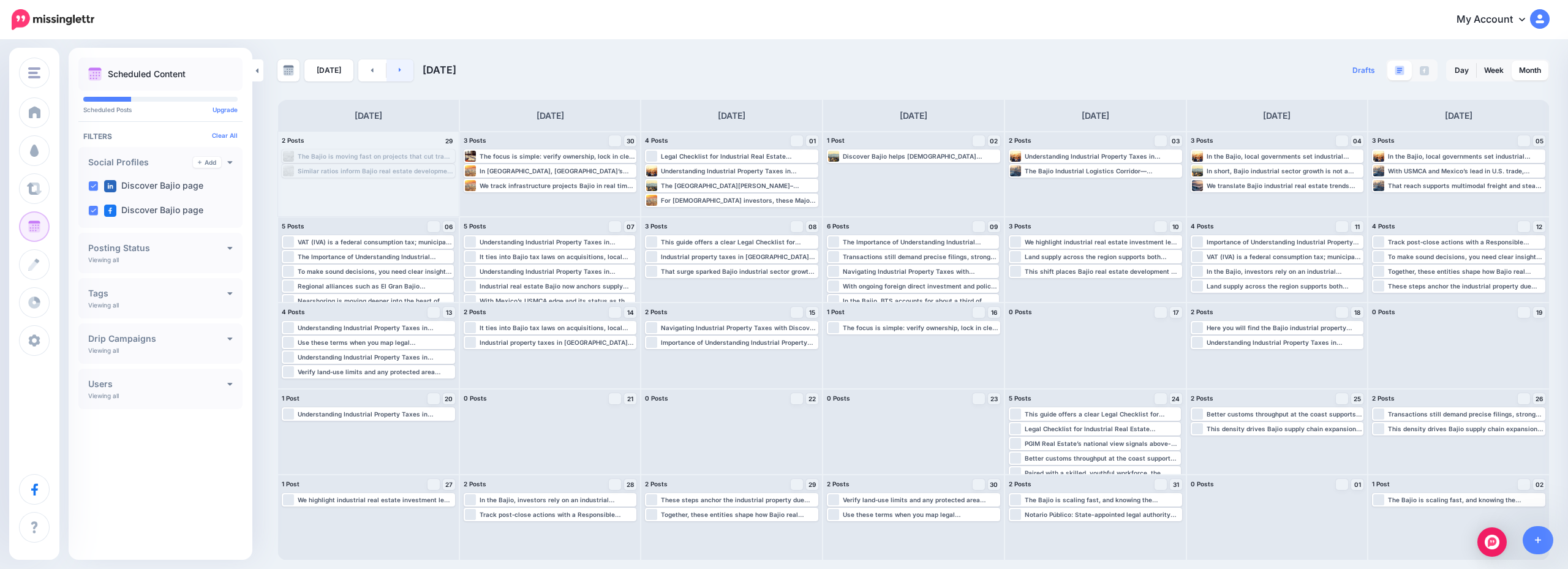
click at [397, 74] on link at bounding box center [400, 70] width 27 height 22
